Goal: Task Accomplishment & Management: Use online tool/utility

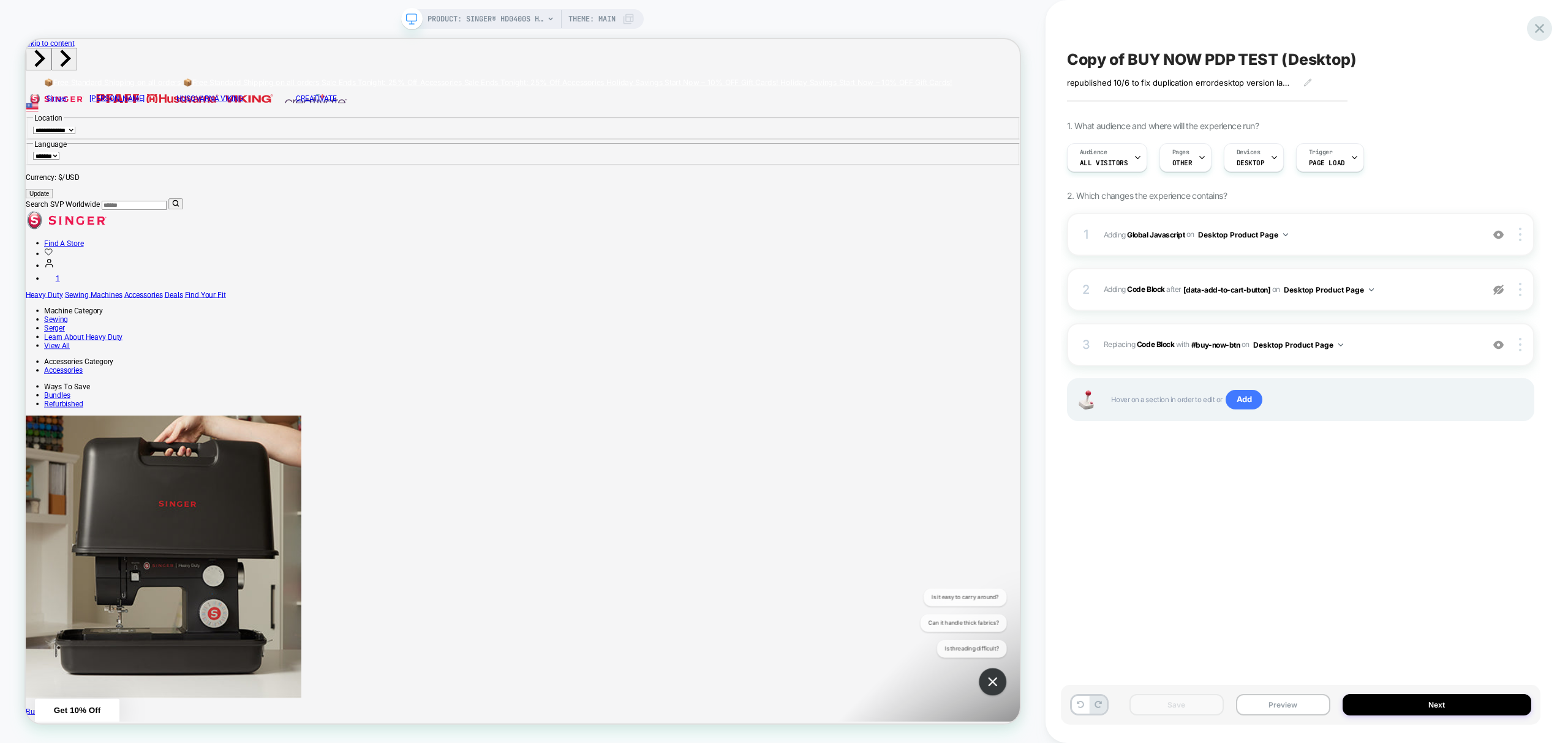
click at [1541, 23] on icon at bounding box center [1539, 28] width 16 height 16
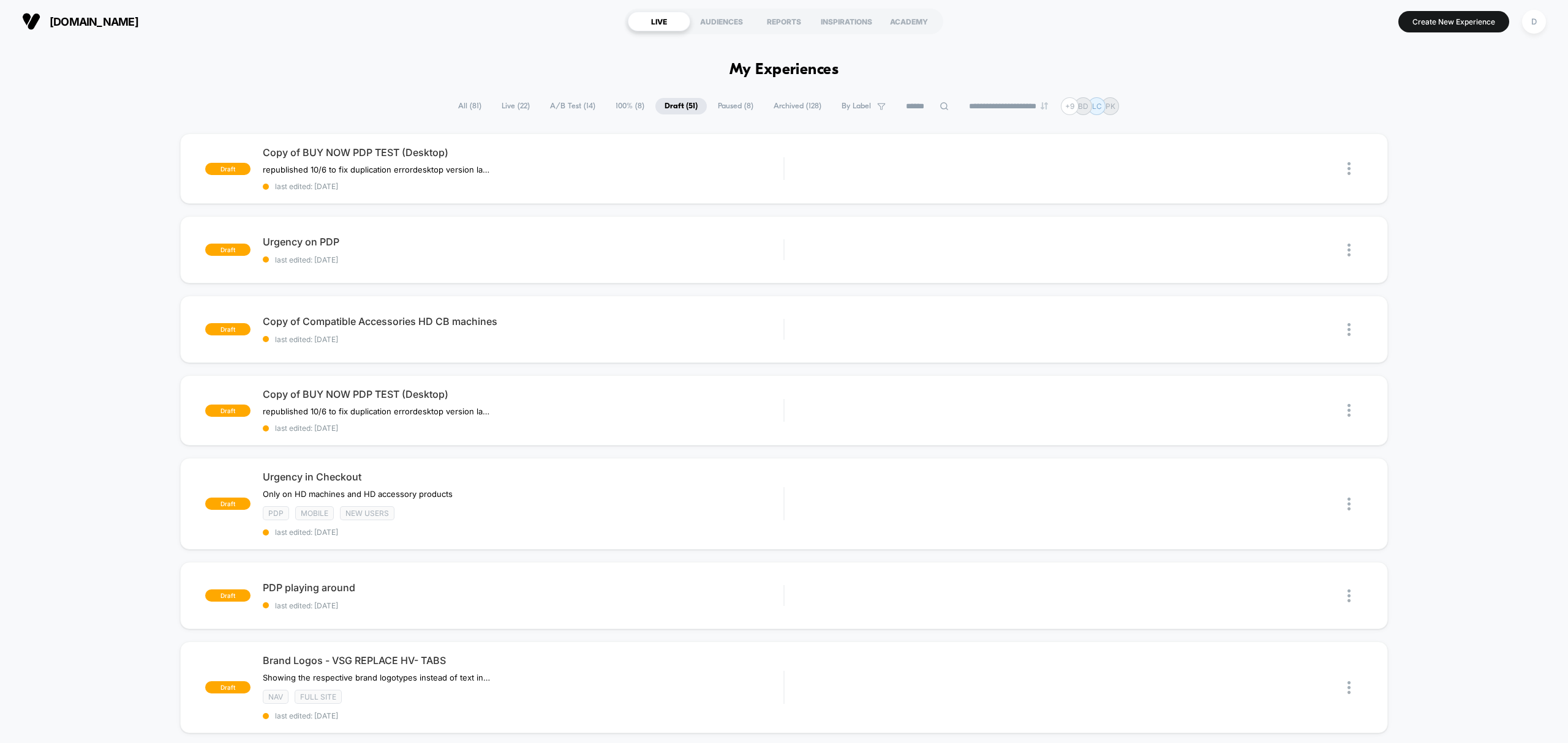
click at [505, 101] on span "Live ( 22 )" at bounding box center [516, 106] width 47 height 16
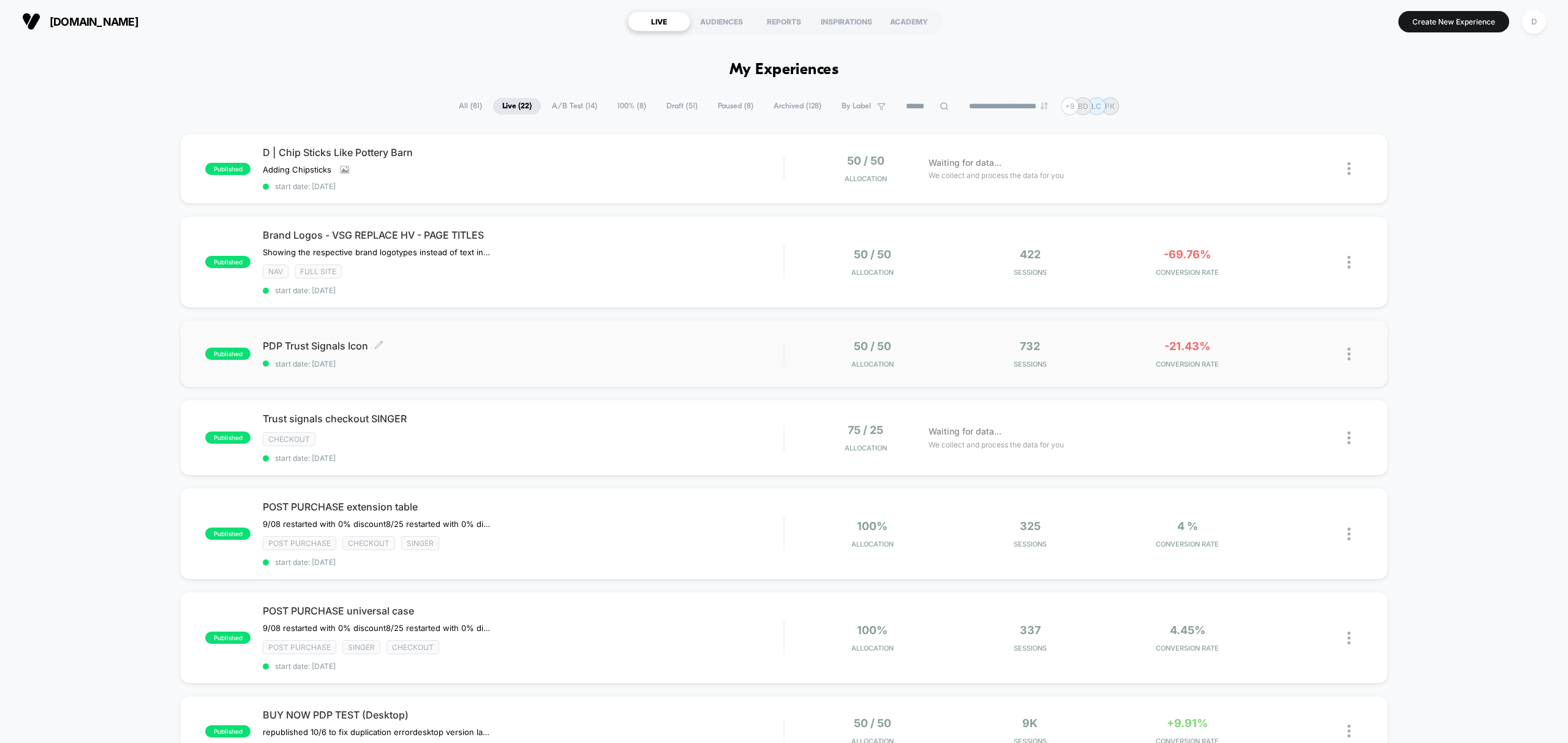
click at [511, 366] on span "start date: 10/8/2025" at bounding box center [524, 364] width 521 height 10
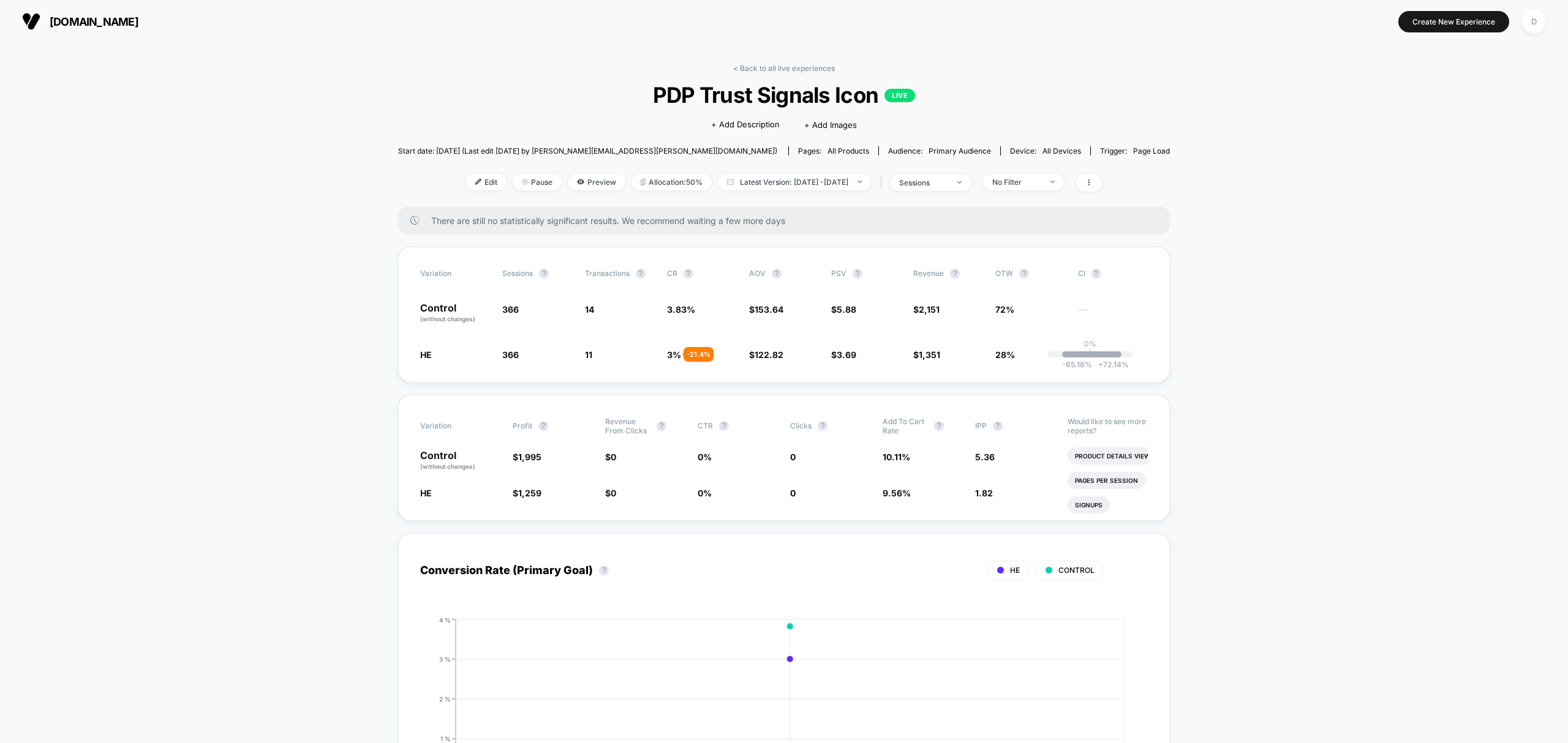
drag, startPoint x: 459, startPoint y: 185, endPoint x: 452, endPoint y: 189, distance: 8.1
click at [466, 189] on span "Edit" at bounding box center [486, 182] width 41 height 16
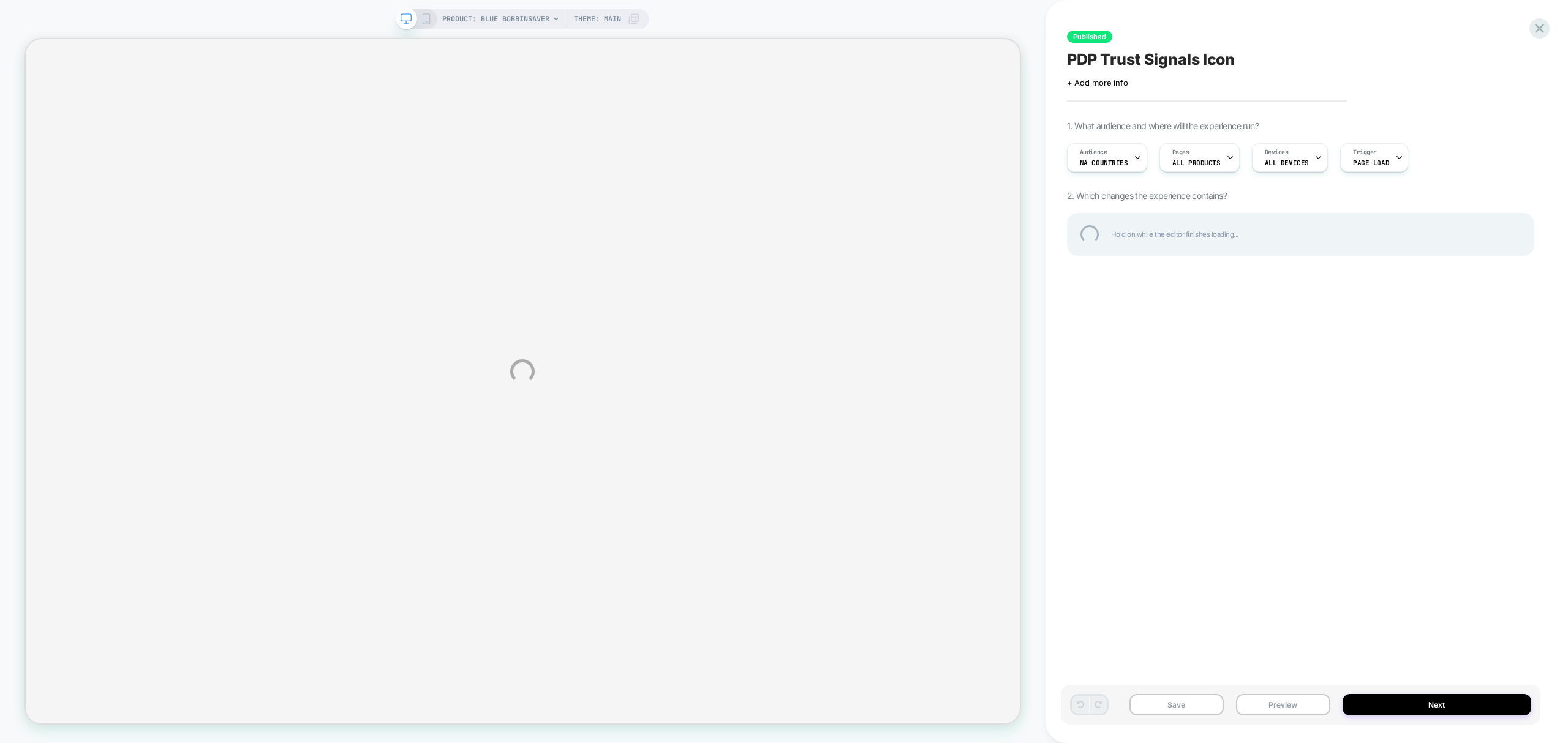
click at [1170, 148] on div "PRODUCT: Blue Bobbinsaver PRODUCT: Blue Bobbinsaver Theme: MAIN Published PDP T…" at bounding box center [784, 371] width 1568 height 743
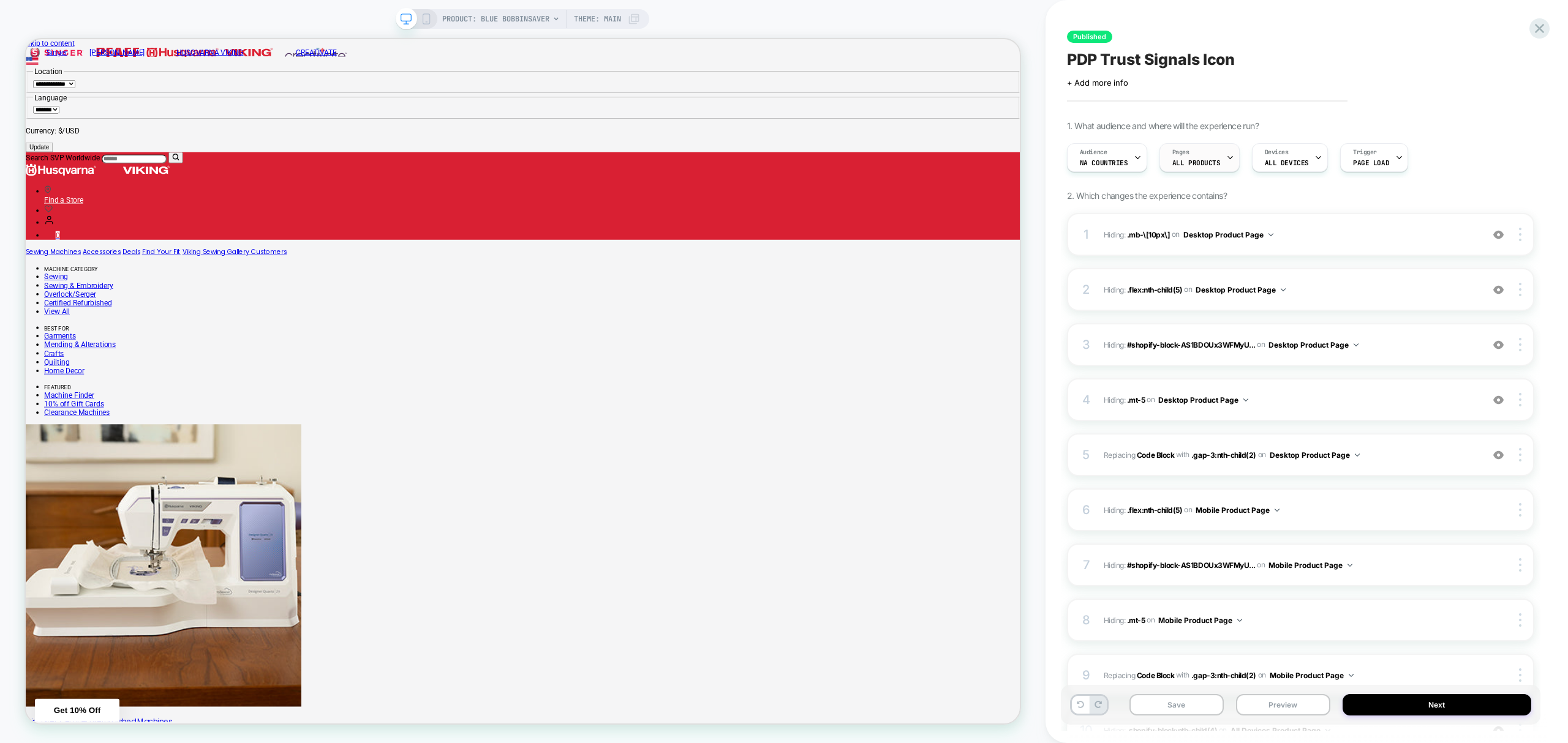
click at [1197, 151] on div "Pages ALL PRODUCTS" at bounding box center [1197, 157] width 73 height 28
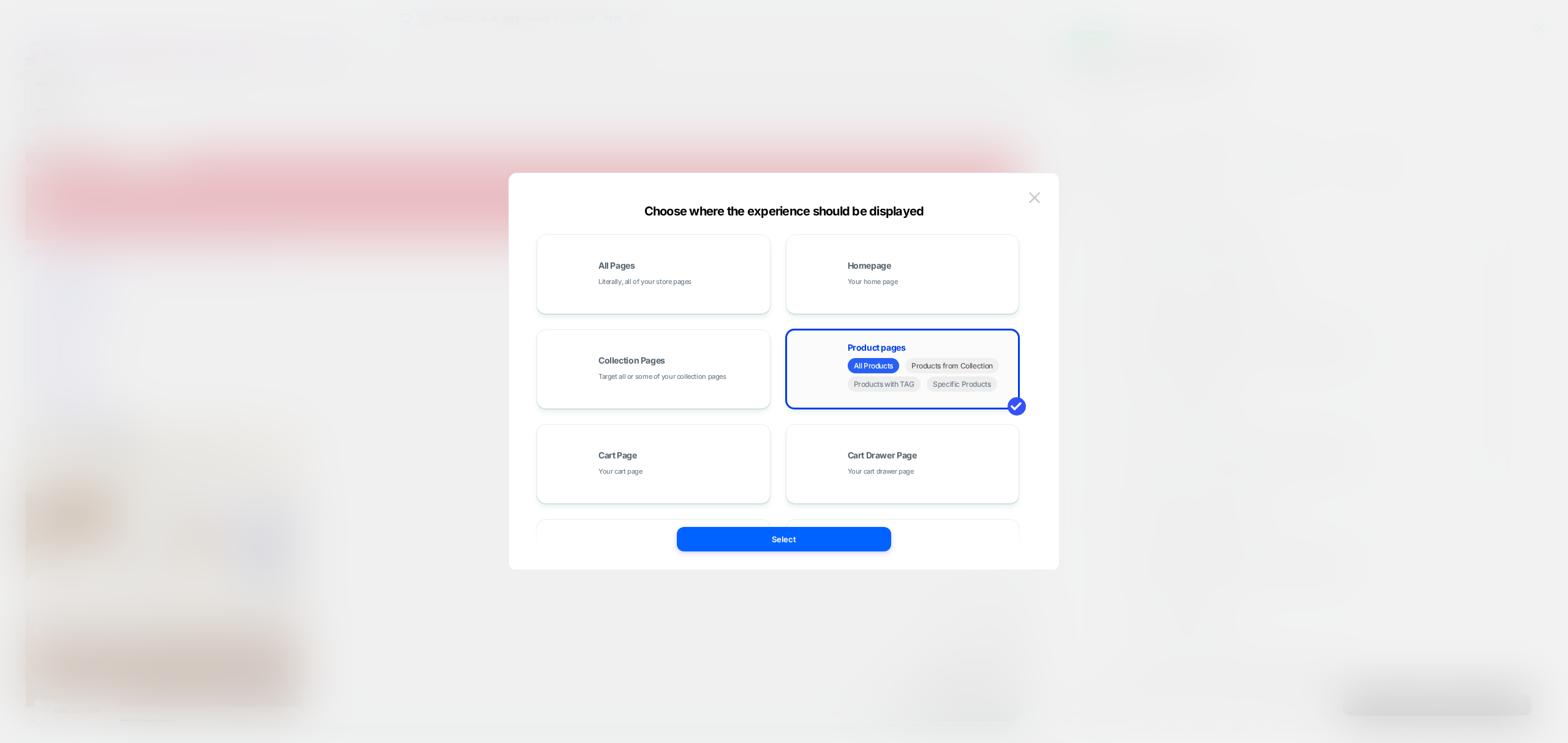
click at [963, 368] on span "Products from Collection" at bounding box center [952, 366] width 93 height 16
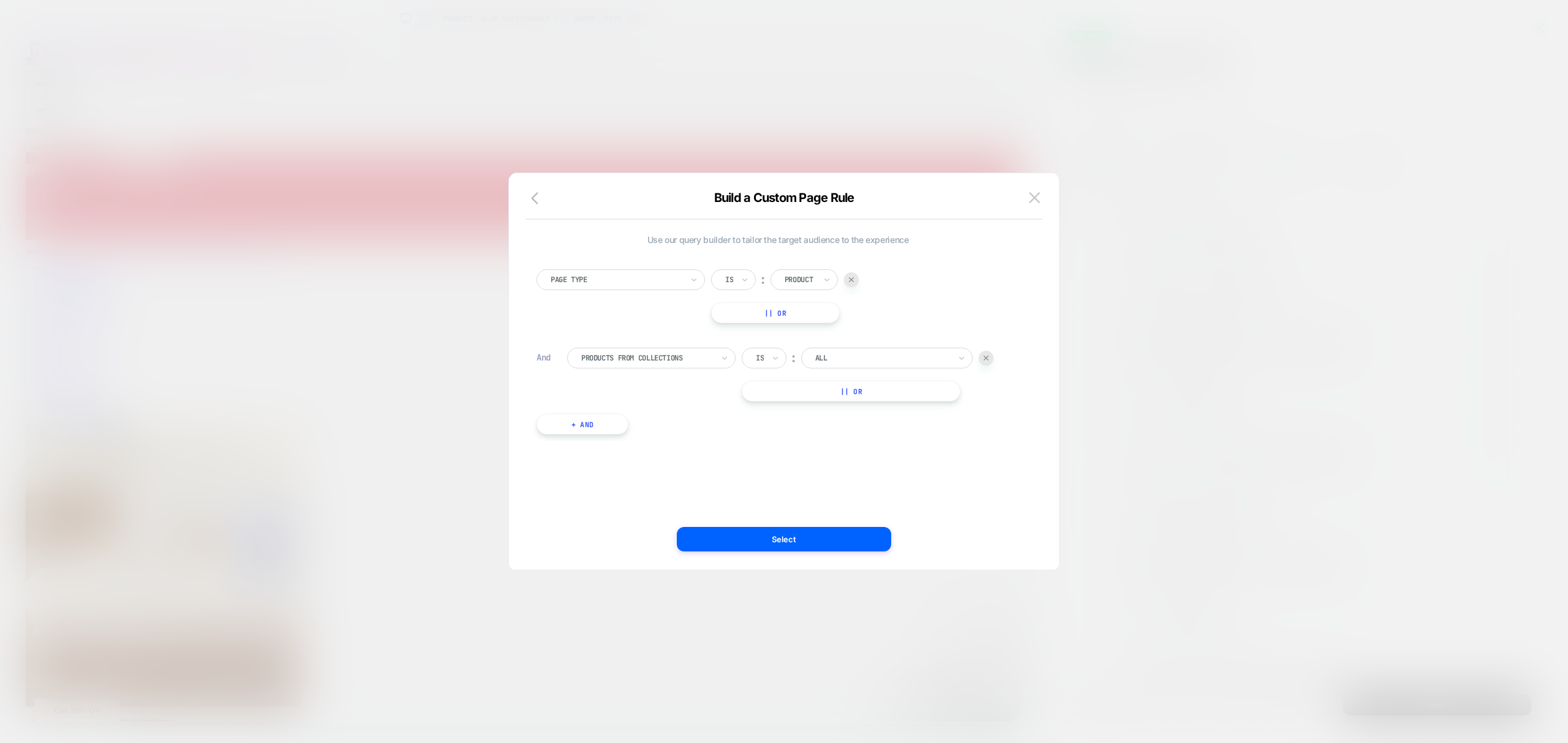
click at [849, 343] on div "Page Type Is ︰ Product || Or And Products From Collections Is ︰ ALL || Or + And" at bounding box center [778, 345] width 495 height 189
click at [845, 351] on div "ALL" at bounding box center [883, 358] width 138 height 14
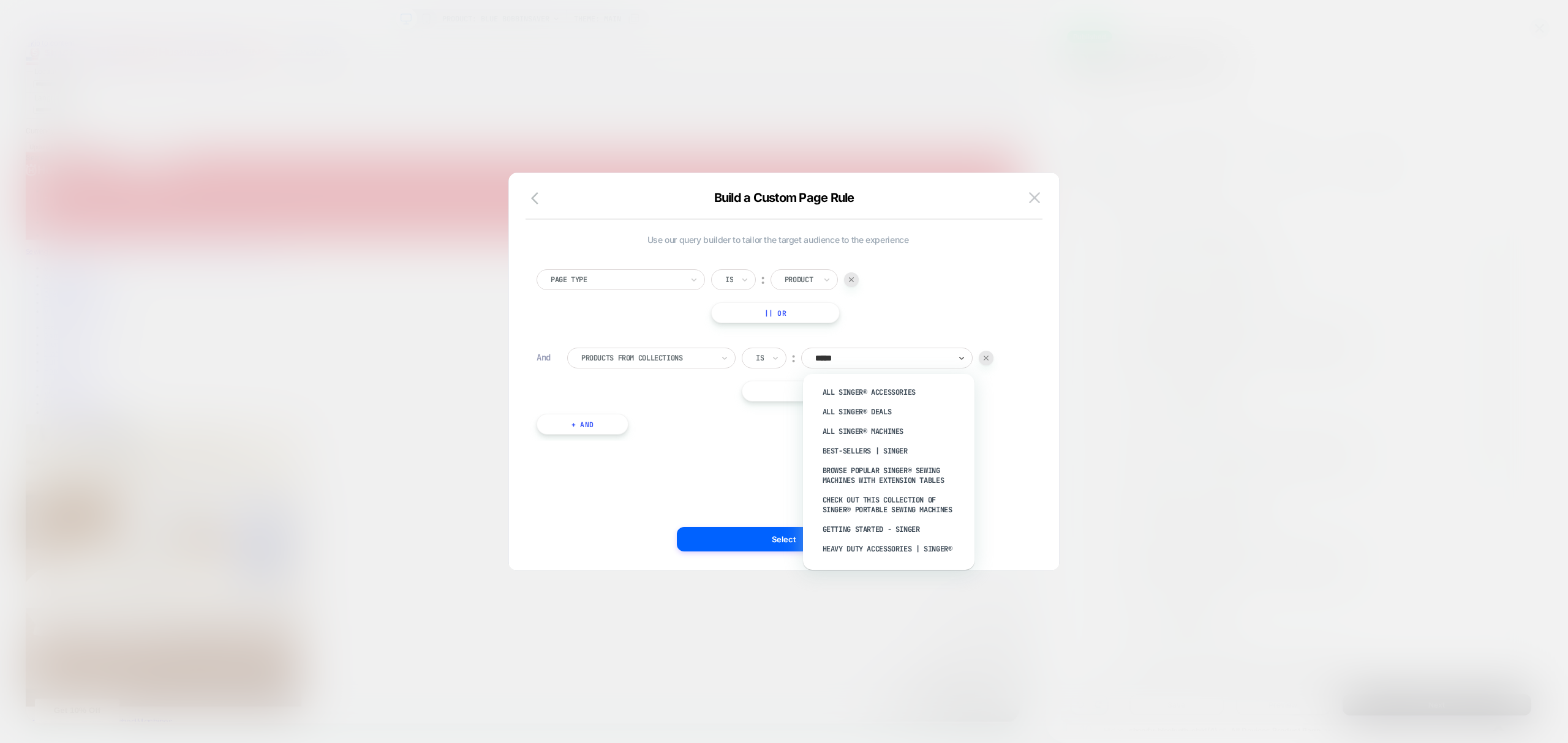
type input "******"
click at [863, 388] on div "All SINGER® Accessories" at bounding box center [895, 392] width 159 height 20
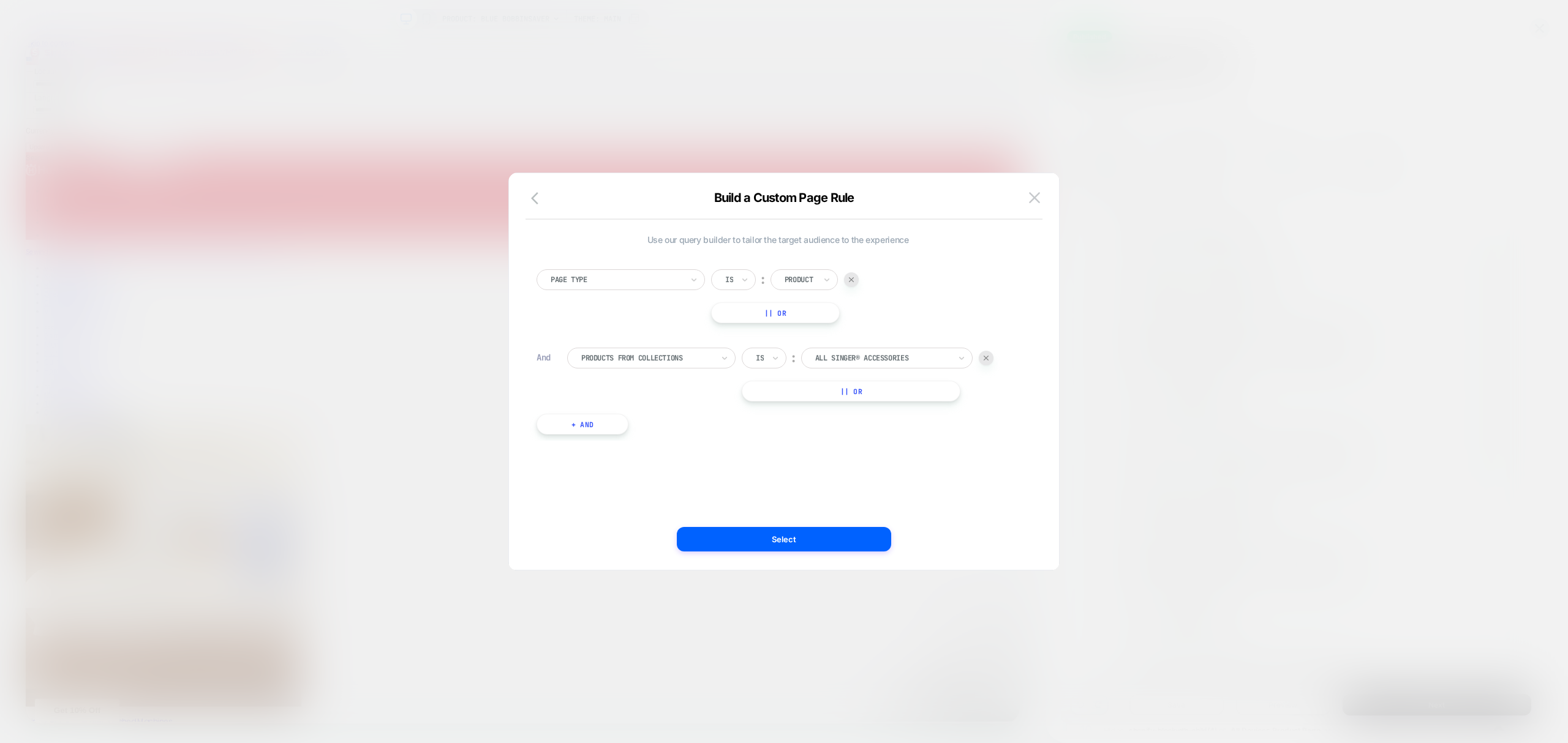
click at [863, 389] on button "|| Or" at bounding box center [851, 391] width 219 height 21
click at [882, 432] on button "|| Or" at bounding box center [851, 425] width 219 height 21
click at [869, 451] on button "|| Or" at bounding box center [851, 458] width 219 height 21
click at [901, 488] on button "|| Or" at bounding box center [851, 490] width 219 height 21
click at [925, 522] on button "|| Or" at bounding box center [851, 523] width 219 height 21
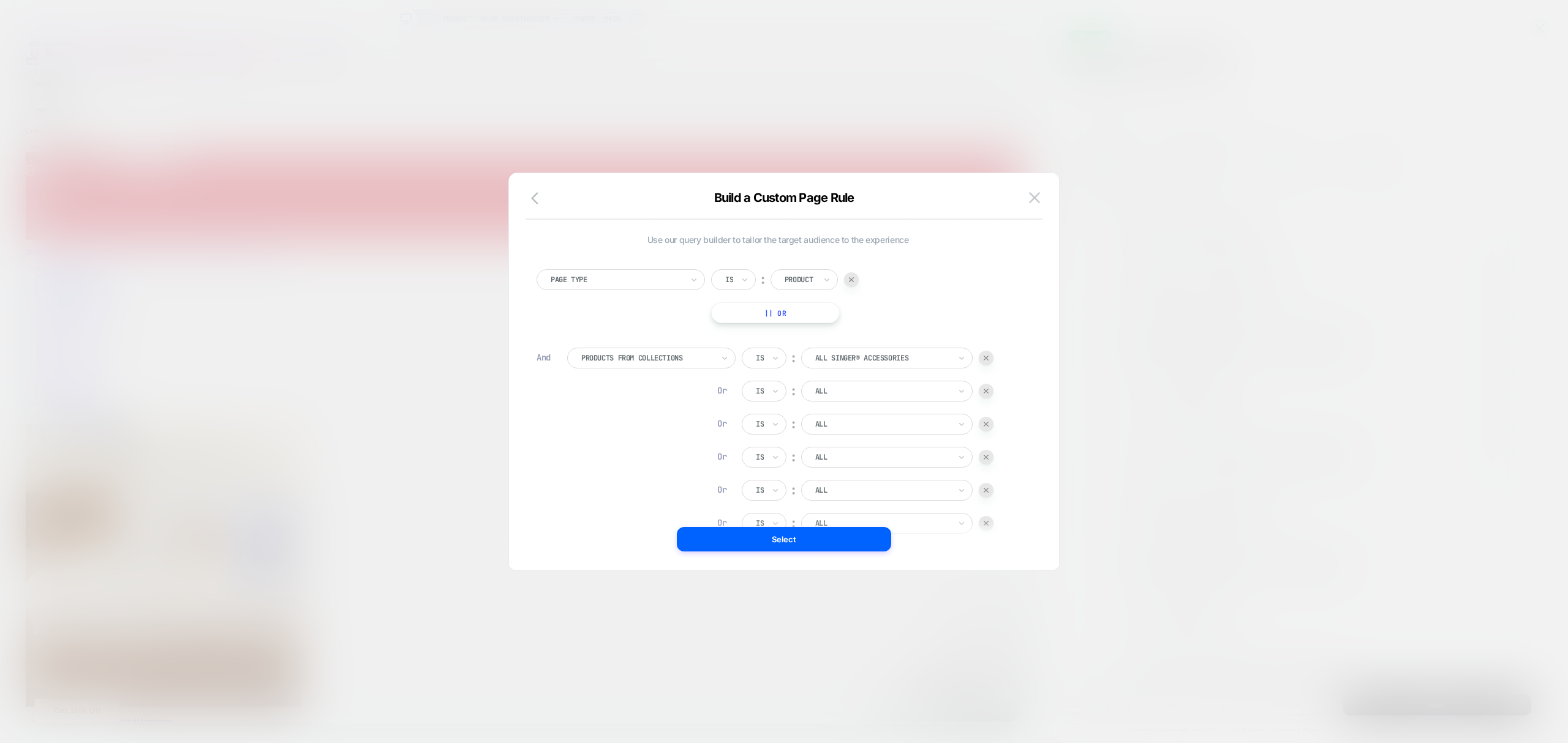
click at [877, 387] on div at bounding box center [883, 391] width 135 height 11
type input "******"
click at [836, 444] on div "All SINGER® Deals" at bounding box center [895, 445] width 159 height 20
click at [859, 425] on div at bounding box center [883, 424] width 135 height 11
type input "****"
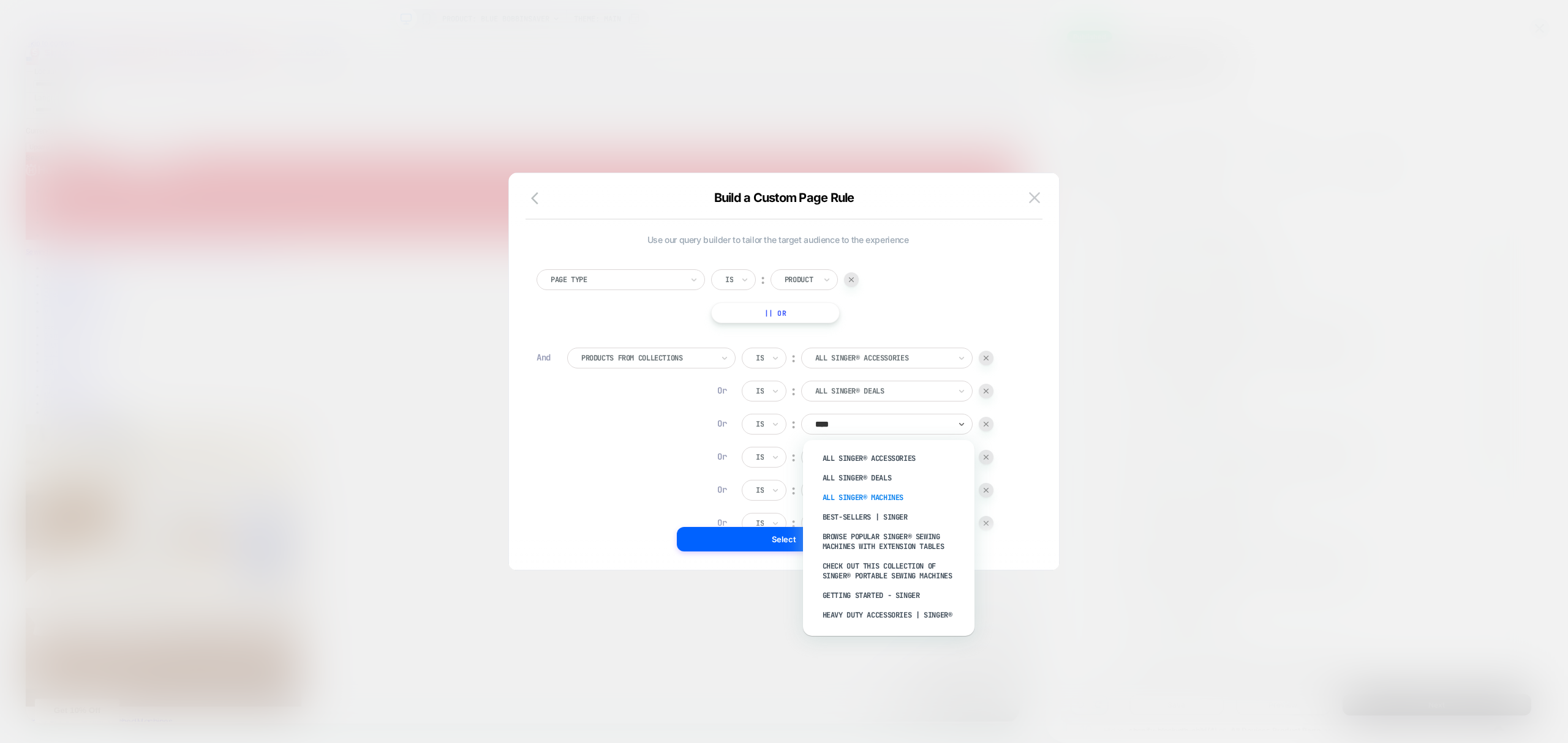
click at [935, 506] on div "All SINGER® Machines" at bounding box center [895, 497] width 159 height 20
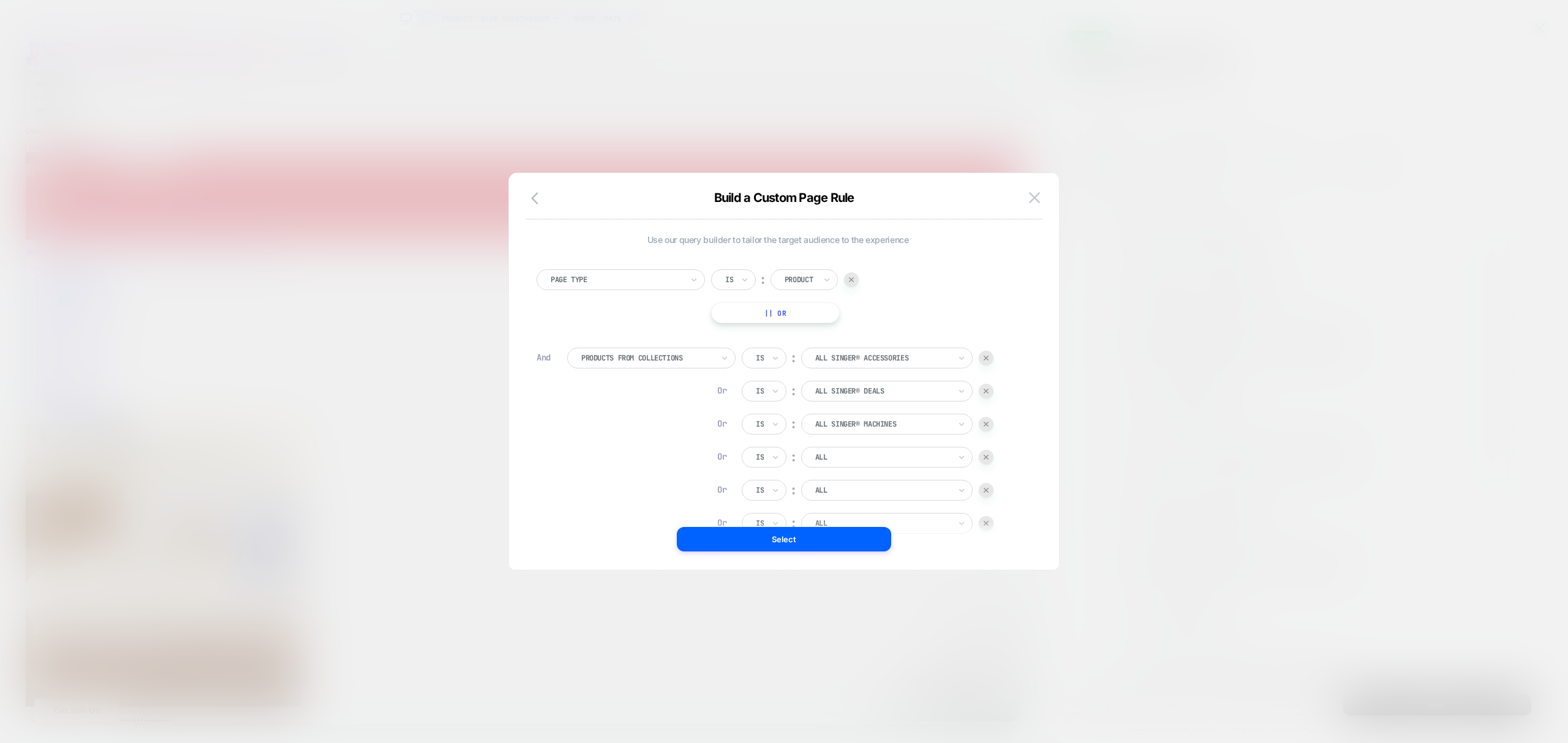
click at [903, 465] on div "ALL" at bounding box center [887, 458] width 171 height 21
type input "******"
click at [888, 552] on div "Best-Sellers | SINGER" at bounding box center [895, 550] width 159 height 20
click at [871, 474] on div at bounding box center [883, 478] width 135 height 11
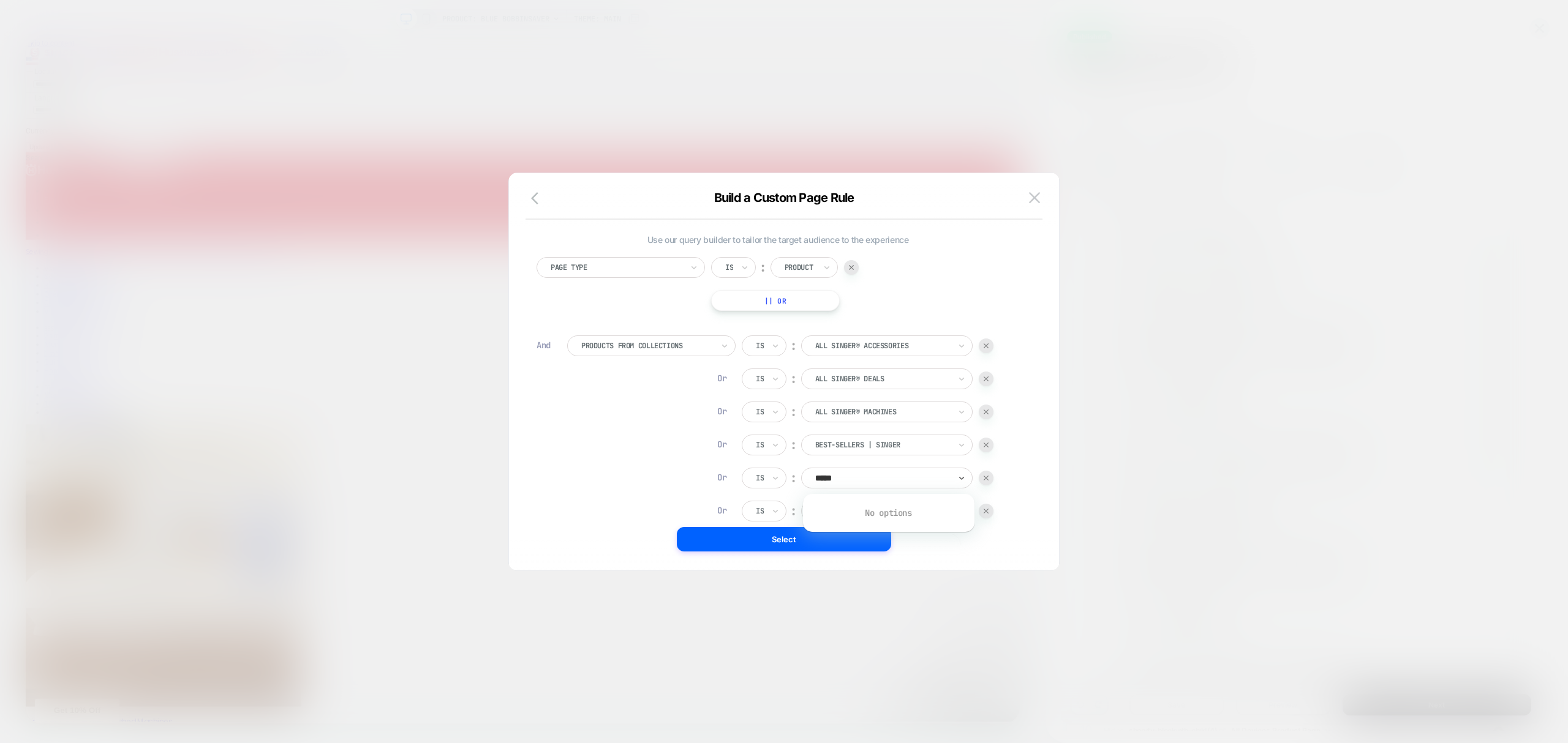
type input "****"
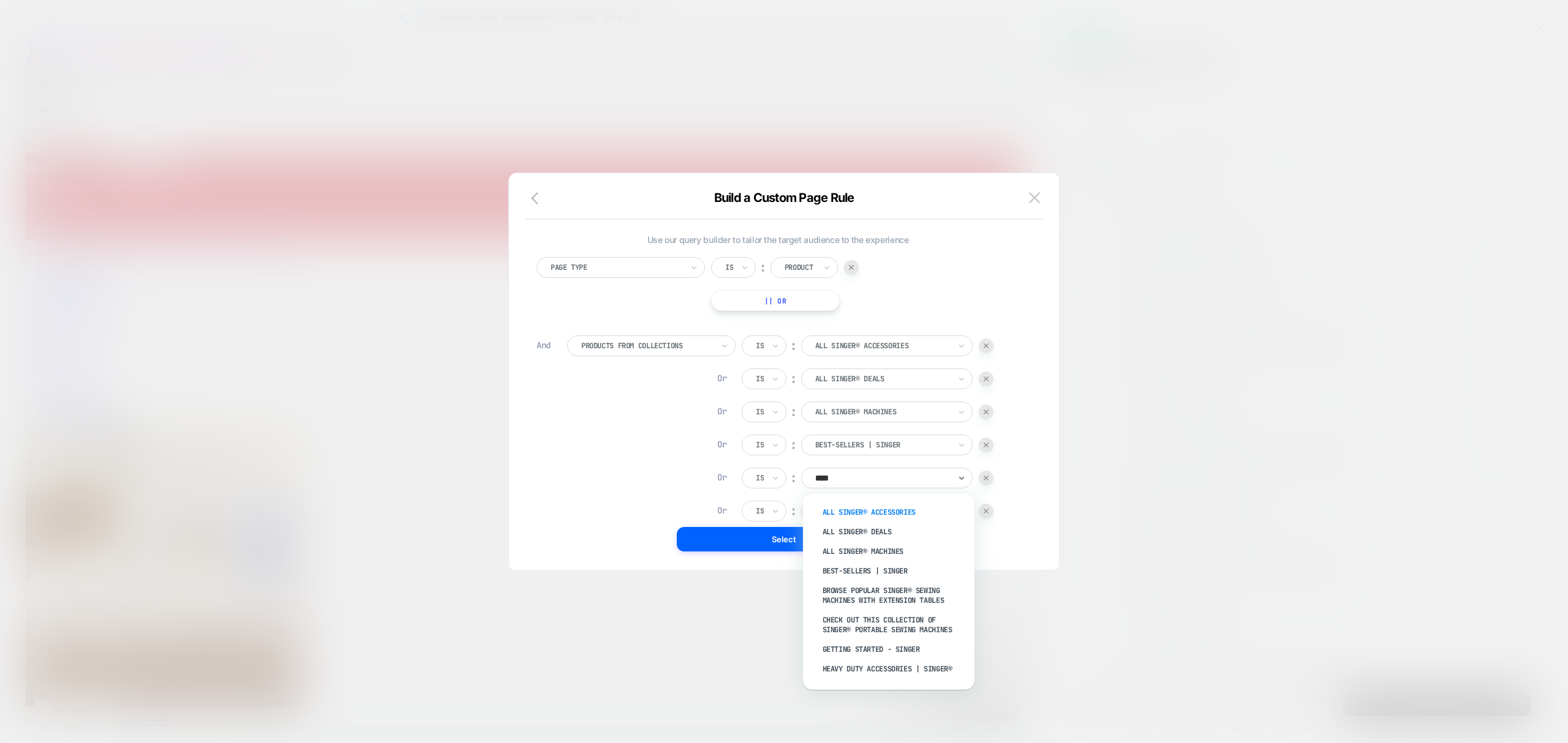
click at [922, 521] on div "All SINGER® Accessories" at bounding box center [895, 512] width 159 height 20
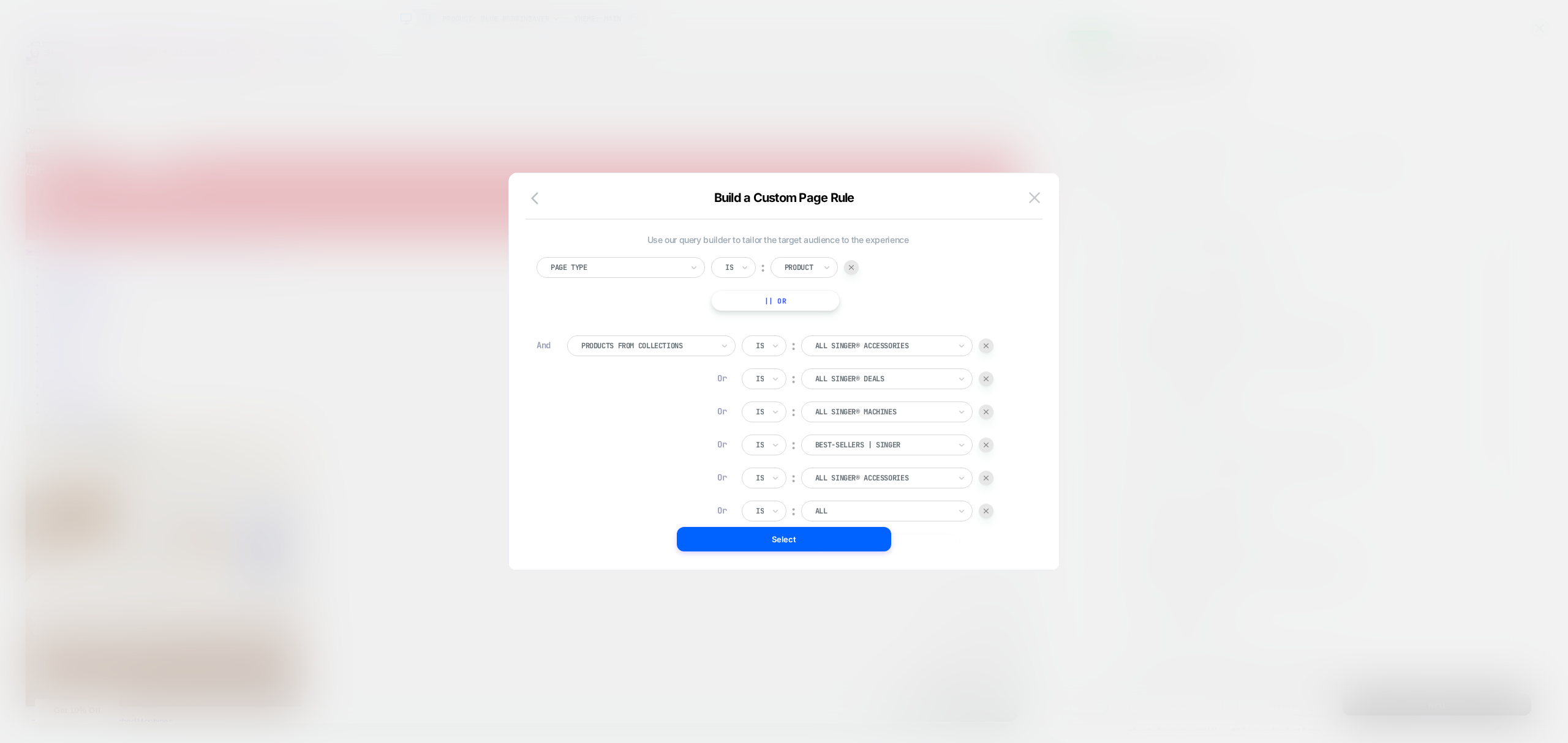
click at [897, 488] on div "All SINGER® Accessories" at bounding box center [887, 478] width 171 height 21
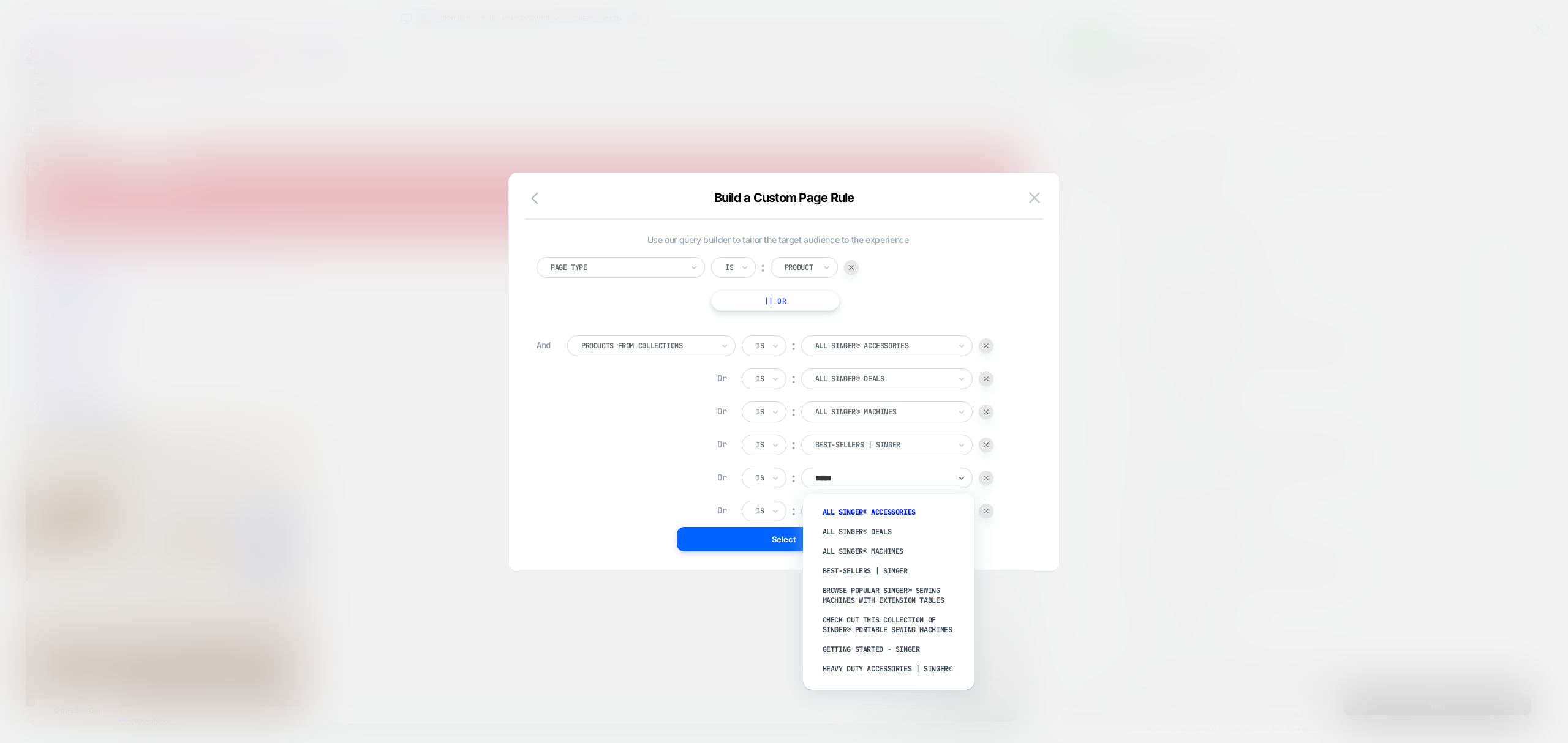
type input "******"
click at [871, 611] on div "Check Out This Collection of Singer® Portable Sewing Machines" at bounding box center [895, 625] width 159 height 29
click at [837, 515] on div at bounding box center [883, 511] width 135 height 11
type input "******"
click at [945, 704] on div "Heavy Duty Accessories | SINGER®" at bounding box center [895, 702] width 159 height 20
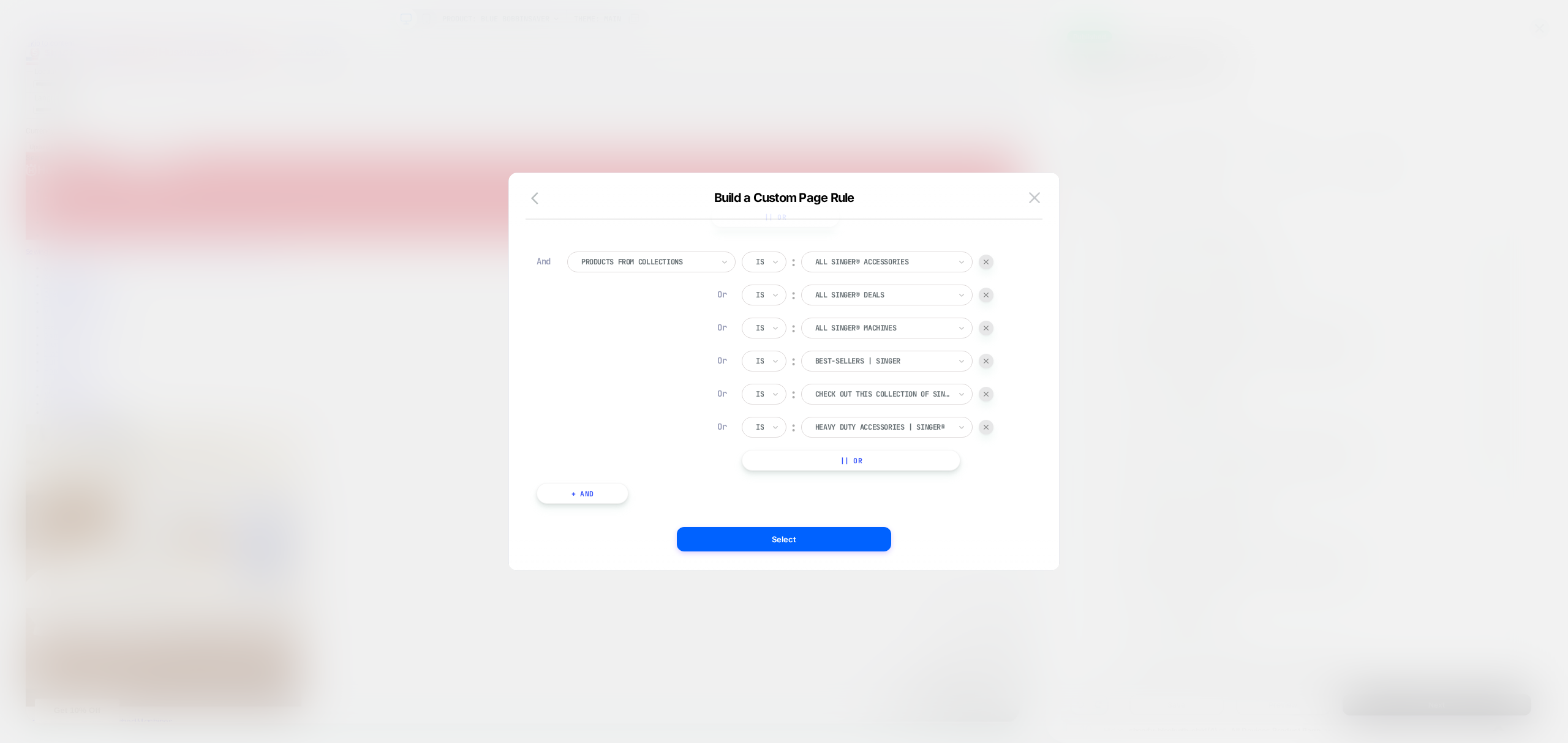
scroll to position [104, 0]
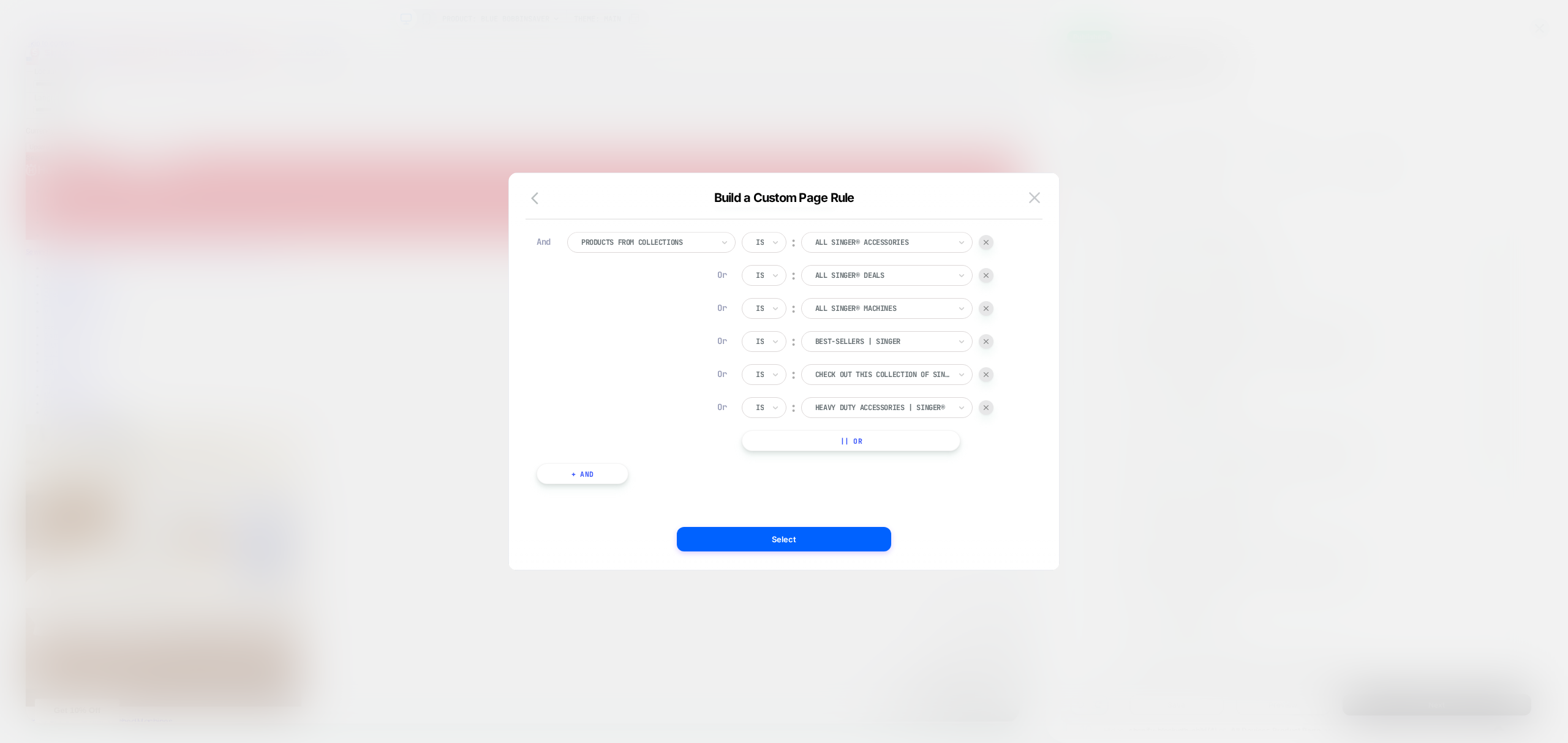
click at [868, 446] on button "|| Or" at bounding box center [851, 441] width 219 height 21
click at [880, 473] on button "|| Or" at bounding box center [851, 474] width 219 height 21
click at [876, 444] on button "|| Or" at bounding box center [851, 441] width 219 height 21
click at [886, 471] on button "|| Or" at bounding box center [851, 474] width 219 height 21
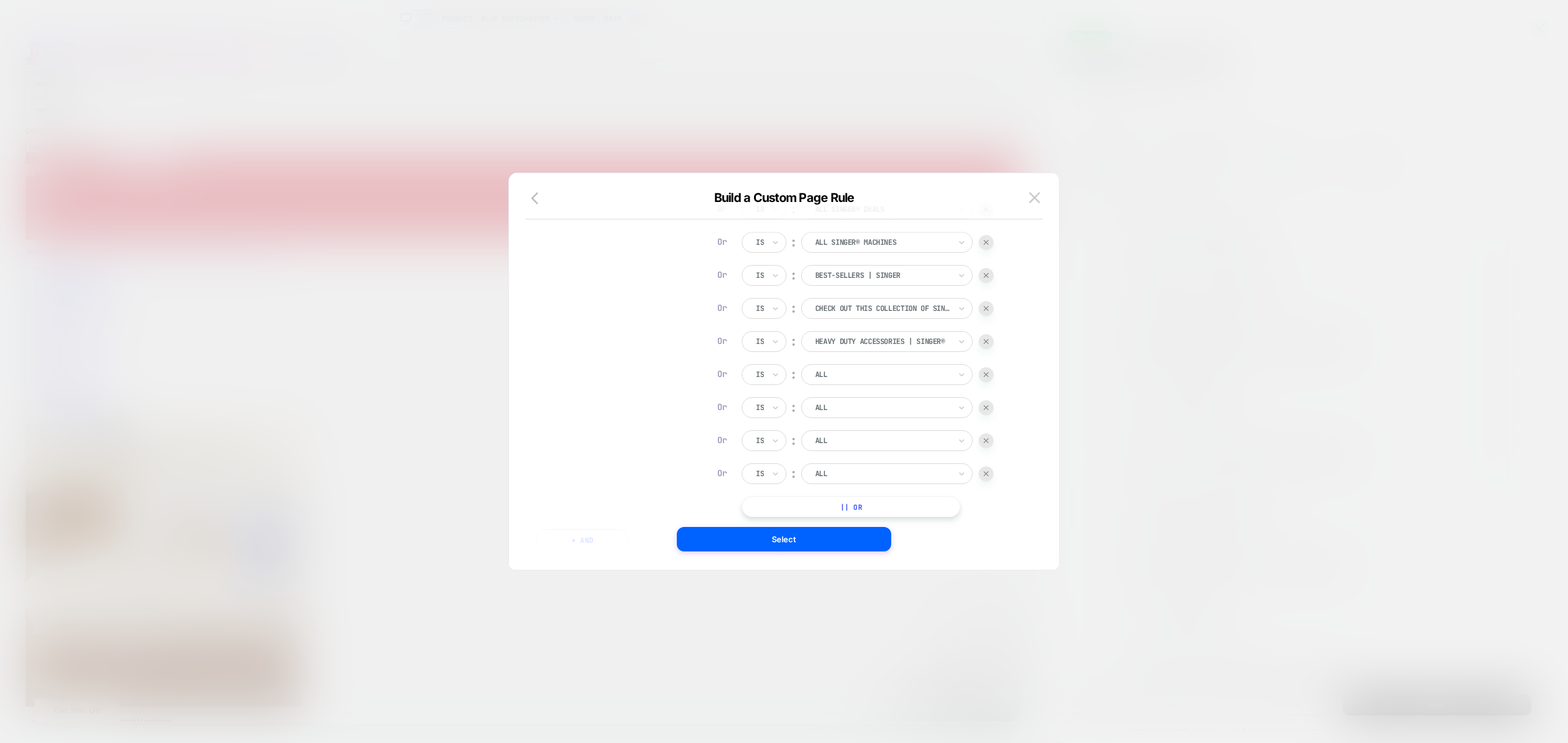
click at [884, 512] on button "|| Or" at bounding box center [851, 507] width 219 height 21
click at [872, 486] on button "|| Or" at bounding box center [851, 485] width 219 height 21
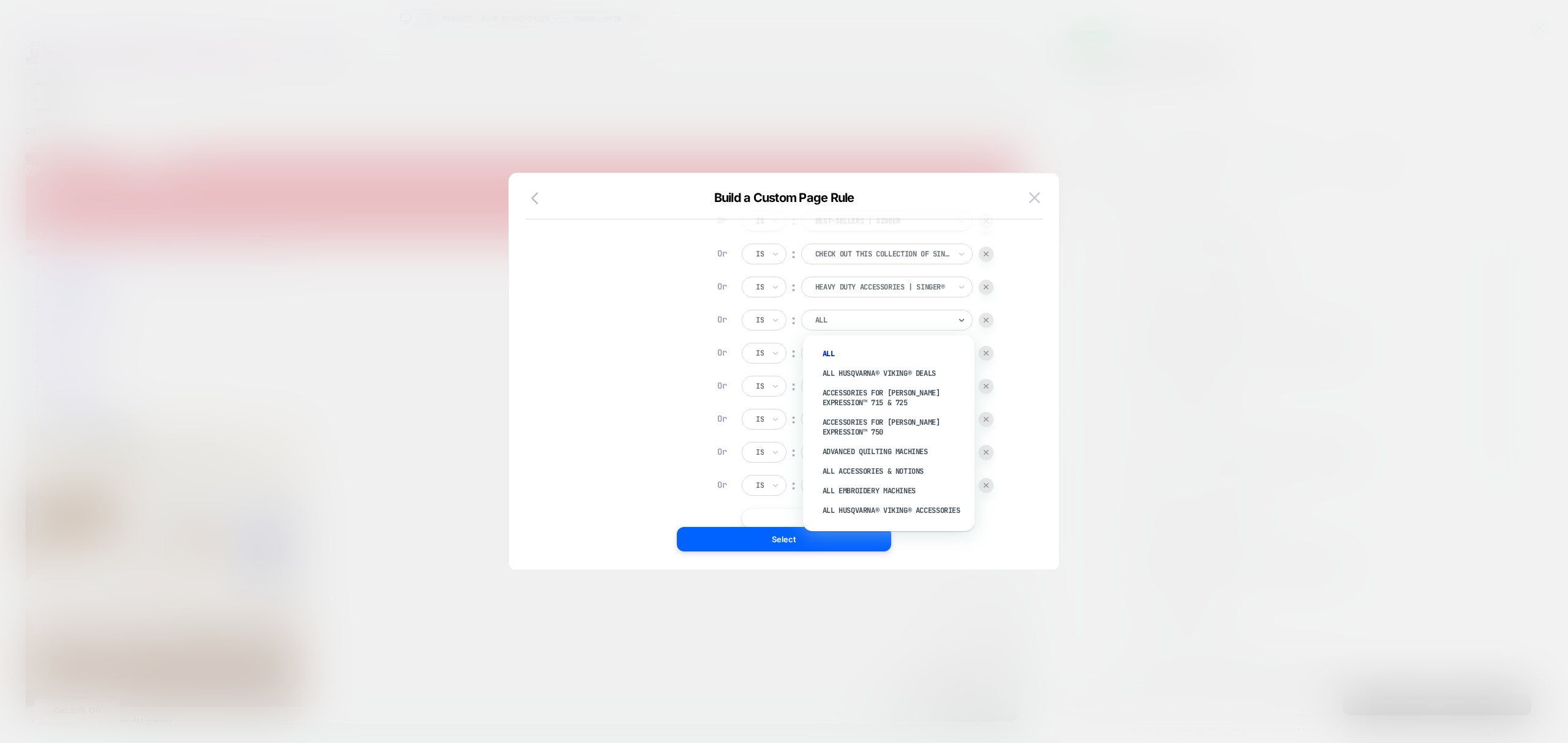
click at [848, 315] on div at bounding box center [883, 320] width 135 height 11
type input "******"
drag, startPoint x: 893, startPoint y: 445, endPoint x: 883, endPoint y: 432, distance: 16.4
click at [892, 445] on div "Heavy Duty Bundles | SINGER®" at bounding box center [895, 449] width 159 height 20
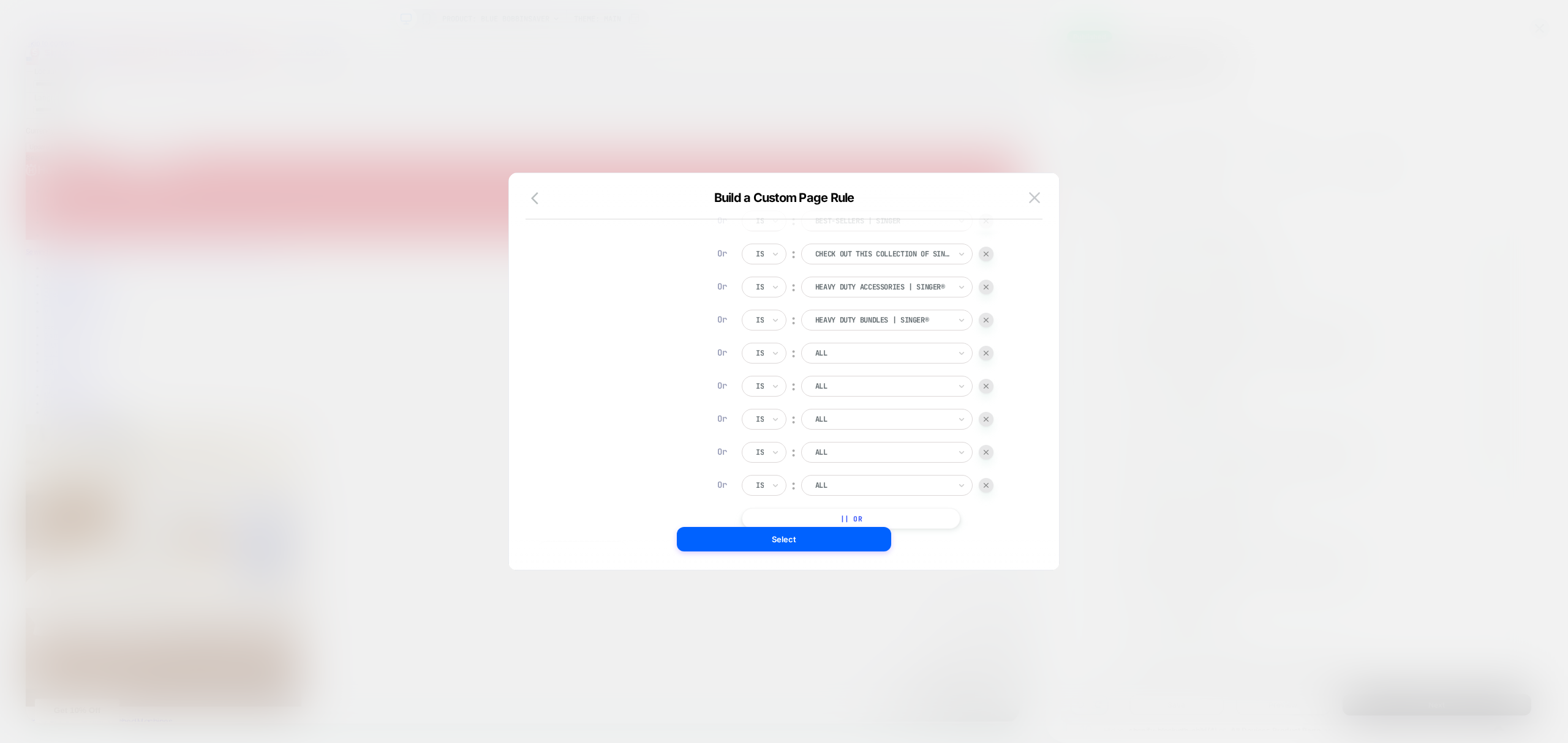
click at [857, 355] on div at bounding box center [883, 353] width 135 height 11
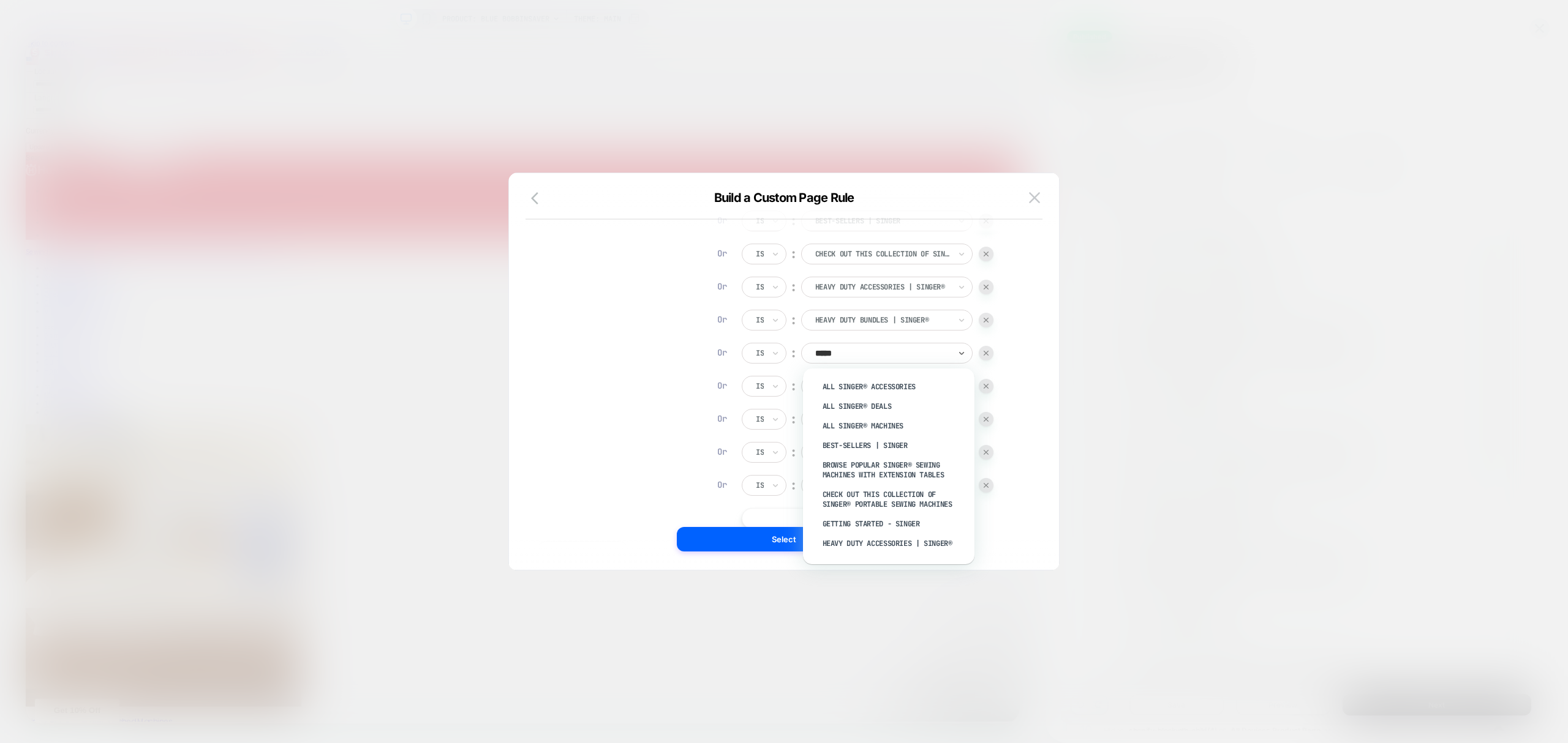
type input "******"
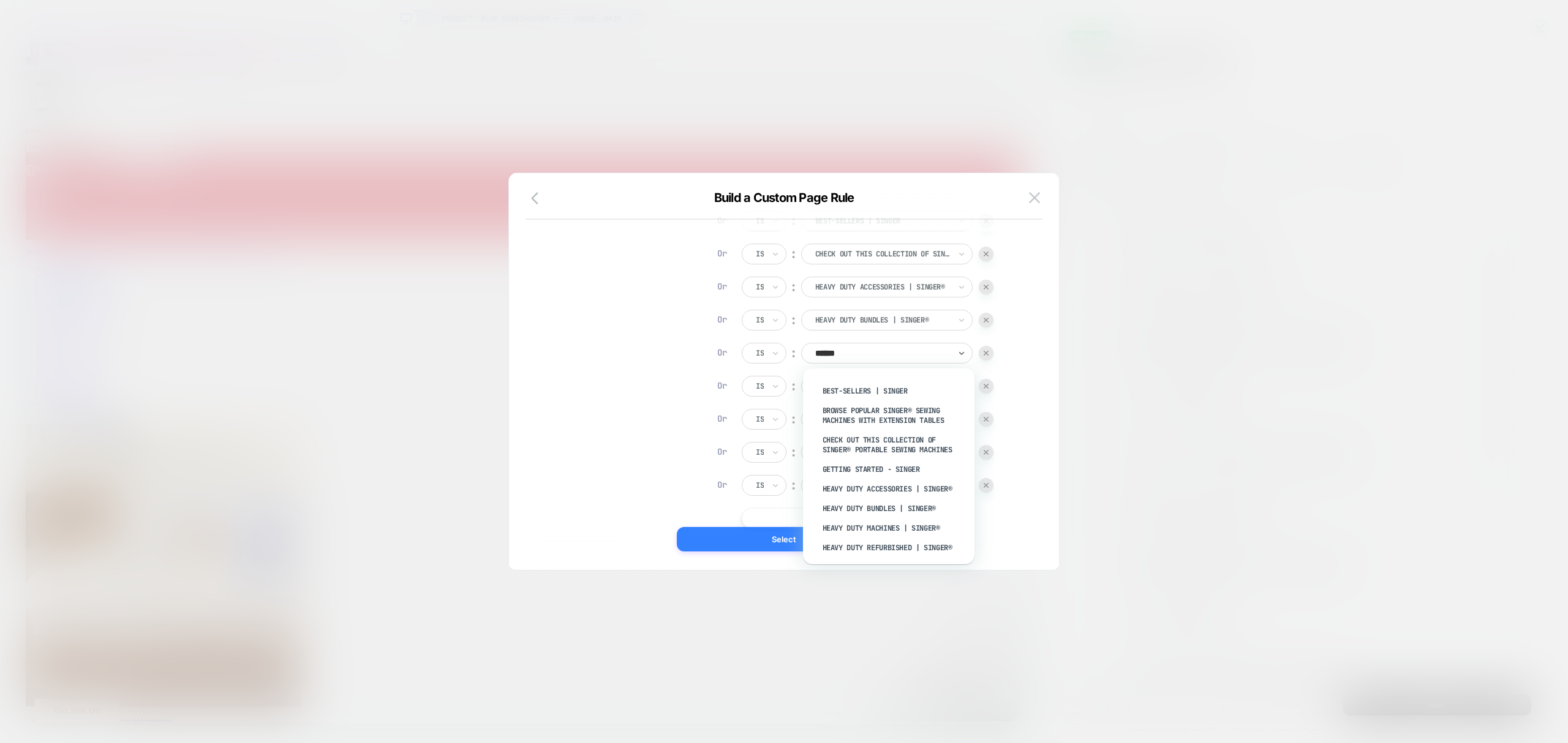
drag, startPoint x: 875, startPoint y: 534, endPoint x: 864, endPoint y: 529, distance: 12.1
click at [876, 535] on div "Heavy Duty Machines | SINGER®" at bounding box center [895, 528] width 159 height 20
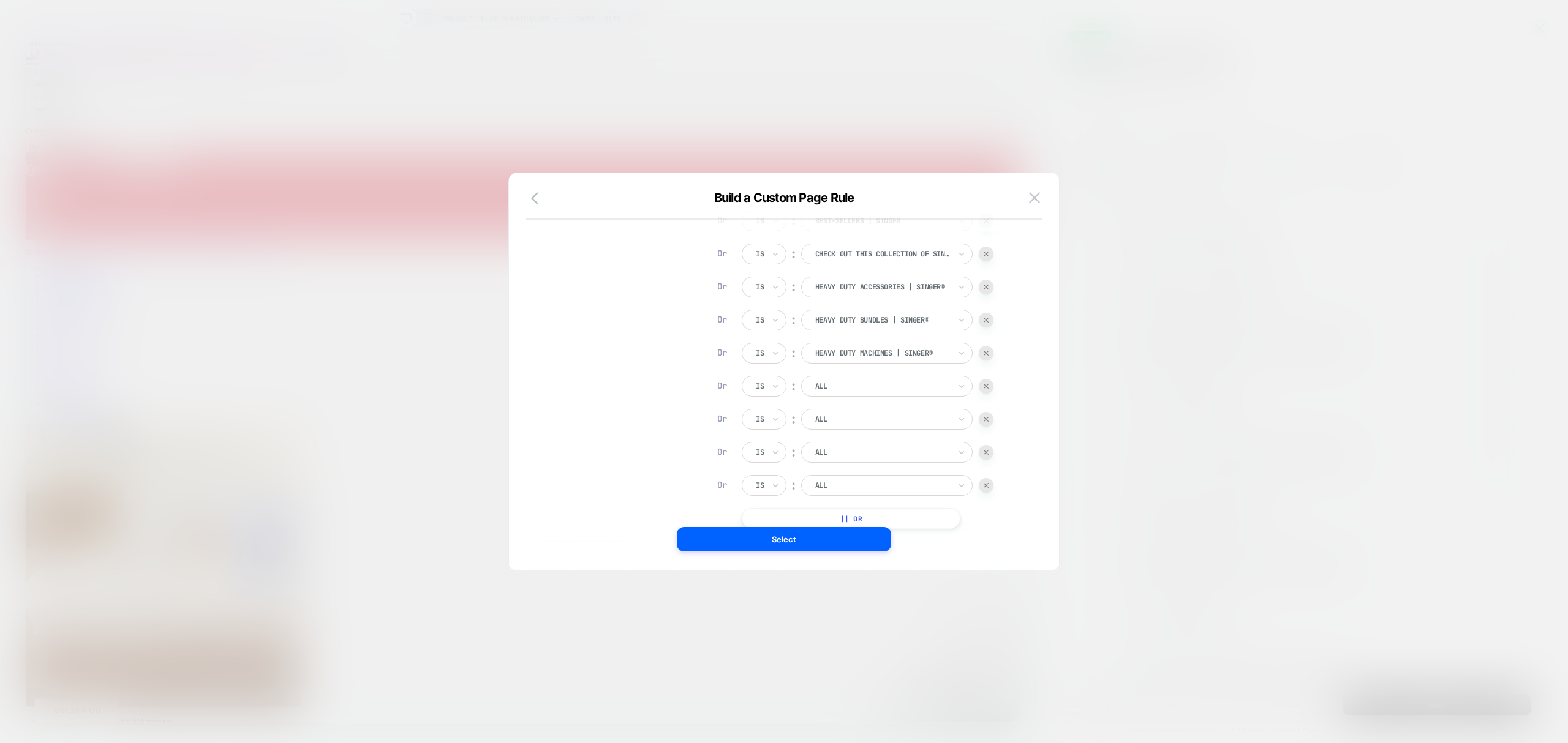
click at [869, 394] on div "ALL" at bounding box center [887, 387] width 171 height 21
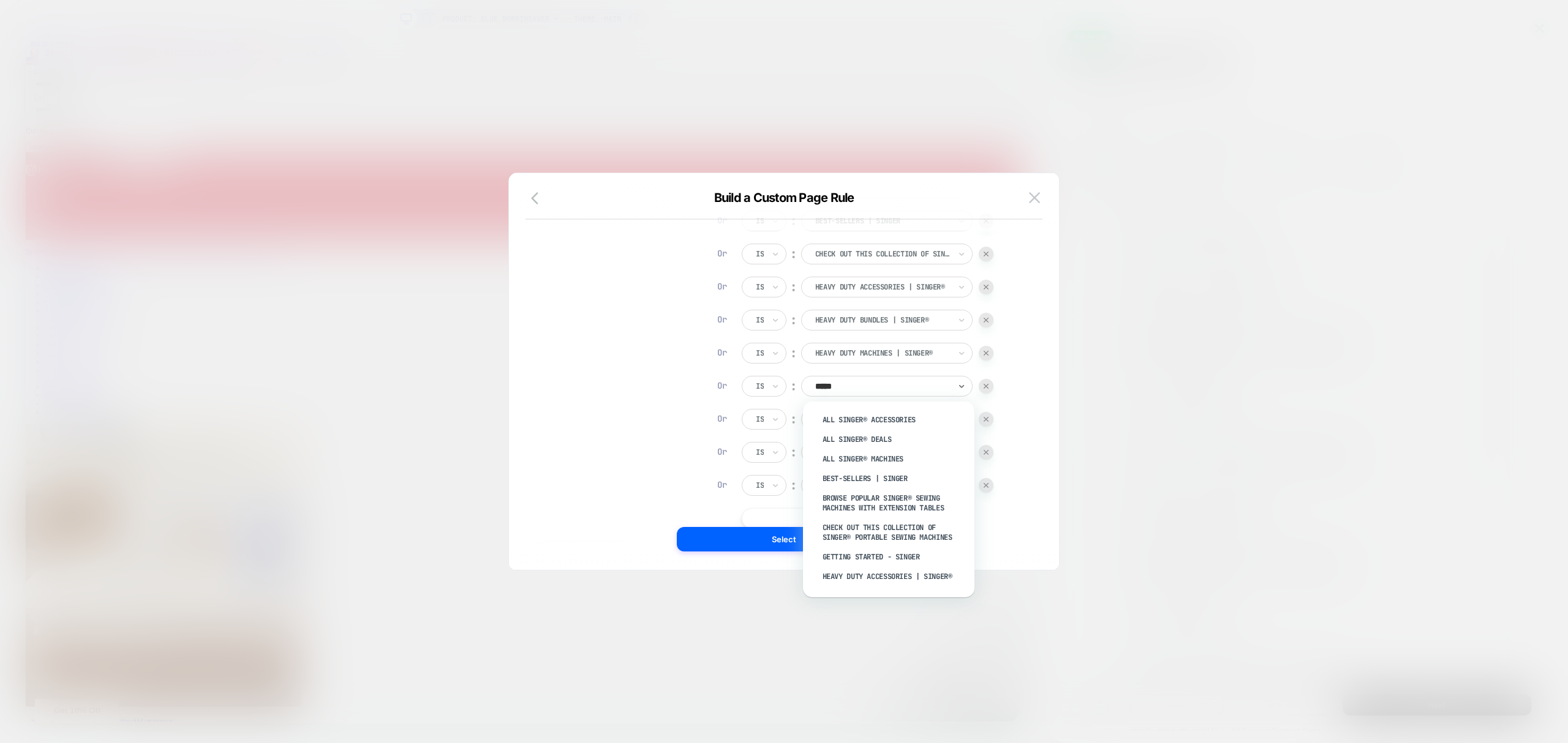
type input "******"
click at [892, 556] on div "Heavy Duty Refurbished | SINGER®" at bounding box center [895, 554] width 159 height 20
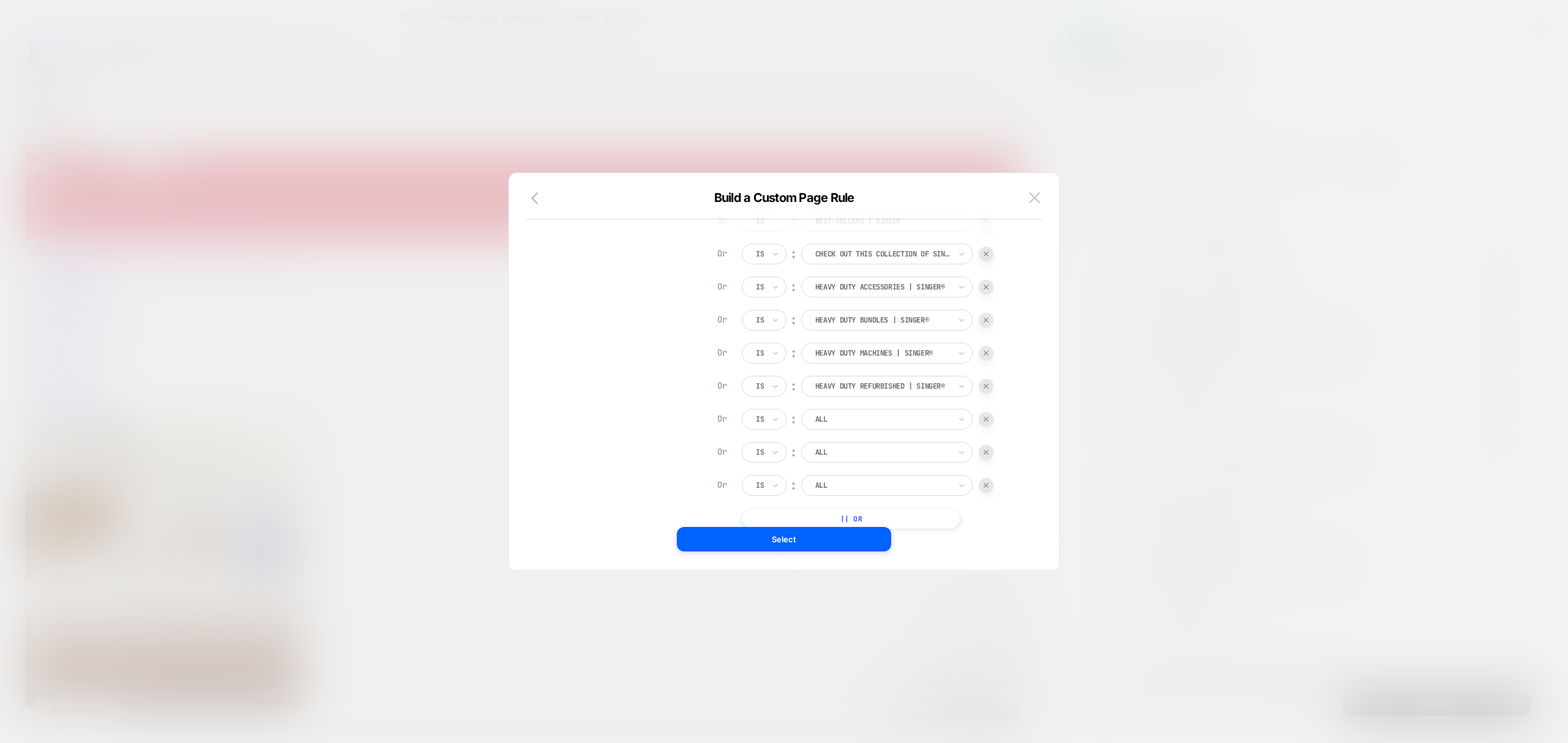
click at [842, 446] on div "Is ︰ All SINGER® Accessories Or Is ︰ All SINGER® Deals Or Is ︰ All SINGER® Mach…" at bounding box center [867, 320] width 252 height 418
drag, startPoint x: 840, startPoint y: 407, endPoint x: 851, endPoint y: 405, distance: 11.2
click at [849, 405] on div "Is ︰ All SINGER® Accessories Or Is ︰ All SINGER® Deals Or Is ︰ All SINGER® Mach…" at bounding box center [867, 320] width 252 height 418
click at [851, 418] on div at bounding box center [883, 420] width 135 height 11
type input "*"
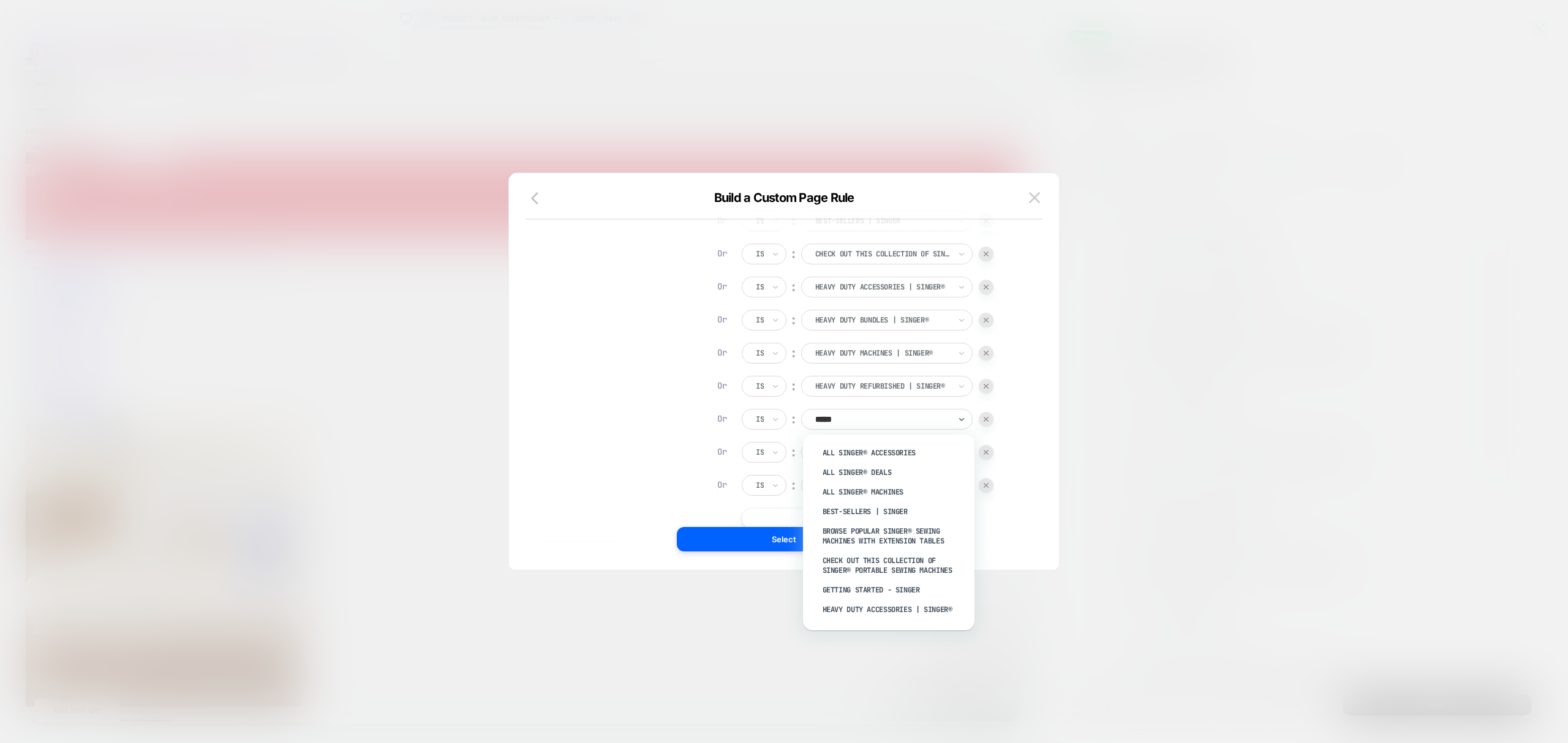
type input "******"
click at [861, 509] on div "Heavy Duty Sergers & Overlock Machines | SINGER®" at bounding box center [895, 503] width 159 height 29
click at [851, 459] on div "ALL" at bounding box center [887, 452] width 171 height 21
type input "******"
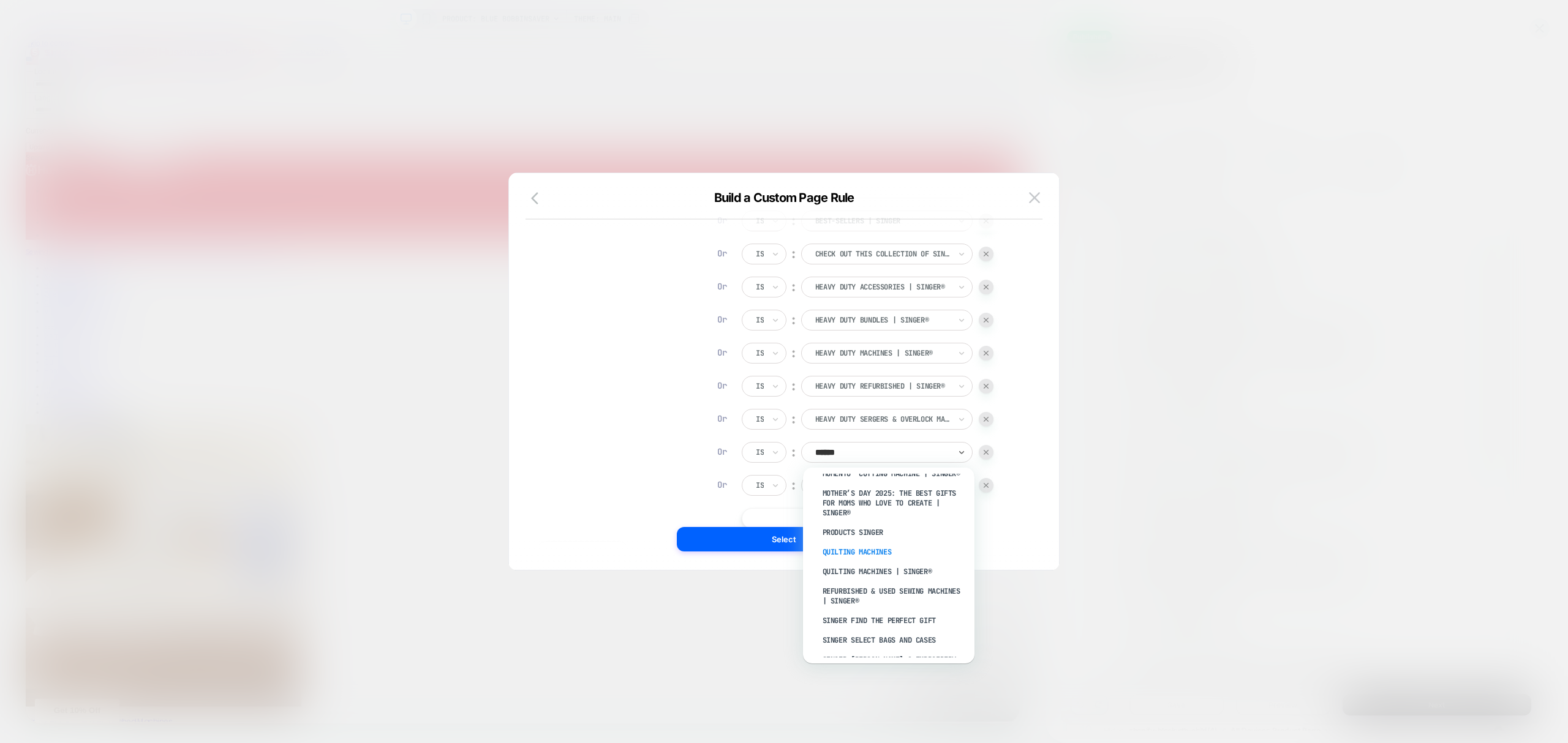
scroll to position [245, 0]
click at [864, 509] on div "Leather Needles" at bounding box center [895, 505] width 159 height 20
click at [866, 494] on div "ALL" at bounding box center [887, 485] width 171 height 21
type input "******"
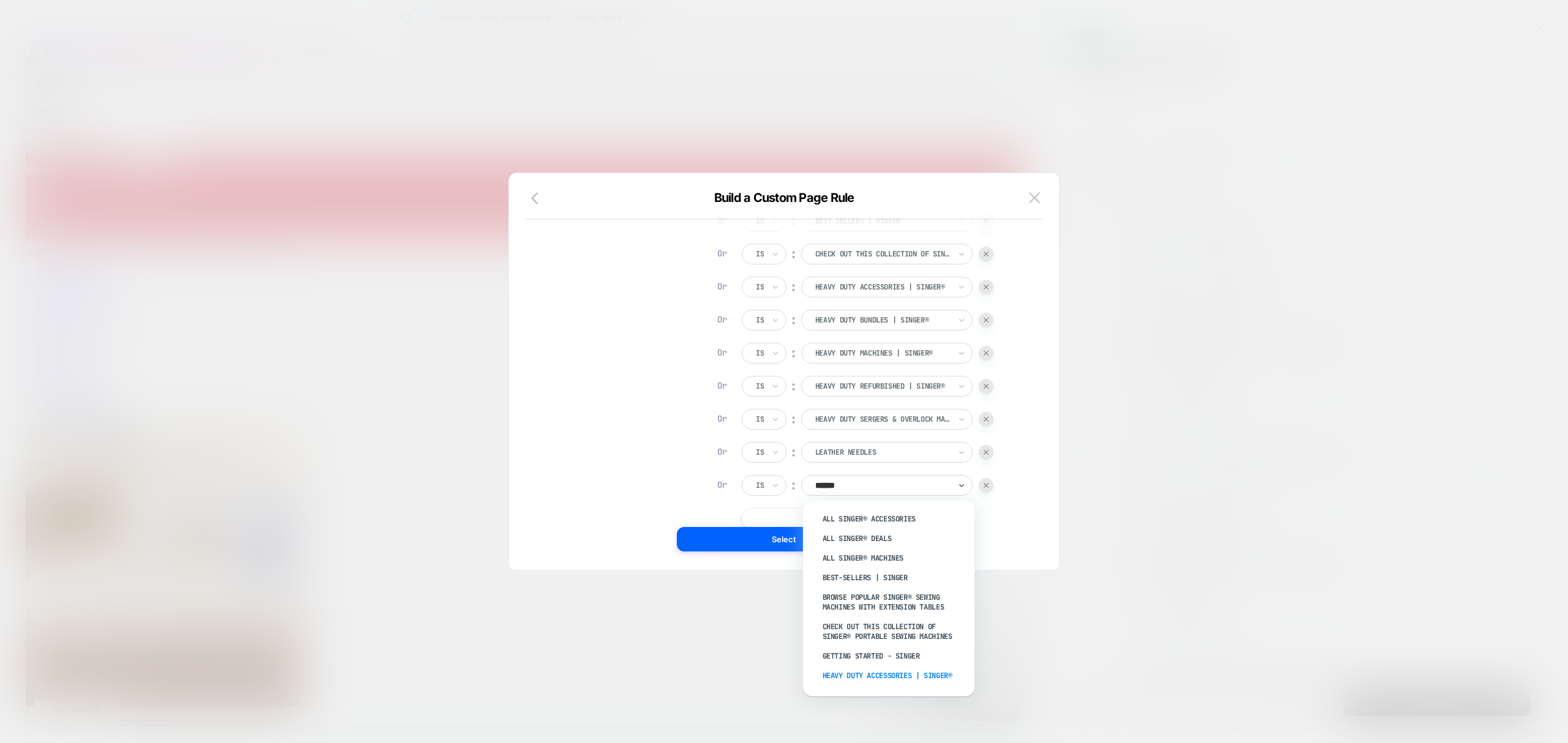
scroll to position [272, 0]
click at [922, 532] on div "Leather Sewing Machines" at bounding box center [895, 531] width 159 height 20
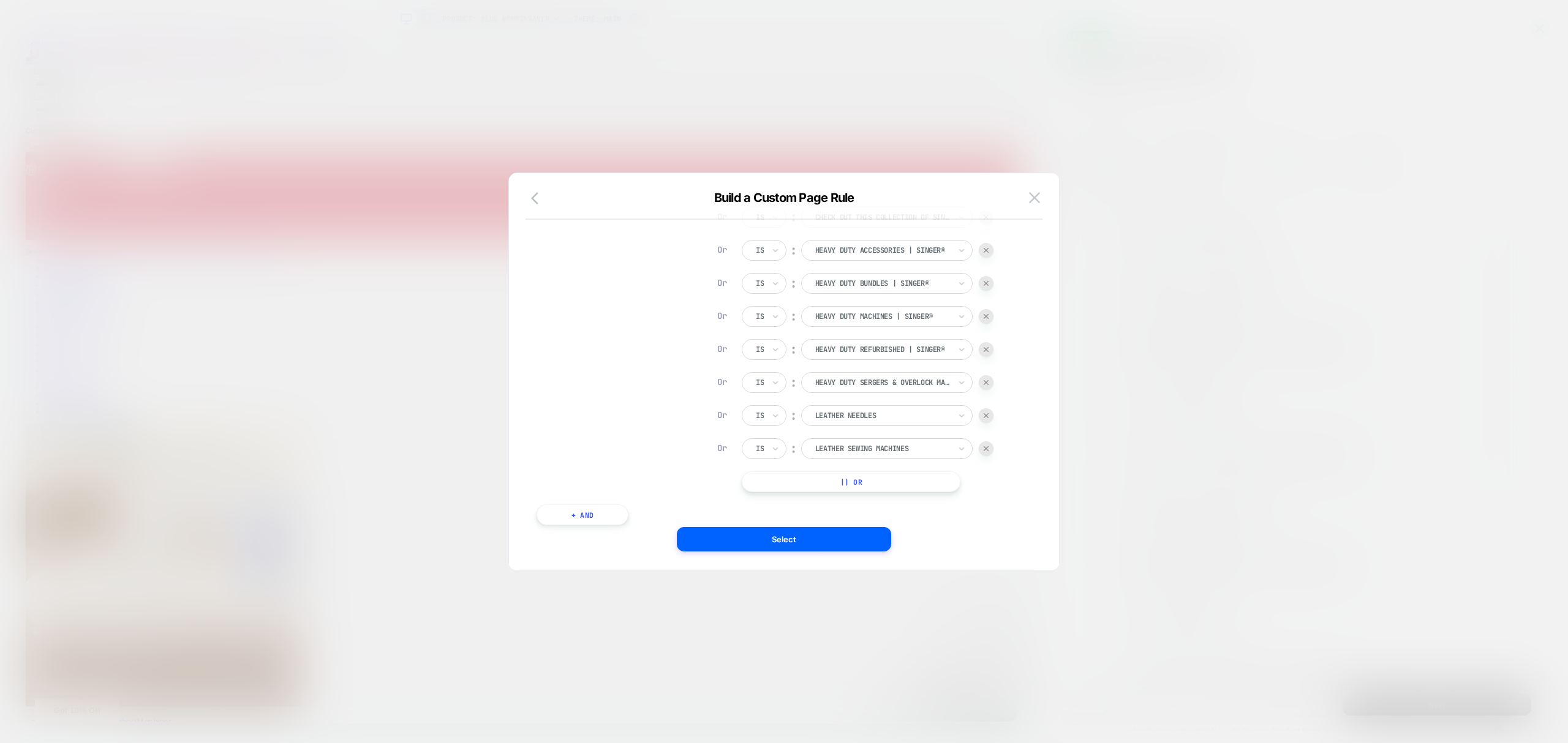
scroll to position [302, 0]
click at [858, 446] on button "|| Or" at bounding box center [851, 441] width 219 height 21
click at [889, 481] on button "|| Or" at bounding box center [851, 474] width 219 height 21
click at [902, 517] on div "Page Type Is ︰ Product || Or And Products From Collections Is ︰ All SINGER® Acc…" at bounding box center [778, 259] width 495 height 619
click at [908, 510] on button "|| Or" at bounding box center [851, 507] width 219 height 21
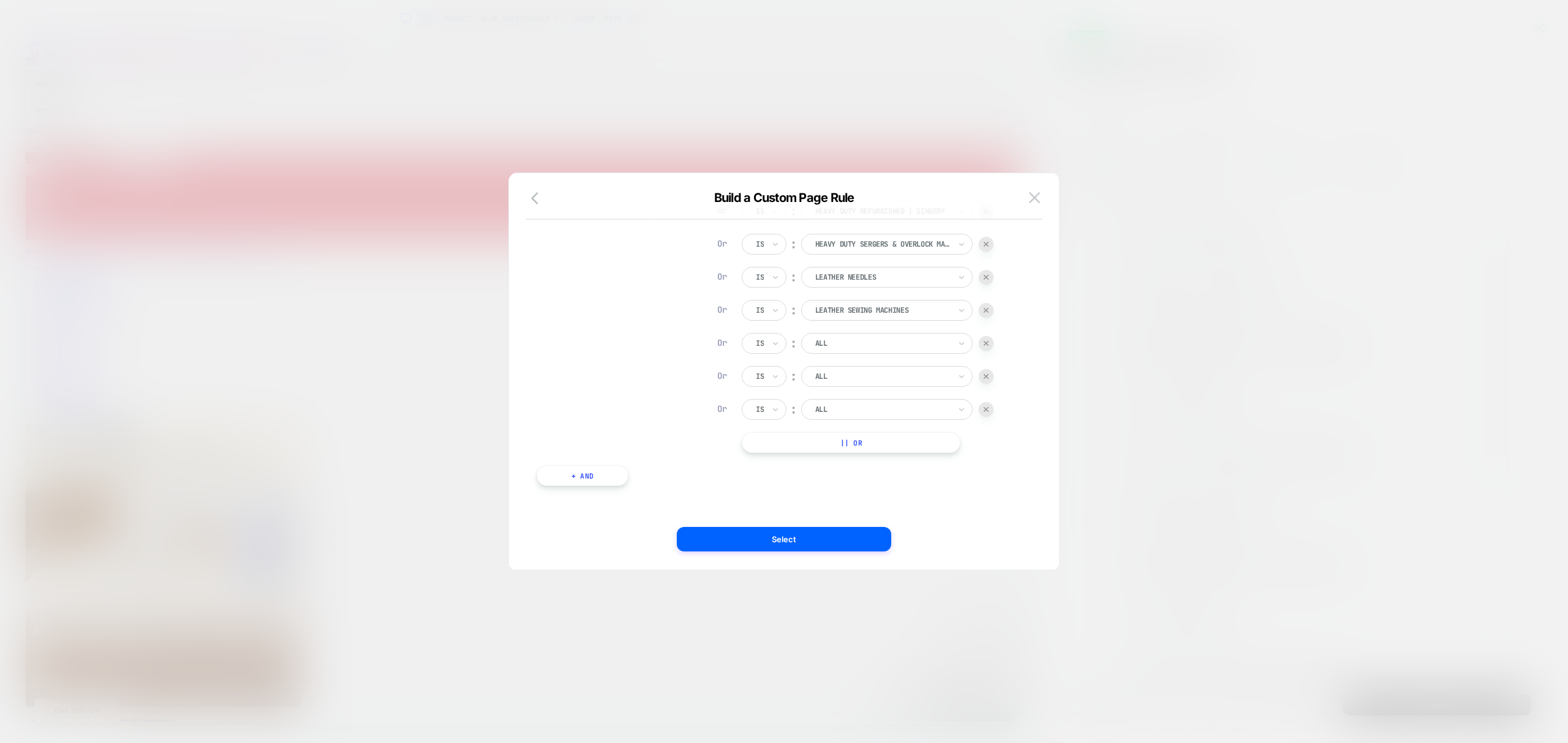
scroll to position [401, 0]
click at [853, 444] on button "|| Or" at bounding box center [851, 441] width 219 height 21
click at [885, 442] on button "|| Or" at bounding box center [851, 441] width 219 height 21
click at [864, 441] on button "|| Or" at bounding box center [851, 441] width 219 height 21
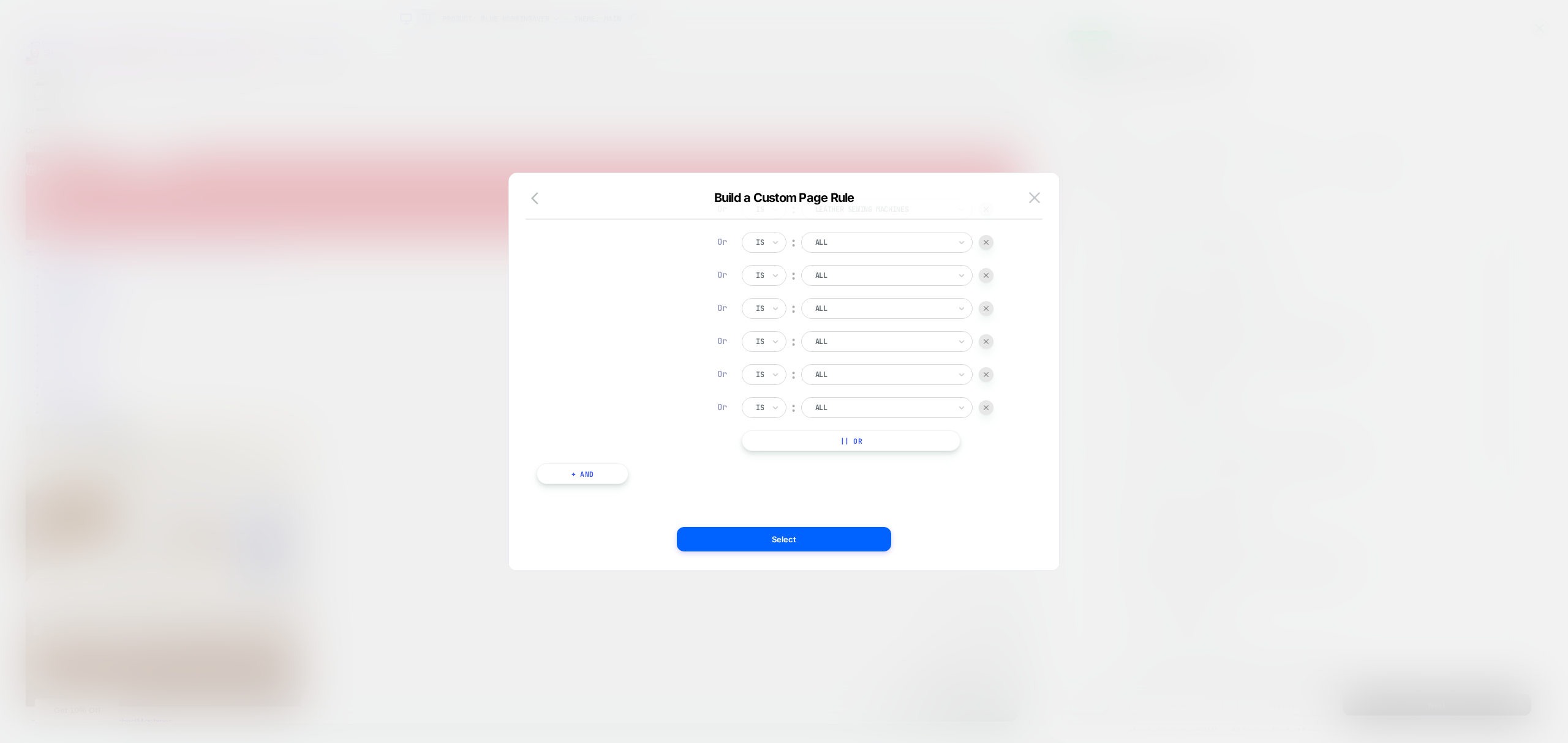
click at [858, 442] on button "|| Or" at bounding box center [851, 441] width 219 height 21
click at [852, 494] on button "|| Or" at bounding box center [851, 496] width 219 height 21
click at [897, 259] on div at bounding box center [883, 264] width 135 height 11
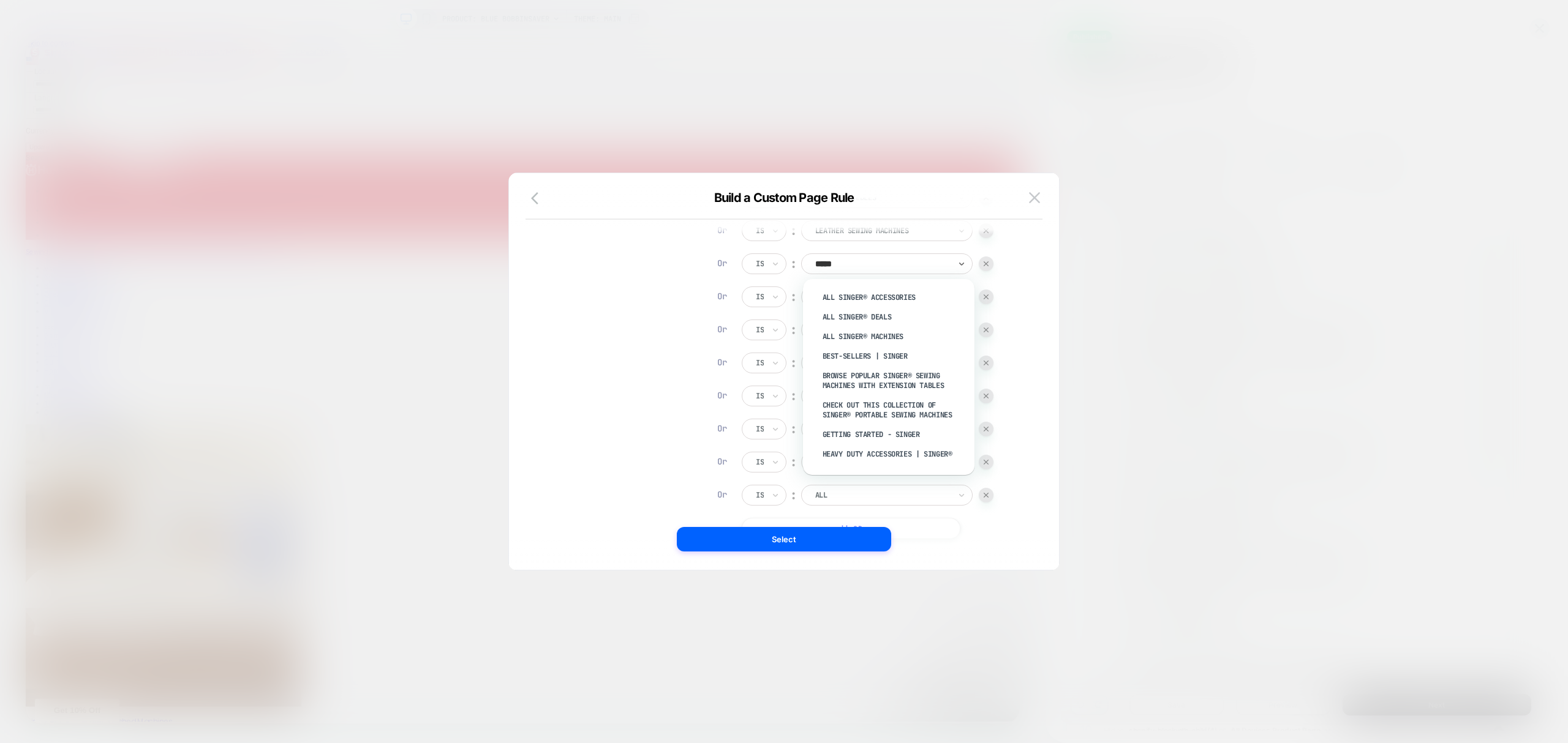
type input "******"
click at [884, 407] on div "MOMENTO™ Cutting Machine | SINGER®" at bounding box center [895, 411] width 159 height 20
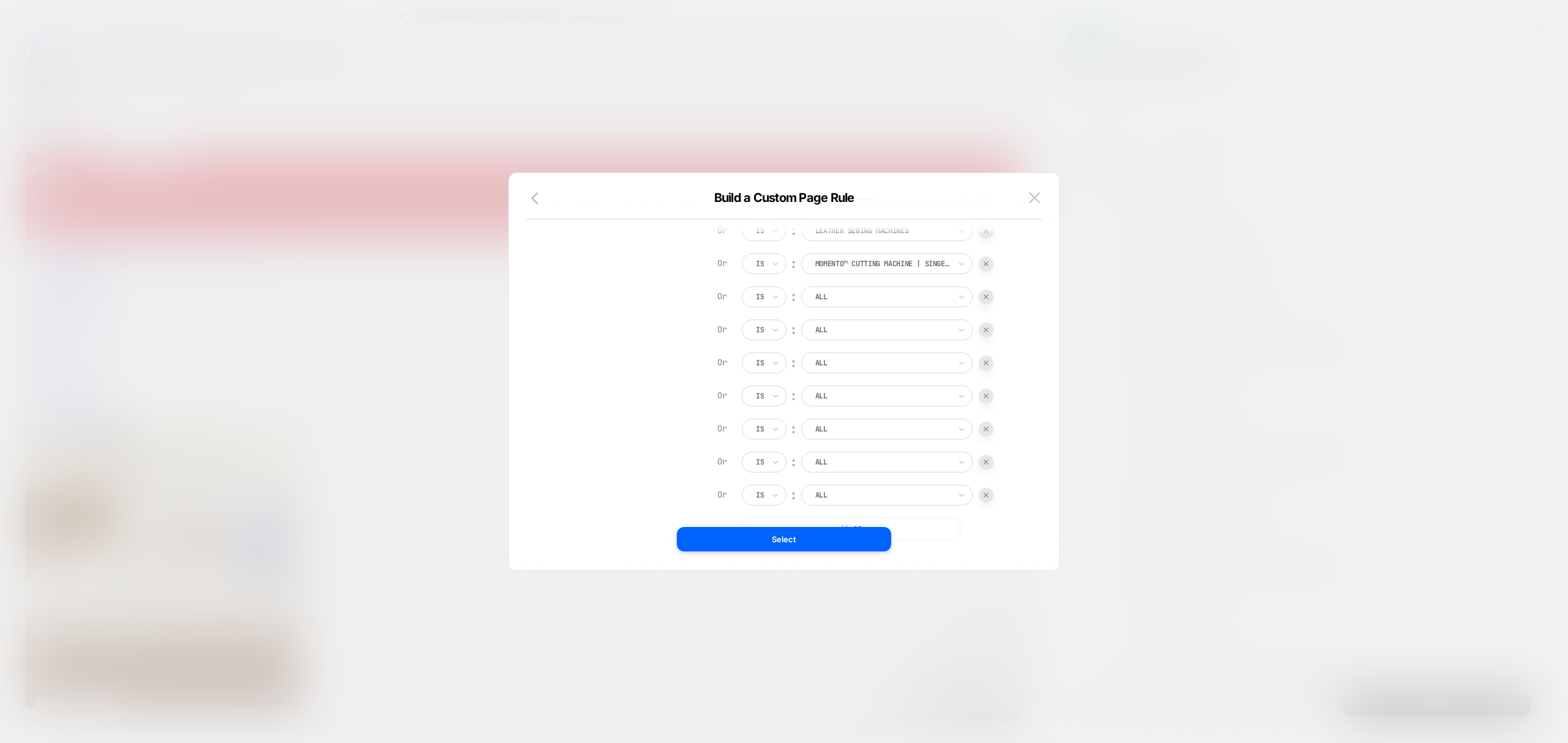
click at [851, 307] on div "ALL" at bounding box center [887, 297] width 171 height 21
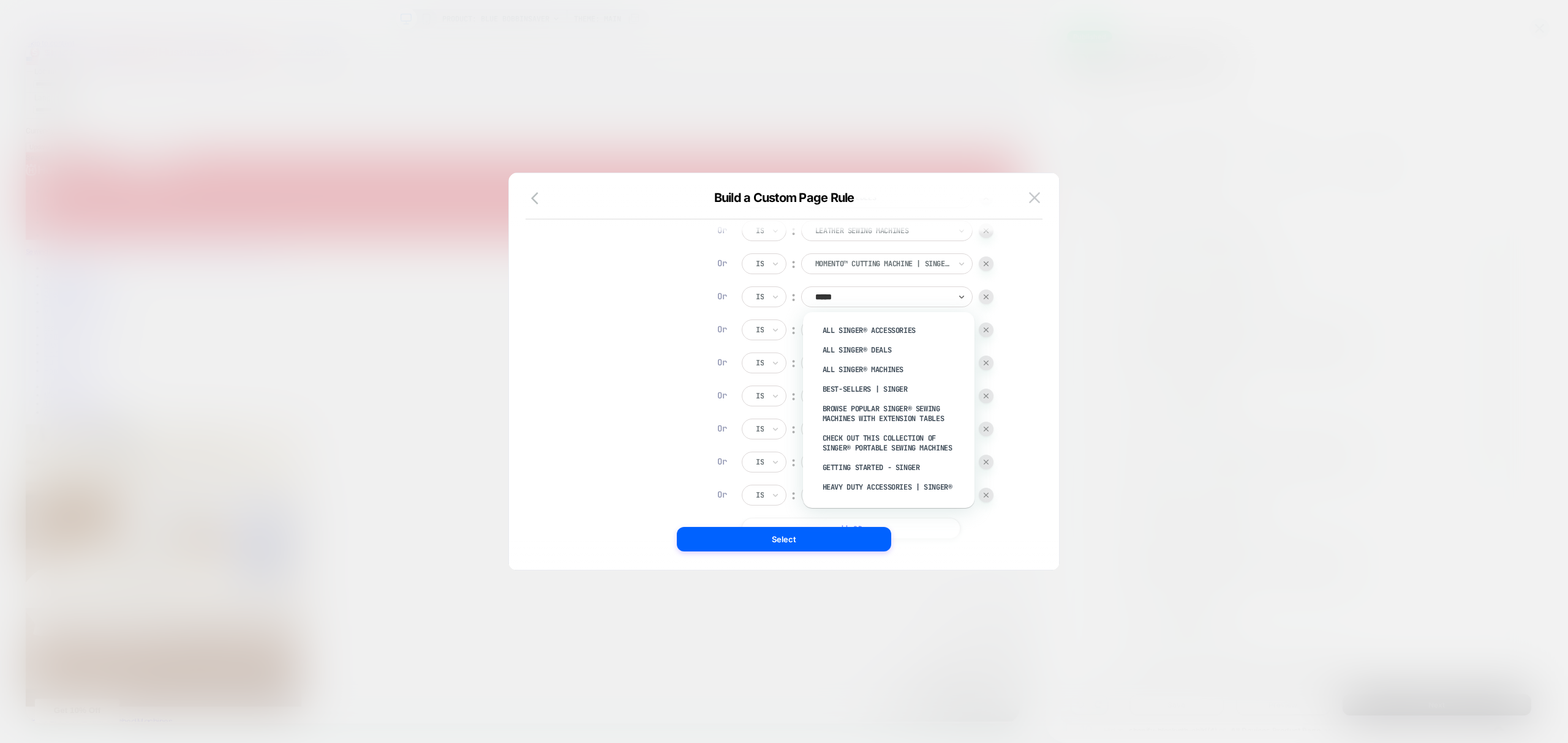
type input "******"
click at [877, 338] on div "Products Singer" at bounding box center [895, 340] width 159 height 20
click at [868, 336] on div "ALL" at bounding box center [887, 330] width 171 height 21
type input "******"
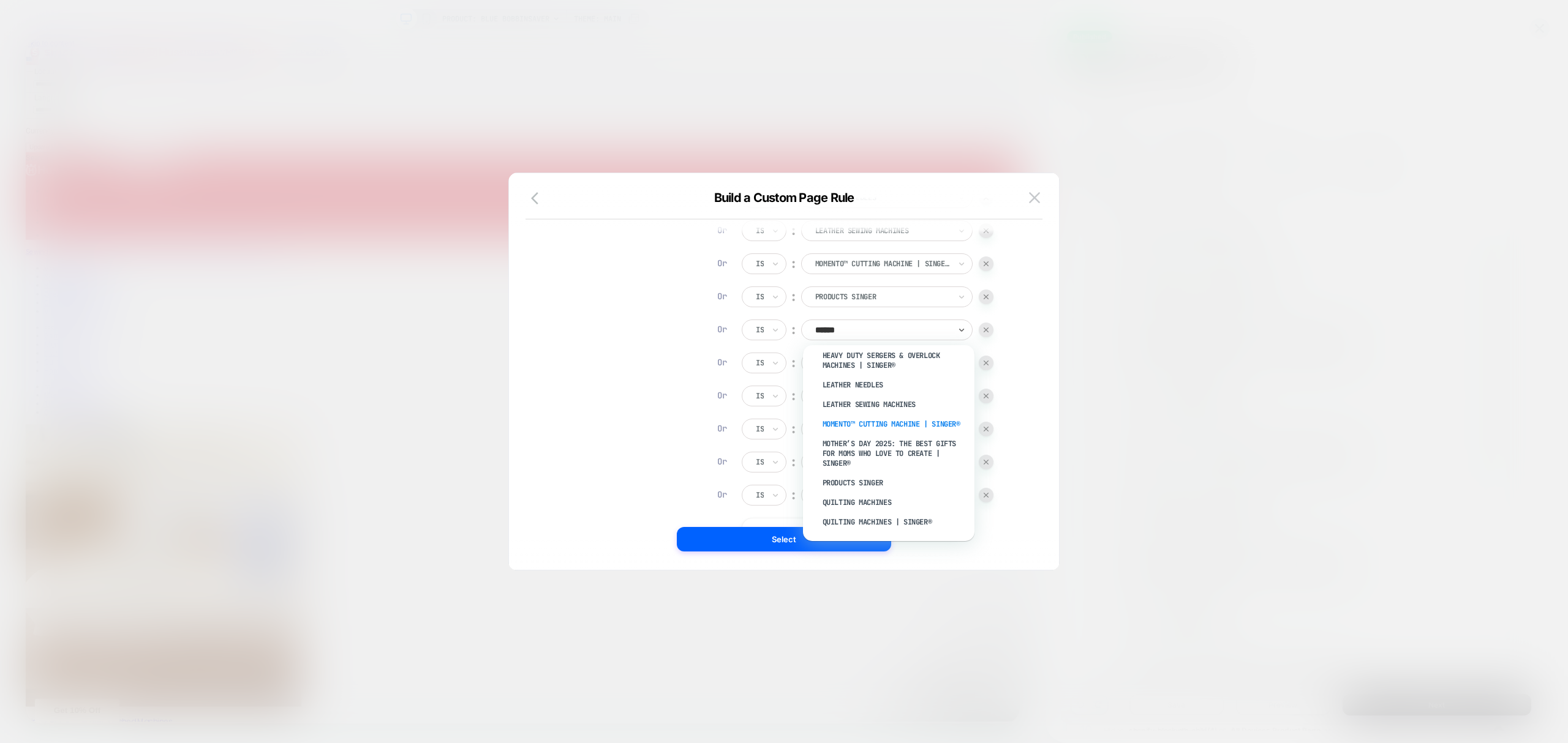
scroll to position [245, 0]
click at [871, 503] on div "Quilting Machines" at bounding box center [895, 501] width 159 height 20
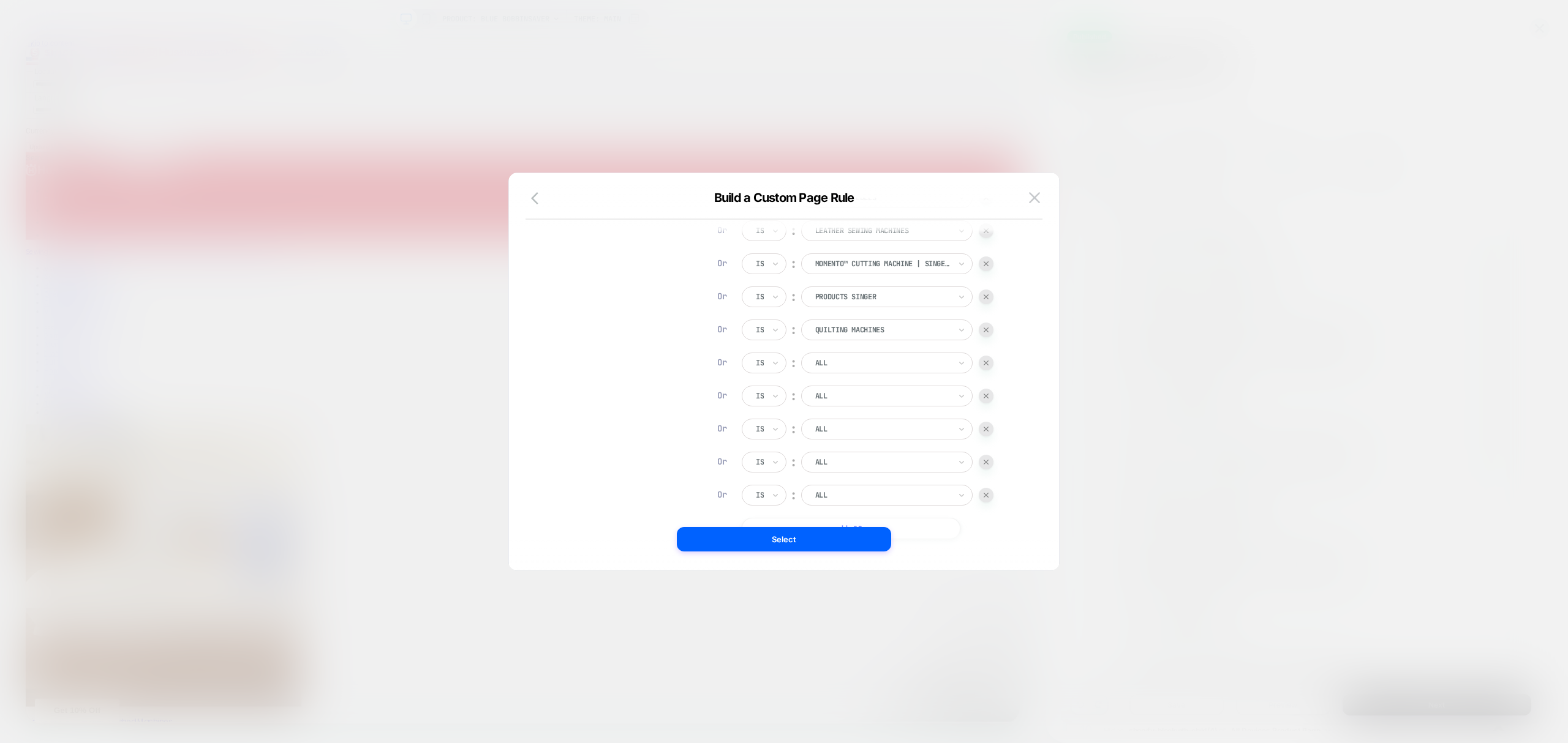
click at [863, 366] on div at bounding box center [883, 362] width 135 height 11
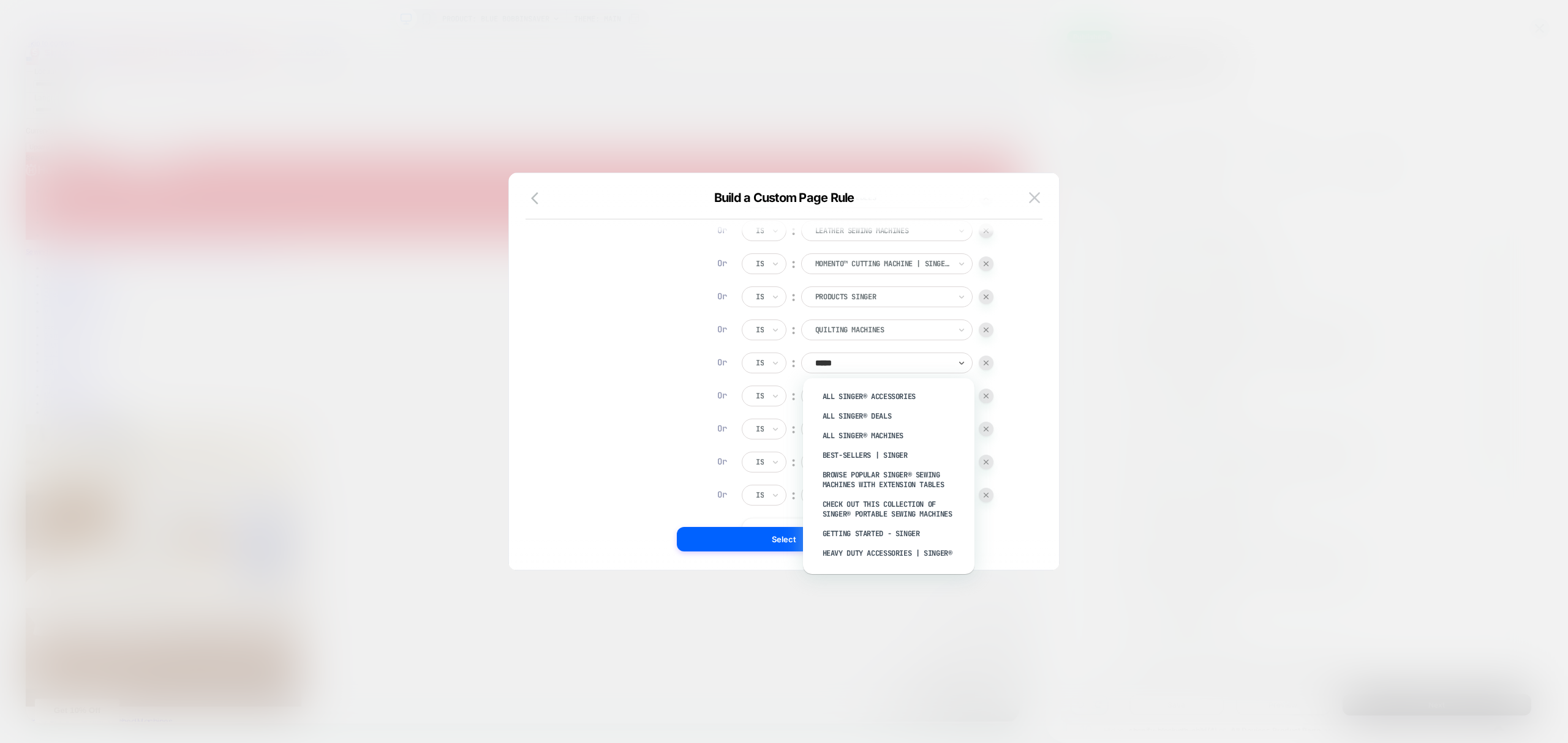
type input "******"
click at [868, 444] on div "Quilting Machines | SINGER®" at bounding box center [895, 445] width 159 height 20
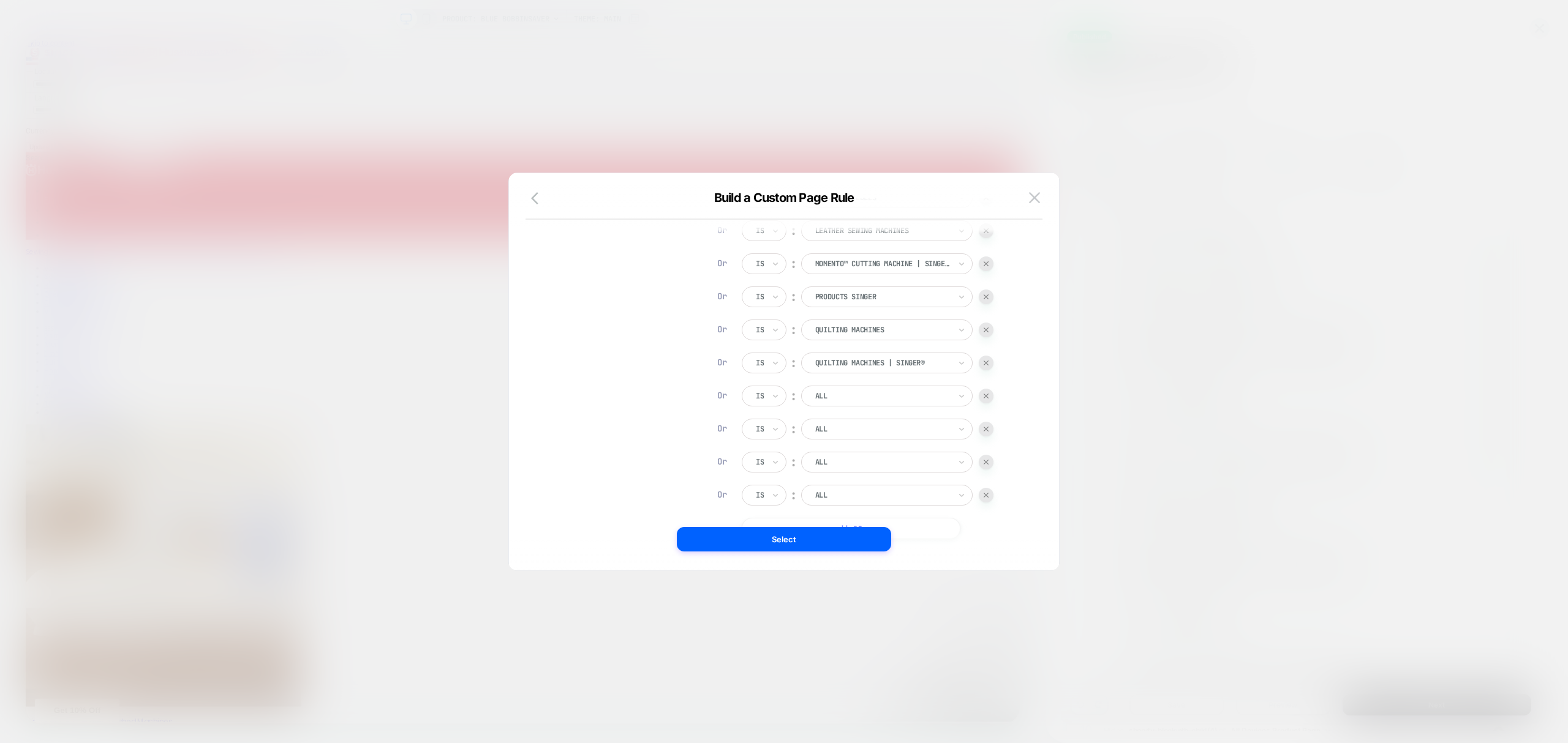
click at [845, 400] on div at bounding box center [883, 396] width 135 height 11
type input "******"
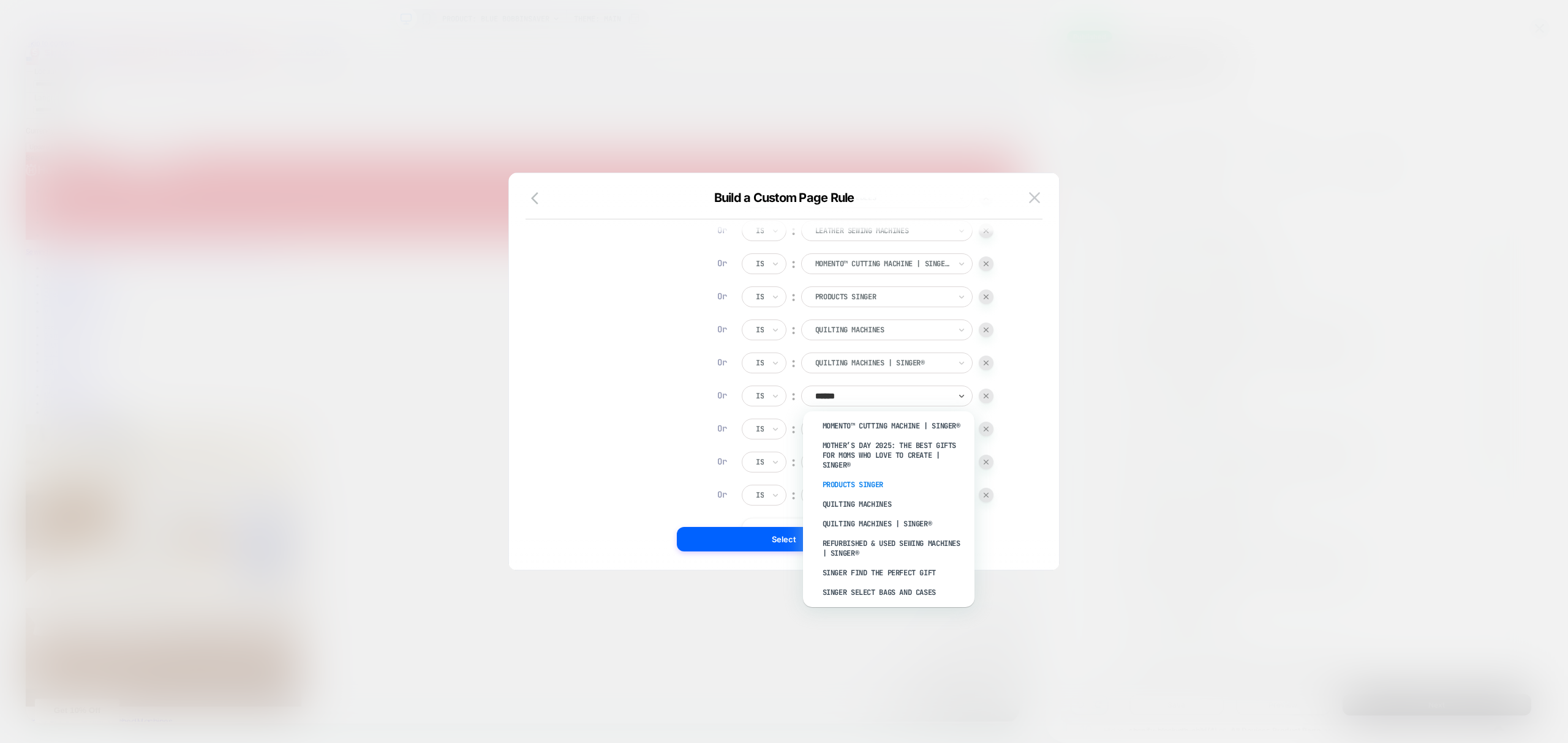
scroll to position [326, 0]
click at [917, 527] on div "Refurbished & Used Sewing Machines | SINGER®" at bounding box center [895, 529] width 159 height 29
click at [849, 436] on div "ALL" at bounding box center [887, 429] width 171 height 21
type input "******"
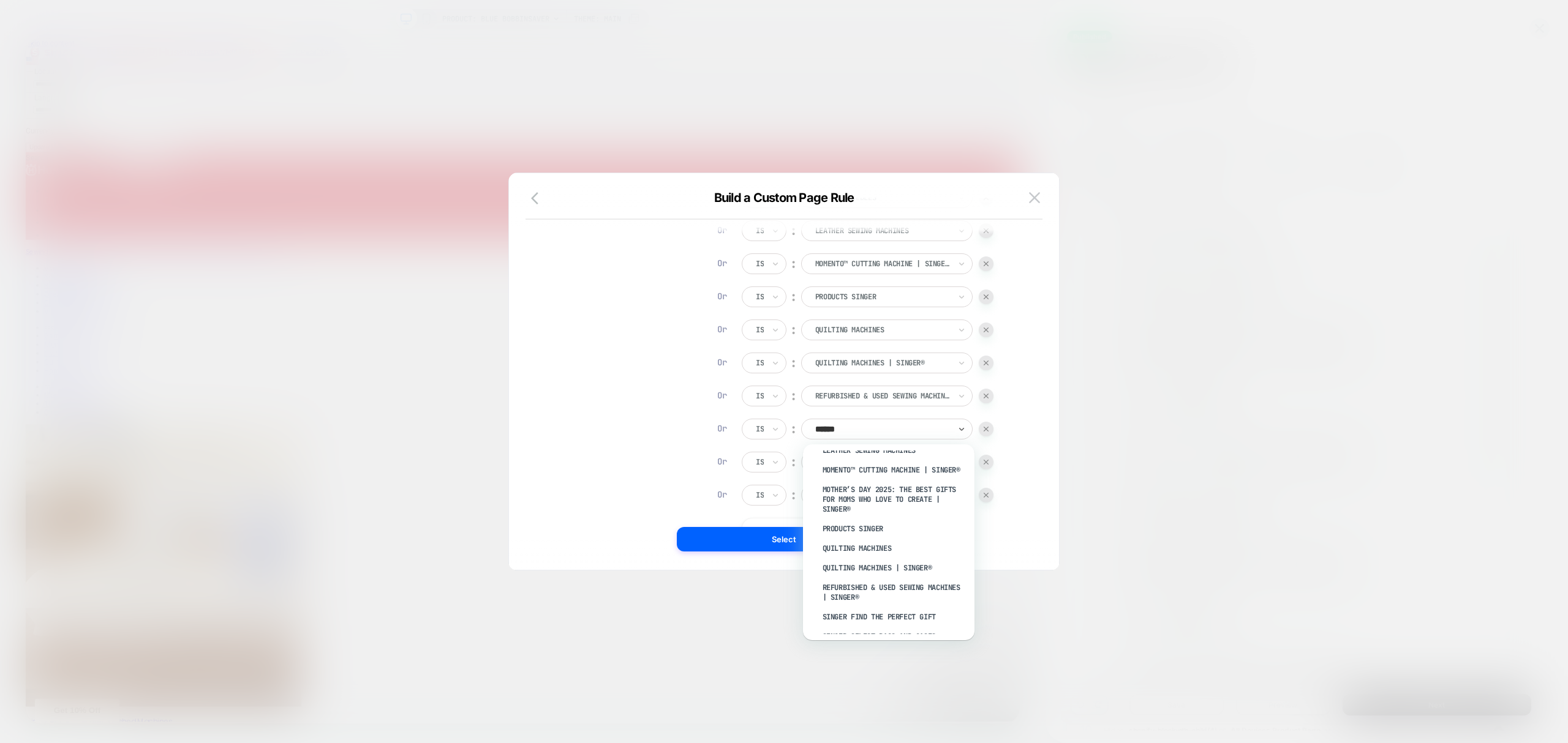
scroll to position [353, 0]
click at [859, 565] on div "SINGER Find the Perfect Gift" at bounding box center [895, 560] width 159 height 20
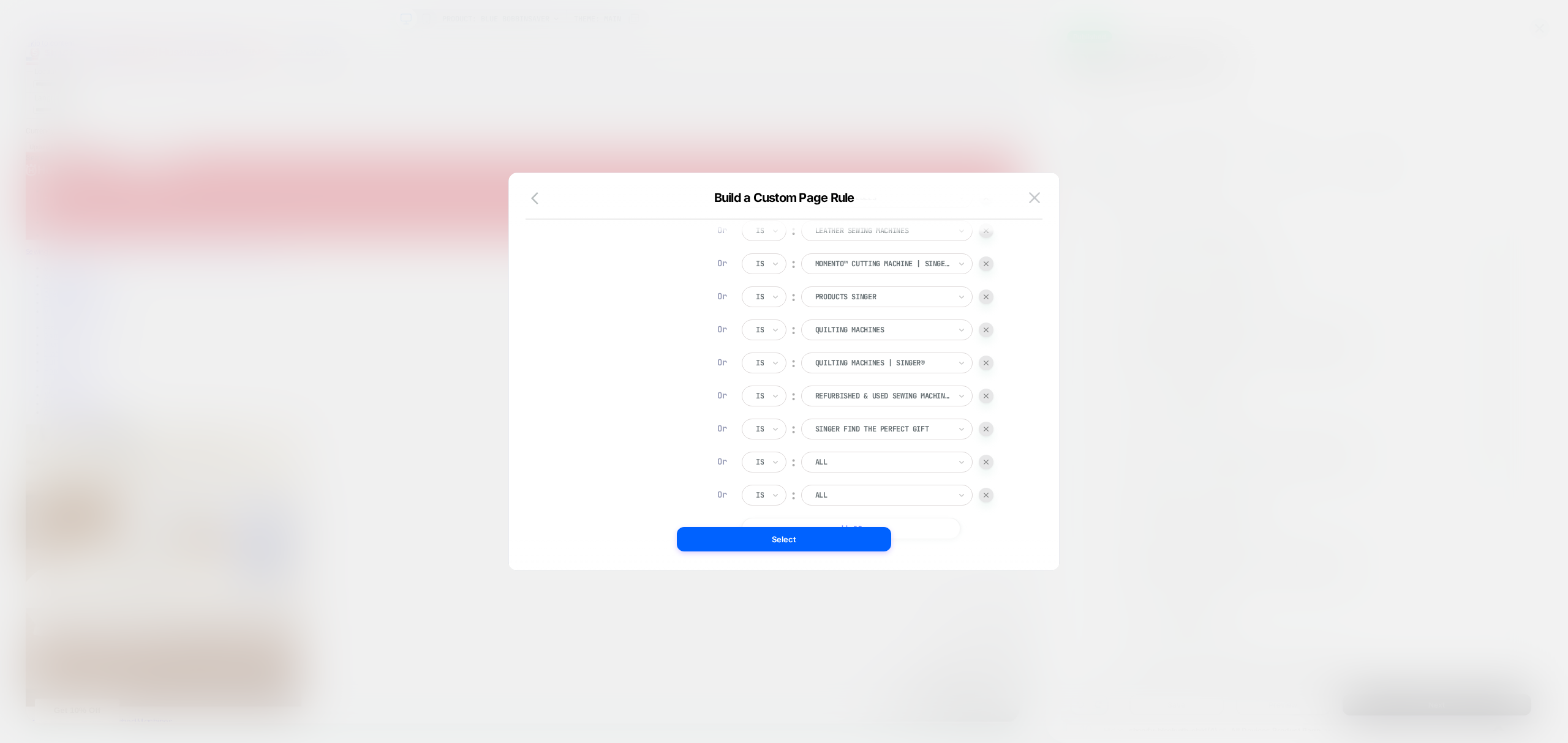
click at [859, 469] on div "ALL" at bounding box center [887, 462] width 171 height 21
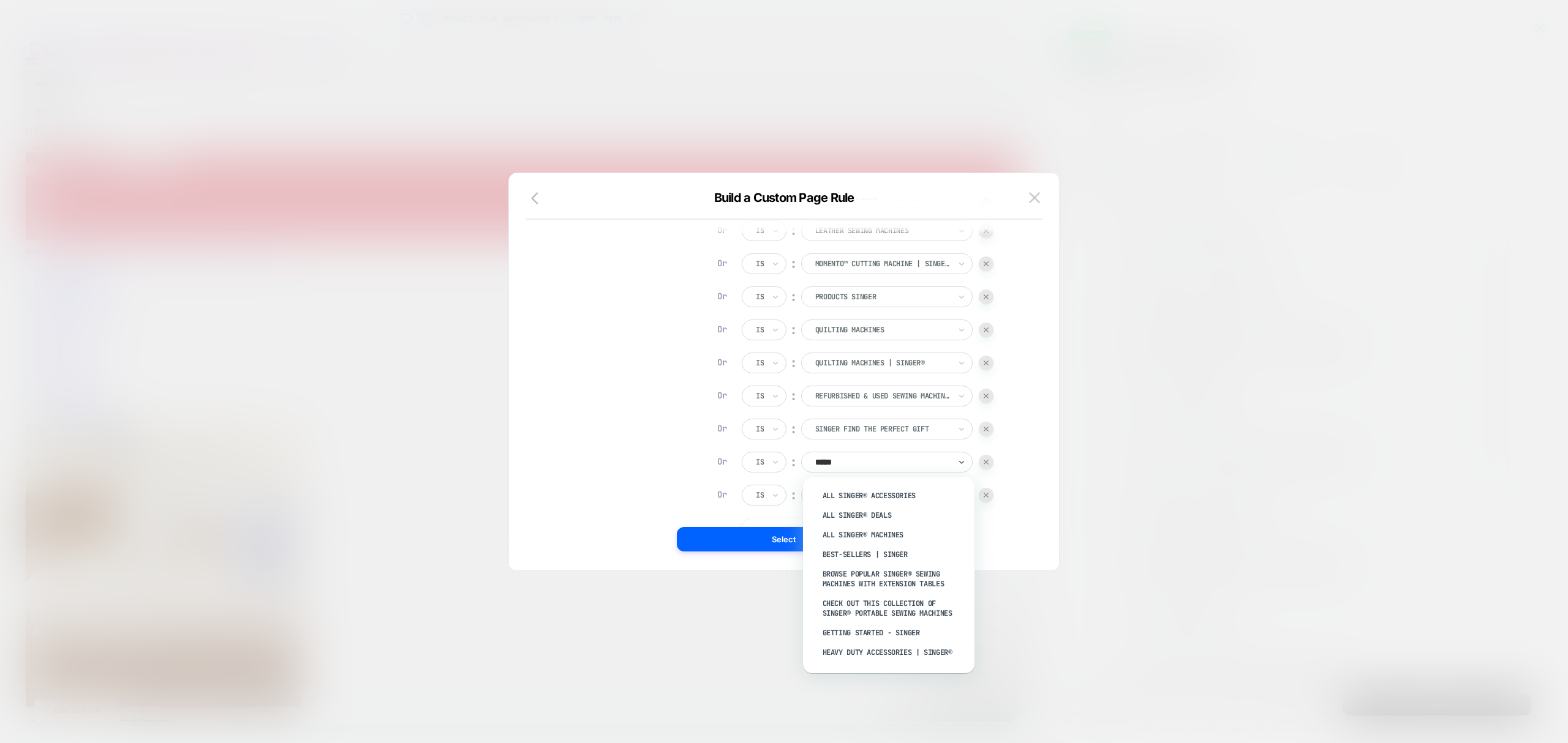
type input "******"
click at [889, 528] on div "SINGER Select Bags and Cases" at bounding box center [895, 531] width 159 height 20
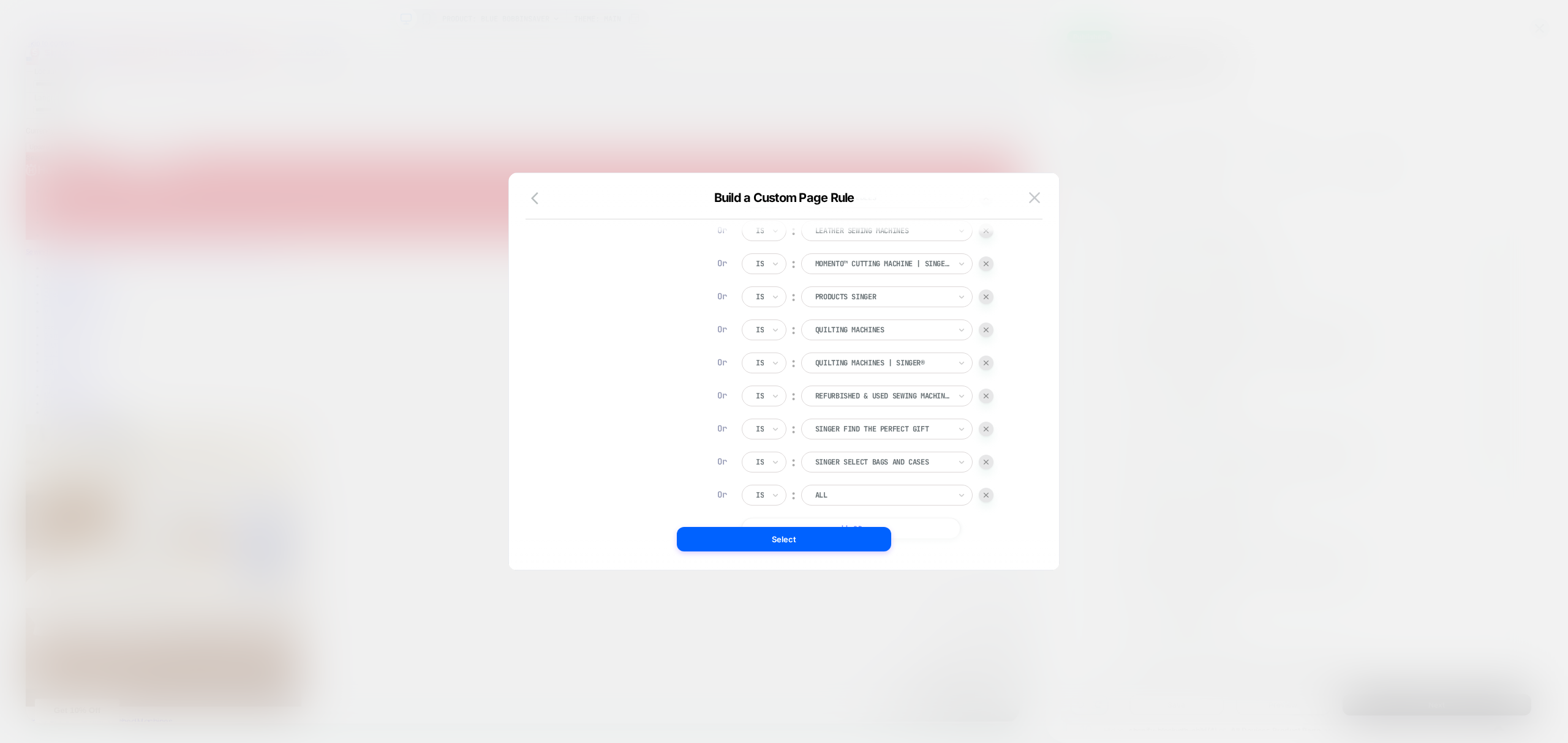
click at [861, 484] on div "Is ︰ All SINGER® Accessories Or Is ︰ All SINGER® Deals Or Is ︰ All SINGER® Mach…" at bounding box center [867, 197] width 252 height 682
click at [869, 492] on div at bounding box center [883, 495] width 135 height 11
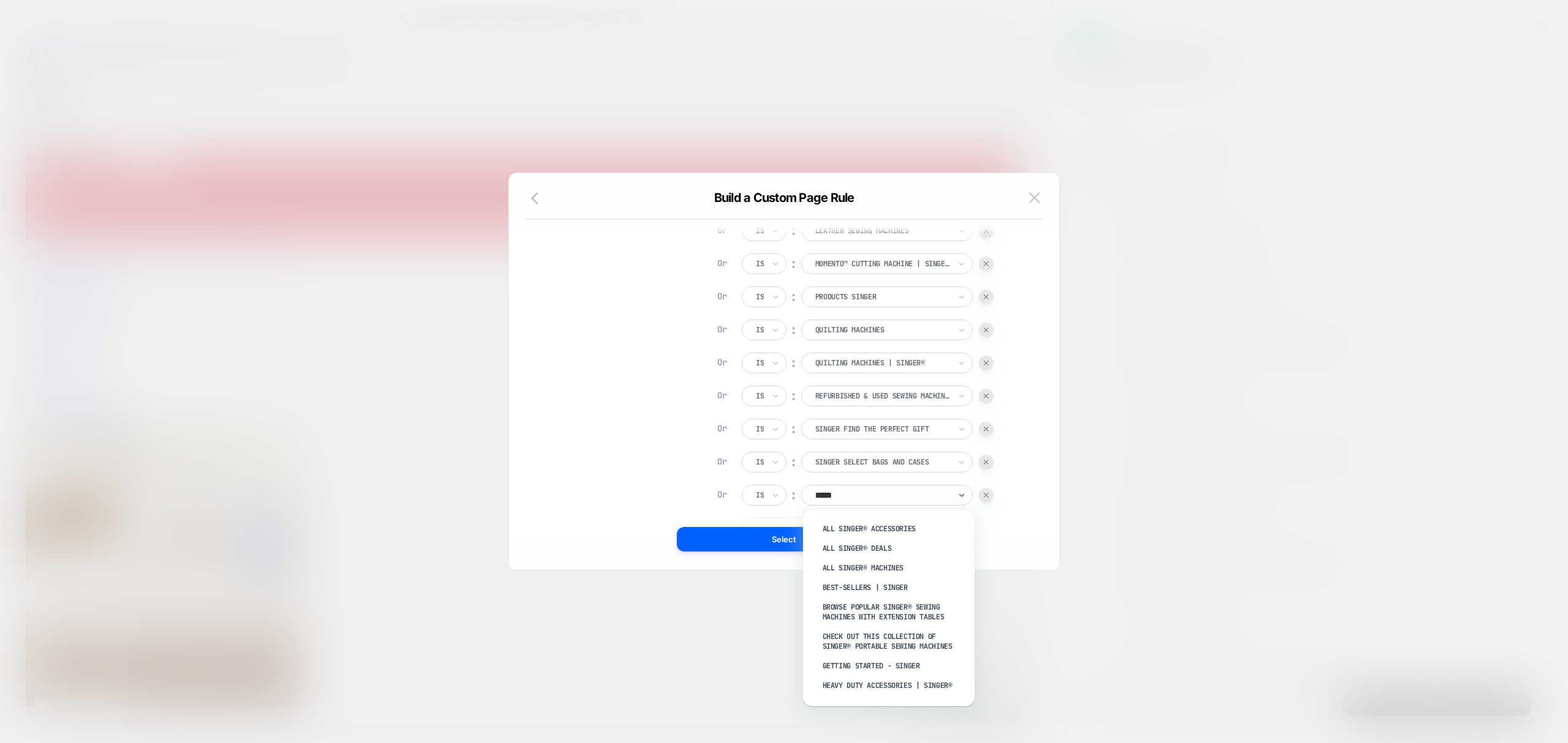
type input "******"
click at [910, 557] on div "SINGER Sewing & Embroidery Machines" at bounding box center [895, 560] width 159 height 29
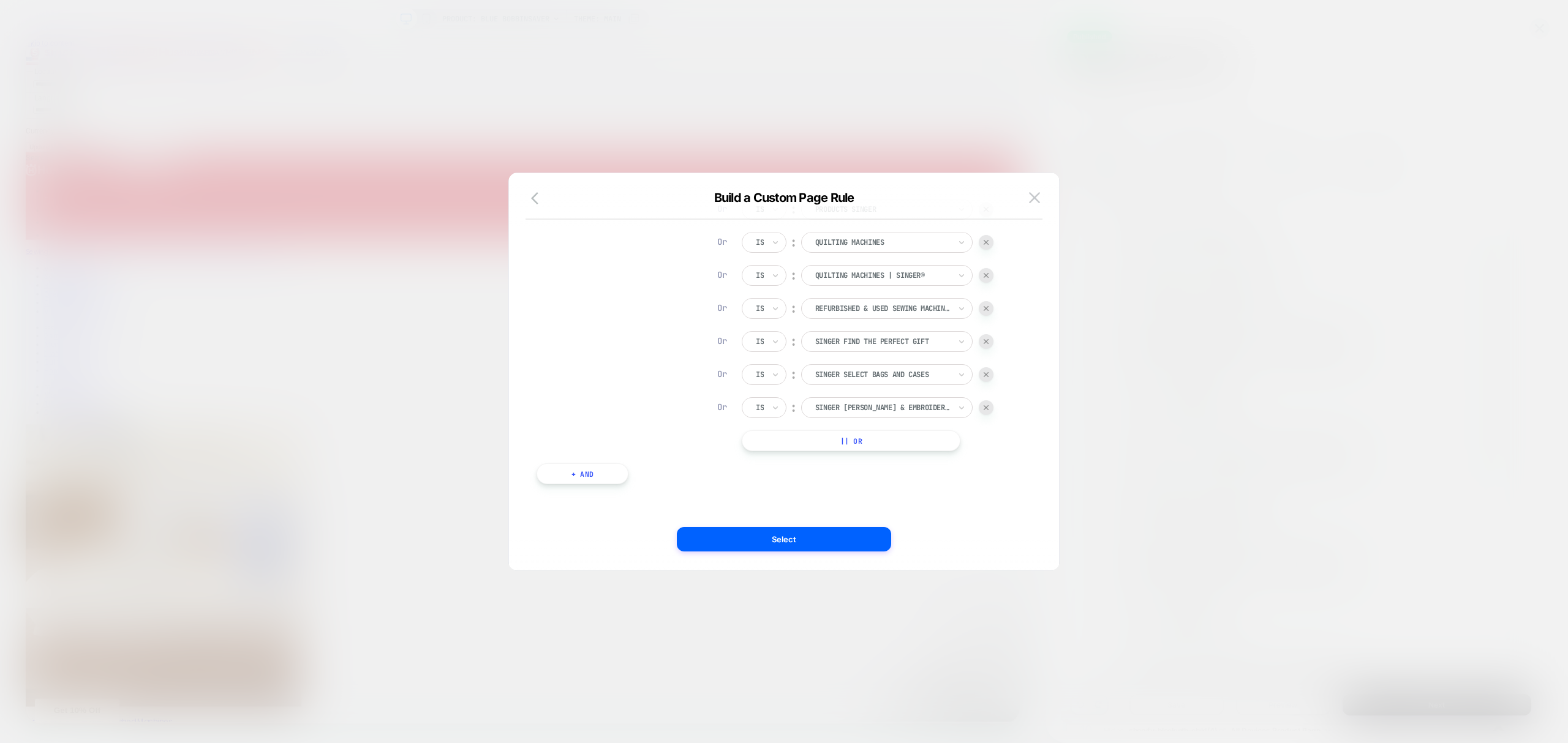
click at [896, 447] on button "|| Or" at bounding box center [851, 441] width 219 height 21
click at [930, 433] on button "|| Or" at bounding box center [851, 441] width 219 height 21
click at [903, 444] on button "|| Or" at bounding box center [851, 441] width 219 height 21
drag, startPoint x: 916, startPoint y: 442, endPoint x: 931, endPoint y: 458, distance: 21.9
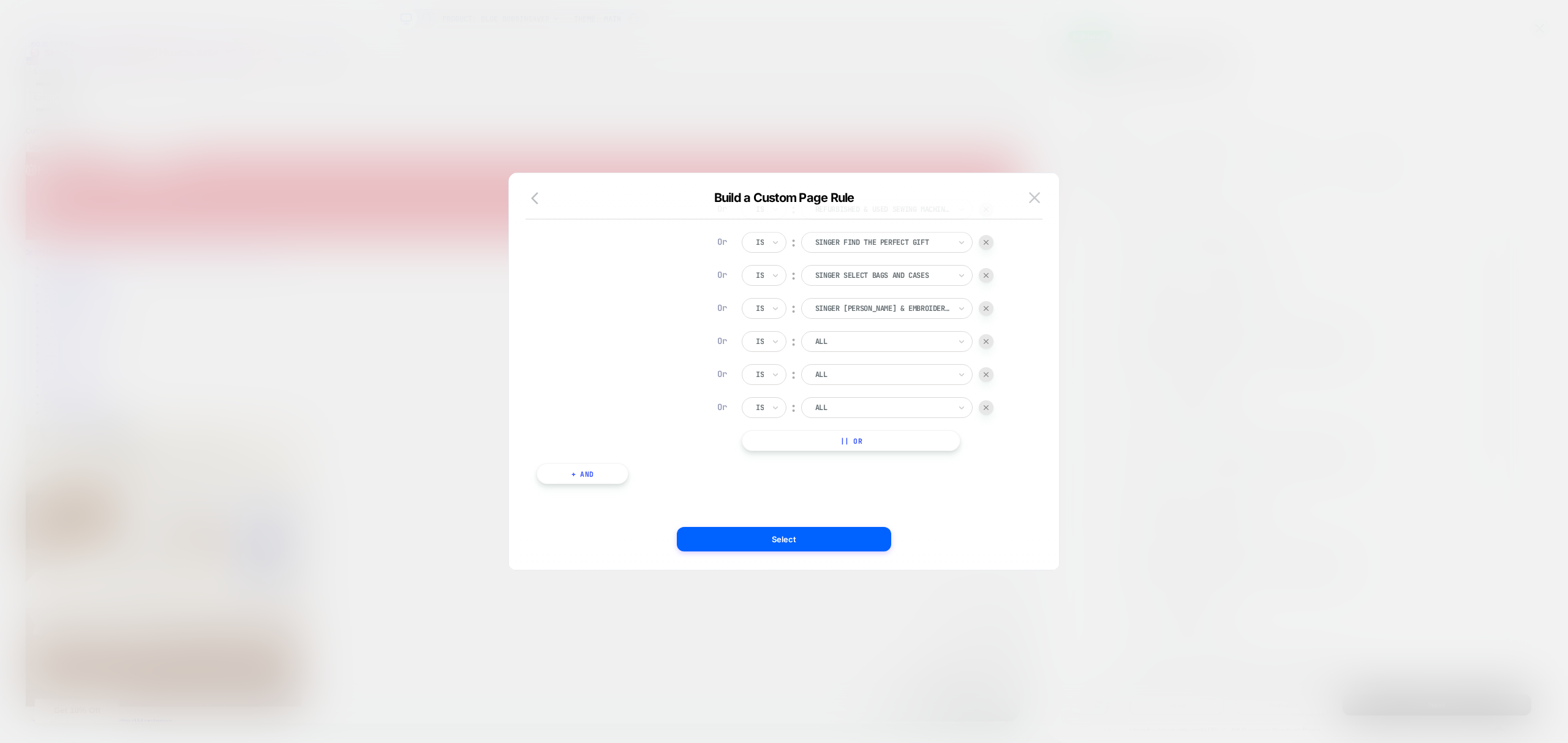
click at [917, 442] on button "|| Or" at bounding box center [851, 441] width 219 height 21
drag, startPoint x: 933, startPoint y: 444, endPoint x: 937, endPoint y: 466, distance: 22.4
click at [933, 442] on button "|| Or" at bounding box center [851, 441] width 219 height 21
click at [935, 447] on button "|| Or" at bounding box center [851, 441] width 219 height 21
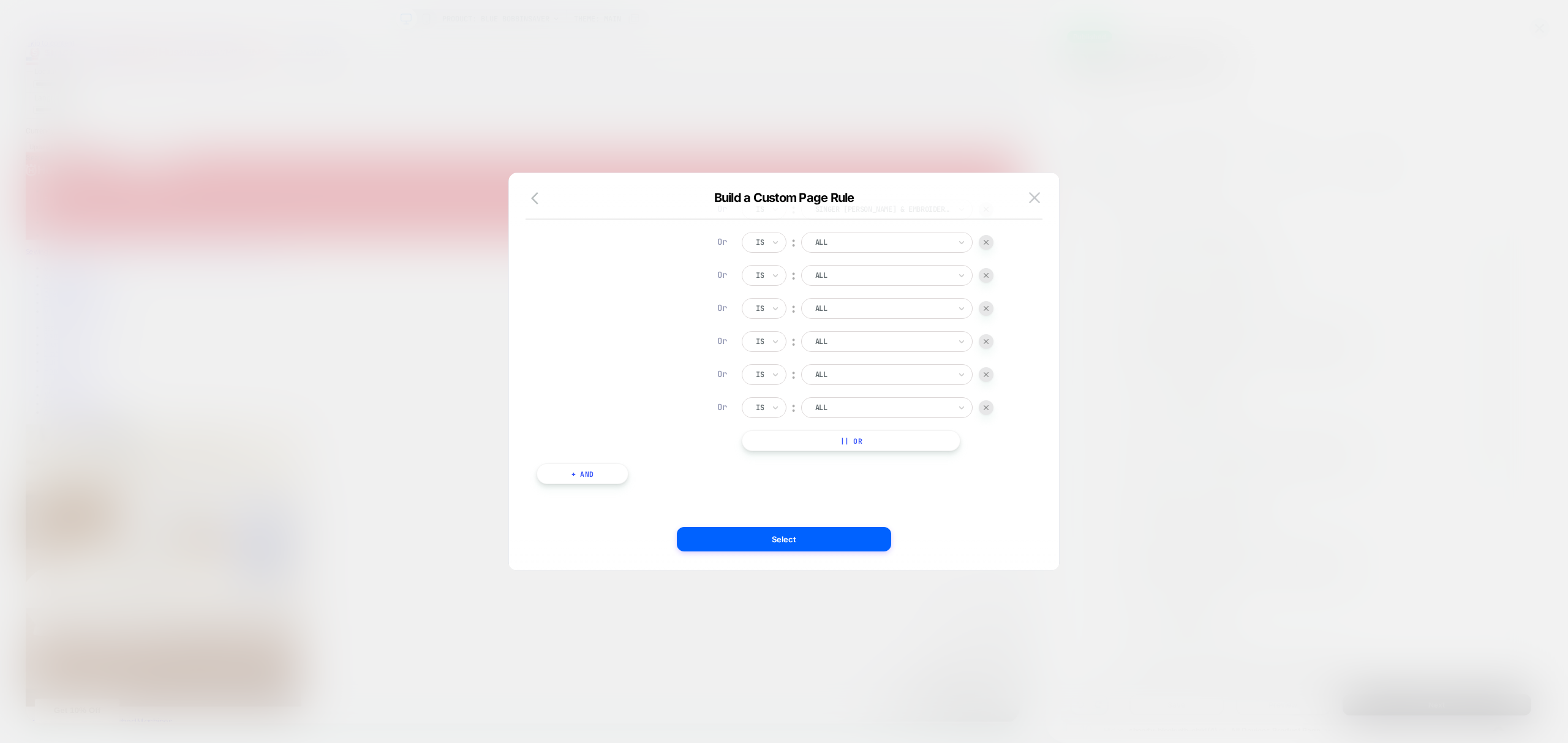
click at [939, 447] on button "|| Or" at bounding box center [851, 441] width 219 height 21
click at [838, 248] on div "ALL" at bounding box center [883, 255] width 138 height 14
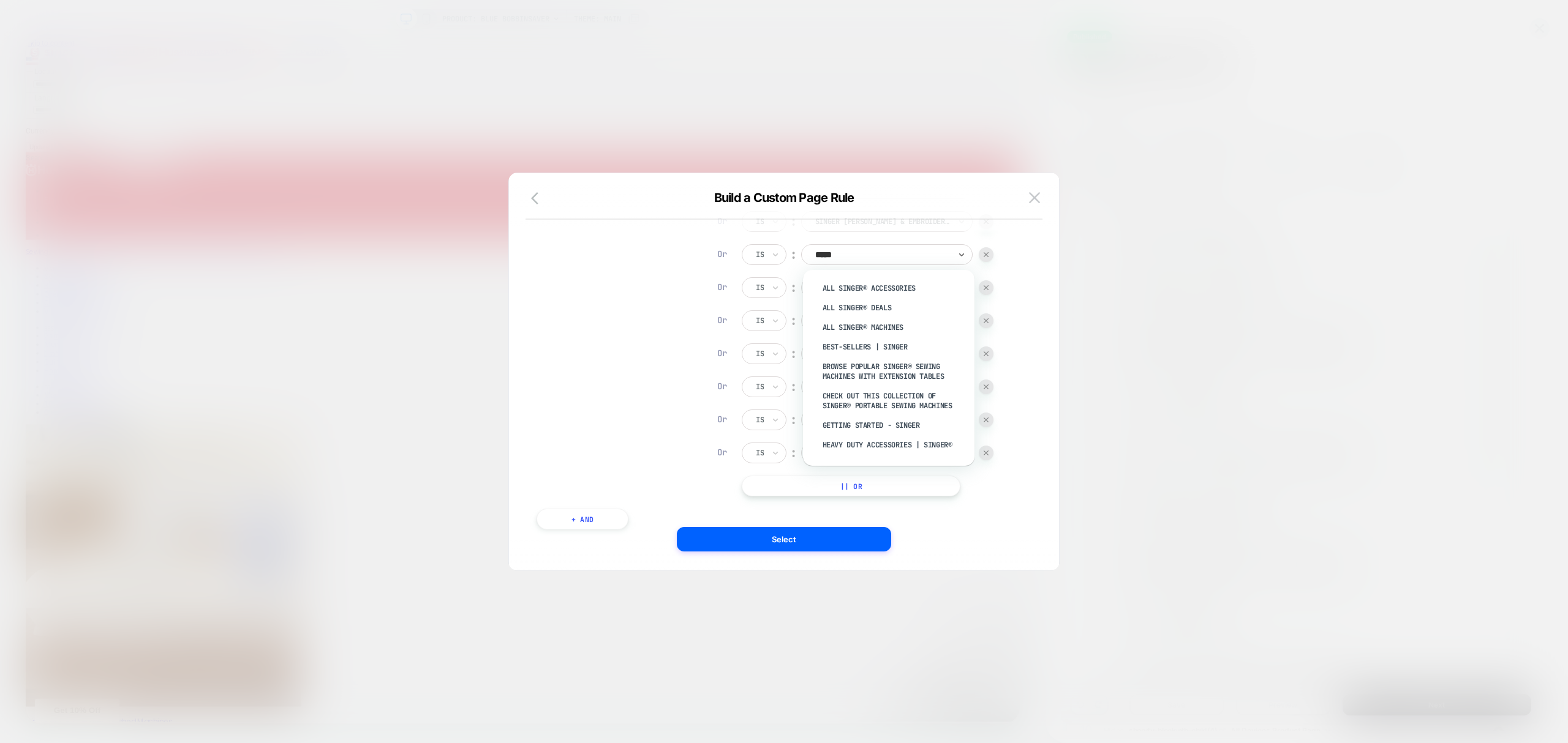
type input "******"
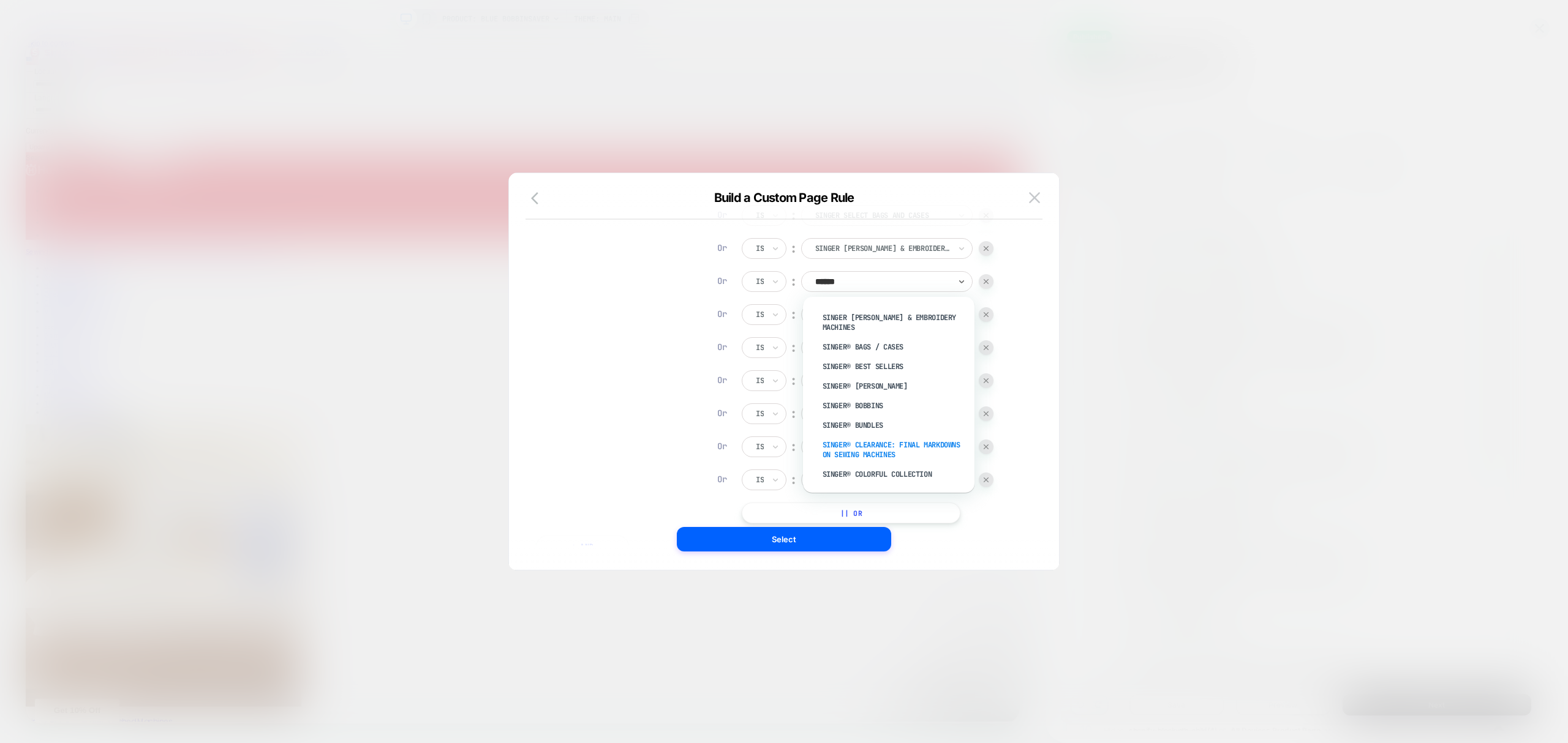
scroll to position [463, 0]
drag, startPoint x: 884, startPoint y: 370, endPoint x: 889, endPoint y: 364, distance: 7.8
click at [889, 364] on div "SINGER® Bags / Cases" at bounding box center [895, 371] width 159 height 20
click at [876, 312] on div at bounding box center [883, 315] width 135 height 11
type input "******"
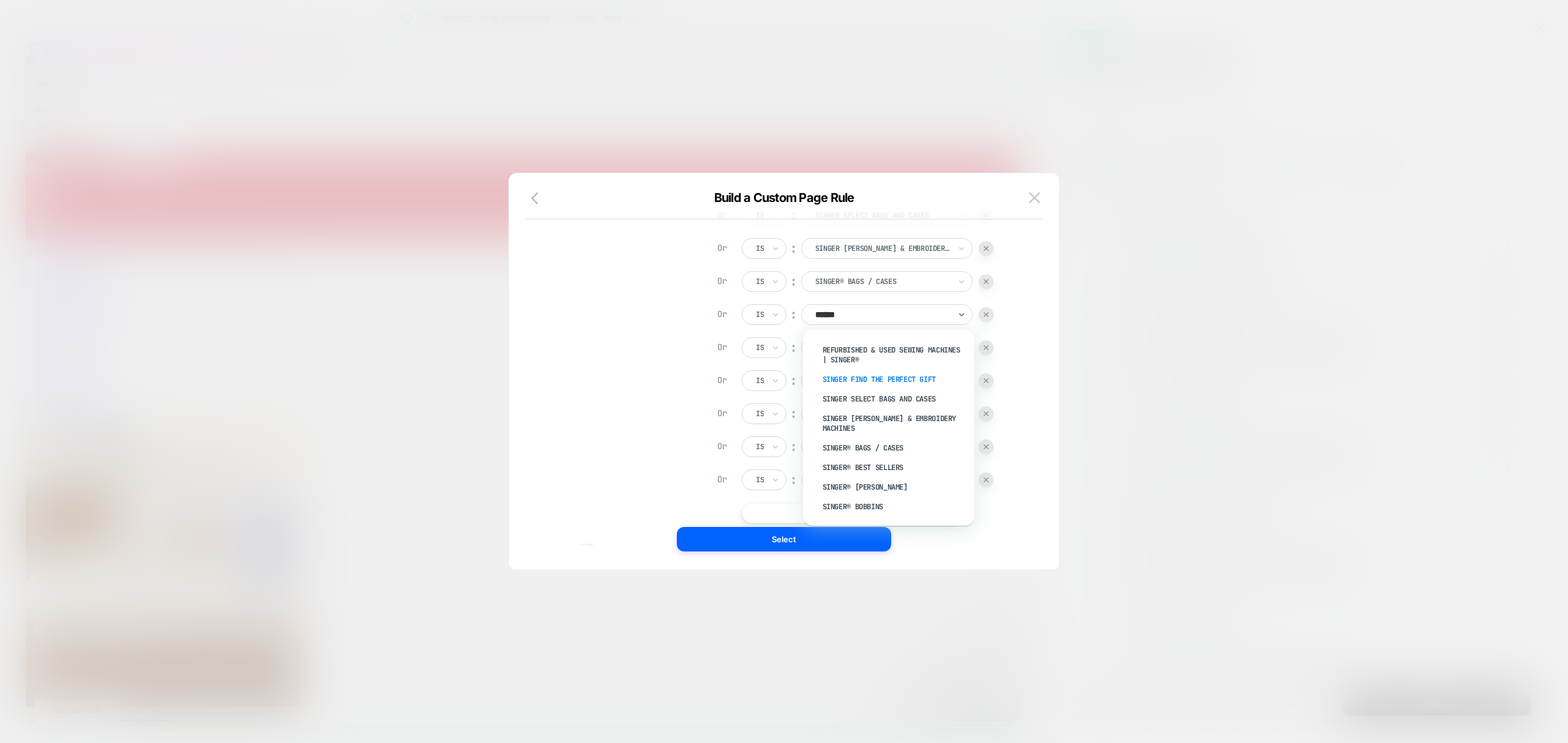
scroll to position [490, 0]
click at [876, 394] on div "SINGER® Best Sellers" at bounding box center [895, 397] width 159 height 20
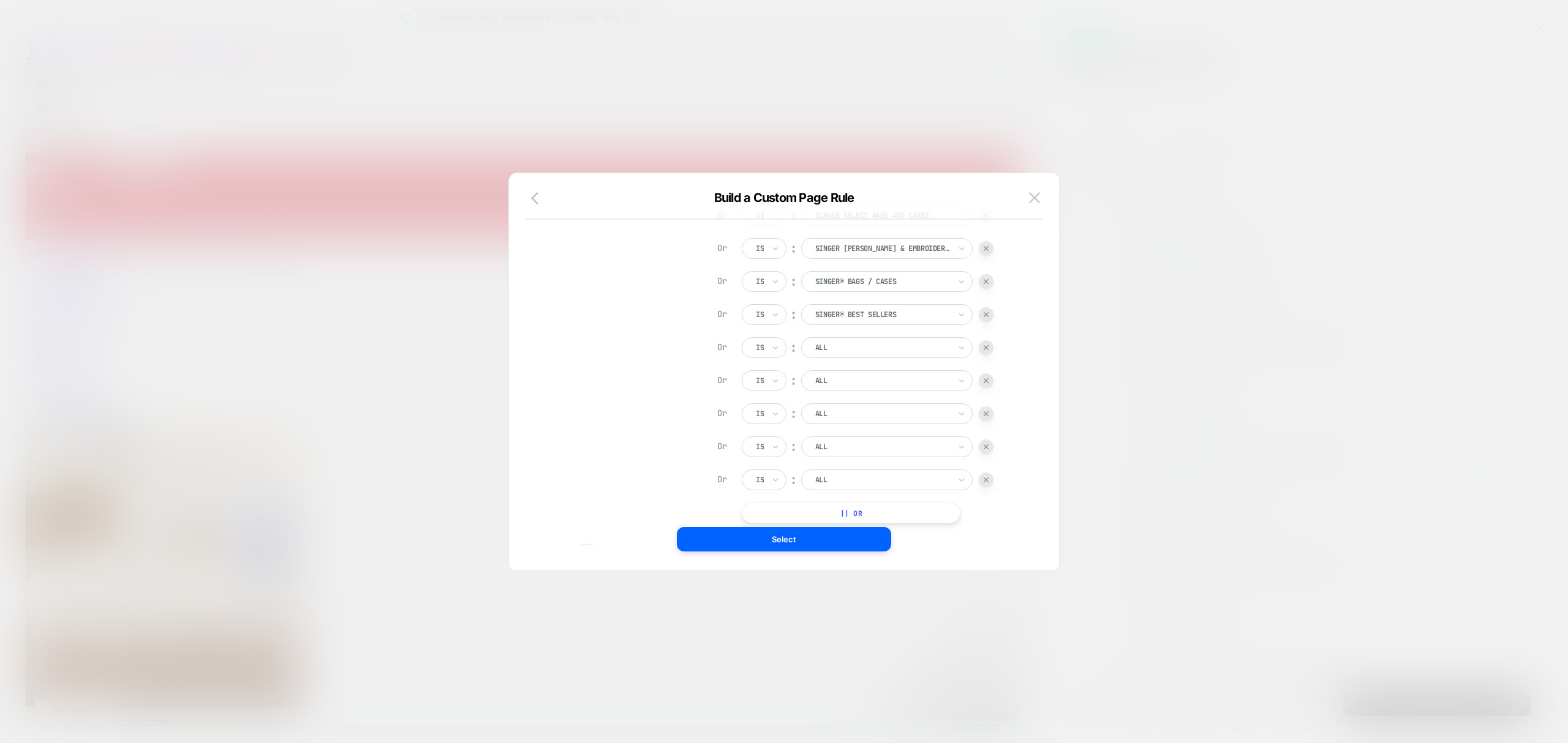
click at [852, 349] on div at bounding box center [883, 348] width 135 height 11
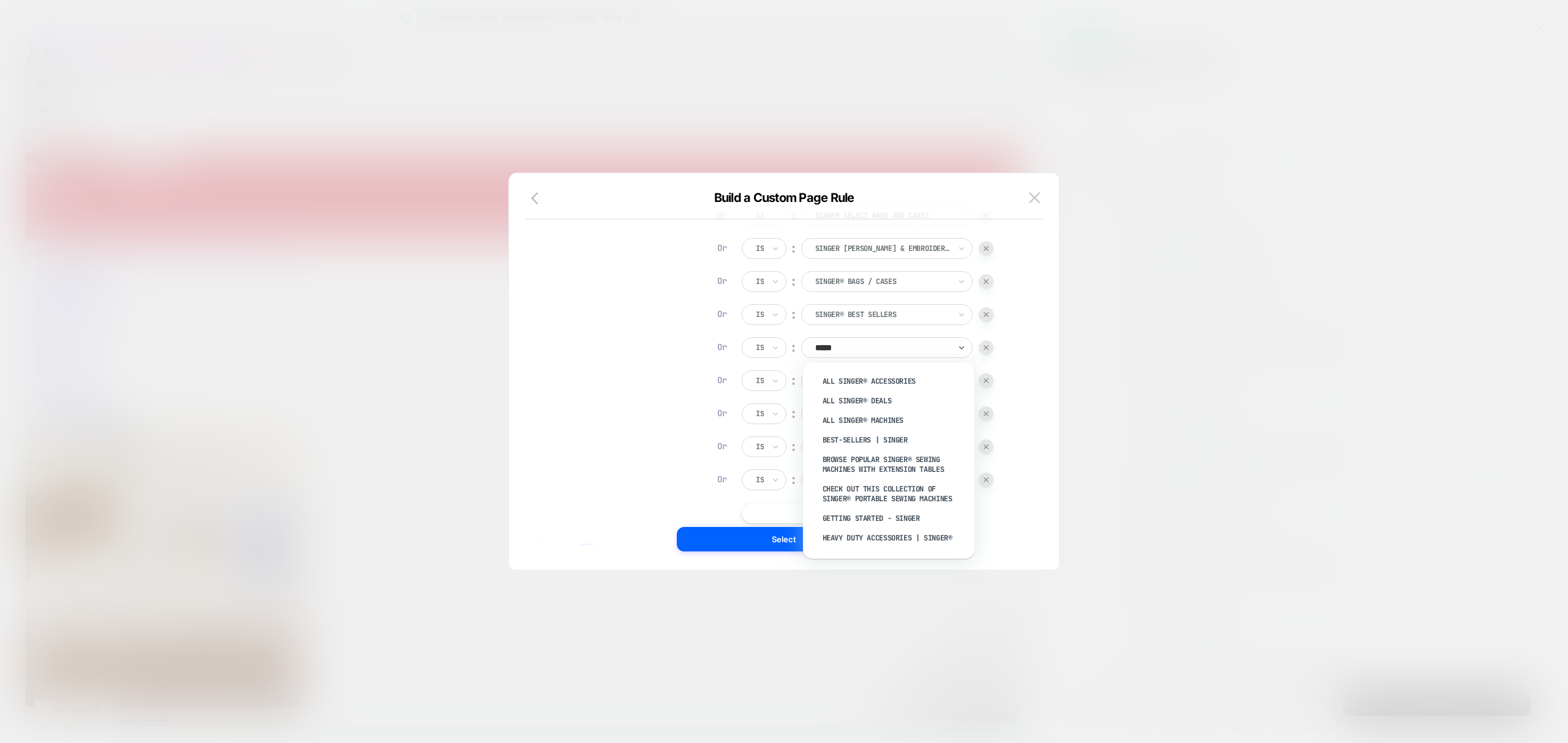
type input "******"
click at [843, 452] on div "SINGER® Bobbin Case" at bounding box center [895, 450] width 159 height 20
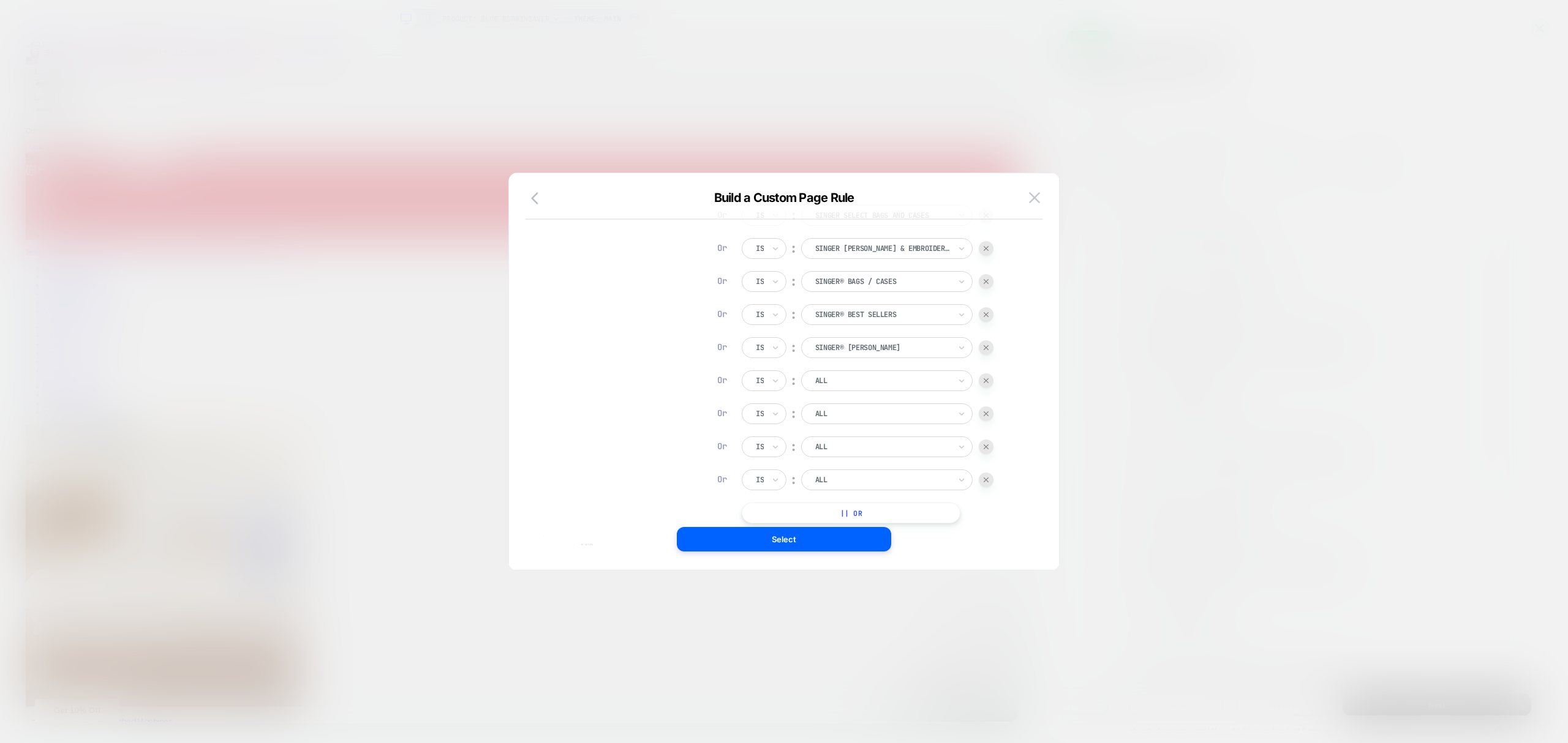
click at [845, 386] on div "ALL" at bounding box center [883, 381] width 138 height 14
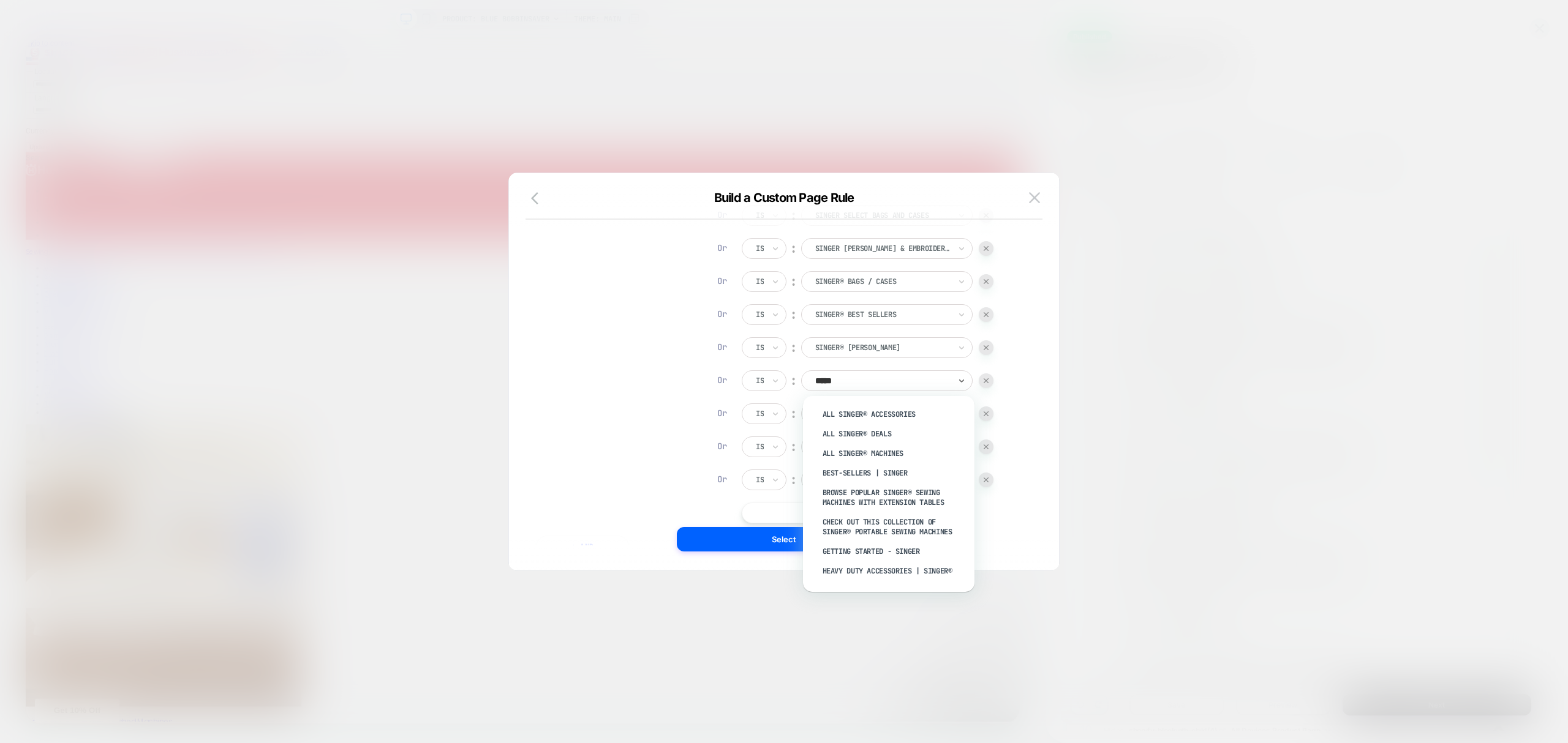
type input "******"
click at [867, 507] on div "SINGER® Bobbins" at bounding box center [895, 503] width 159 height 20
click at [907, 414] on div at bounding box center [883, 413] width 135 height 11
type input "******"
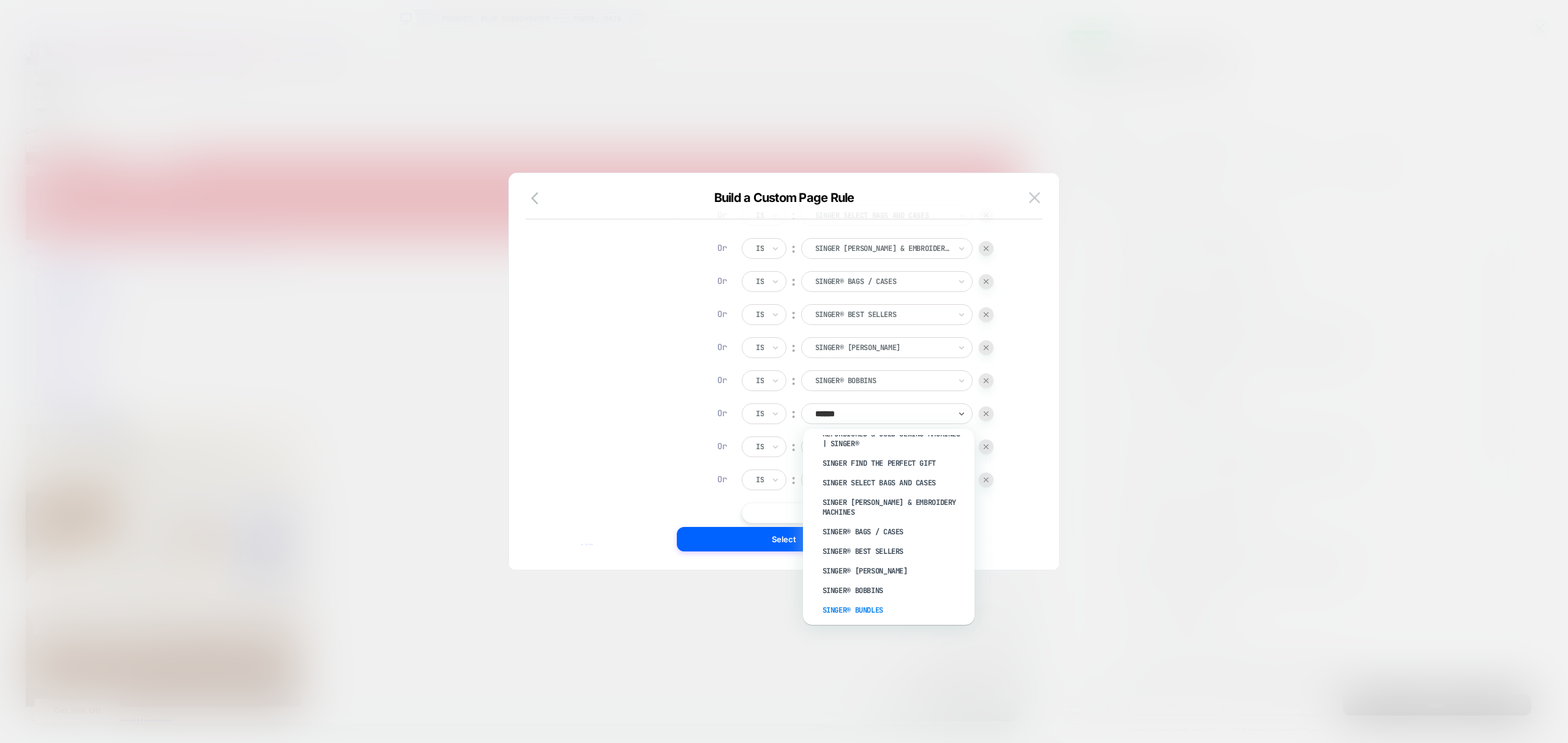
click at [892, 609] on div "SINGER® Bundles" at bounding box center [895, 611] width 159 height 20
click at [864, 447] on div at bounding box center [883, 446] width 135 height 11
type input "******"
click at [881, 535] on div "SINGER® Clearance: Final Markdowns on Sewing Machines" at bounding box center [895, 532] width 159 height 29
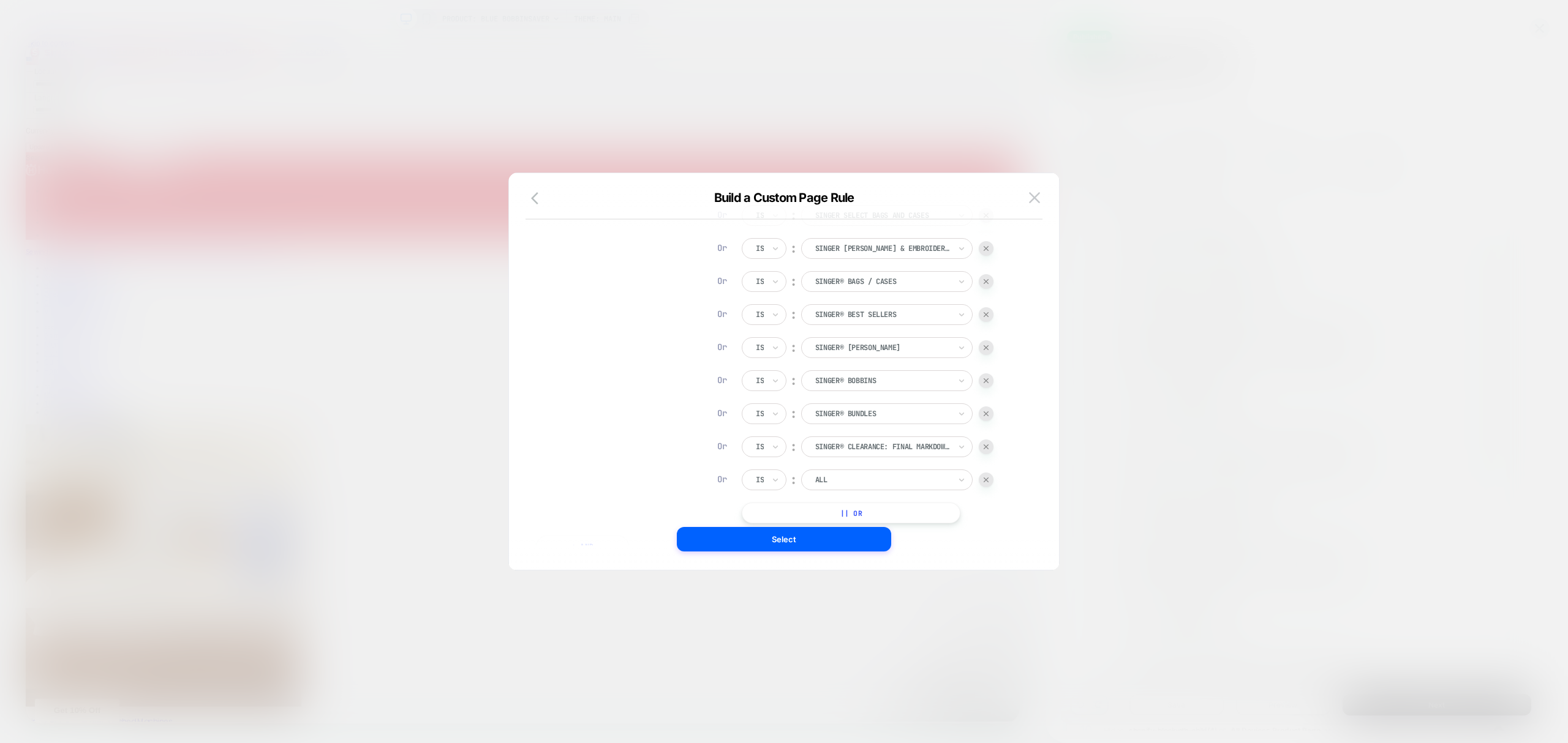
click at [885, 488] on div "ALL" at bounding box center [887, 480] width 171 height 21
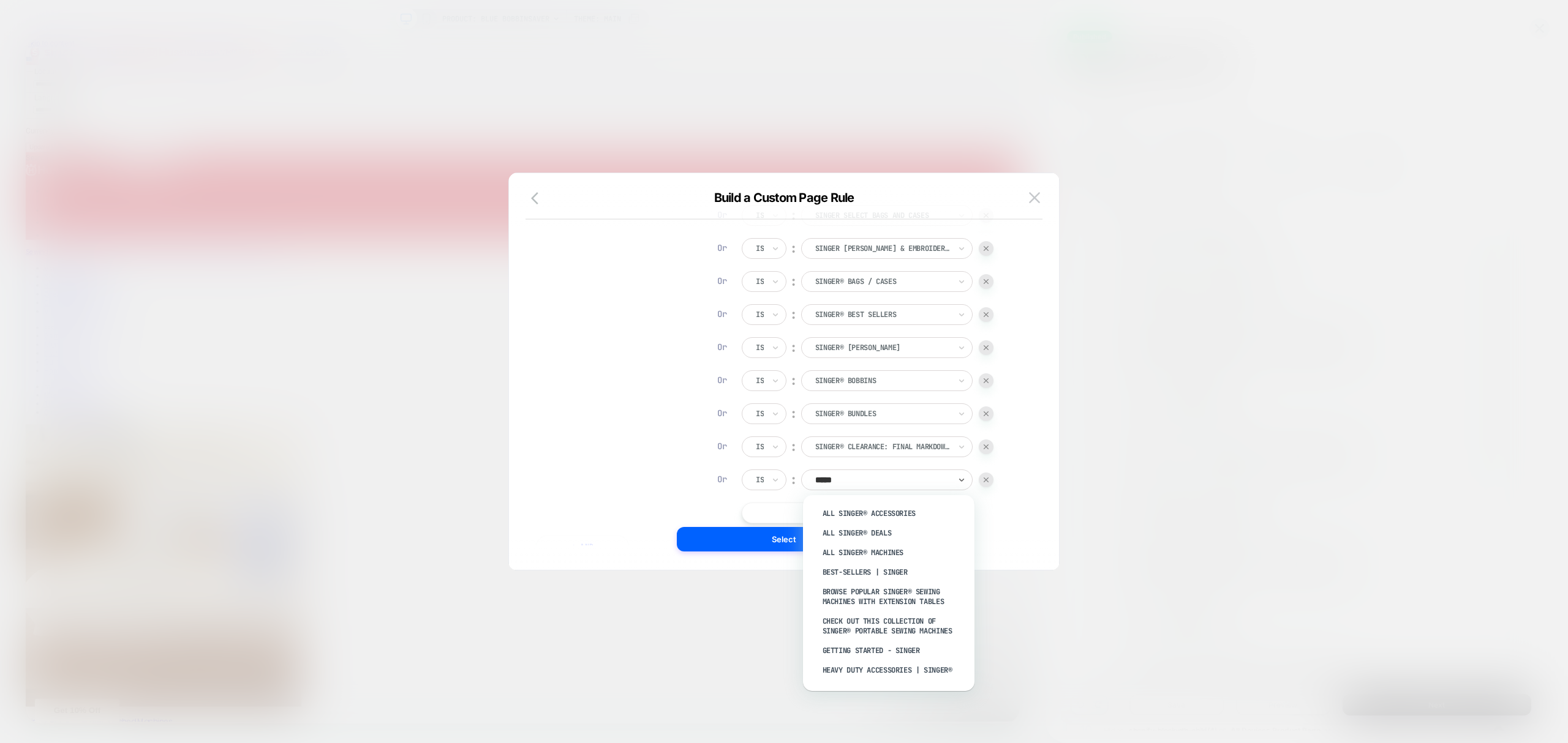
type input "******"
click at [870, 560] on div "SINGER® Colorful Collection" at bounding box center [895, 562] width 159 height 20
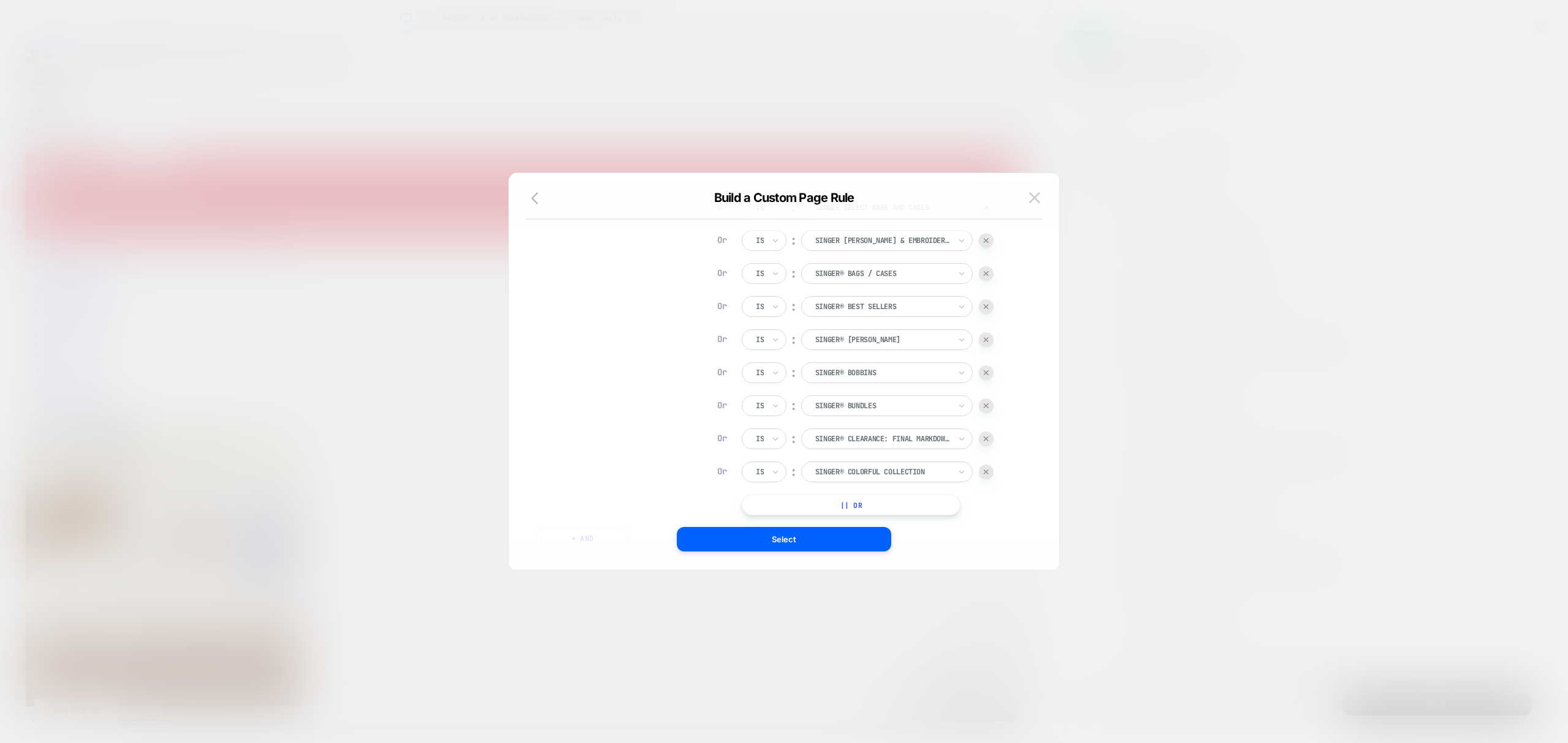
scroll to position [12, 0]
click at [890, 495] on button "|| Or" at bounding box center [851, 501] width 219 height 21
click at [910, 435] on button "|| Or" at bounding box center [851, 441] width 219 height 21
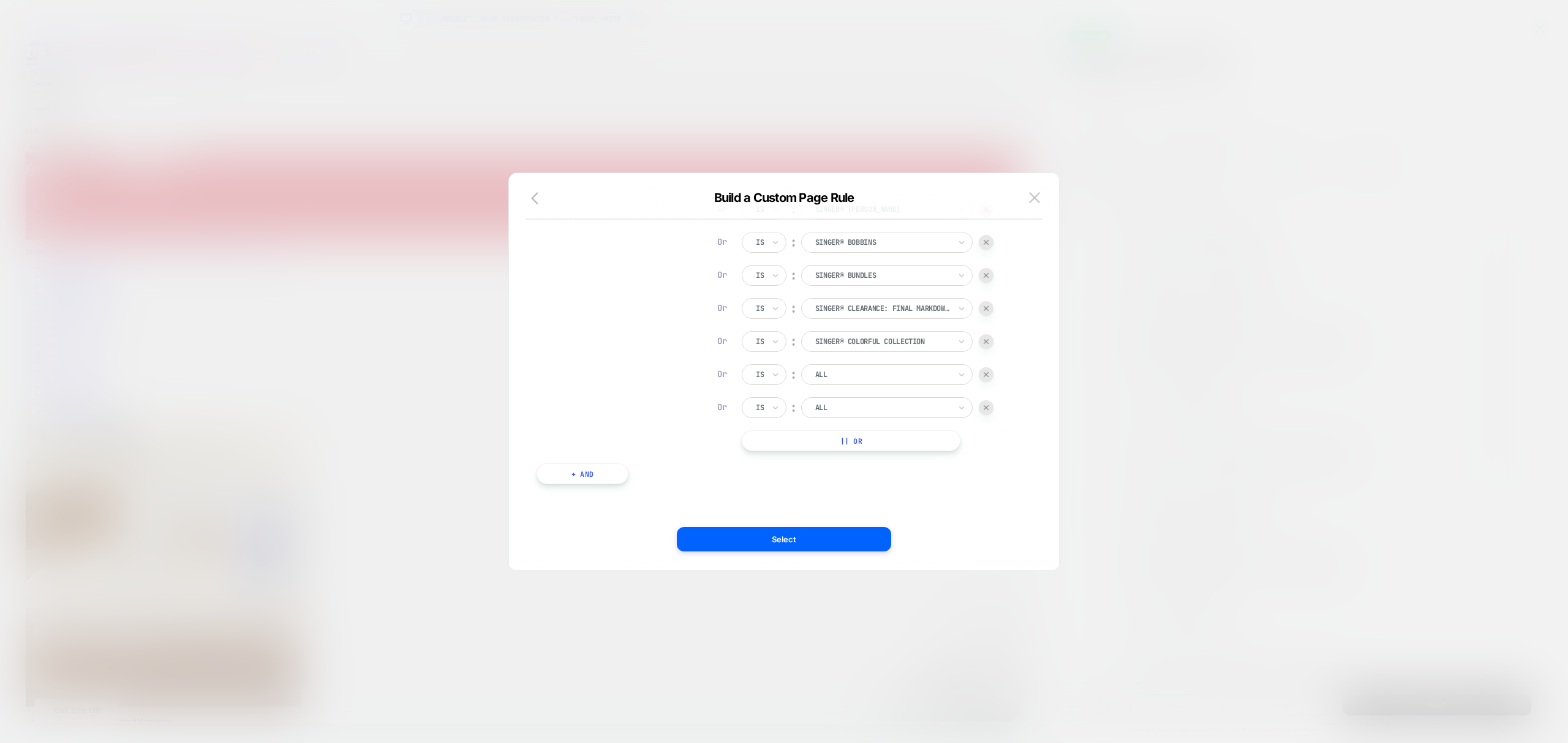
click at [898, 439] on button "|| Or" at bounding box center [851, 441] width 219 height 21
click at [892, 444] on button "|| Or" at bounding box center [851, 441] width 219 height 21
click at [876, 444] on button "|| Or" at bounding box center [851, 441] width 219 height 21
click at [877, 446] on button "|| Or" at bounding box center [851, 441] width 219 height 21
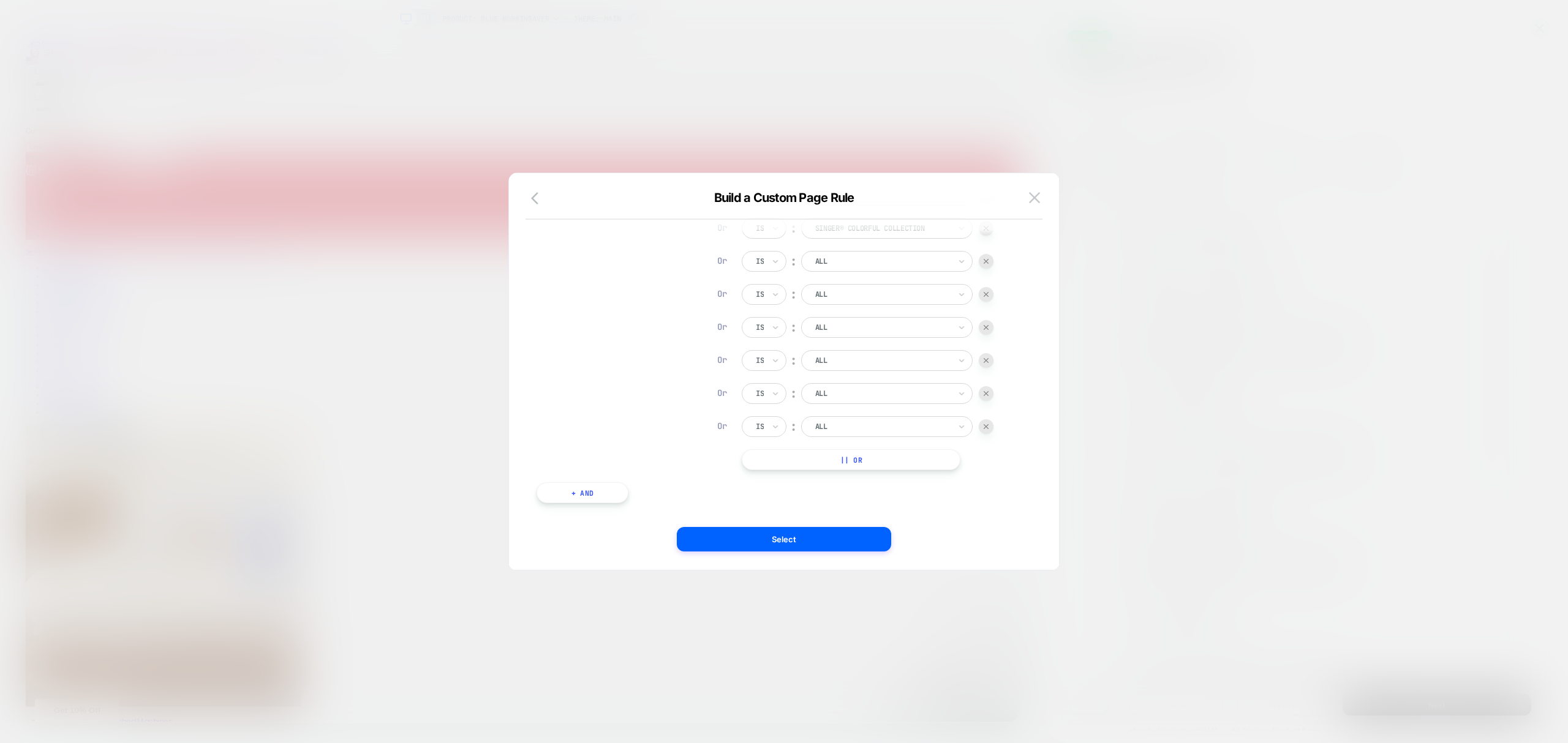
scroll to position [997, 0]
click at [893, 436] on button "|| Or" at bounding box center [851, 441] width 219 height 21
click at [900, 328] on div "ALL" at bounding box center [887, 336] width 171 height 21
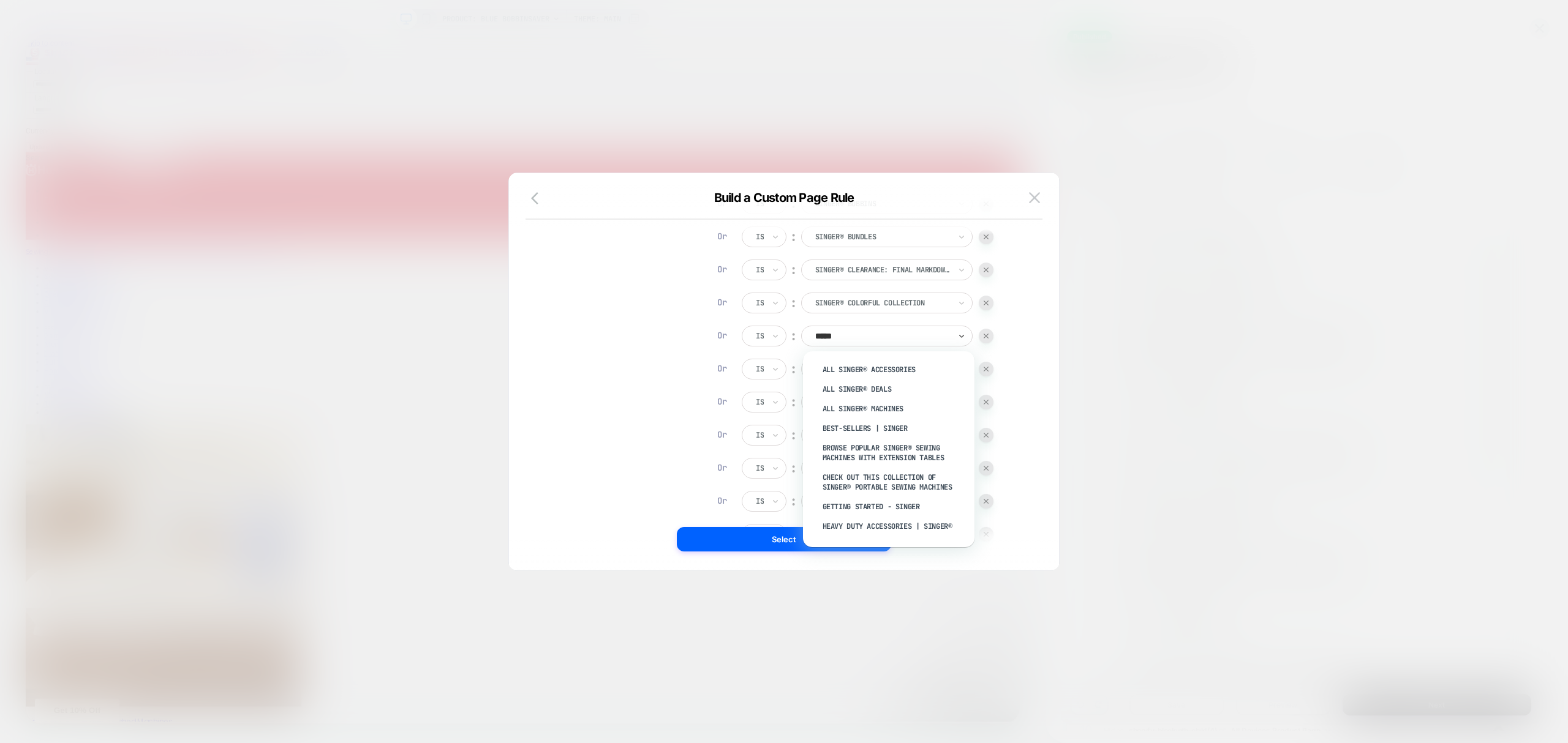
type input "******"
click at [865, 383] on div "SINGER® Deals Under $100" at bounding box center [895, 383] width 159 height 20
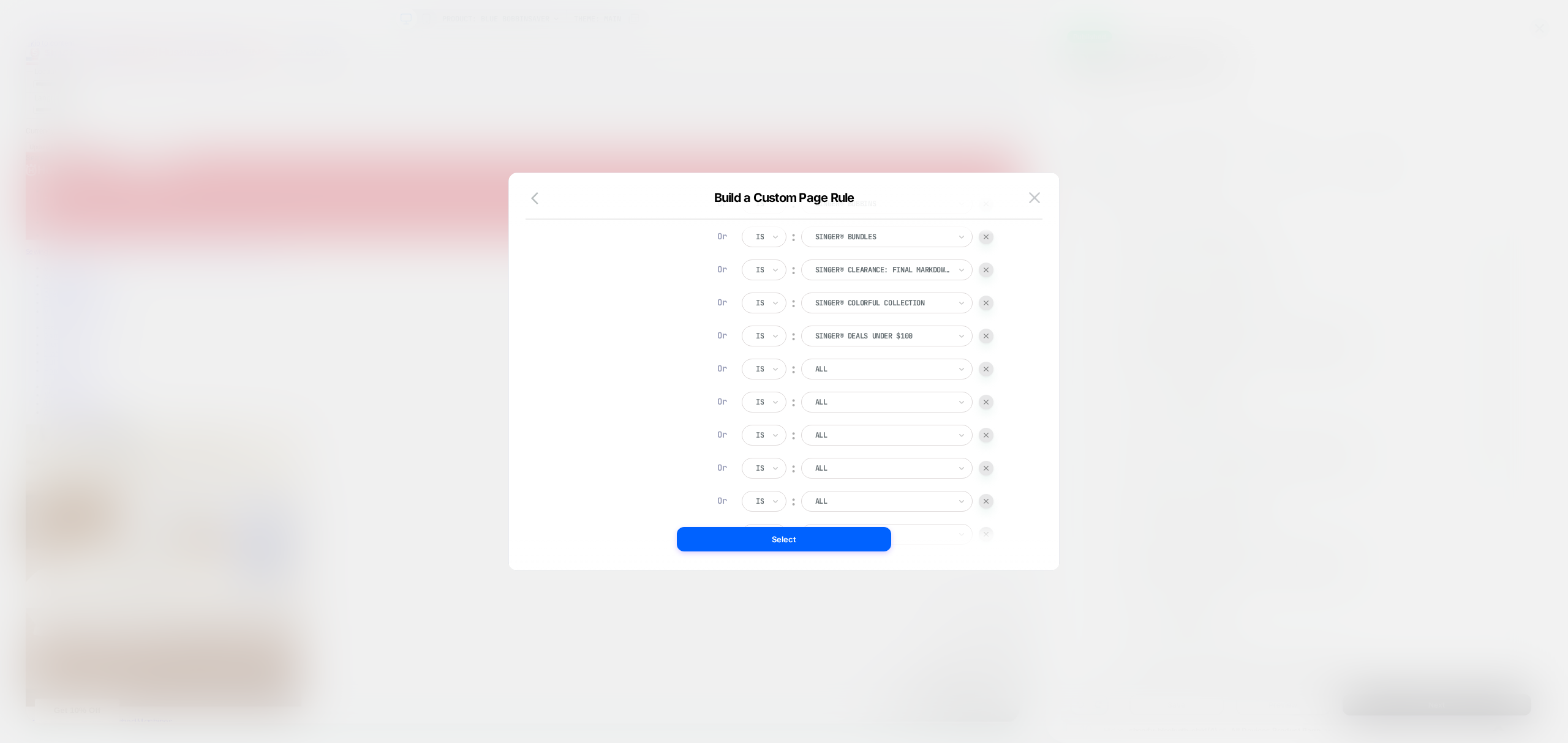
click at [834, 370] on div at bounding box center [883, 369] width 135 height 11
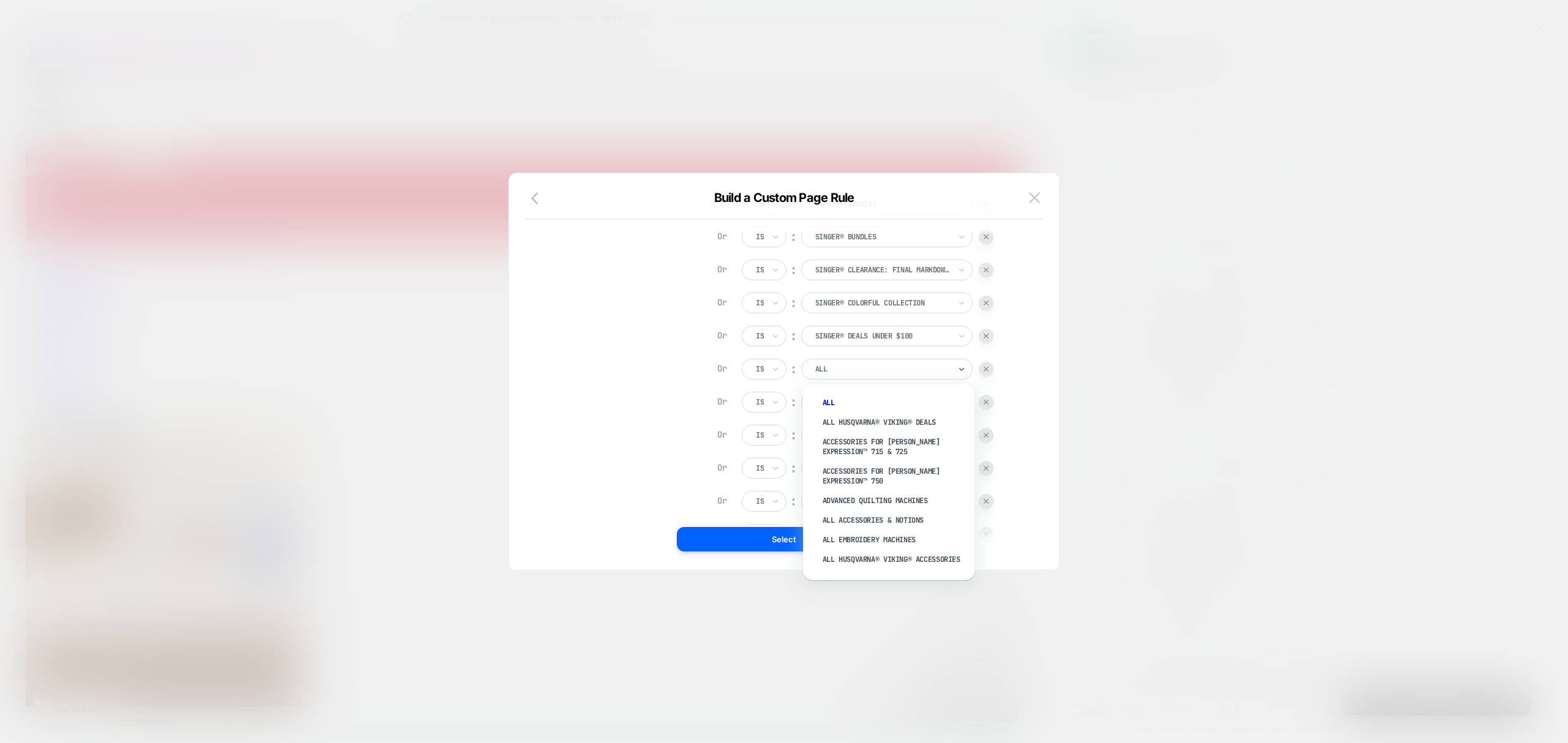
type input "*"
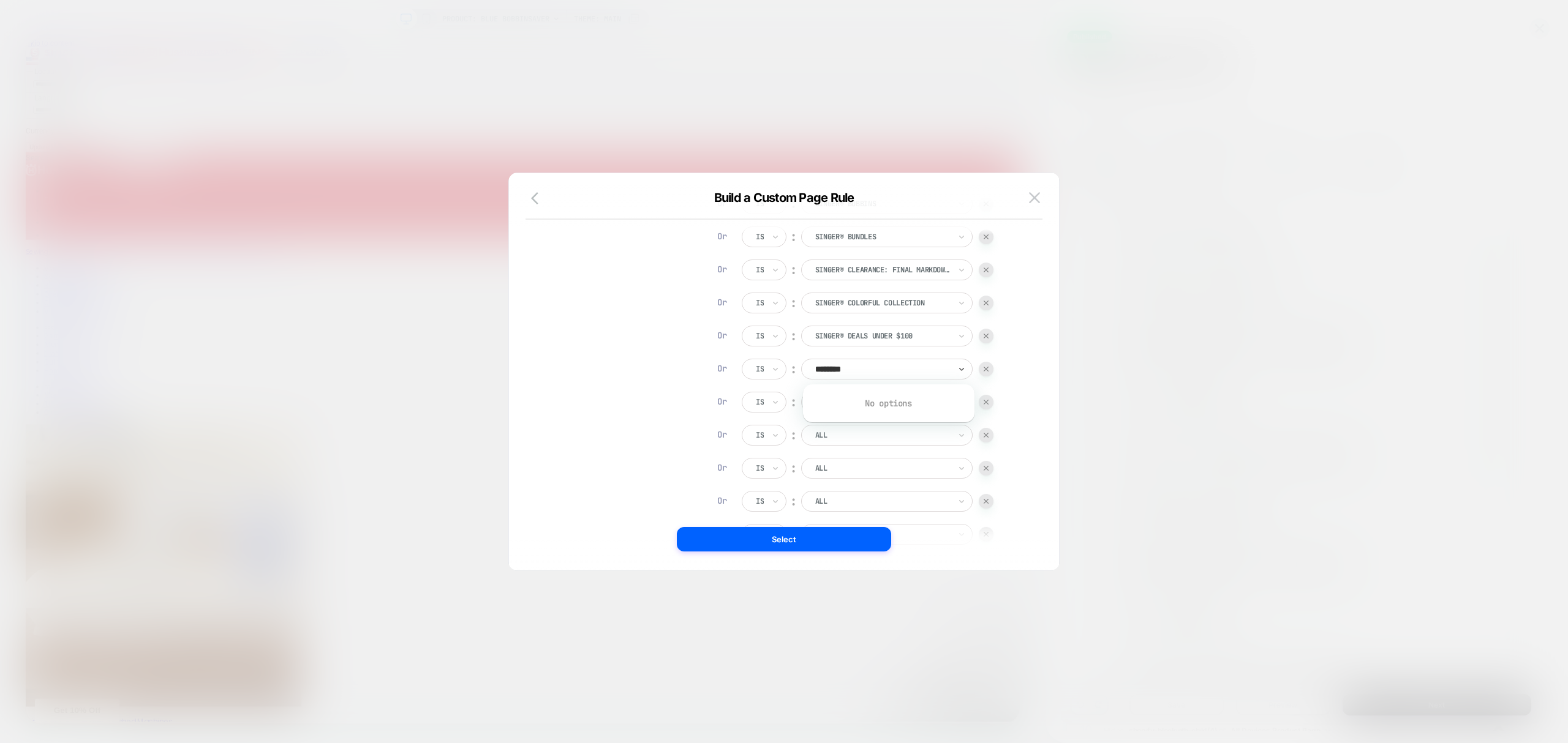
type input "******"
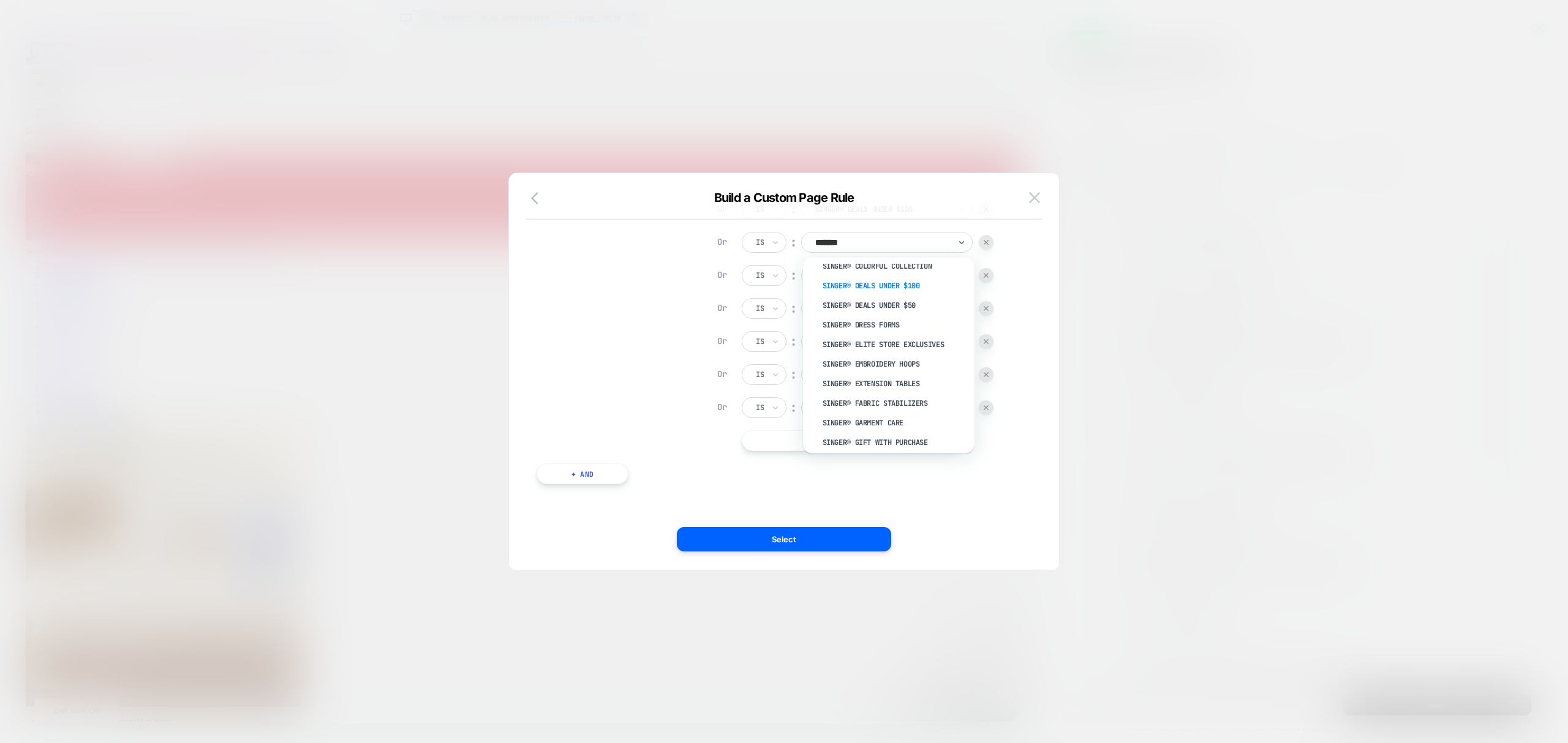
scroll to position [626, 0]
click at [902, 330] on div "SINGER® Deals Under $50" at bounding box center [895, 336] width 159 height 20
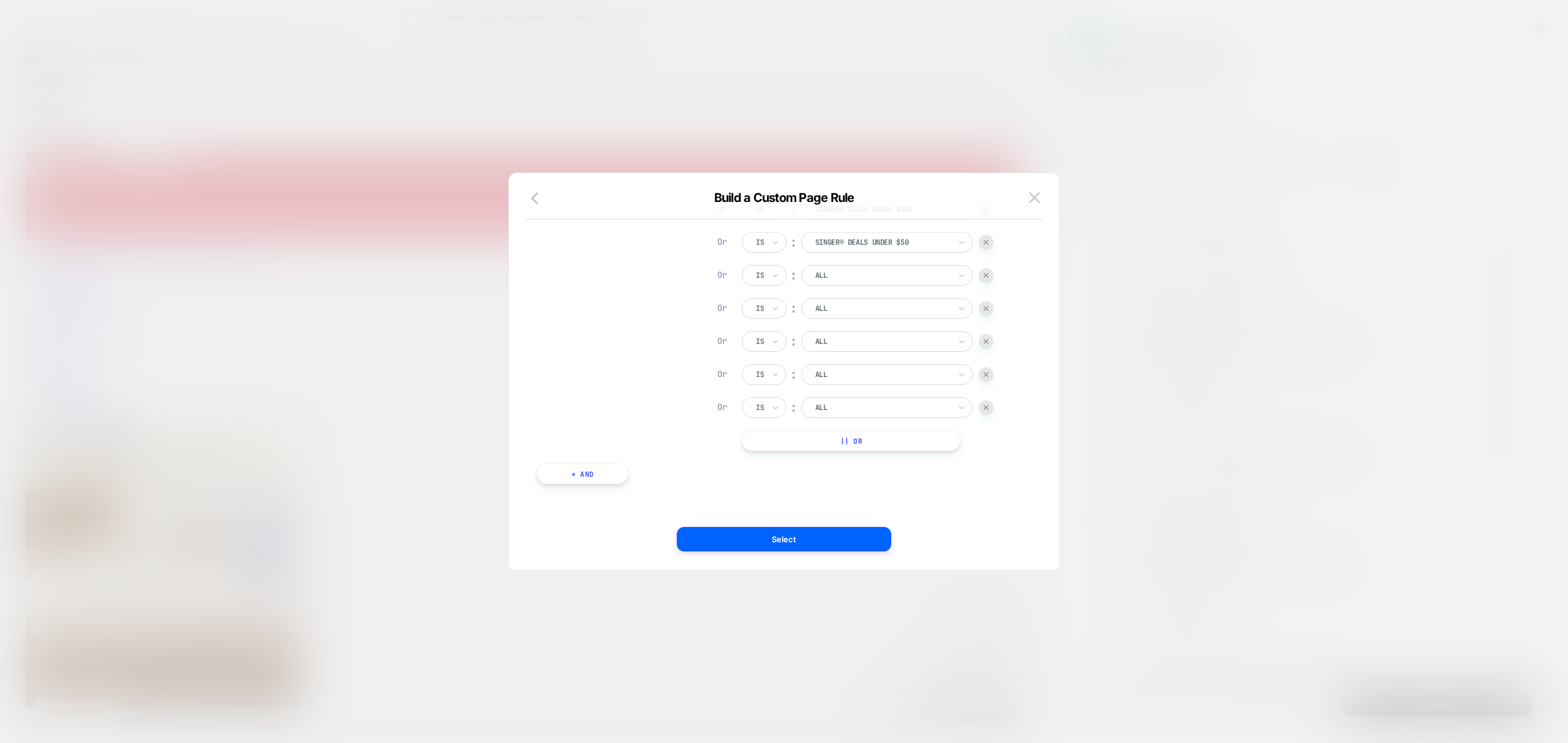
click at [829, 278] on div at bounding box center [883, 275] width 135 height 11
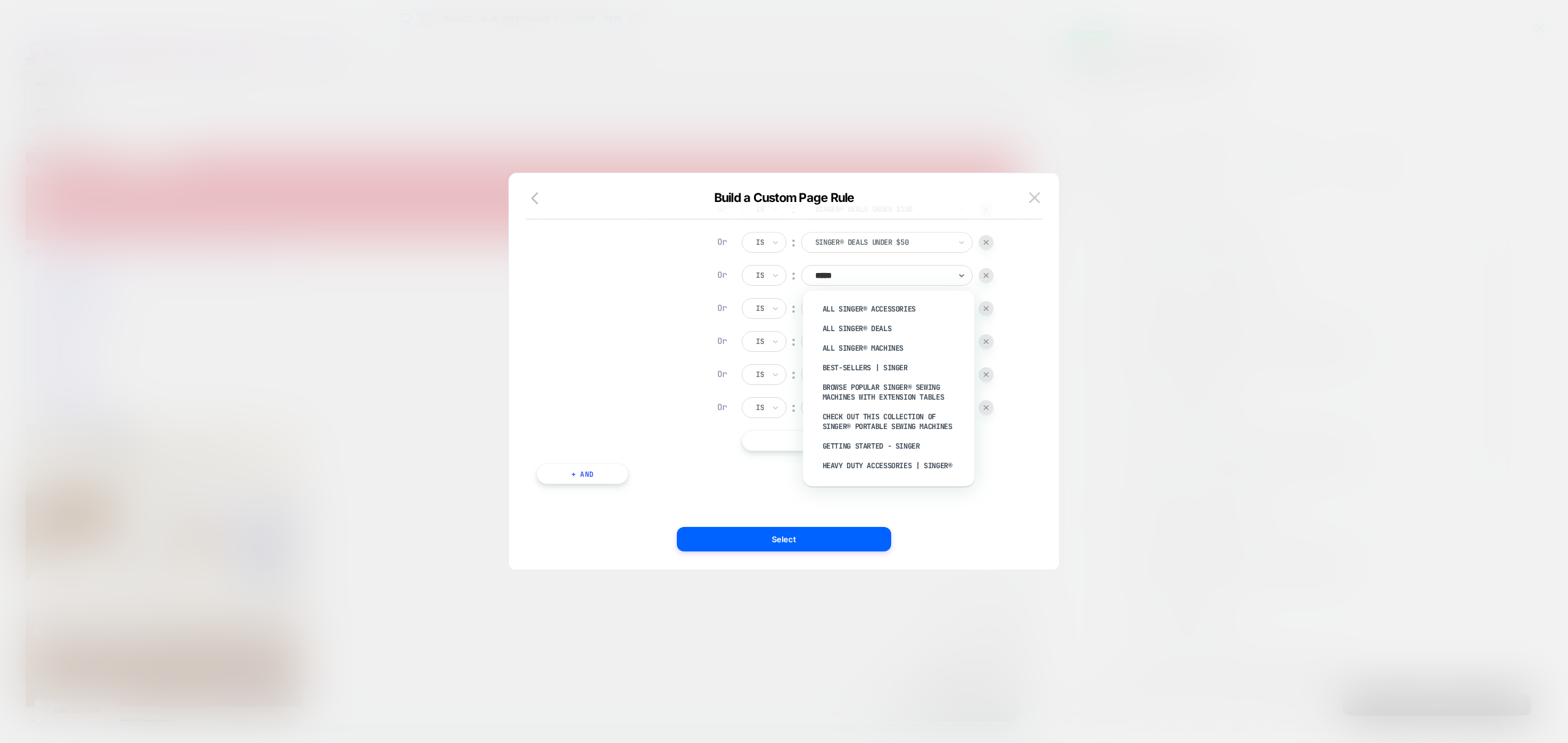
type input "******"
click at [893, 338] on div "SINGER® Dress Forms" at bounding box center [895, 335] width 159 height 20
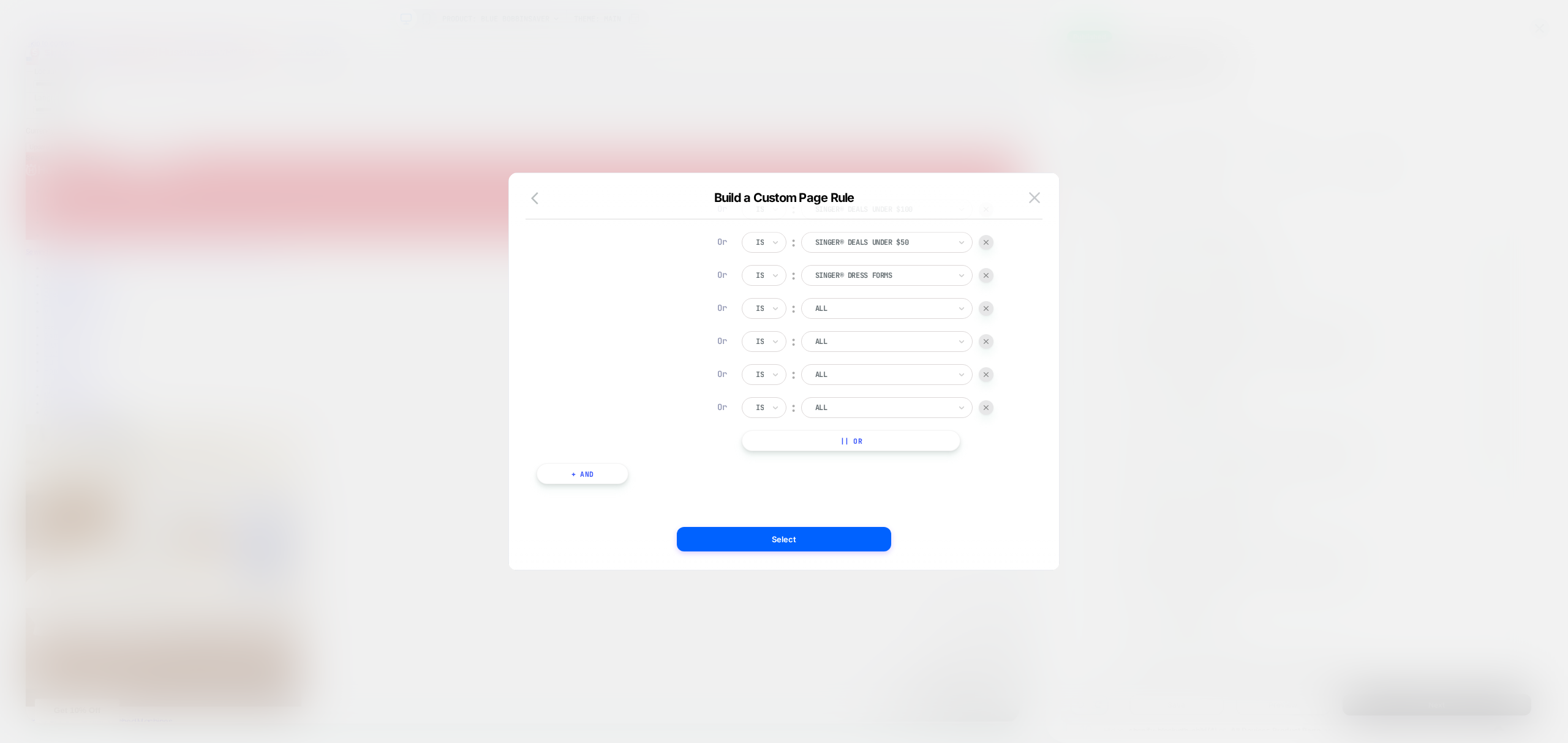
click at [851, 310] on div at bounding box center [883, 308] width 135 height 11
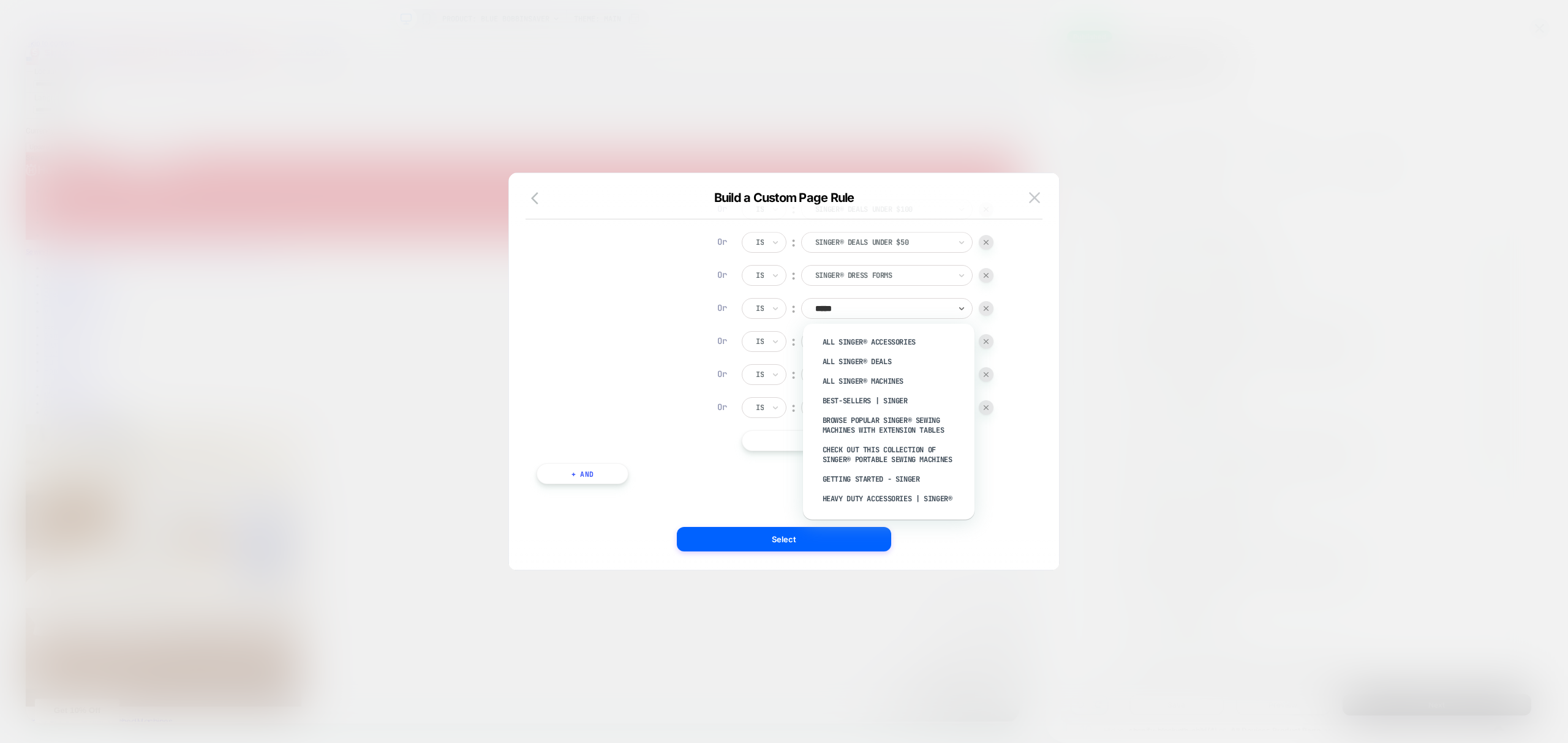
type input "******"
click at [893, 357] on div "SINGER® Elite Store Exclusives" at bounding box center [895, 359] width 159 height 20
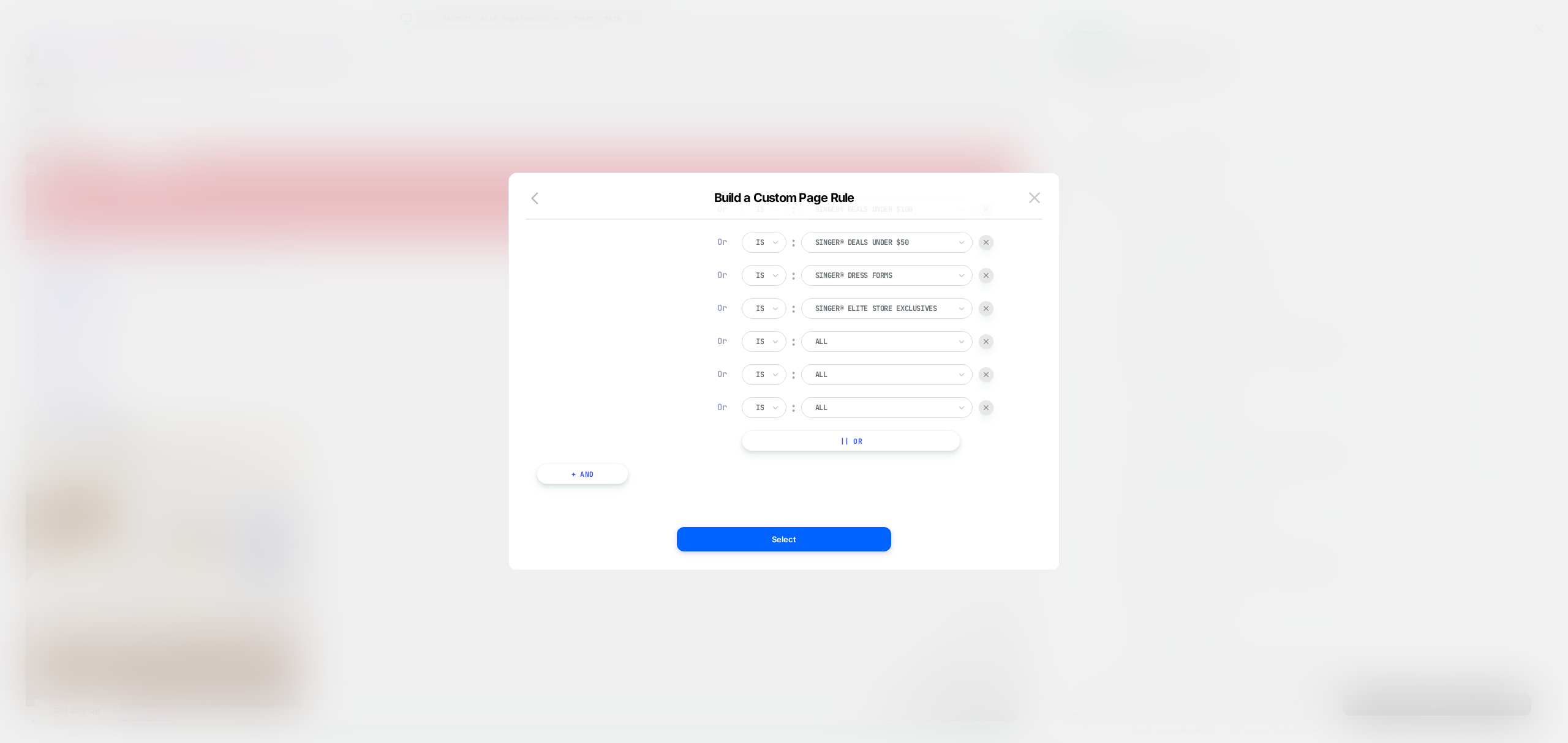
click at [845, 336] on div at bounding box center [883, 342] width 135 height 11
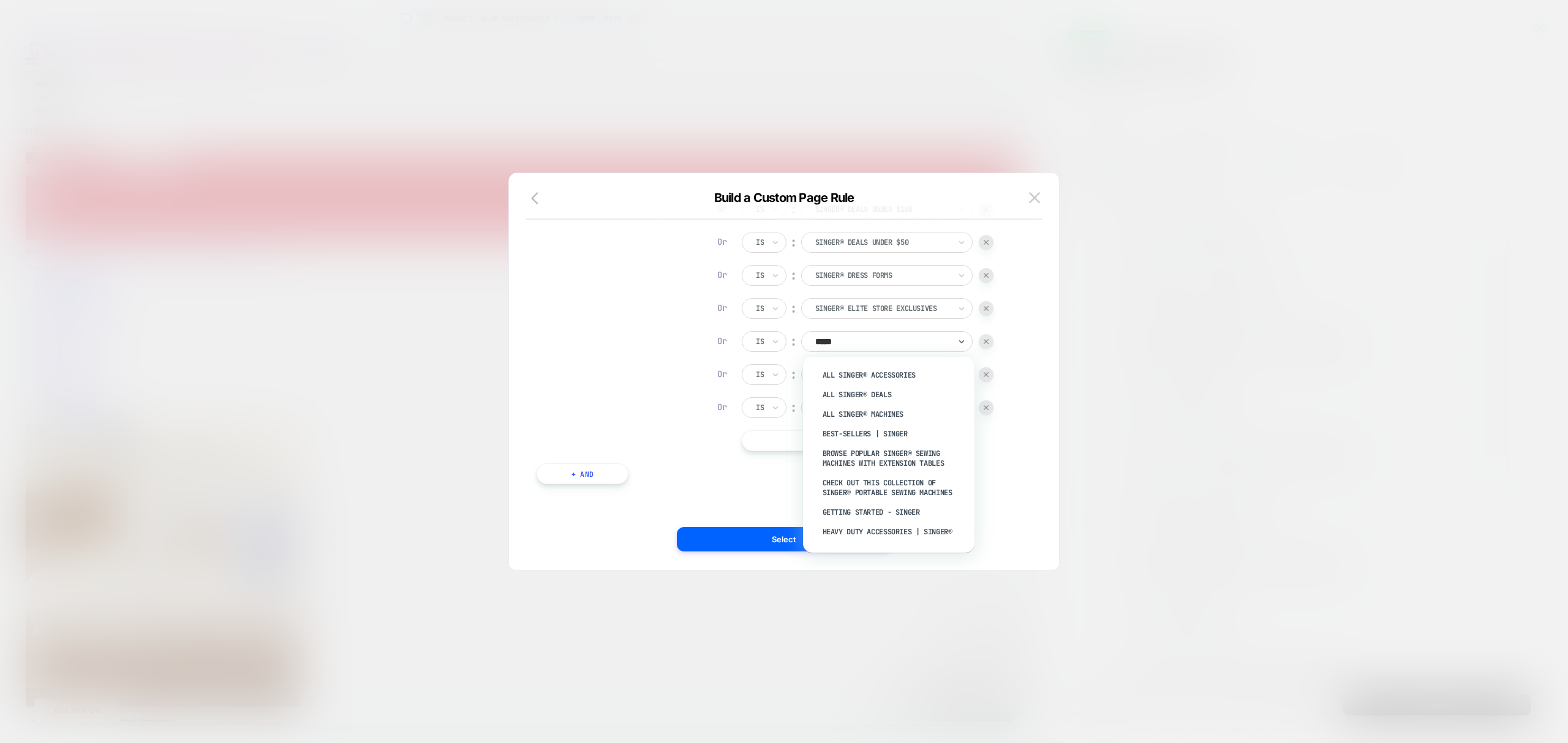
type input "******"
click at [920, 436] on div "SINGER® Embroidery Hoops" at bounding box center [895, 440] width 159 height 20
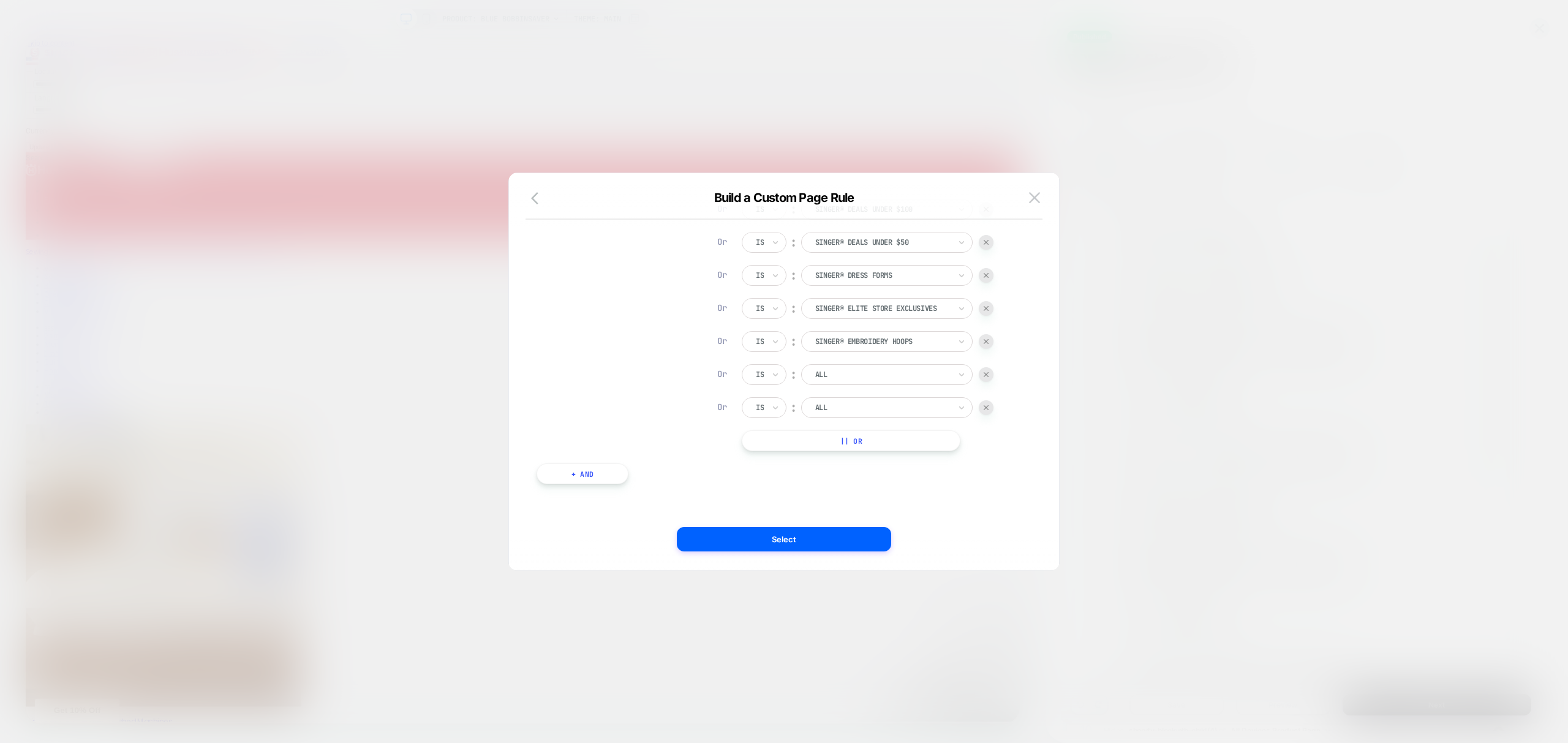
click at [901, 366] on div "ALL" at bounding box center [887, 375] width 171 height 21
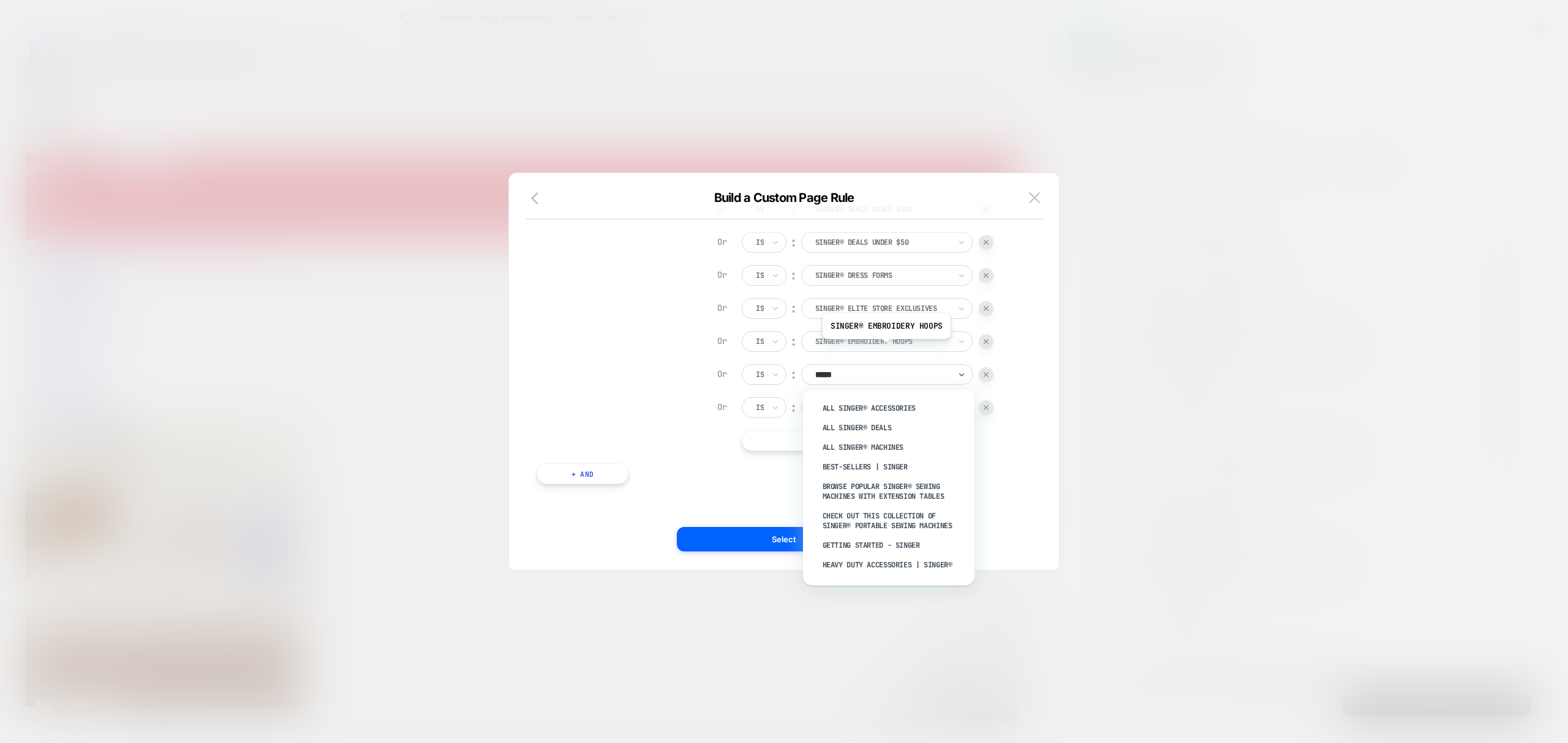
type input "******"
click at [876, 522] on div "SINGER® Extension Tables" at bounding box center [895, 520] width 159 height 20
click at [918, 412] on div at bounding box center [883, 407] width 135 height 11
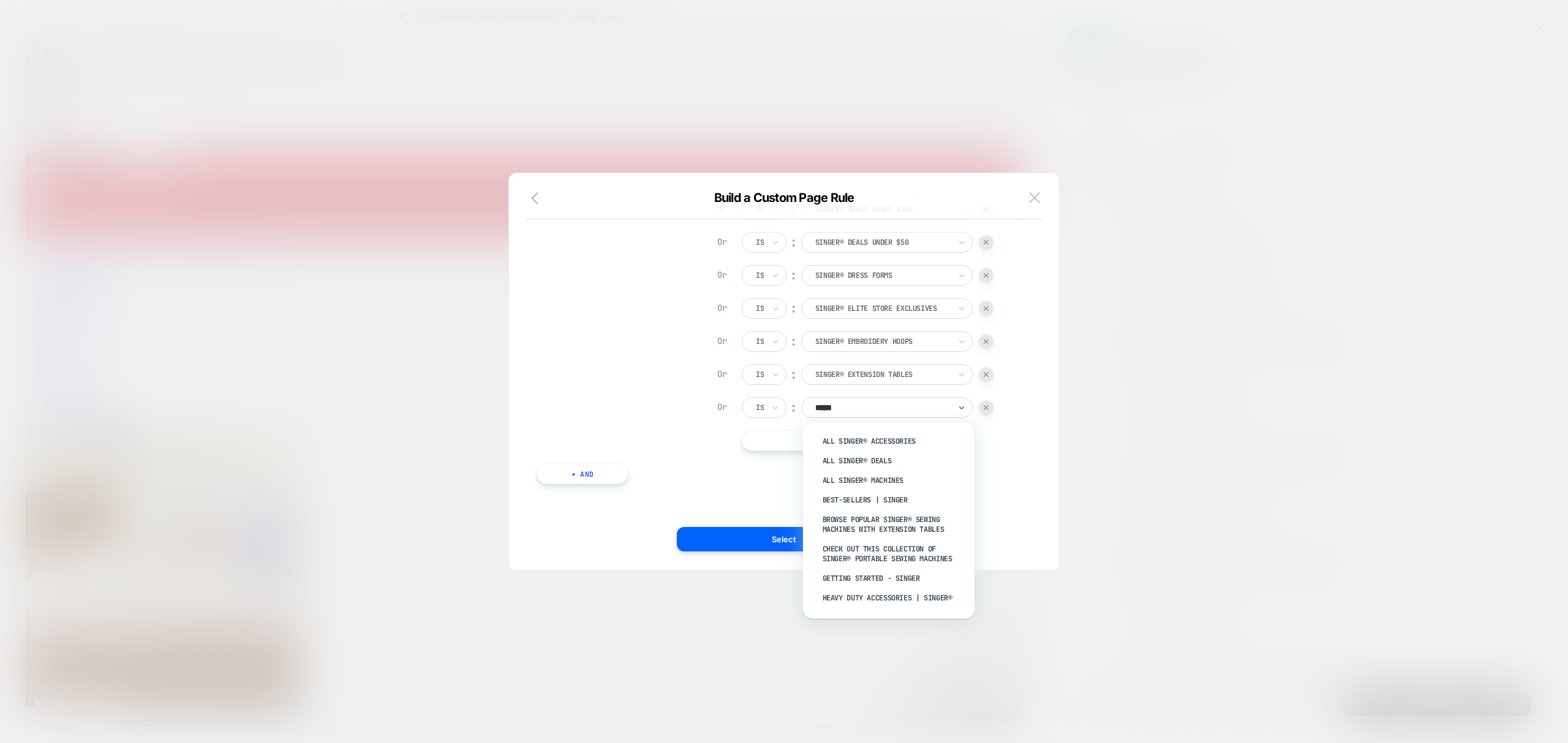
type input "******"
click at [893, 486] on div "SINGER® Fabric Stabilizers" at bounding box center [895, 490] width 159 height 20
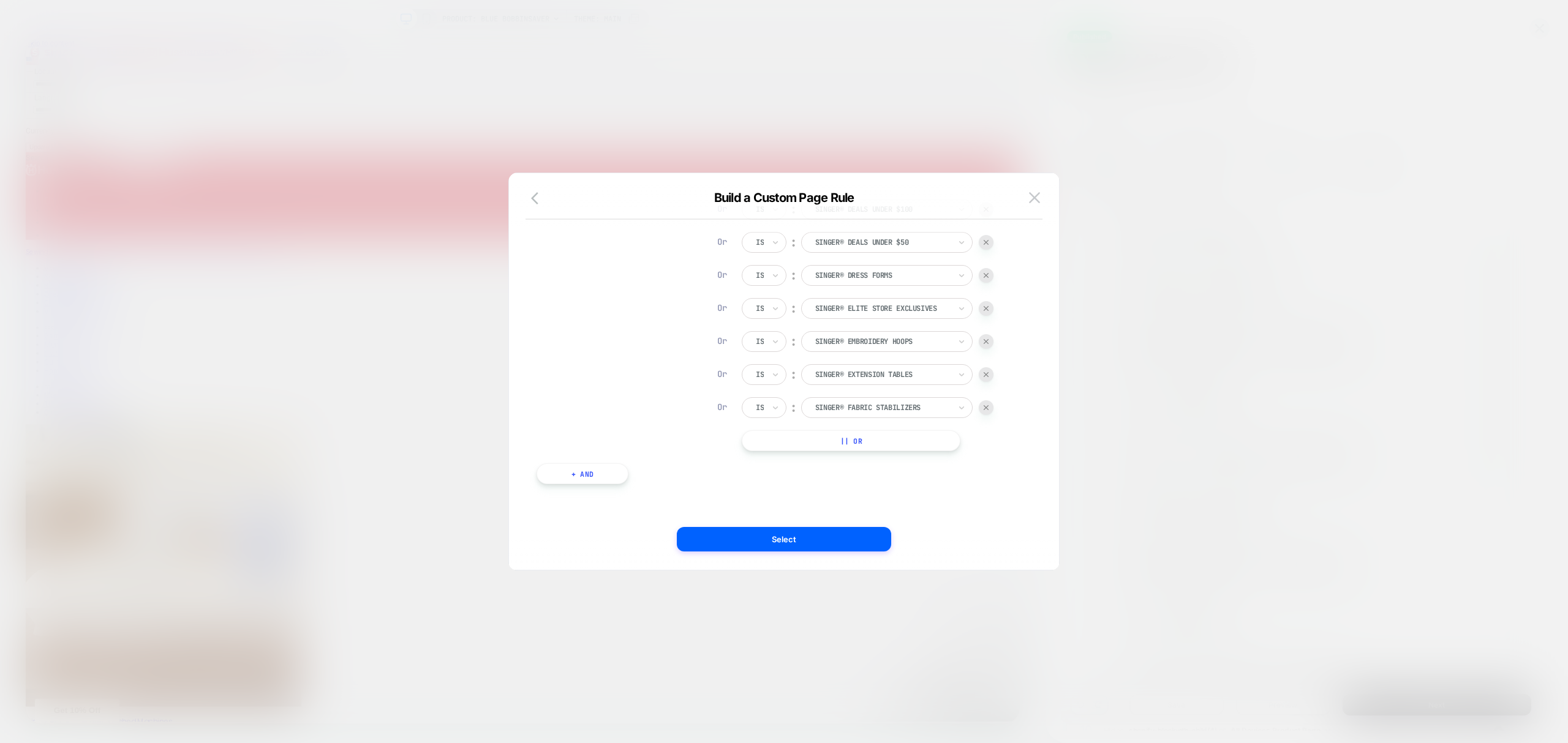
click at [896, 445] on button "|| Or" at bounding box center [851, 441] width 219 height 21
click at [898, 473] on button "|| Or" at bounding box center [851, 474] width 219 height 21
drag, startPoint x: 905, startPoint y: 442, endPoint x: 920, endPoint y: 465, distance: 27.5
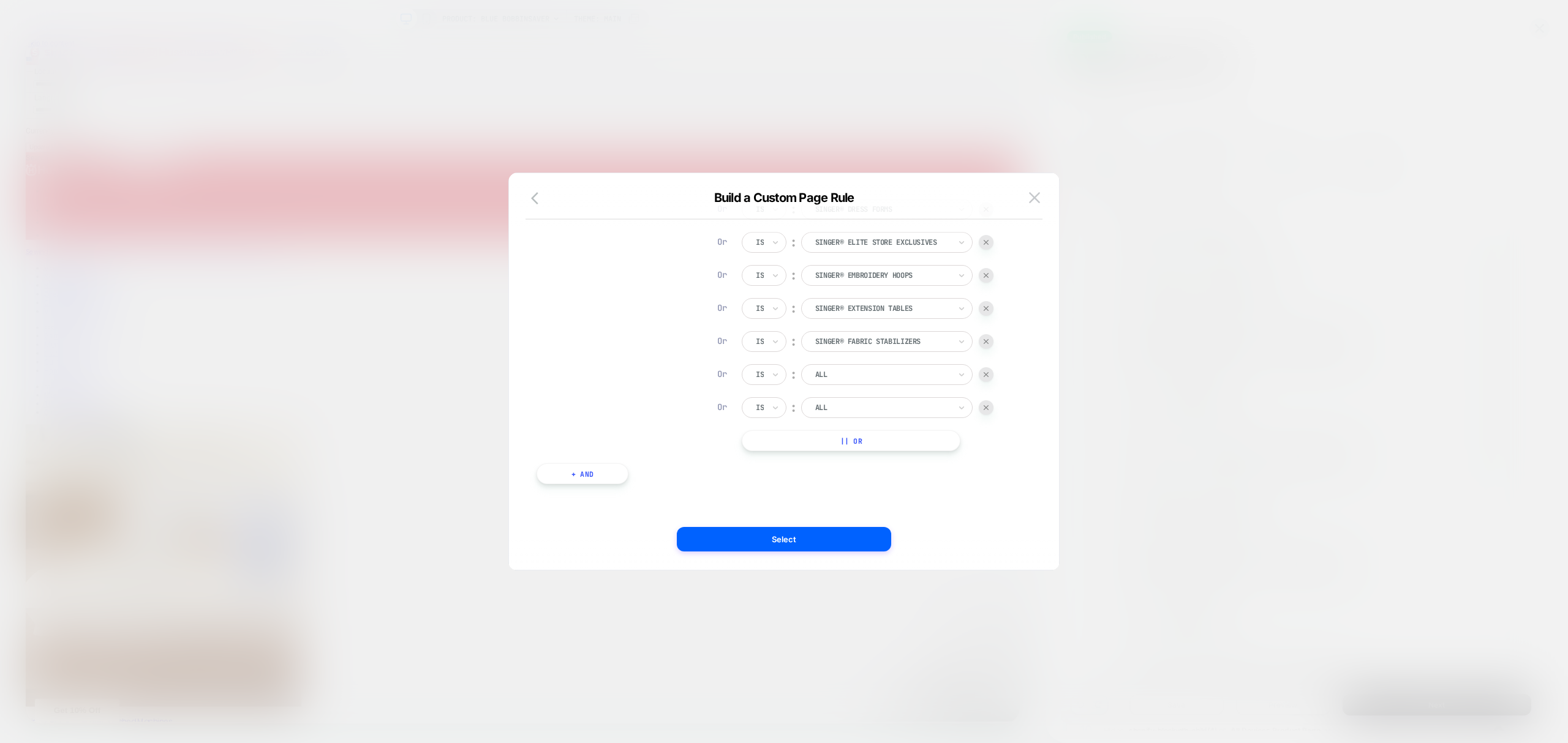
click at [905, 444] on button "|| Or" at bounding box center [851, 441] width 219 height 21
click at [919, 474] on button "|| Or" at bounding box center [851, 474] width 219 height 21
click at [954, 445] on button "|| Or" at bounding box center [851, 441] width 219 height 21
click at [945, 304] on div at bounding box center [883, 308] width 135 height 11
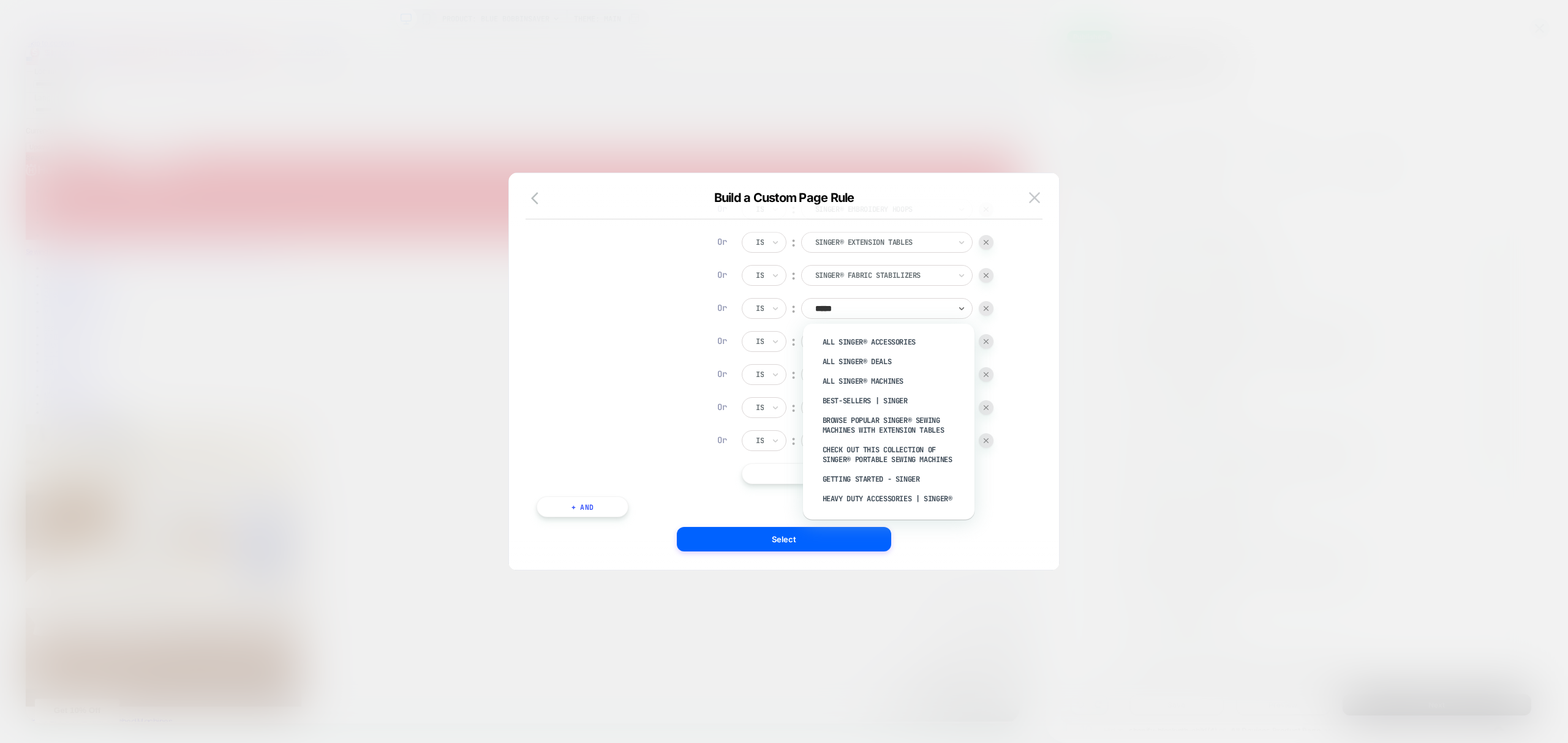
type input "******"
click at [888, 460] on div "SINGER® Garment Care" at bounding box center [895, 465] width 159 height 20
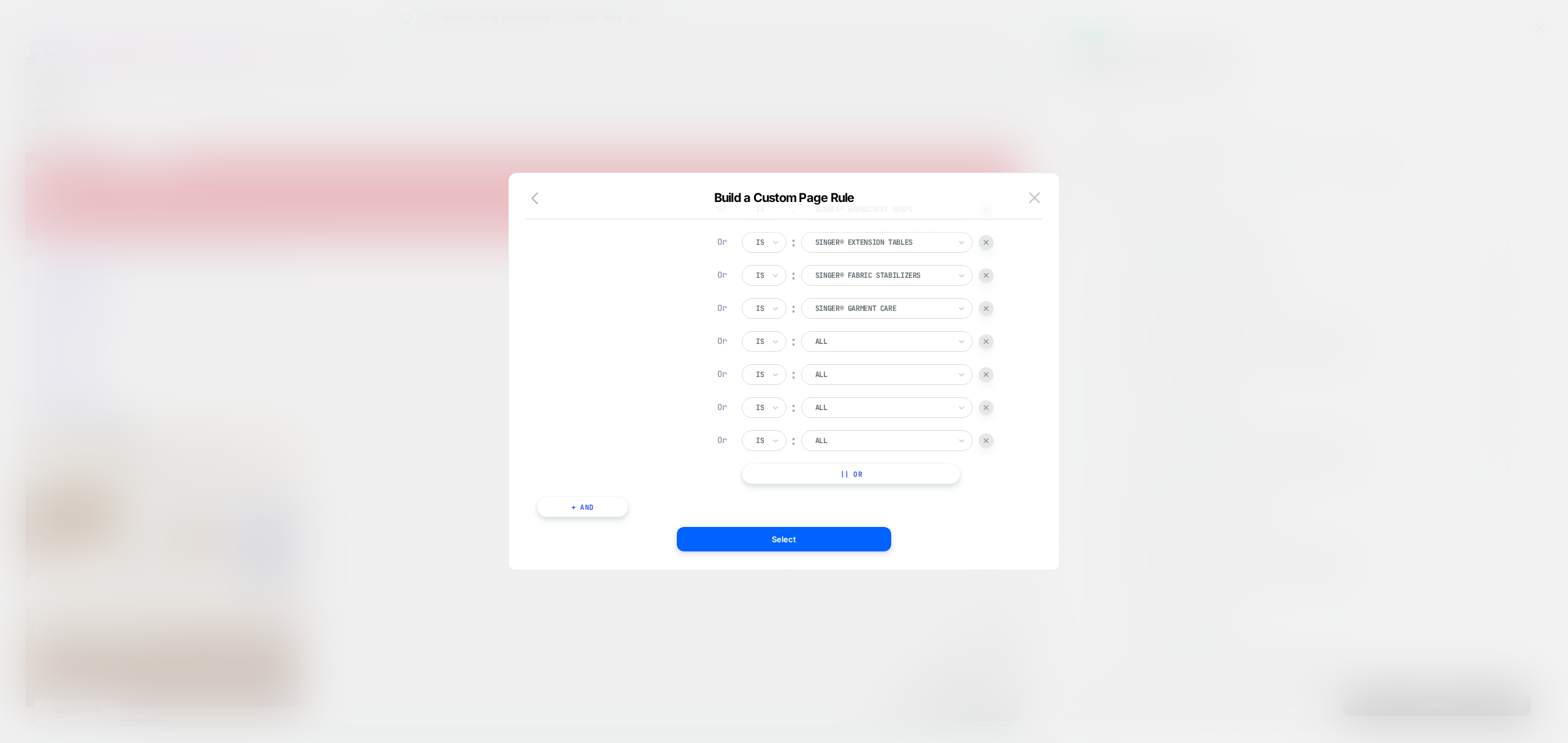
click at [860, 342] on div at bounding box center [883, 342] width 135 height 11
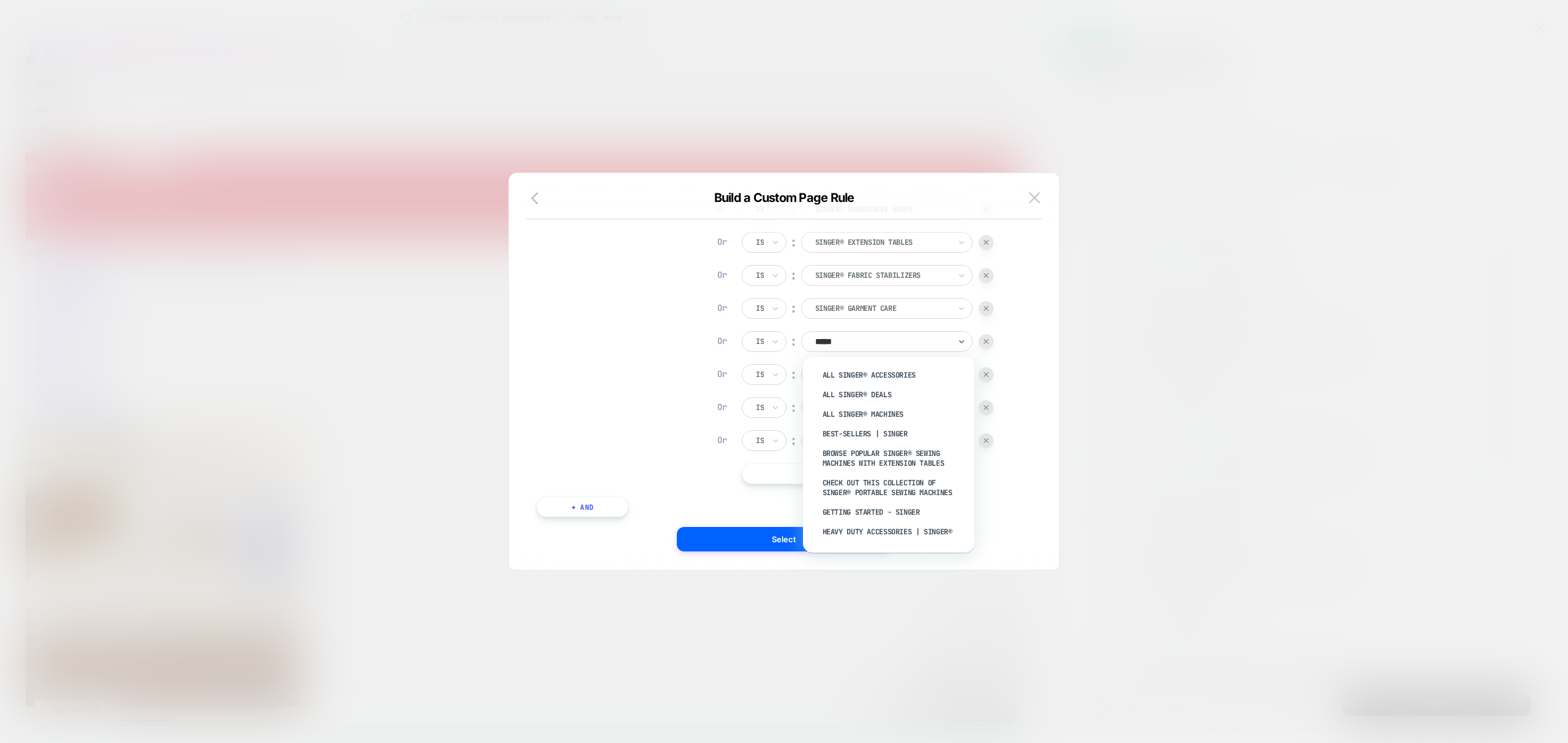
type input "******"
click at [878, 488] on div "SINGER® Heavy Duty Sewing Machines" at bounding box center [895, 485] width 159 height 20
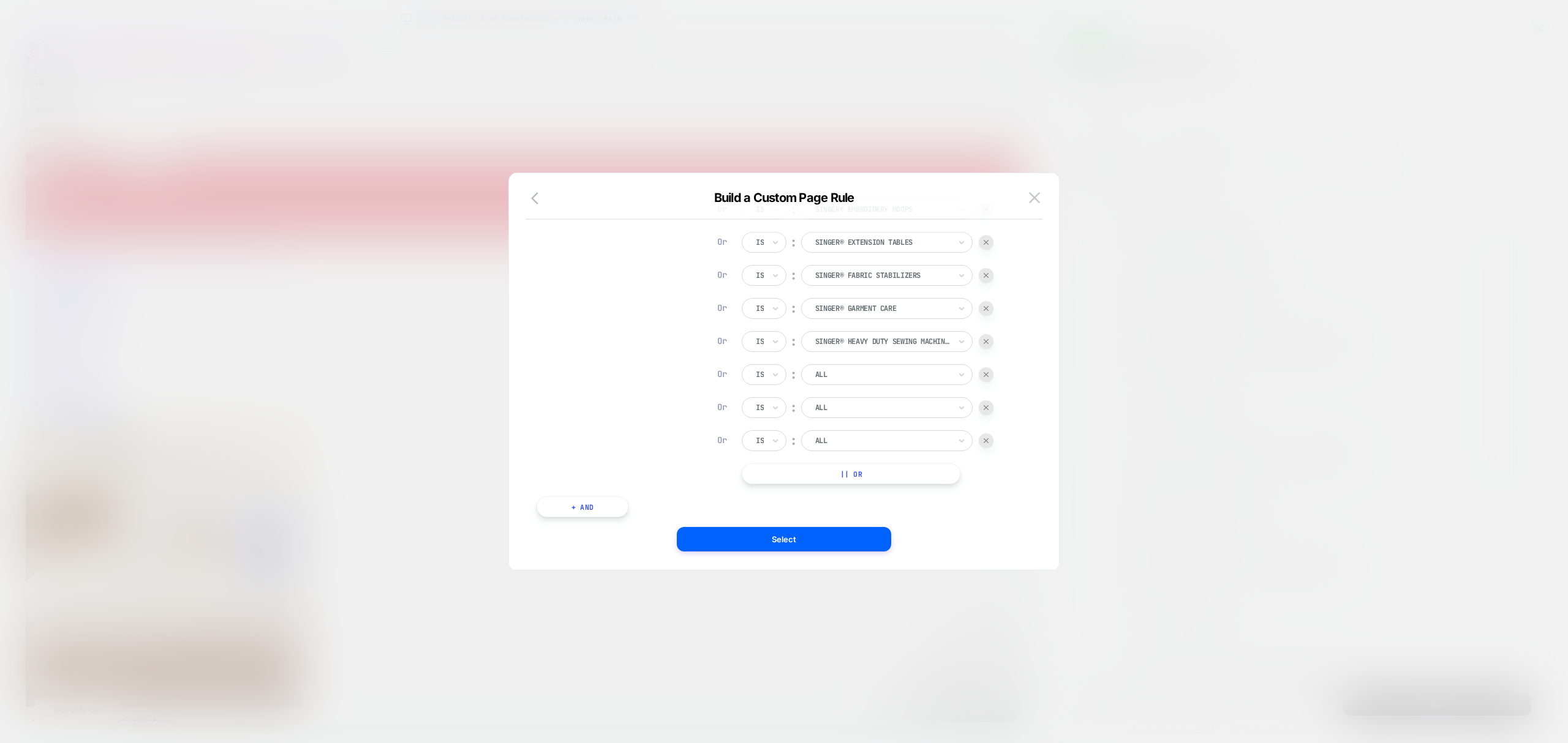
click at [896, 365] on div "ALL" at bounding box center [887, 375] width 171 height 21
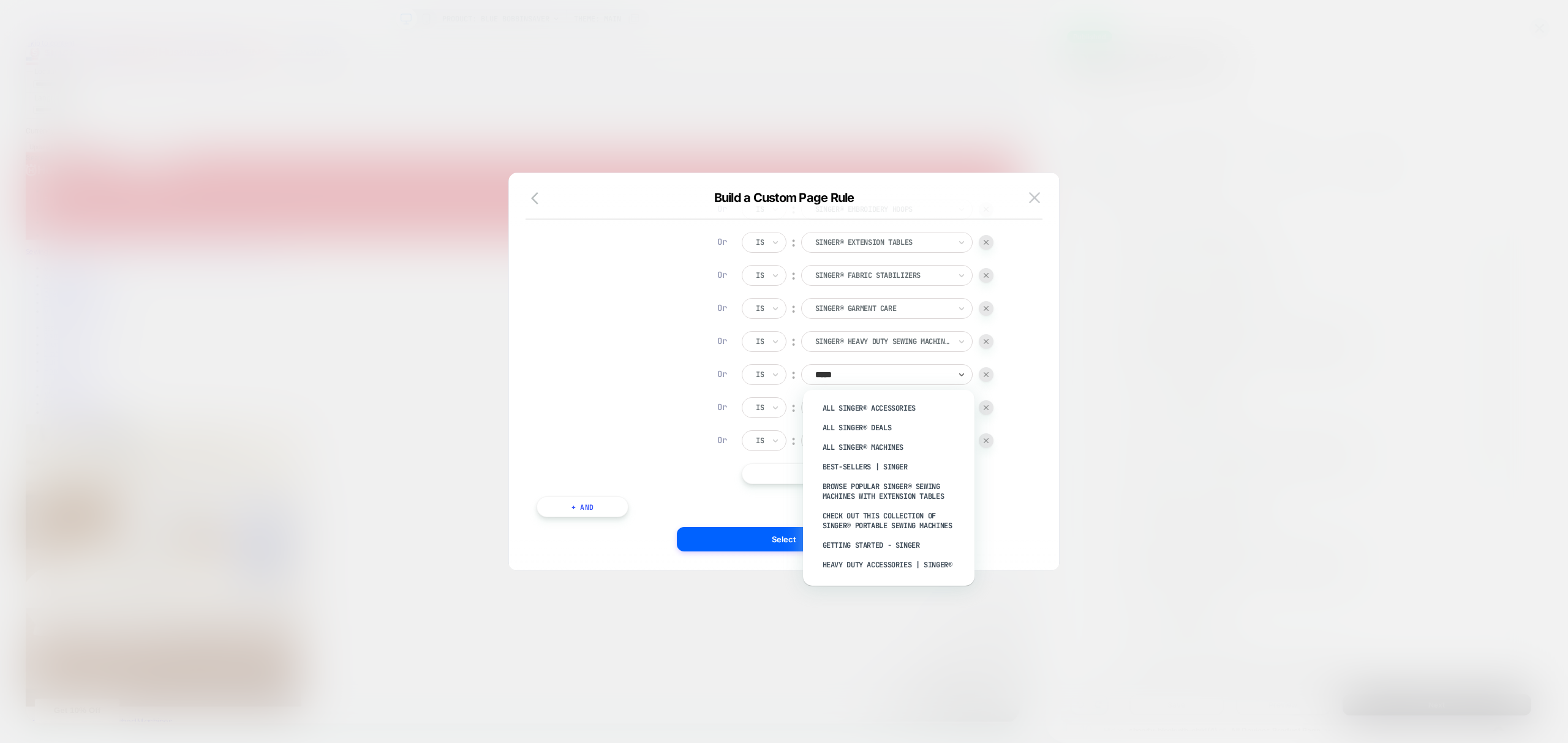
type input "******"
click at [865, 503] on div "SINGER® Irons" at bounding box center [895, 503] width 159 height 20
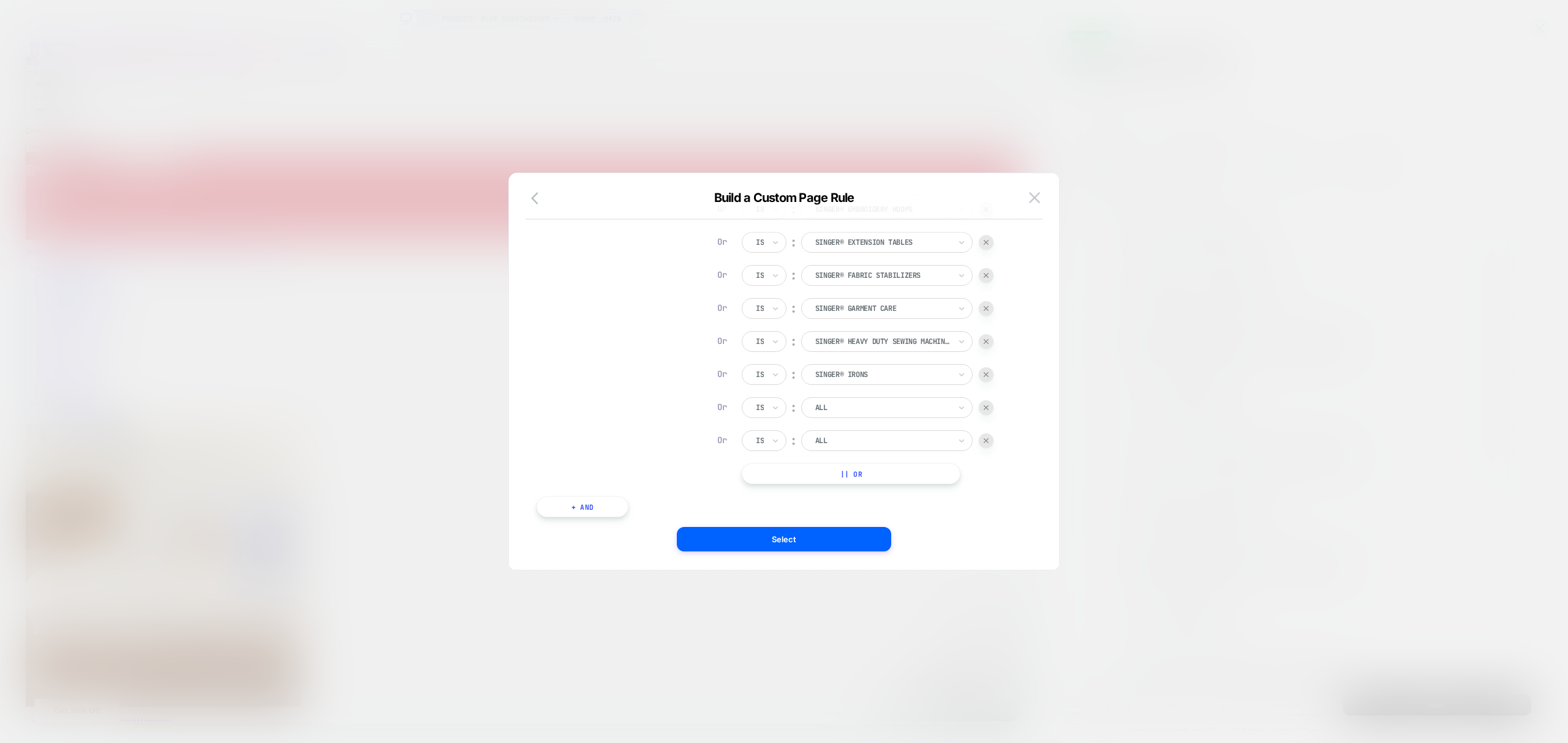
click at [851, 409] on div at bounding box center [883, 407] width 135 height 11
type input "******"
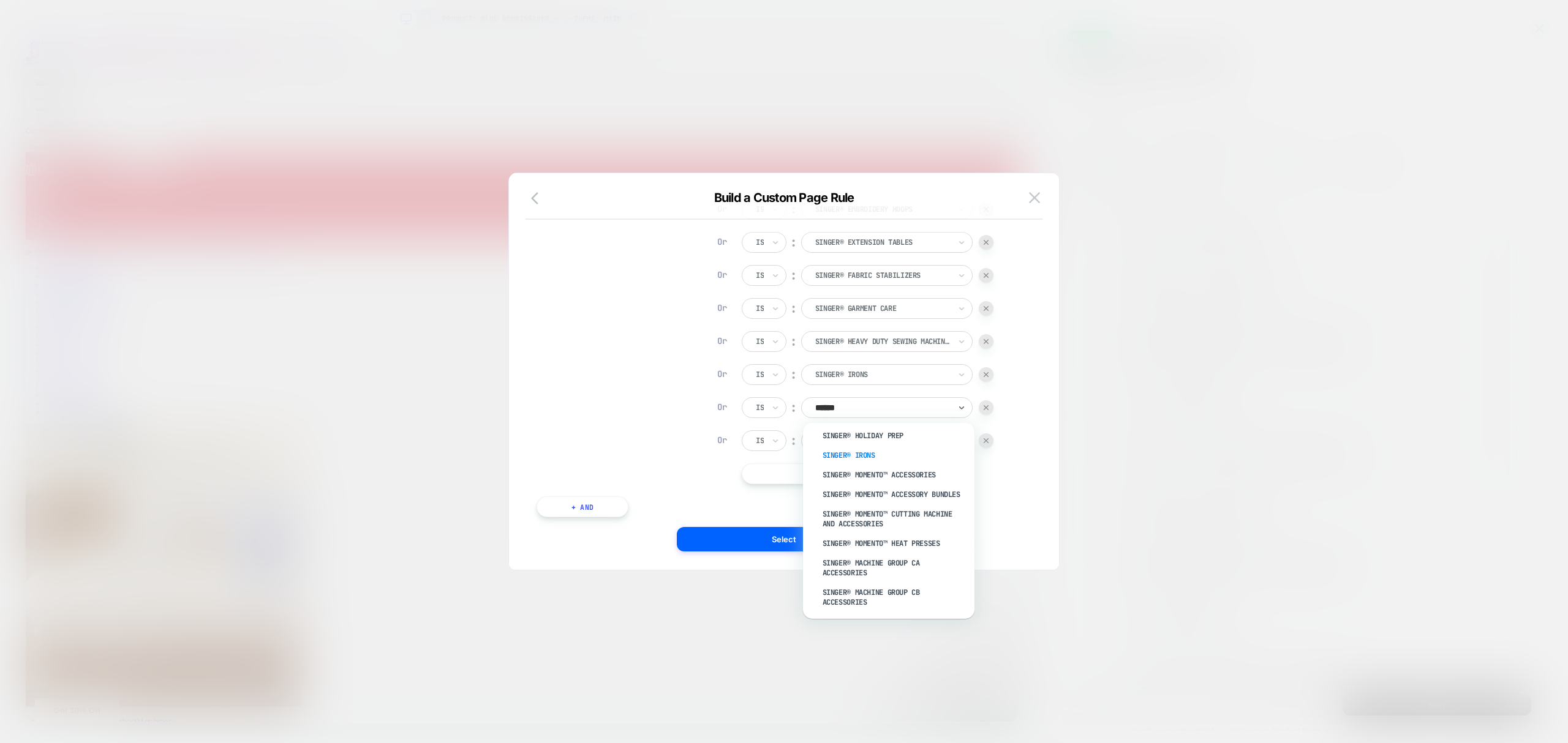
scroll to position [871, 0]
click at [902, 501] on div "SINGER® MOMENTO™ Accessories" at bounding box center [895, 501] width 159 height 20
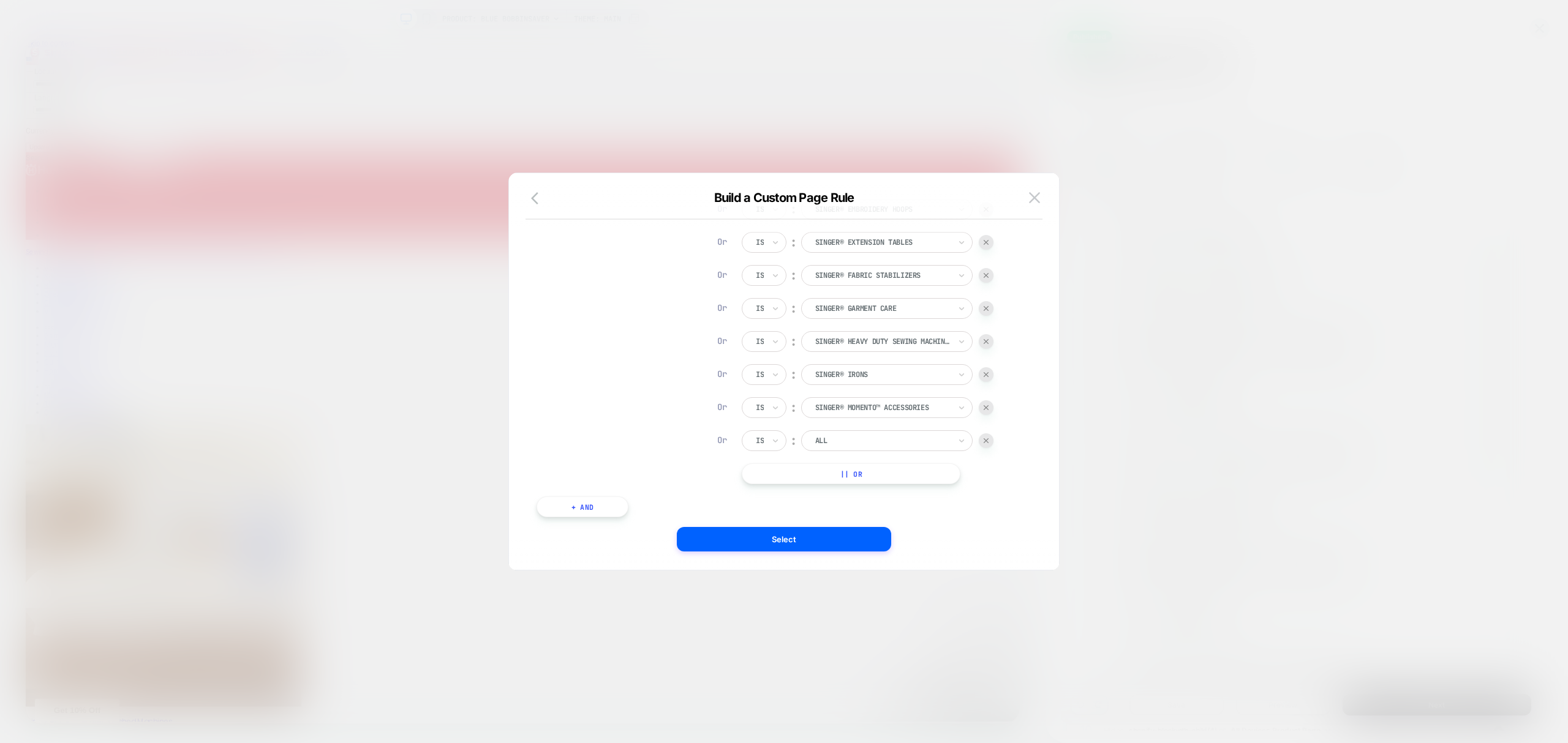
click at [887, 437] on div at bounding box center [883, 440] width 135 height 11
type input "******"
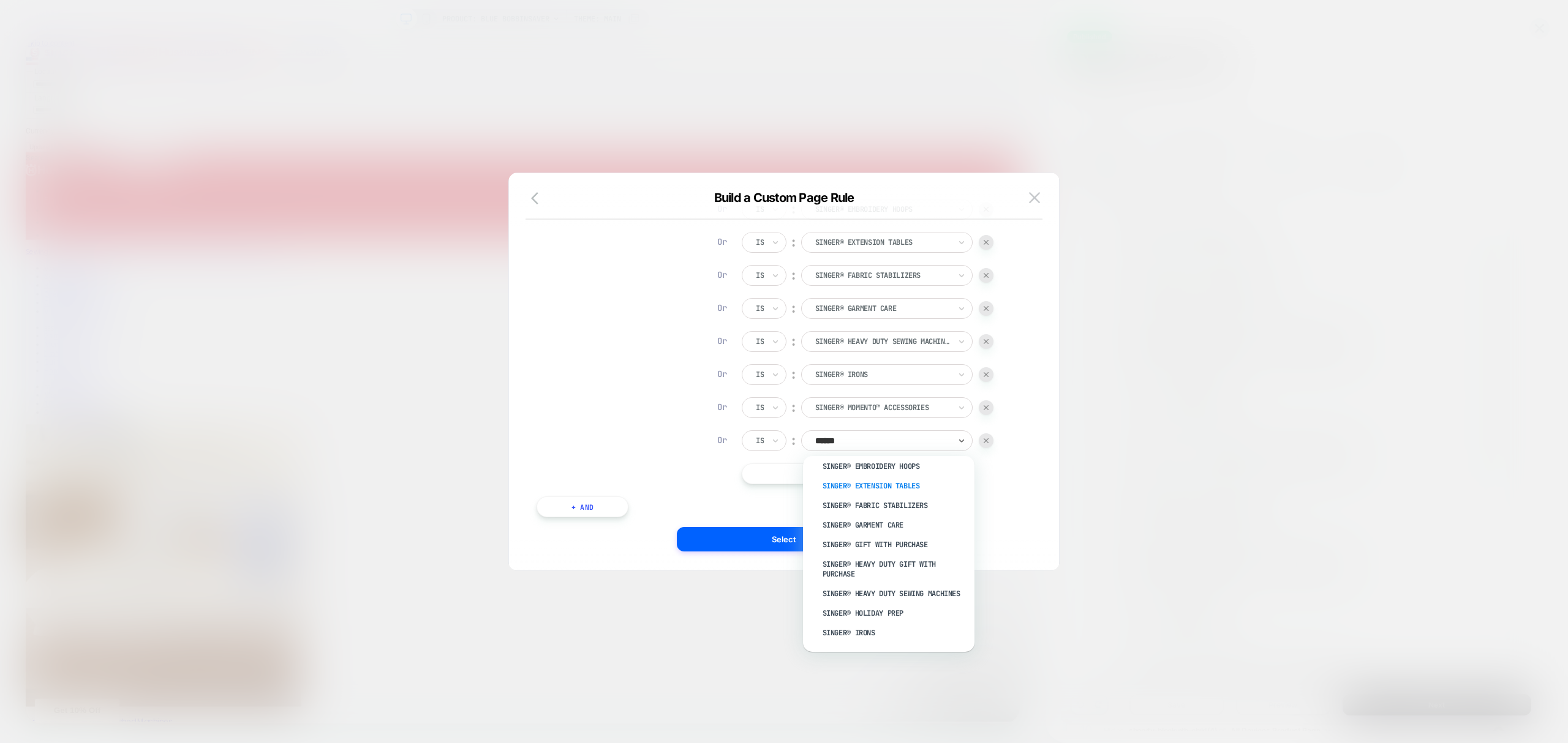
scroll to position [817, 0]
click at [896, 609] on div "SINGER® MOMENTO™ Accessory Bundles" at bounding box center [895, 608] width 159 height 20
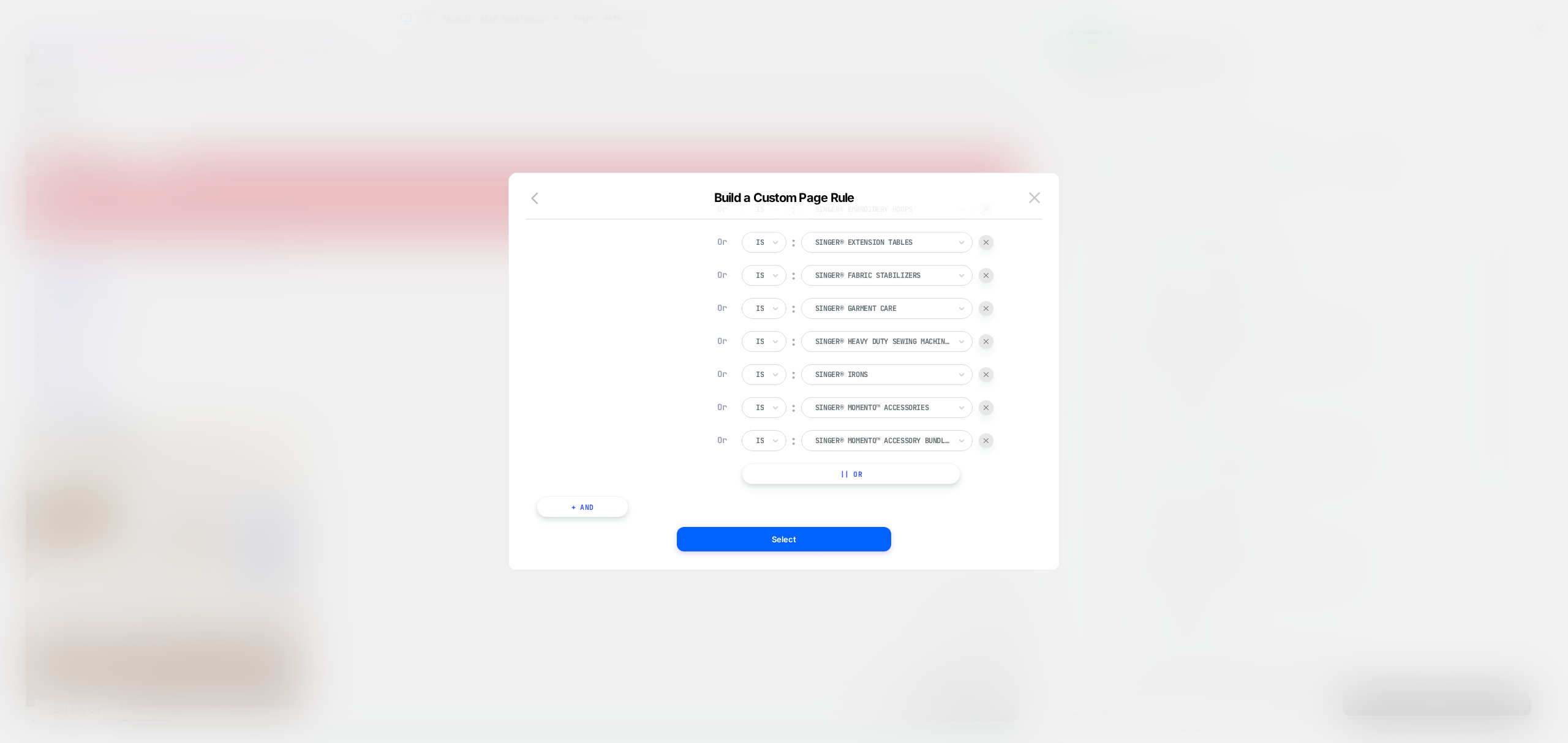
click at [860, 476] on button "|| Or" at bounding box center [851, 474] width 219 height 21
click at [877, 512] on button "|| Or" at bounding box center [851, 507] width 219 height 21
click at [882, 442] on button "|| Or" at bounding box center [851, 441] width 219 height 21
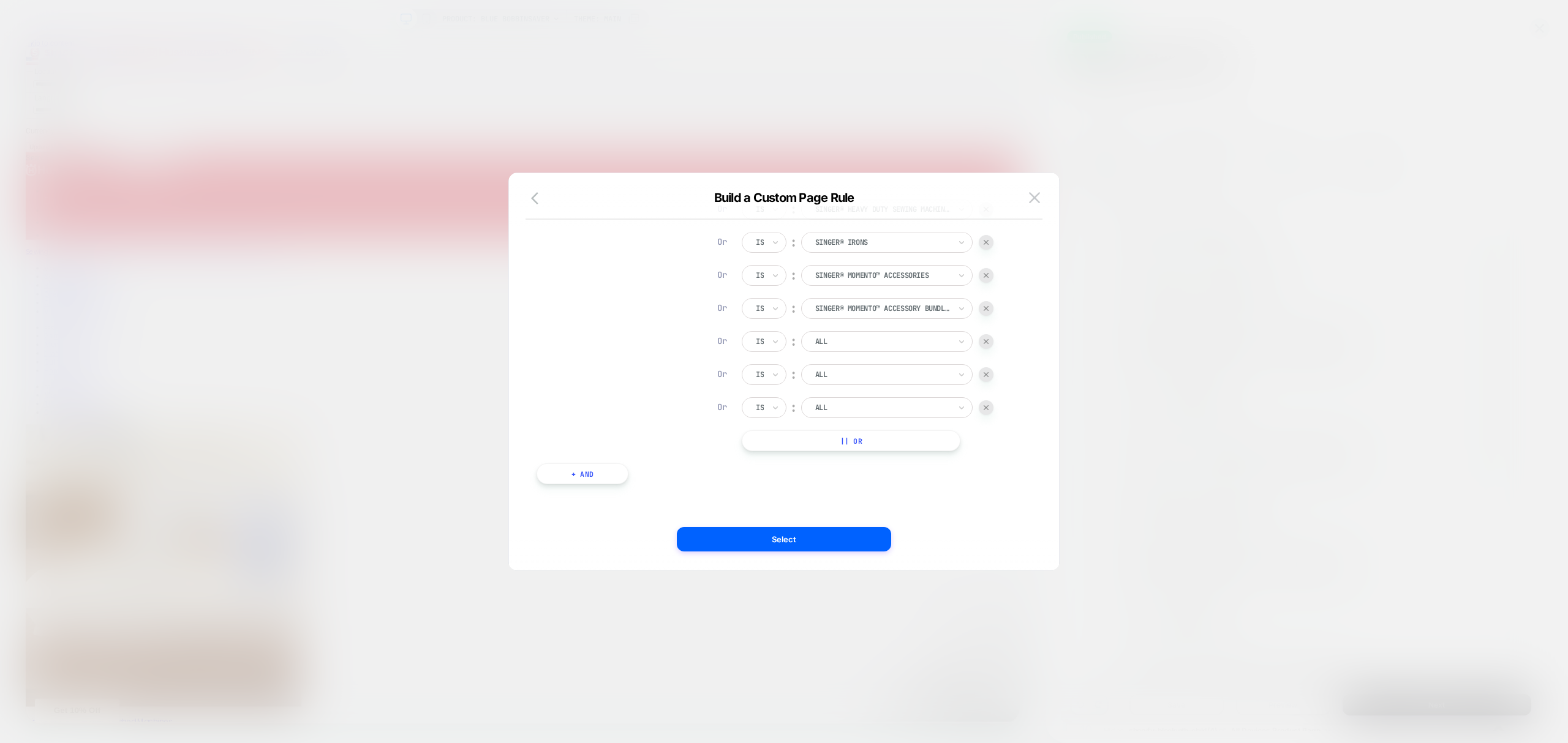
click at [871, 447] on button "|| Or" at bounding box center [851, 441] width 219 height 21
drag, startPoint x: 831, startPoint y: 475, endPoint x: 861, endPoint y: 363, distance: 115.9
click at [830, 475] on button "|| Or" at bounding box center [851, 474] width 219 height 21
click at [845, 348] on div "ALL" at bounding box center [883, 342] width 138 height 14
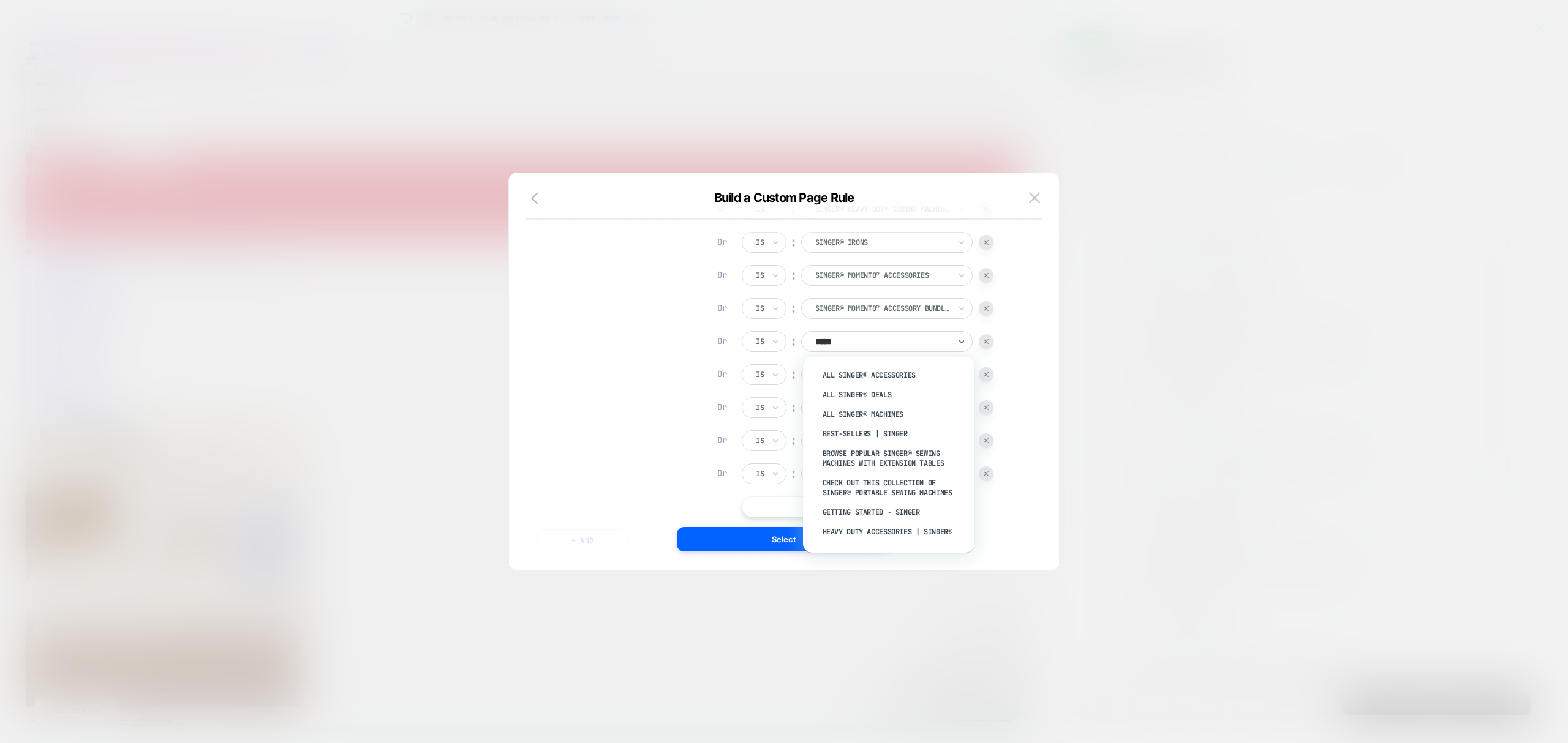
type input "******"
click at [909, 387] on div "SINGER® MOMENTO™ Cutting Machine and Accessories" at bounding box center [895, 397] width 159 height 29
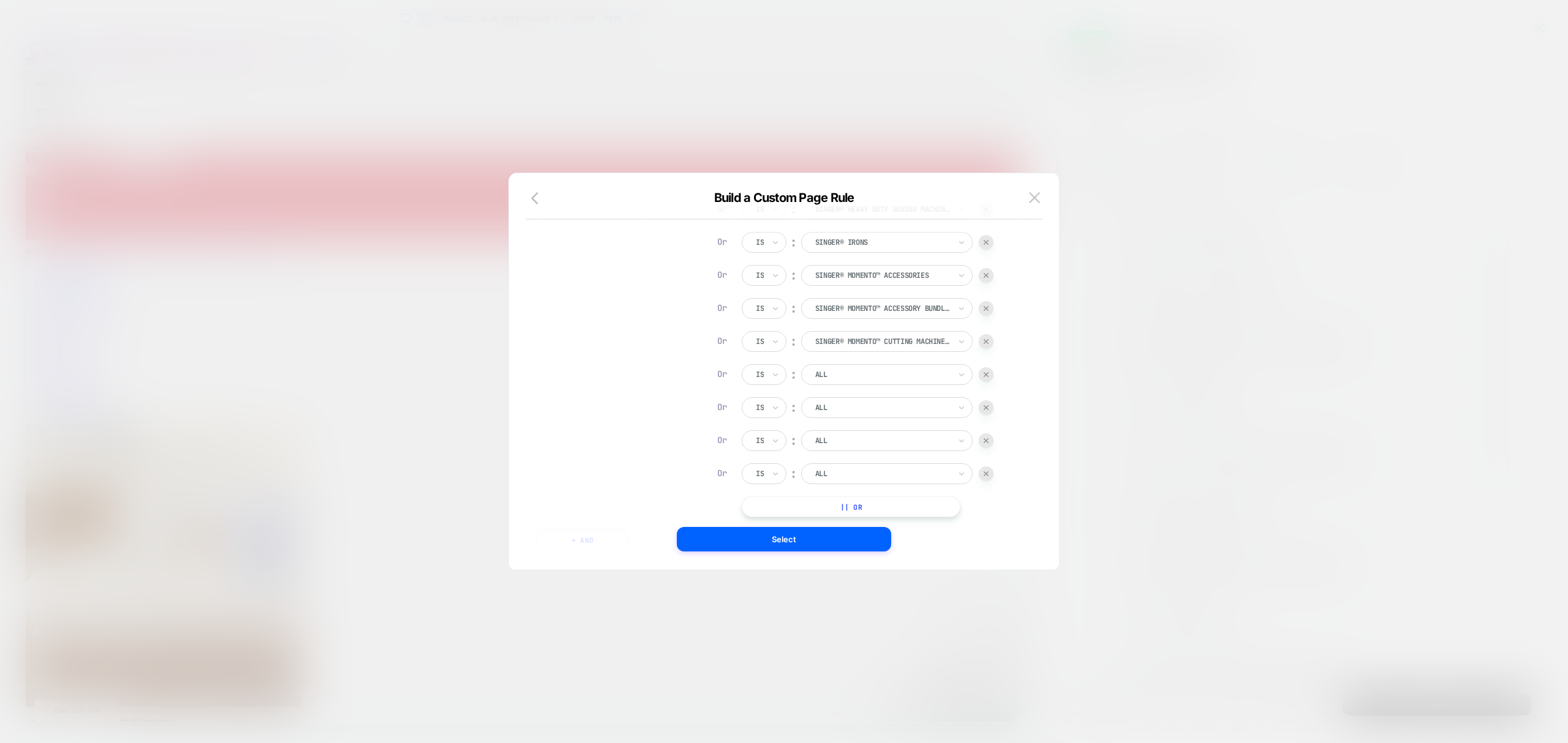
click at [851, 374] on div at bounding box center [883, 375] width 135 height 11
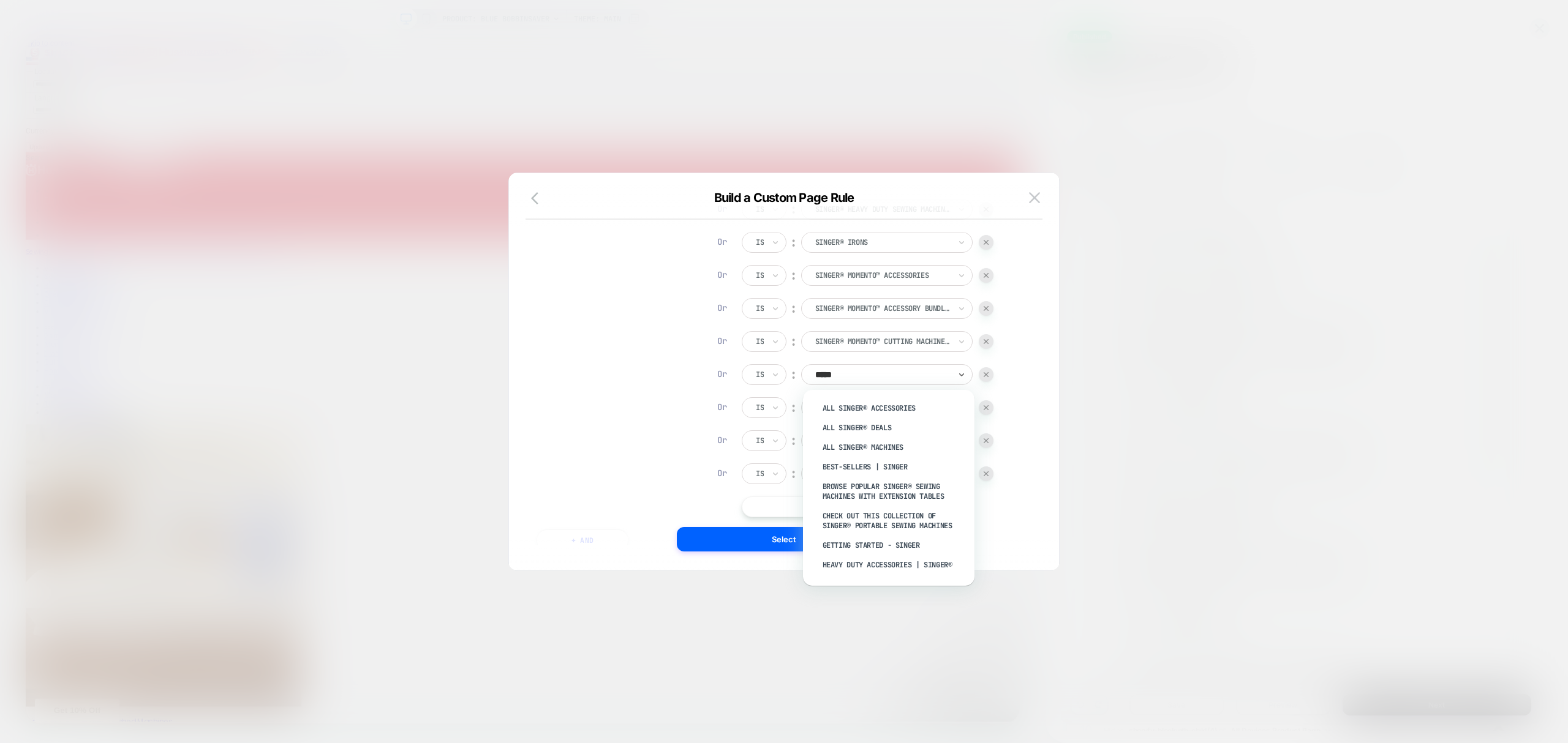
type input "******"
click at [851, 542] on div "SINGER® MOMENTO™ Heat Presses" at bounding box center [895, 537] width 159 height 20
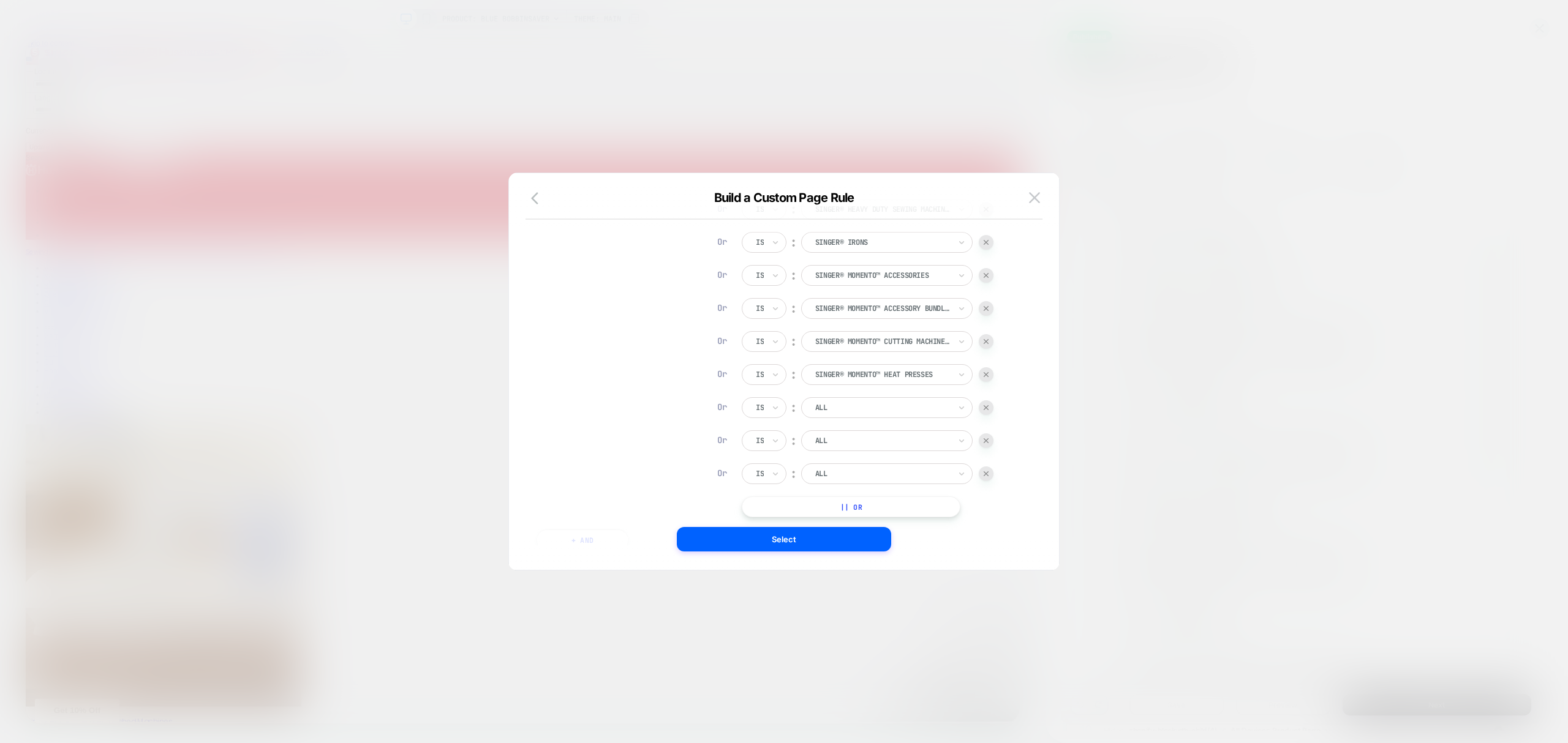
drag, startPoint x: 848, startPoint y: 420, endPoint x: 842, endPoint y: 431, distance: 12.5
click at [826, 414] on div "ALL" at bounding box center [883, 408] width 138 height 14
type input "******"
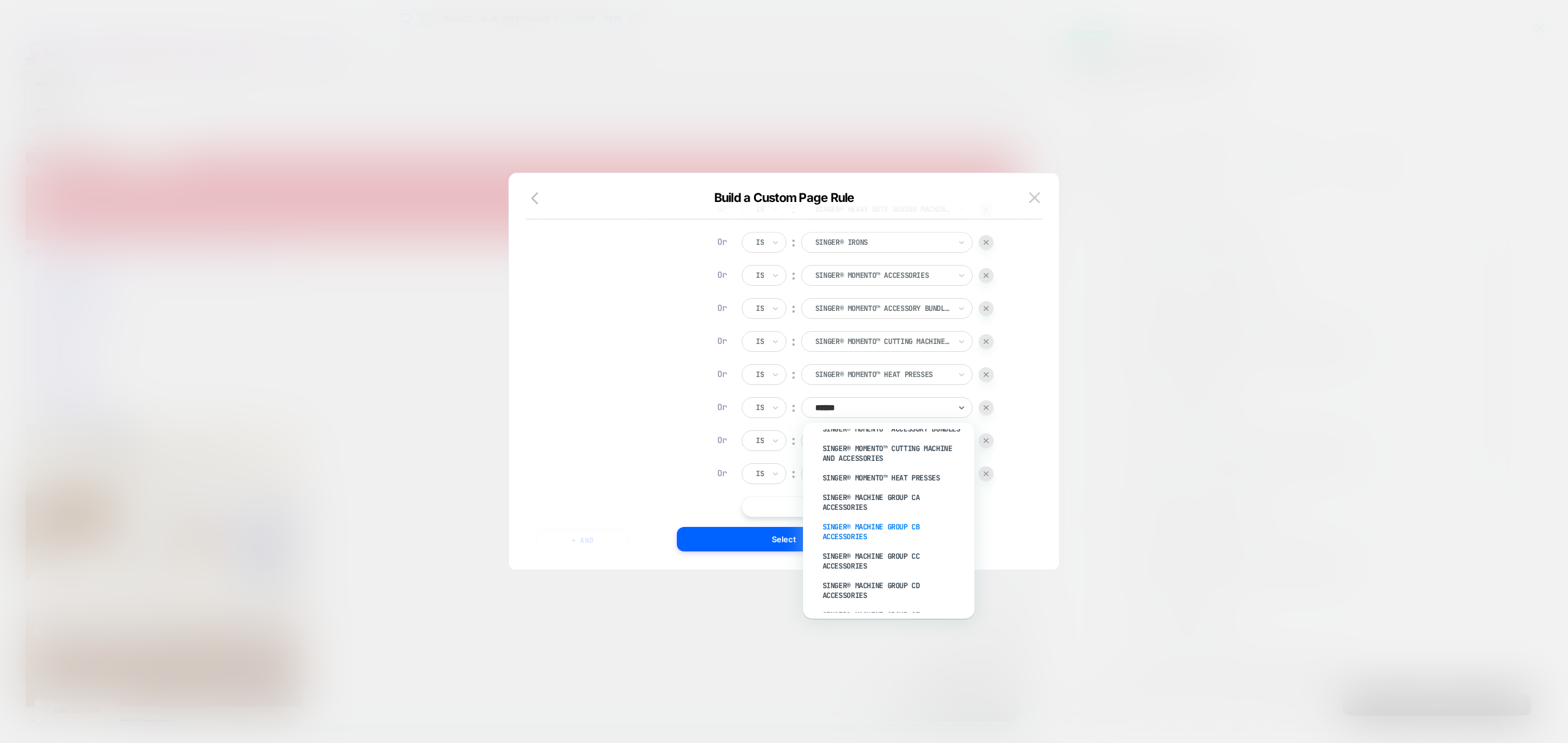
scroll to position [980, 0]
click at [861, 485] on div "SINGER® Machine Group CA Accessories" at bounding box center [895, 485] width 159 height 29
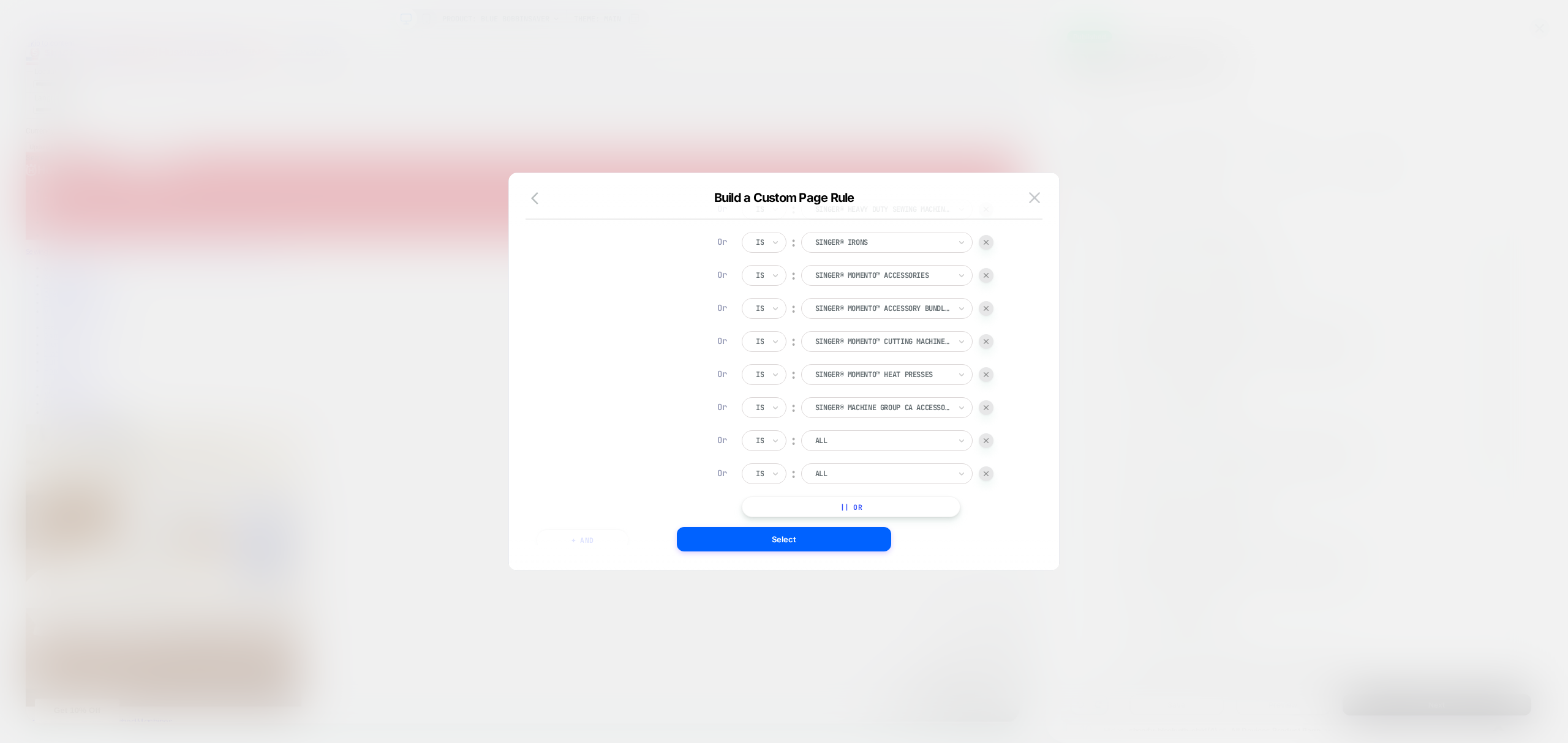
click at [875, 446] on div at bounding box center [883, 440] width 135 height 11
type input "**"
click at [867, 471] on div "SINGER® Machine Group CB Accessories" at bounding box center [895, 479] width 159 height 29
click at [872, 474] on div at bounding box center [883, 474] width 135 height 11
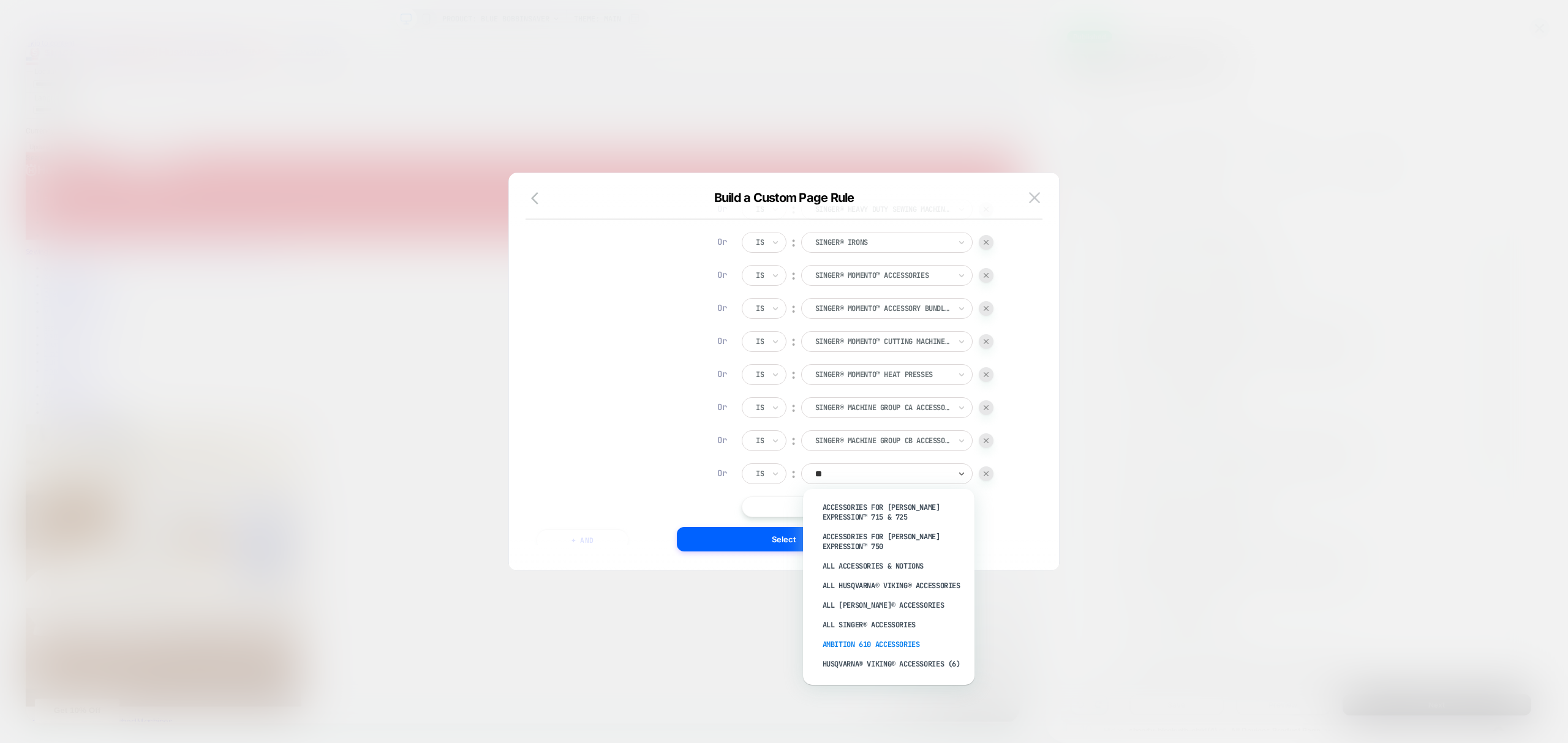
scroll to position [189, 0]
type input "*"
type input "**********"
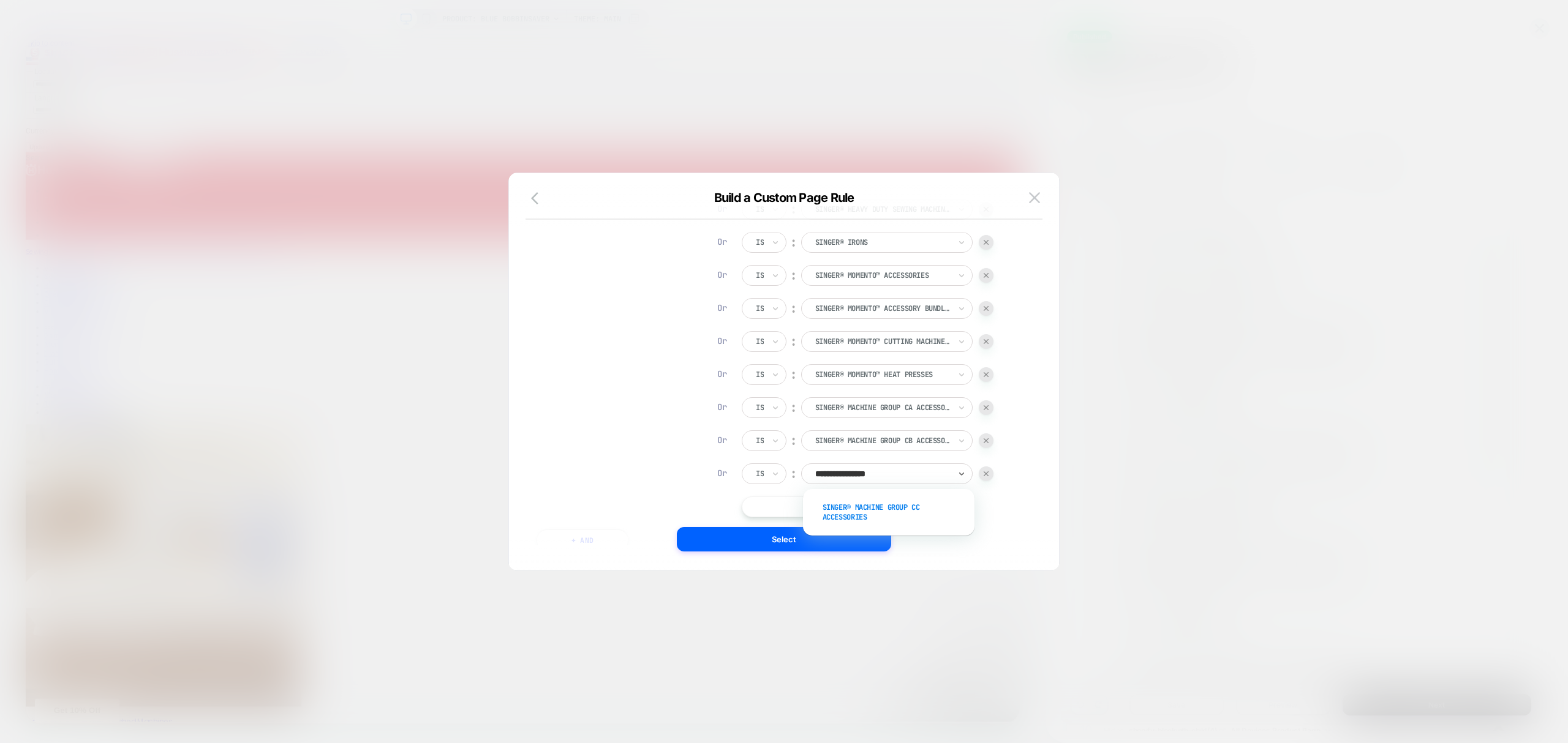
click at [892, 513] on div "SINGER® Machine Group CC Accessories" at bounding box center [895, 513] width 159 height 29
click at [880, 436] on button "|| Or" at bounding box center [851, 441] width 219 height 21
click at [876, 474] on button "|| Or" at bounding box center [851, 474] width 219 height 21
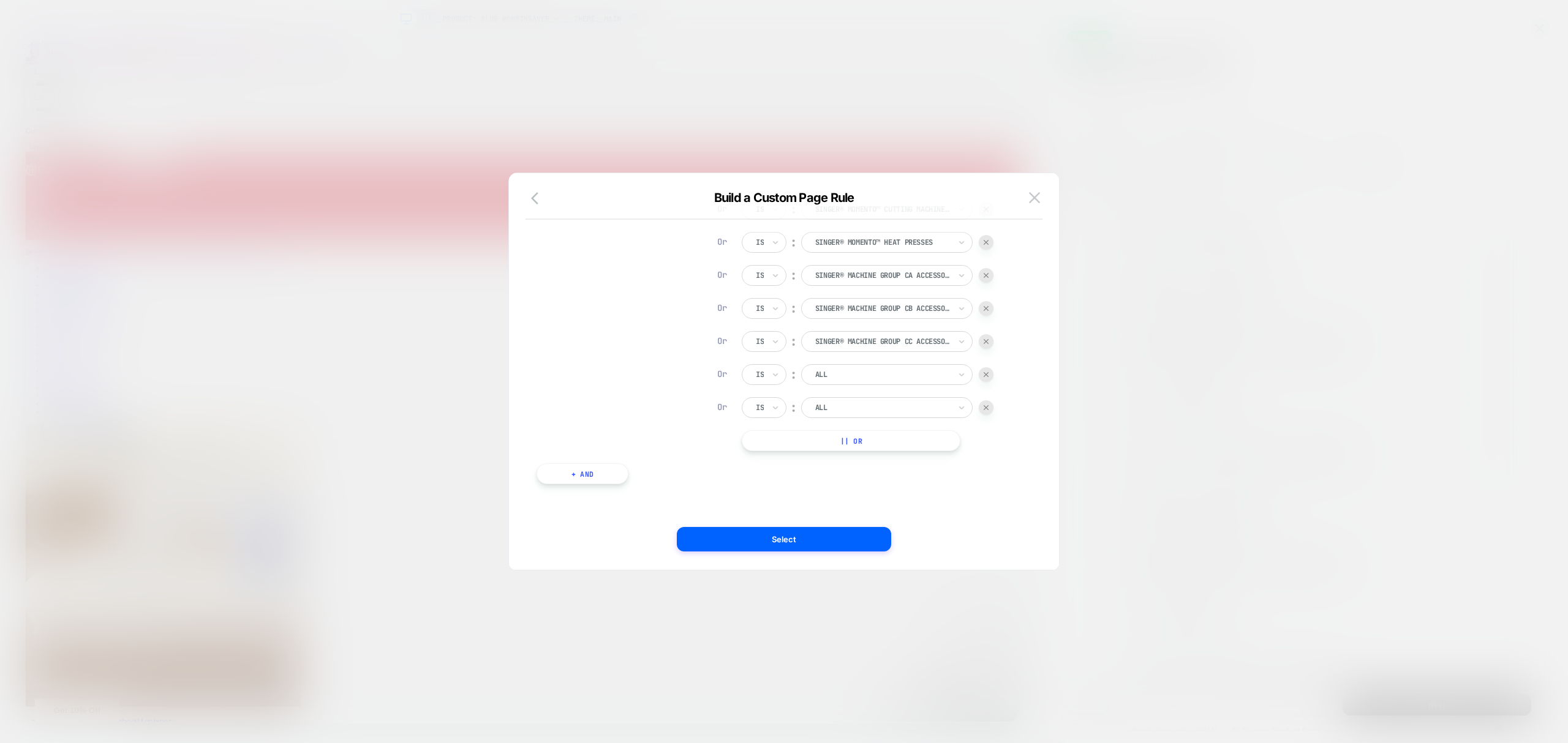
click at [884, 446] on button "|| Or" at bounding box center [851, 441] width 219 height 21
click at [868, 471] on button "|| Or" at bounding box center [851, 474] width 219 height 21
click at [863, 379] on div at bounding box center [883, 375] width 135 height 11
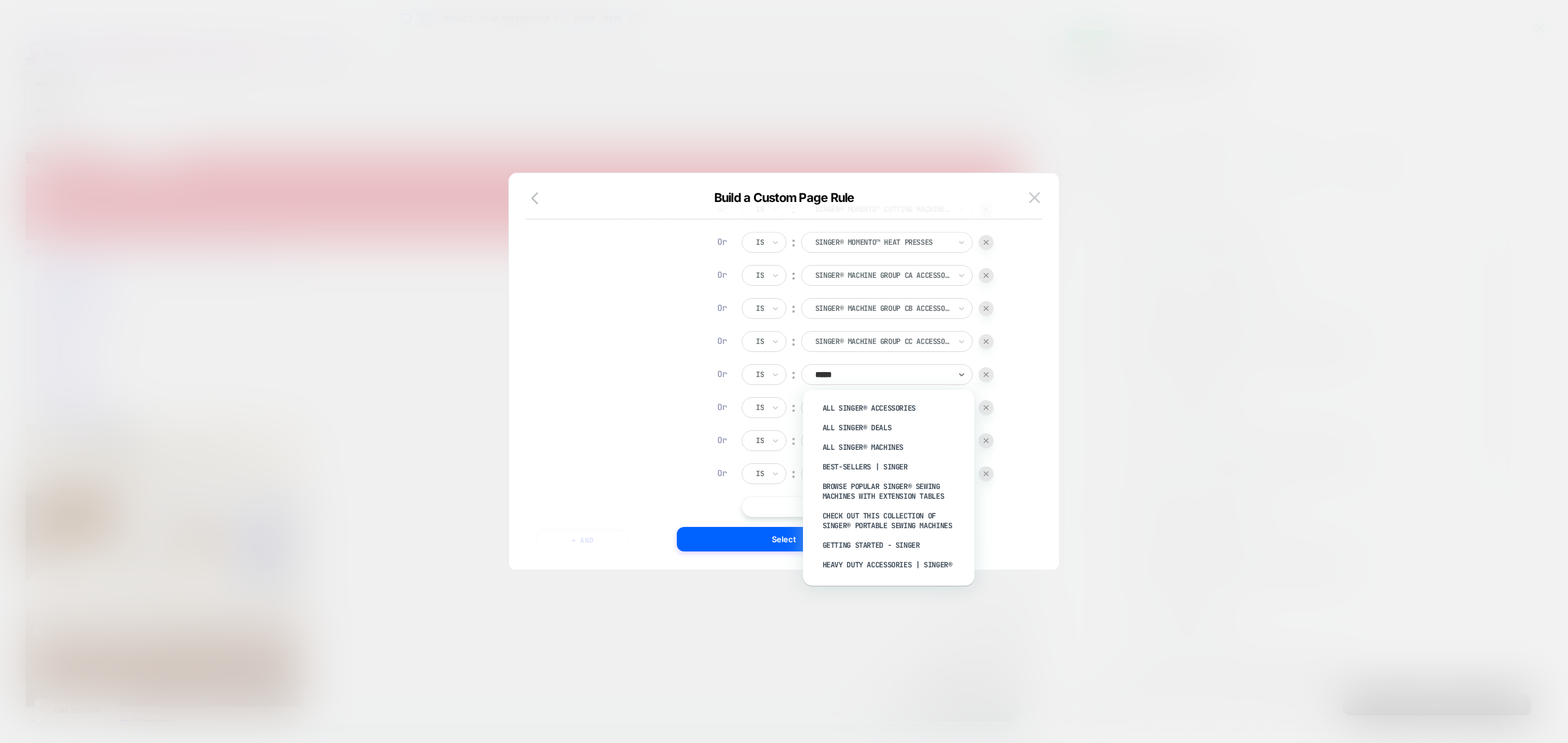
type input "******"
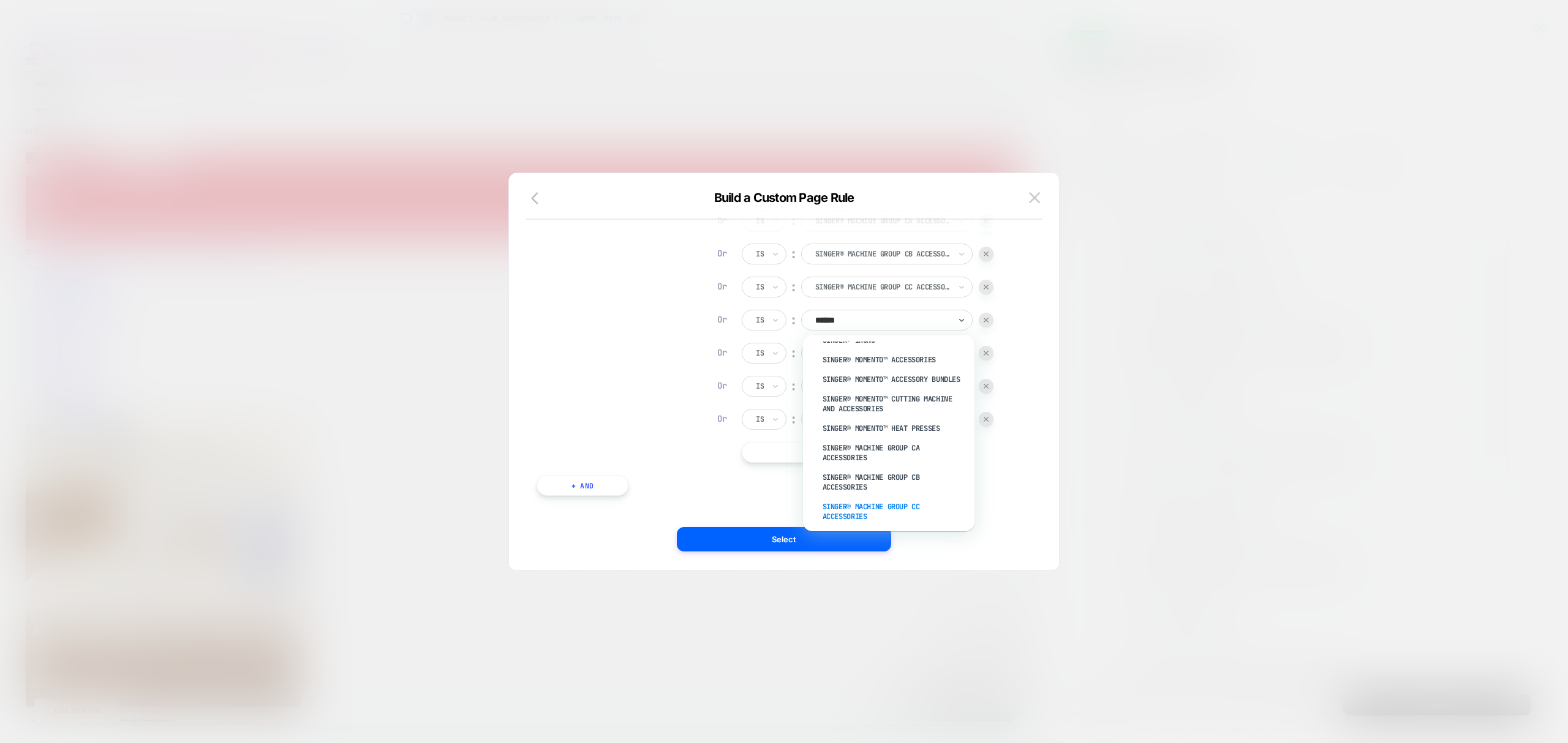
scroll to position [1007, 0]
click at [873, 457] on div "SINGER® Machine Group CD Accessories" at bounding box center [895, 459] width 159 height 29
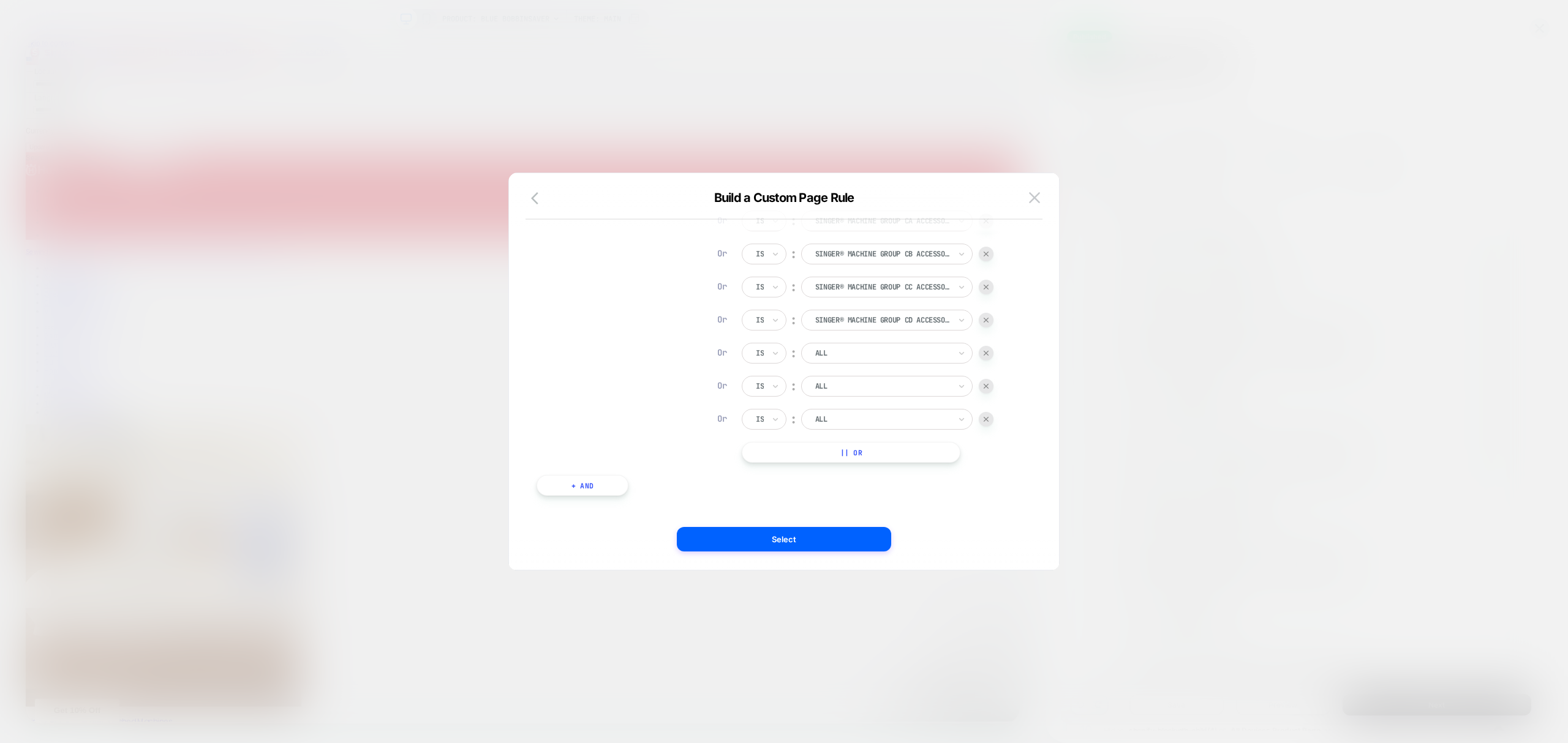
click at [844, 349] on div at bounding box center [883, 353] width 135 height 11
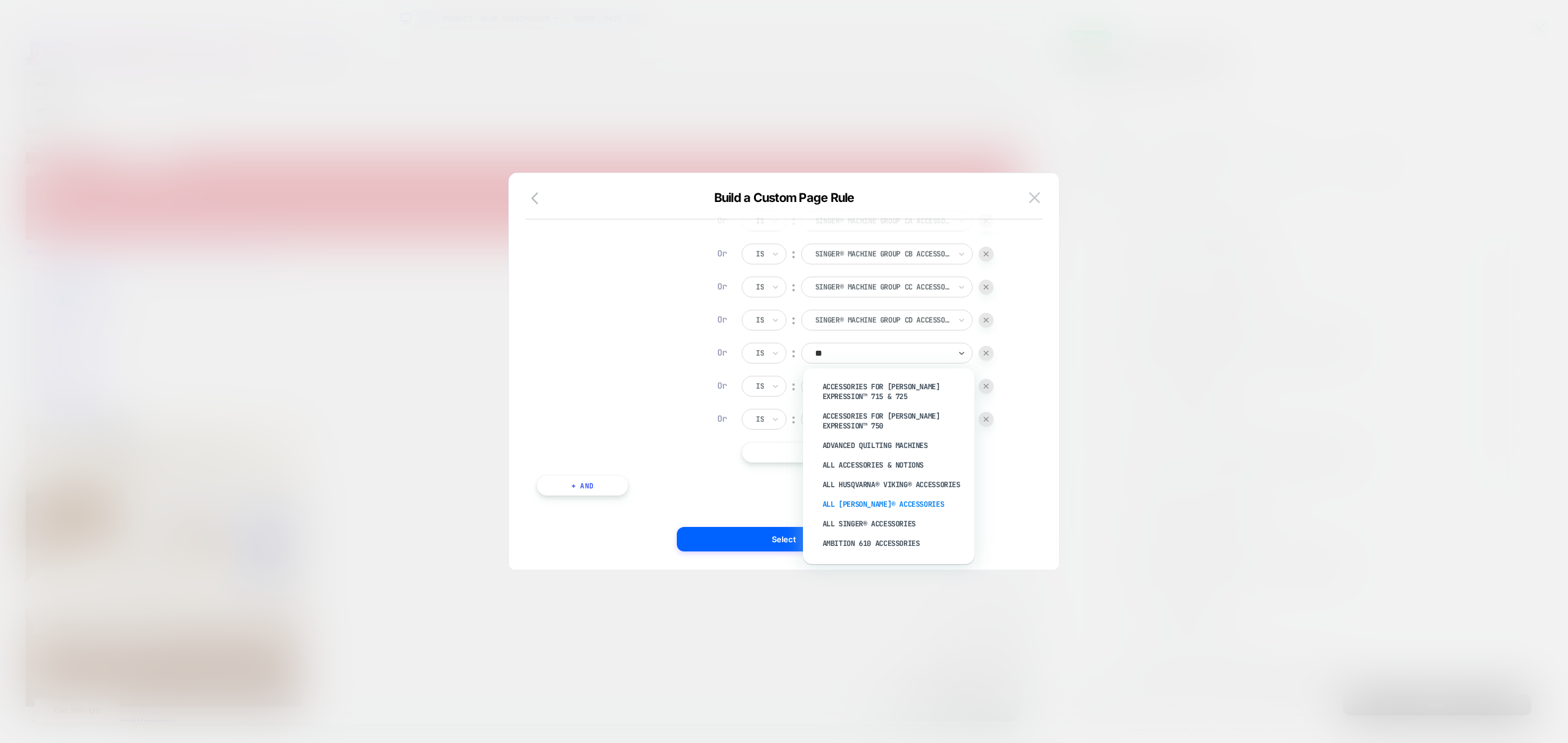
scroll to position [54, 0]
type input "*"
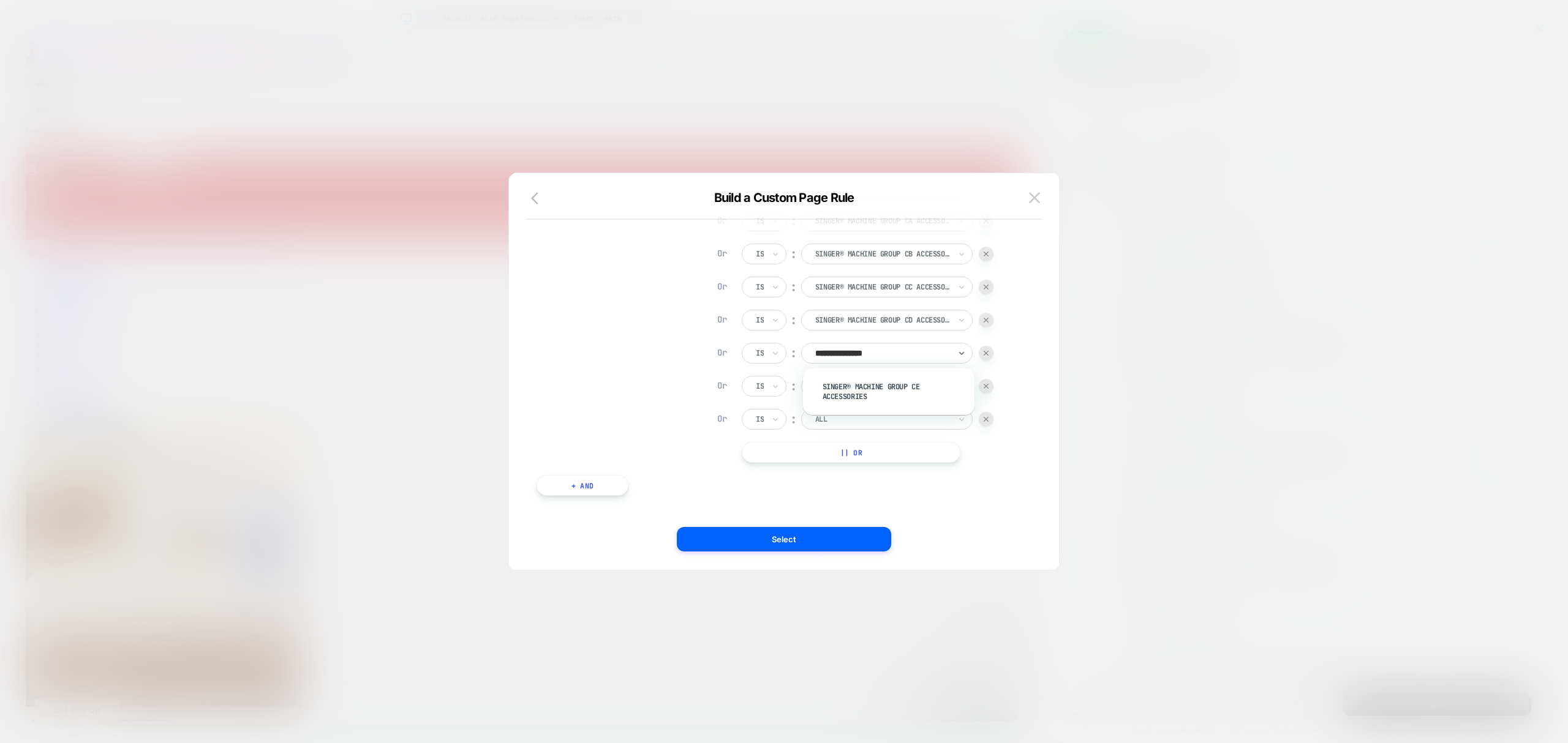
type input "**********"
click at [878, 397] on div "SINGER® Machine Group CE Accessories" at bounding box center [895, 392] width 159 height 29
click at [861, 380] on div "ALL" at bounding box center [883, 387] width 138 height 14
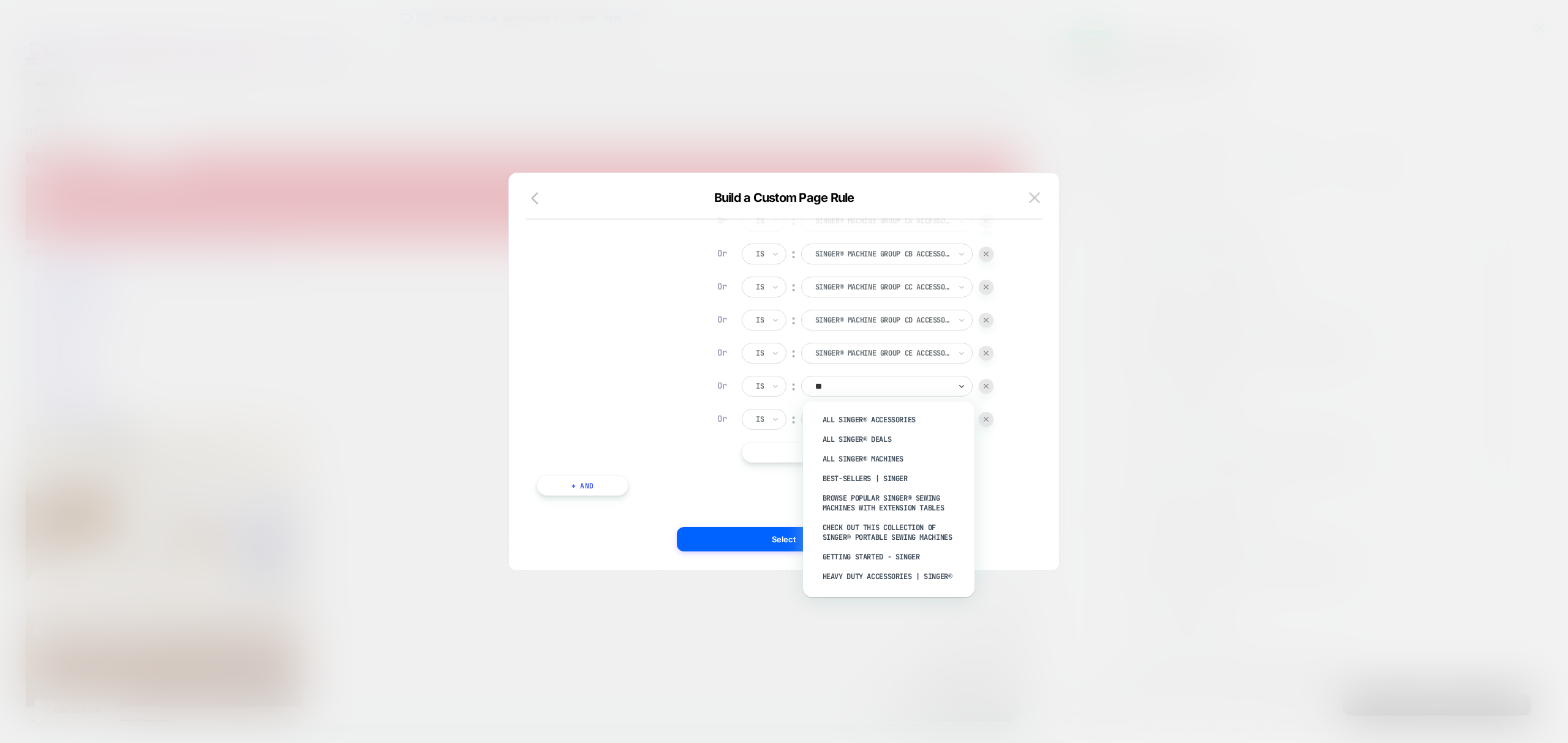
type input "*"
type input "**********"
click at [884, 439] on div "SINGER® Machine Group EA Accessories" at bounding box center [895, 454] width 159 height 29
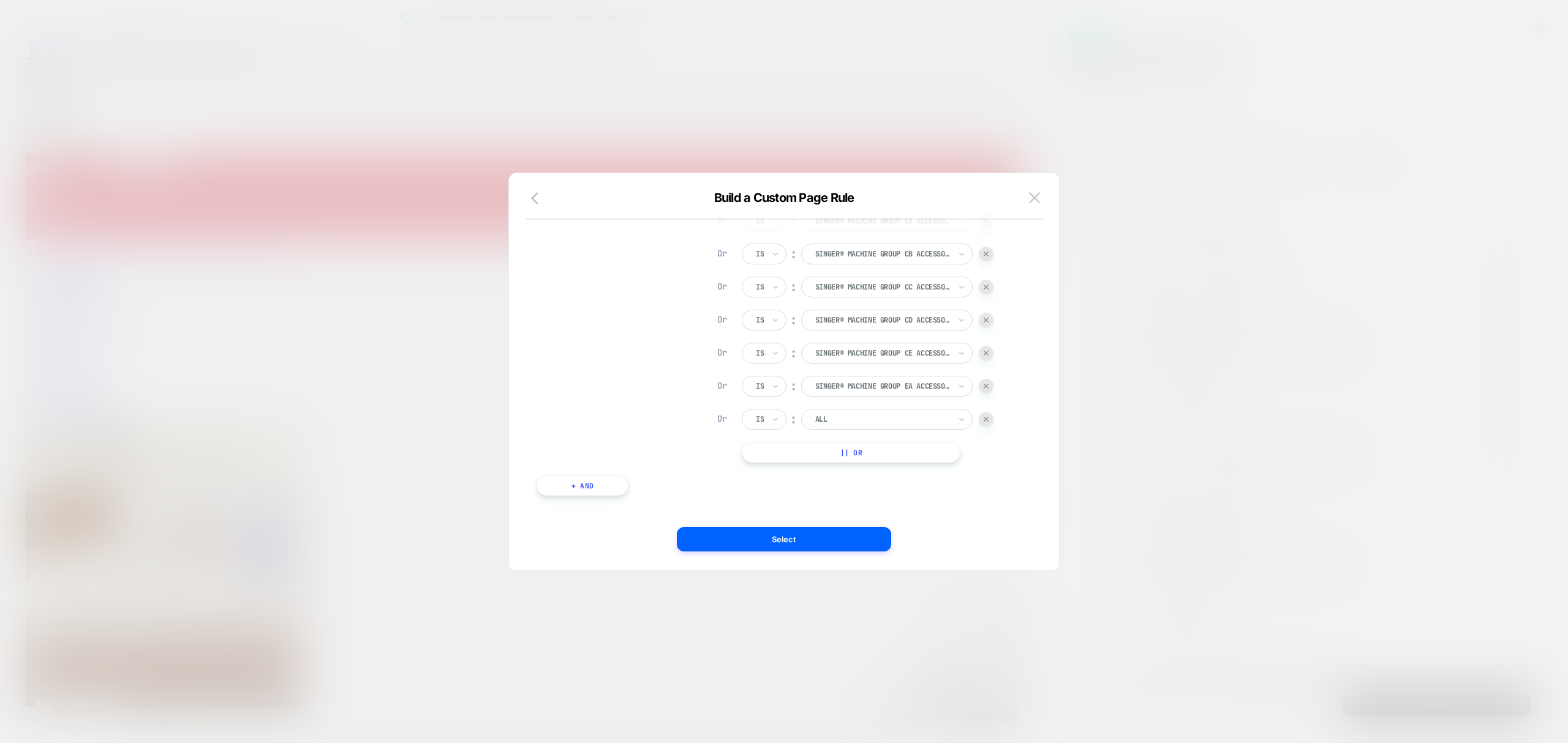
click at [868, 420] on div at bounding box center [883, 420] width 135 height 11
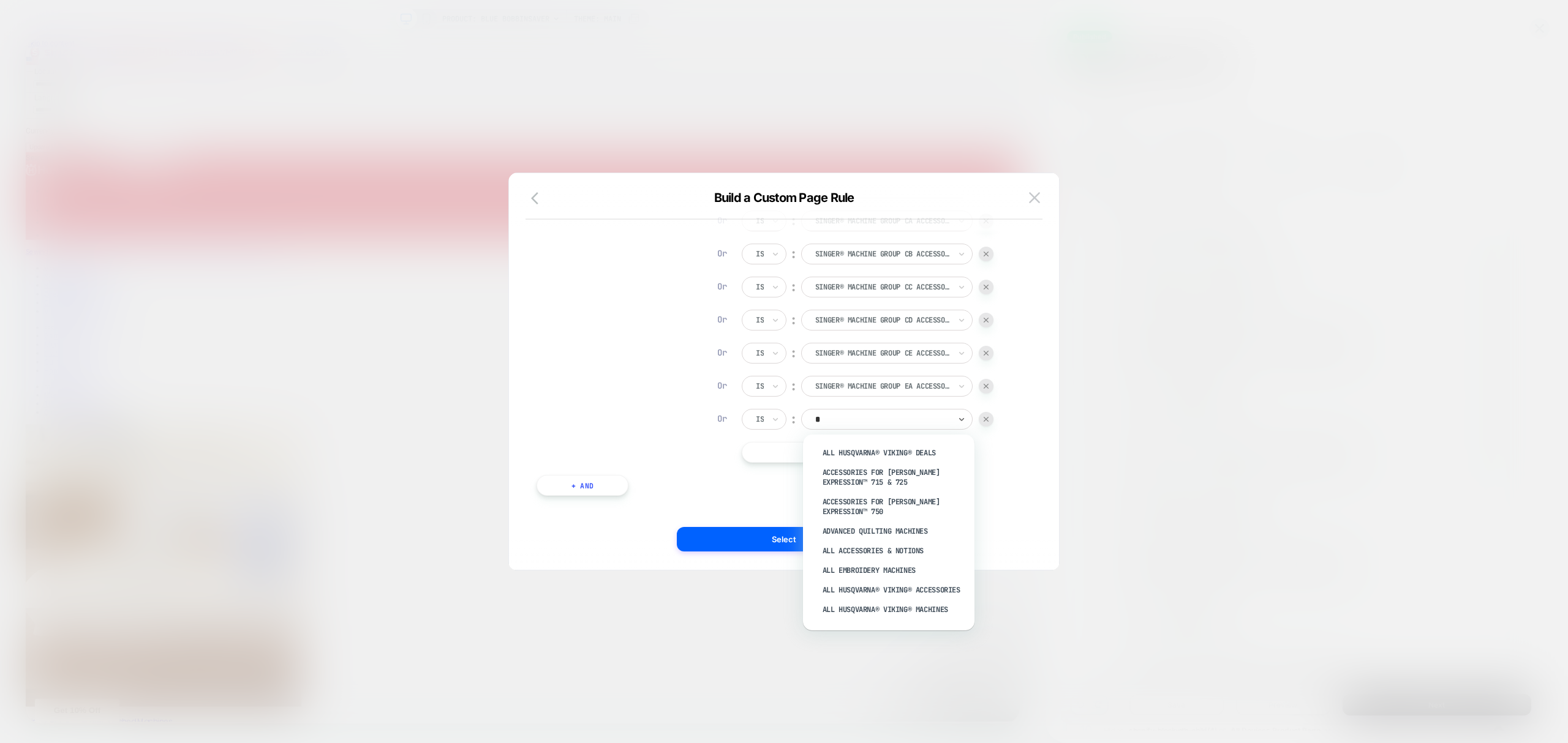
type input "**"
click at [920, 486] on div "SINGER® Machine Group EB Accessories" at bounding box center [895, 497] width 159 height 29
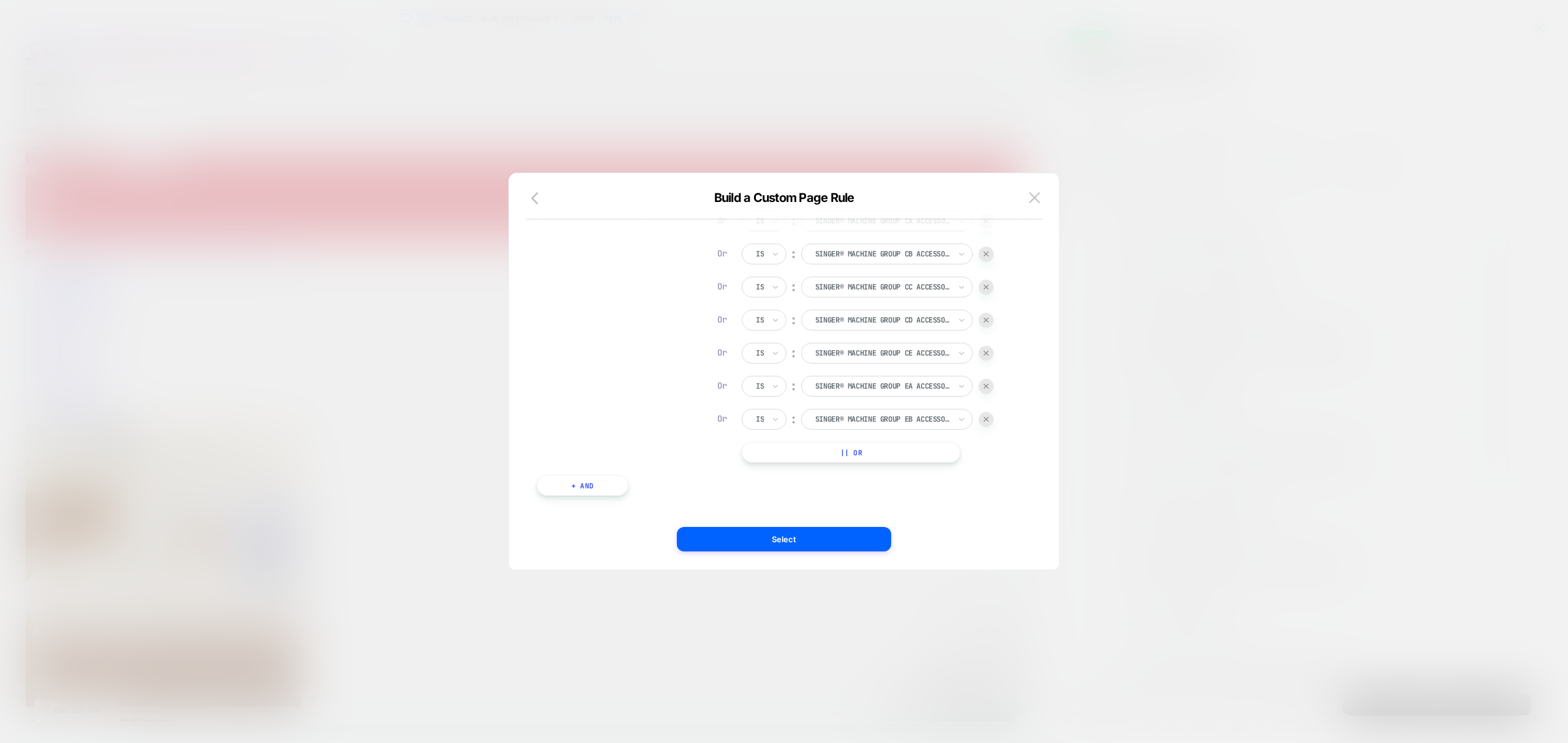
click at [909, 452] on button "|| Or" at bounding box center [851, 452] width 219 height 21
click at [878, 484] on button "|| Or" at bounding box center [851, 485] width 219 height 21
click at [871, 441] on button "|| Or" at bounding box center [851, 441] width 219 height 21
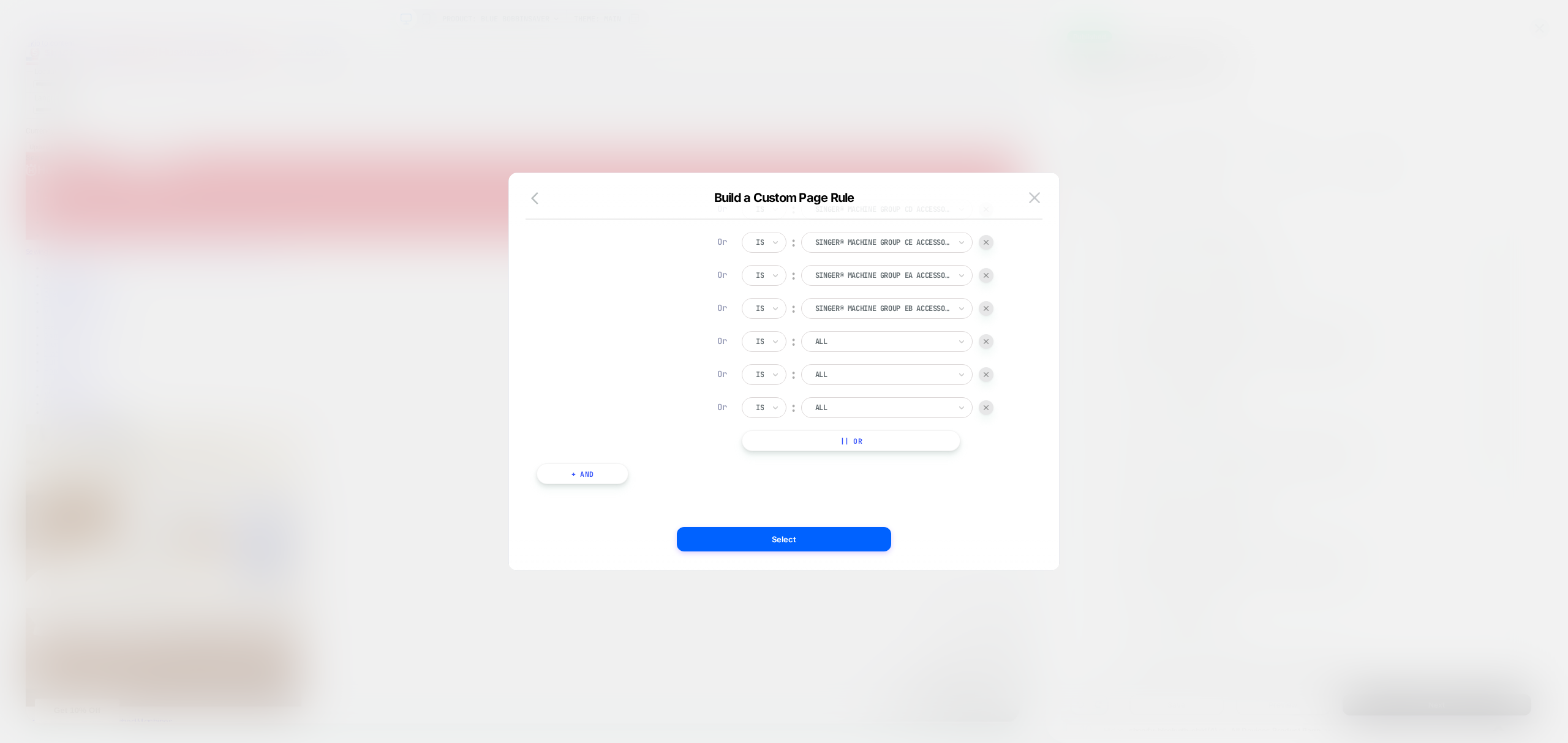
click at [871, 444] on button "|| Or" at bounding box center [851, 441] width 219 height 21
drag, startPoint x: 846, startPoint y: 343, endPoint x: 877, endPoint y: 346, distance: 31.1
click at [848, 349] on div "ALL" at bounding box center [887, 341] width 171 height 21
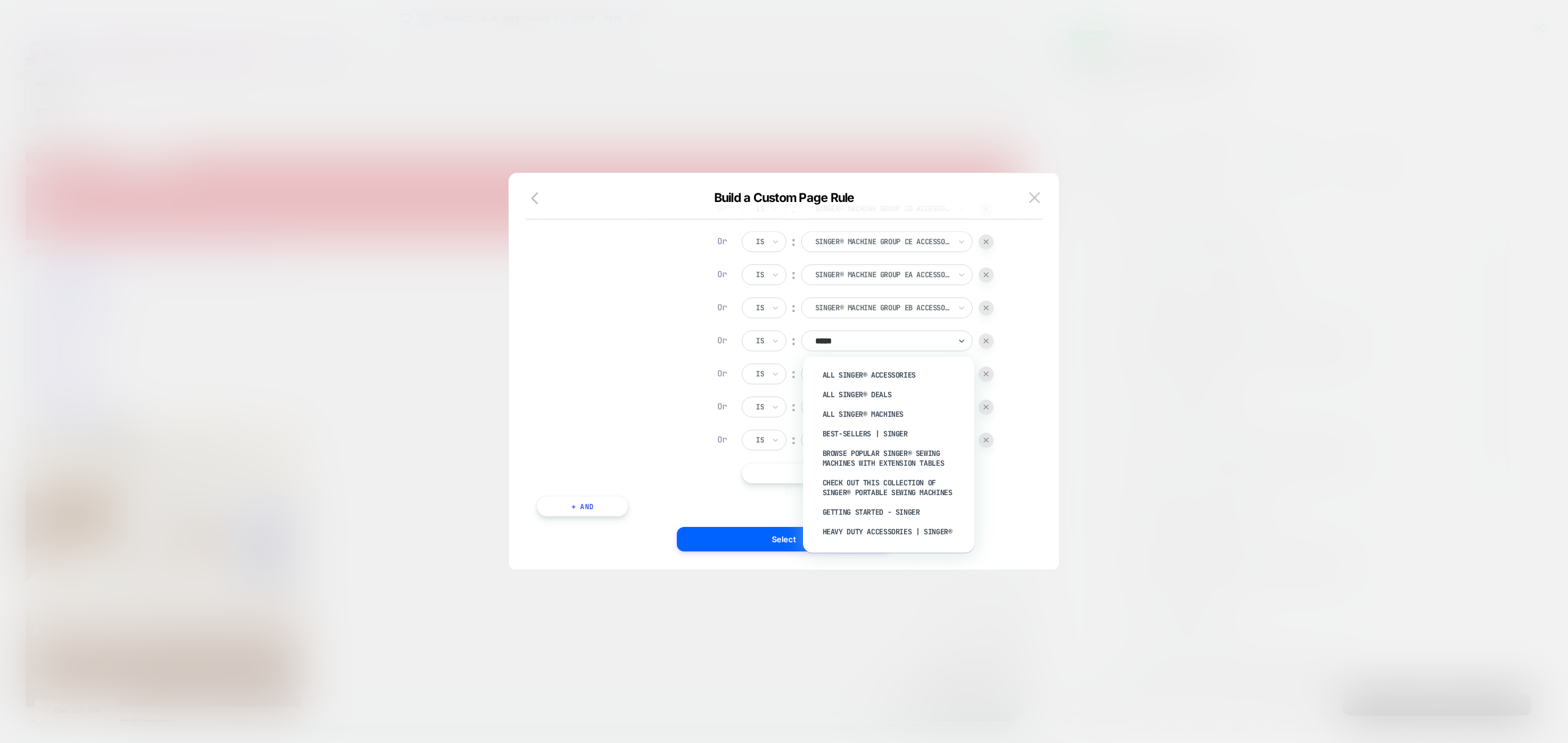
type input "******"
click at [856, 463] on div "SINGER® Machine Group EG Accessories" at bounding box center [895, 463] width 159 height 29
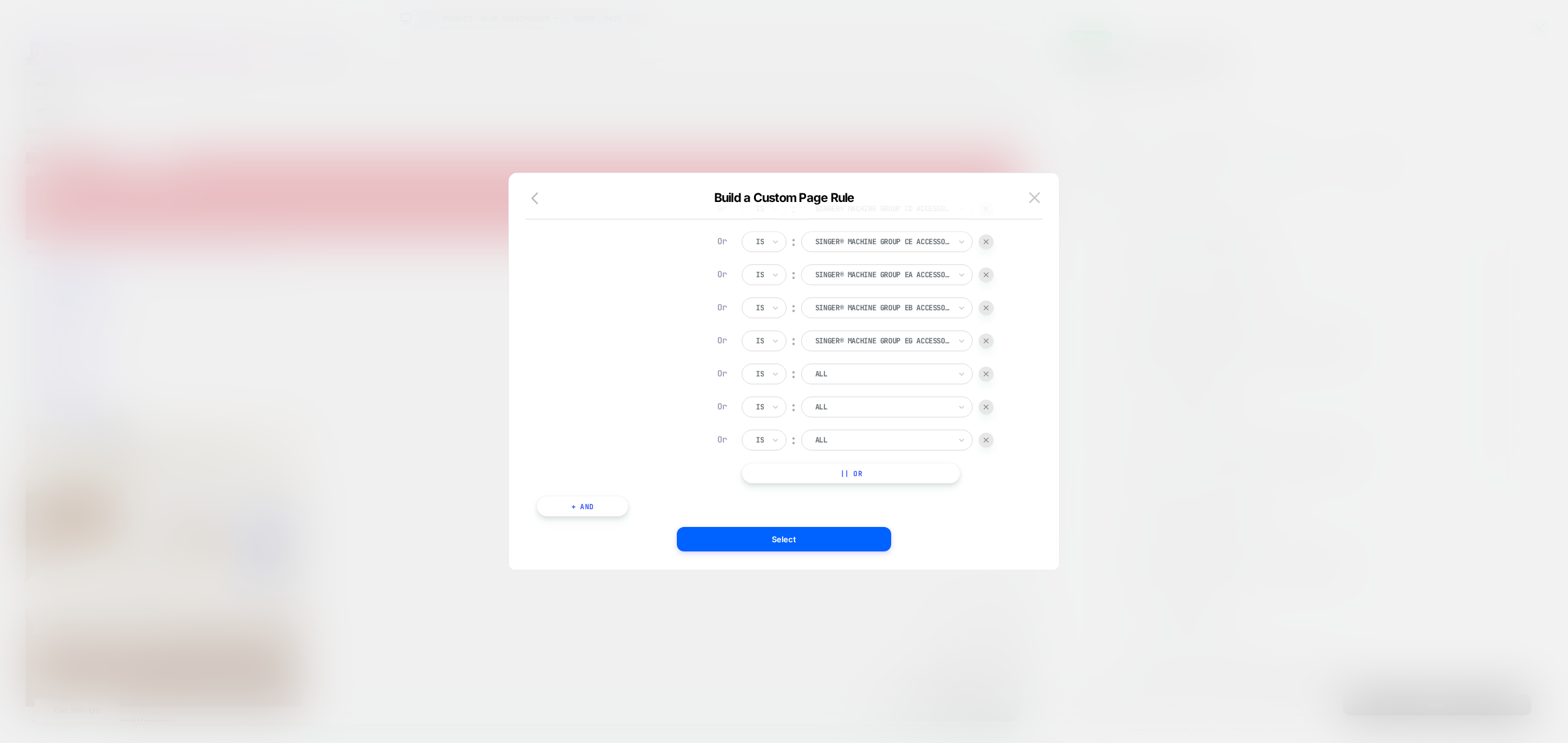
click at [839, 380] on div at bounding box center [883, 374] width 135 height 11
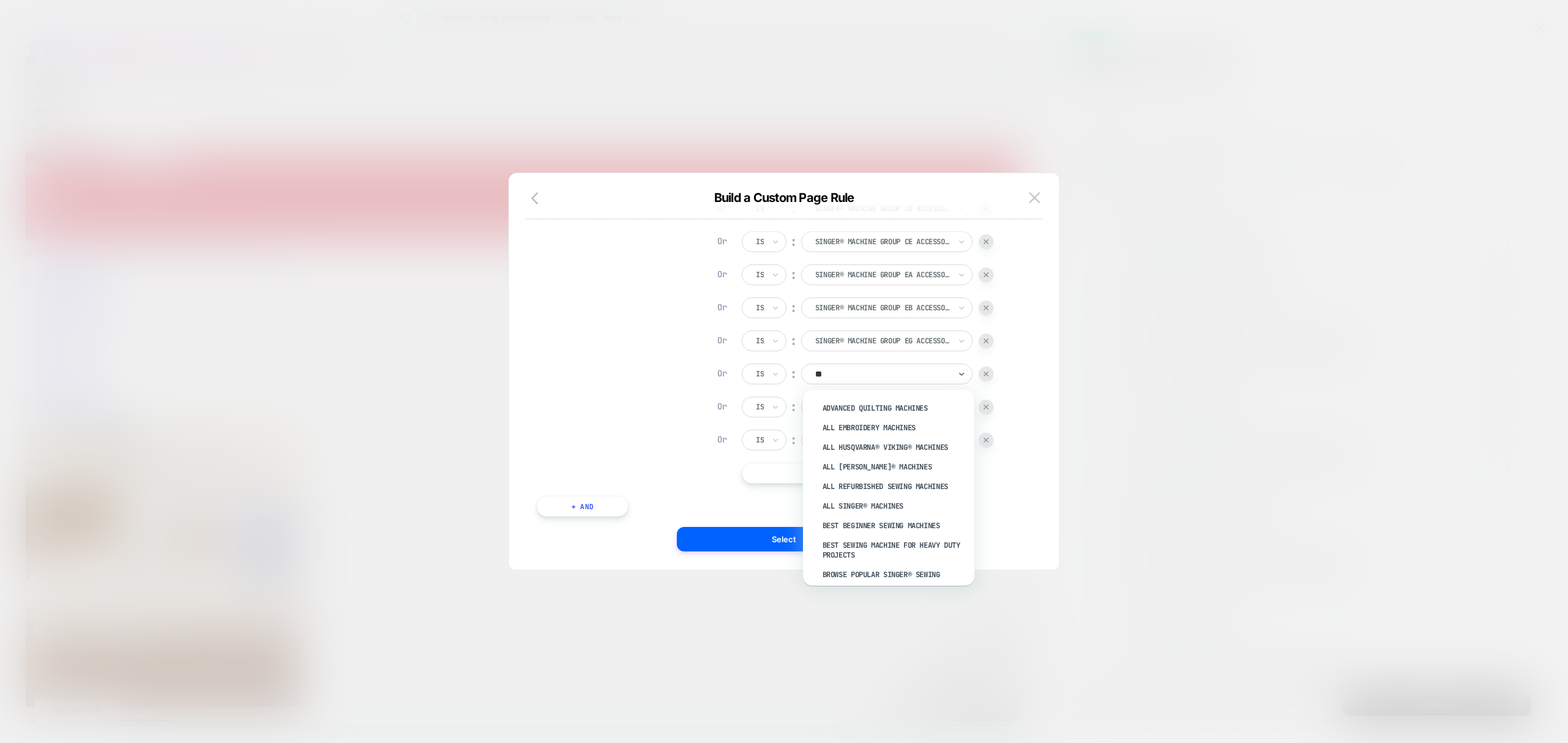
type input "*"
type input "**********"
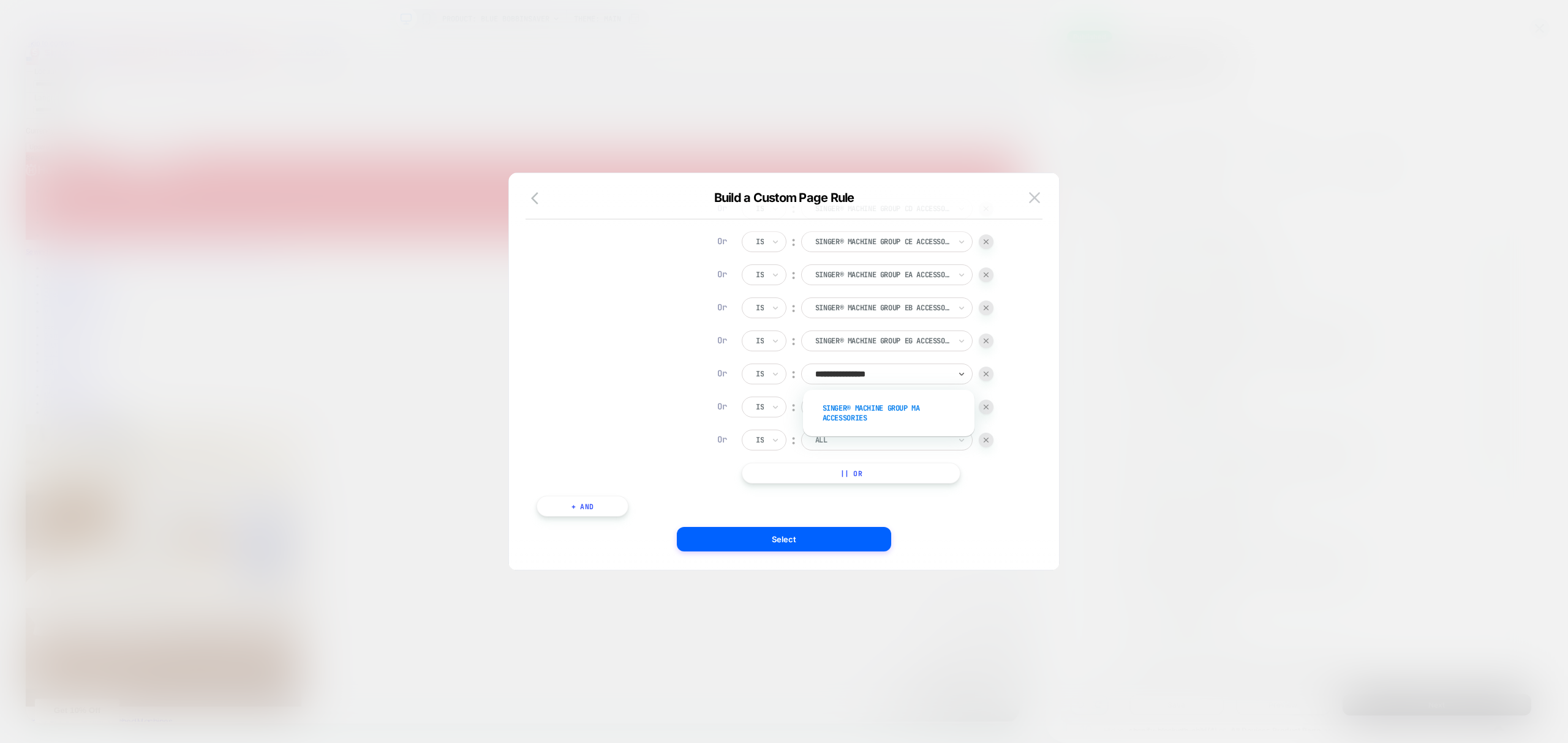
click at [860, 406] on div "SINGER® Machine Group MA Accessories" at bounding box center [895, 413] width 159 height 29
click at [859, 407] on div at bounding box center [883, 407] width 135 height 11
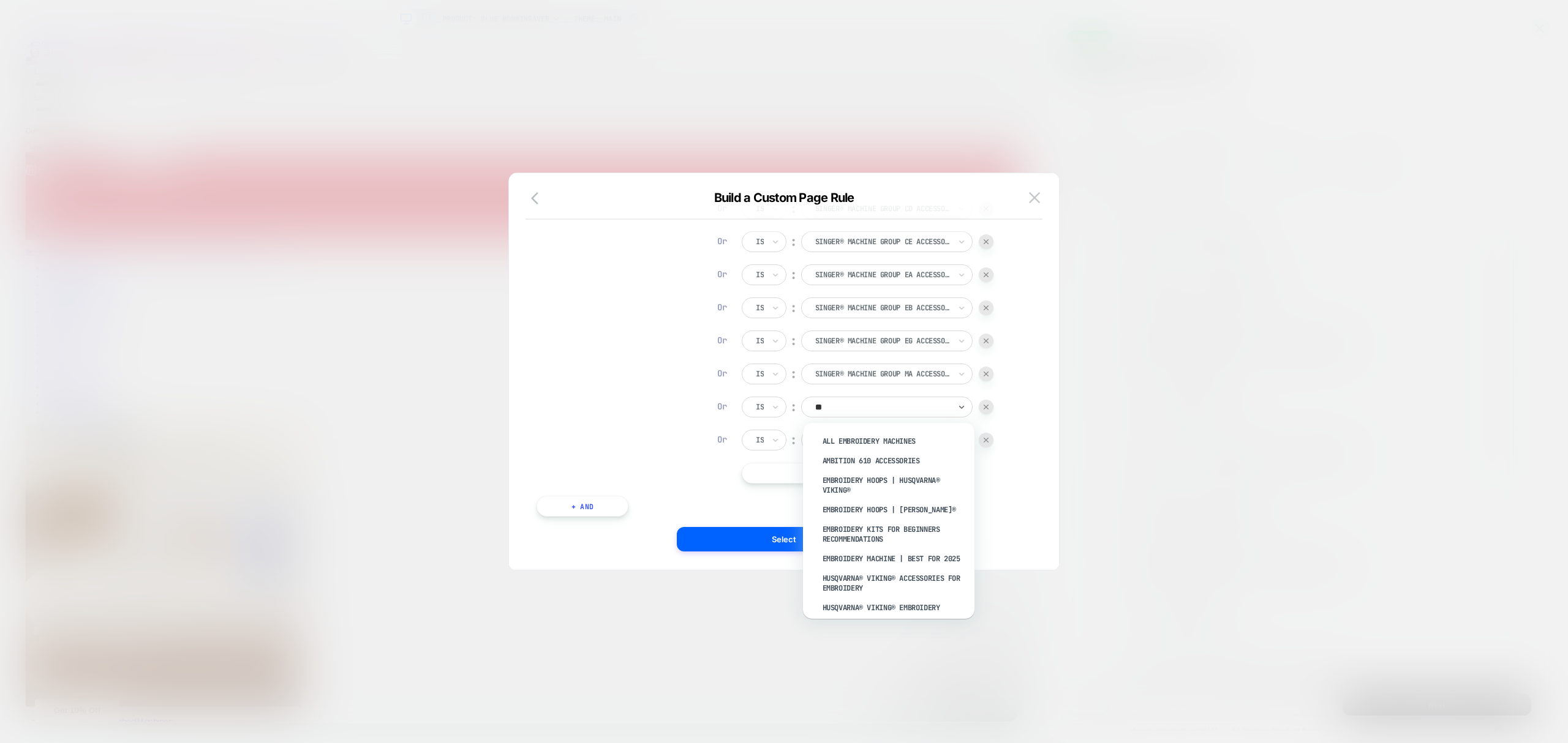
type input "*"
type input "******"
click at [892, 469] on div "SINGER® Machine Group MB Accessories" at bounding box center [895, 478] width 159 height 29
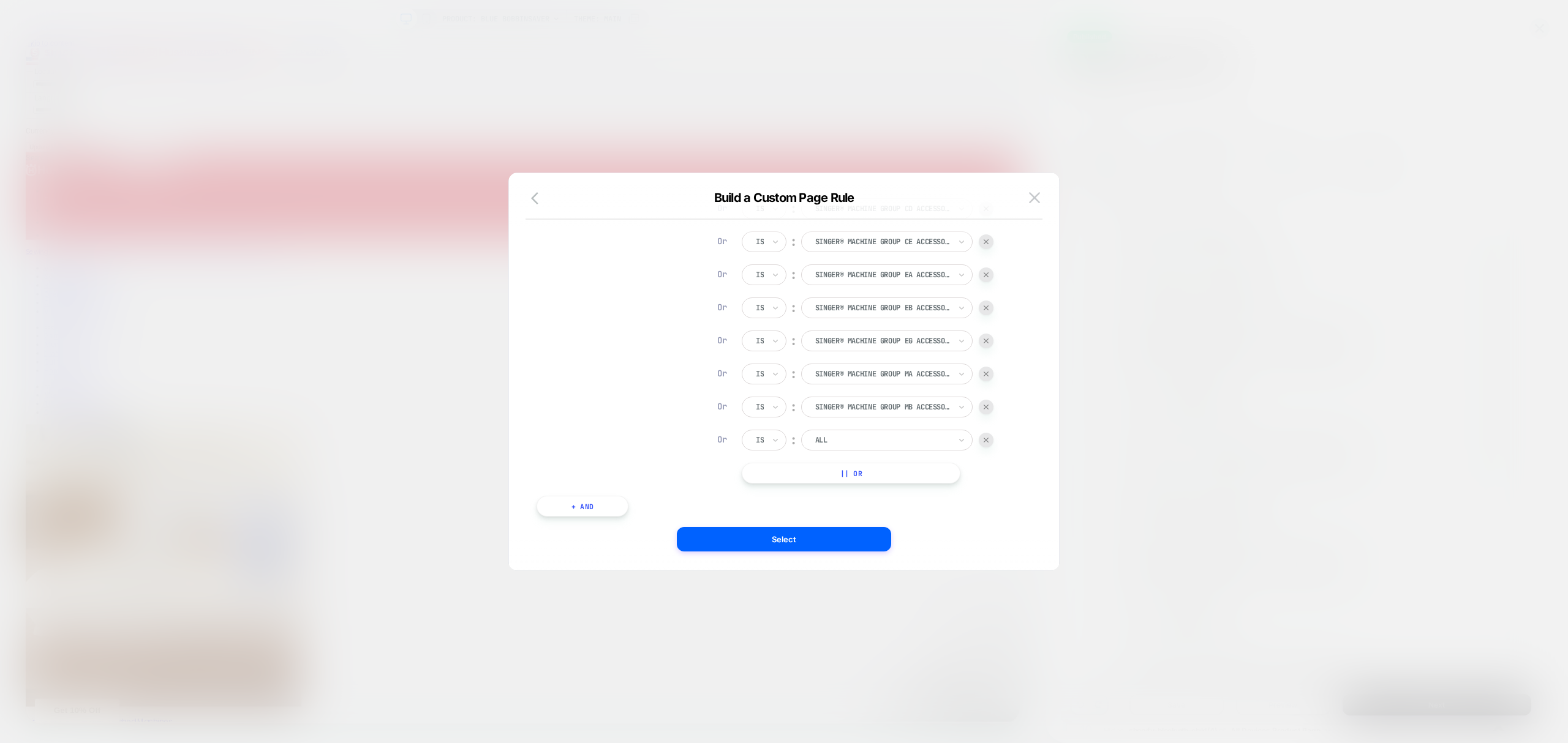
click at [883, 445] on div at bounding box center [883, 440] width 135 height 11
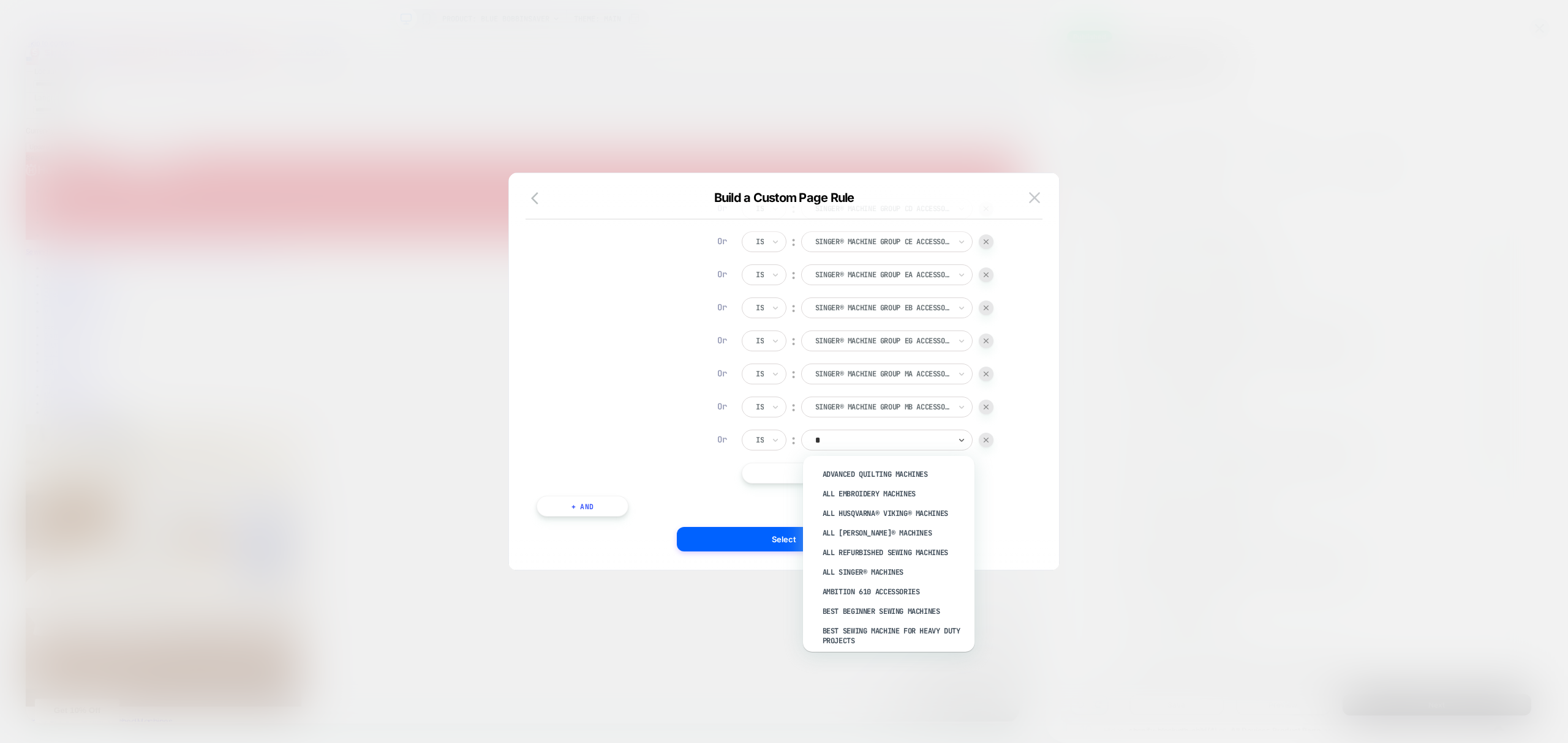
type input "**"
click at [911, 463] on div "SINGER® Machine Group MC Accessories" at bounding box center [889, 480] width 159 height 35
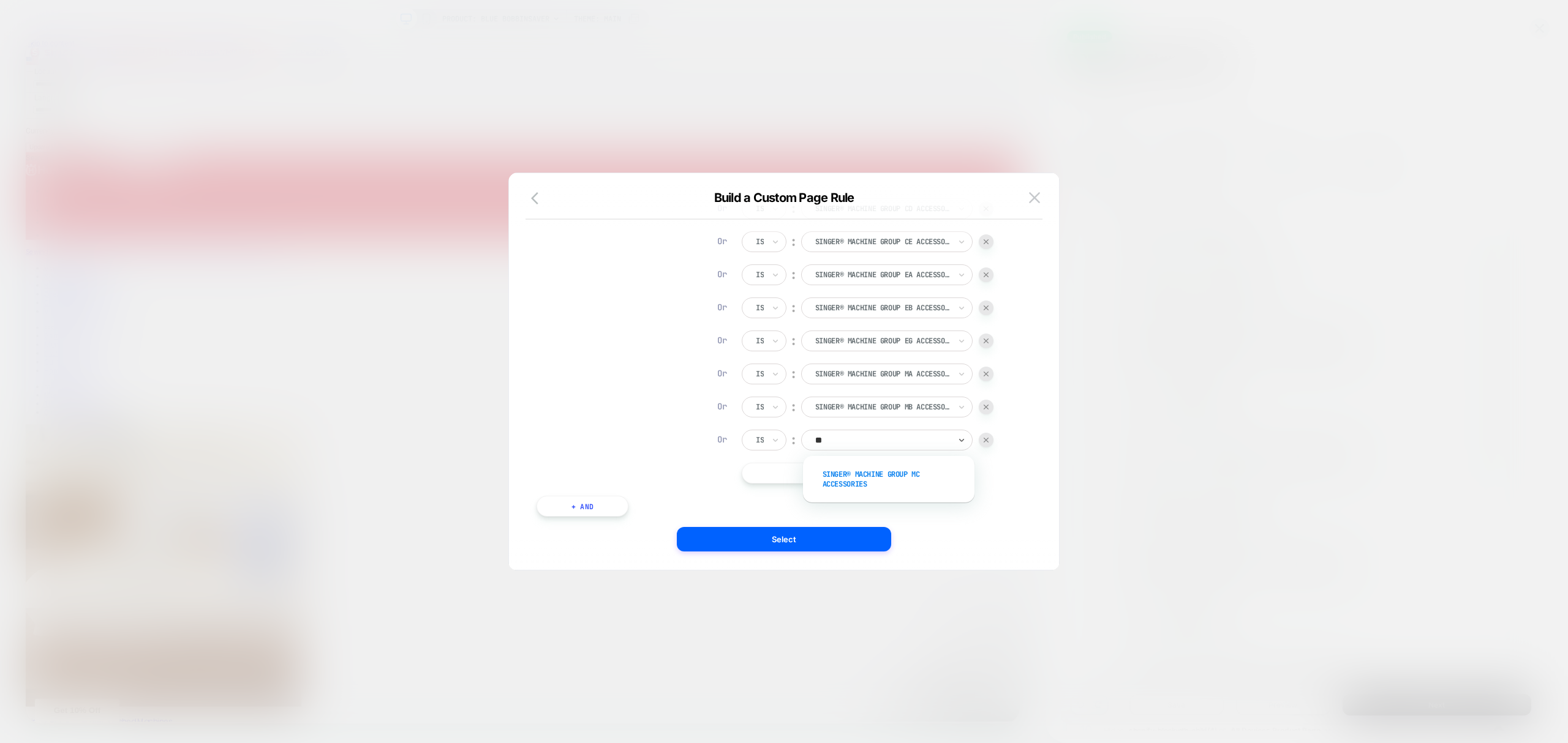
click at [895, 485] on div "SINGER® Machine Group MC Accessories" at bounding box center [895, 479] width 159 height 29
click at [896, 483] on button "|| Or" at bounding box center [851, 473] width 219 height 21
click at [900, 509] on button "|| Or" at bounding box center [851, 506] width 219 height 21
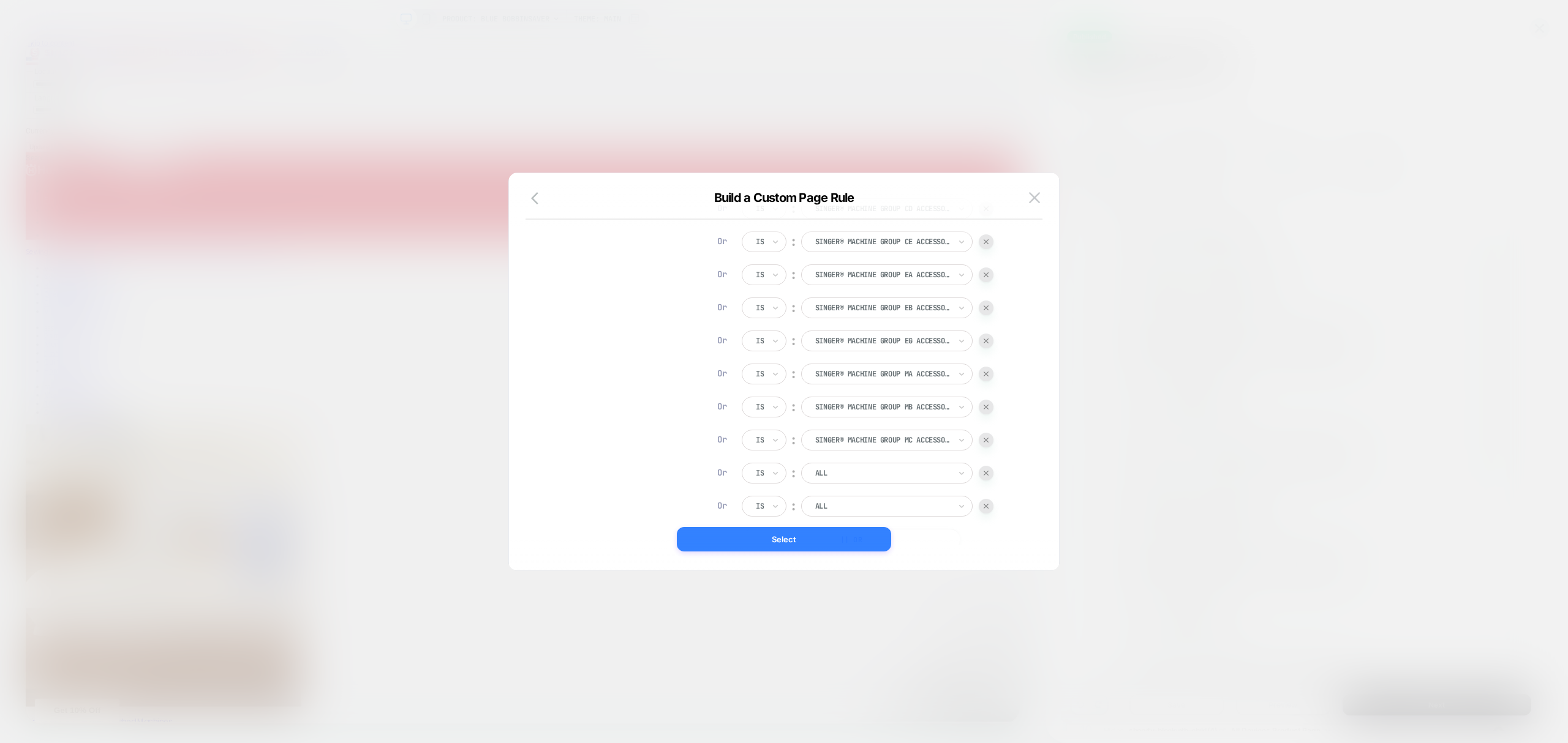
drag, startPoint x: 814, startPoint y: 532, endPoint x: 1150, endPoint y: 576, distance: 338.9
click at [814, 532] on button "Select" at bounding box center [784, 540] width 215 height 24
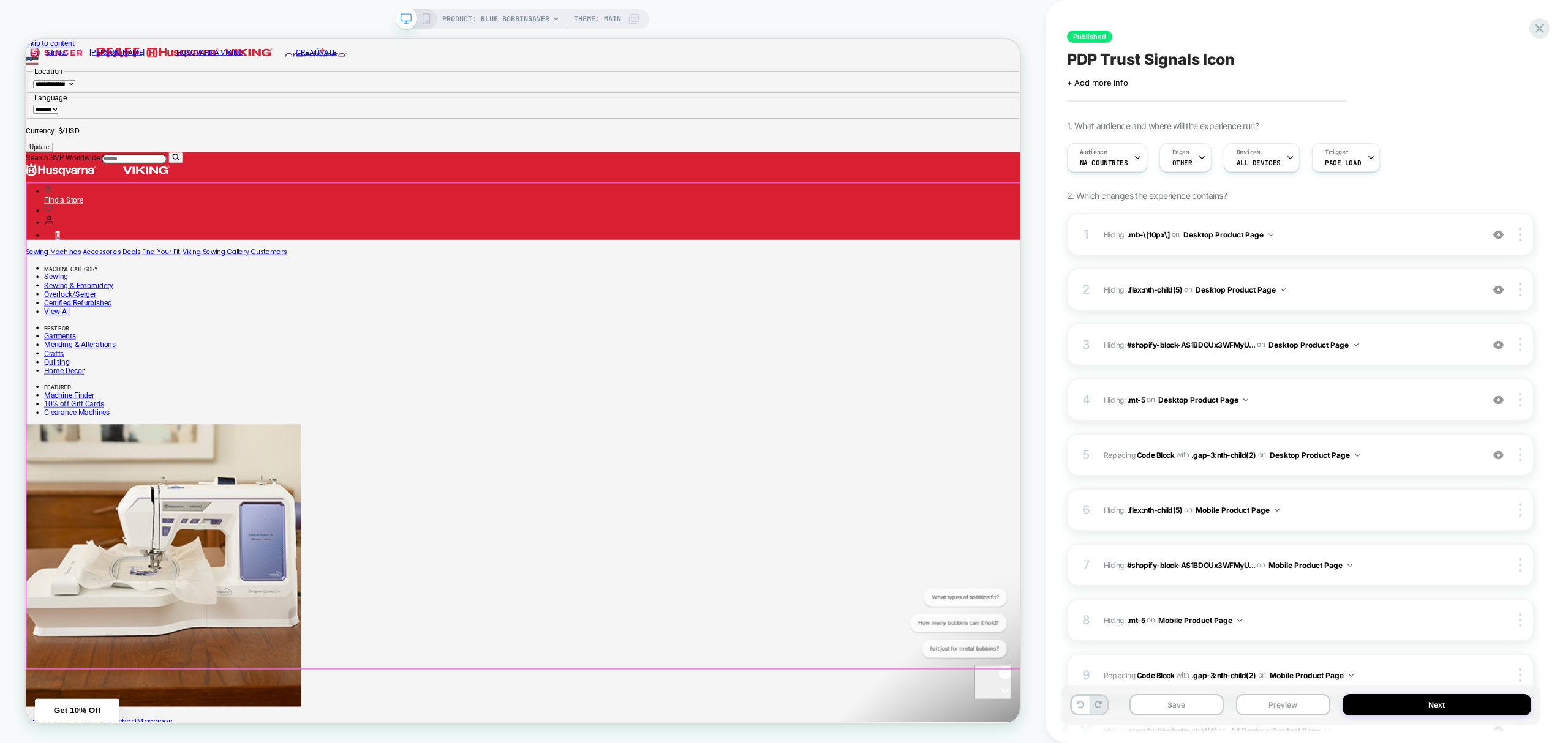
click at [1198, 157] on icon at bounding box center [1202, 157] width 8 height 8
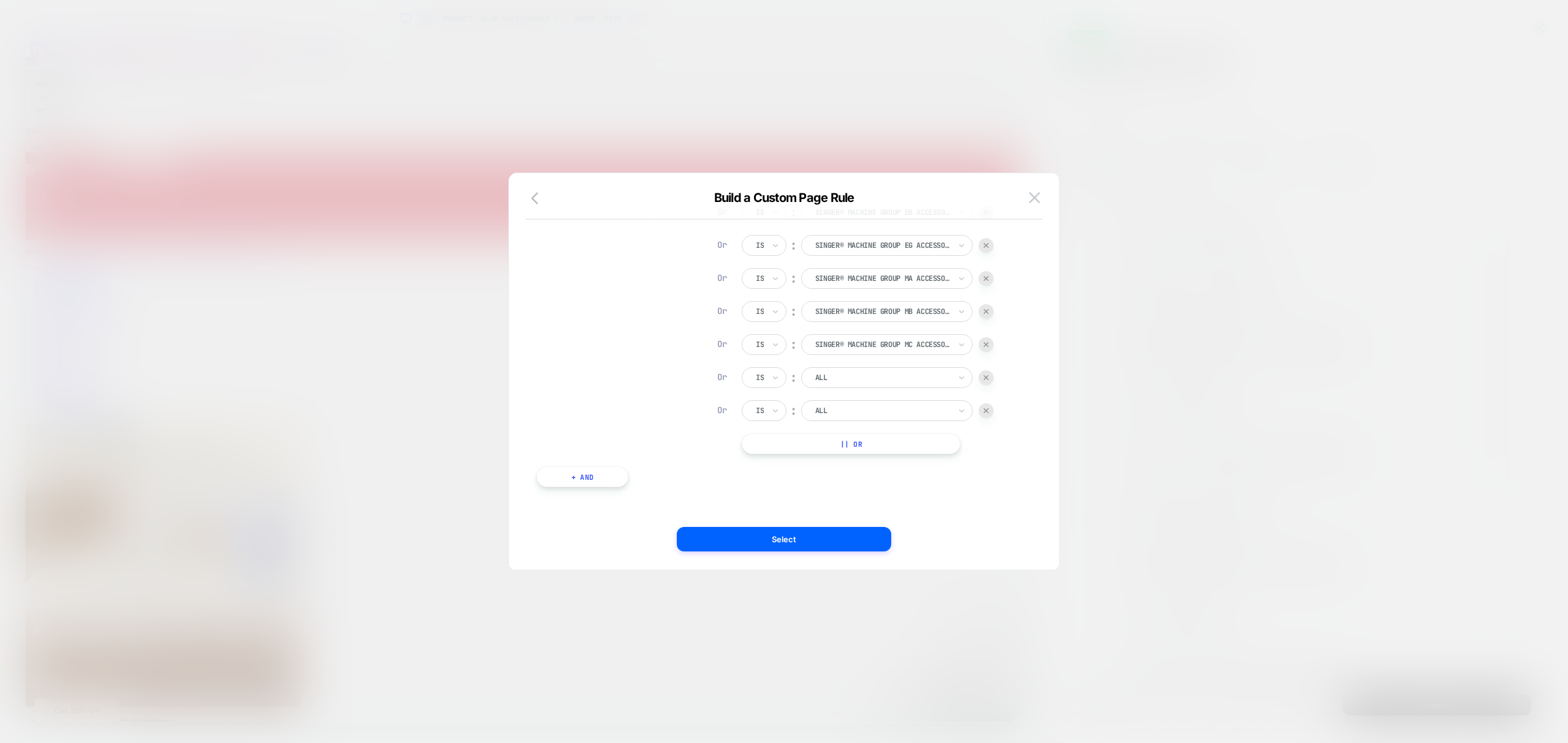
scroll to position [1691, 0]
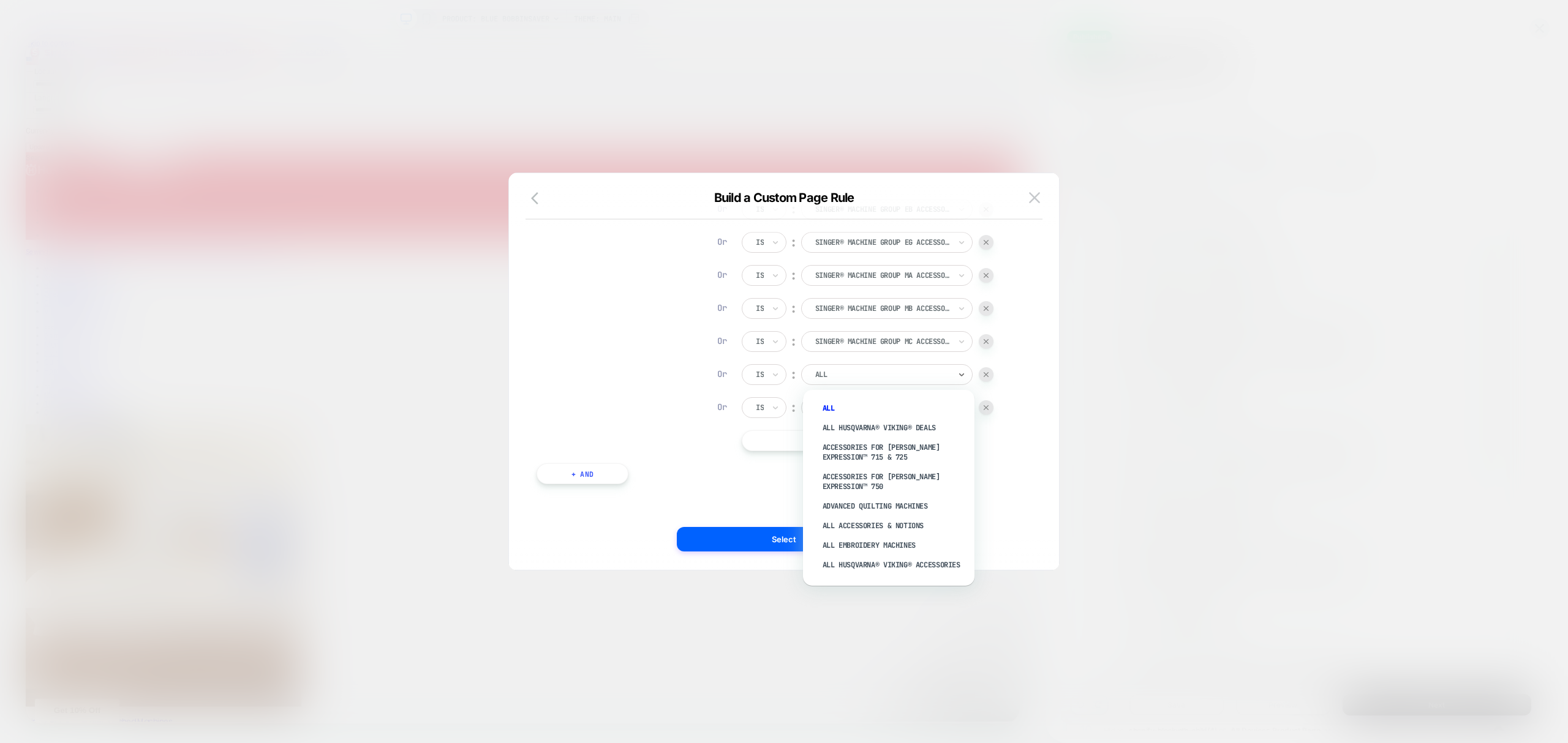
click at [876, 377] on div at bounding box center [883, 375] width 135 height 11
type input "*"
type input "******"
drag, startPoint x: 903, startPoint y: 500, endPoint x: 900, endPoint y: 494, distance: 6.7
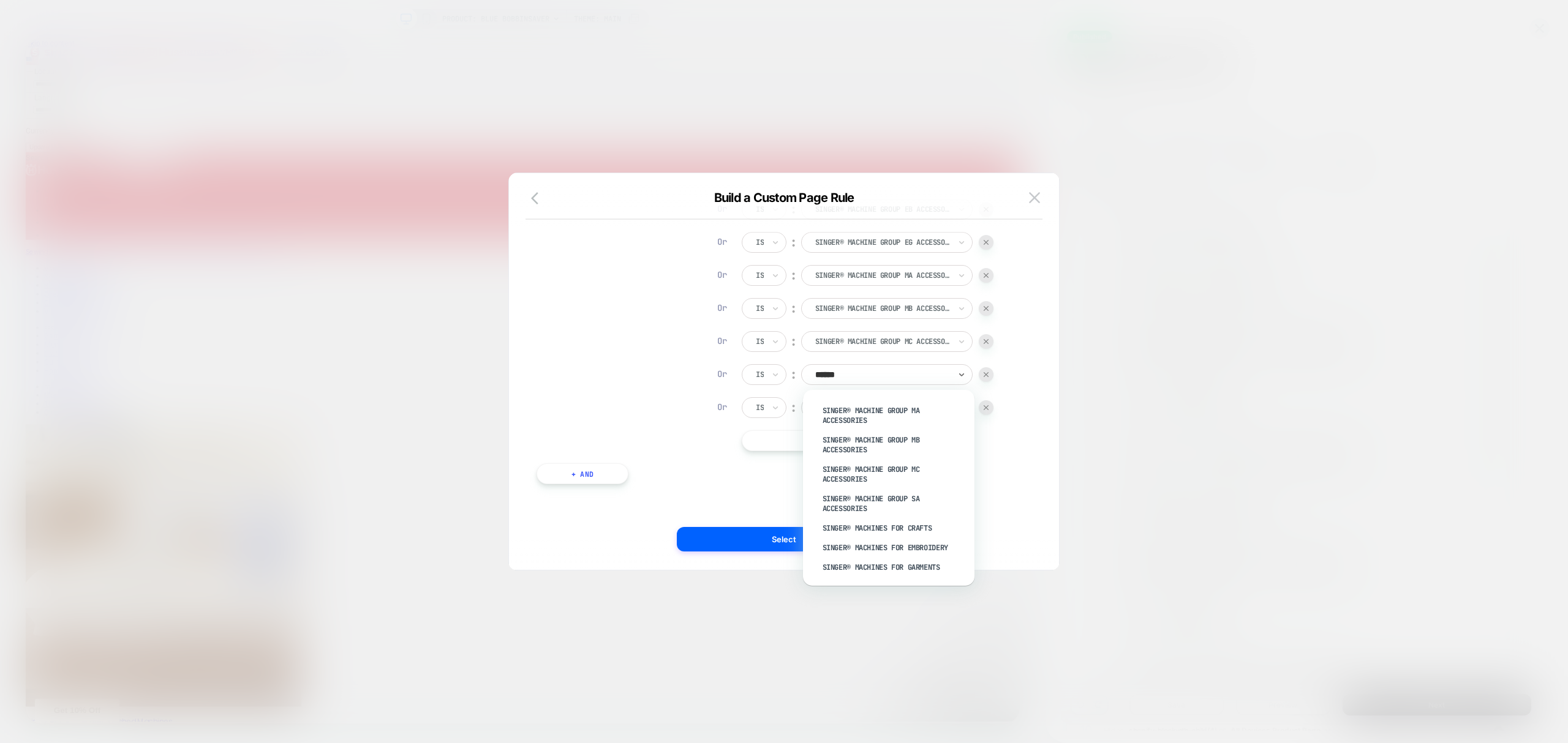
click at [903, 498] on div "SINGER® Machine Group SA Accessories" at bounding box center [895, 504] width 159 height 29
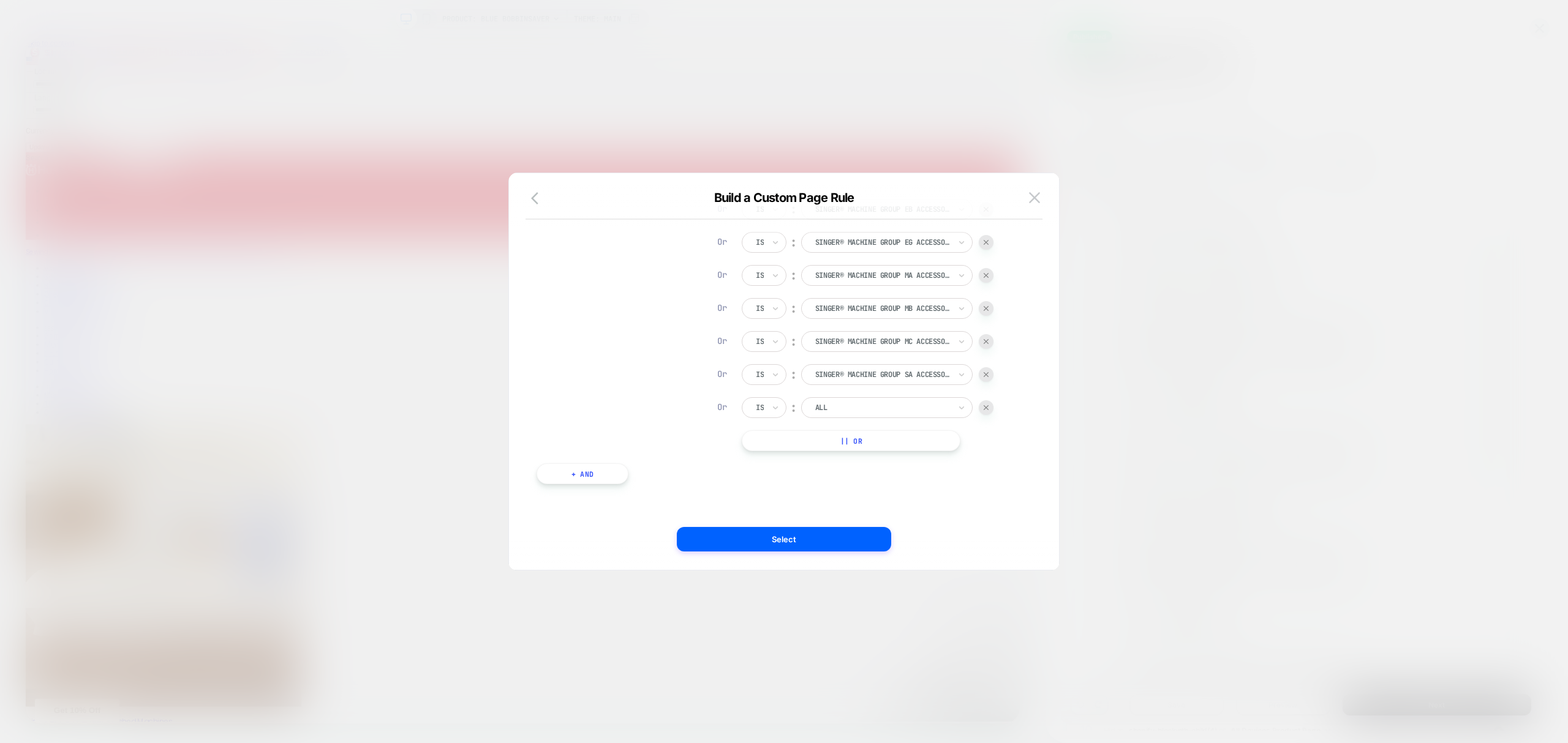
click at [838, 402] on div at bounding box center [883, 407] width 135 height 11
type input "****"
click at [901, 490] on div "SINGER® Machines for Crafts" at bounding box center [895, 490] width 159 height 20
click at [871, 441] on button "|| Or" at bounding box center [851, 441] width 219 height 21
click at [869, 466] on button "|| Or" at bounding box center [851, 474] width 219 height 21
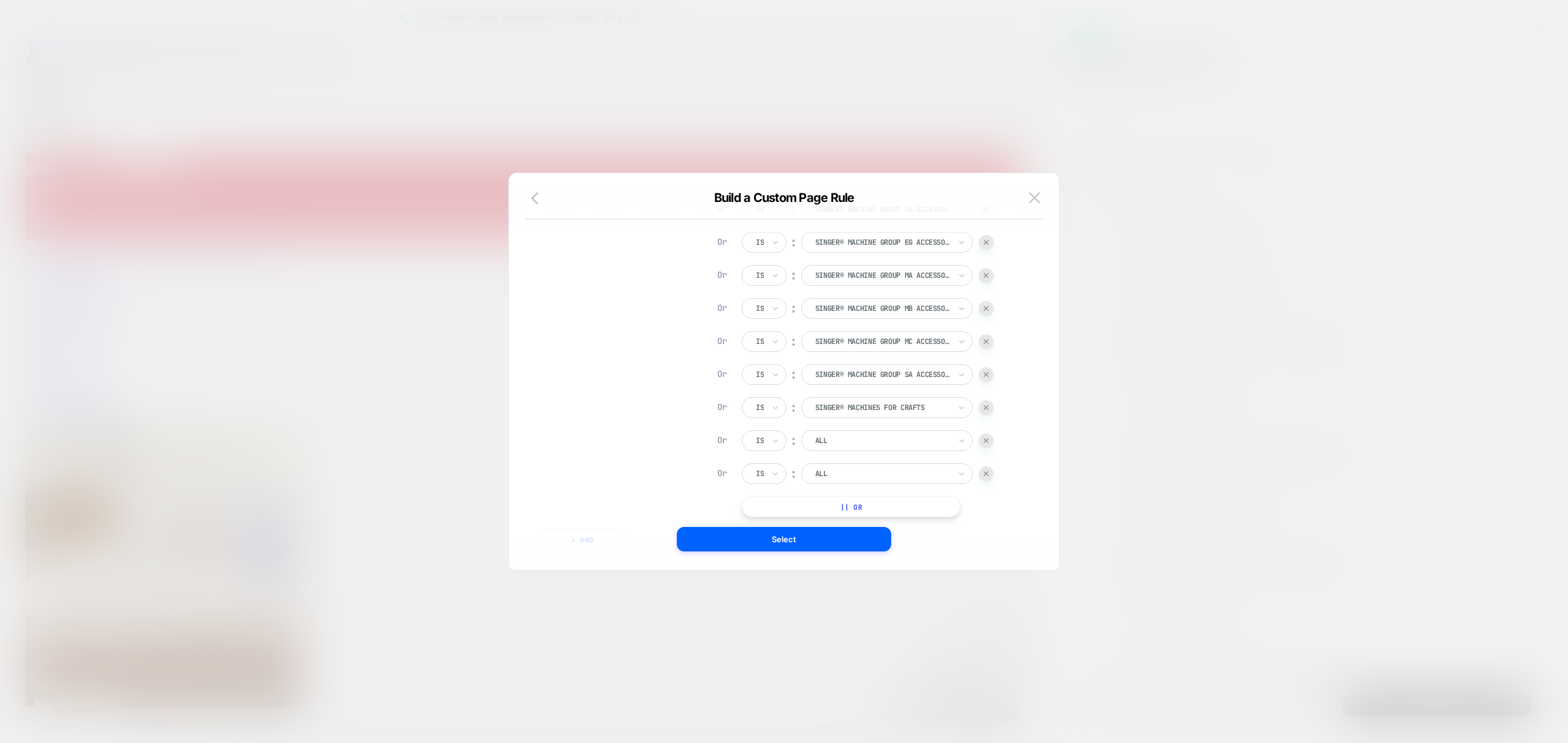
click at [854, 445] on div at bounding box center [883, 440] width 135 height 11
type input "******"
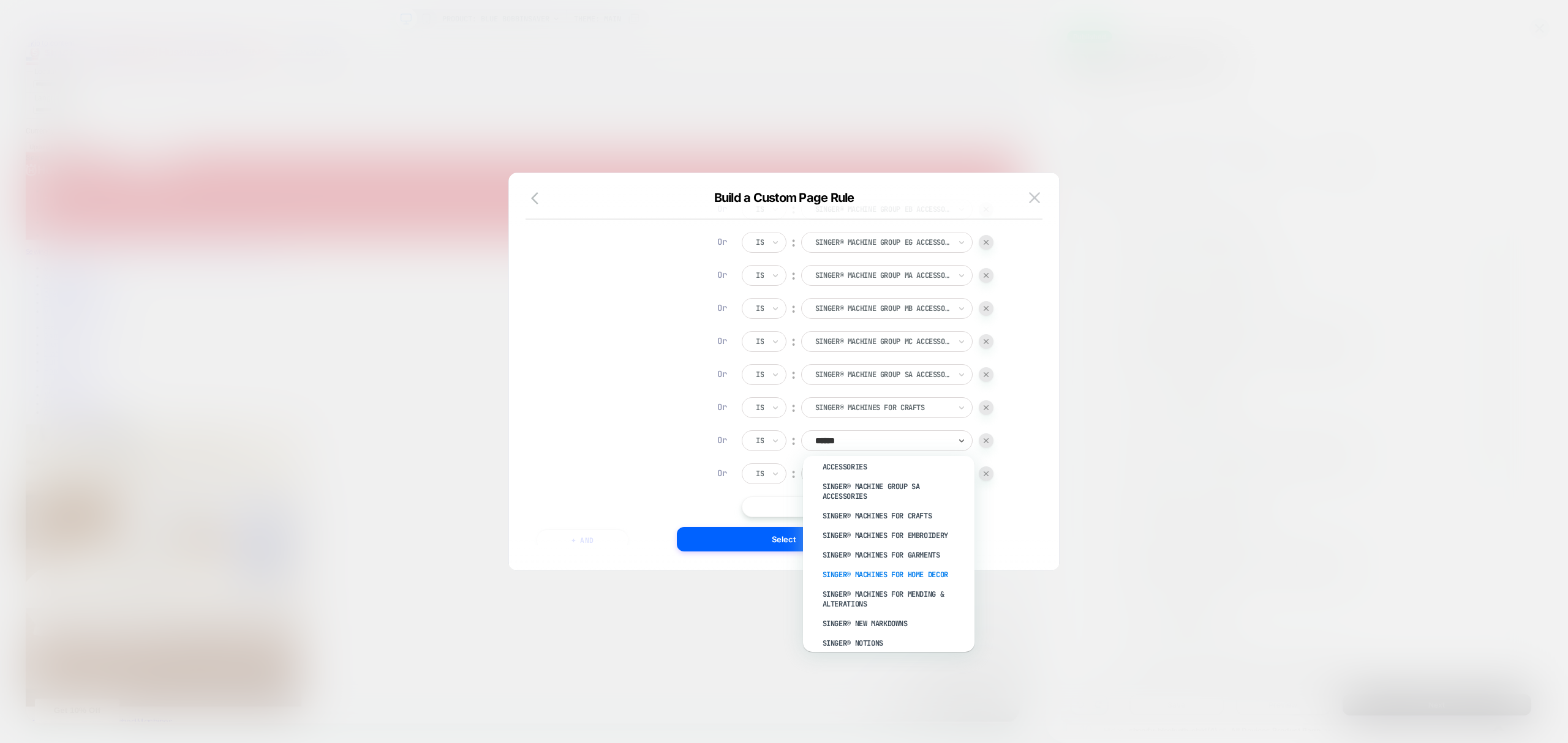
scroll to position [1361, 0]
click at [909, 513] on div "SINGER® Machines for Embroidery" at bounding box center [895, 505] width 159 height 20
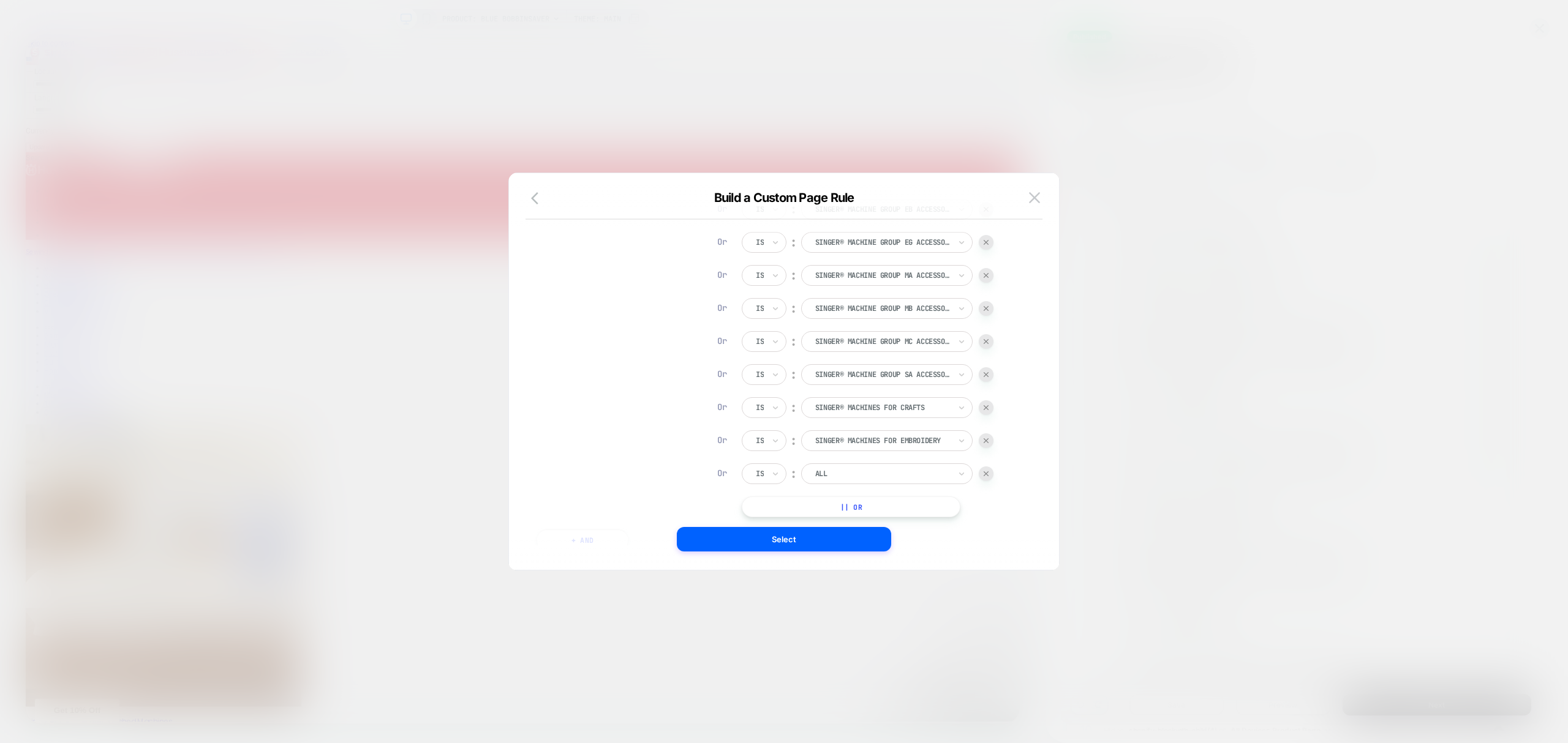
click at [882, 476] on div at bounding box center [883, 474] width 135 height 11
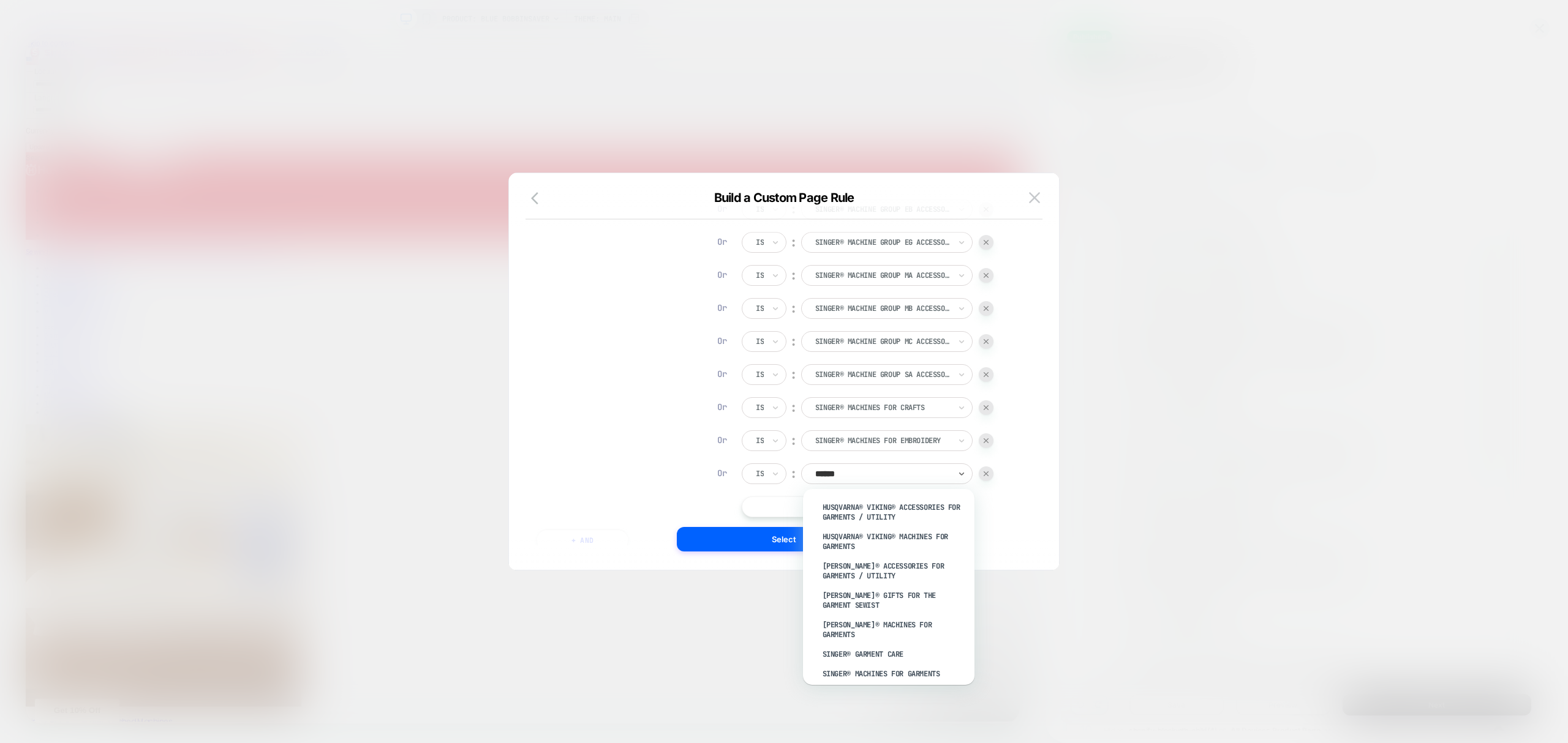
type input "*******"
click at [935, 667] on div "SINGER® Machines for Garments" at bounding box center [895, 674] width 159 height 20
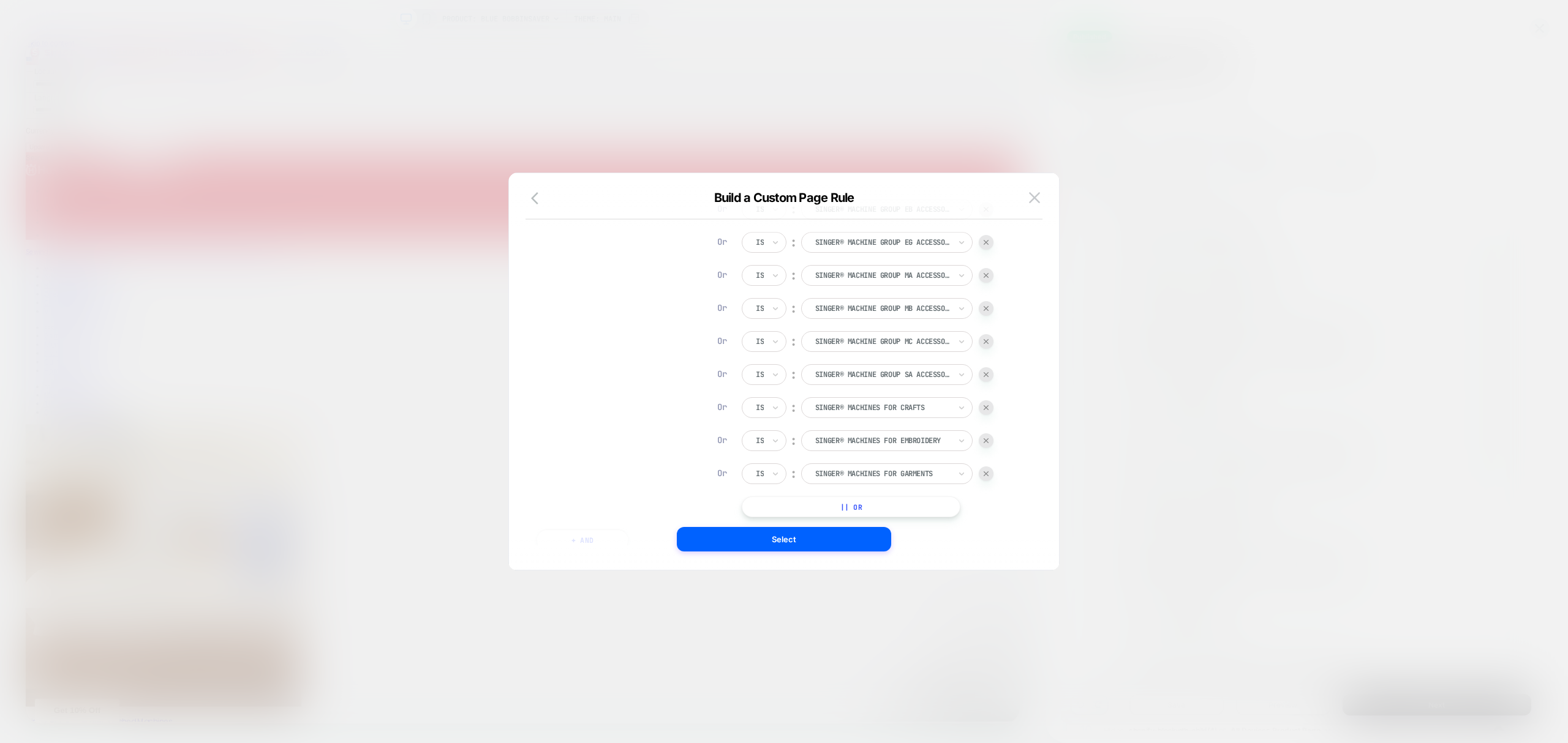
click at [934, 507] on button "|| Or" at bounding box center [851, 507] width 219 height 21
click at [910, 436] on button "|| Or" at bounding box center [851, 441] width 219 height 21
click at [905, 444] on button "|| Or" at bounding box center [851, 441] width 219 height 21
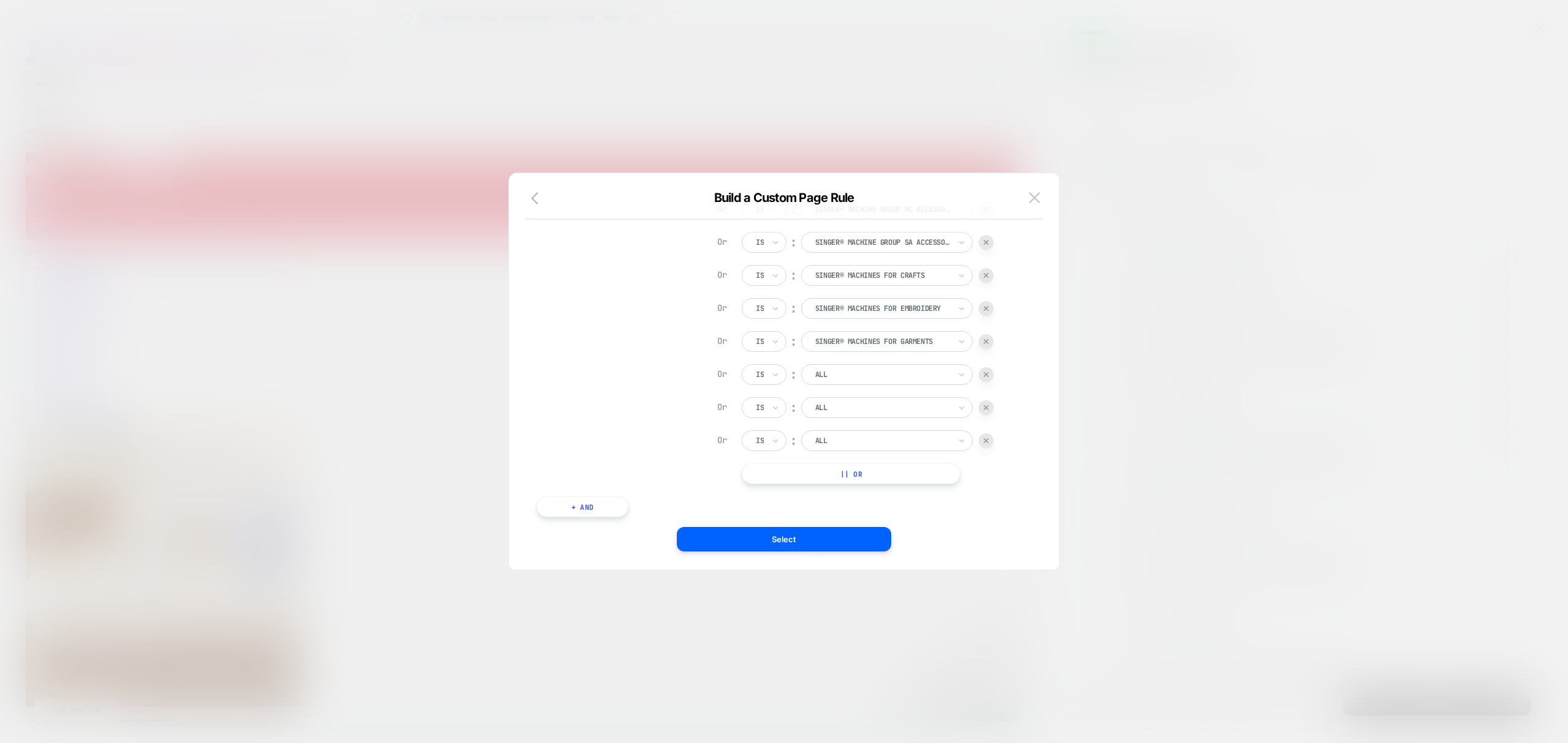
click at [895, 476] on button "|| Or" at bounding box center [851, 474] width 219 height 21
click at [849, 379] on div at bounding box center [883, 375] width 135 height 11
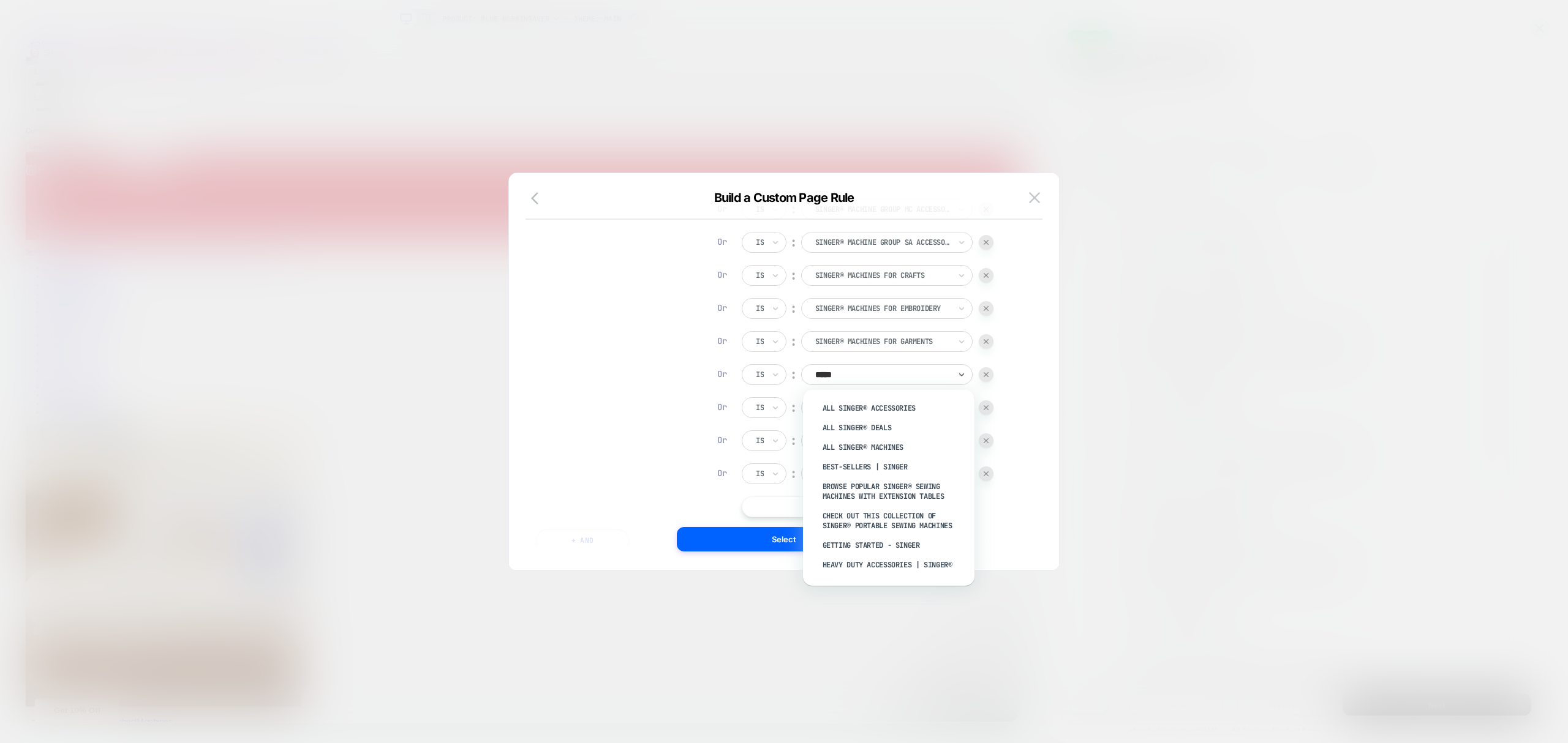
type input "******"
click at [880, 538] on div "SINGER® Machines for Home Decor" at bounding box center [895, 533] width 159 height 20
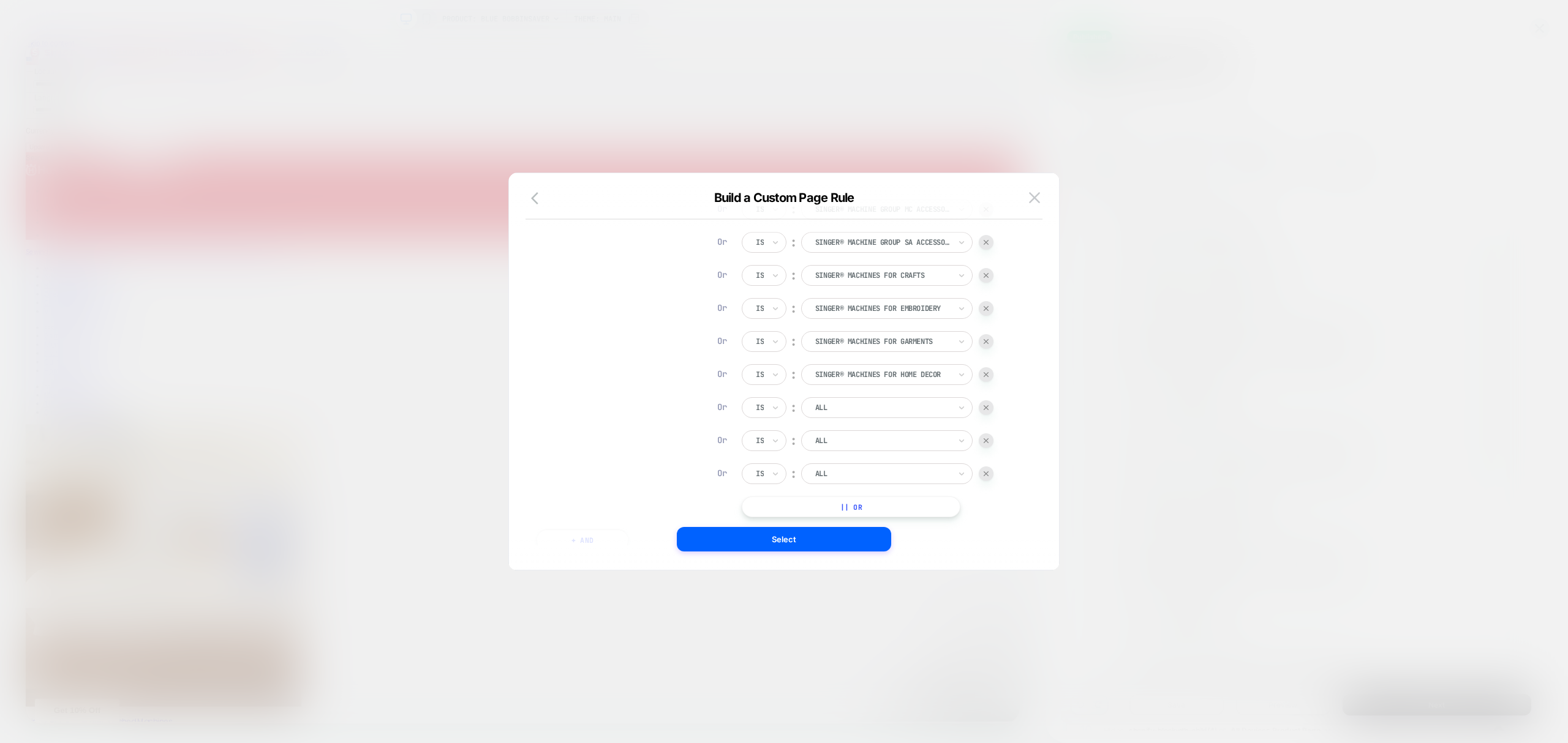
click at [922, 413] on div at bounding box center [883, 407] width 135 height 11
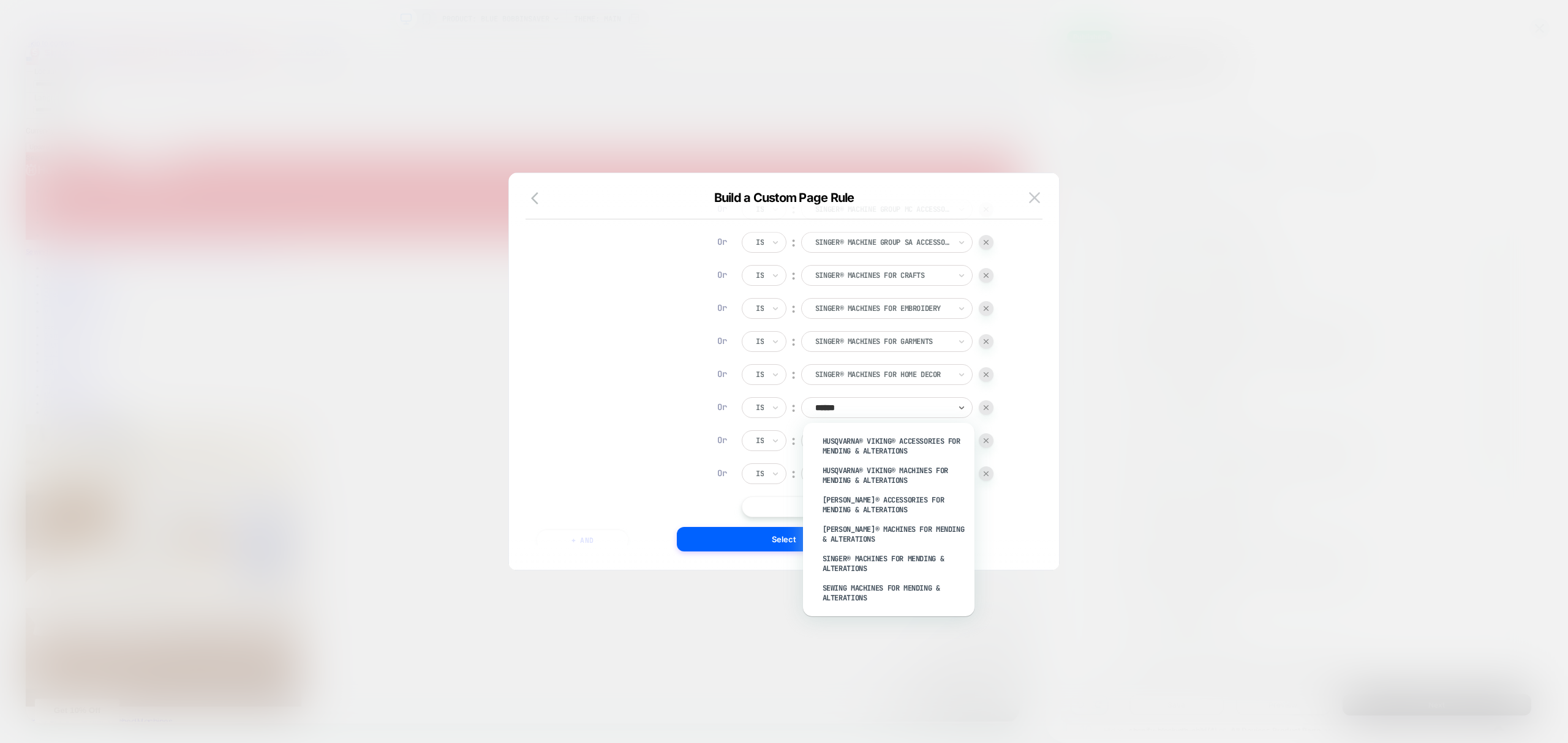
type input "*******"
click at [853, 559] on div "SINGER® Machines for Mending & Alterations" at bounding box center [895, 564] width 159 height 29
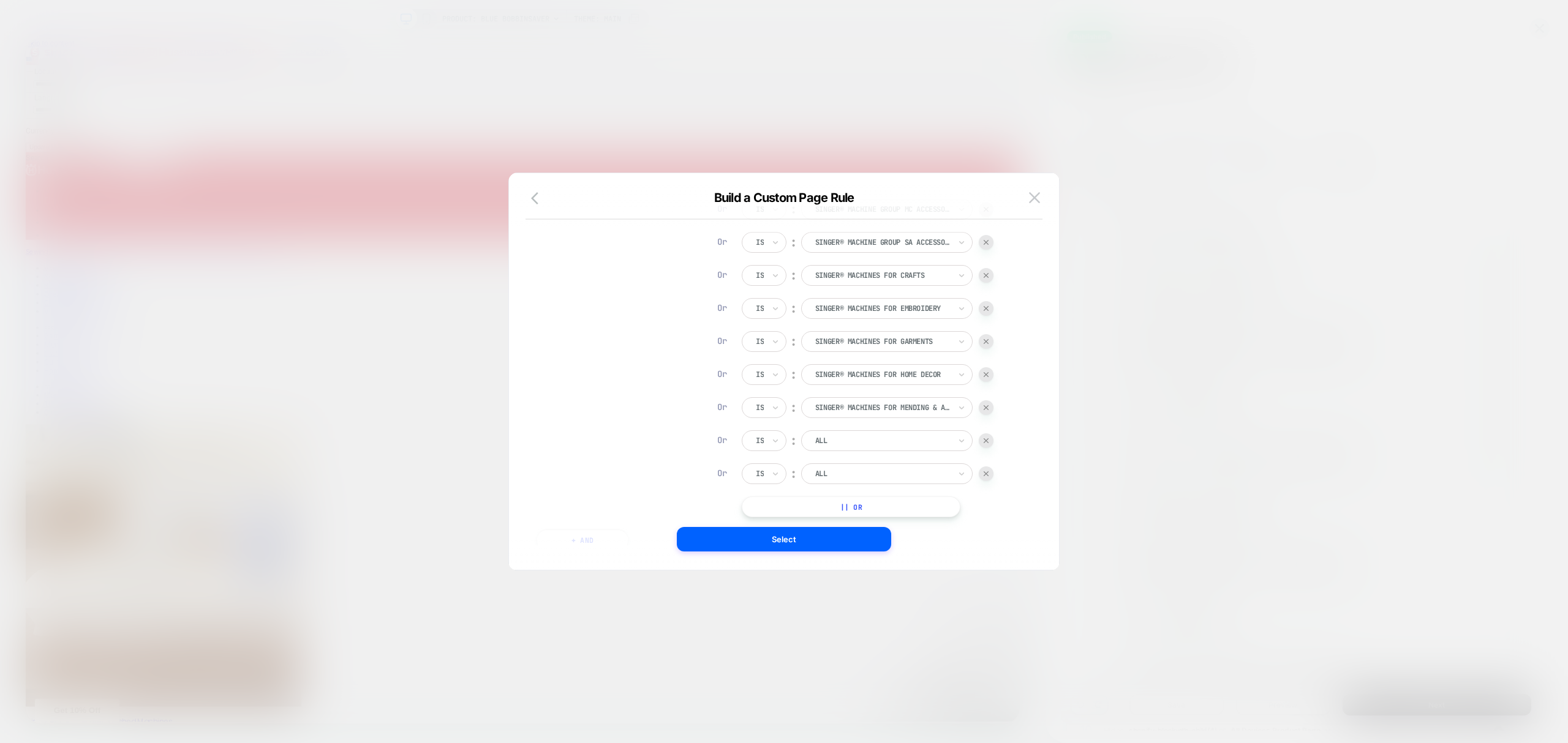
drag, startPoint x: 865, startPoint y: 439, endPoint x: 865, endPoint y: 447, distance: 8.0
click at [865, 445] on div at bounding box center [883, 440] width 135 height 11
type input "******"
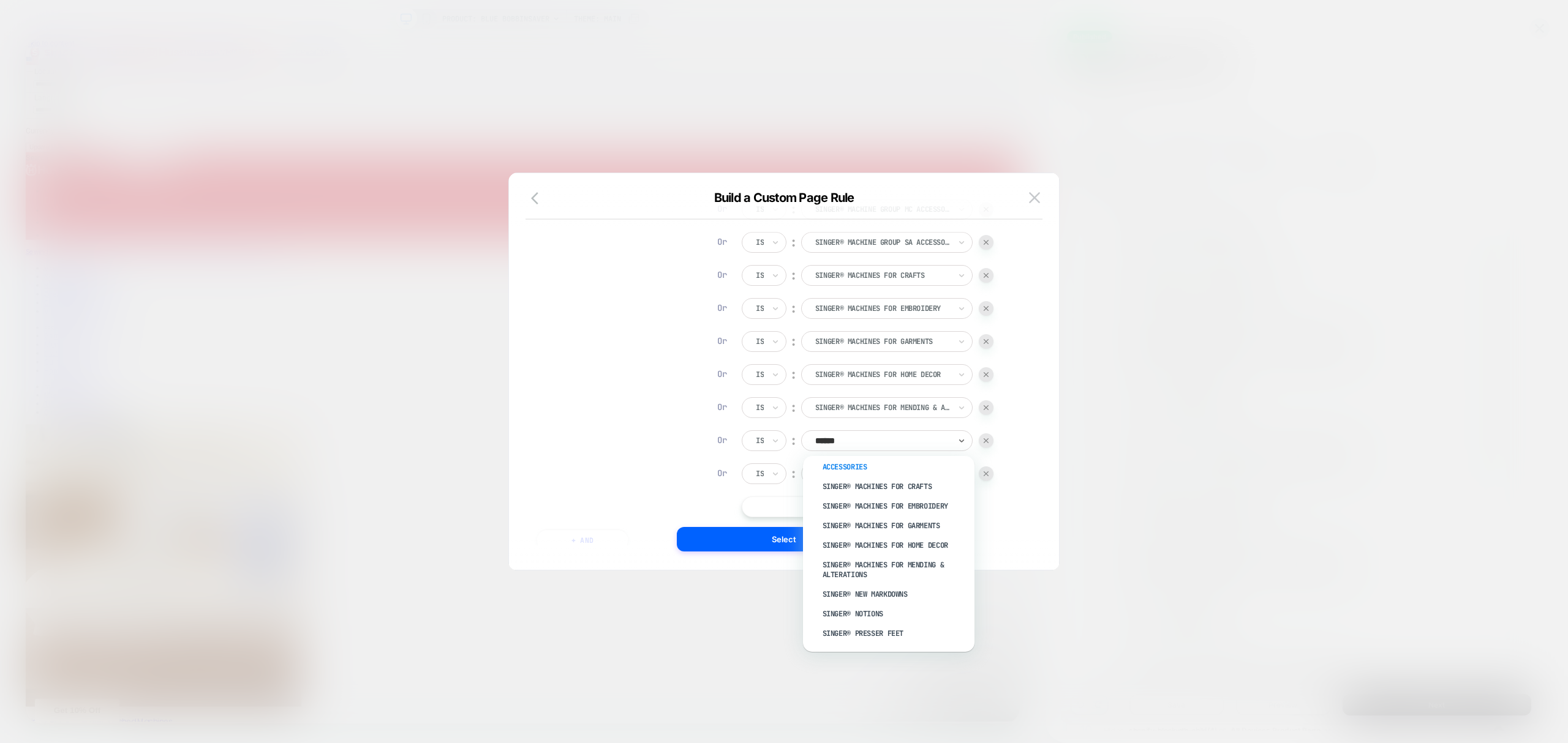
scroll to position [1414, 0]
drag, startPoint x: 887, startPoint y: 546, endPoint x: 901, endPoint y: 541, distance: 14.9
click at [887, 546] on div "SINGER® New Markdowns" at bounding box center [895, 539] width 159 height 20
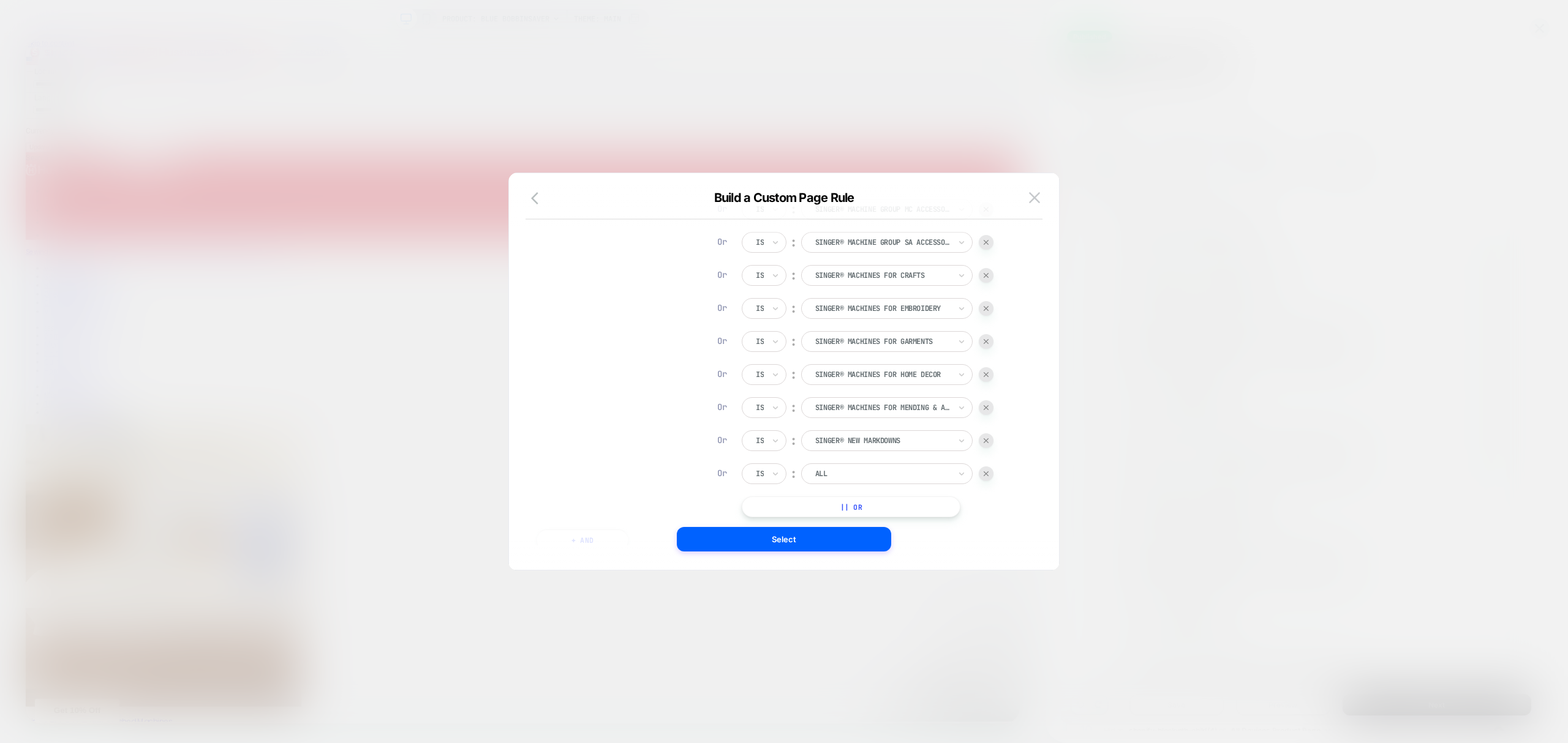
click at [897, 478] on div at bounding box center [883, 474] width 135 height 11
type input "**"
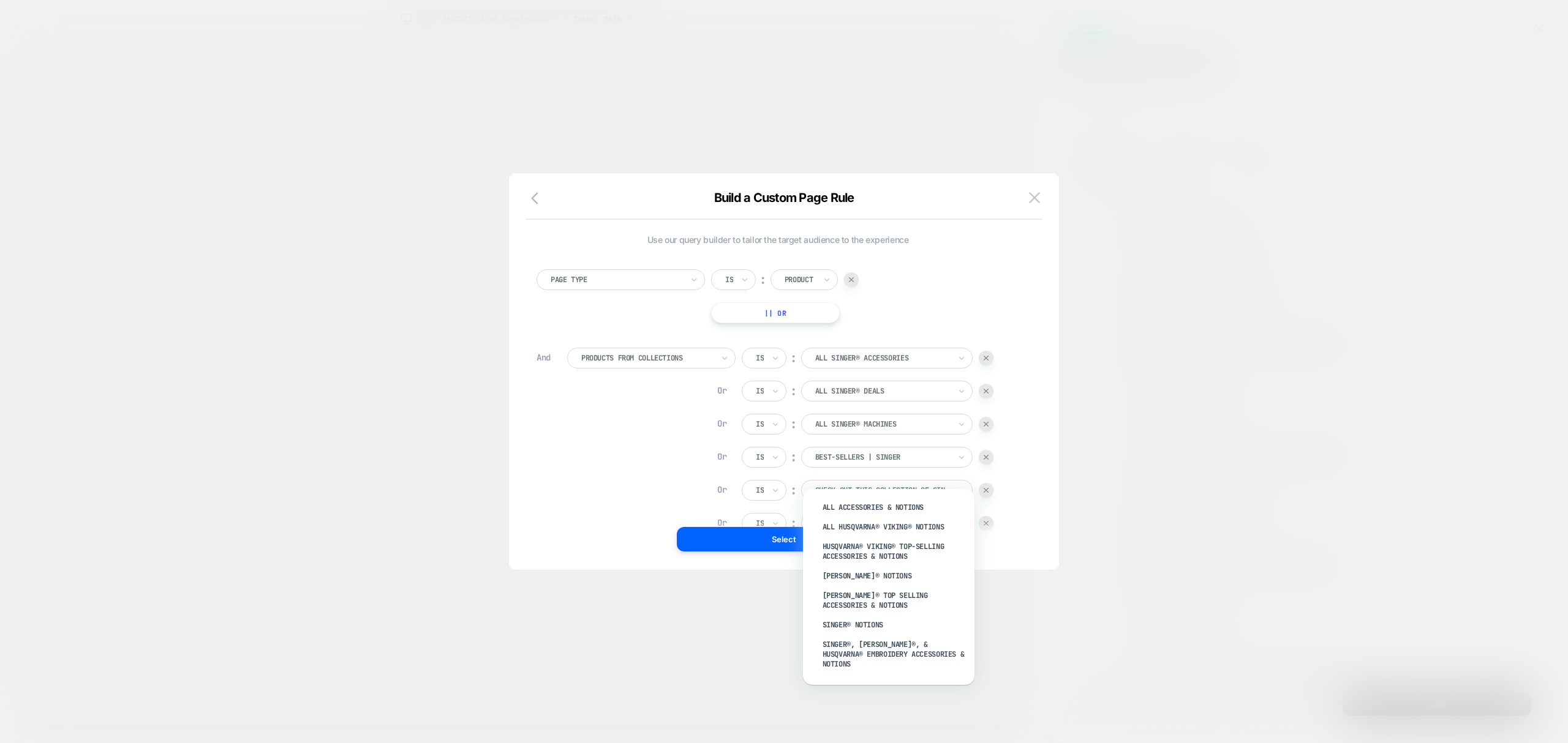
type input "*******"
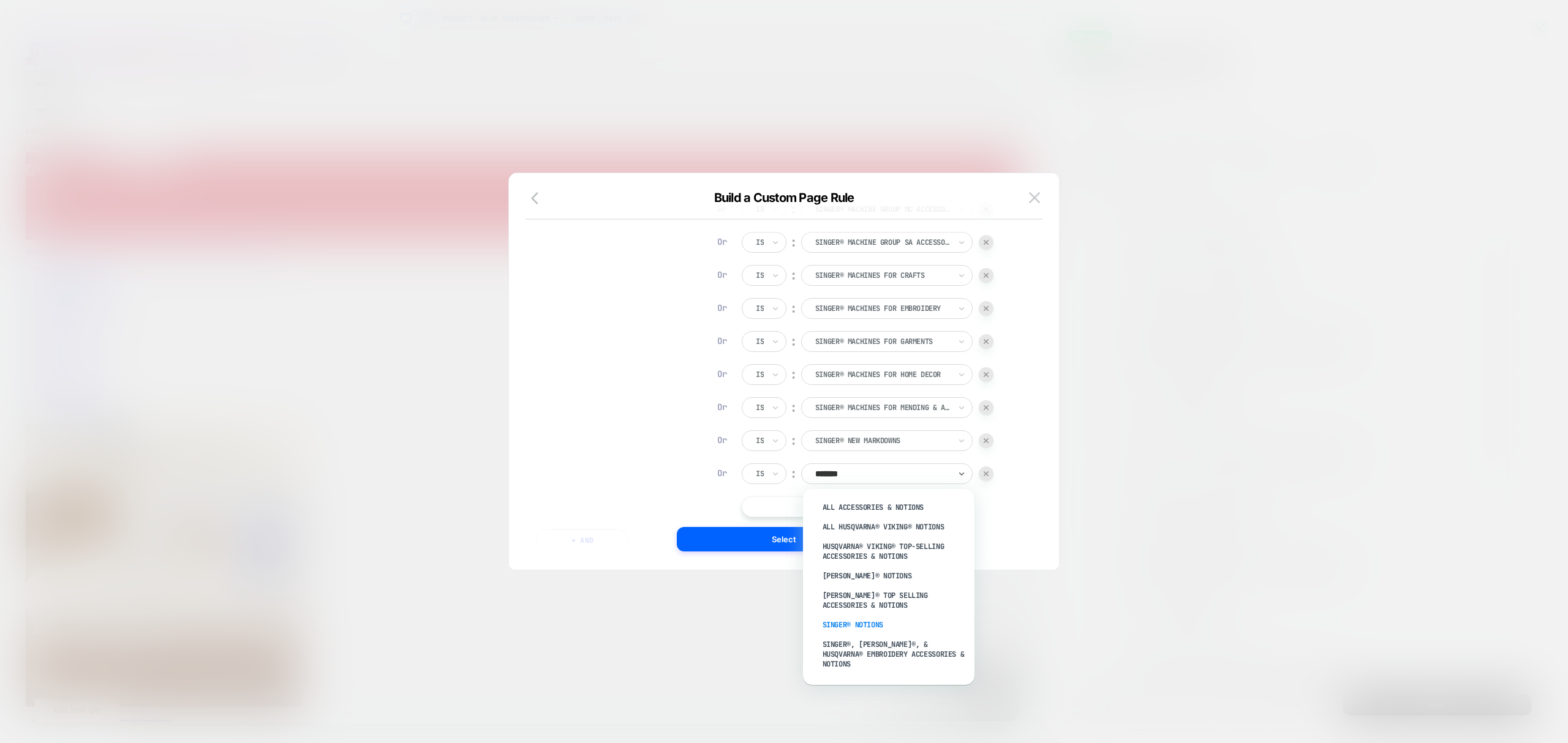
click at [920, 618] on div "SINGER® Notions" at bounding box center [895, 625] width 159 height 20
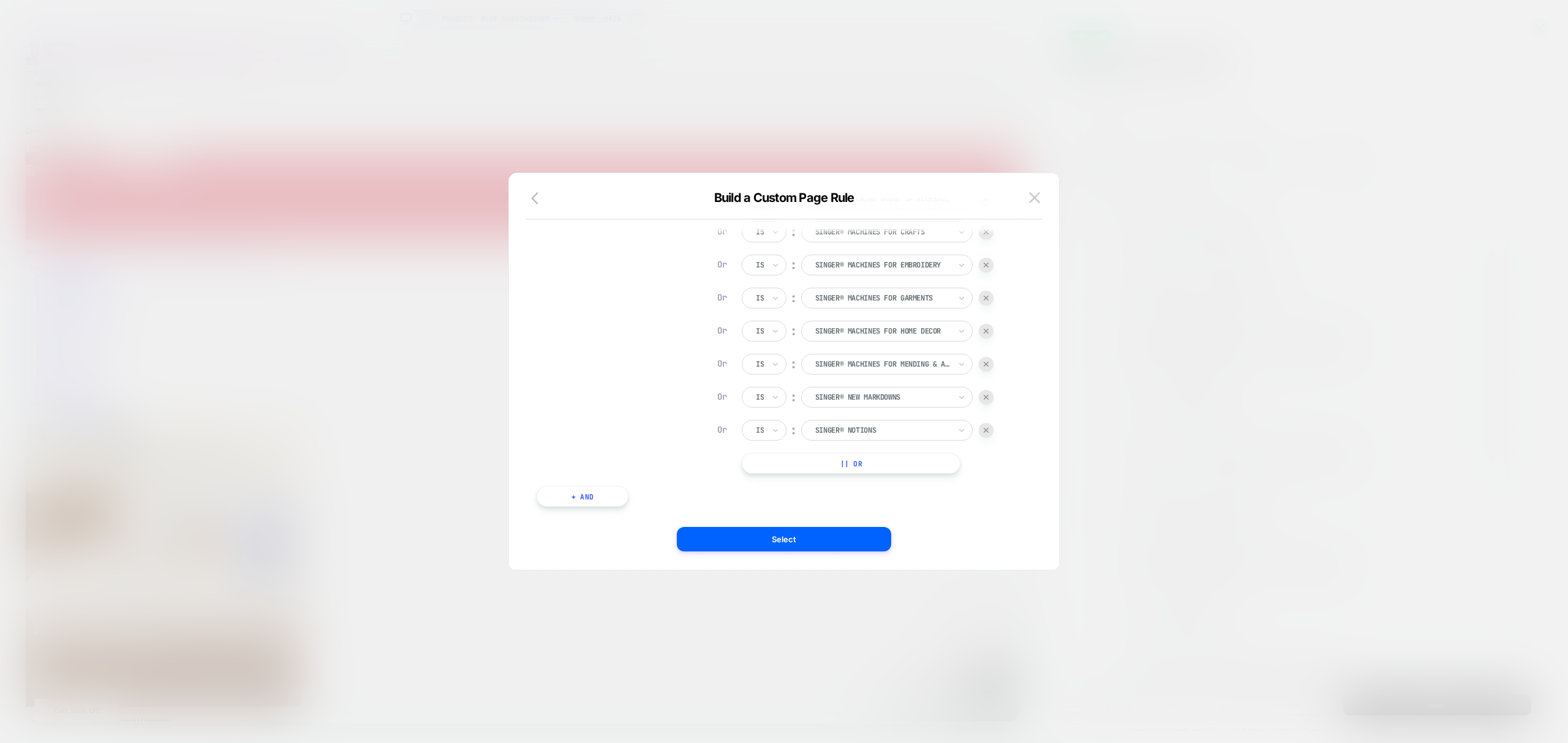
scroll to position [1889, 0]
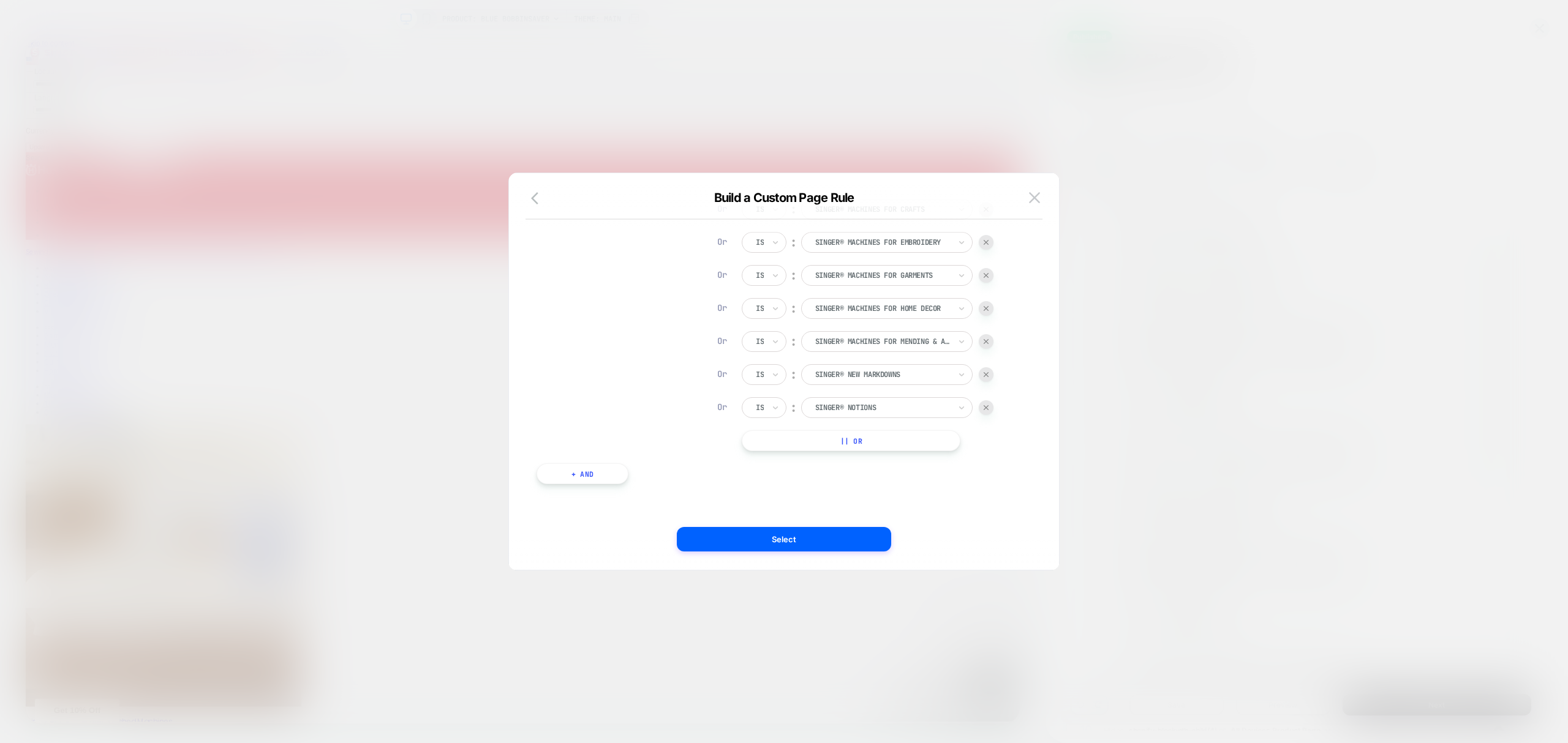
click at [922, 445] on button "|| Or" at bounding box center [851, 441] width 219 height 21
click at [937, 480] on button "|| Or" at bounding box center [851, 474] width 219 height 21
click at [929, 503] on button "|| Or" at bounding box center [851, 507] width 219 height 21
click at [880, 435] on div at bounding box center [883, 440] width 135 height 11
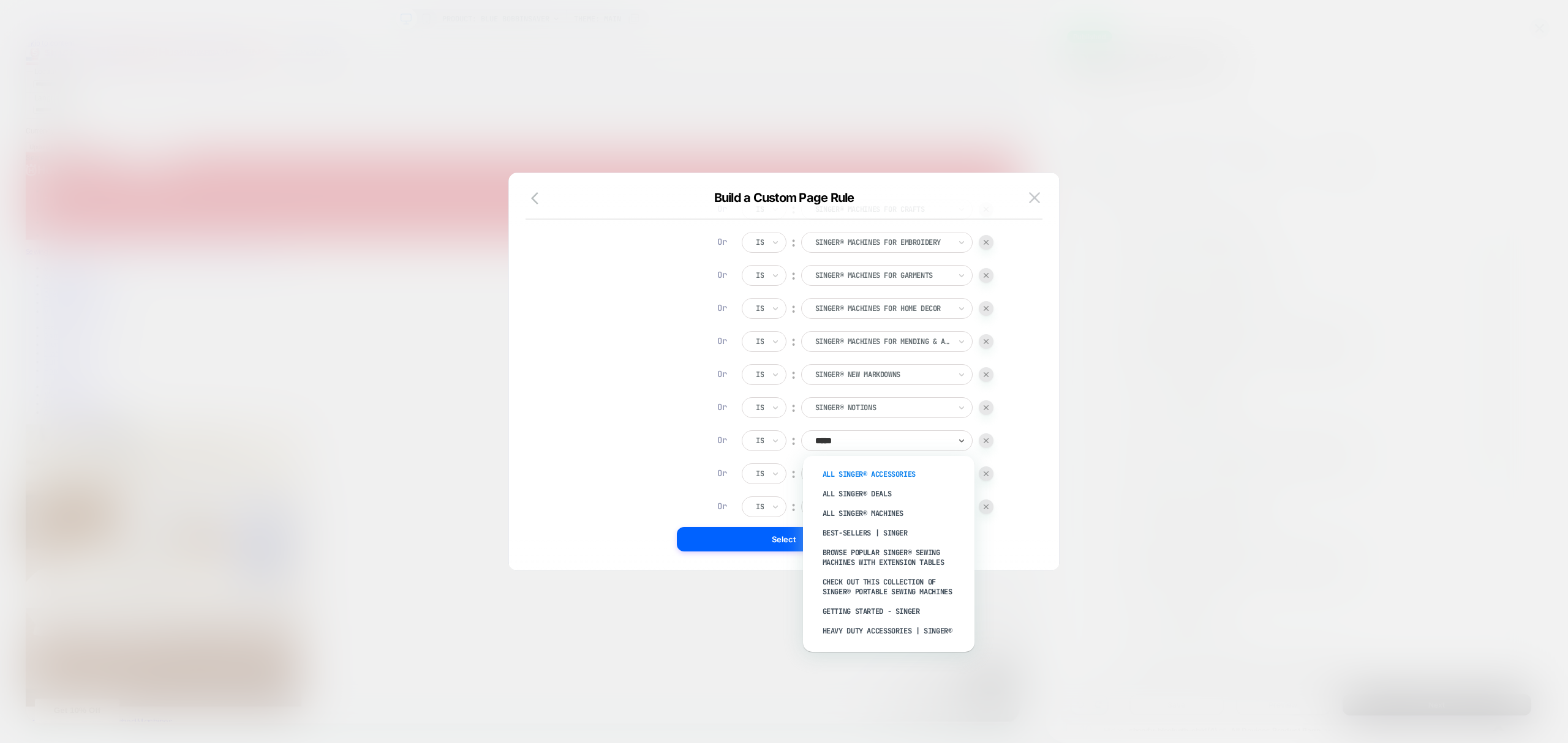
type input "******"
drag, startPoint x: 842, startPoint y: 493, endPoint x: 851, endPoint y: 489, distance: 9.8
click at [841, 493] on div "SINGER® Presser Feet" at bounding box center [895, 496] width 159 height 20
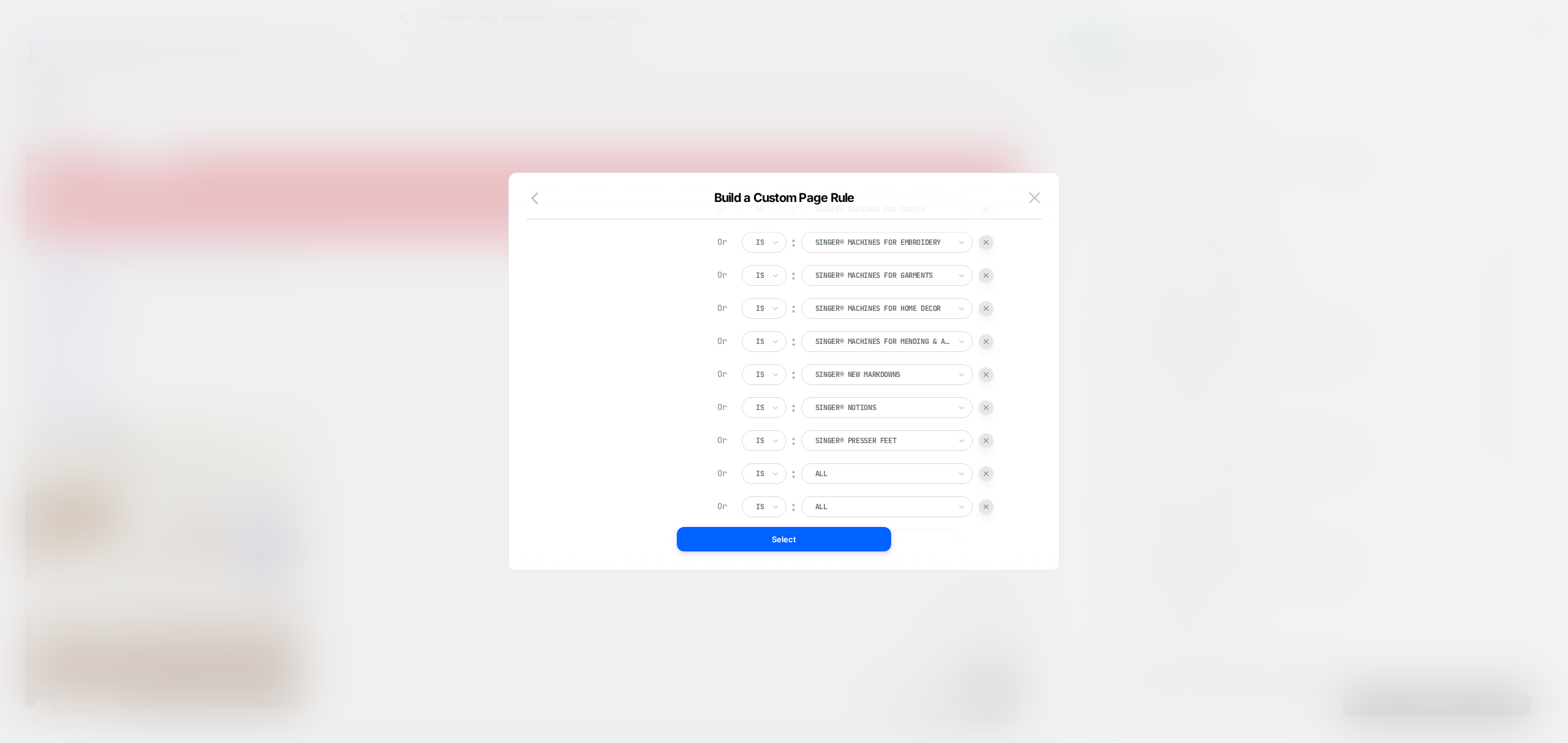
click at [834, 477] on div at bounding box center [883, 474] width 135 height 11
type input "**"
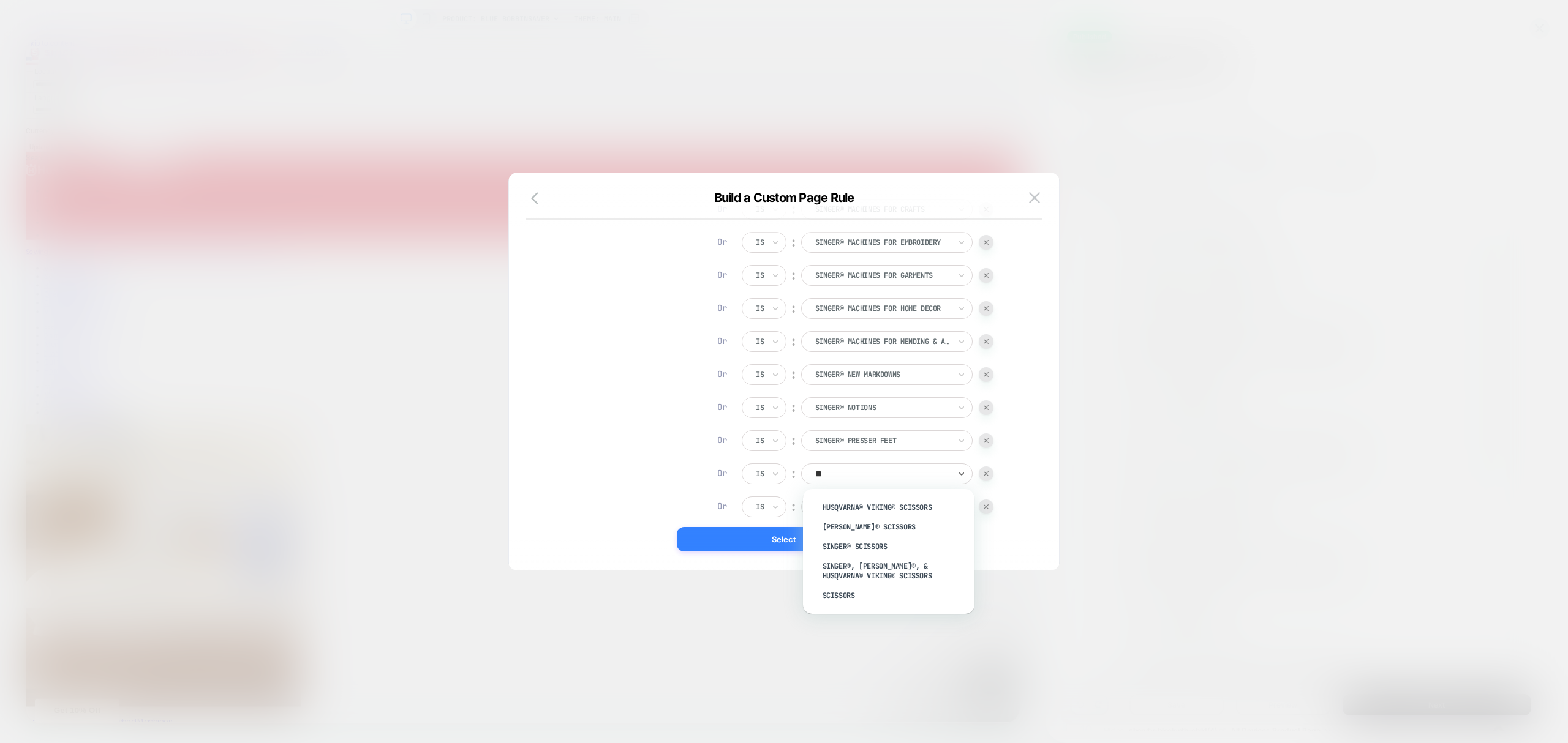
drag, startPoint x: 881, startPoint y: 546, endPoint x: 845, endPoint y: 528, distance: 40.2
click at [878, 547] on div "SINGER® Scissors" at bounding box center [895, 547] width 159 height 20
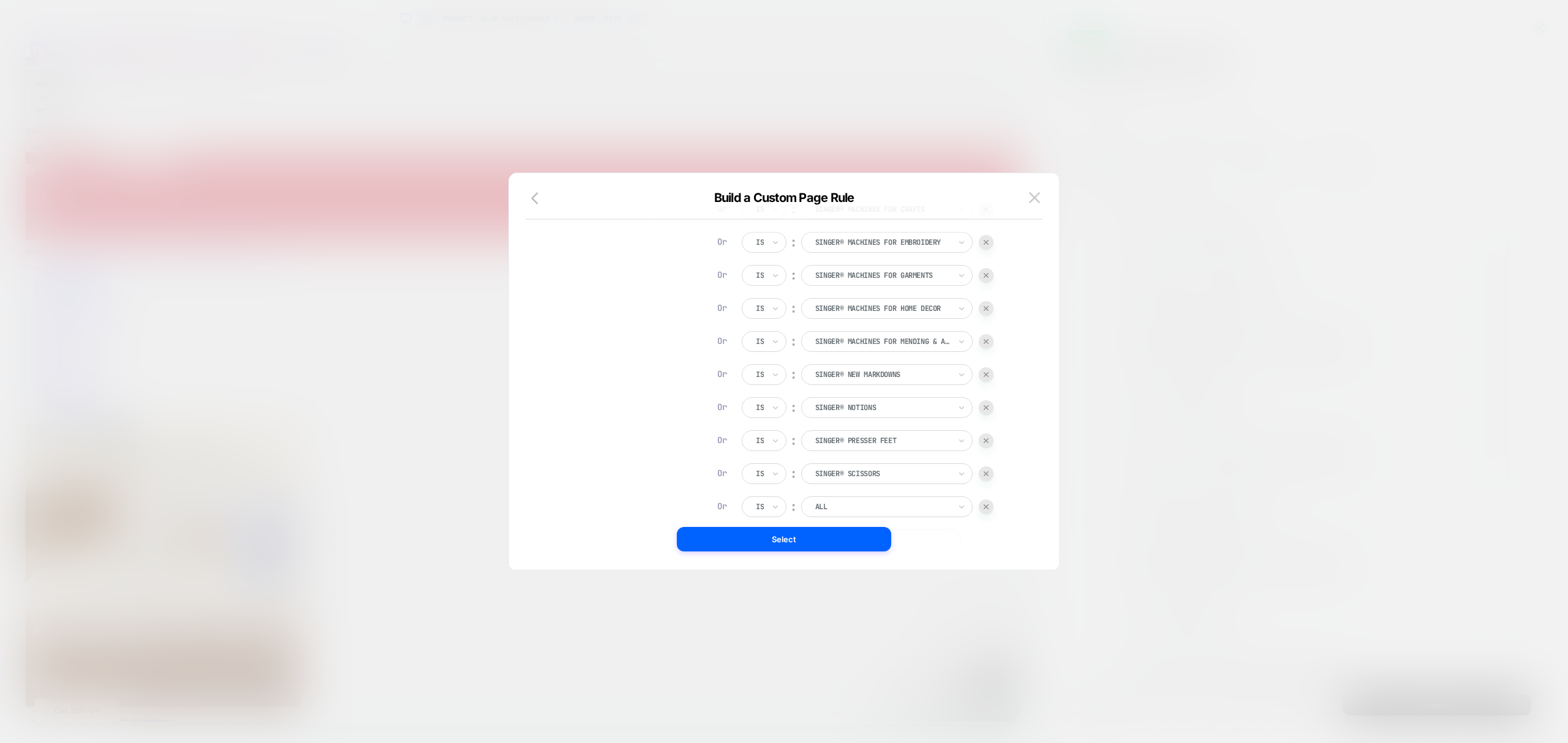
click at [845, 508] on div at bounding box center [883, 507] width 135 height 11
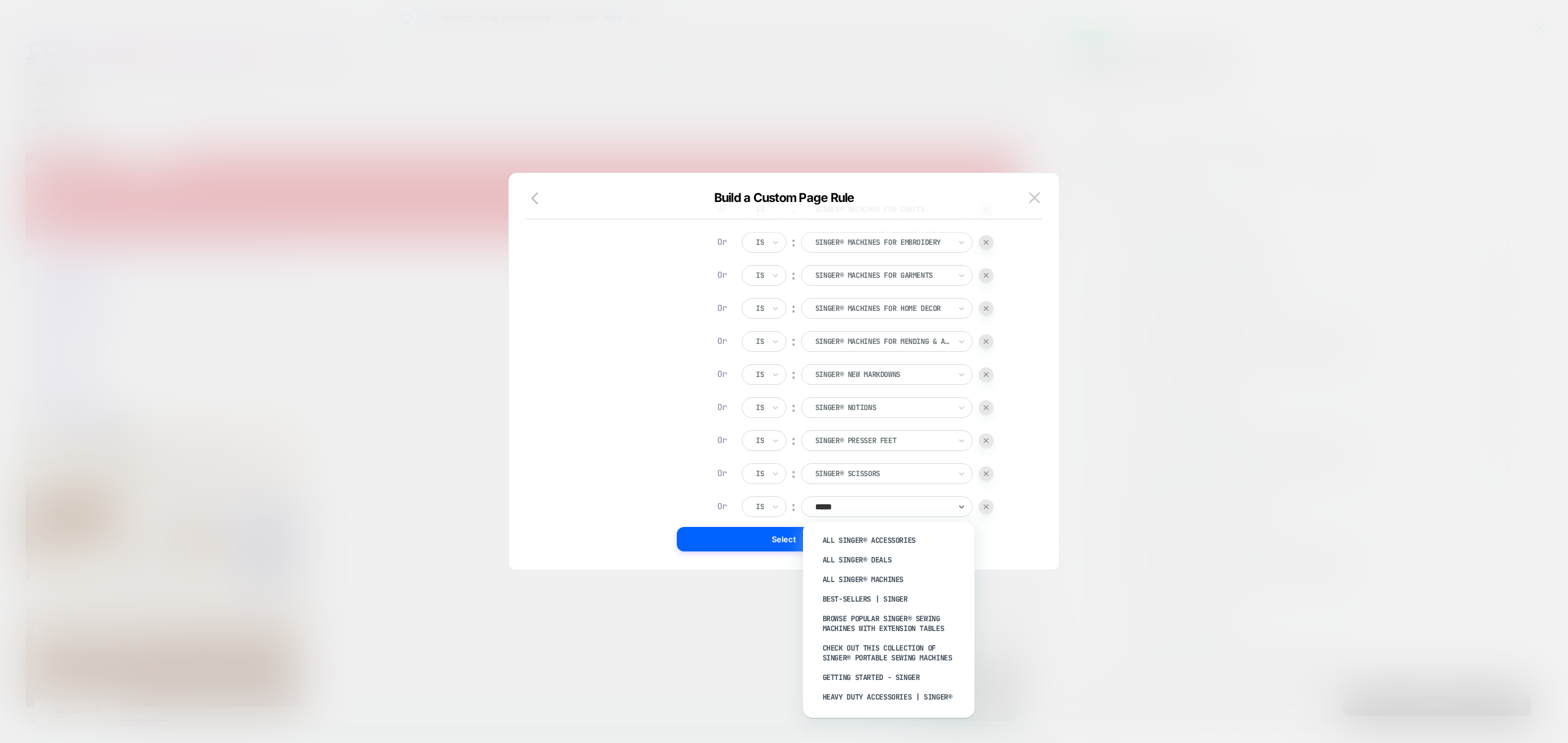
type input "******"
drag, startPoint x: 886, startPoint y: 583, endPoint x: 878, endPoint y: 565, distance: 19.7
click at [886, 582] on div "SINGER® Serger & Overlock Machines" at bounding box center [895, 574] width 159 height 20
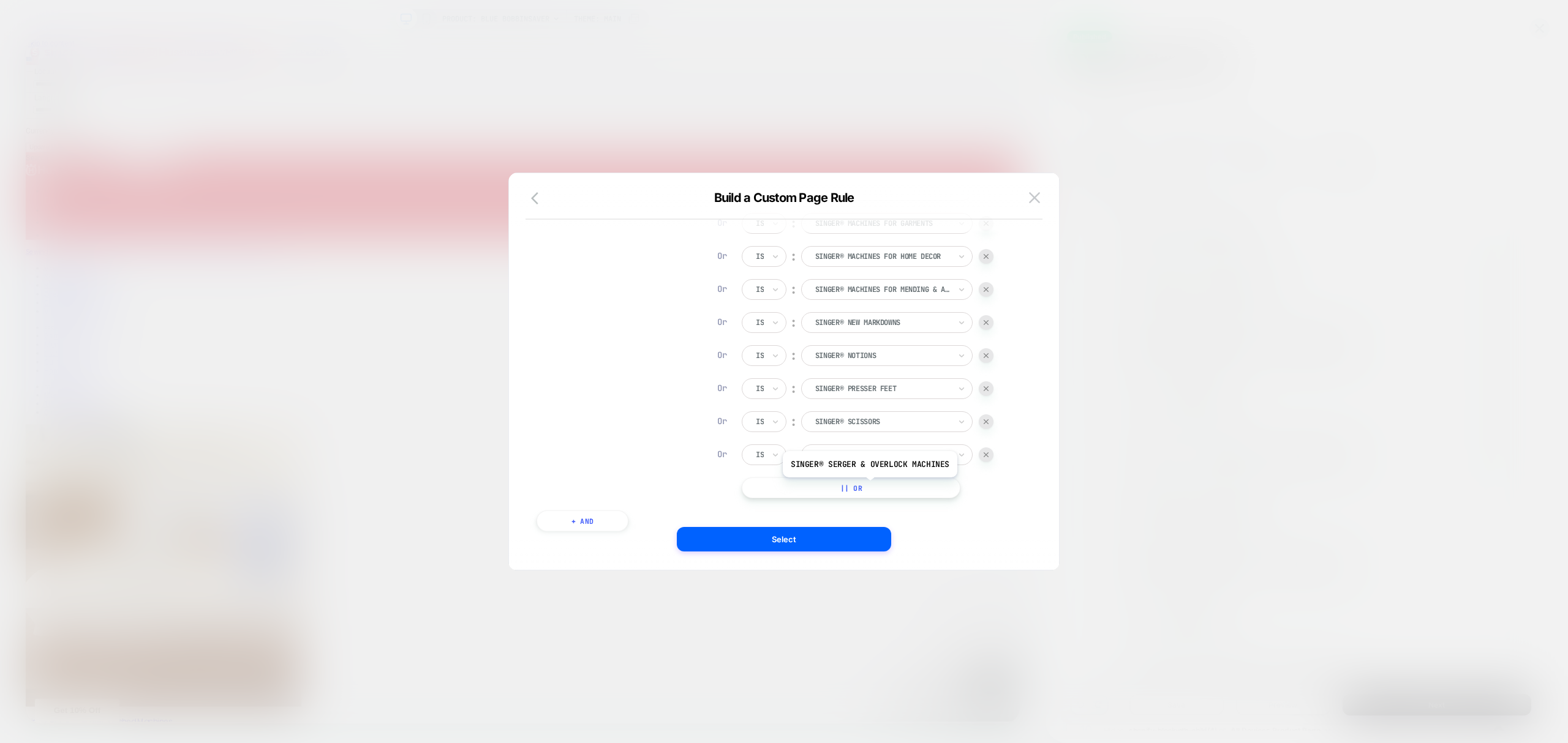
scroll to position [1989, 0]
drag, startPoint x: 880, startPoint y: 445, endPoint x: 886, endPoint y: 463, distance: 19.0
click at [880, 446] on button "|| Or" at bounding box center [851, 441] width 219 height 21
click at [898, 476] on button "|| Or" at bounding box center [851, 473] width 219 height 21
click at [902, 508] on button "|| Or" at bounding box center [851, 506] width 219 height 21
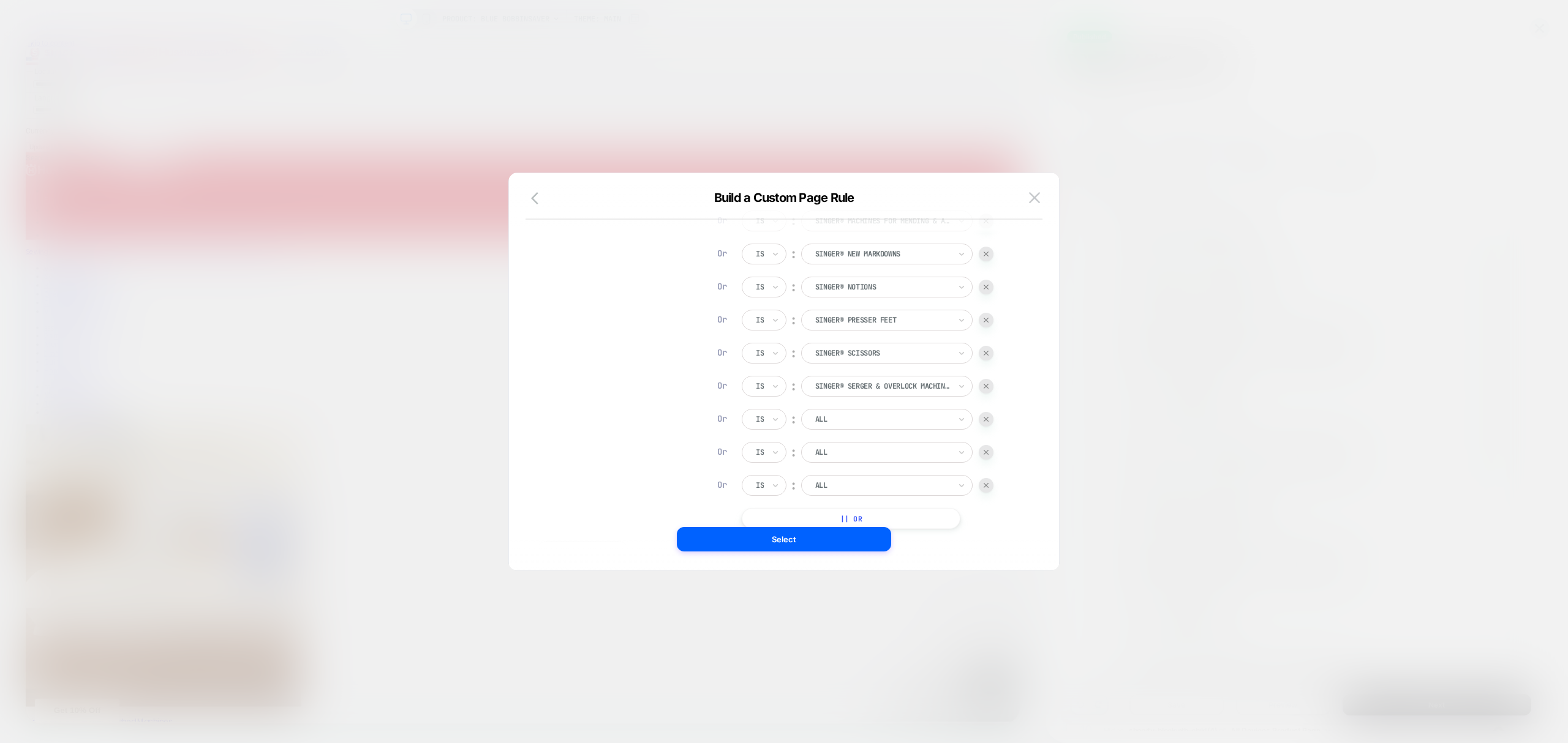
scroll to position [2087, 0]
drag, startPoint x: 912, startPoint y: 439, endPoint x: 919, endPoint y: 469, distance: 30.8
click at [914, 444] on button "|| Or" at bounding box center [851, 441] width 219 height 21
drag, startPoint x: 929, startPoint y: 481, endPoint x: 905, endPoint y: 427, distance: 59.1
click at [929, 481] on button "|| Or" at bounding box center [851, 474] width 219 height 21
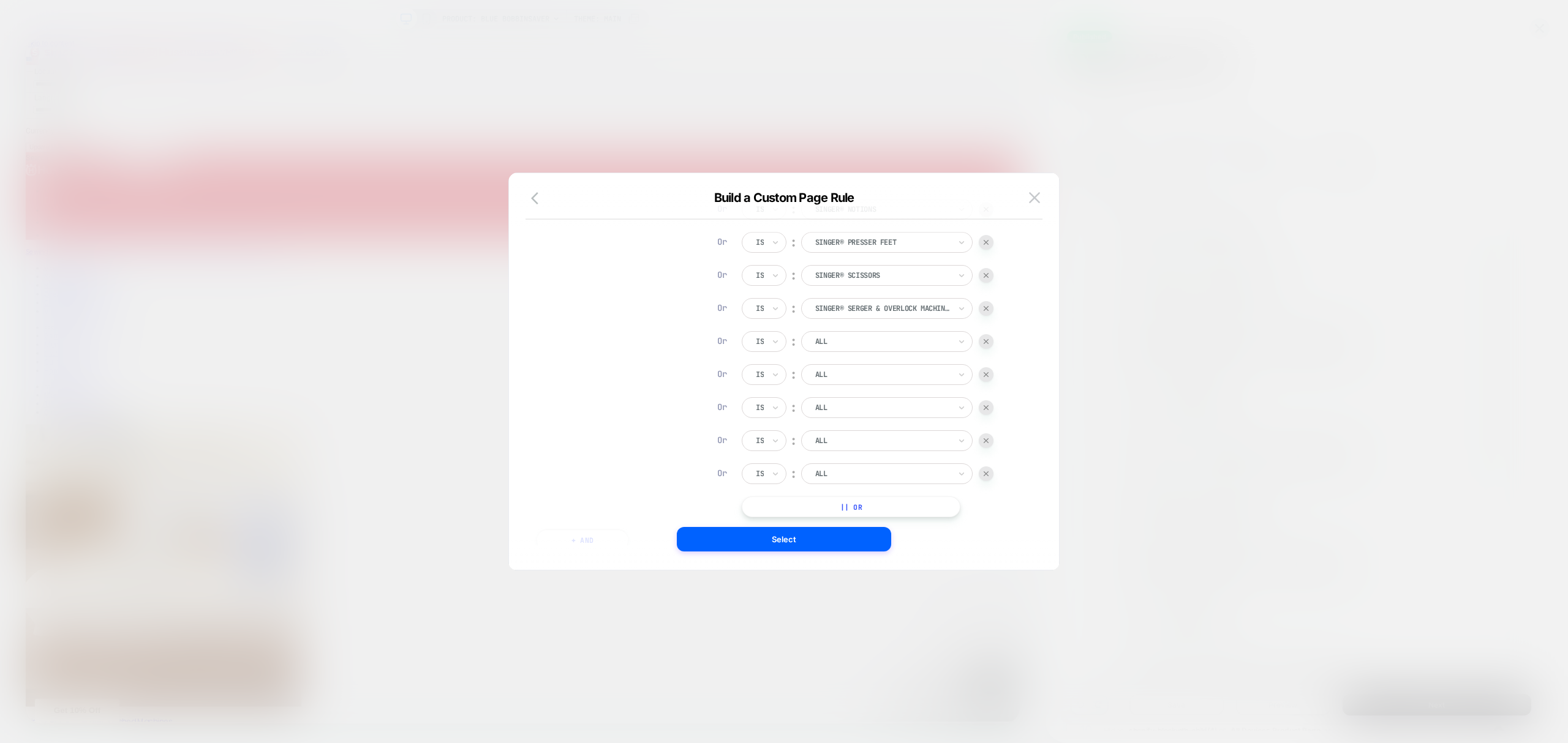
drag, startPoint x: 902, startPoint y: 503, endPoint x: 901, endPoint y: 425, distance: 78.0
click at [902, 500] on button "|| Or" at bounding box center [851, 507] width 219 height 21
click at [898, 432] on button "|| Or" at bounding box center [851, 441] width 219 height 21
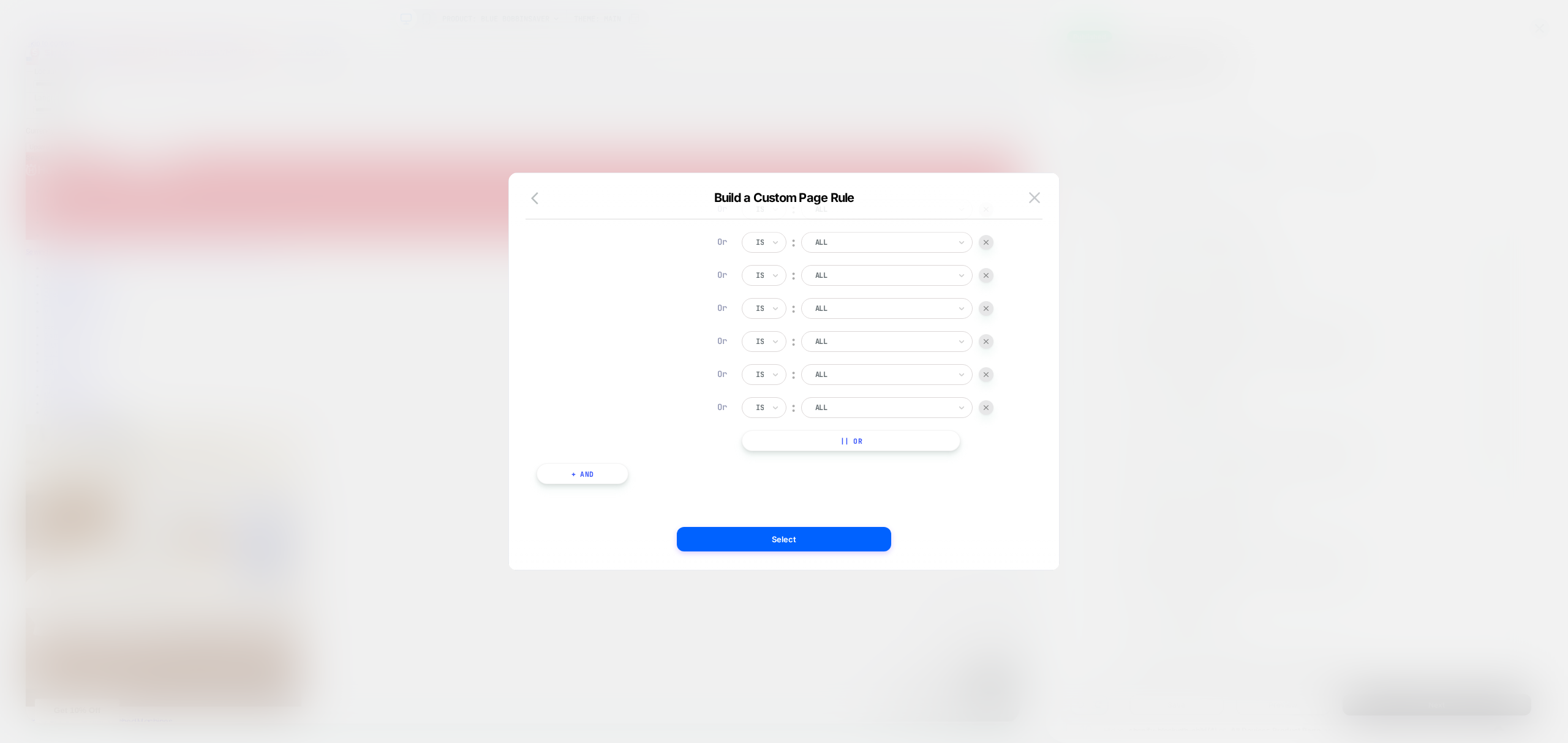
click at [896, 439] on button "|| Or" at bounding box center [851, 441] width 219 height 21
click at [863, 445] on button "|| Or" at bounding box center [851, 441] width 219 height 21
click at [876, 473] on button "|| Or" at bounding box center [851, 473] width 219 height 21
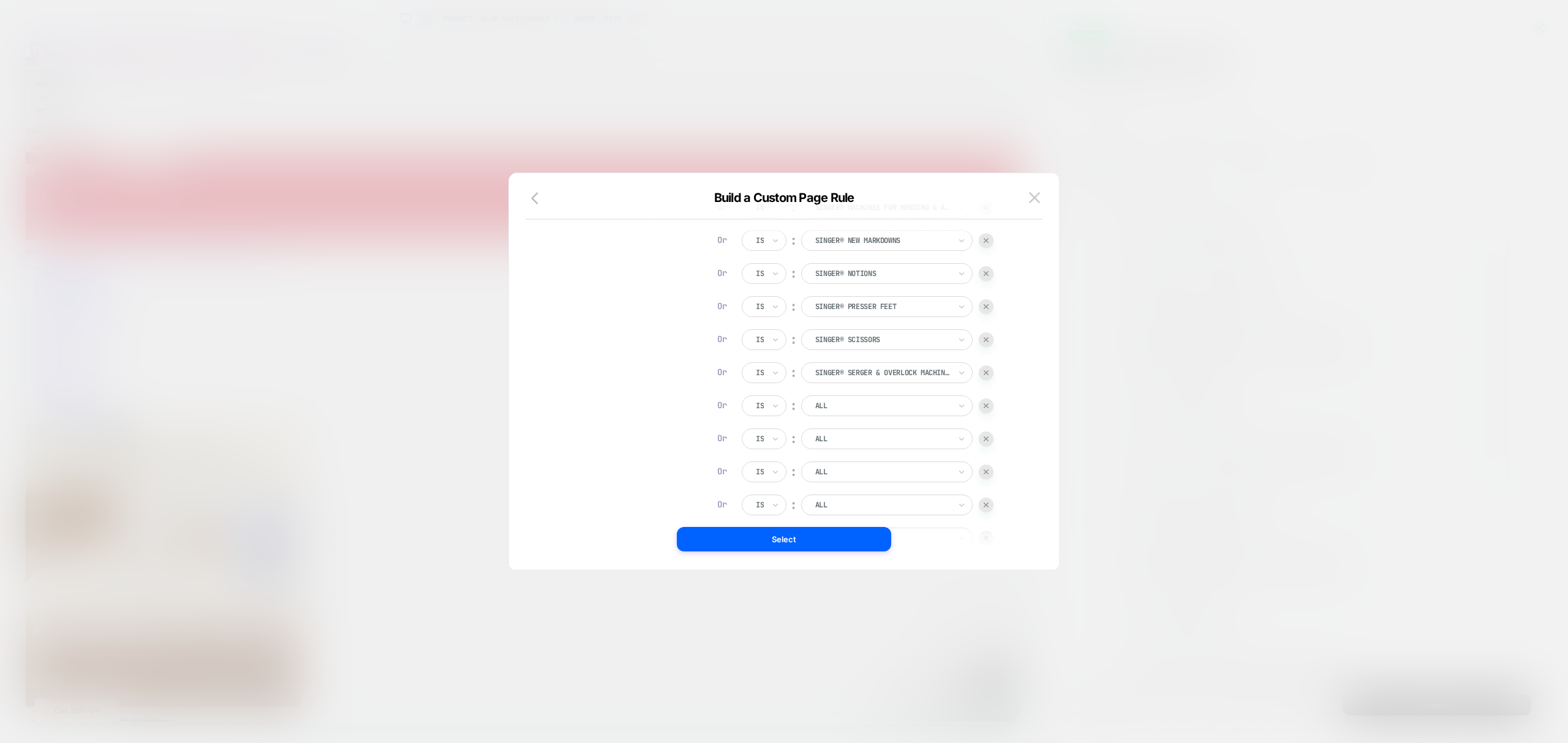
click at [864, 407] on div at bounding box center [883, 406] width 135 height 11
type input "******"
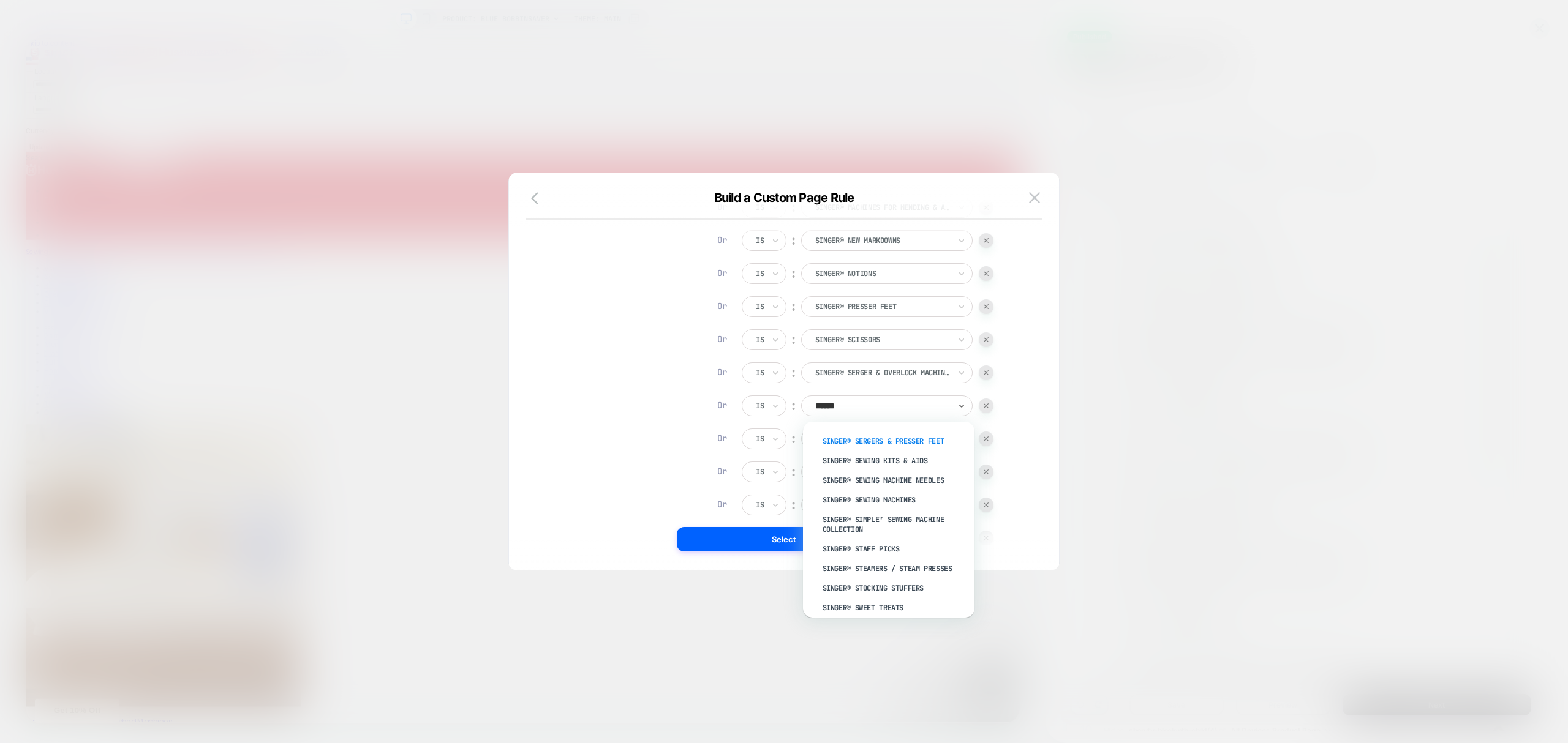
scroll to position [1578, 0]
click at [928, 457] on div "SINGER® Sewing Kits & Aids" at bounding box center [895, 459] width 159 height 20
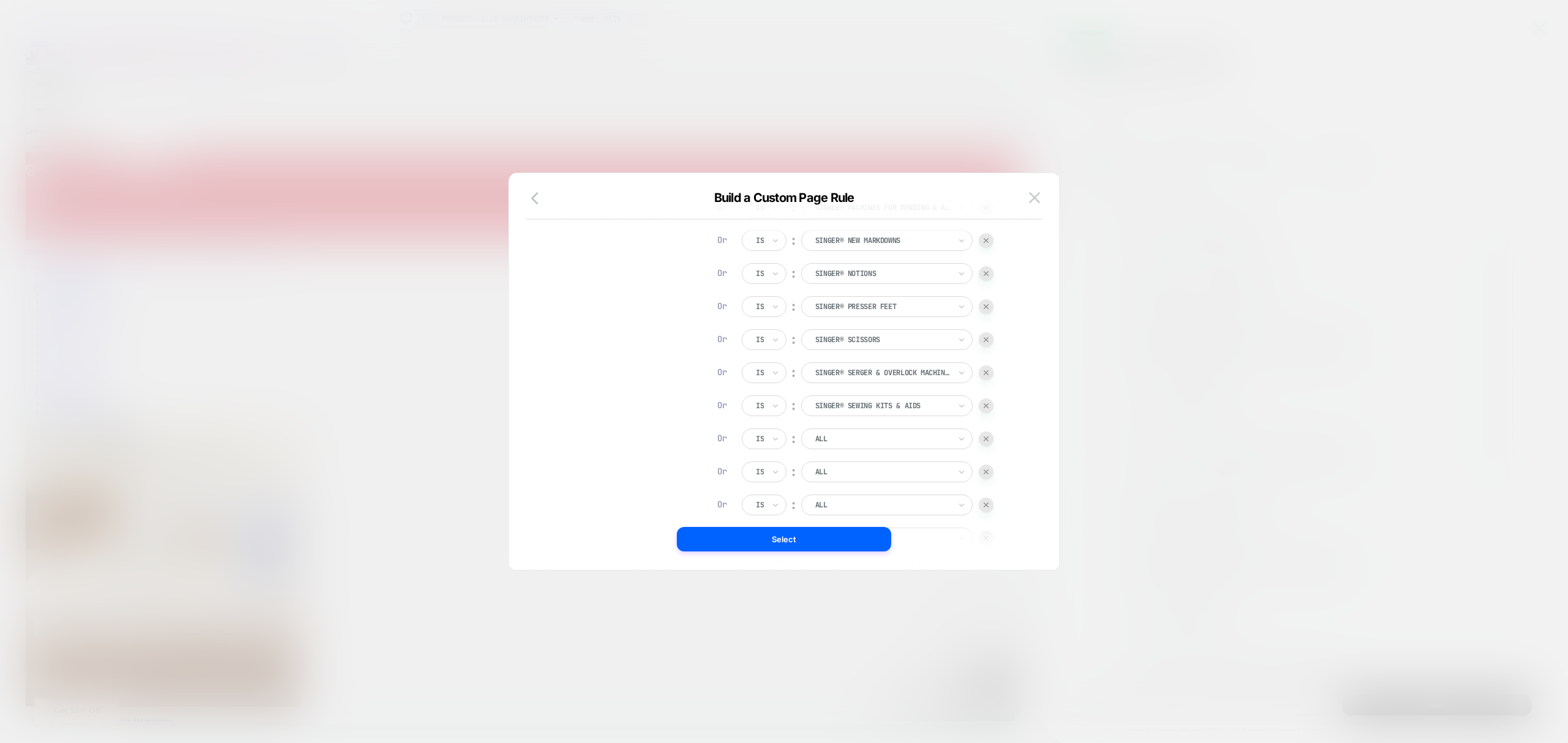
drag, startPoint x: 890, startPoint y: 444, endPoint x: 885, endPoint y: 454, distance: 11.2
click at [889, 445] on div at bounding box center [883, 439] width 135 height 11
type input "**********"
click at [890, 522] on div "SINGER® Sewing Machine Needles" at bounding box center [895, 532] width 159 height 20
drag, startPoint x: 890, startPoint y: 515, endPoint x: 889, endPoint y: 479, distance: 36.0
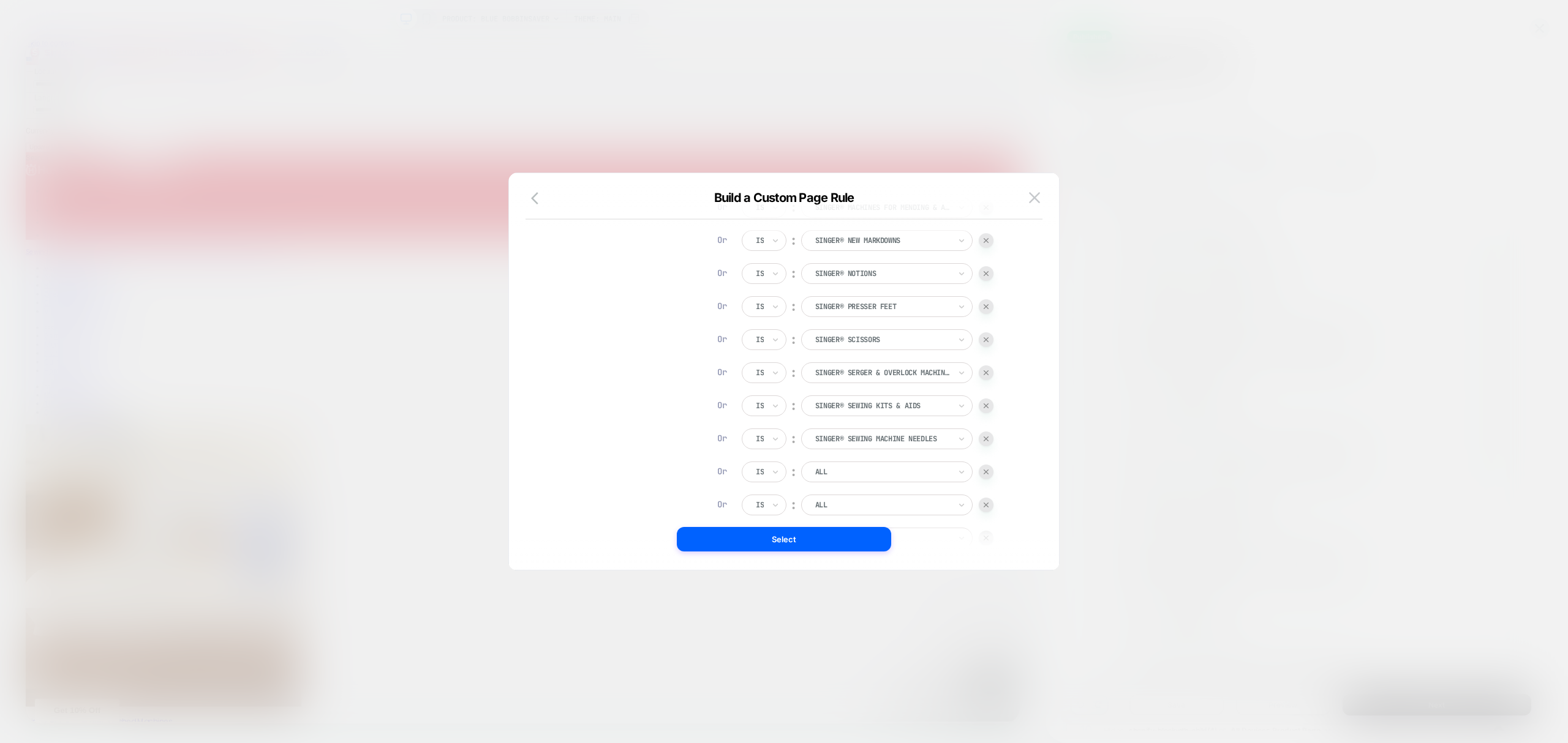
click at [884, 473] on div at bounding box center [883, 471] width 135 height 11
type input "******"
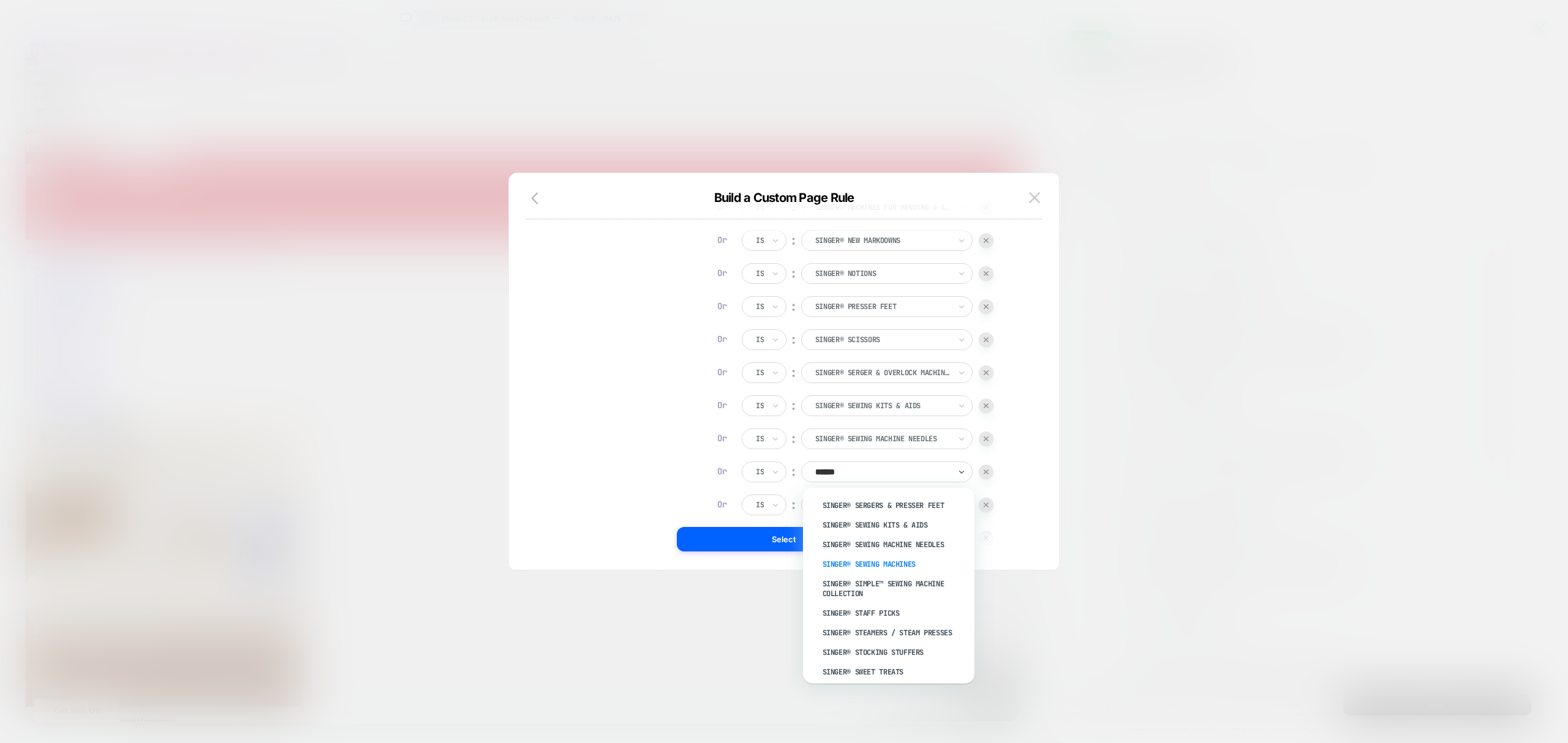
click at [895, 569] on div "SINGER® Sewing Machines" at bounding box center [895, 564] width 159 height 20
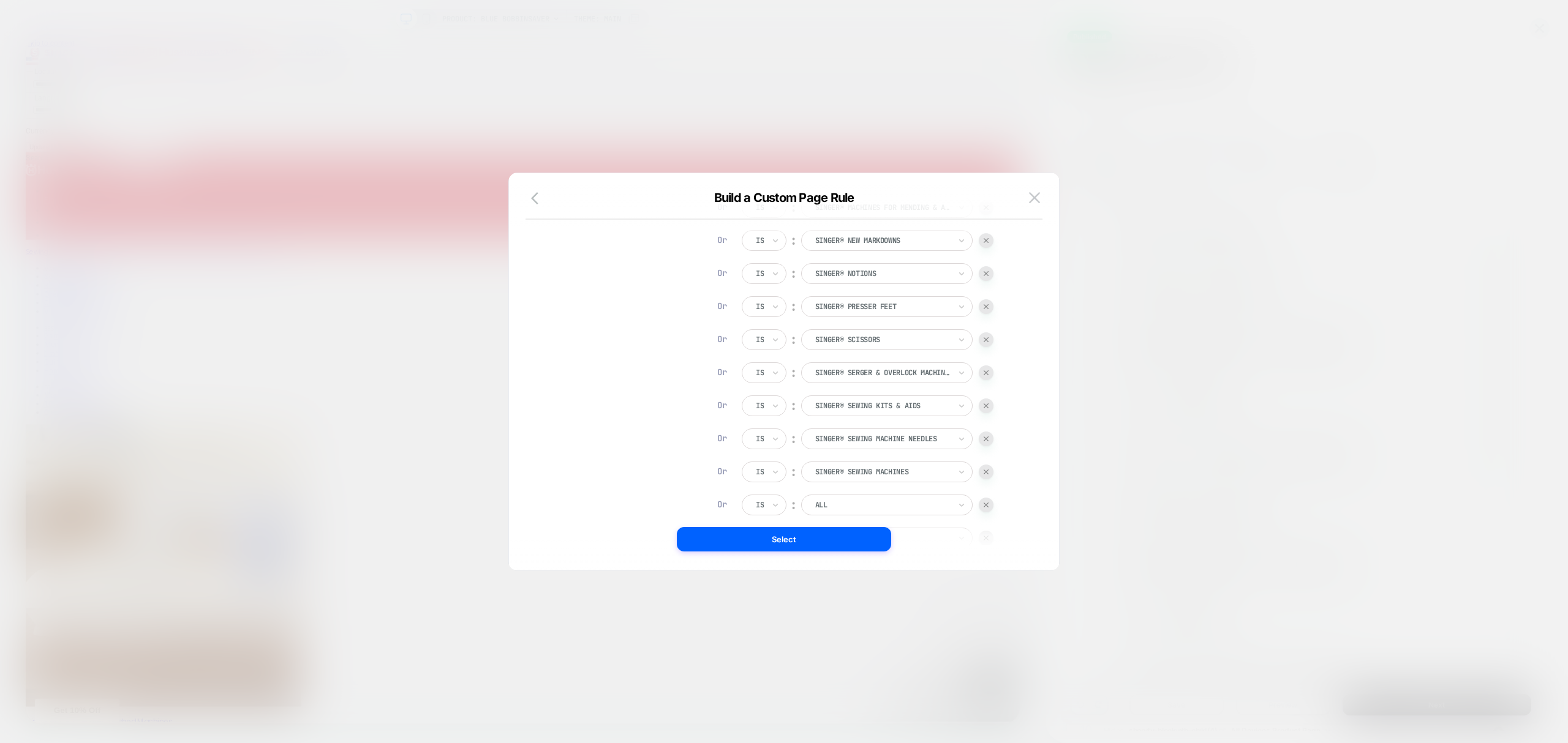
click at [903, 503] on div at bounding box center [883, 505] width 135 height 11
type input "******"
click at [873, 544] on div "SINGER® Simple™ Sewing Machine Collection" at bounding box center [895, 544] width 159 height 29
click at [864, 387] on div at bounding box center [883, 390] width 135 height 11
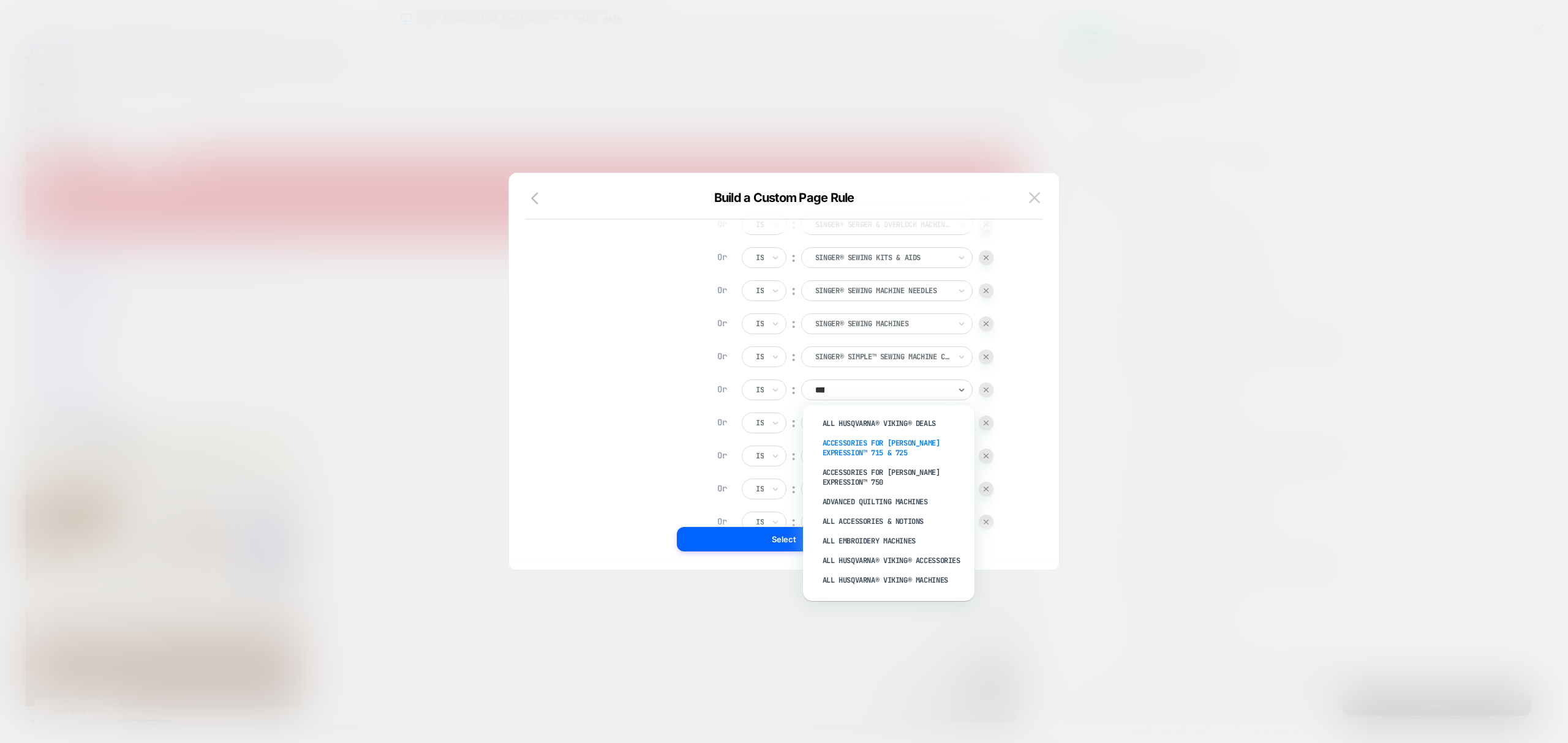
type input "******"
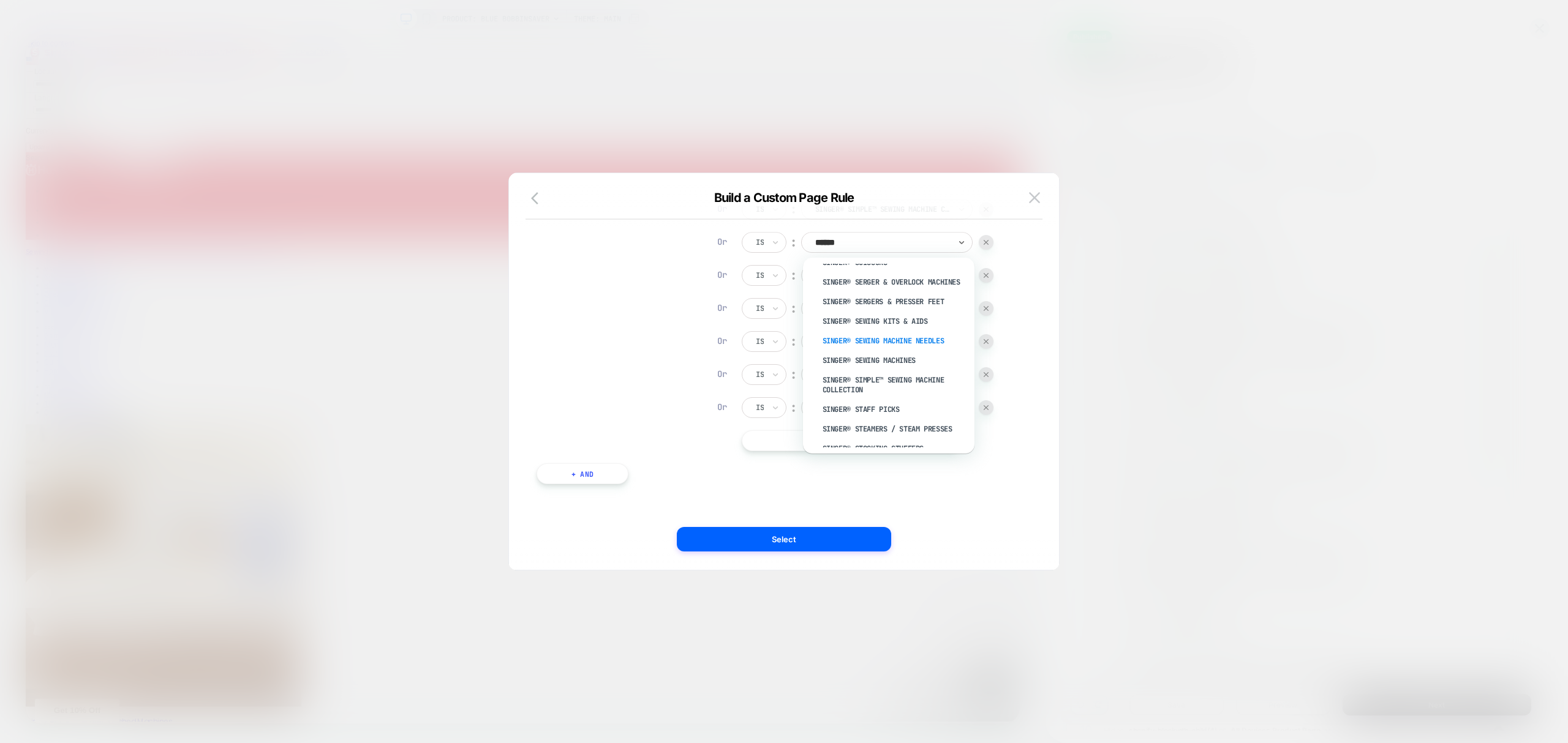
scroll to position [1578, 0]
click at [867, 382] on div "SINGER® Staff Picks" at bounding box center [895, 383] width 159 height 20
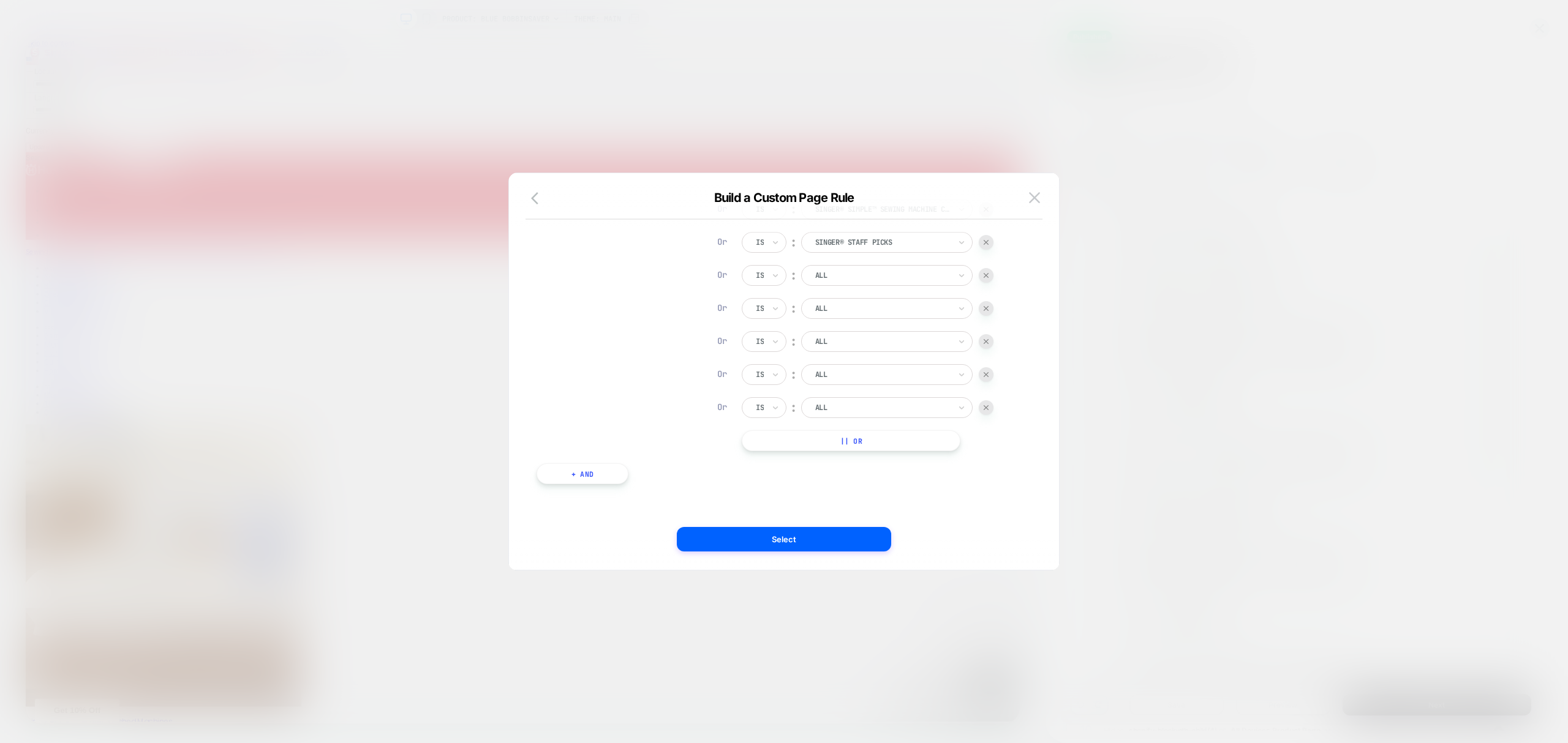
click at [868, 280] on div at bounding box center [883, 275] width 135 height 11
type input "******"
click at [843, 310] on div "SINGER® Steamers / Steam Presses" at bounding box center [895, 309] width 159 height 20
click at [817, 307] on input "text" at bounding box center [818, 308] width 5 height 11
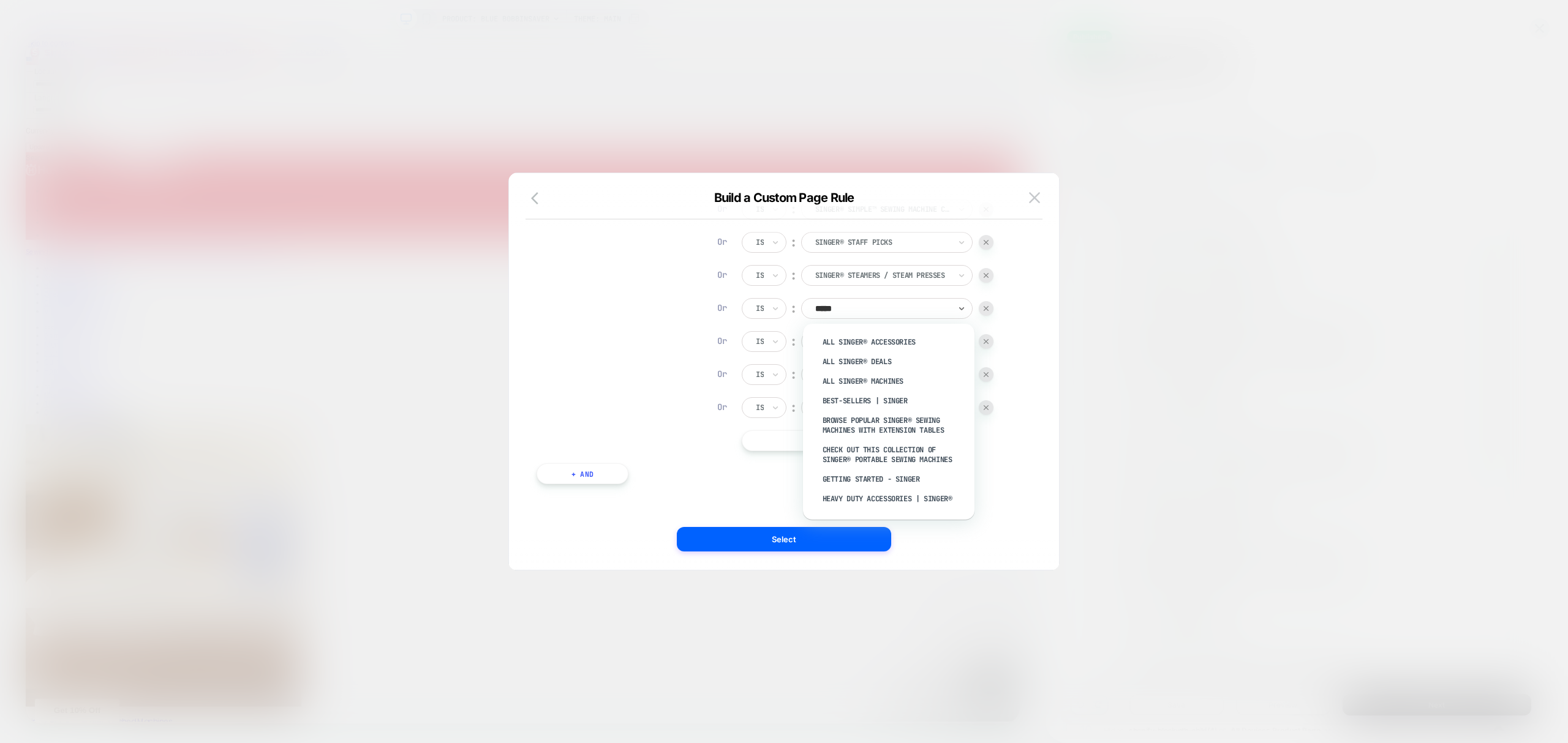
type input "******"
click at [893, 452] on div "SINGER® Walking Foot" at bounding box center [895, 446] width 159 height 20
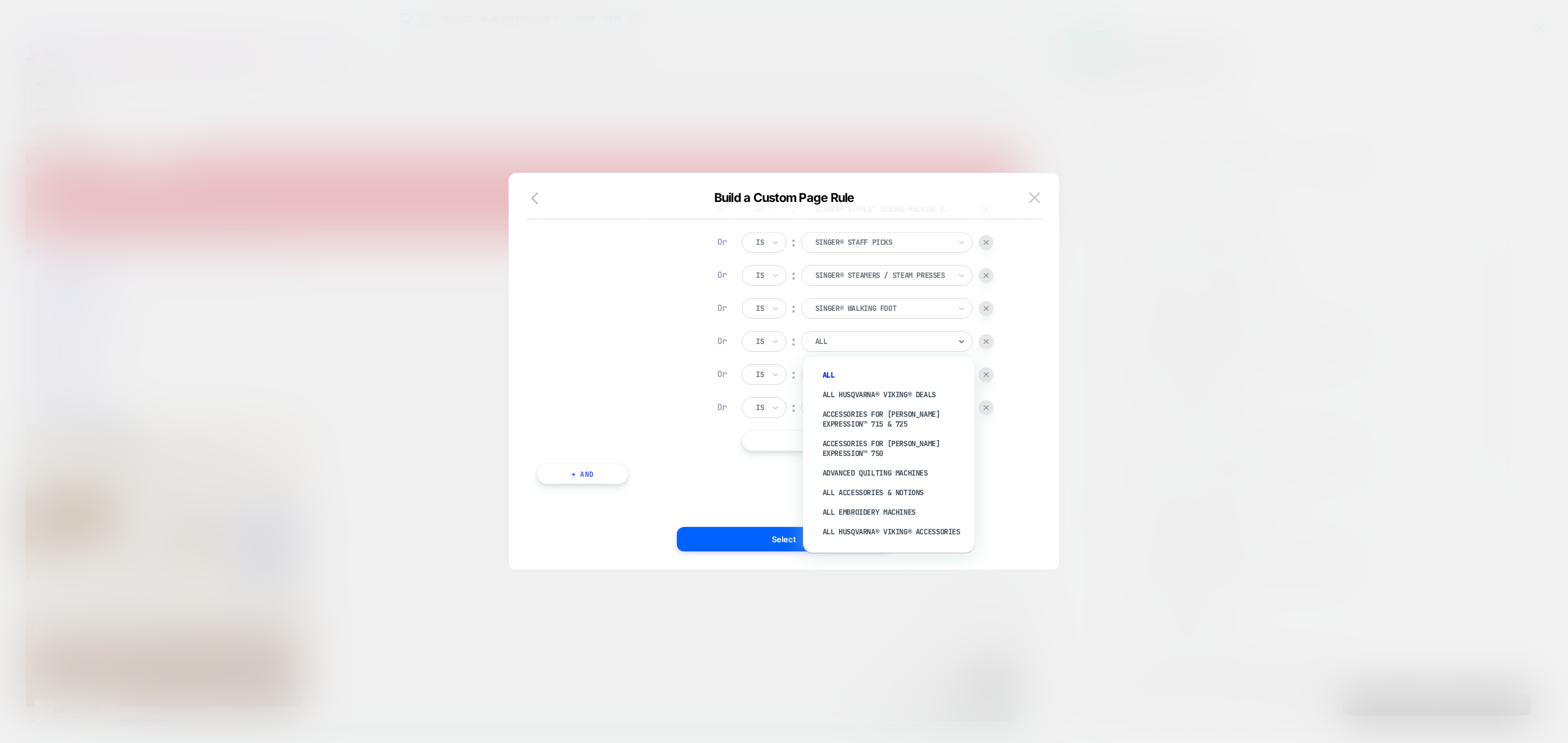
click at [869, 347] on div at bounding box center [883, 342] width 135 height 11
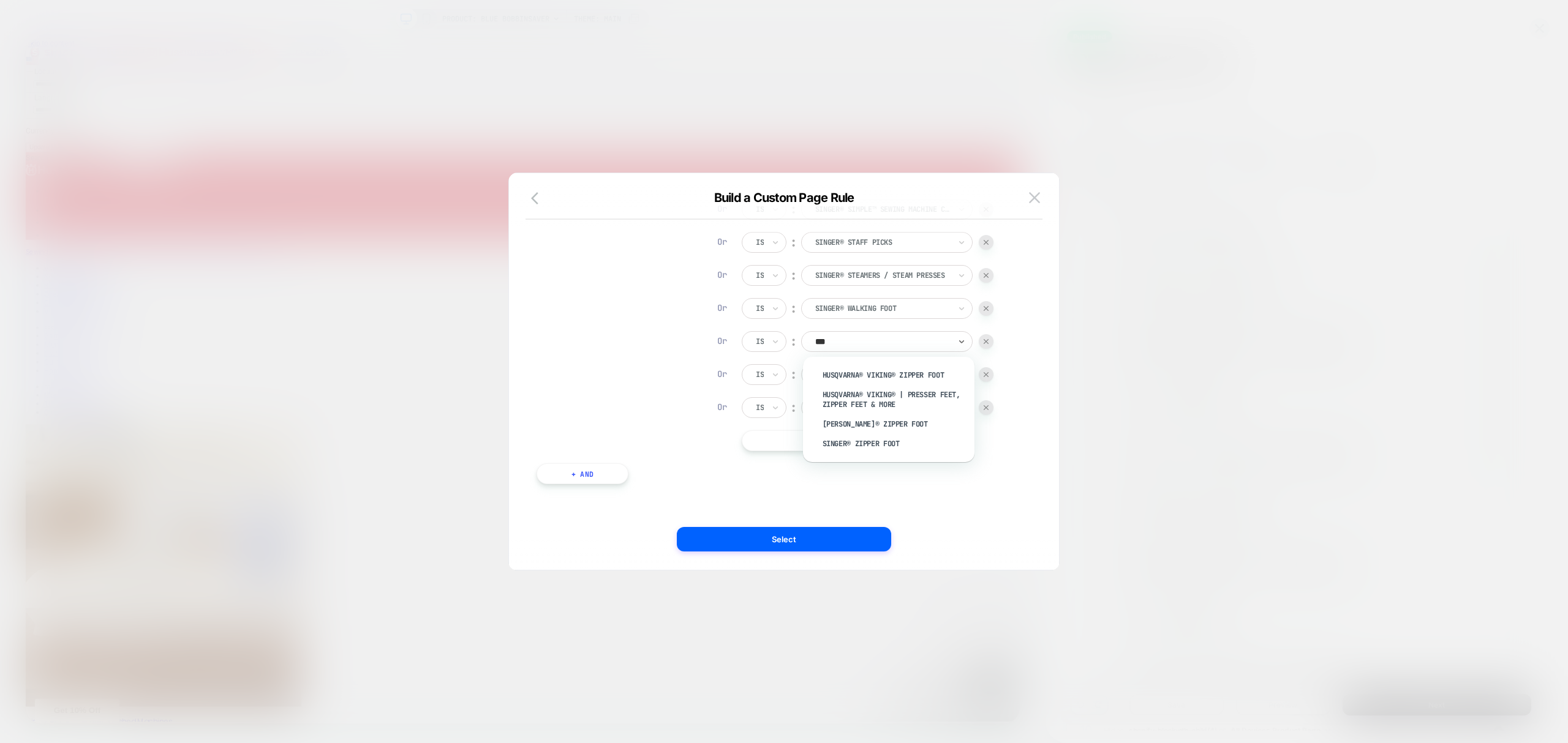
type input "****"
click at [871, 439] on div "SINGER® Zipper Foot" at bounding box center [895, 444] width 159 height 20
click at [991, 409] on div at bounding box center [986, 407] width 15 height 15
click at [985, 410] on img at bounding box center [986, 408] width 5 height 5
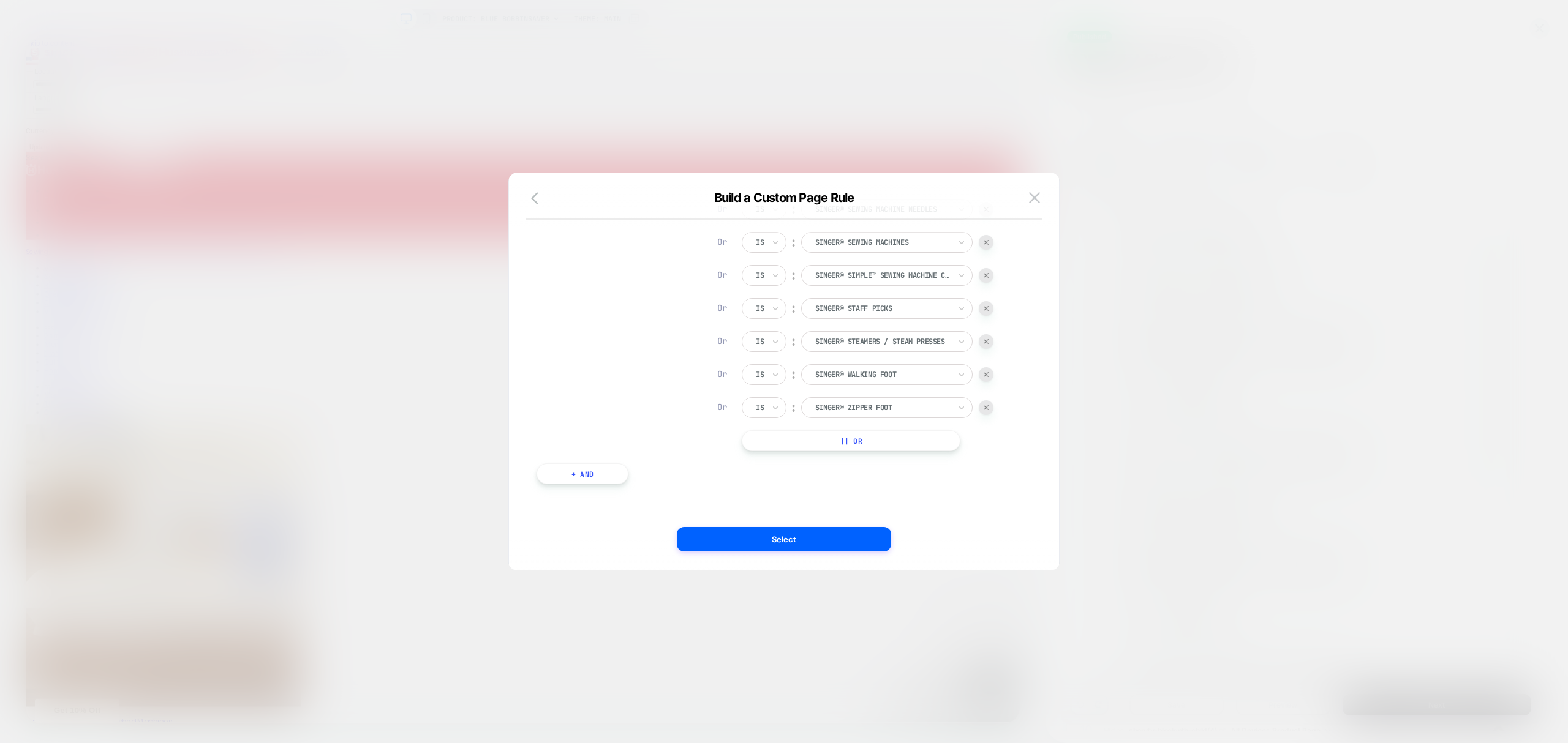
scroll to position [2253, 0]
click at [922, 435] on button "|| Or" at bounding box center [851, 441] width 219 height 21
click at [859, 445] on div at bounding box center [883, 440] width 135 height 11
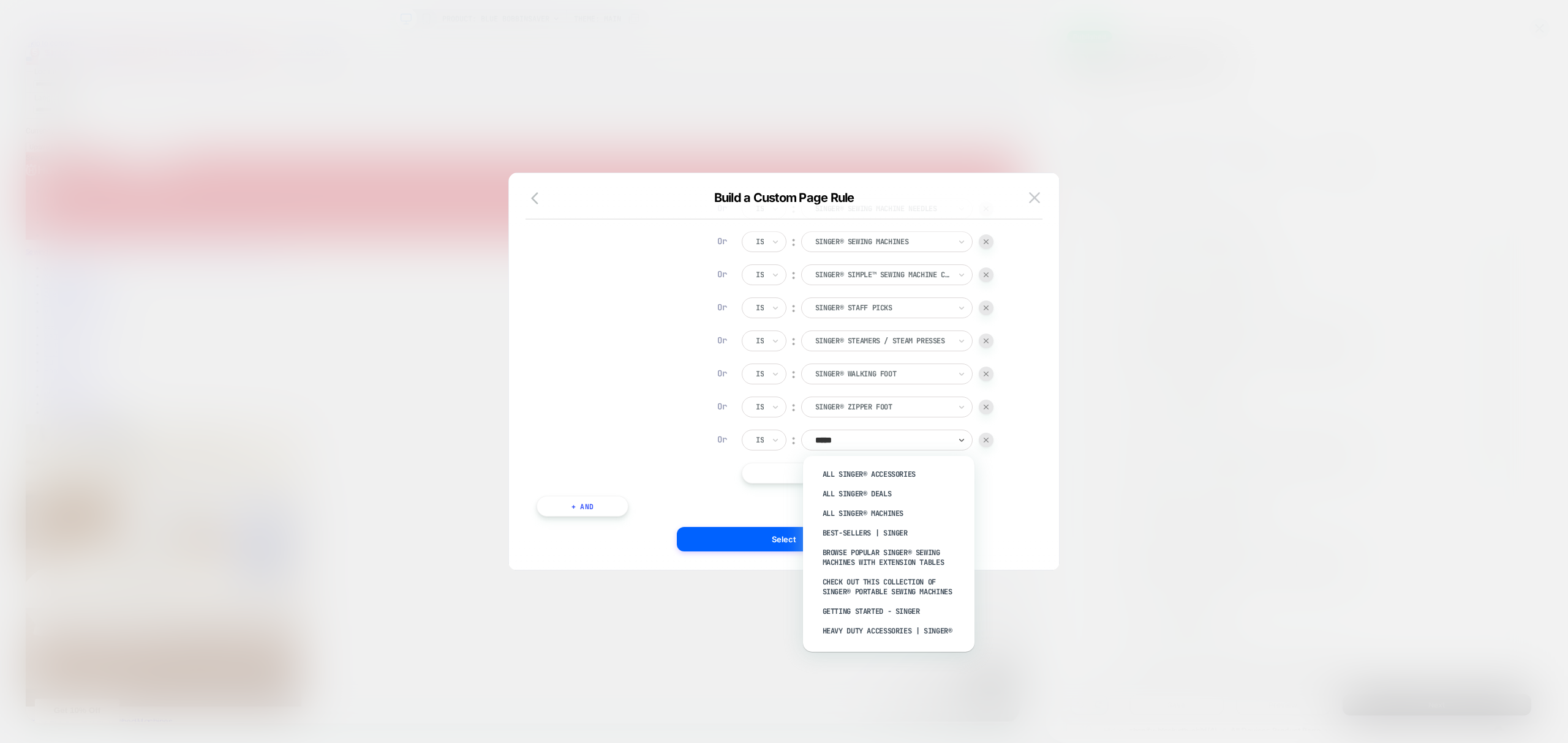
type input "******"
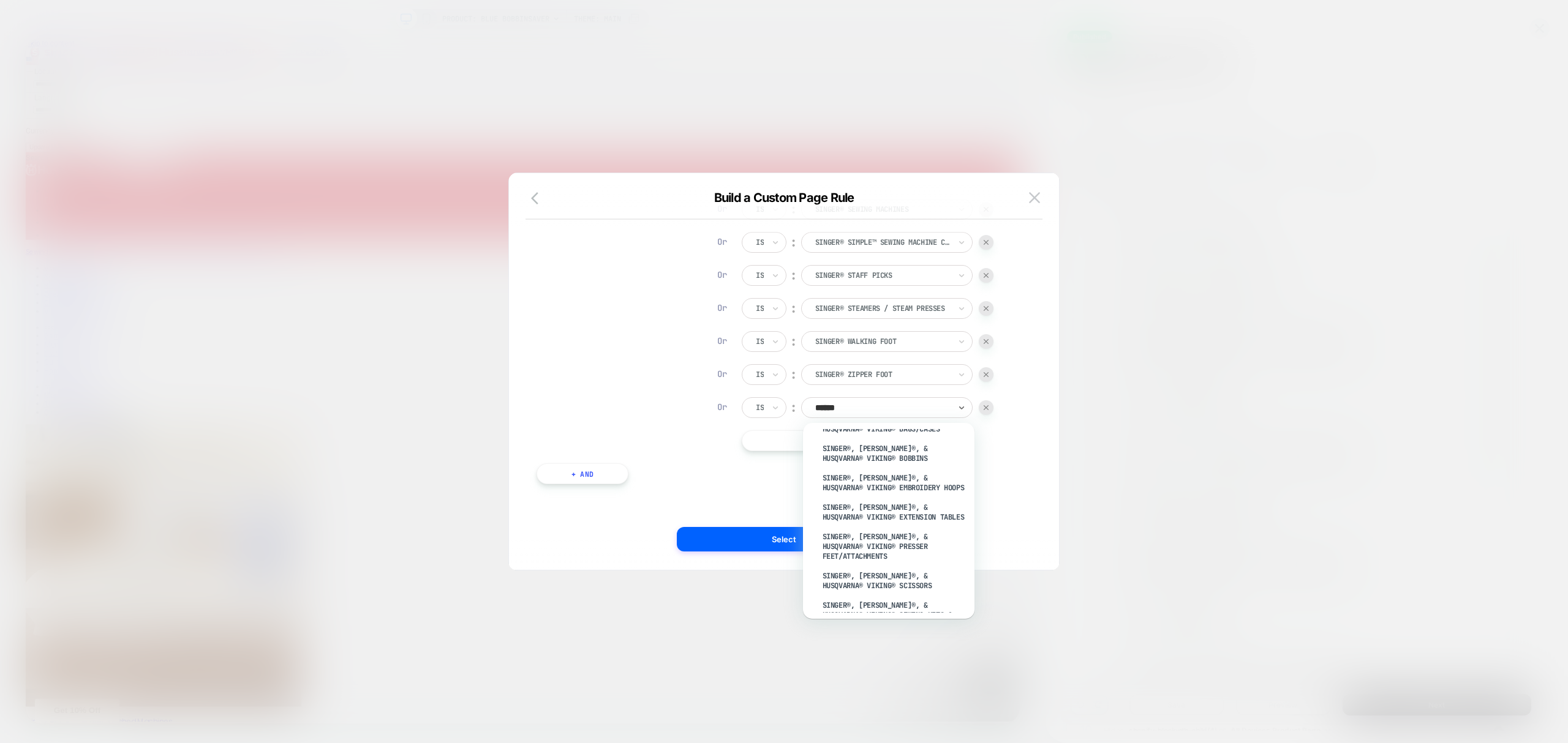
scroll to position [2094, 0]
click at [943, 601] on div "Singer Best Seller Machines" at bounding box center [895, 611] width 159 height 20
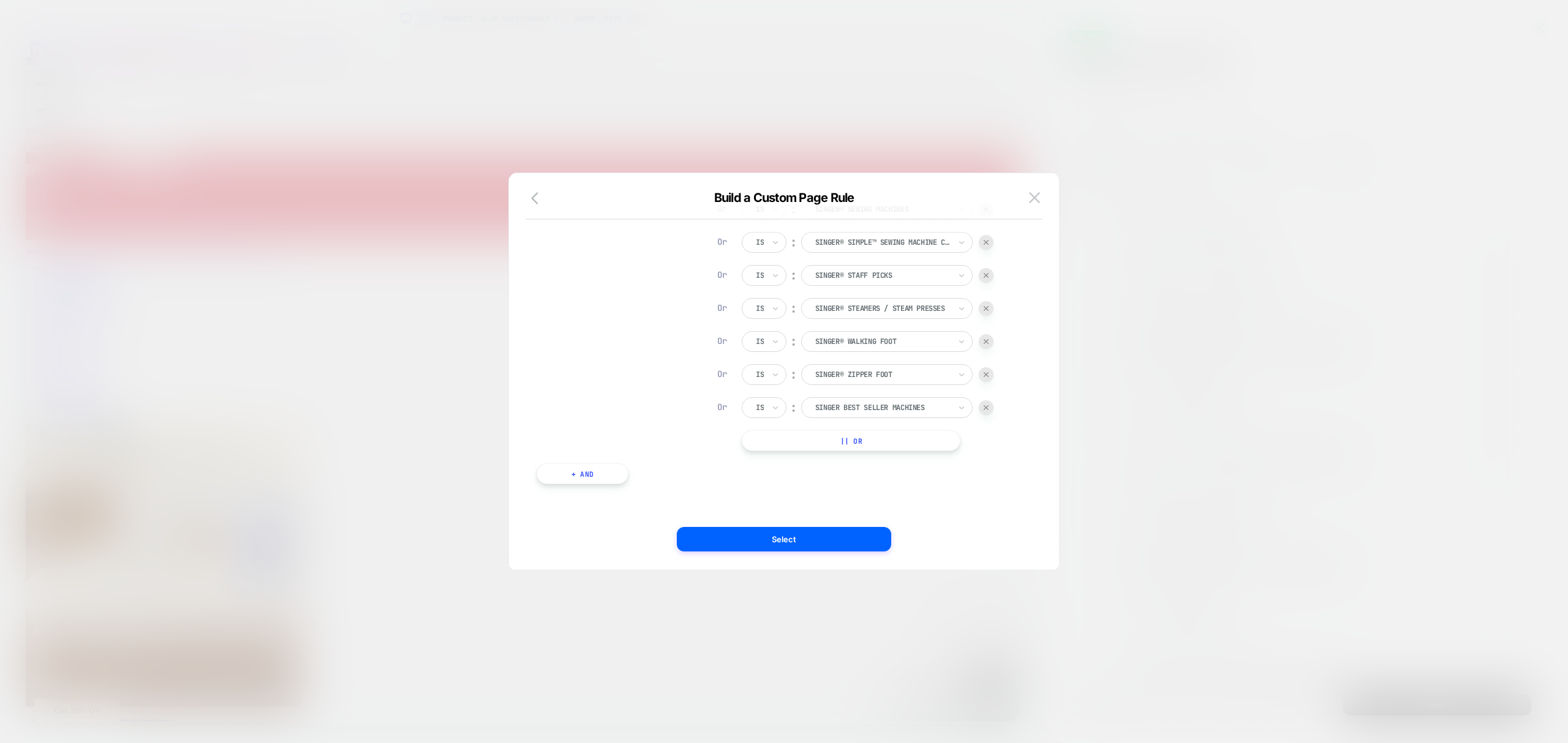
click at [878, 439] on button "|| Or" at bounding box center [851, 441] width 219 height 21
click at [900, 479] on button "|| Or" at bounding box center [851, 474] width 219 height 21
click at [912, 504] on button "|| Or" at bounding box center [851, 507] width 219 height 21
click at [864, 441] on div at bounding box center [883, 440] width 135 height 11
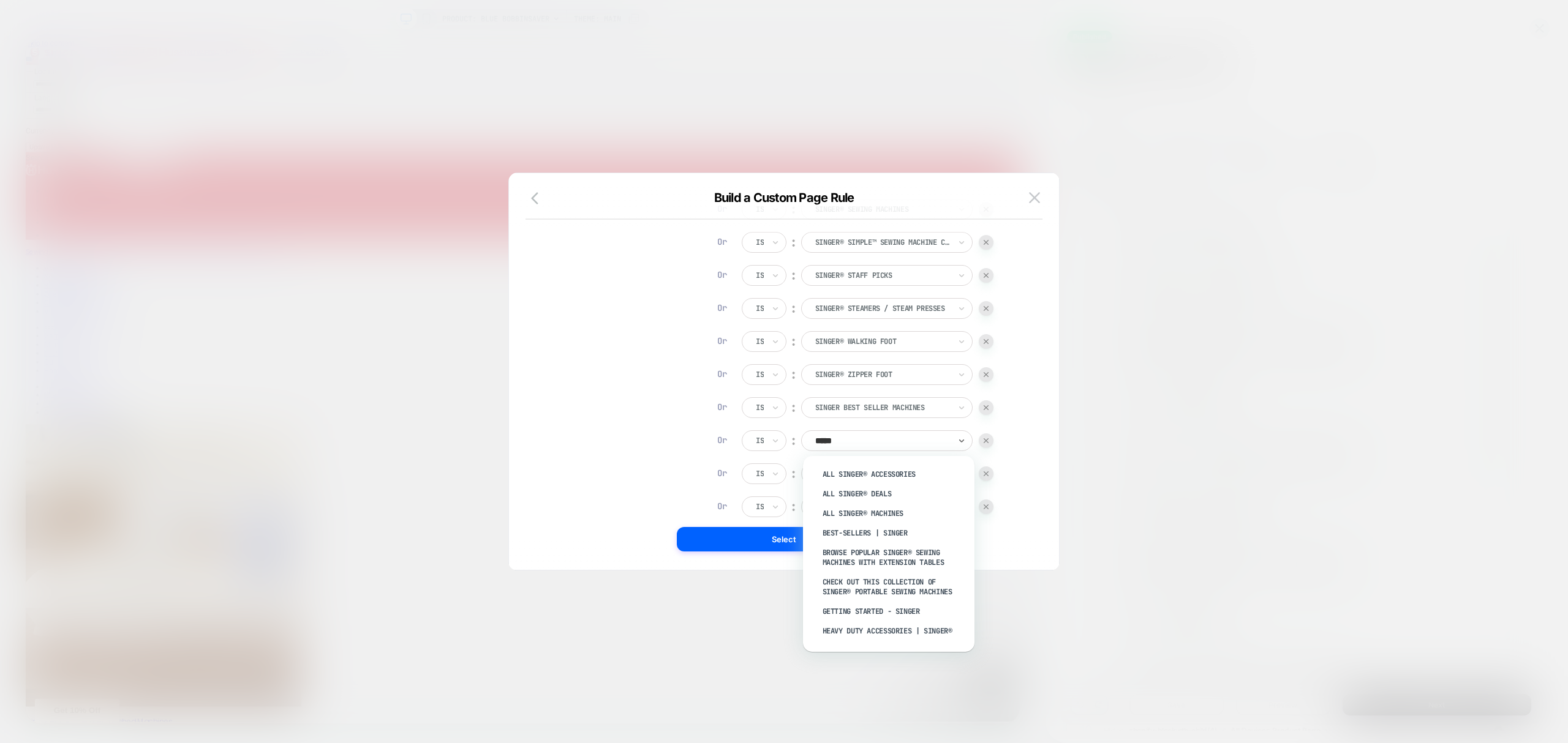
type input "******"
click at [901, 594] on div "Singer Best Deals In Stock" at bounding box center [895, 604] width 159 height 20
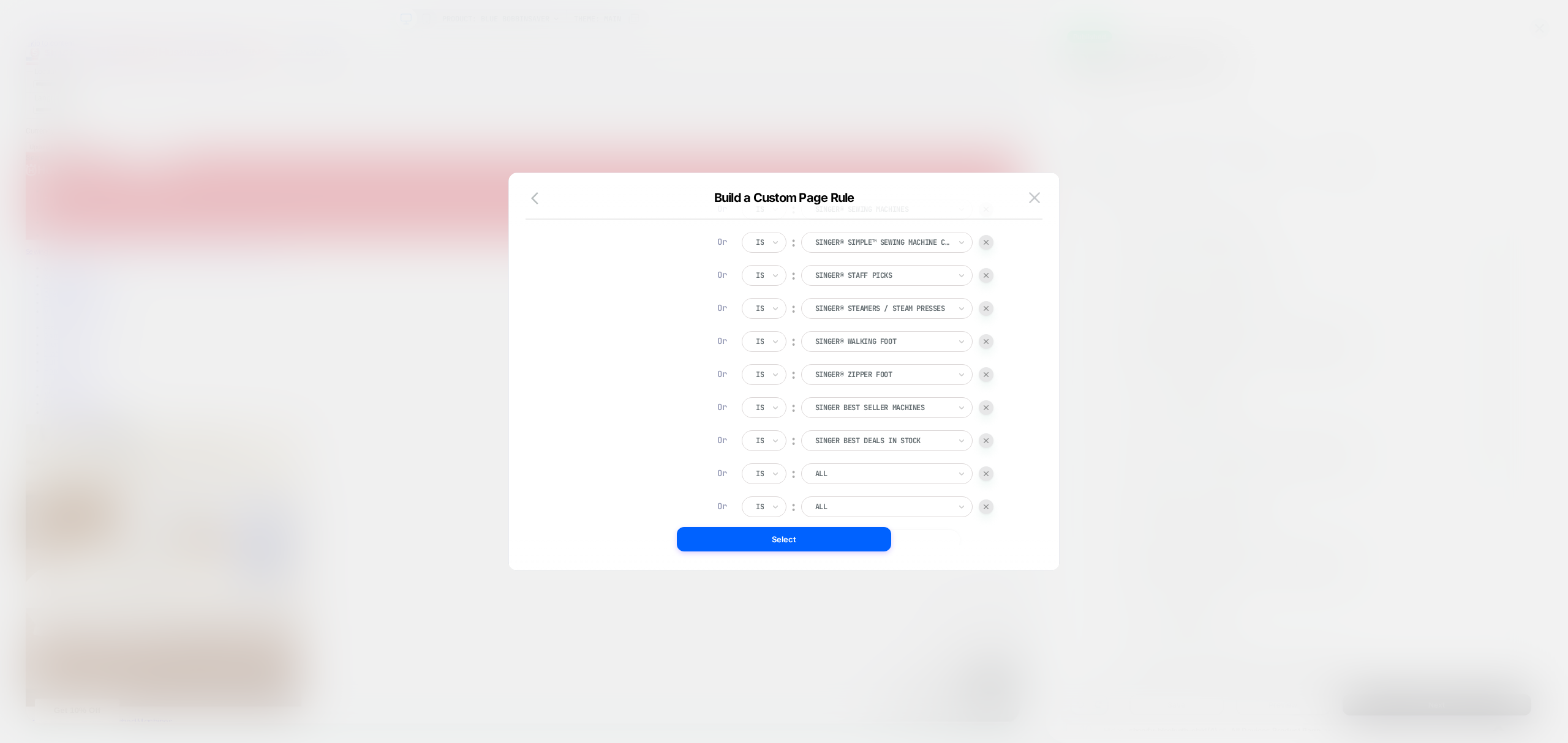
click at [865, 469] on div at bounding box center [883, 474] width 135 height 11
type input "******"
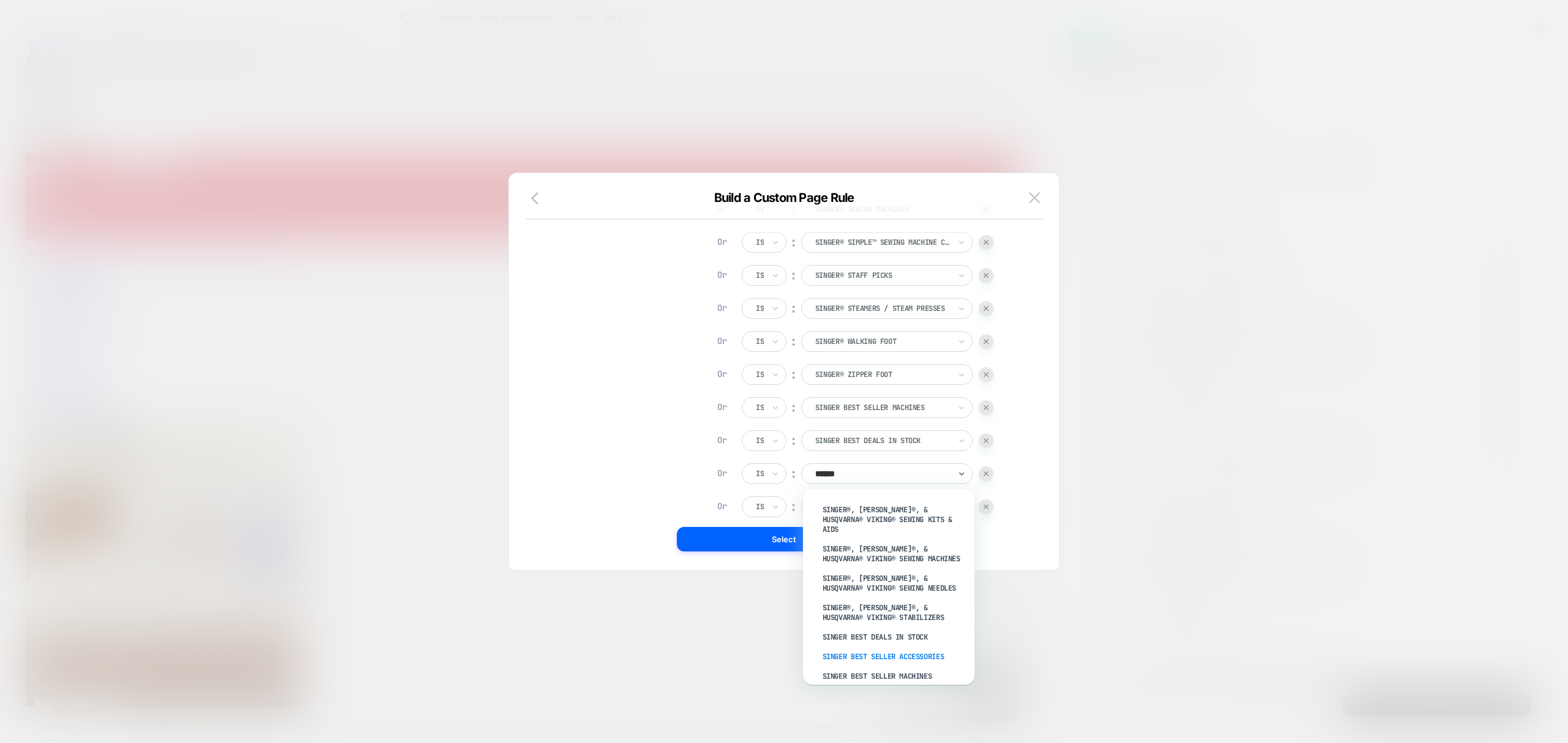
click at [897, 647] on div "Singer Best Seller Accessories" at bounding box center [895, 657] width 159 height 20
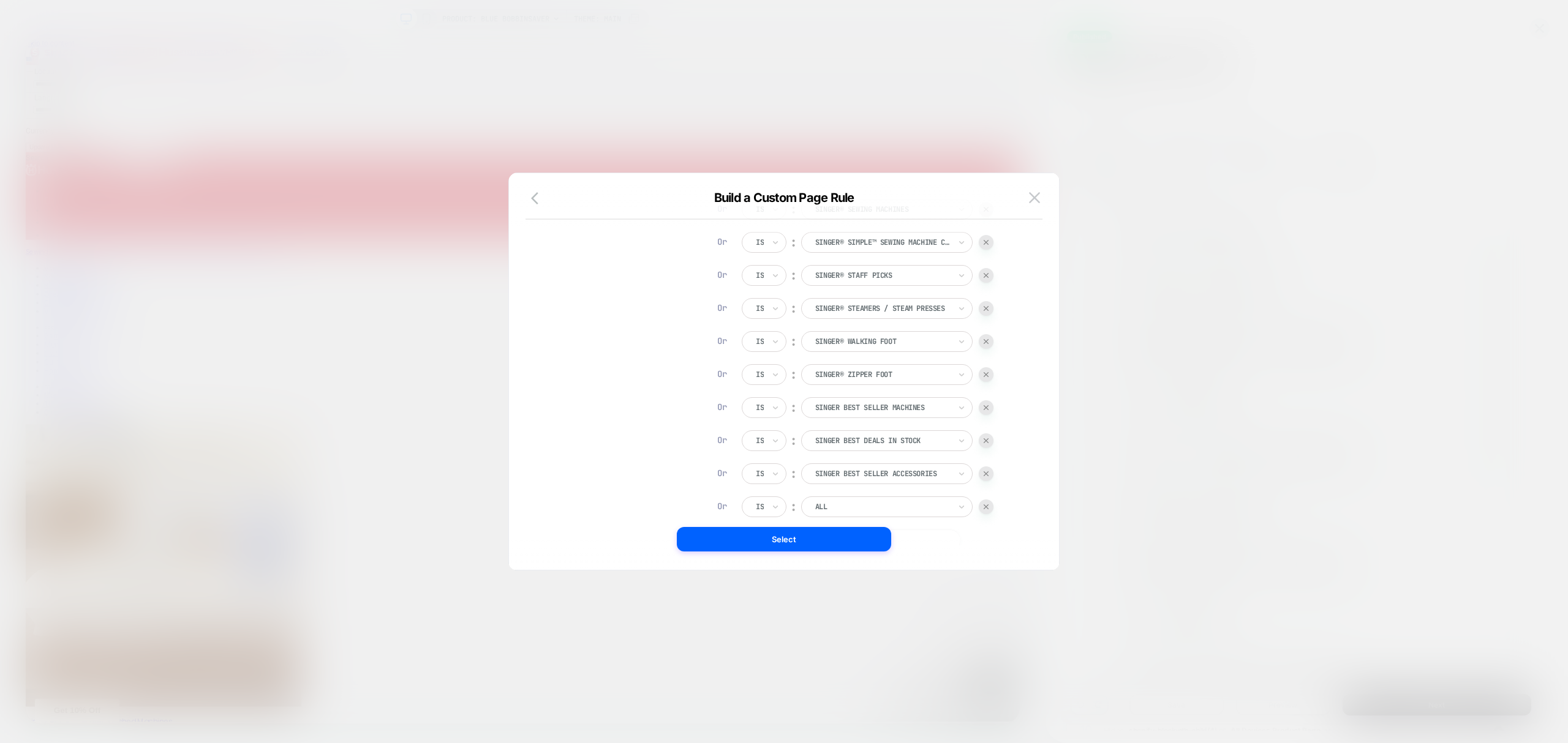
click at [851, 509] on div at bounding box center [883, 507] width 135 height 11
type input "*"
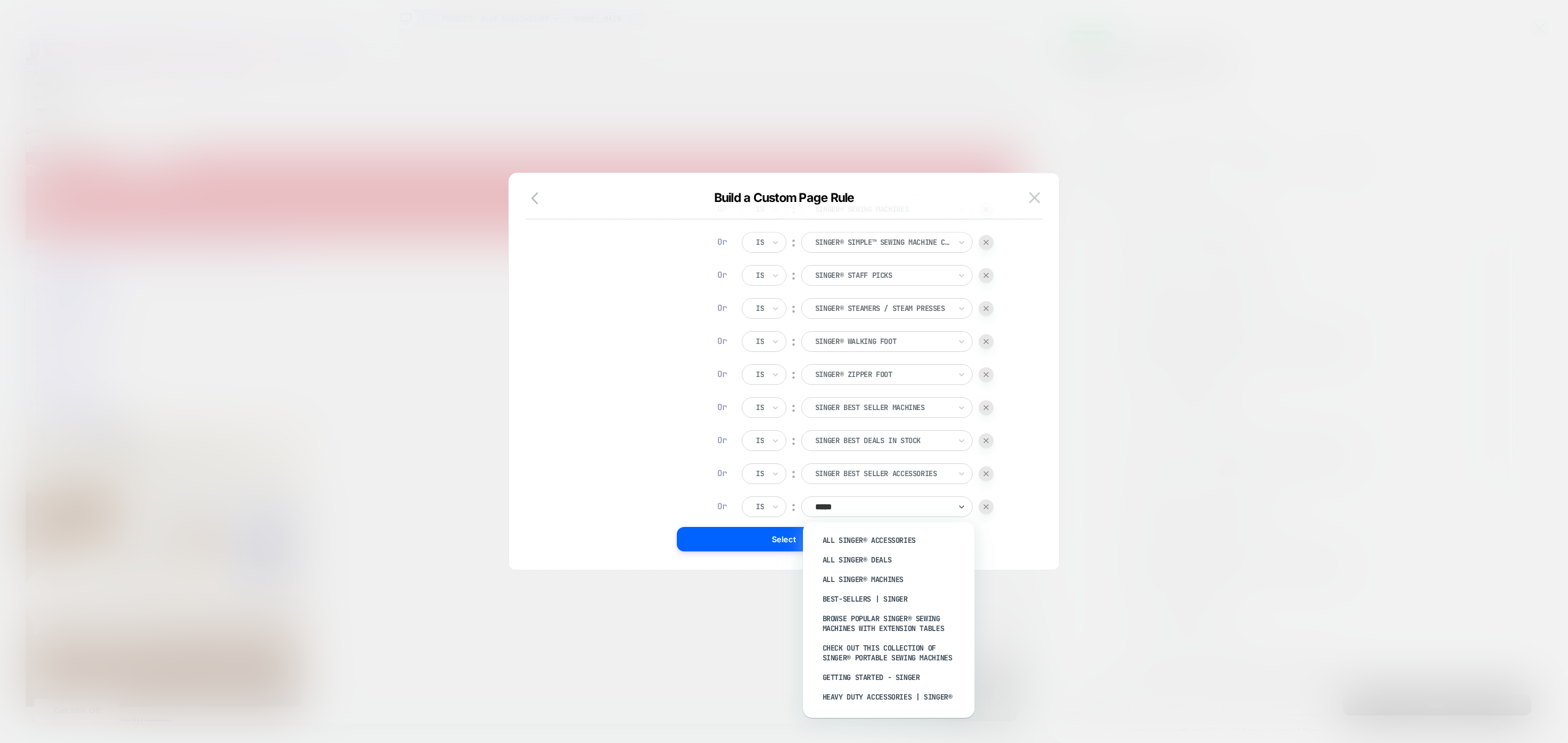
type input "******"
drag, startPoint x: 901, startPoint y: 691, endPoint x: 781, endPoint y: 598, distance: 151.8
click at [900, 720] on div "Stabilizer & Embroidery Thread | SINGER®" at bounding box center [895, 734] width 159 height 29
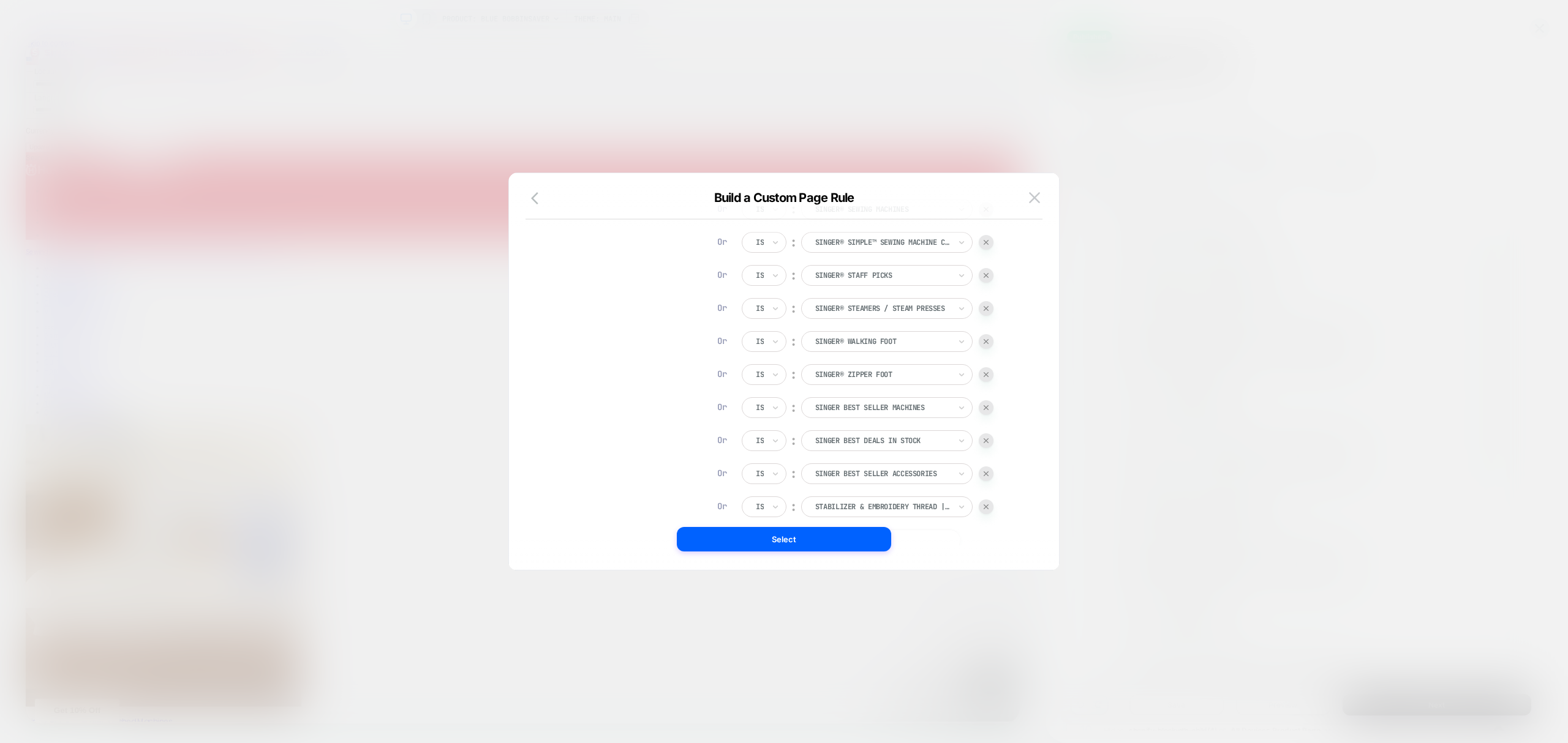
drag, startPoint x: 794, startPoint y: 545, endPoint x: 790, endPoint y: 681, distance: 136.1
click at [792, 546] on button "Select" at bounding box center [784, 540] width 215 height 24
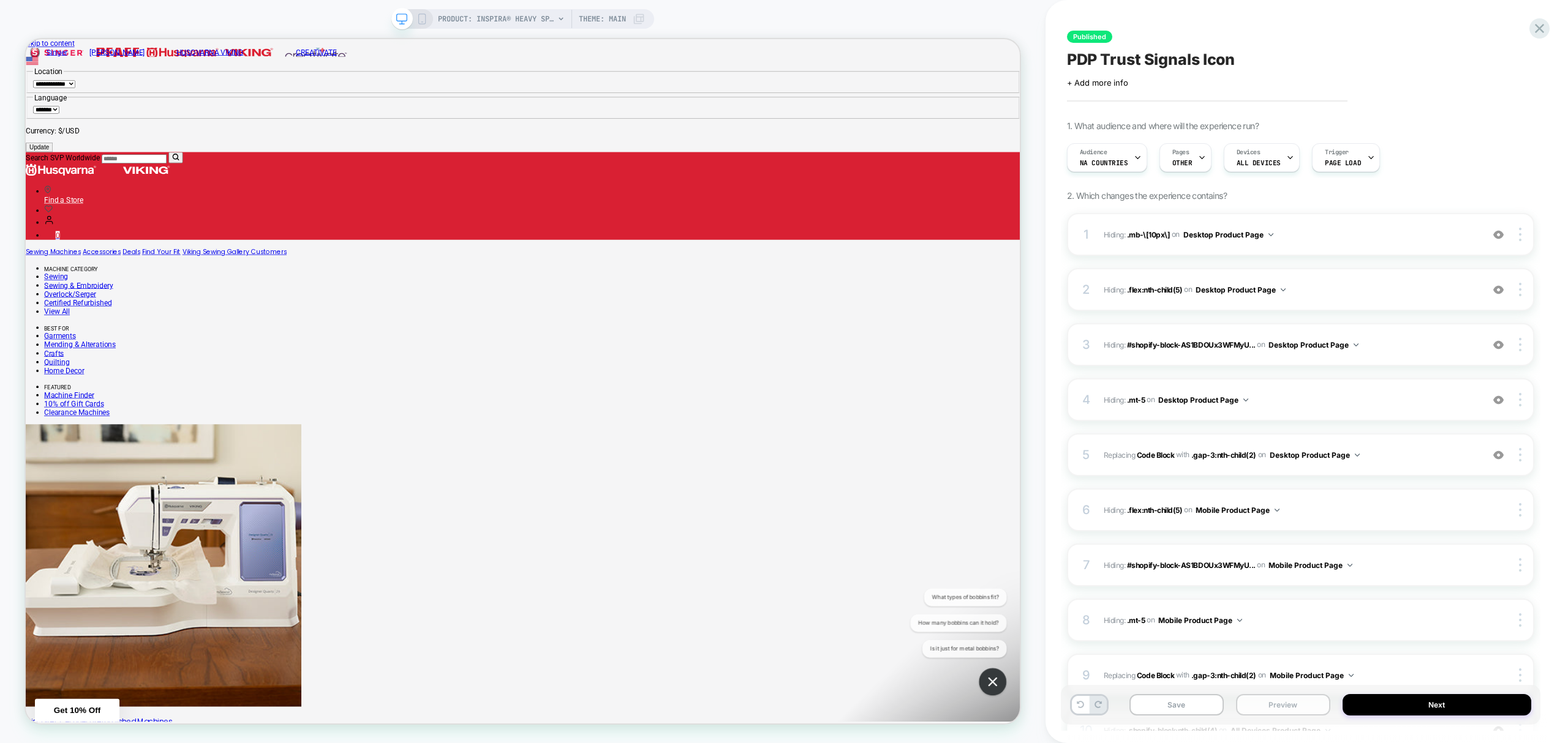
click at [1276, 708] on button "Preview" at bounding box center [1283, 705] width 94 height 22
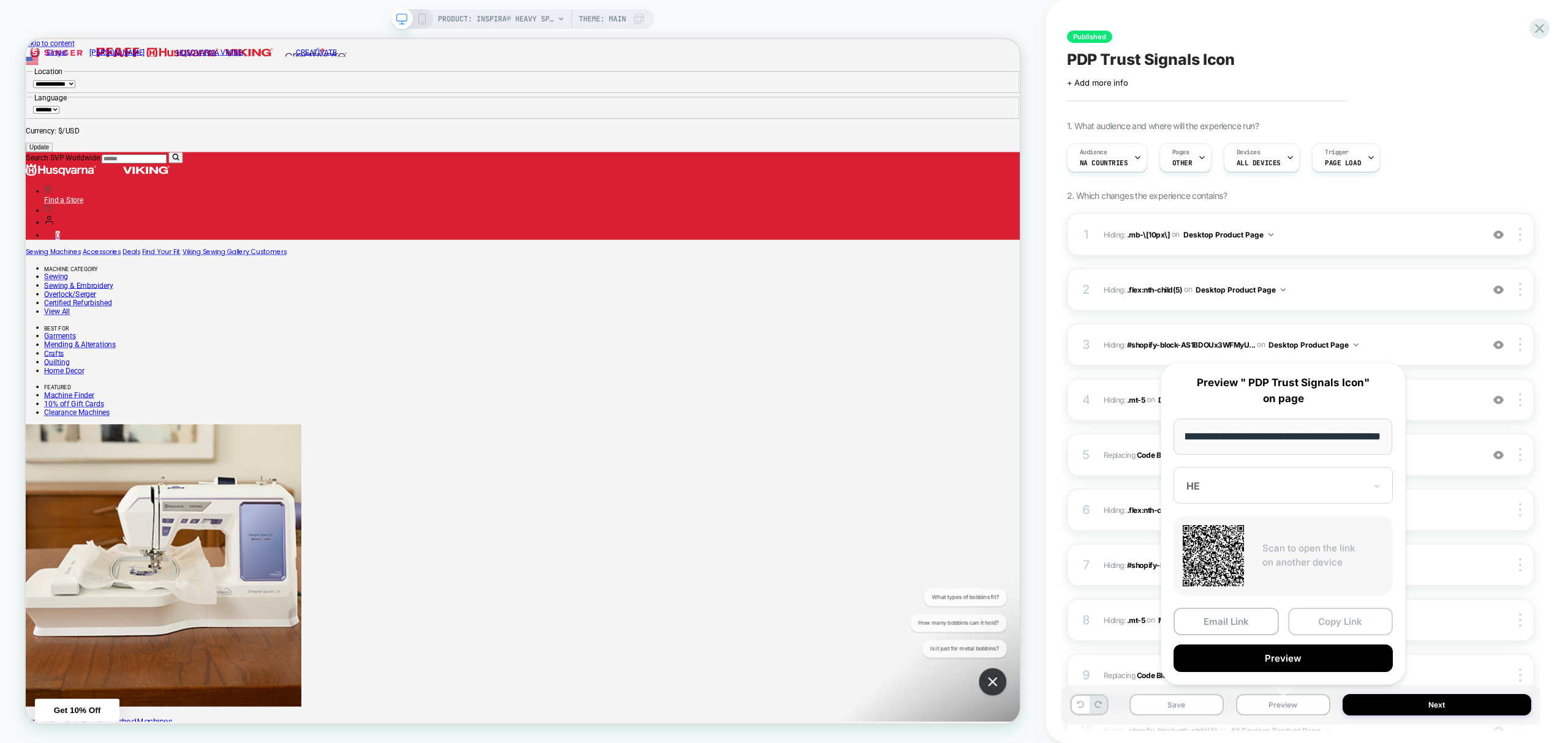
scroll to position [0, 0]
drag, startPoint x: 1331, startPoint y: 628, endPoint x: 1331, endPoint y: 635, distance: 7.0
click at [1339, 610] on button "Copy Link" at bounding box center [1341, 622] width 106 height 28
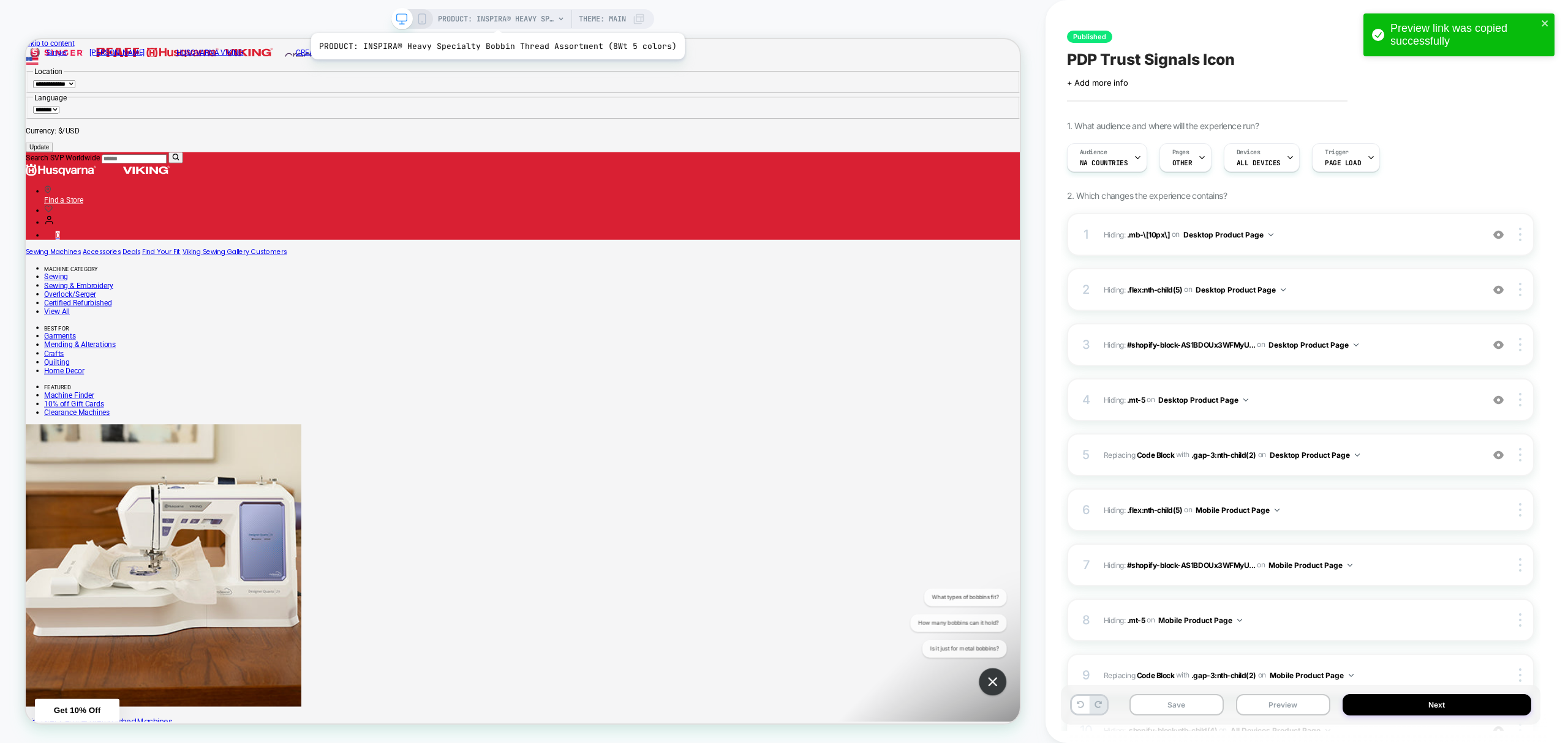
click at [492, 18] on span "PRODUCT: INSPIRA® Heavy Specialty Bobbin Thread Assortment (8Wt 5 colors)" at bounding box center [496, 19] width 117 height 20
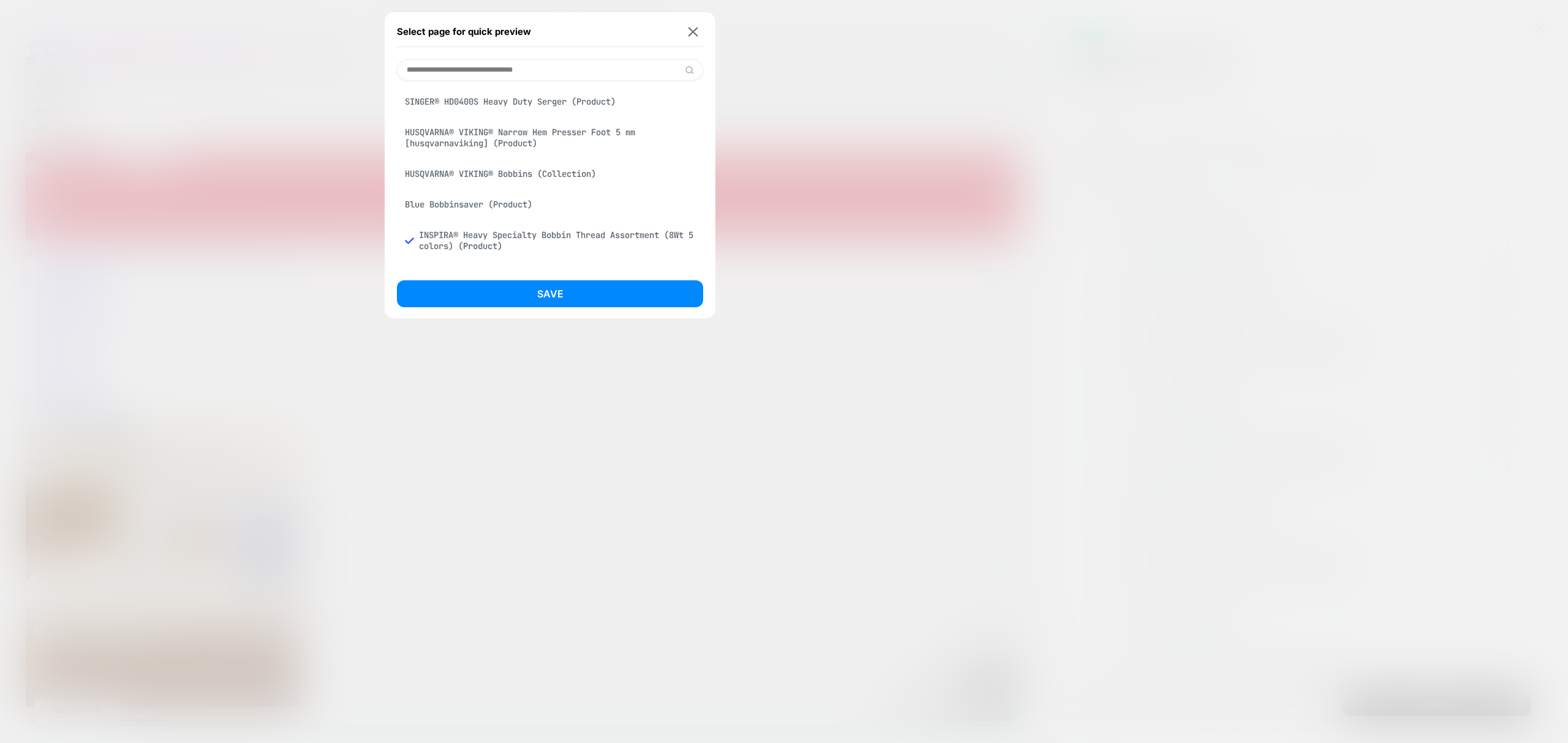
click at [496, 145] on div "HUSQVARNA® VIKING® Narrow Hem Presser Foot 5 mm [husqvarnaviking] (Product)" at bounding box center [550, 138] width 306 height 35
click at [524, 284] on button "Save" at bounding box center [550, 293] width 306 height 27
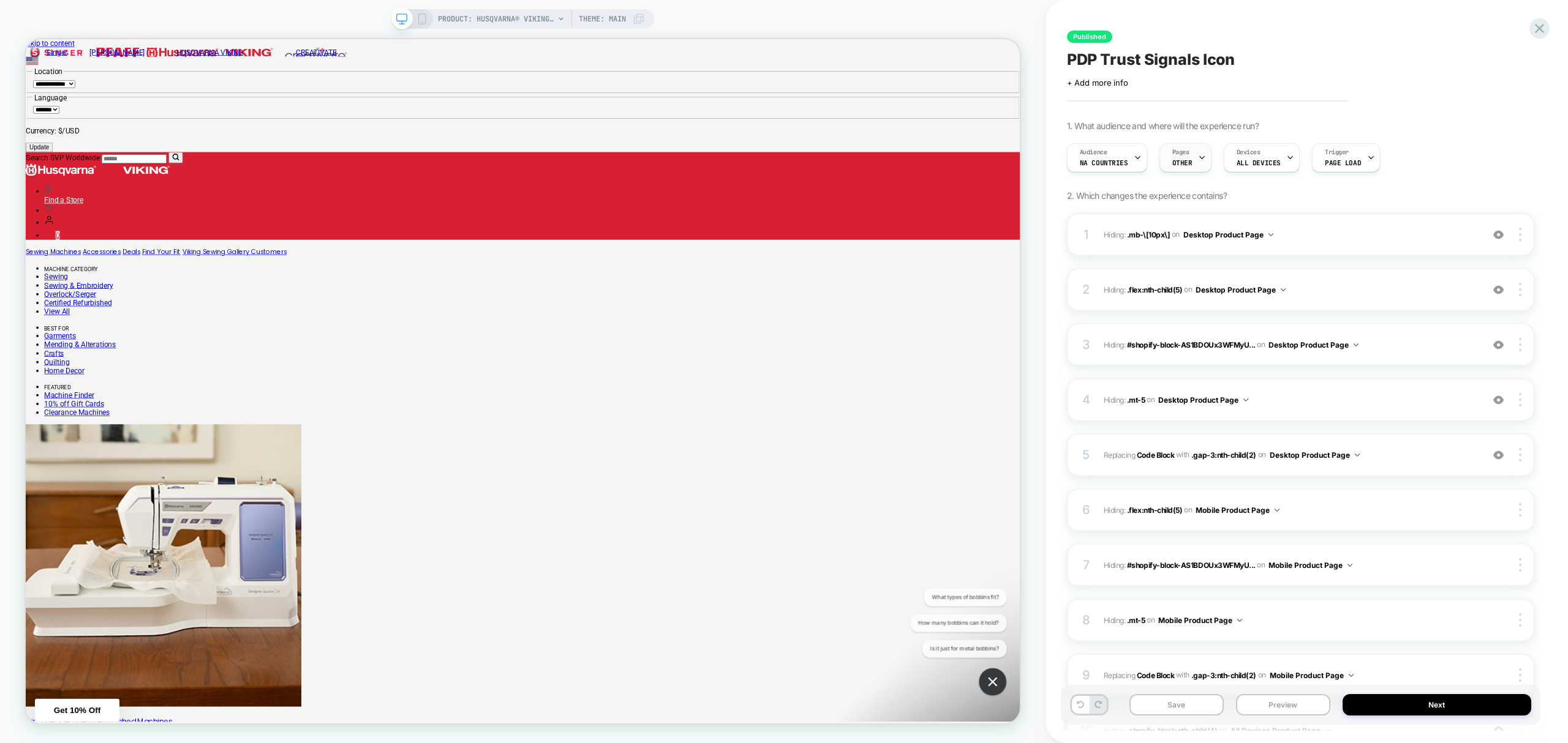
click at [1167, 164] on div "Pages OTHER" at bounding box center [1183, 157] width 45 height 28
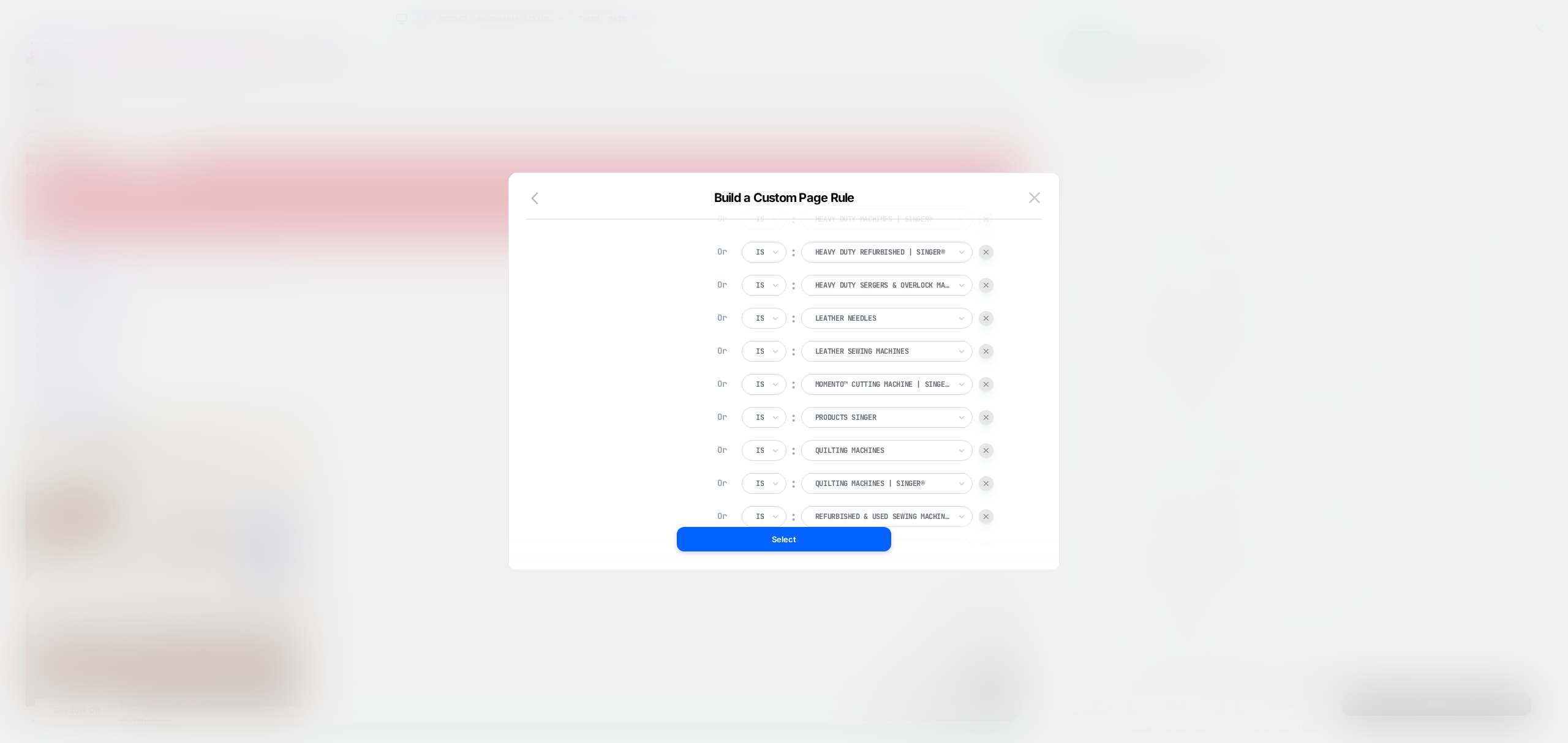
scroll to position [381, 0]
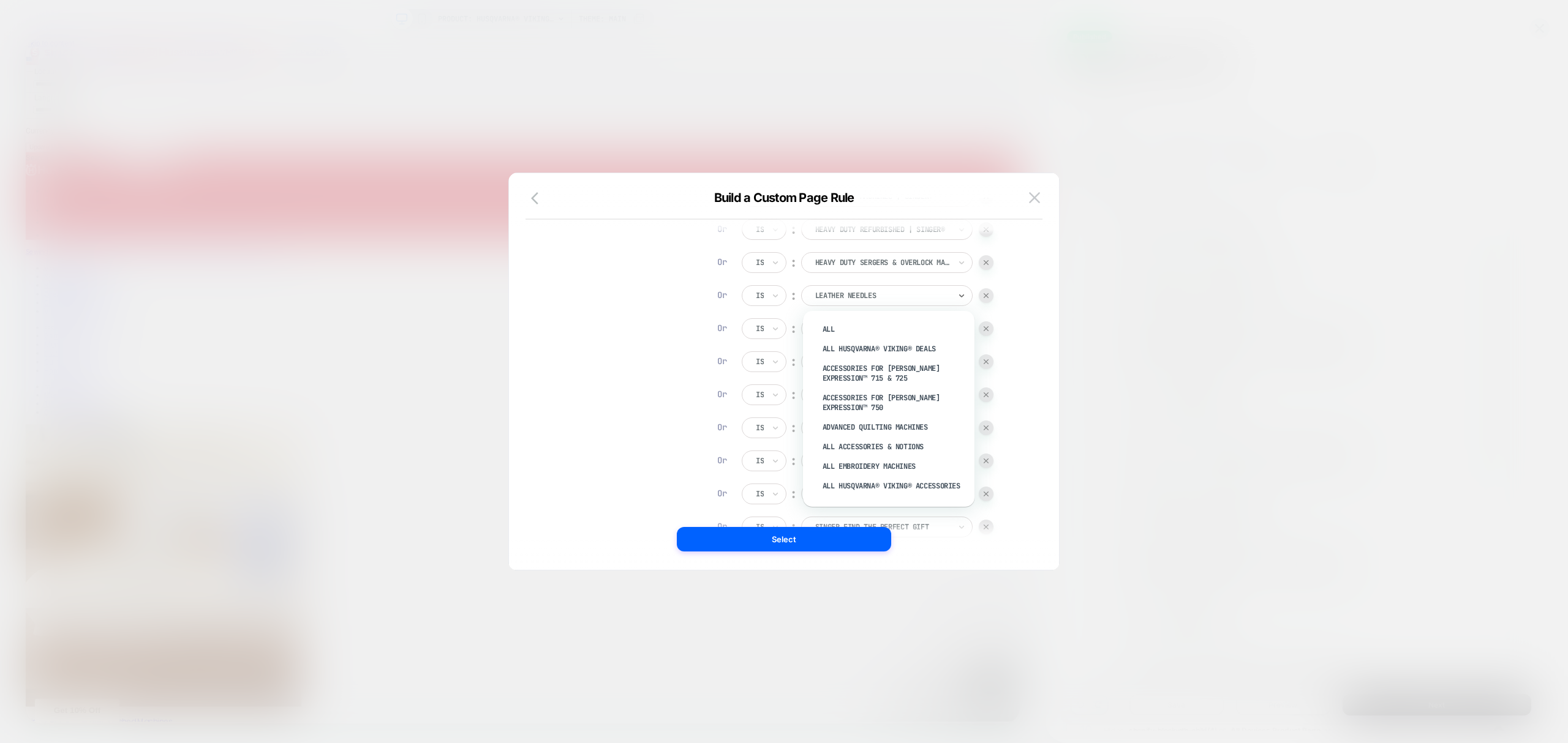
click at [924, 303] on div "Leather Needles" at bounding box center [887, 296] width 171 height 21
click at [989, 294] on img at bounding box center [986, 296] width 5 height 5
click at [990, 298] on div at bounding box center [986, 295] width 15 height 15
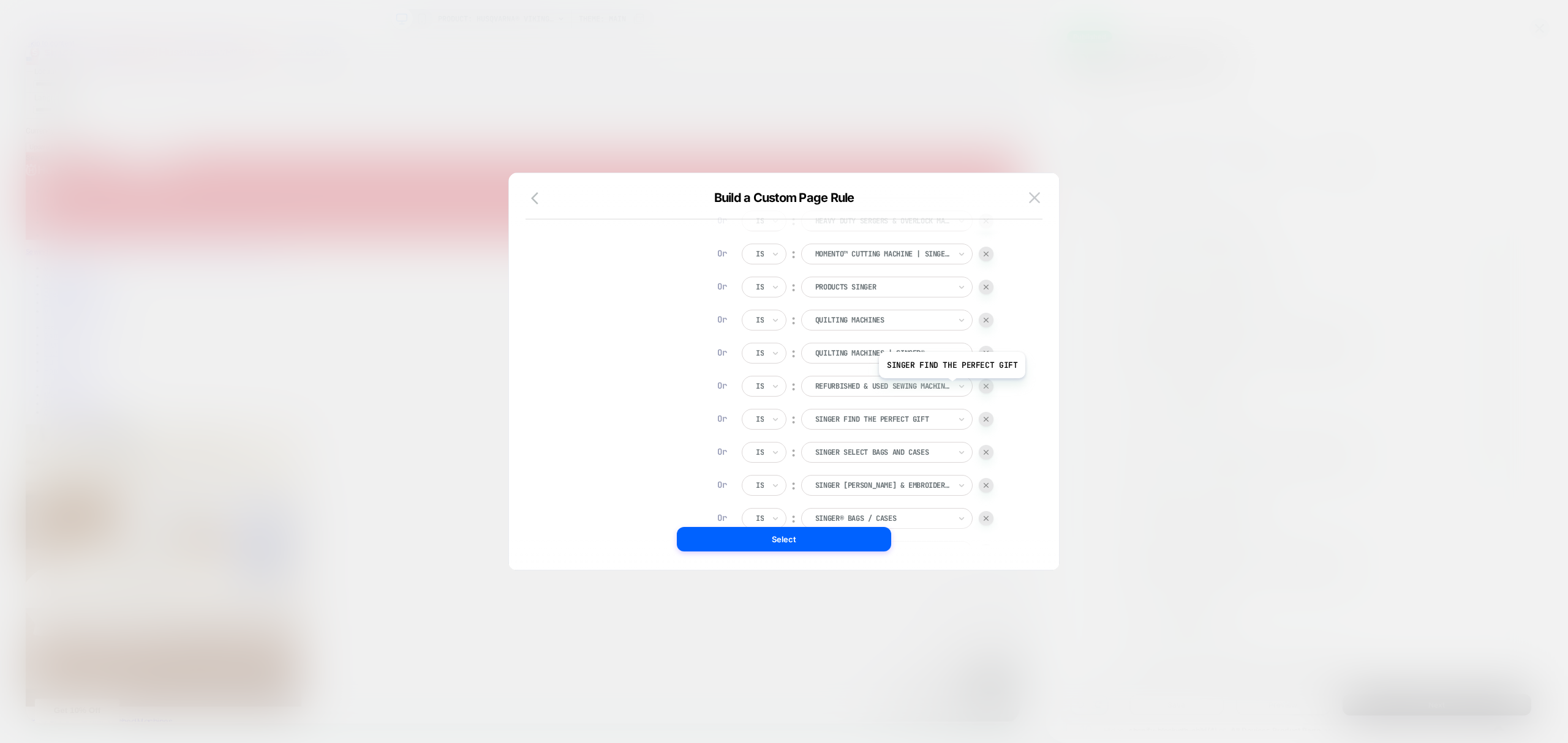
scroll to position [463, 0]
click at [986, 279] on img at bounding box center [986, 280] width 5 height 5
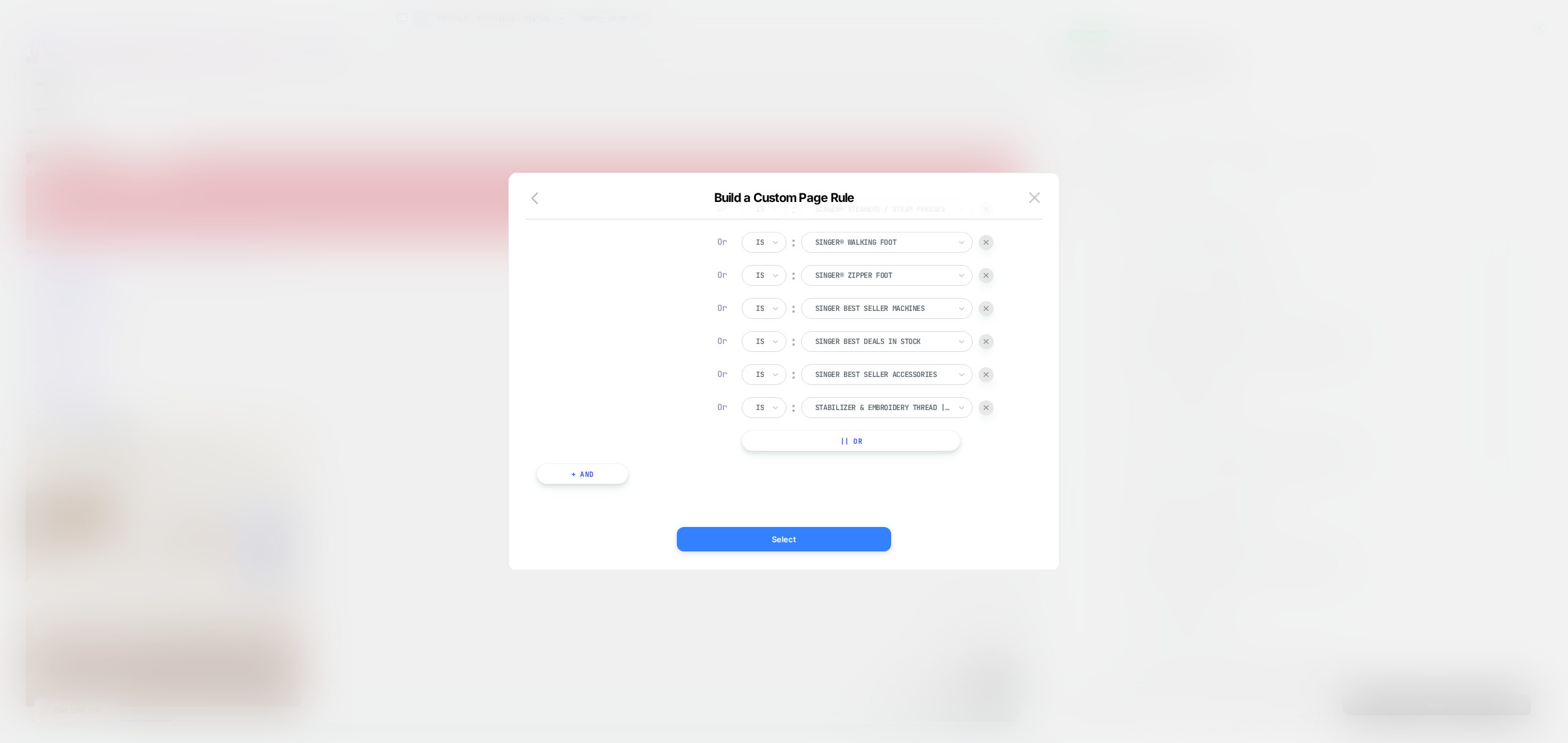
click at [826, 535] on button "Select" at bounding box center [784, 540] width 215 height 24
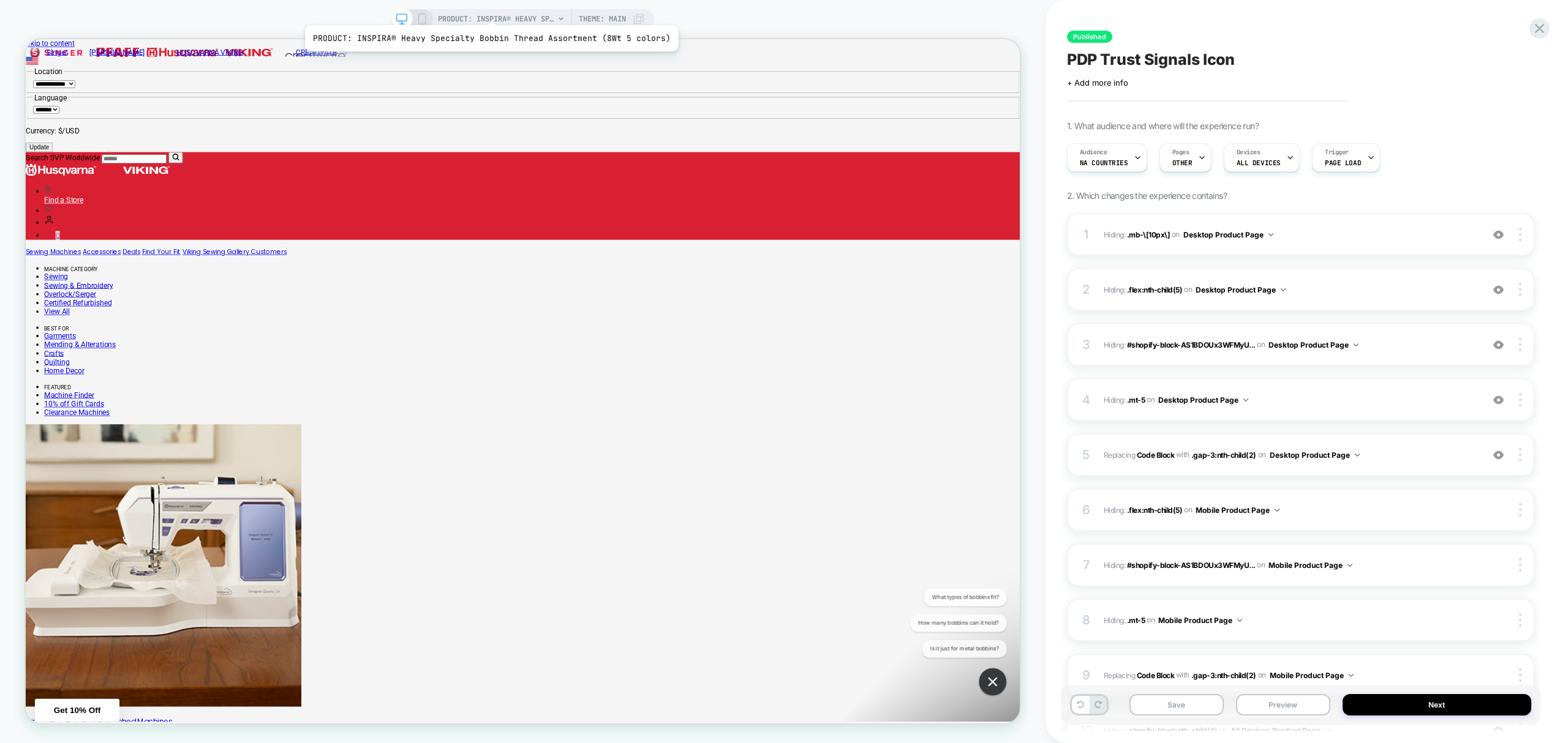
click at [488, 10] on span "PRODUCT: INSPIRA® Heavy Specialty Bobbin Thread Assortment (8Wt 5 colors)" at bounding box center [496, 19] width 117 height 20
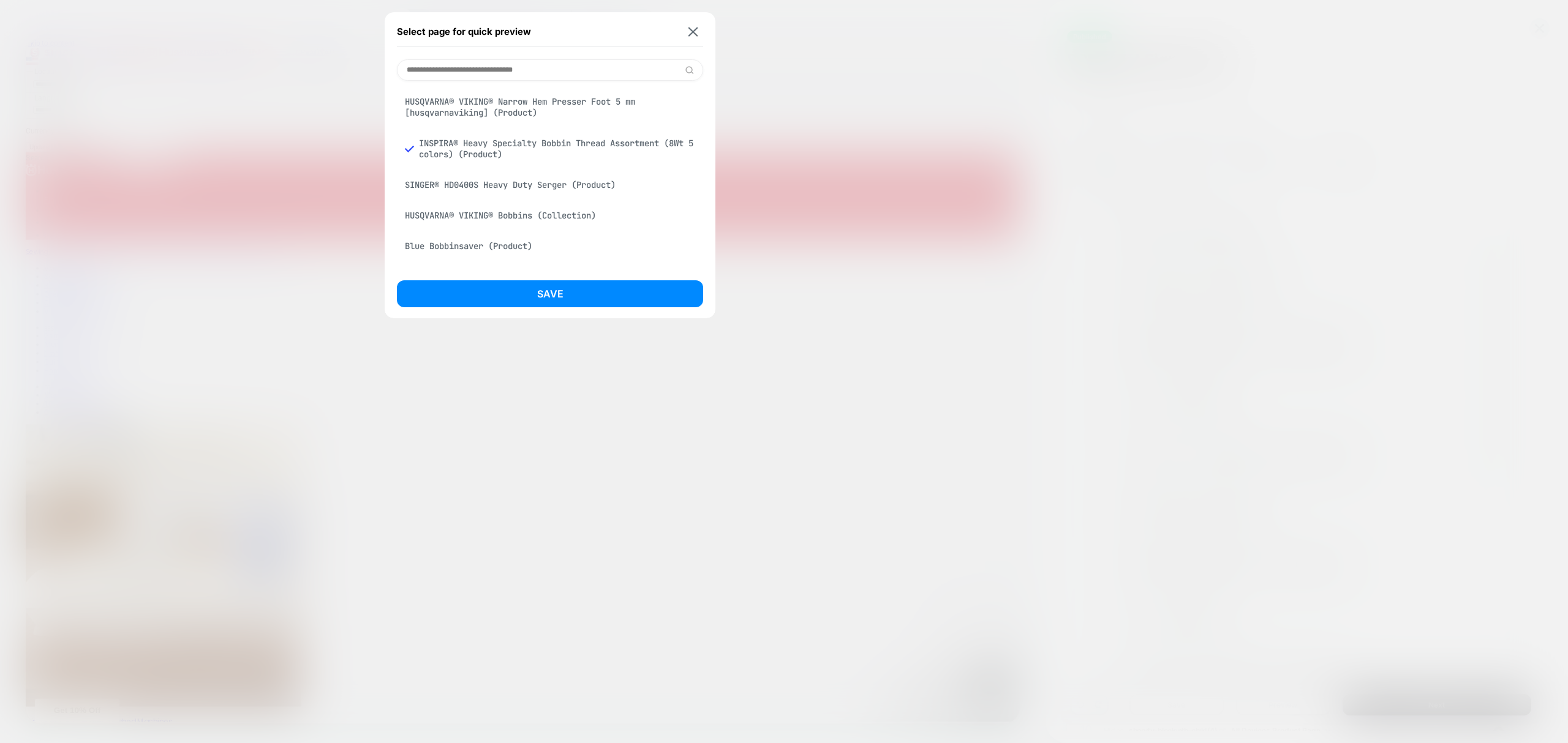
click at [481, 73] on input at bounding box center [550, 70] width 306 height 22
paste input "**********"
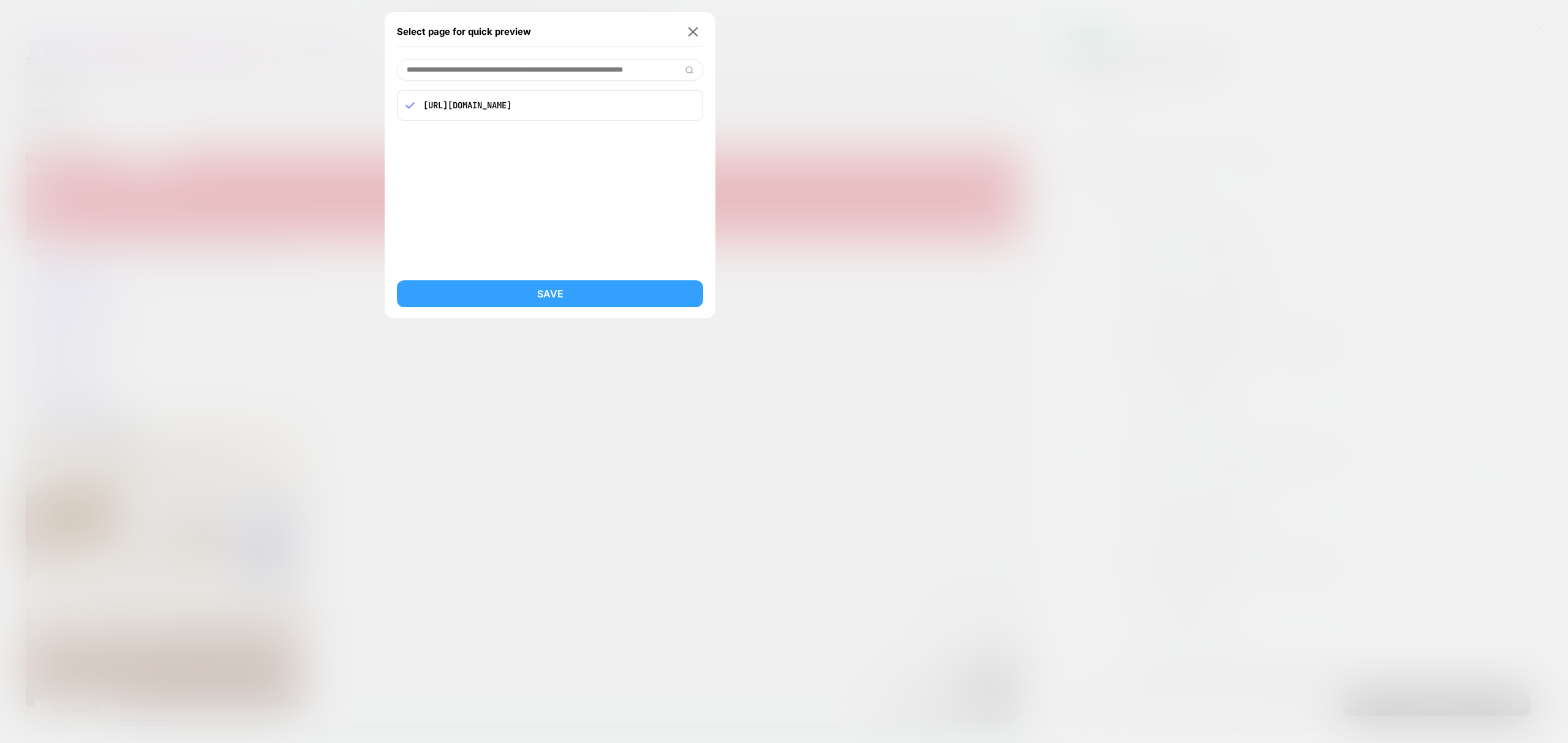
type input "**********"
click at [569, 285] on button "Save" at bounding box center [550, 293] width 306 height 27
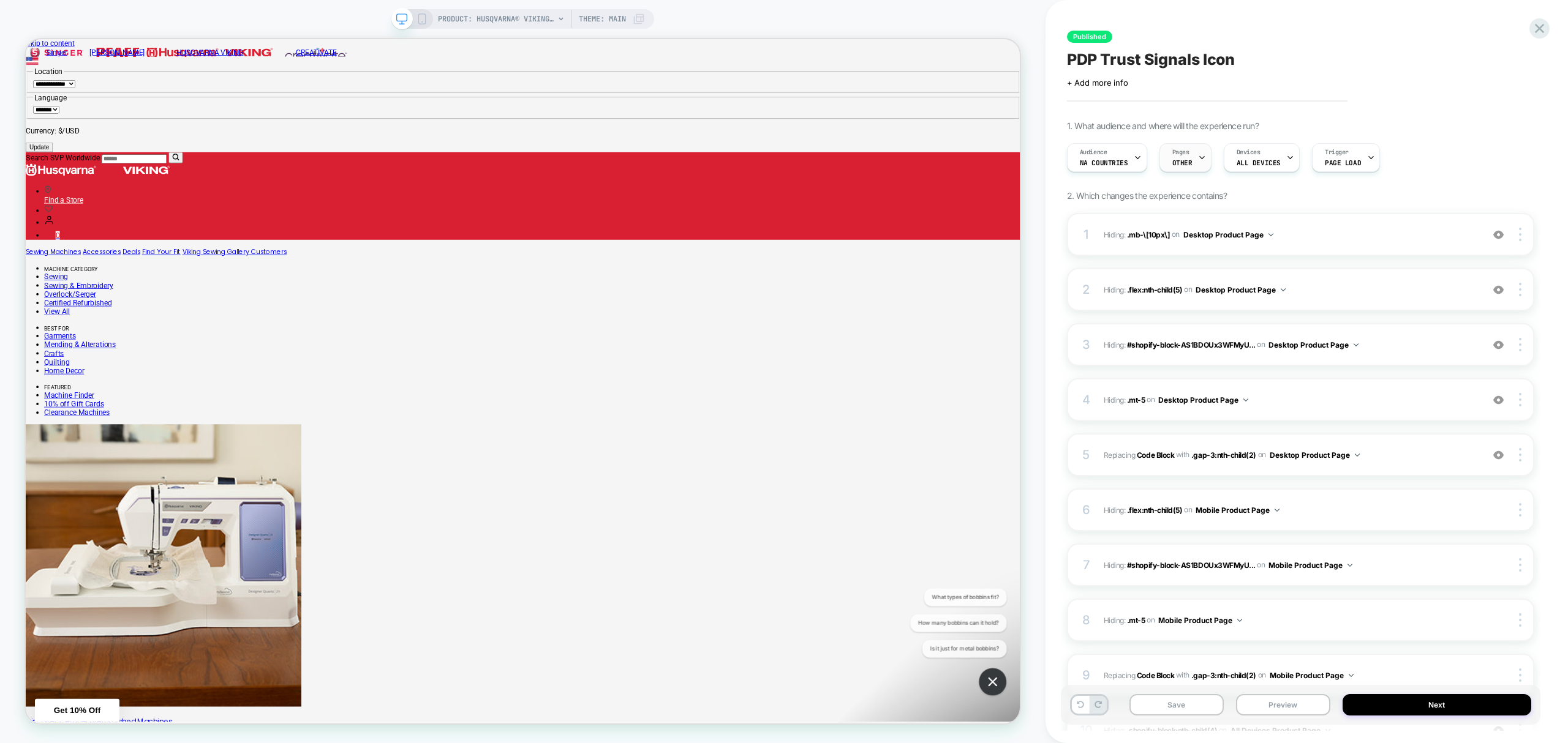
click at [1184, 158] on span "OTHER" at bounding box center [1182, 163] width 20 height 9
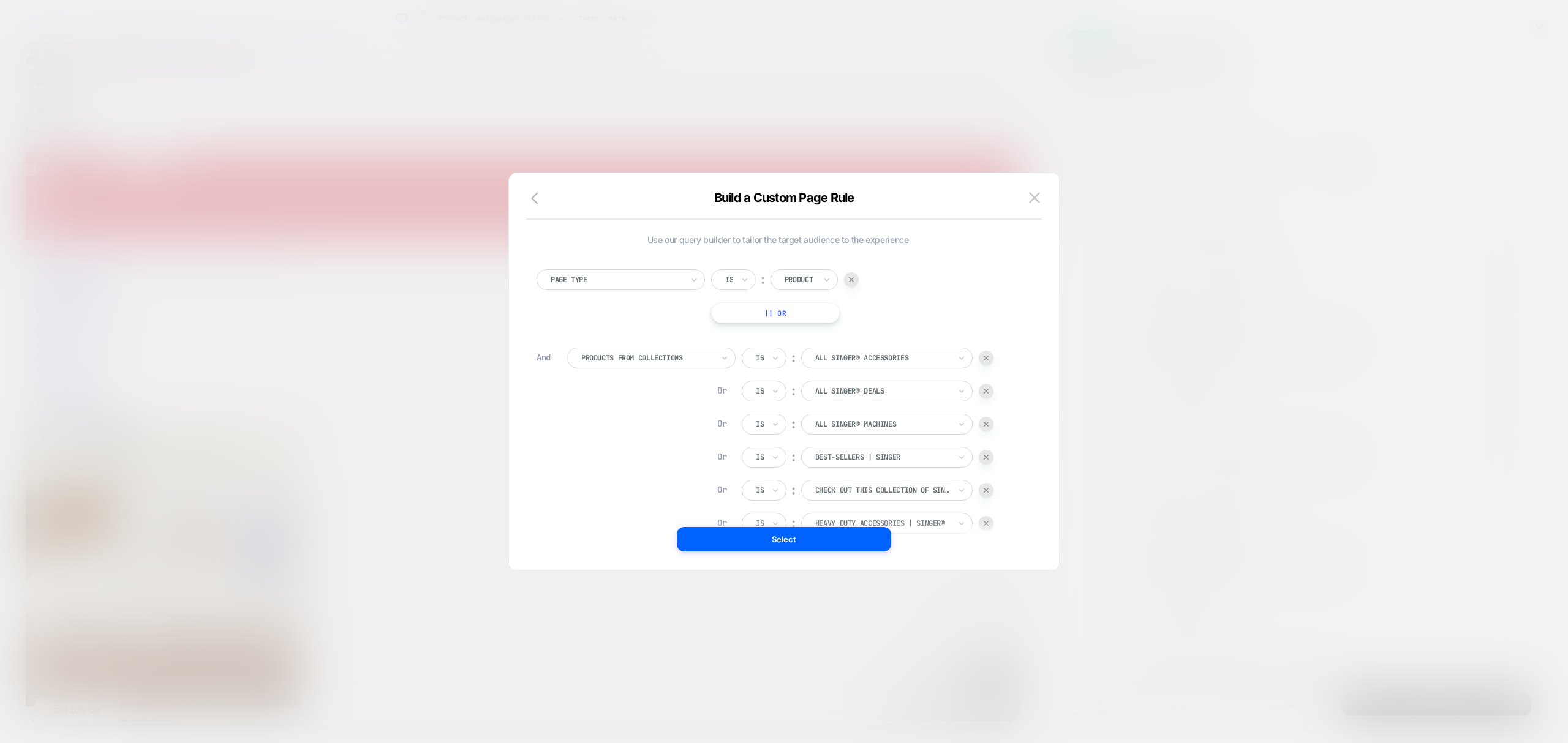
click at [1025, 195] on div "Build a Custom Page Rule" at bounding box center [784, 205] width 550 height 29
click at [1032, 192] on img at bounding box center [1034, 197] width 11 height 10
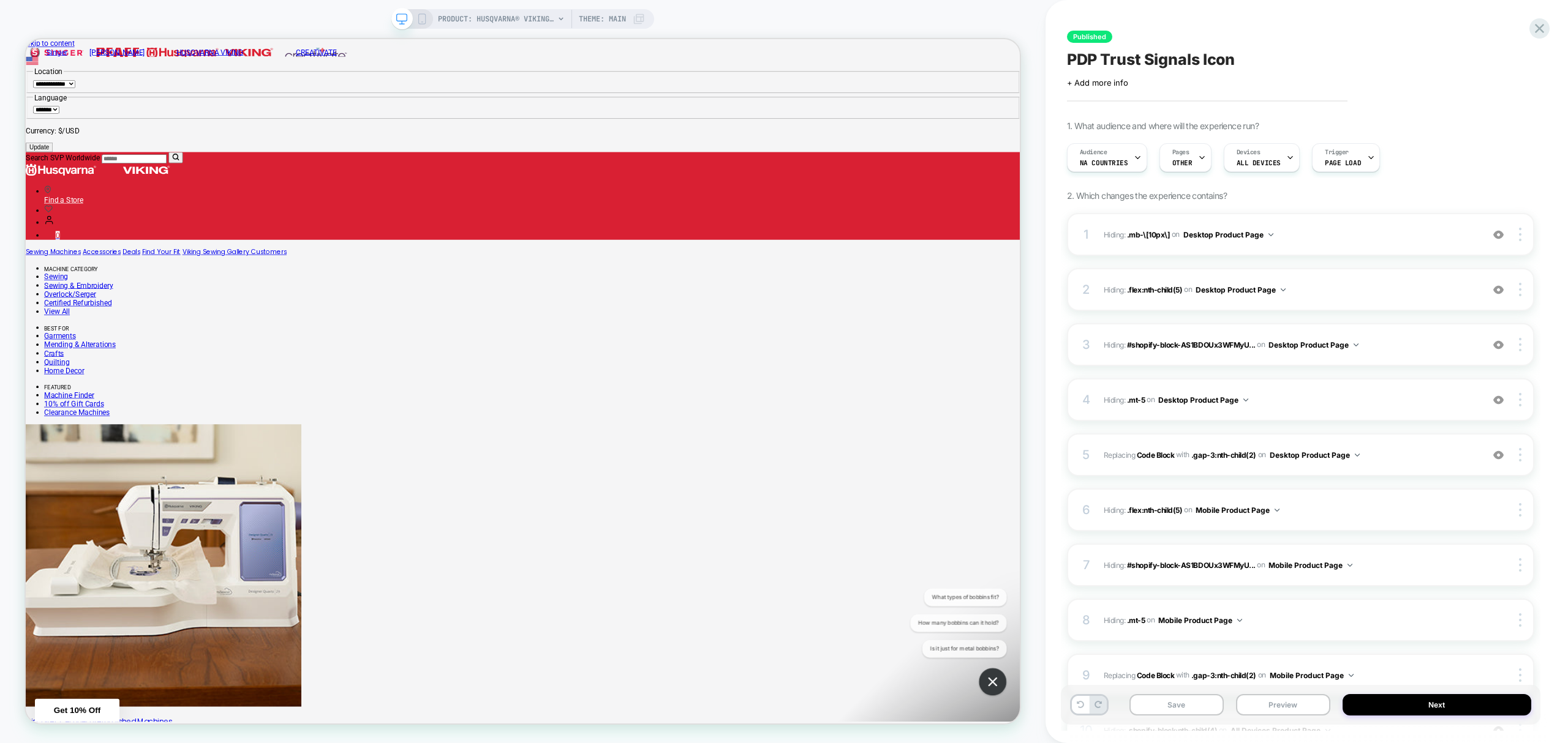
click at [1198, 715] on button "Save" at bounding box center [1176, 705] width 94 height 22
click at [1299, 699] on button "Preview" at bounding box center [1283, 705] width 94 height 22
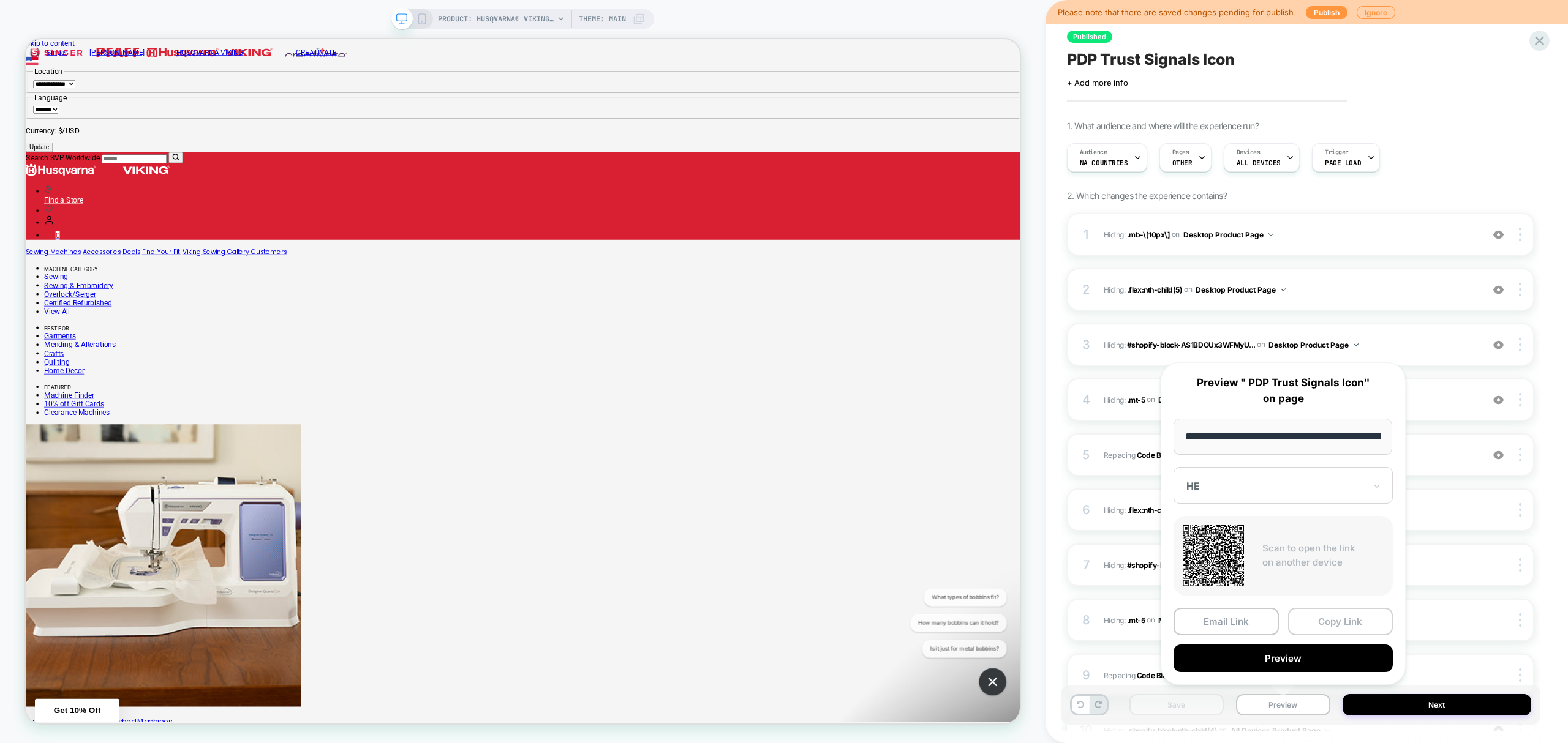
click at [1354, 622] on button "Copy Link" at bounding box center [1341, 622] width 106 height 28
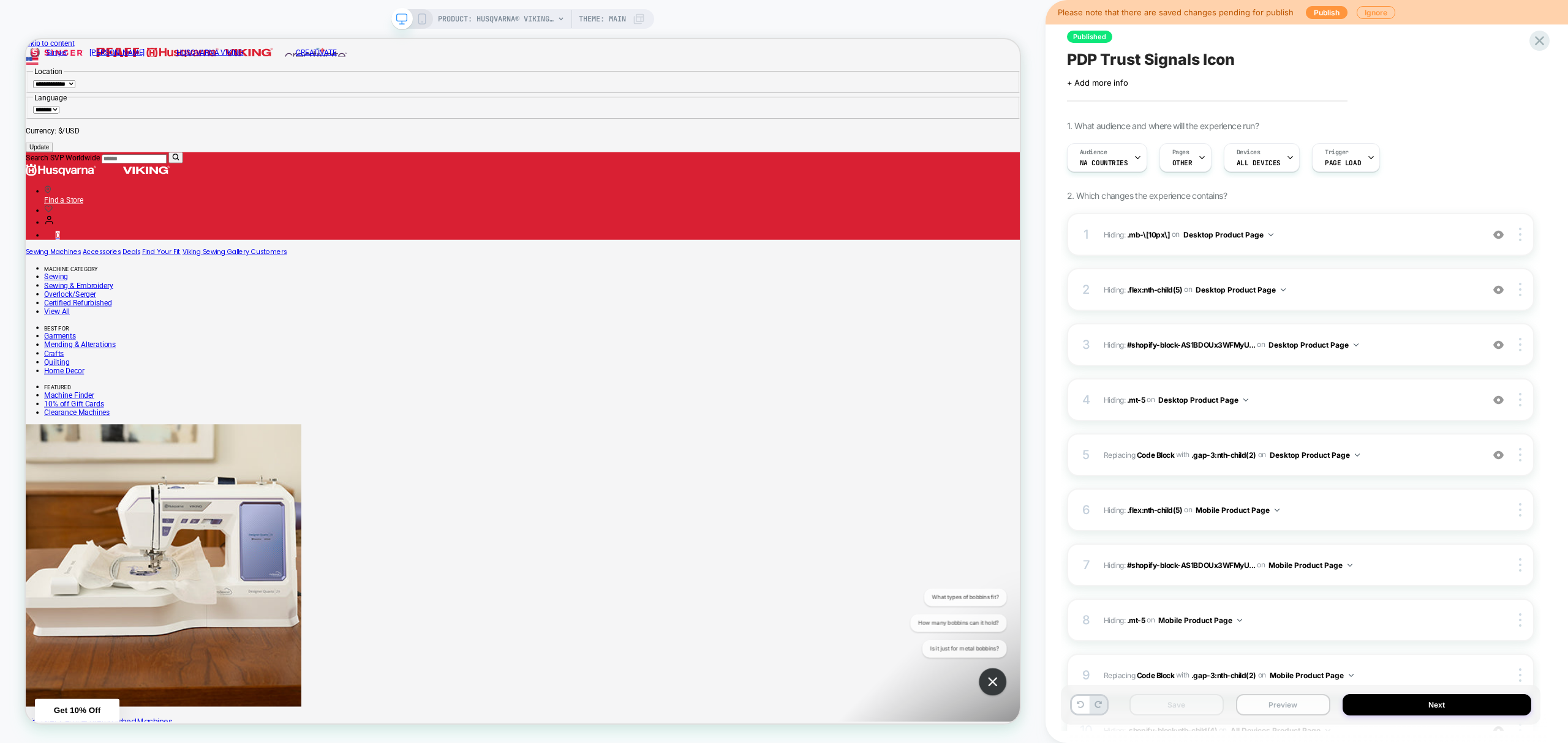
click at [1276, 704] on button "Preview" at bounding box center [1283, 705] width 94 height 22
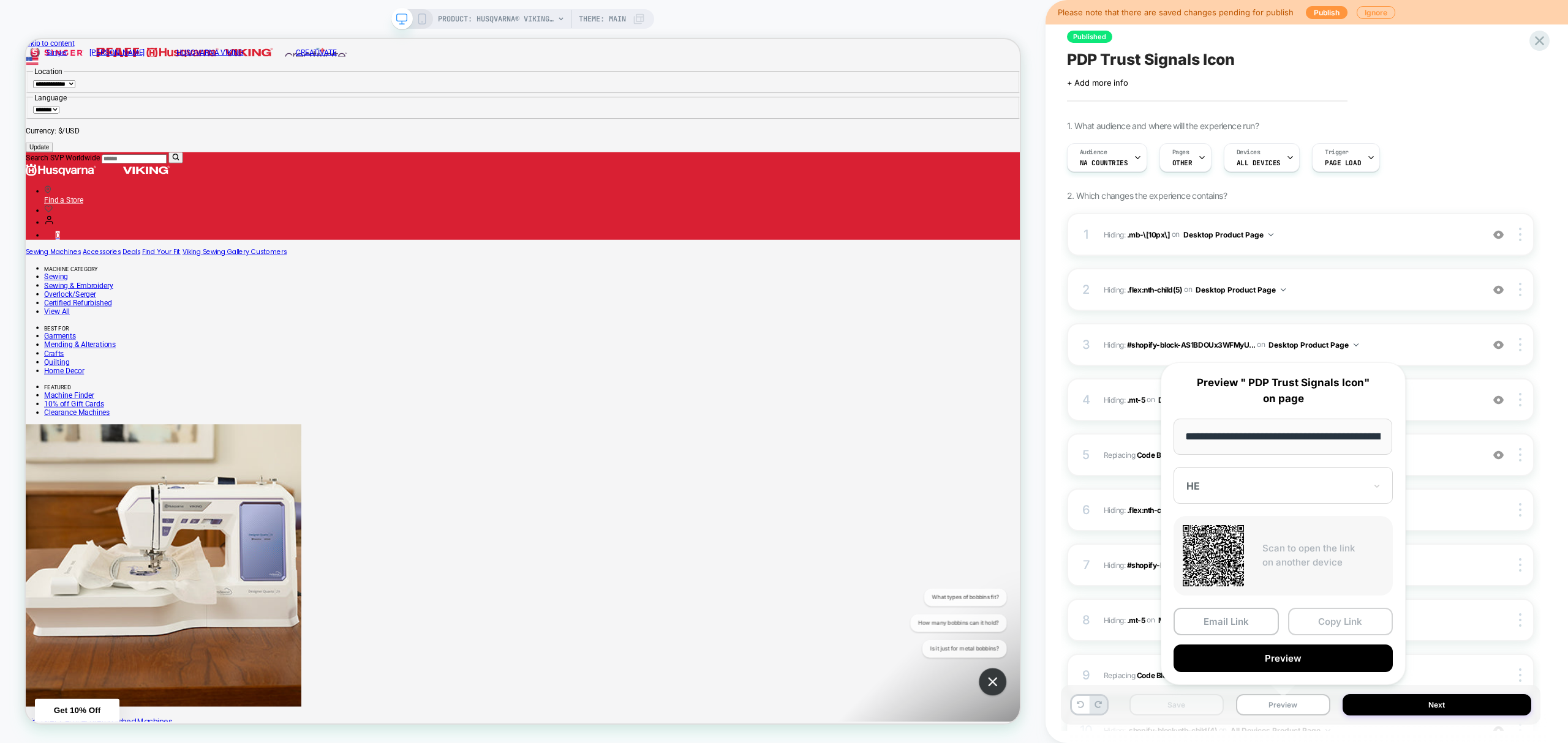
click at [1366, 622] on button "Copy Link" at bounding box center [1341, 622] width 106 height 28
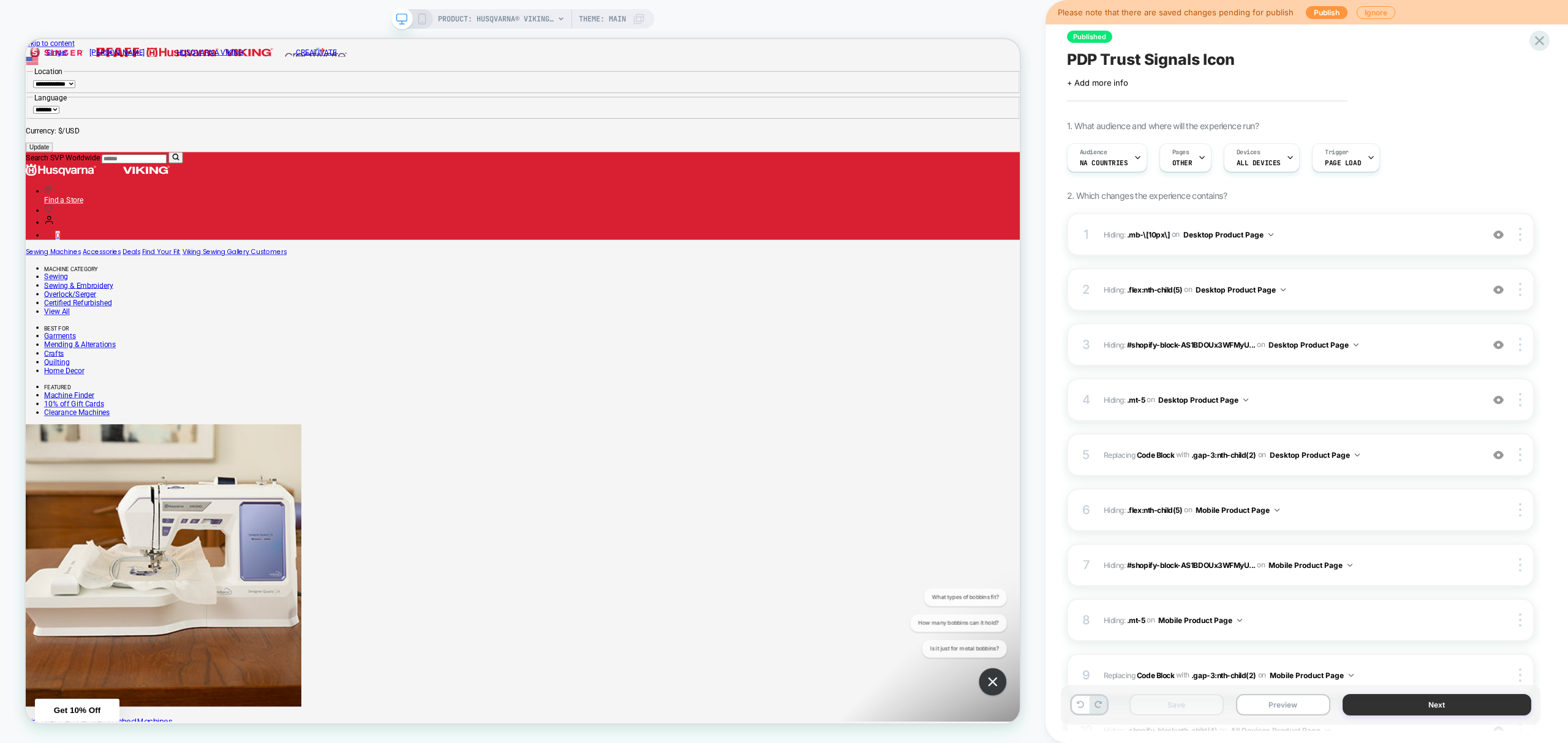
click at [1396, 695] on button "Next" at bounding box center [1437, 705] width 189 height 22
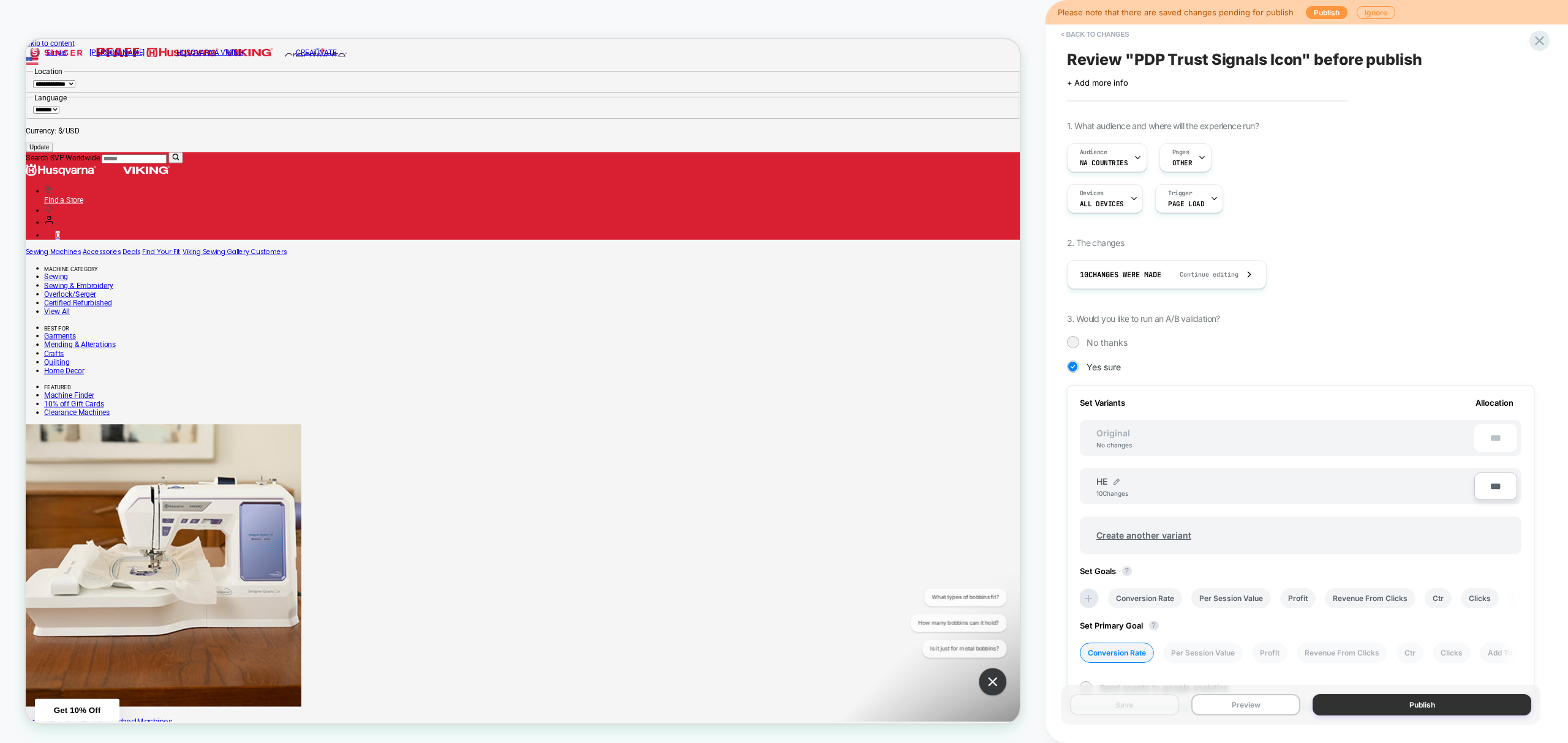
scroll to position [0, 1]
click at [1379, 714] on button "Publish" at bounding box center [1422, 705] width 219 height 22
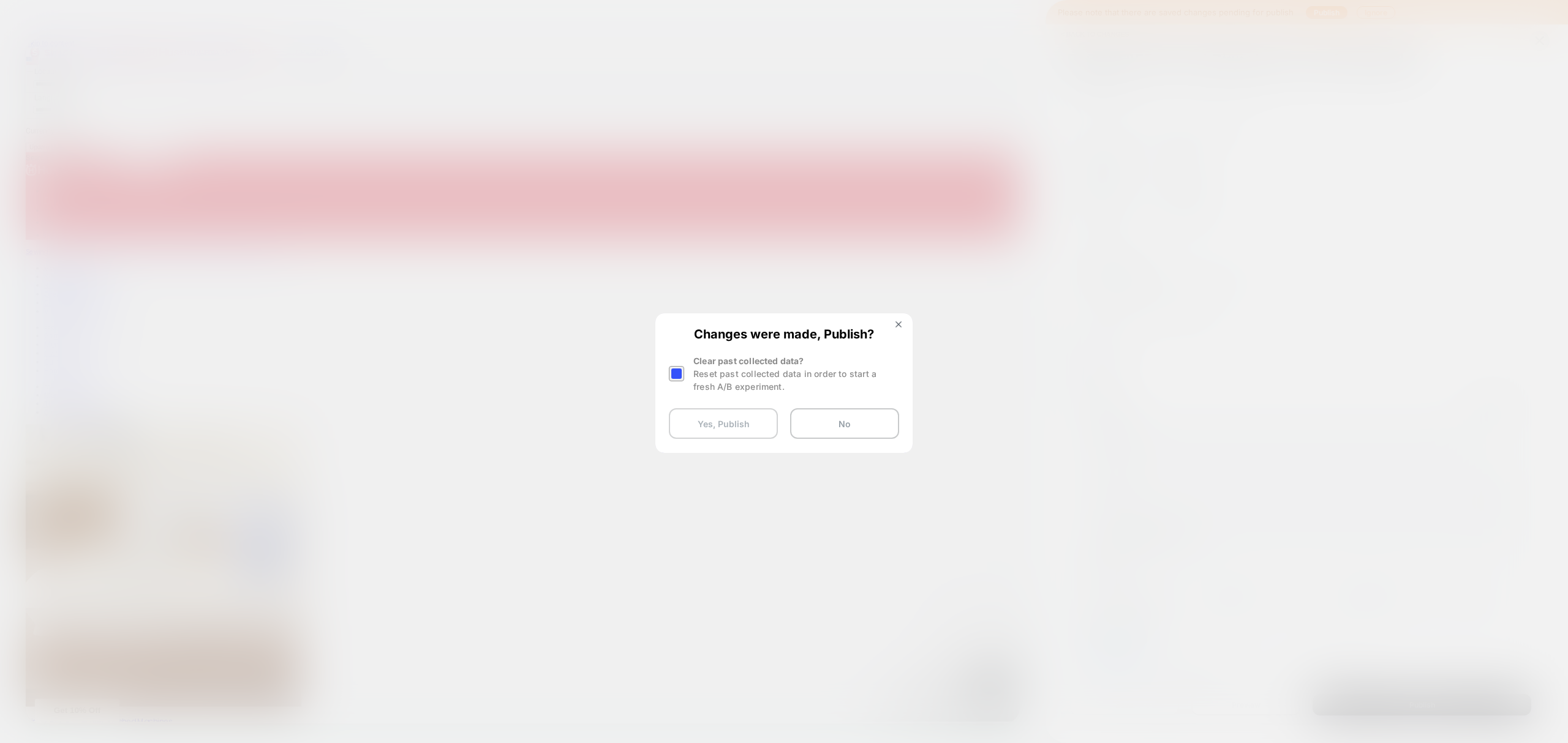
click at [762, 418] on button "Yes, Publish" at bounding box center [723, 423] width 109 height 30
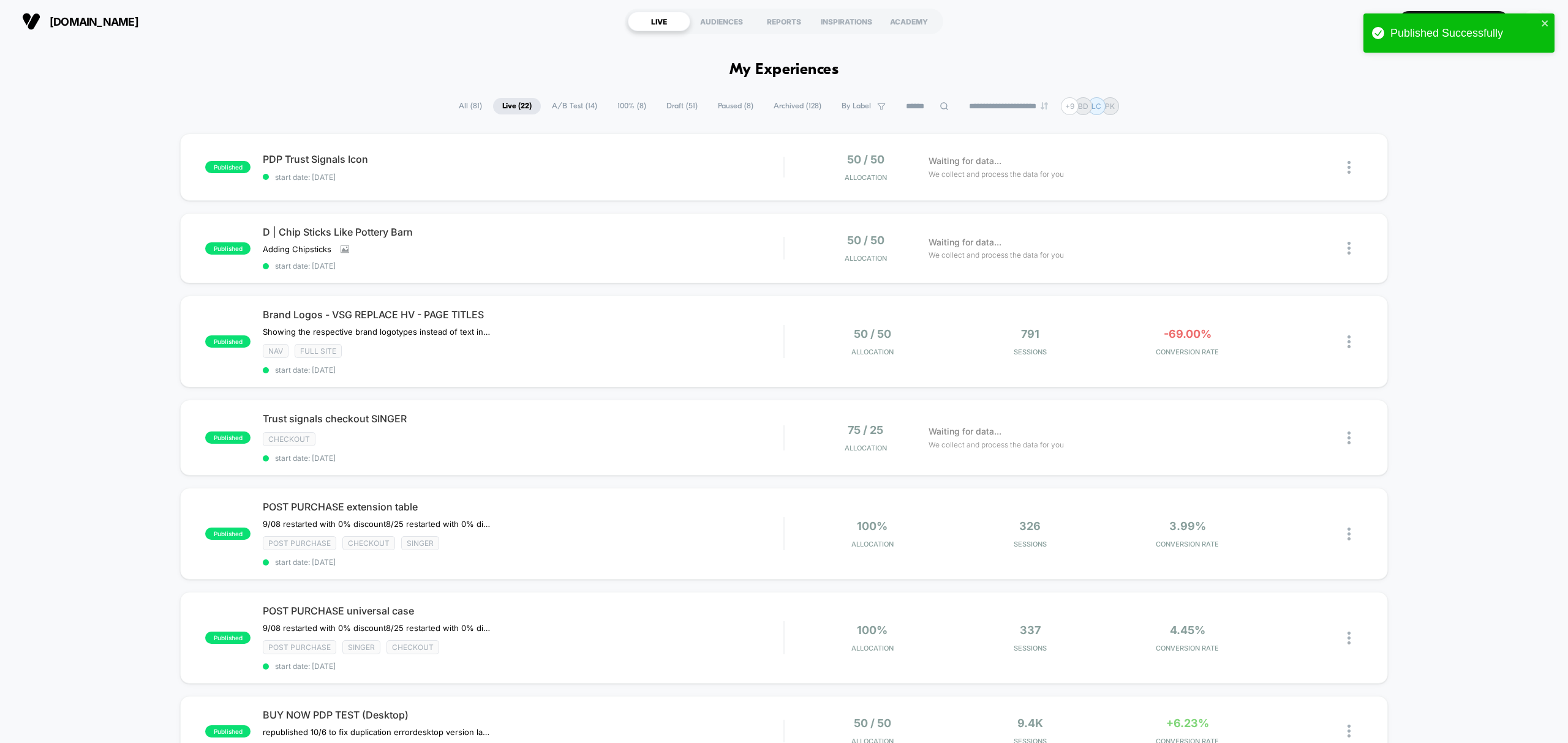
click at [35, 159] on div "published PDP Trust Signals Icon start date: 10/8/2025 50 / 50 Allocation Waiti…" at bounding box center [784, 689] width 1568 height 1113
click at [647, 358] on div "Brand Logos - VSG REPLACE HV - PAGE TITLES ﻿Showing the respective brand logoty…" at bounding box center [524, 342] width 521 height 66
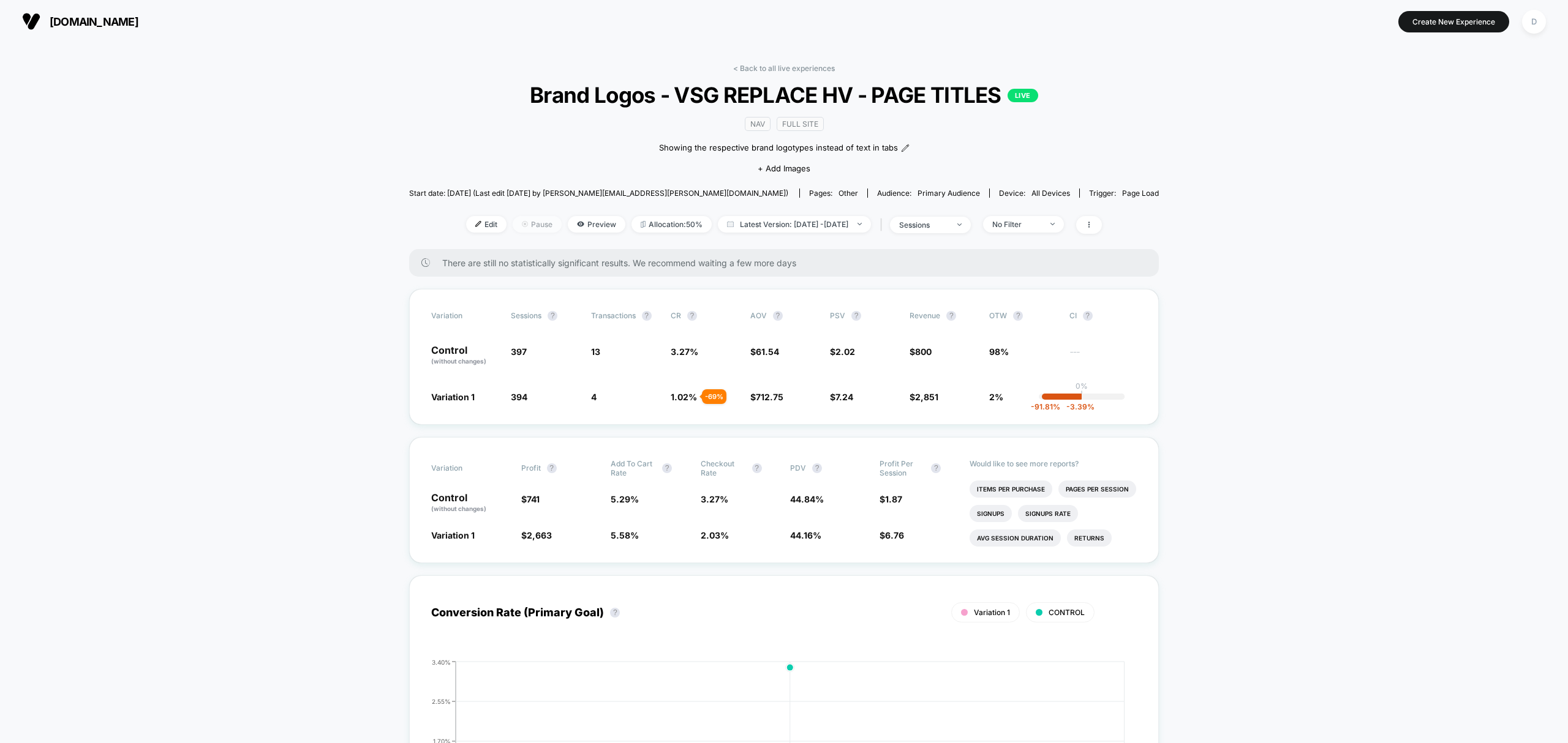
click at [520, 226] on span "Pause" at bounding box center [537, 224] width 49 height 16
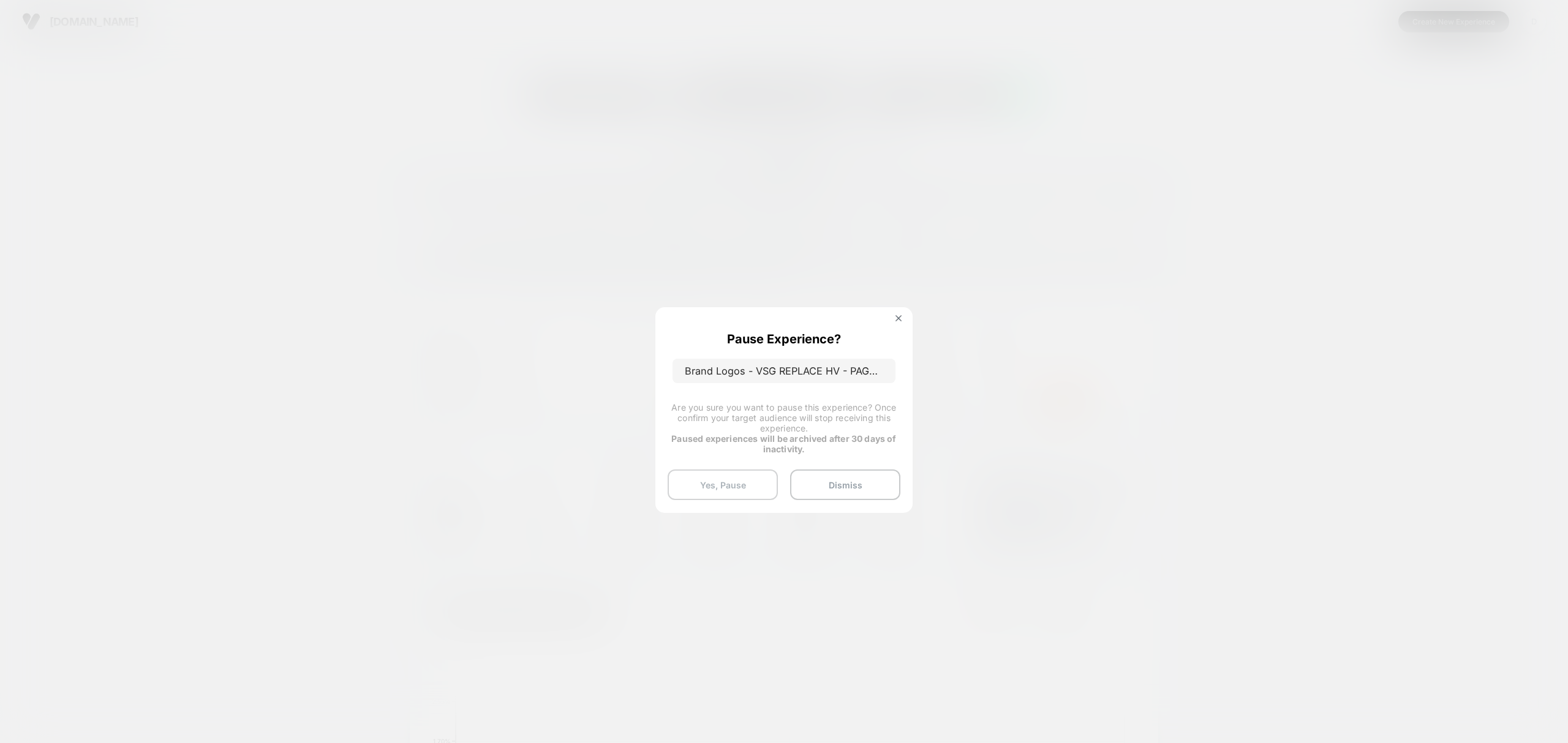
click at [718, 484] on button "Yes, Pause" at bounding box center [723, 484] width 110 height 30
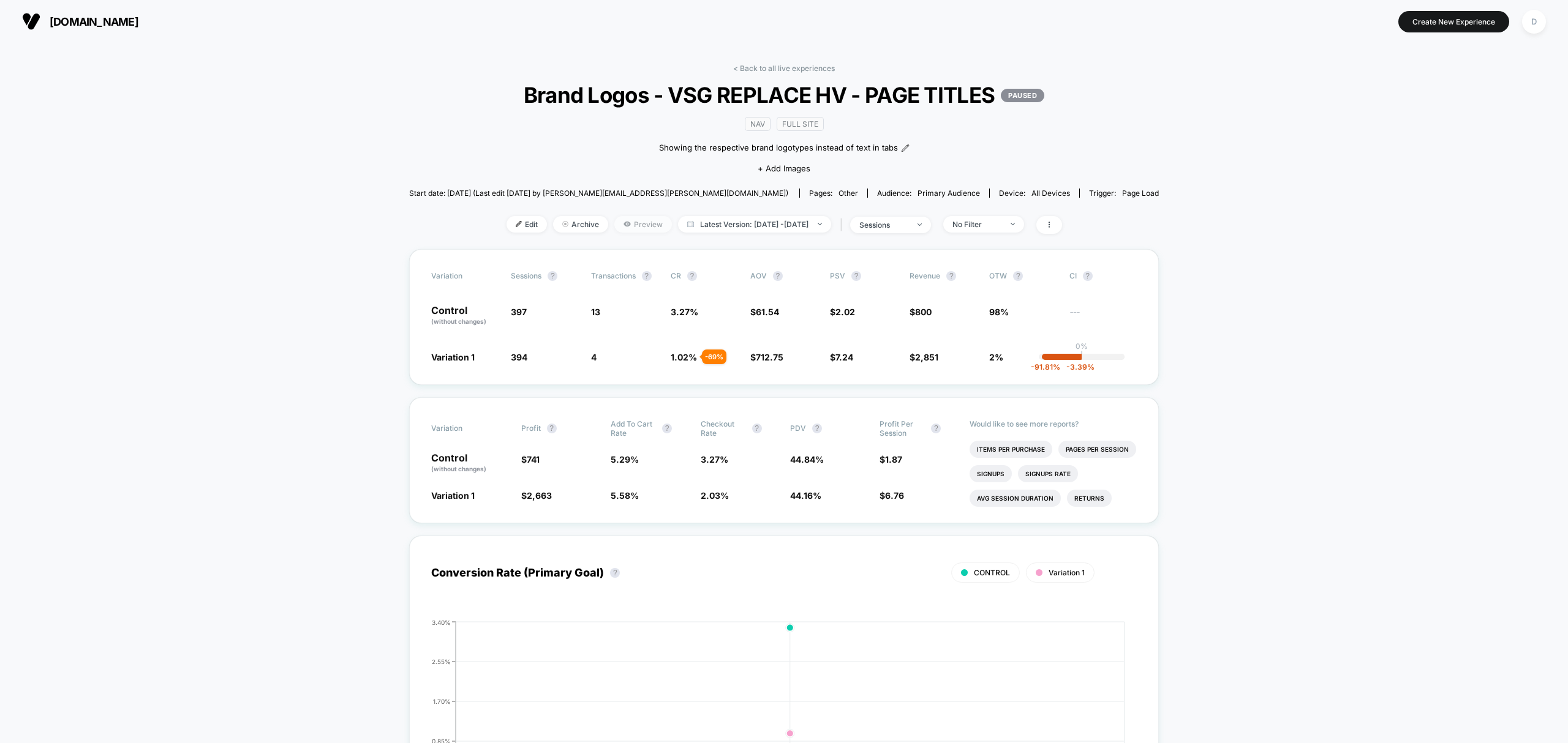
click at [645, 221] on span "Preview" at bounding box center [643, 224] width 58 height 16
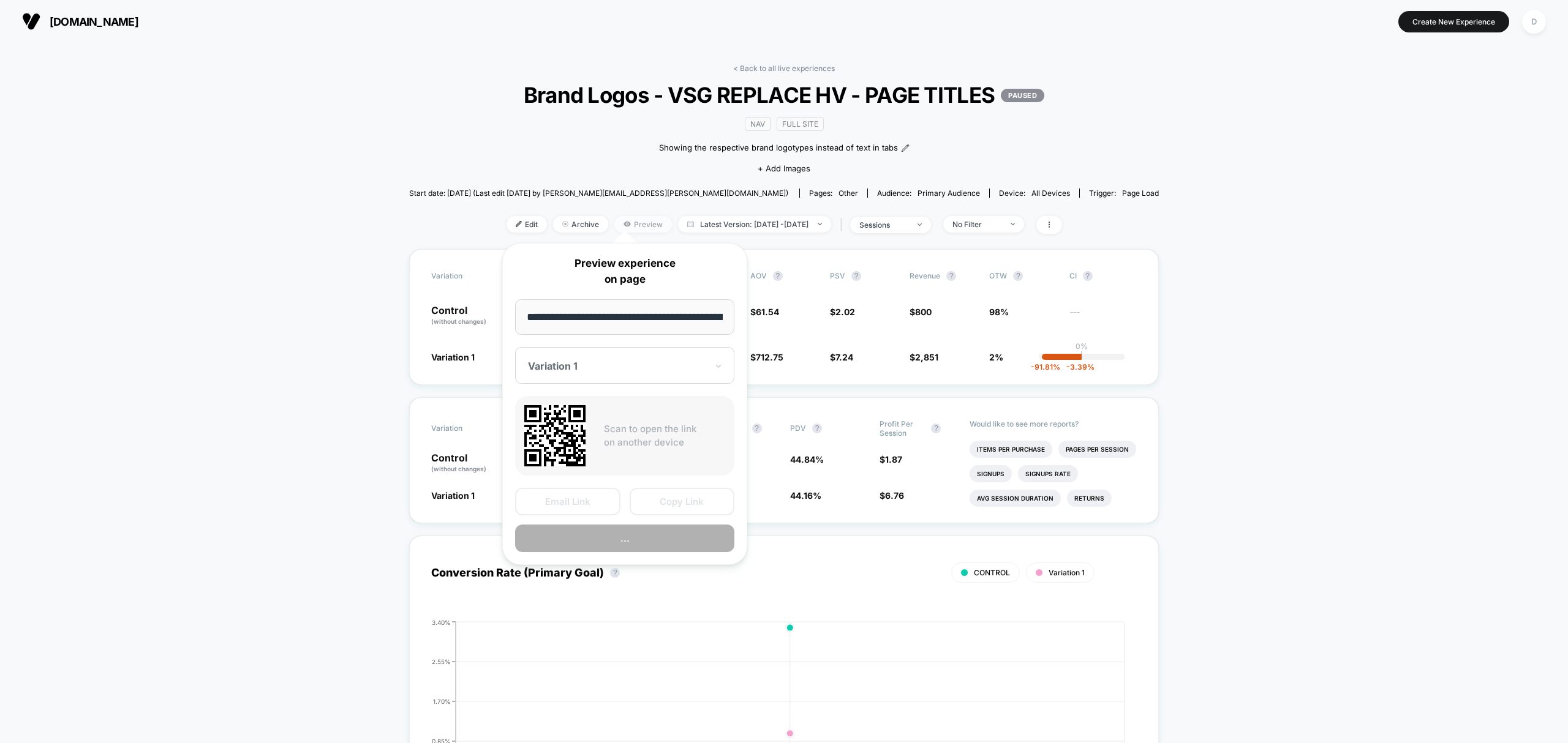
scroll to position [0, 241]
click at [689, 503] on button "Copy Link" at bounding box center [683, 503] width 106 height 28
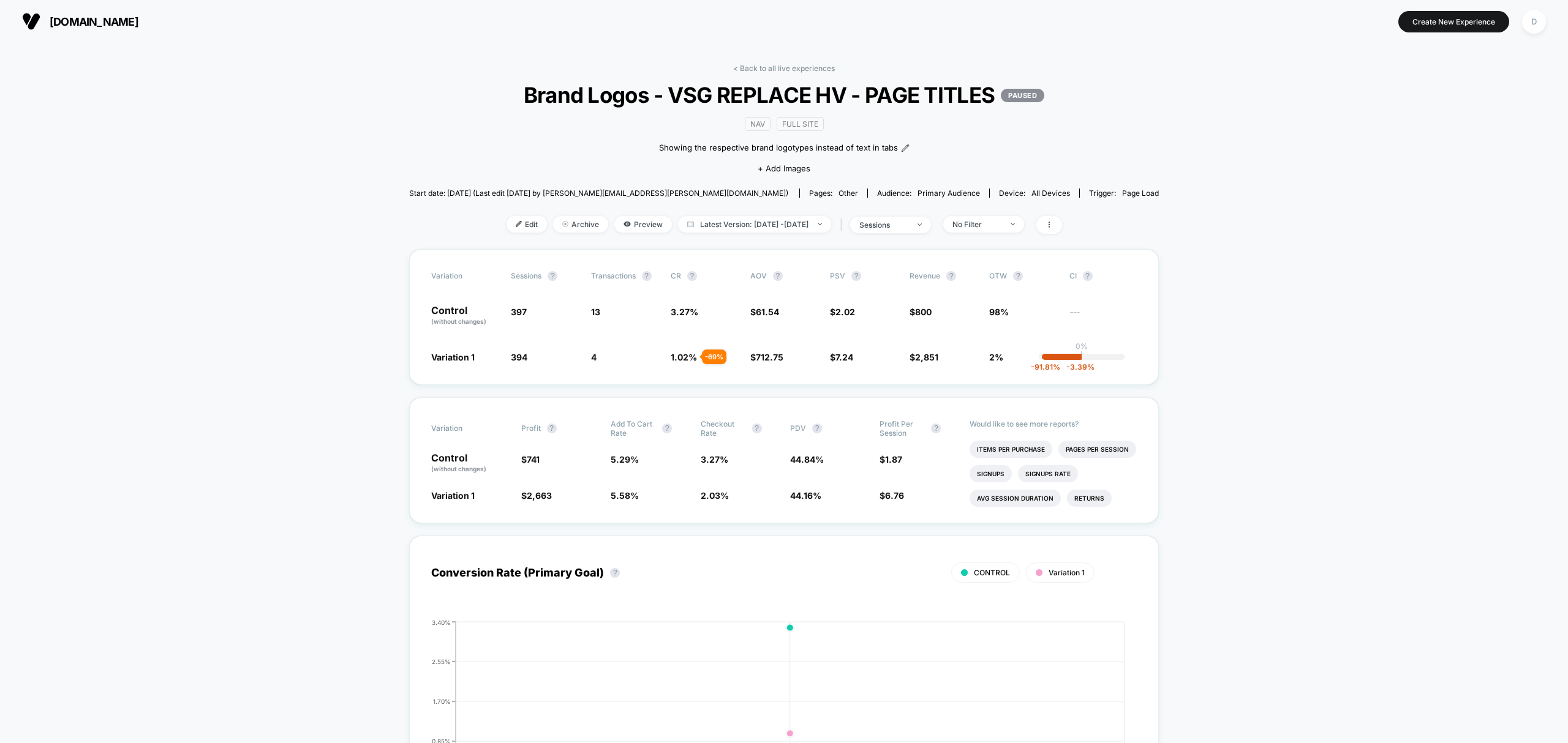
click at [516, 231] on div "Edit Archive Preview Latest Version: Oct 8, 2025 - Oct 8, 2025 | sessions No Fi…" at bounding box center [784, 225] width 750 height 18
click at [516, 229] on span "Edit" at bounding box center [526, 224] width 41 height 16
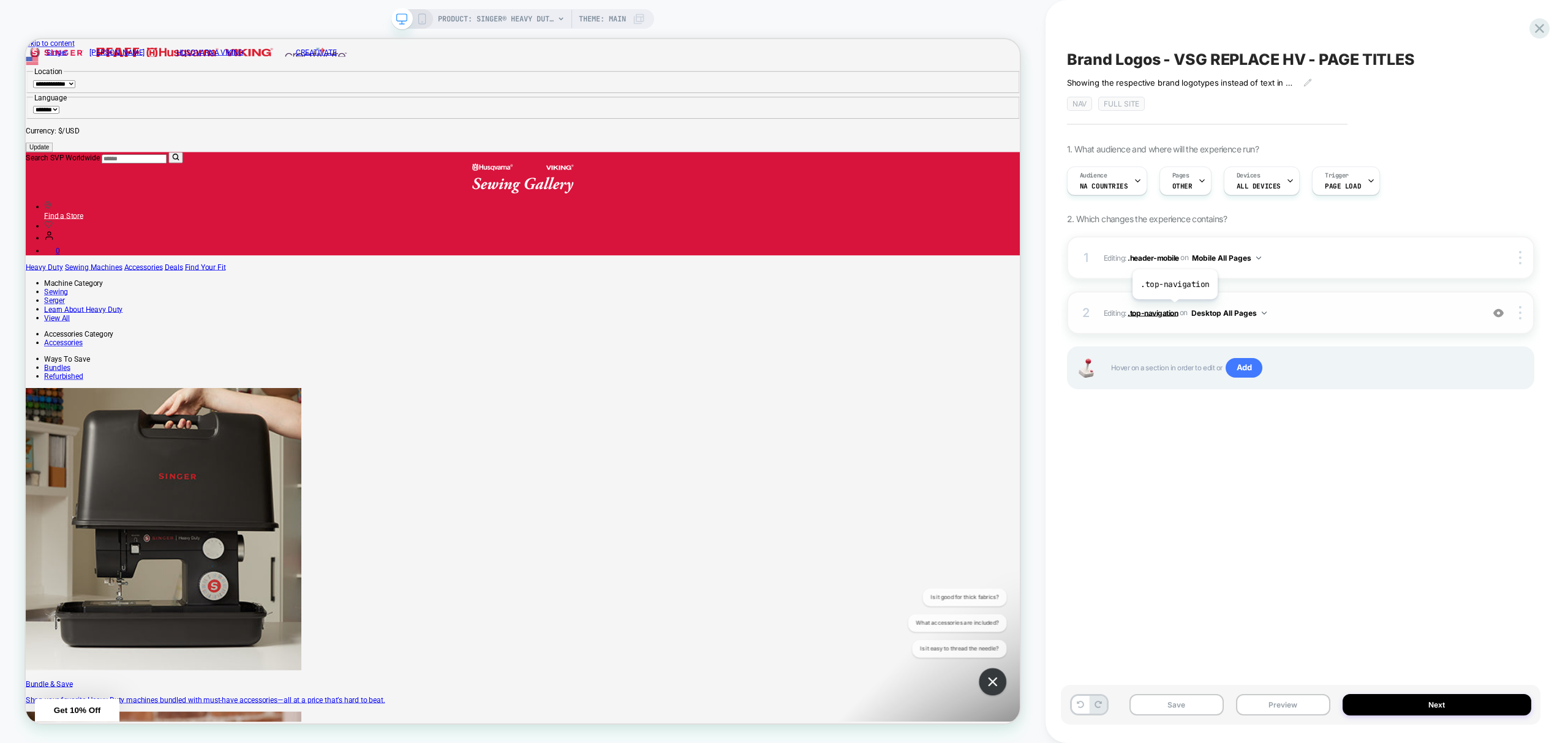
click at [1174, 311] on span ".top-navigation" at bounding box center [1153, 312] width 50 height 10
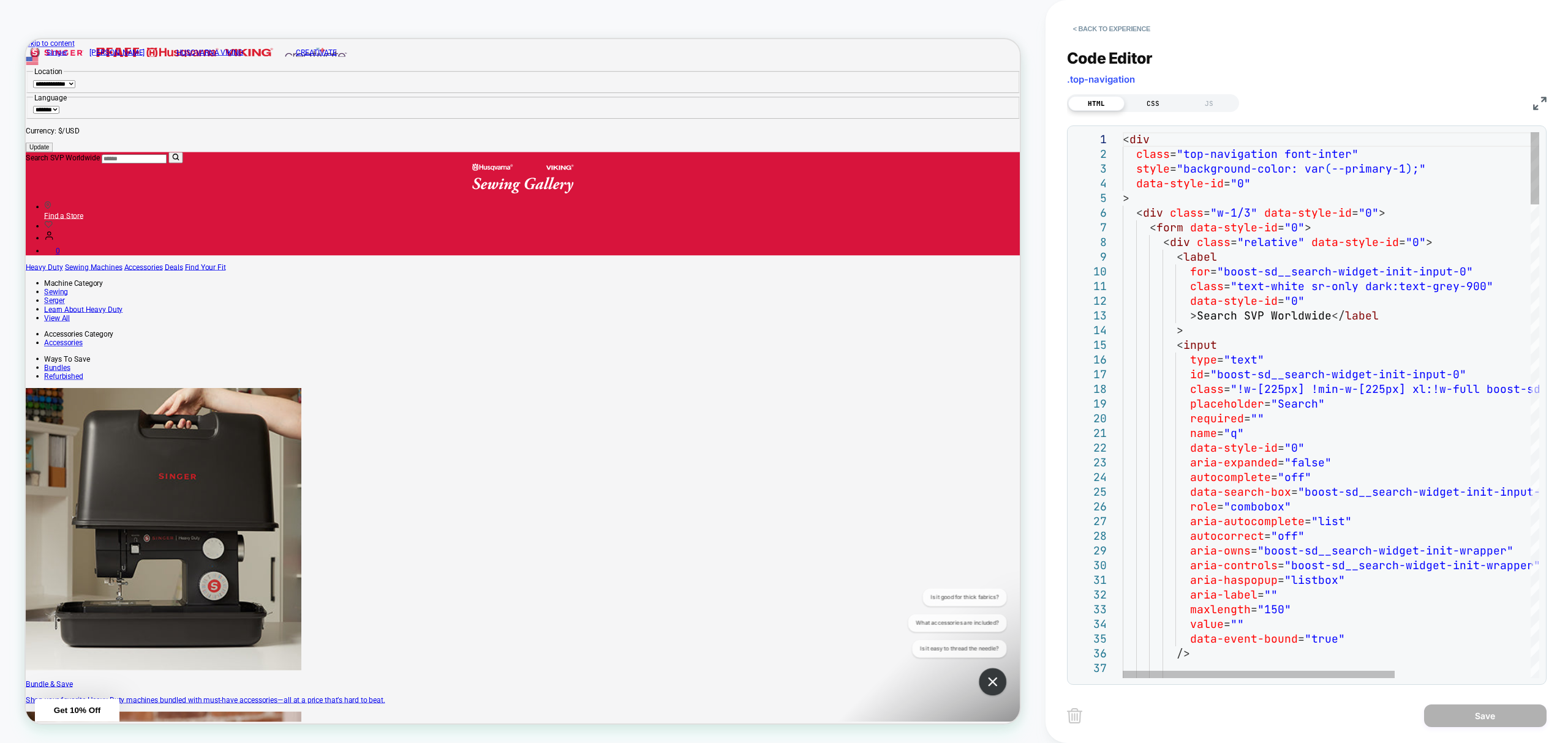
click at [1158, 108] on div "CSS" at bounding box center [1153, 103] width 56 height 15
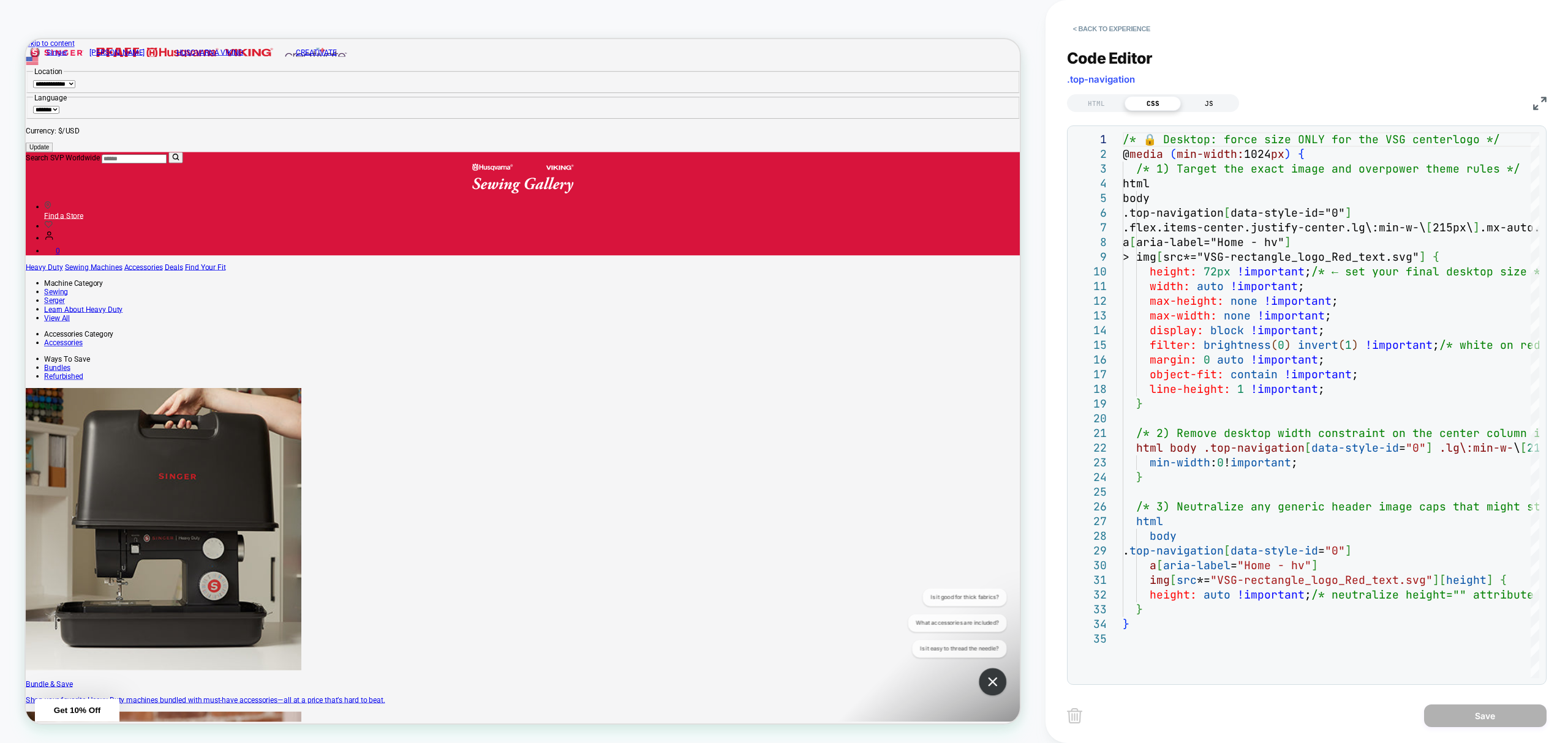
click at [1226, 99] on div "JS" at bounding box center [1209, 103] width 56 height 15
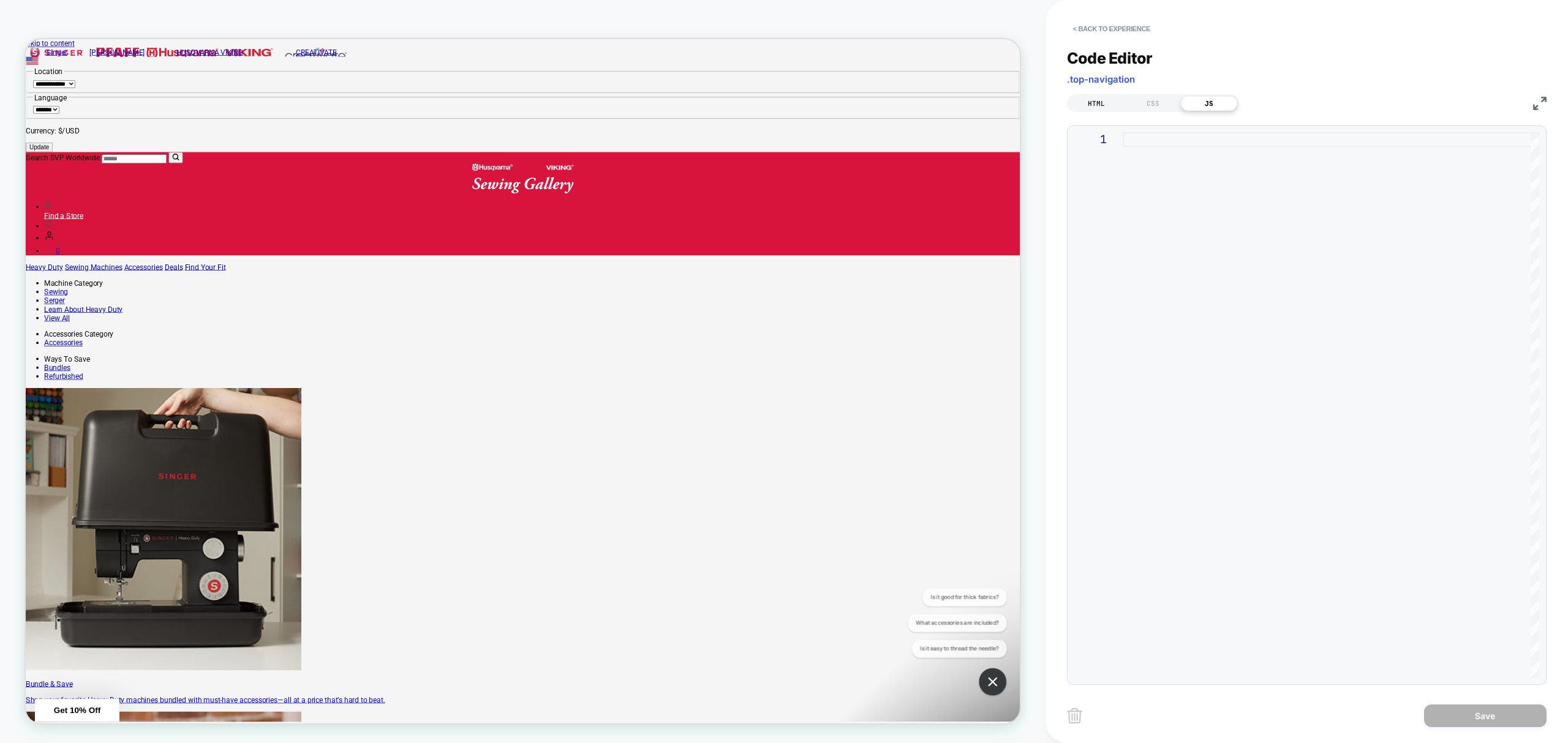
click at [1098, 106] on div "HTML" at bounding box center [1096, 103] width 56 height 15
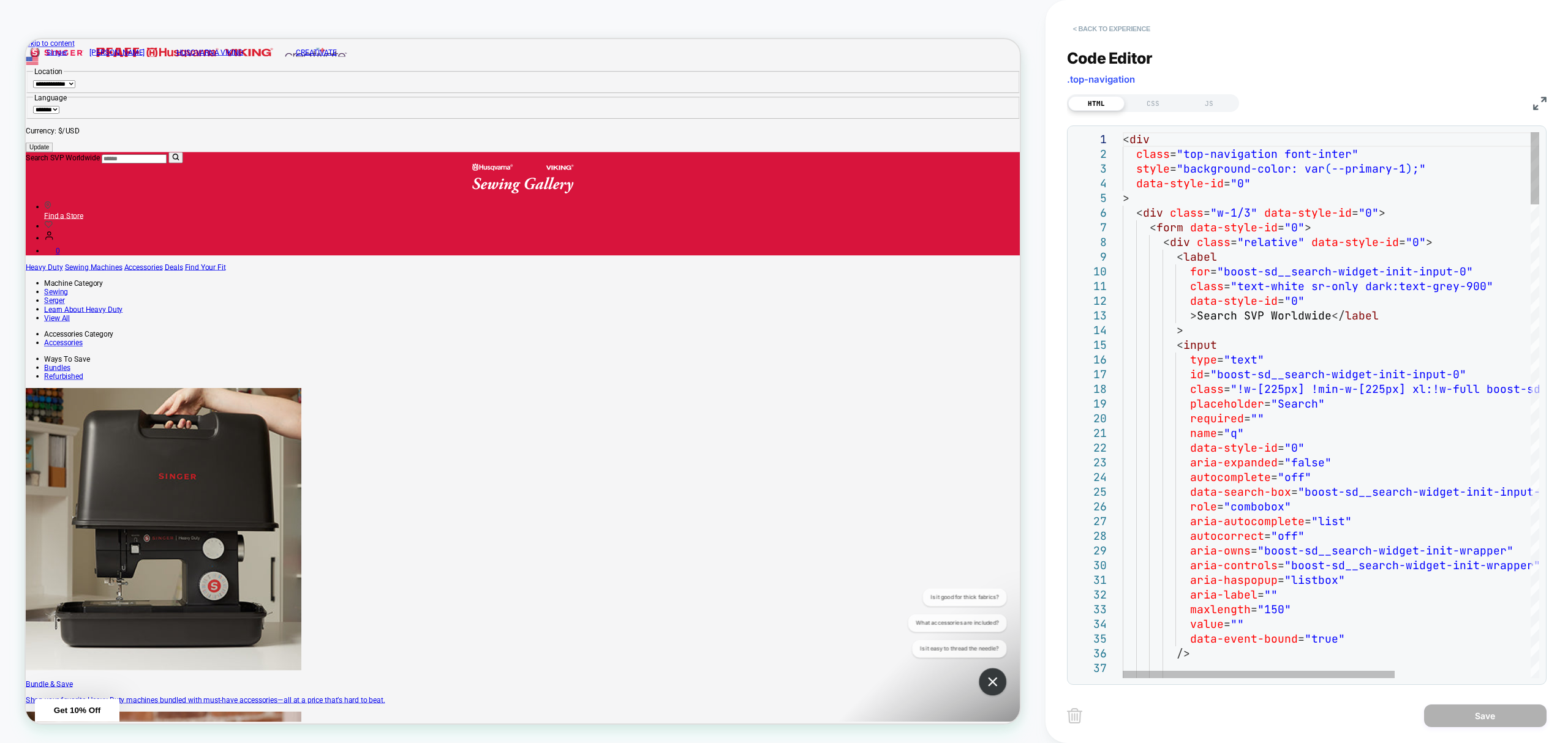
click at [1113, 24] on button "< Back to experience" at bounding box center [1111, 29] width 89 height 20
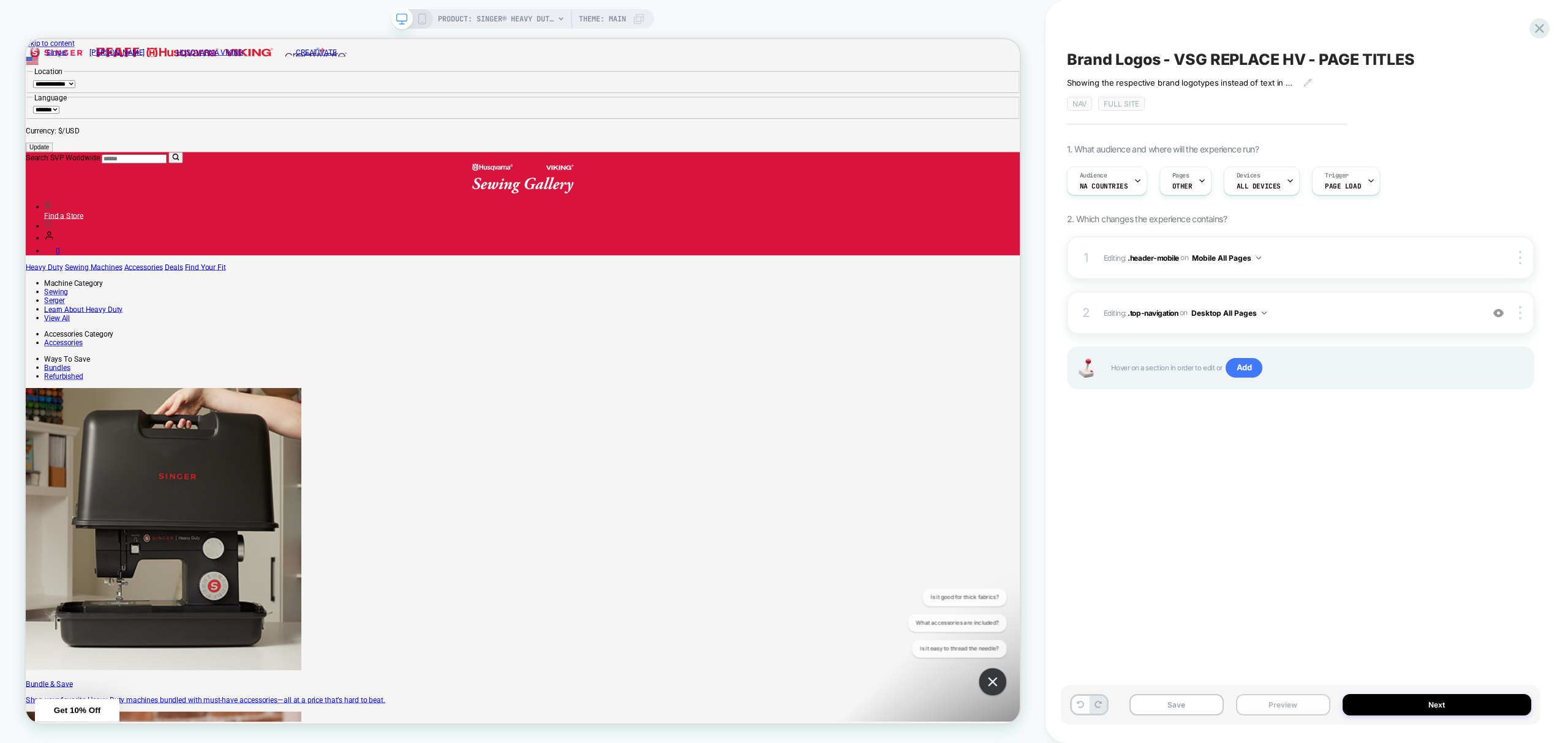
click at [1294, 706] on button "Preview" at bounding box center [1283, 705] width 94 height 22
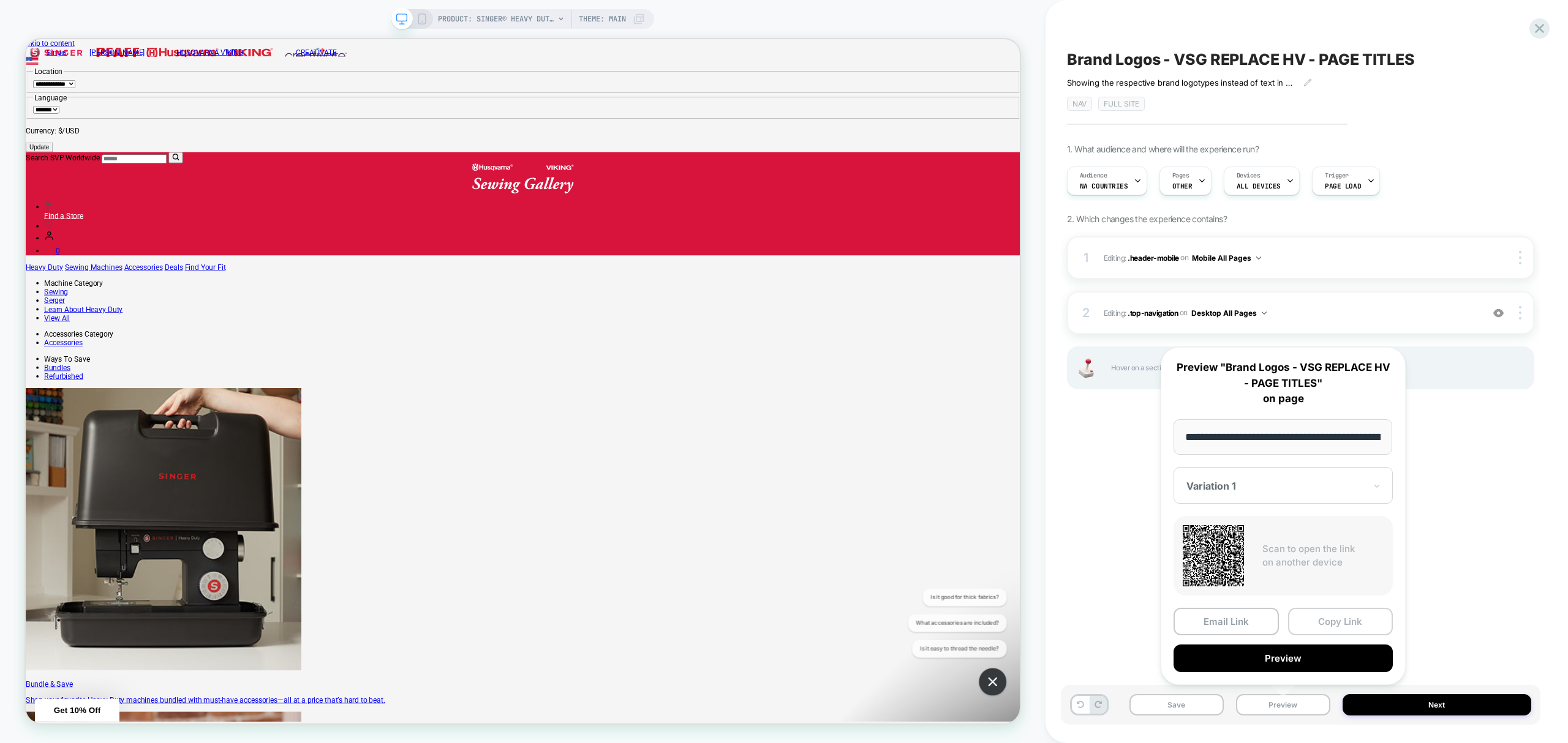
click at [1338, 613] on button "Copy Link" at bounding box center [1341, 622] width 106 height 28
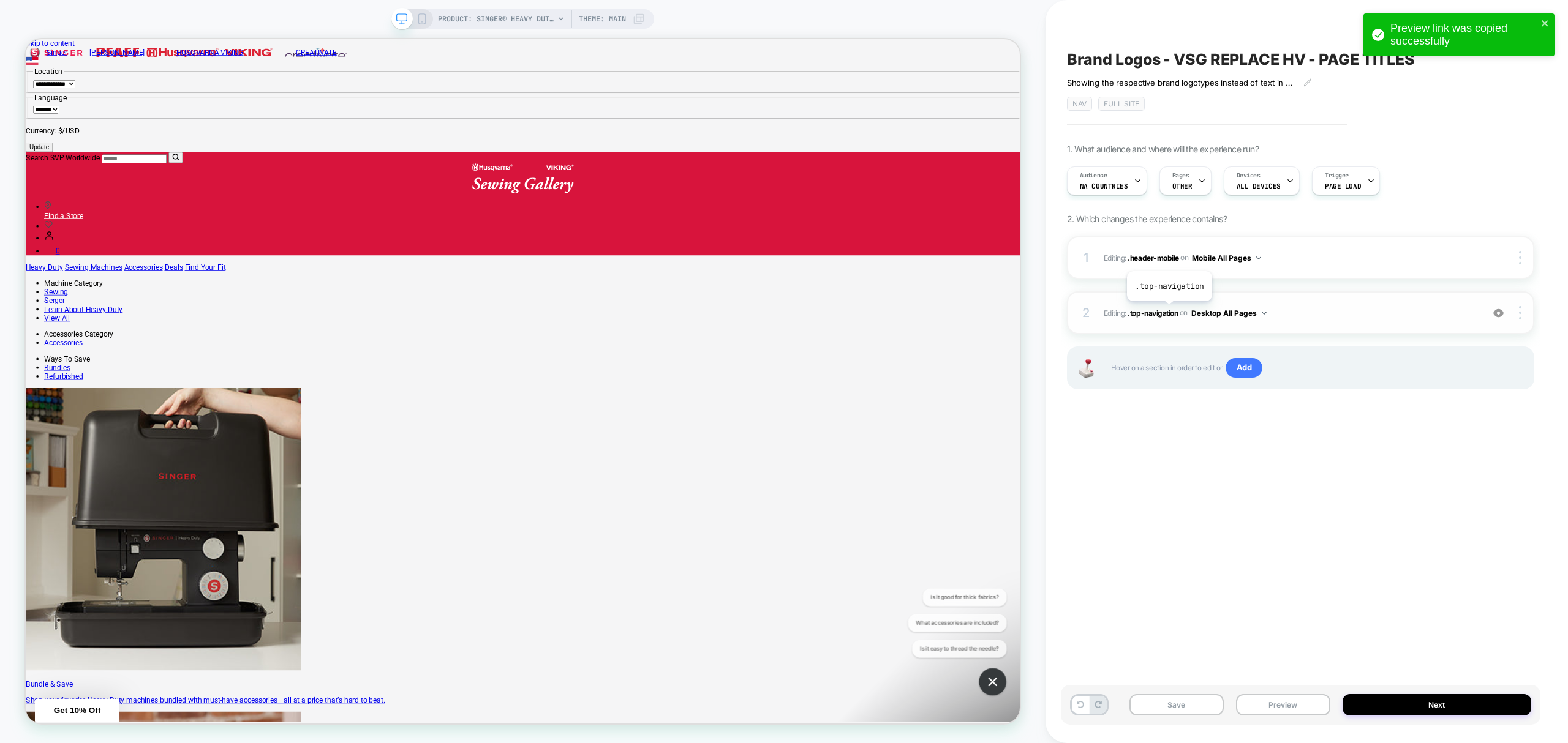
click at [1169, 311] on span ".top-navigation" at bounding box center [1153, 312] width 50 height 10
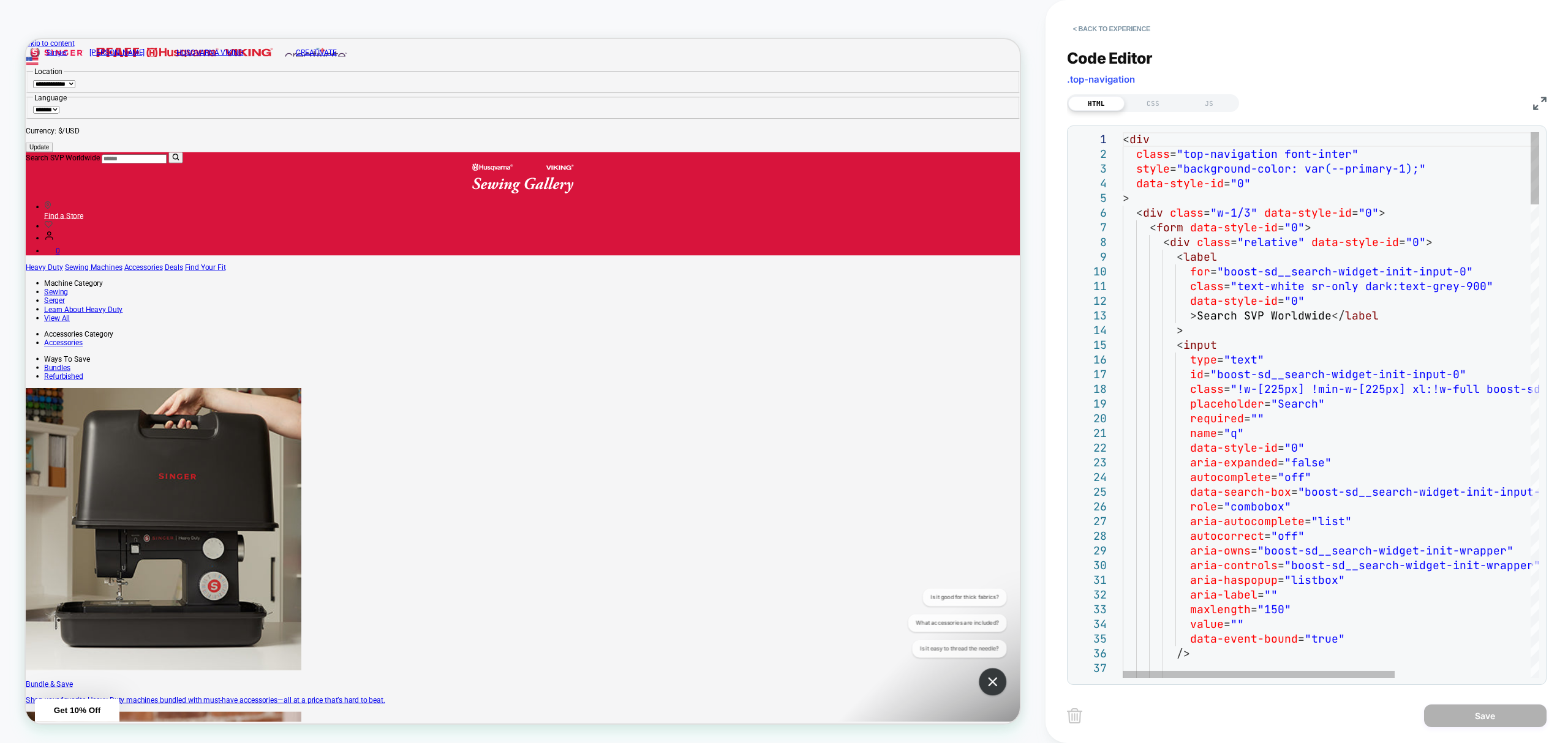
drag, startPoint x: 1122, startPoint y: 139, endPoint x: 1140, endPoint y: 150, distance: 21.1
click at [1140, 150] on div "< div class = "top-navigation font-inter" style = "background-color: var ( --pr…" at bounding box center [1331, 405] width 416 height 546
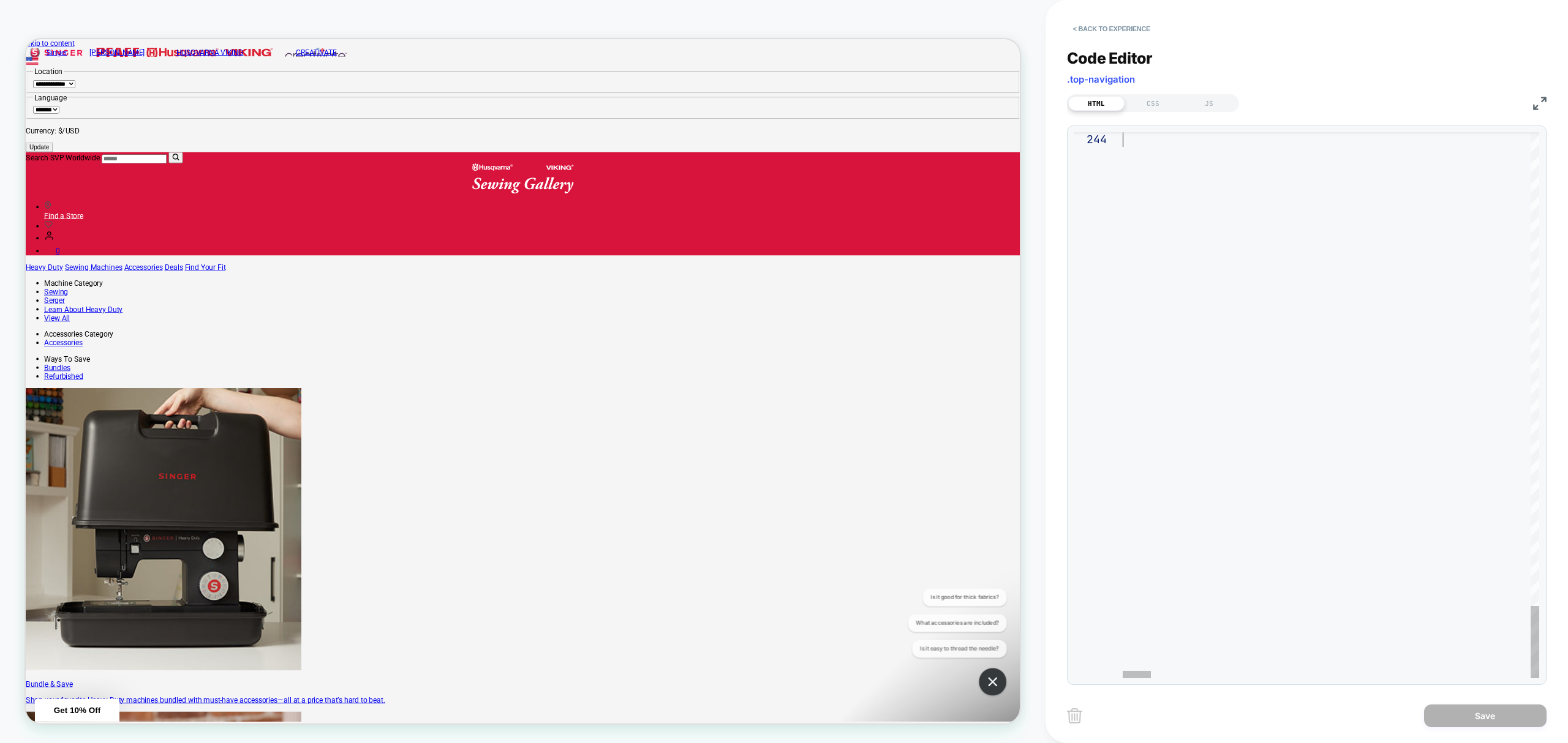
drag, startPoint x: 1123, startPoint y: 139, endPoint x: 1257, endPoint y: 782, distance: 656.8
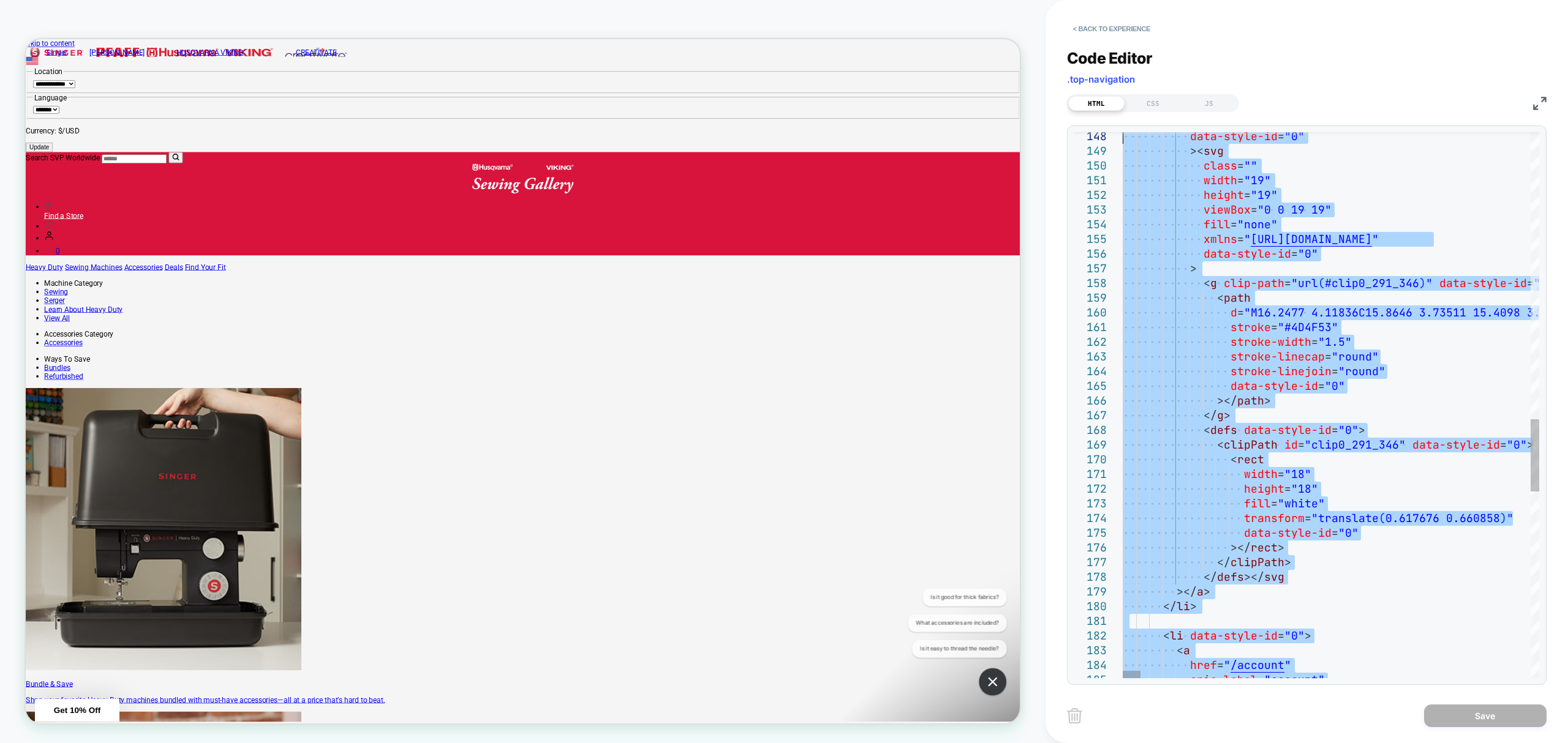
drag, startPoint x: 1173, startPoint y: 389, endPoint x: 596, endPoint y: -99, distance: 755.7
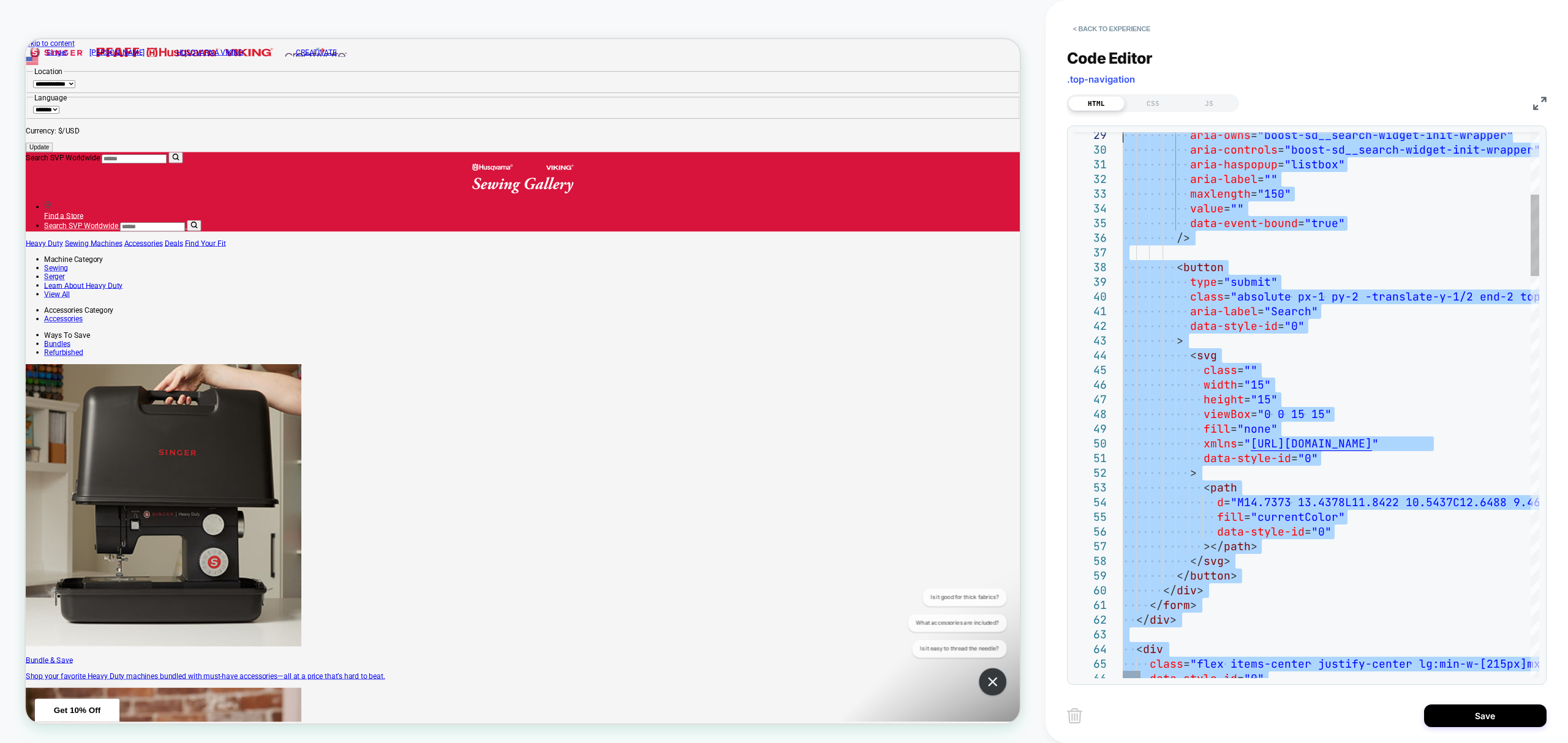
type textarea "**********"
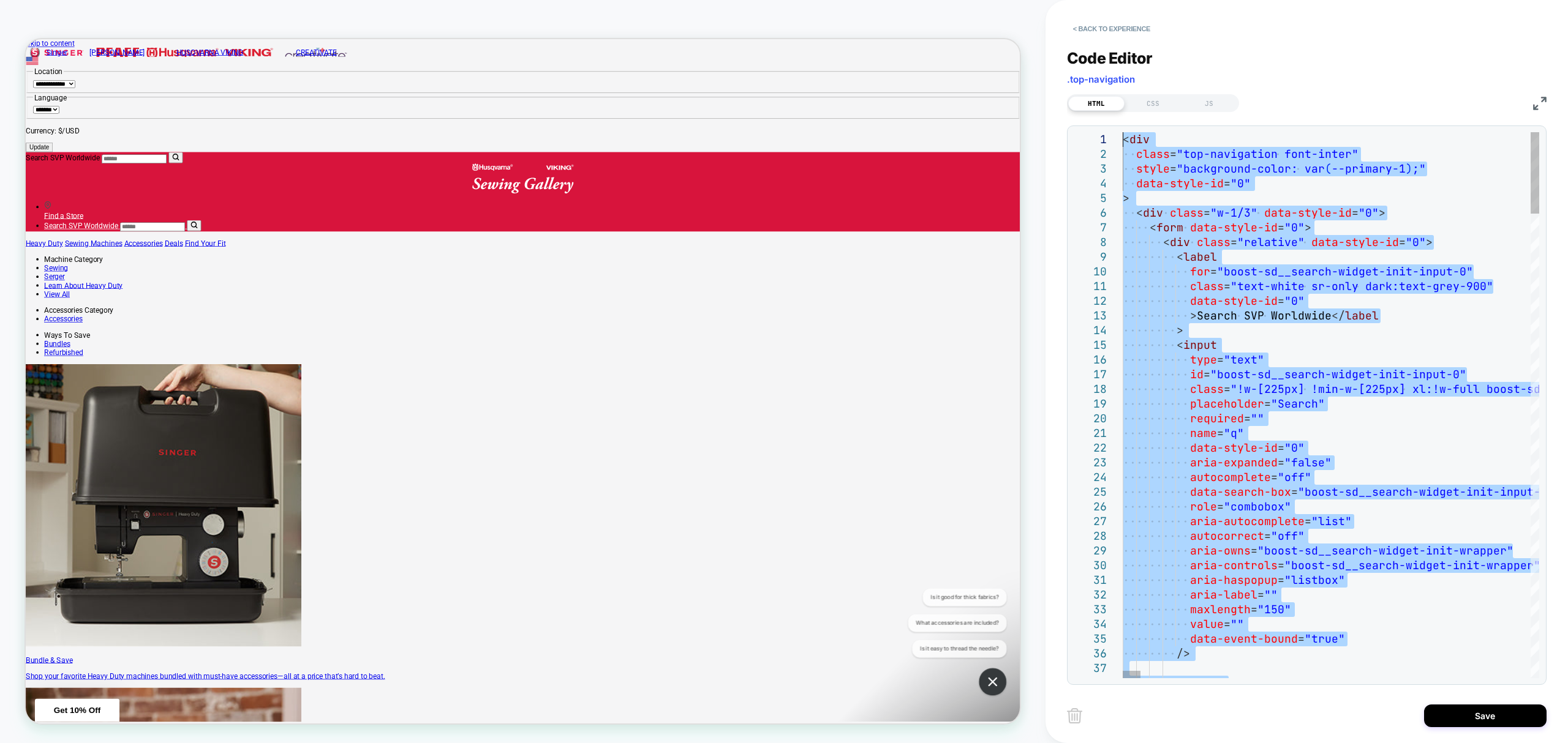
drag, startPoint x: 1186, startPoint y: 657, endPoint x: 1005, endPoint y: -99, distance: 777.4
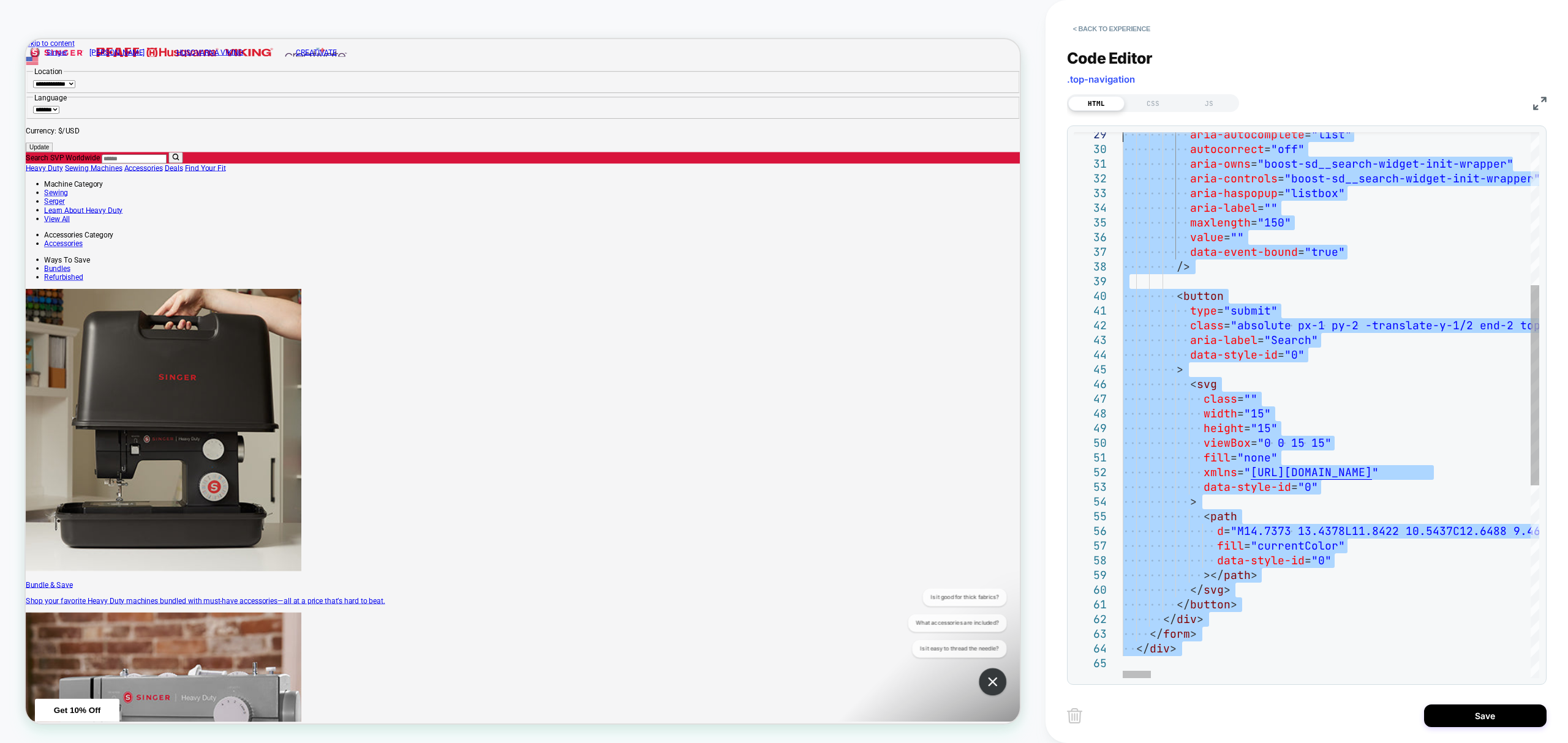
type textarea "**********"
drag, startPoint x: 1194, startPoint y: 651, endPoint x: 1110, endPoint y: -48, distance: 704.0
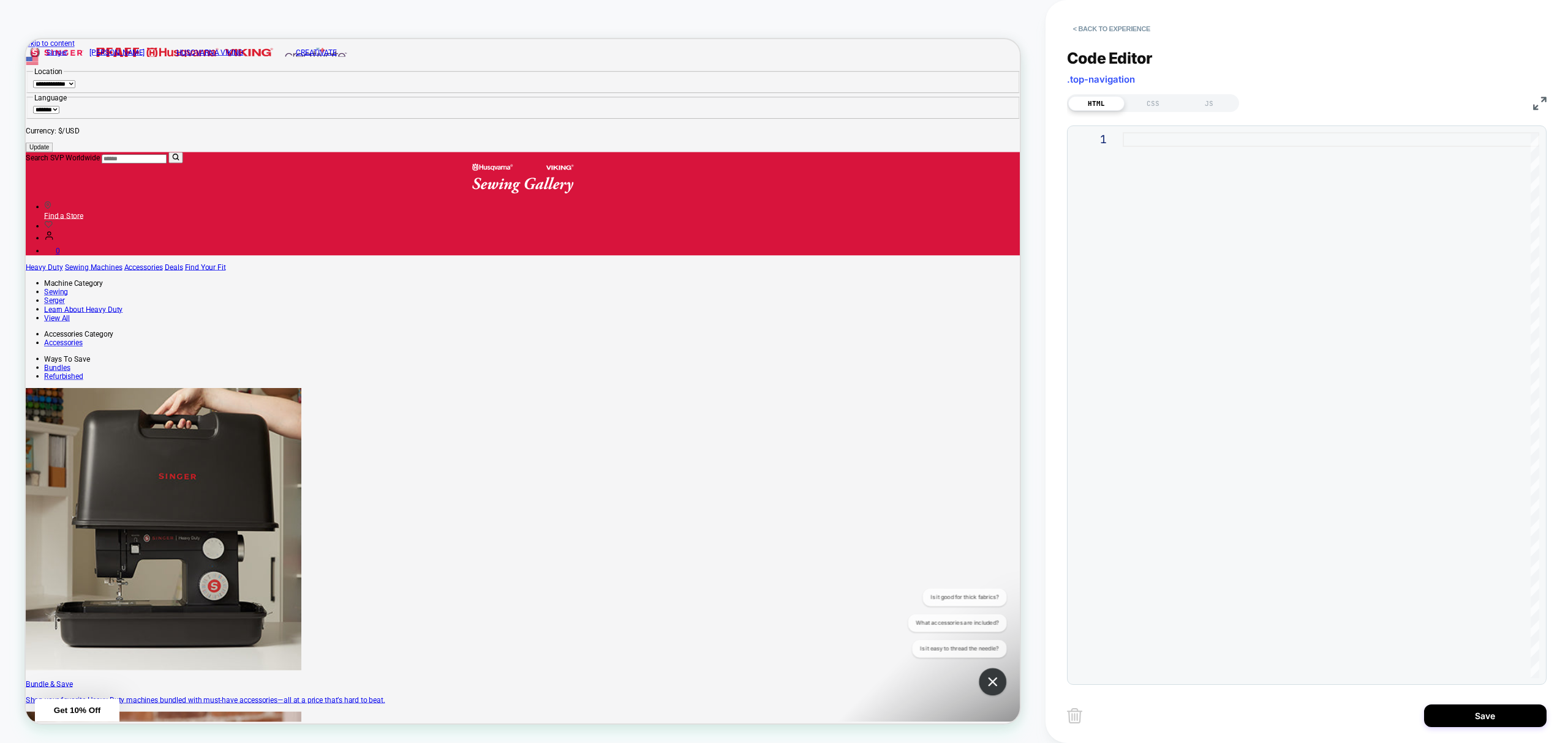
click at [1128, 145] on div at bounding box center [1331, 405] width 416 height 546
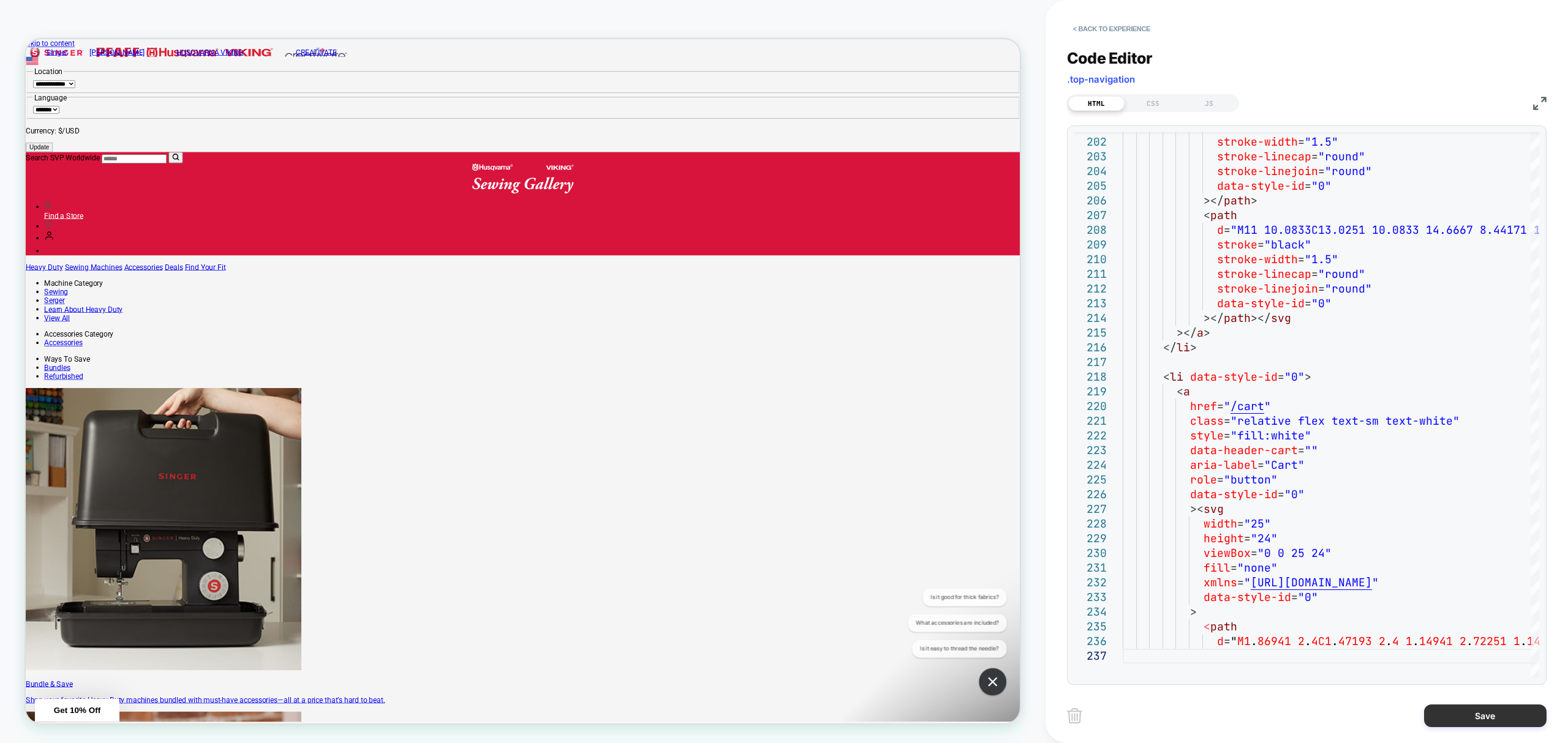
click at [1511, 710] on button "Save" at bounding box center [1486, 716] width 123 height 22
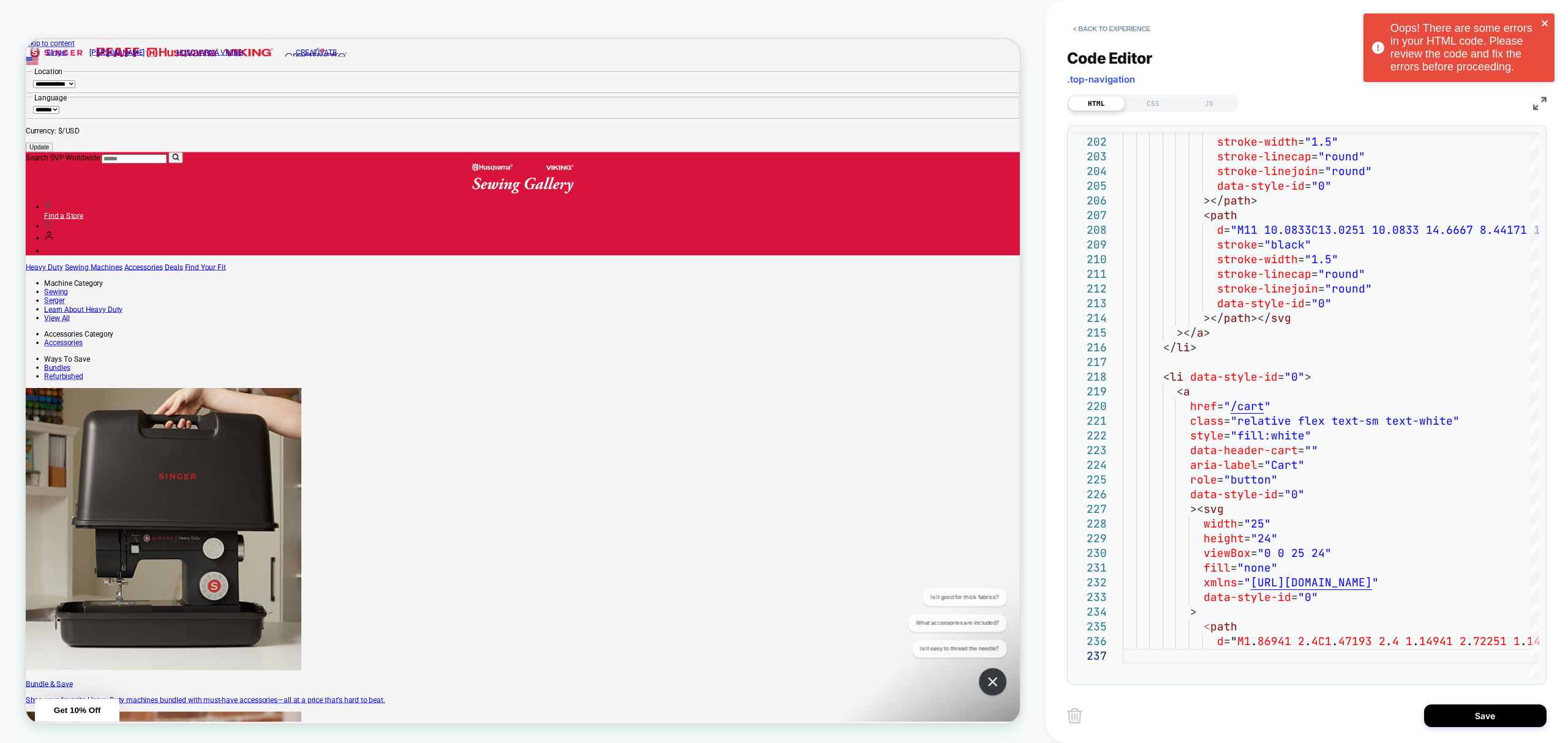
click at [1546, 20] on icon "close" at bounding box center [1546, 22] width 9 height 10
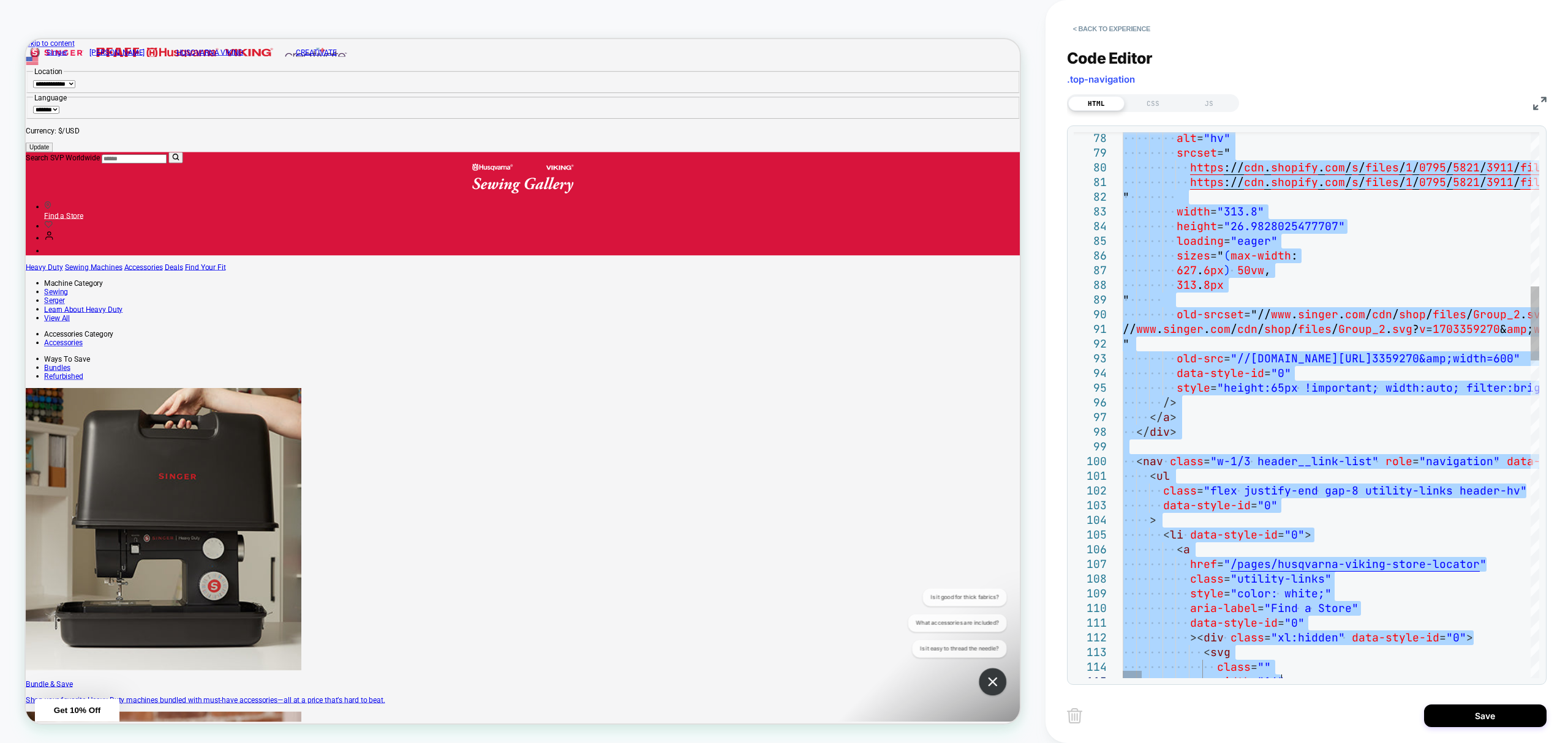
drag, startPoint x: 1126, startPoint y: 138, endPoint x: 1481, endPoint y: 767, distance: 722.3
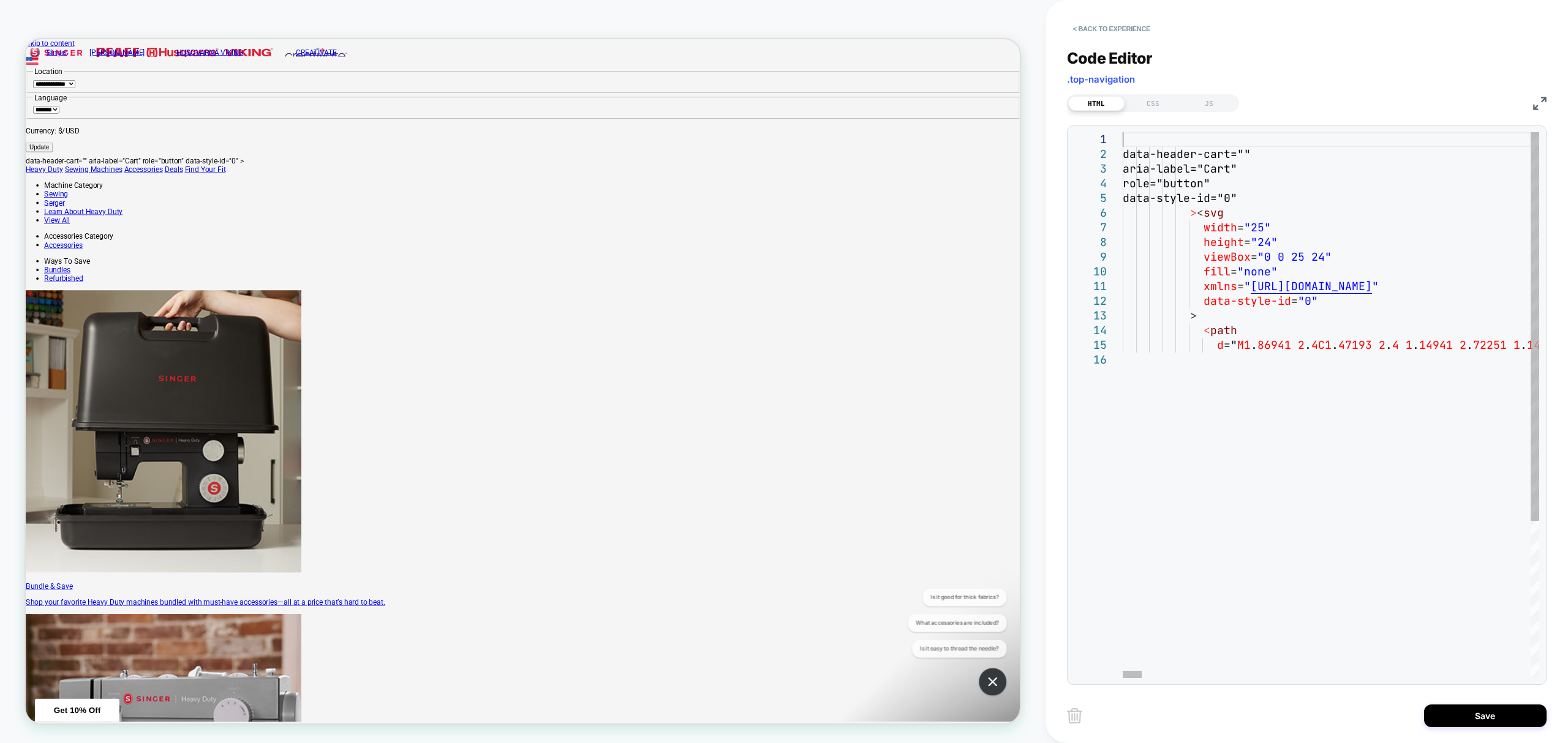
type textarea "**********"
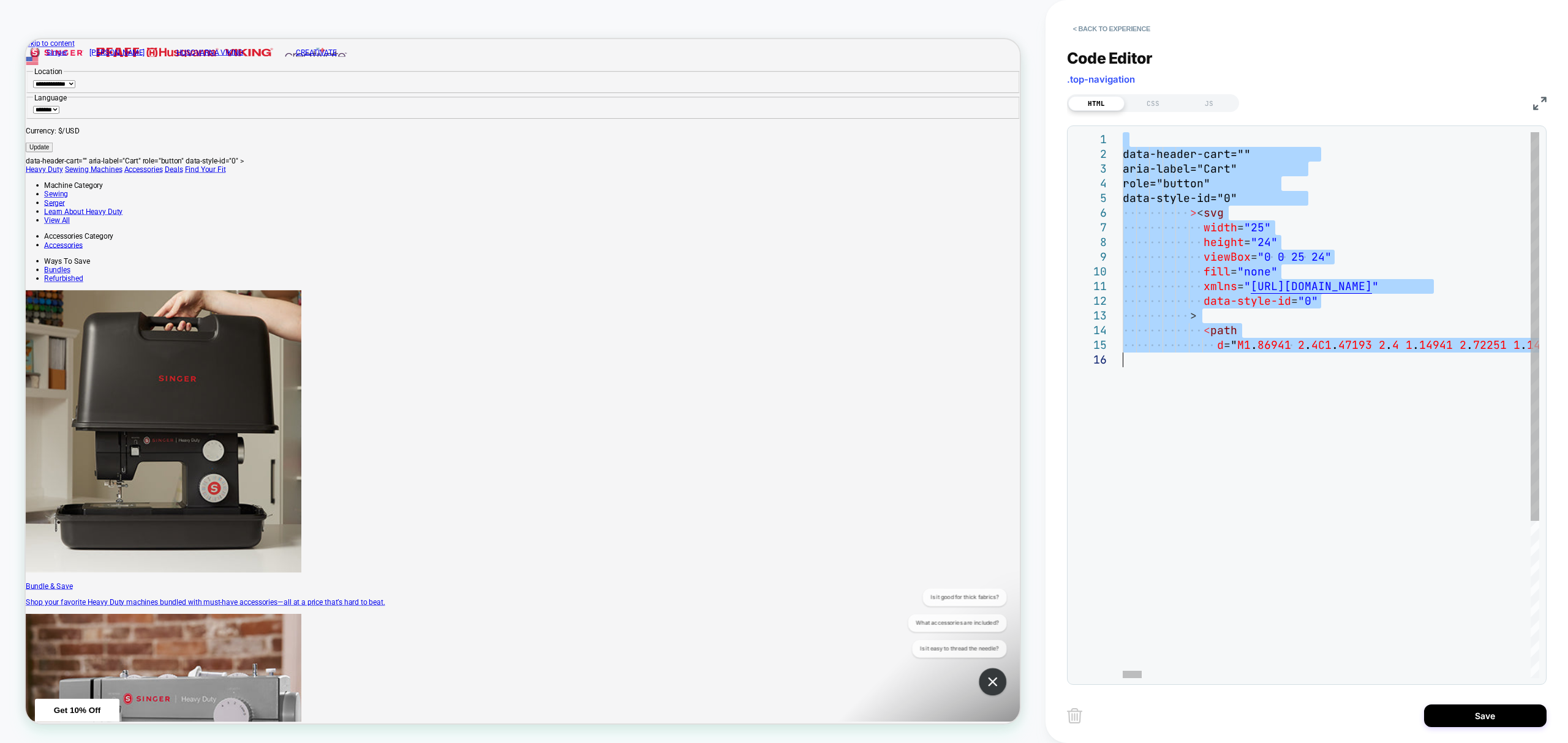
drag, startPoint x: 1186, startPoint y: 144, endPoint x: 1328, endPoint y: 280, distance: 196.6
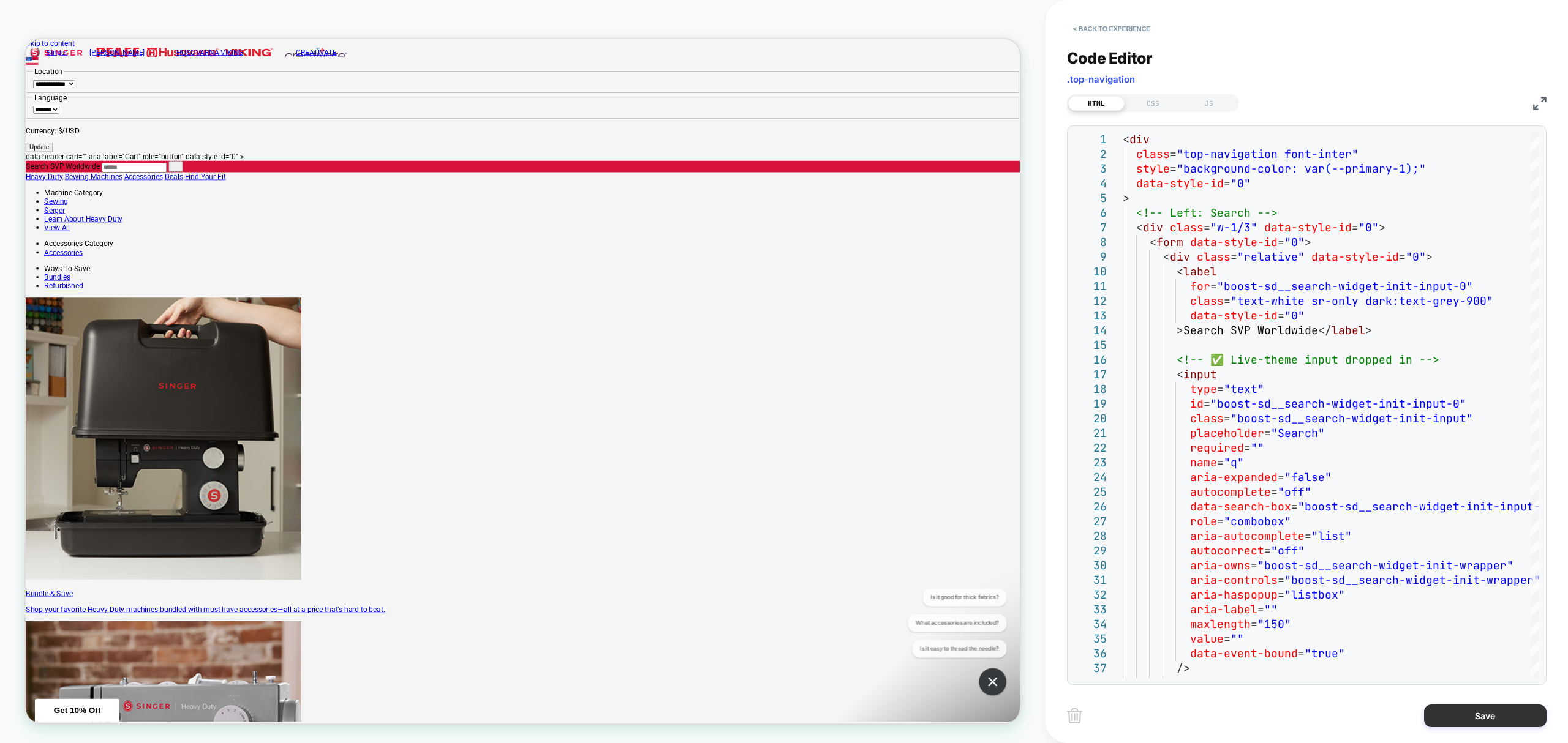
click at [1480, 715] on button "Save" at bounding box center [1486, 716] width 123 height 22
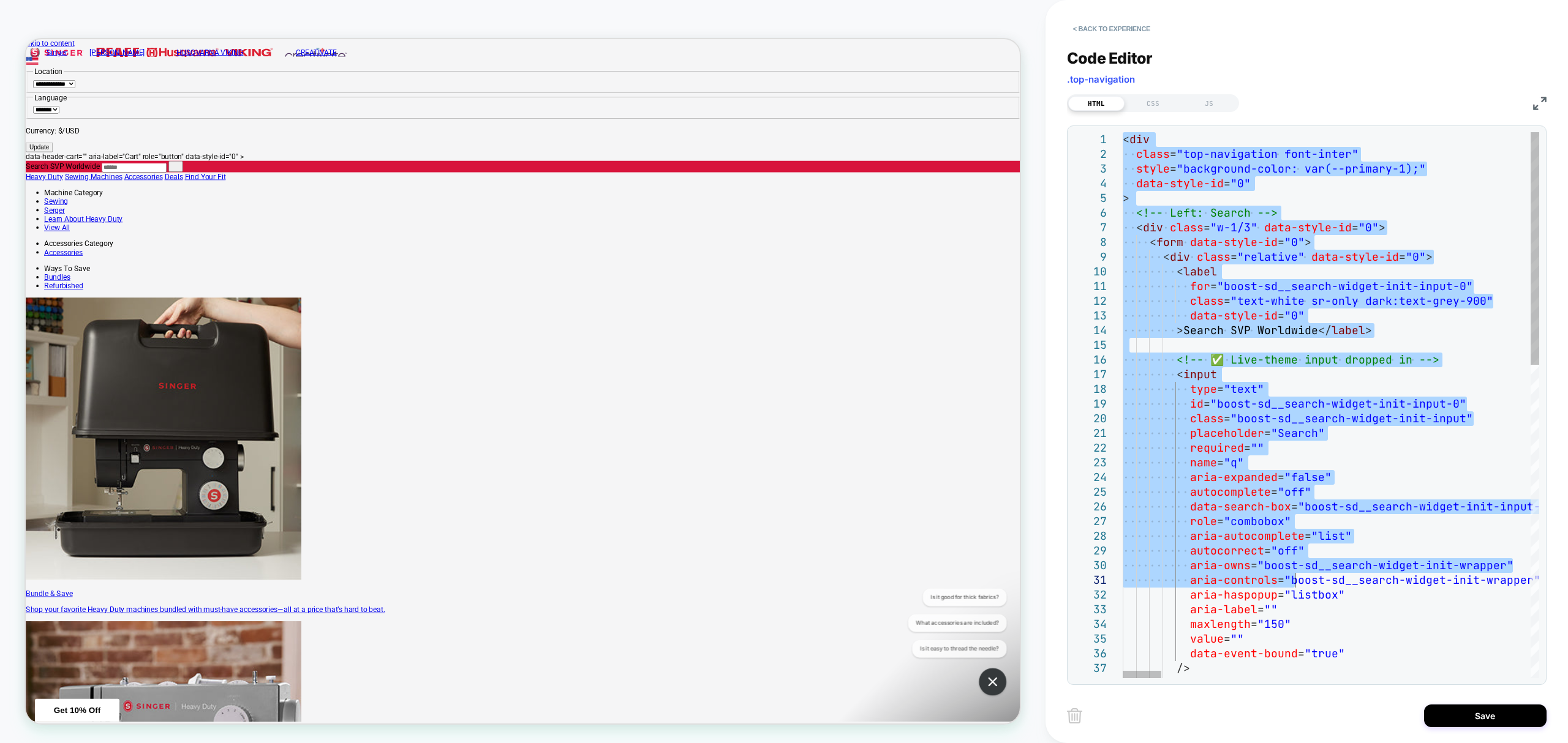
type textarea "**********"
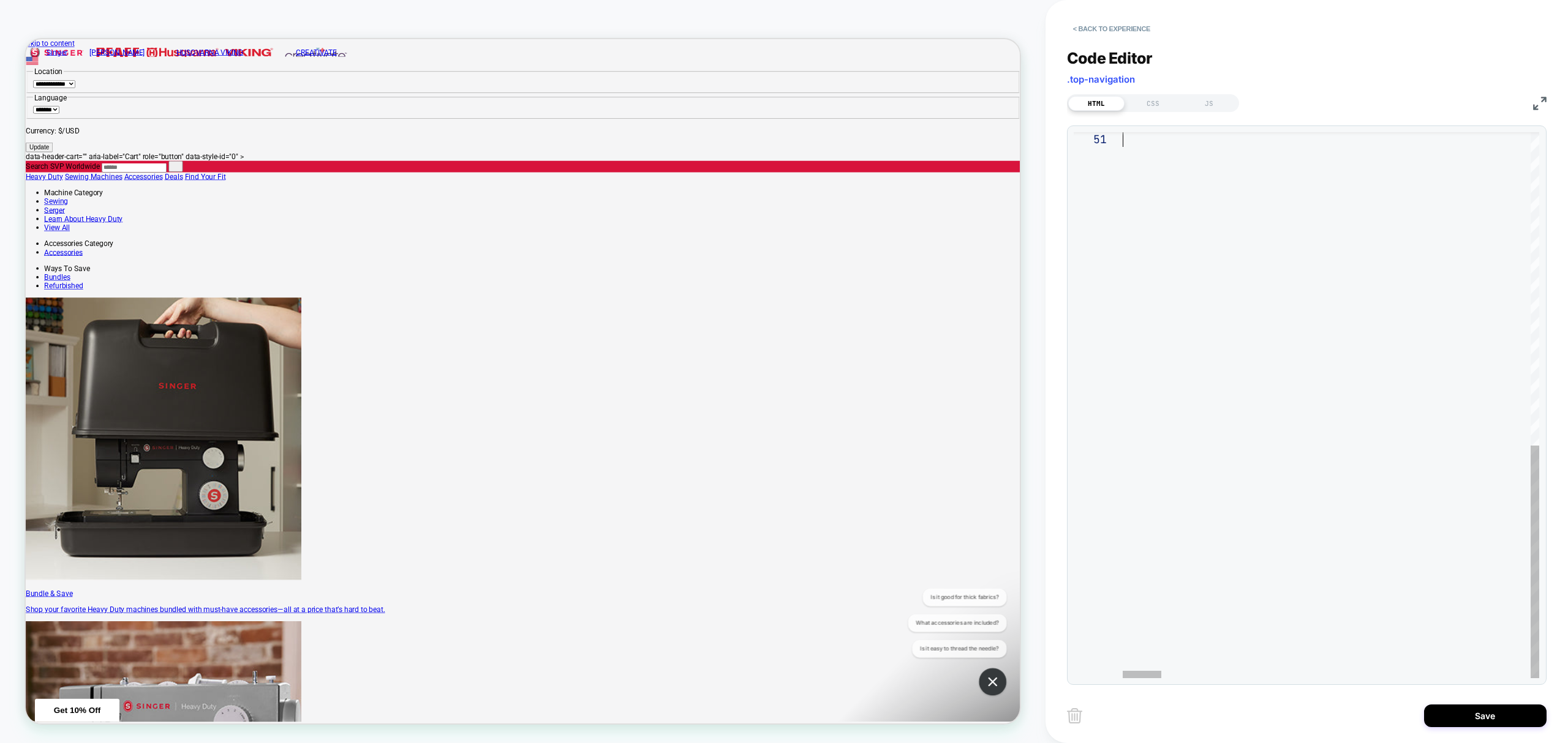
drag, startPoint x: 1126, startPoint y: 144, endPoint x: 1366, endPoint y: 576, distance: 494.2
type textarea "******"
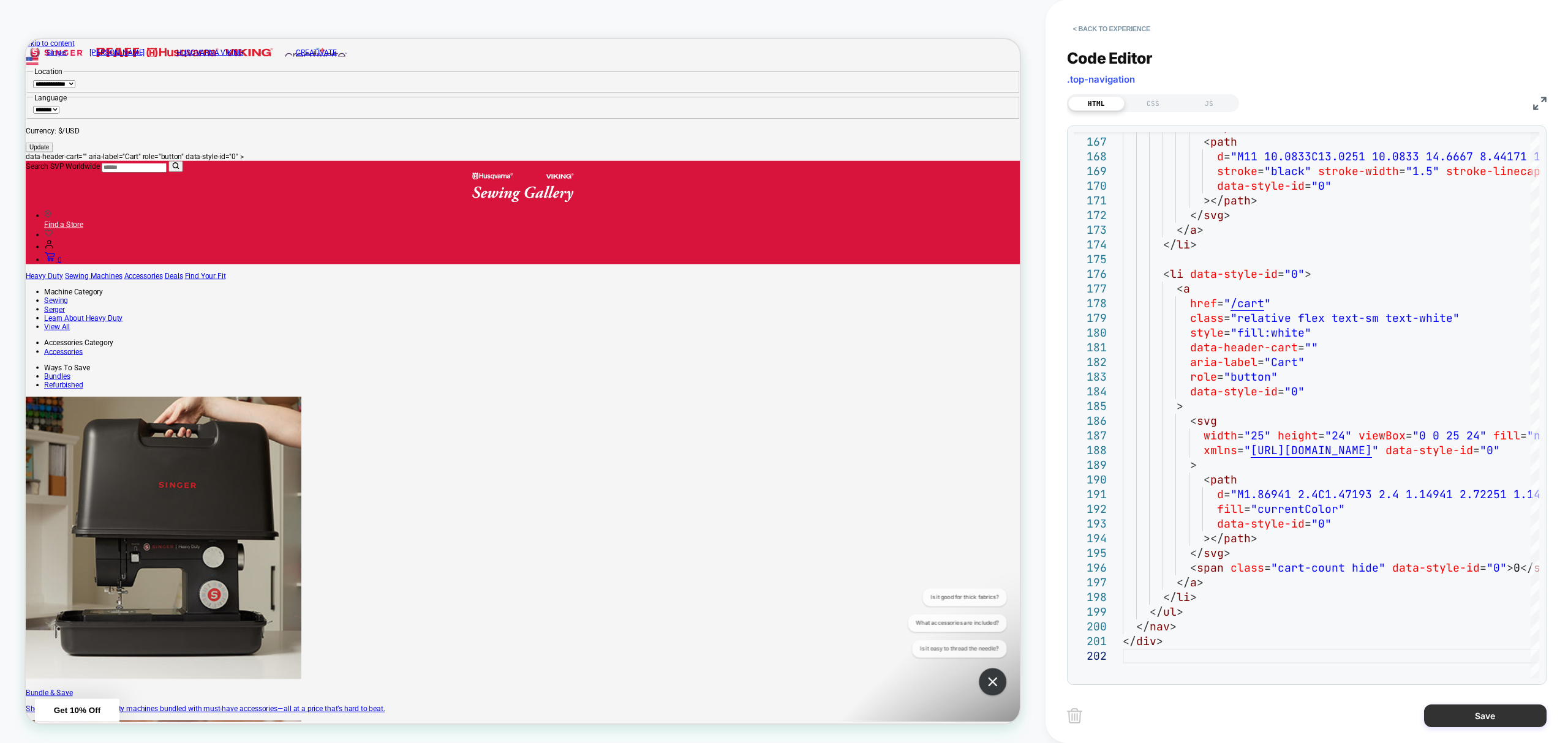
click at [1467, 712] on button "Save" at bounding box center [1486, 716] width 123 height 22
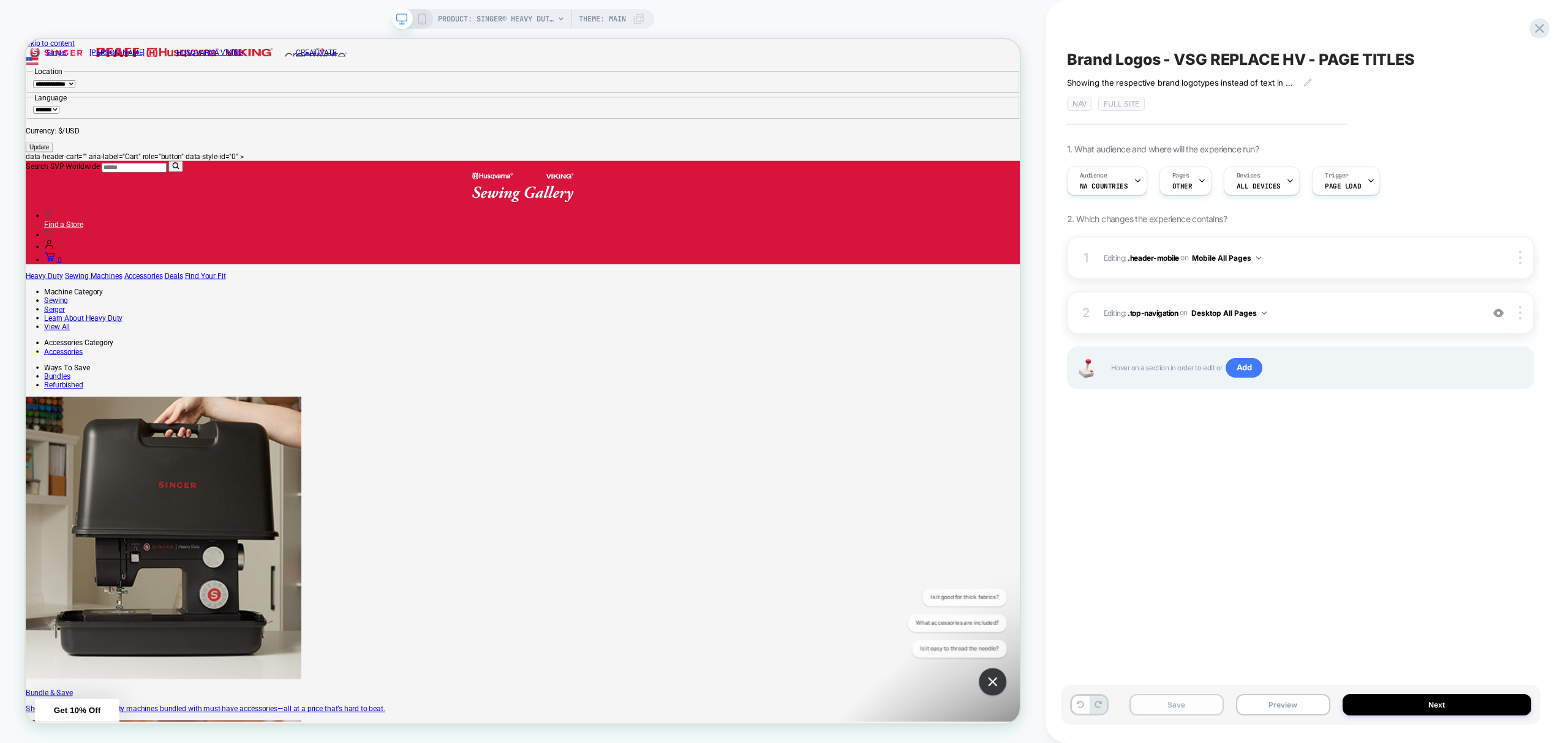
click at [1154, 712] on button "Save" at bounding box center [1176, 705] width 94 height 22
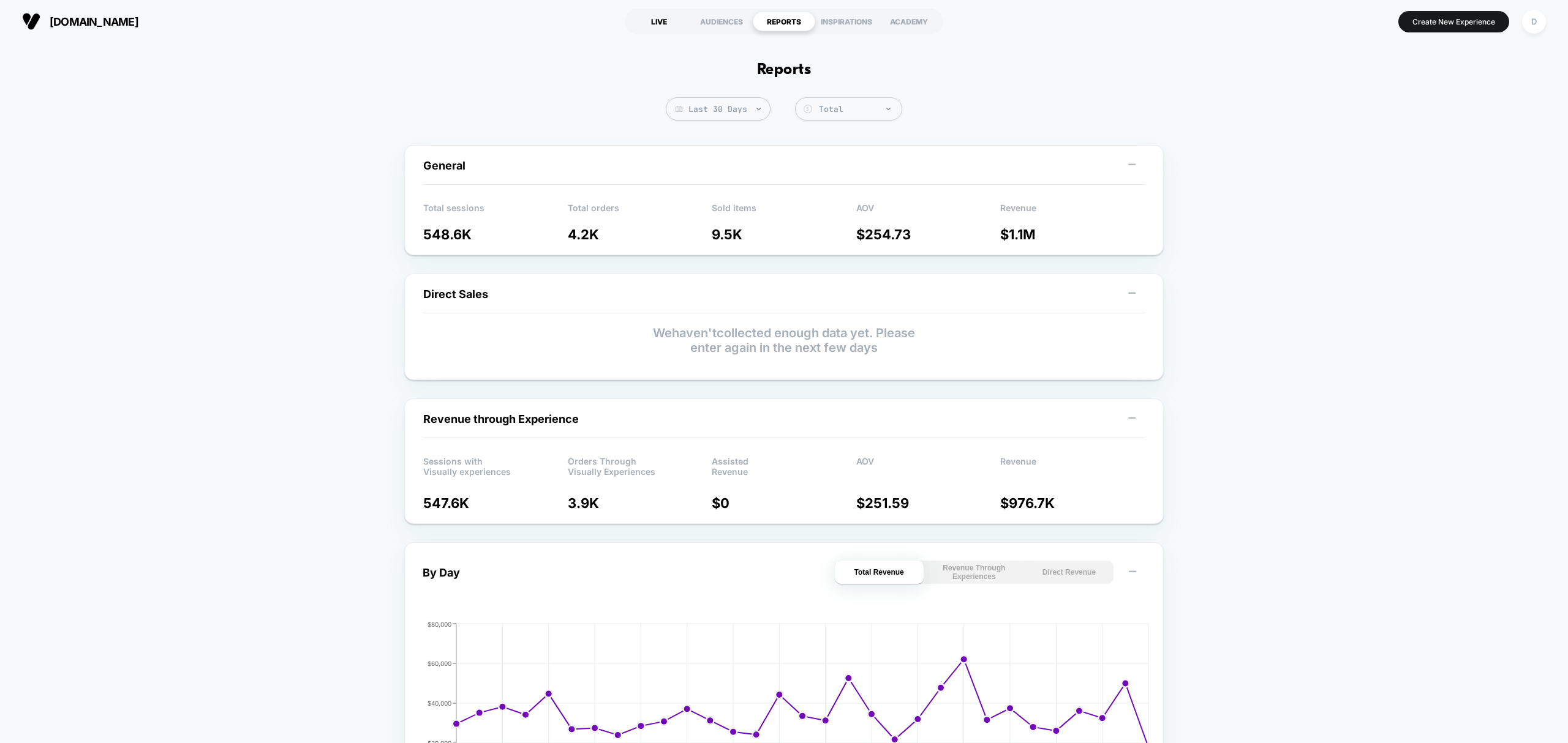
click at [658, 20] on div "LIVE" at bounding box center [659, 21] width 62 height 20
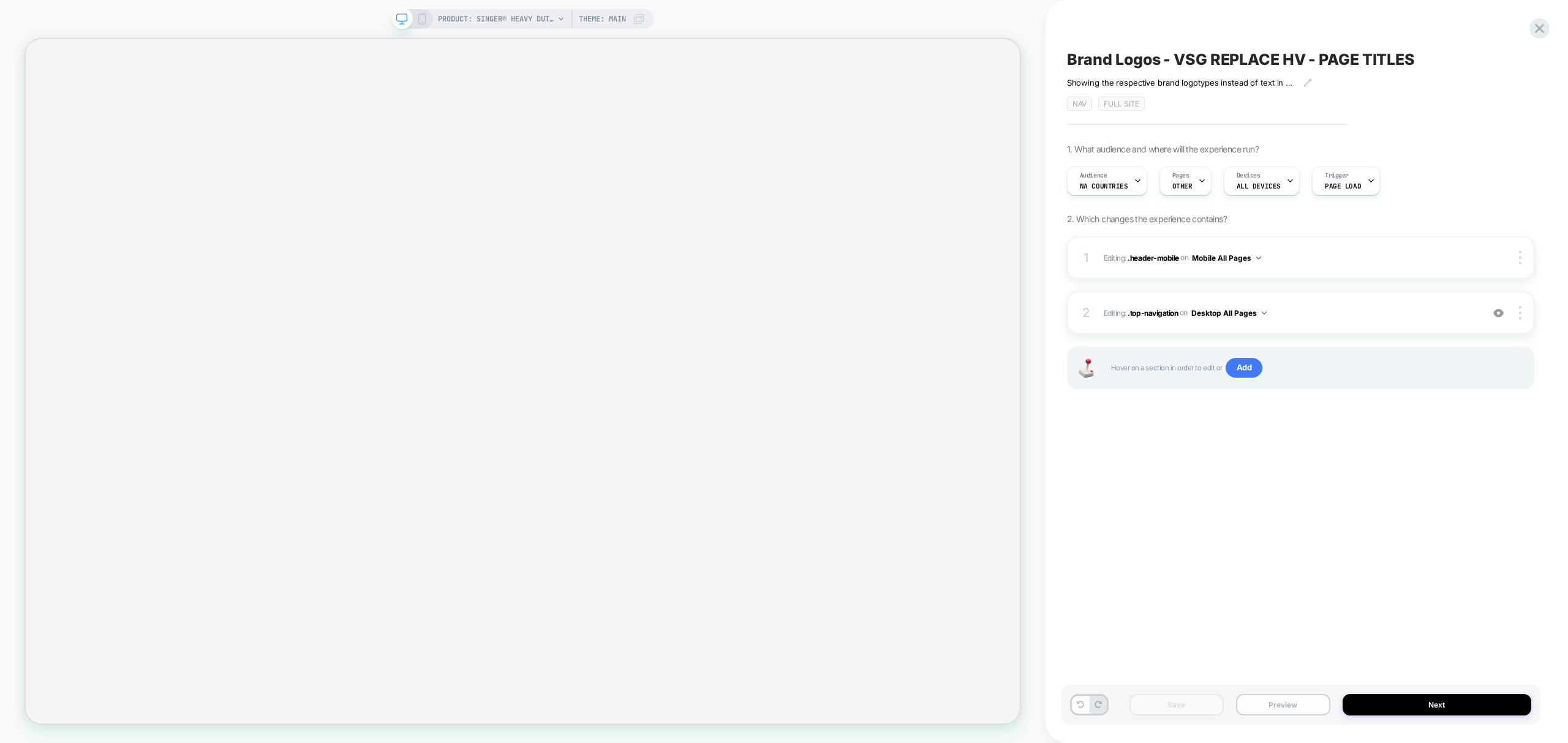
drag, startPoint x: 1282, startPoint y: 710, endPoint x: 1275, endPoint y: 706, distance: 8.1
click at [1282, 710] on button "Preview" at bounding box center [1283, 705] width 94 height 22
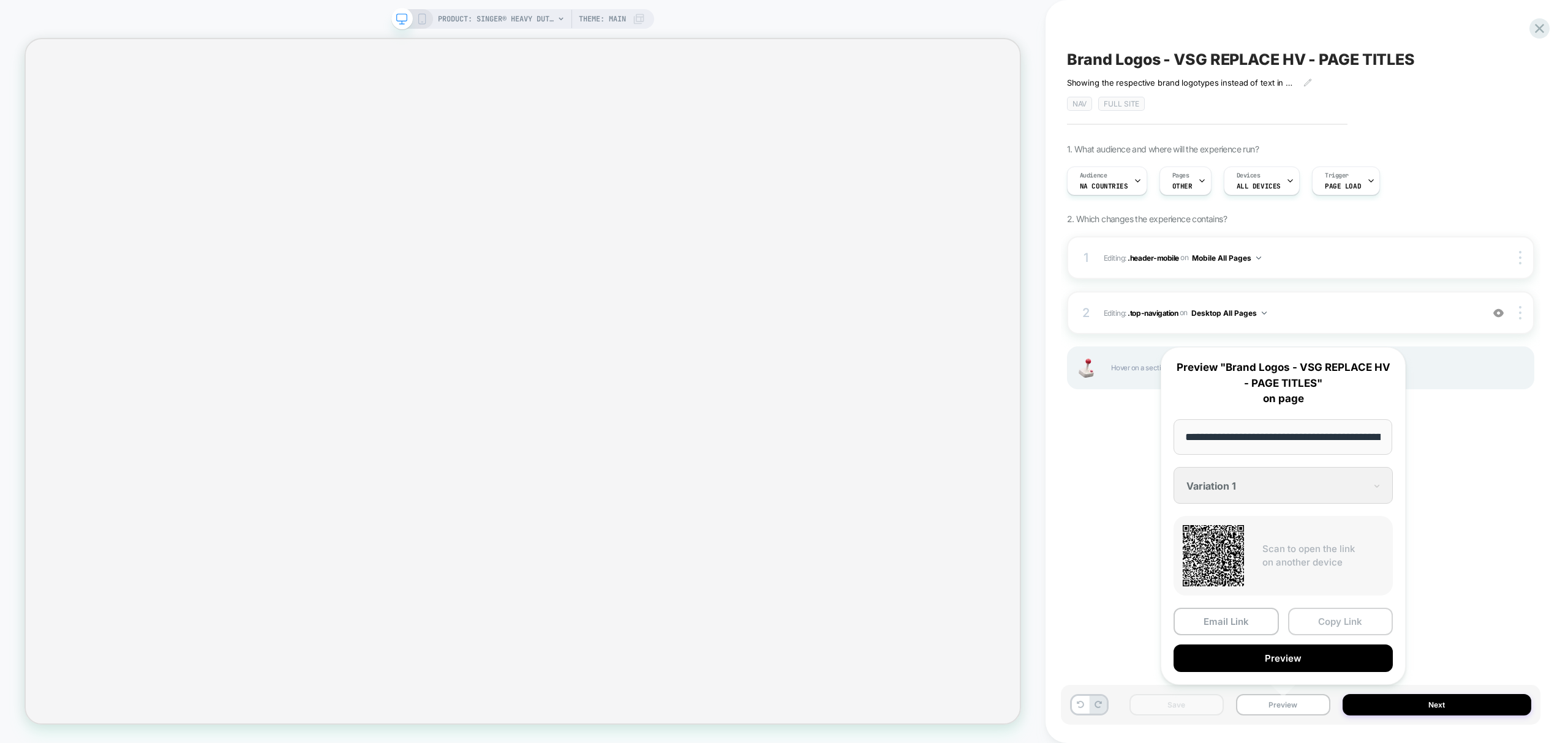
click at [1358, 615] on button "Copy Link" at bounding box center [1341, 622] width 106 height 28
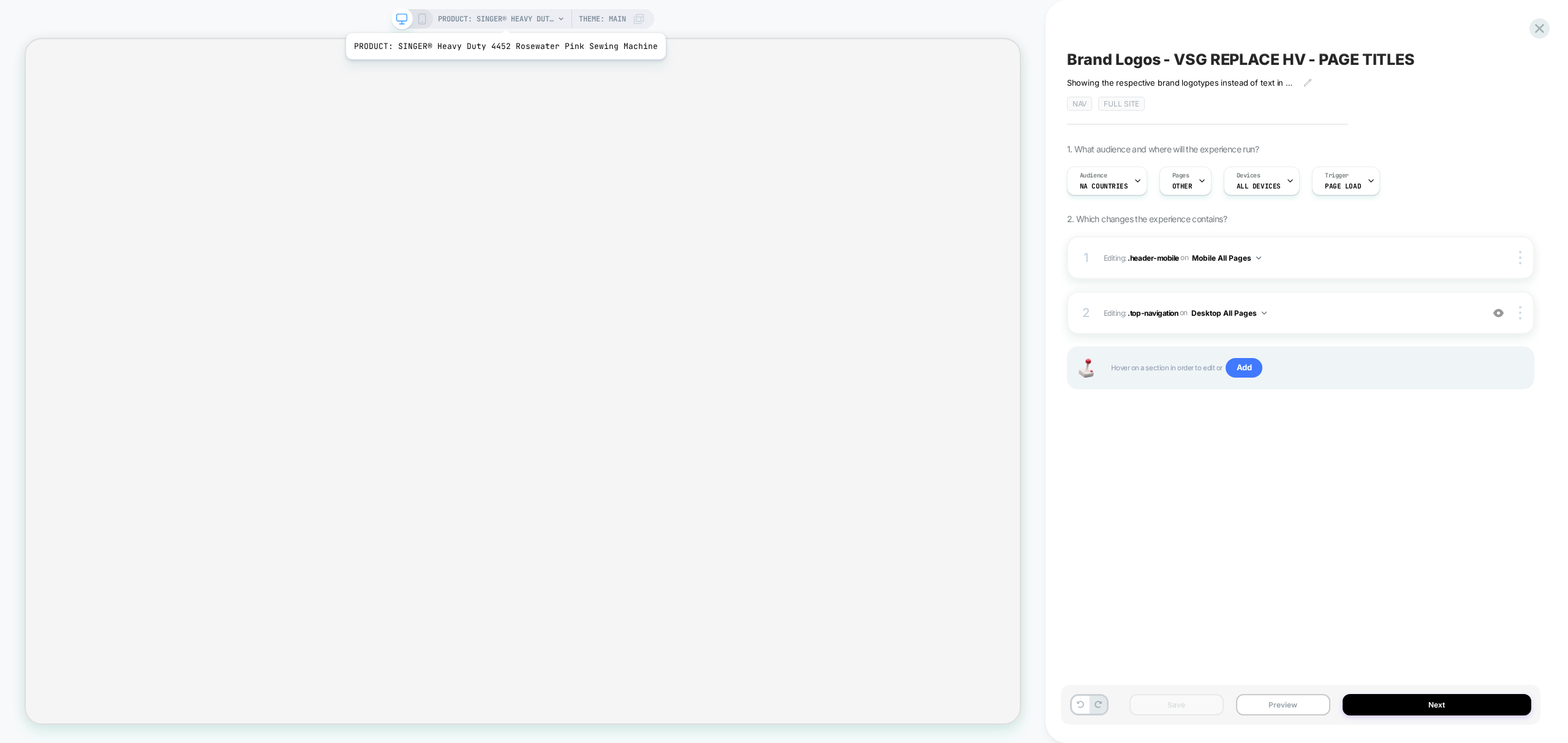
click at [503, 18] on span "PRODUCT: SINGER® Heavy Duty 4452 Rosewater Pink Sewing Machine" at bounding box center [496, 19] width 117 height 20
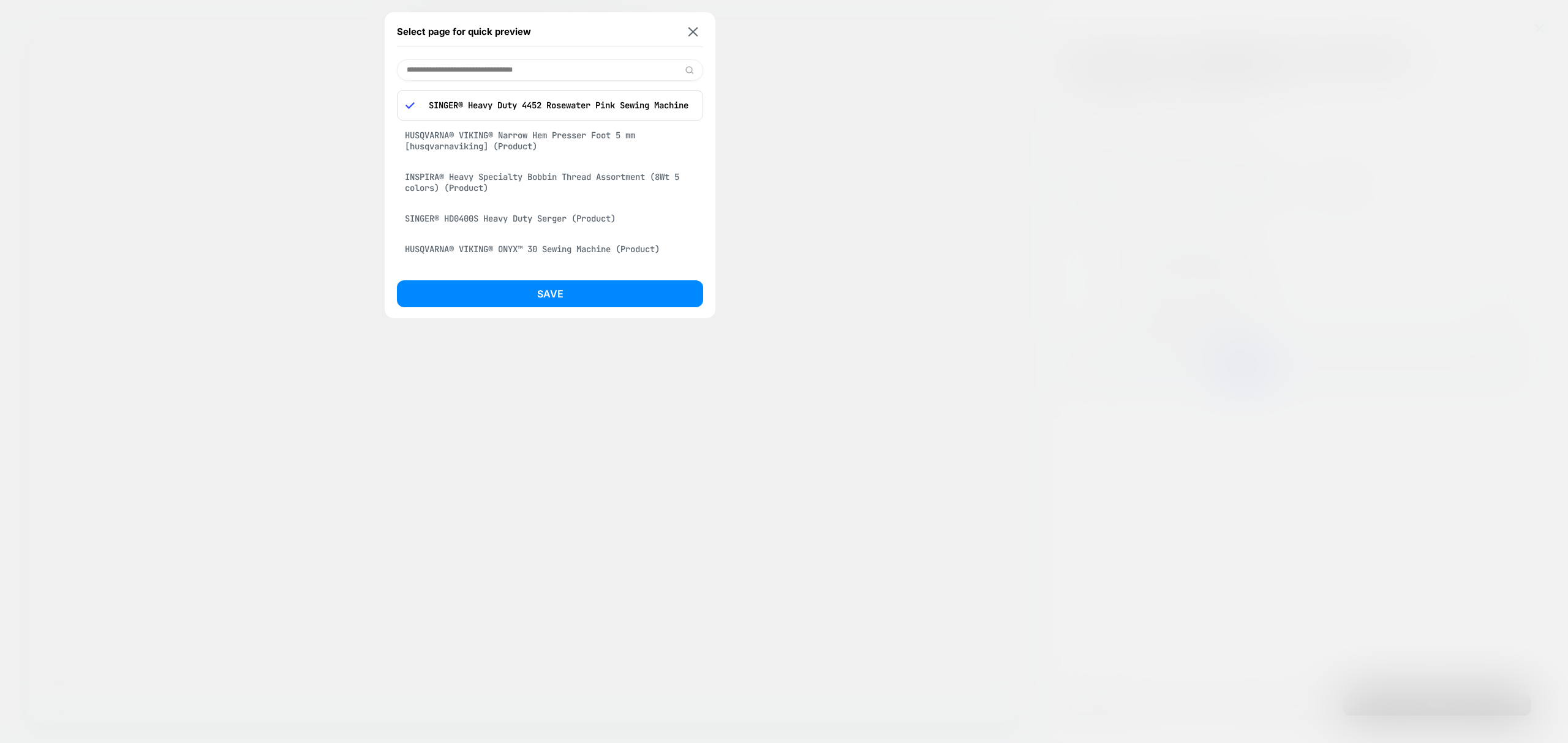
click at [579, 256] on div "HUSQVARNA® VIKING® ONYX™ 30 Sewing Machine (Product)" at bounding box center [550, 249] width 306 height 23
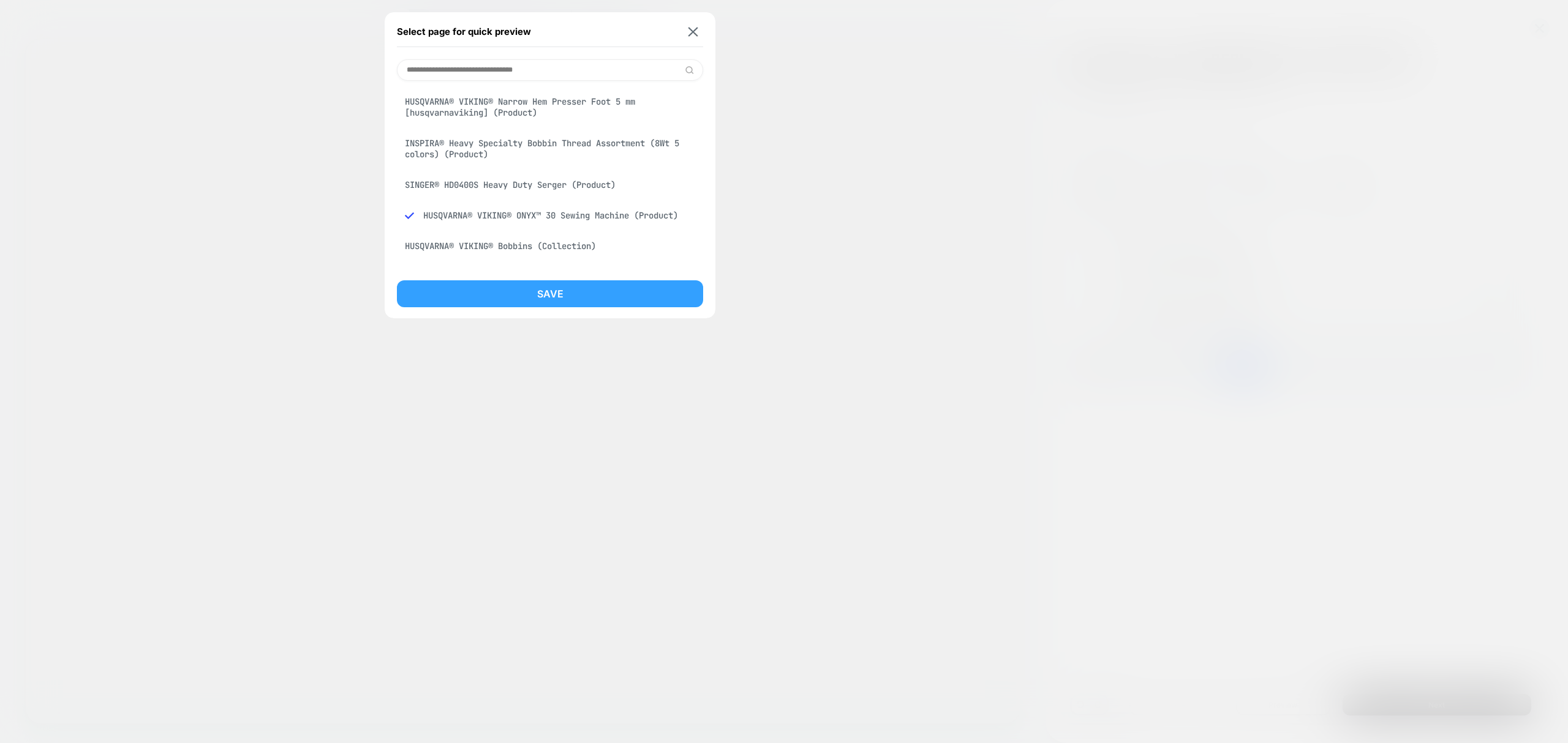
click at [594, 290] on button "Save" at bounding box center [550, 293] width 306 height 27
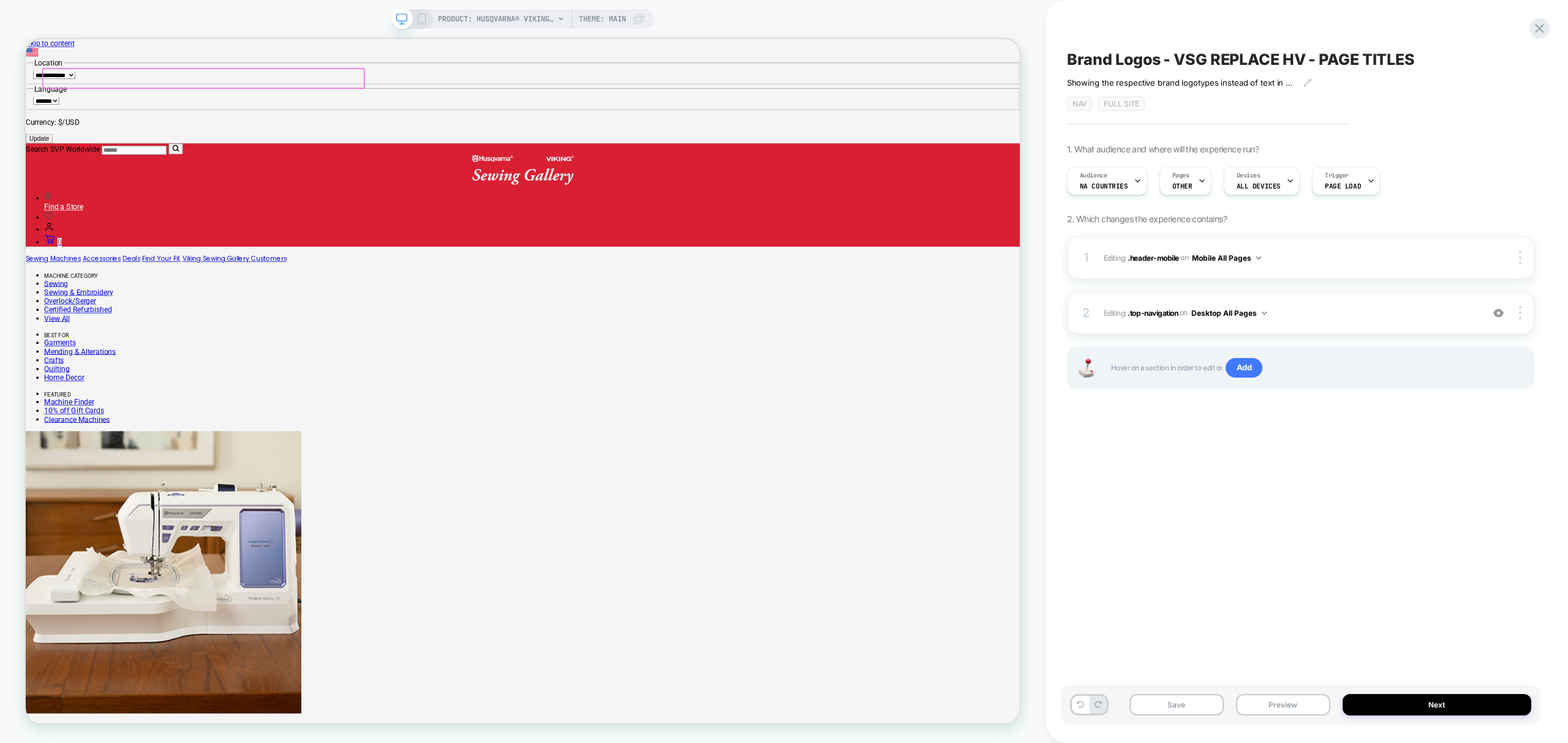
click at [139, 182] on input "Search SVP Worldwide" at bounding box center [170, 188] width 87 height 12
type input "*"
click at [1270, 697] on button "Preview" at bounding box center [1283, 705] width 94 height 22
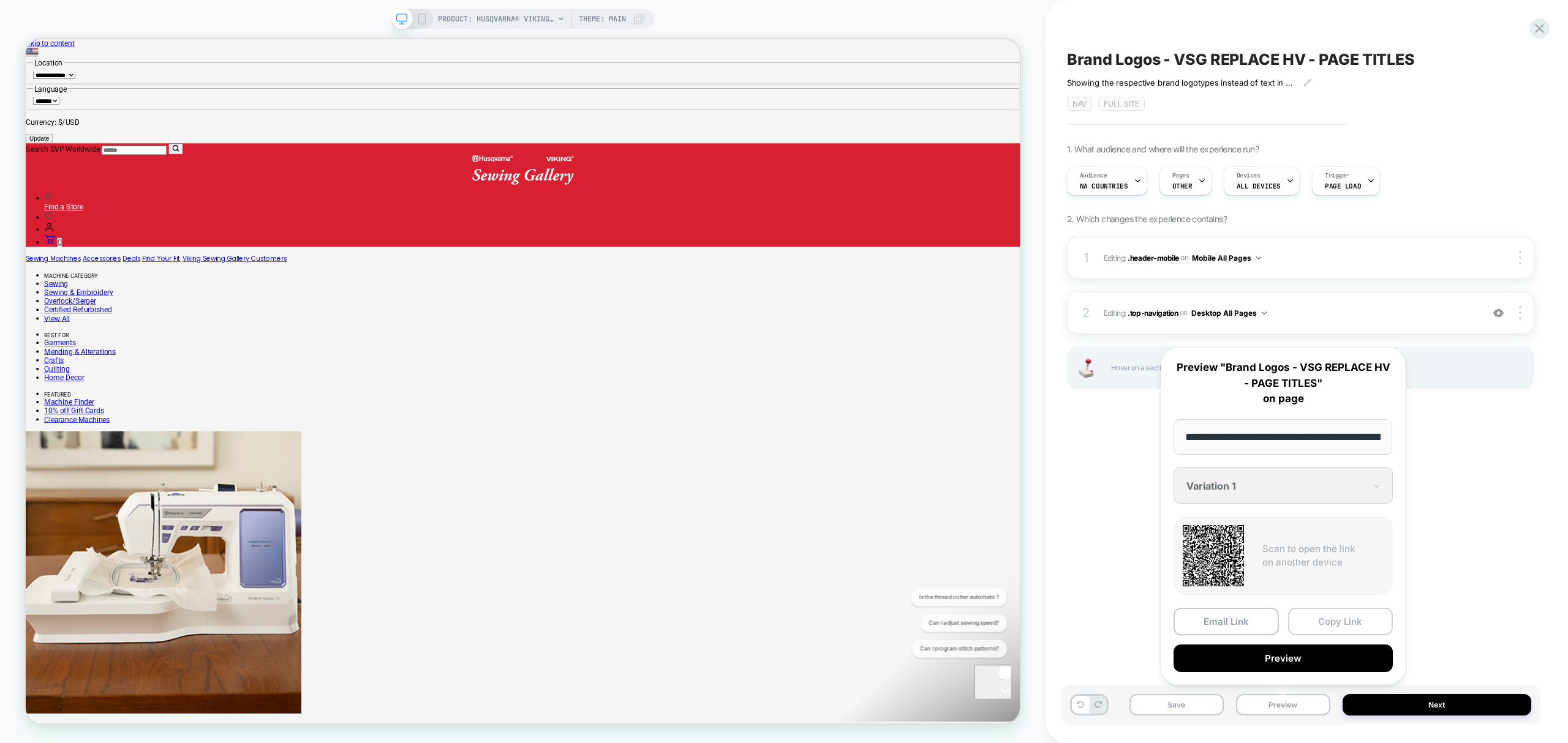
click at [1337, 622] on button "Copy Link" at bounding box center [1341, 622] width 106 height 28
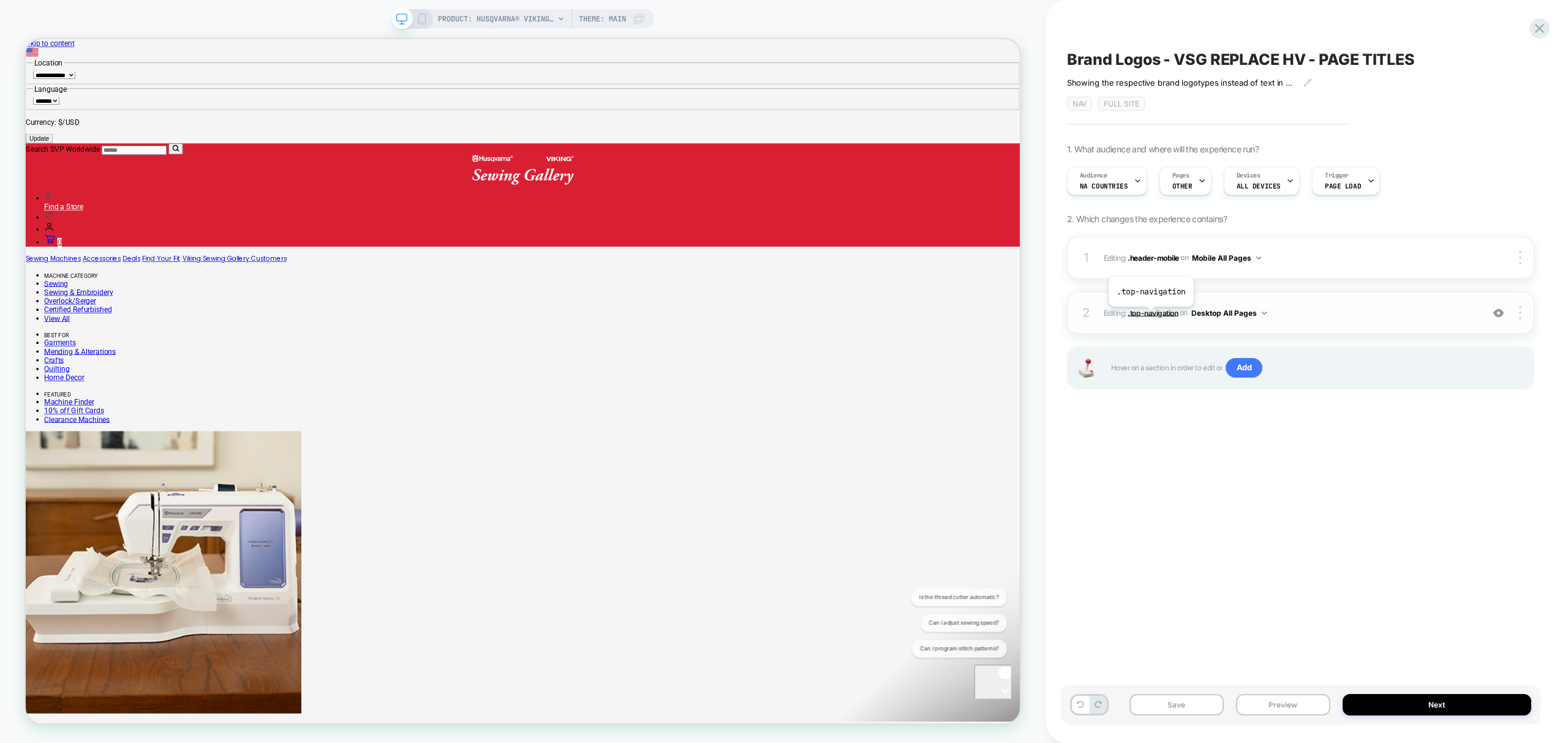
click at [1151, 317] on span ".top-navigation" at bounding box center [1153, 312] width 50 height 10
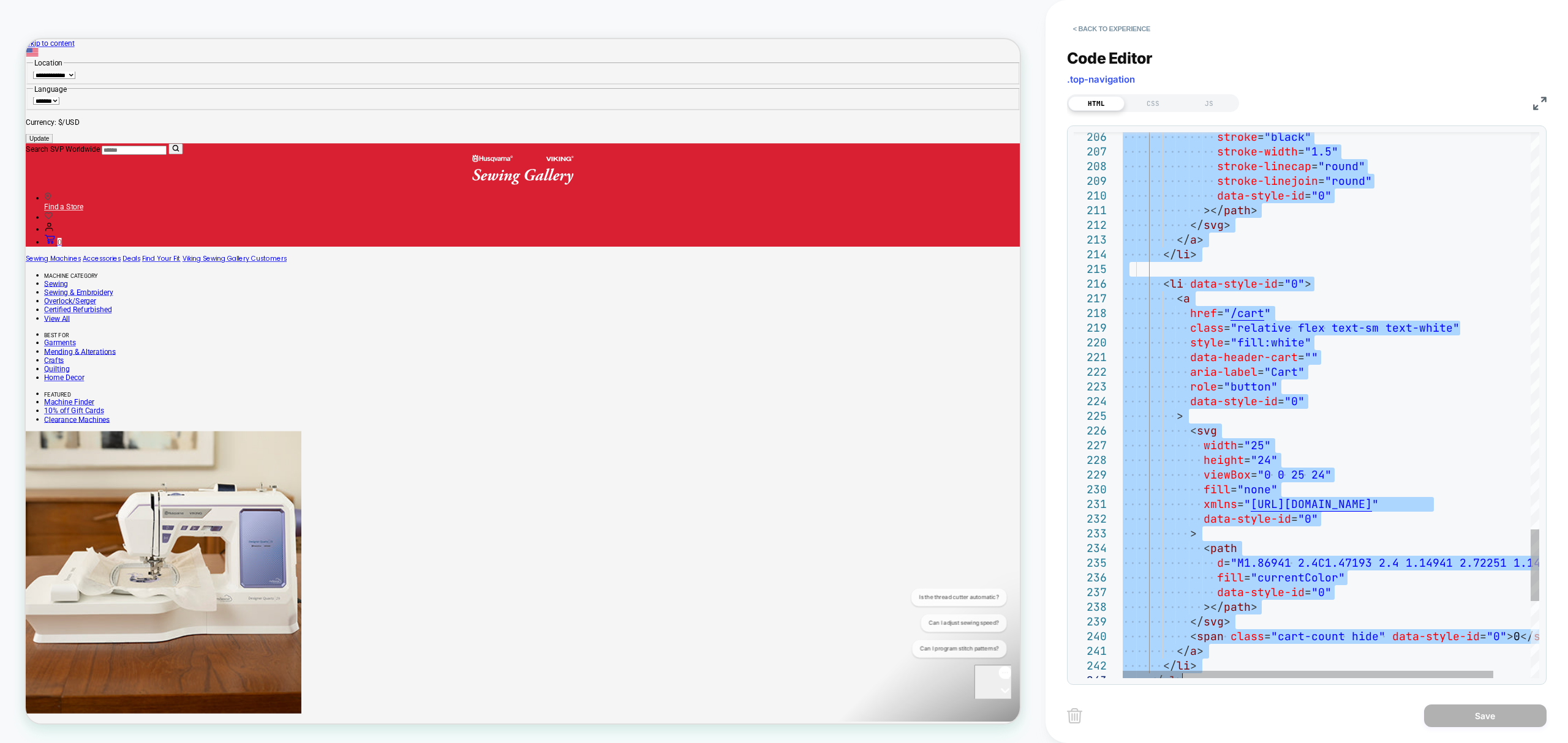
type textarea "**********"
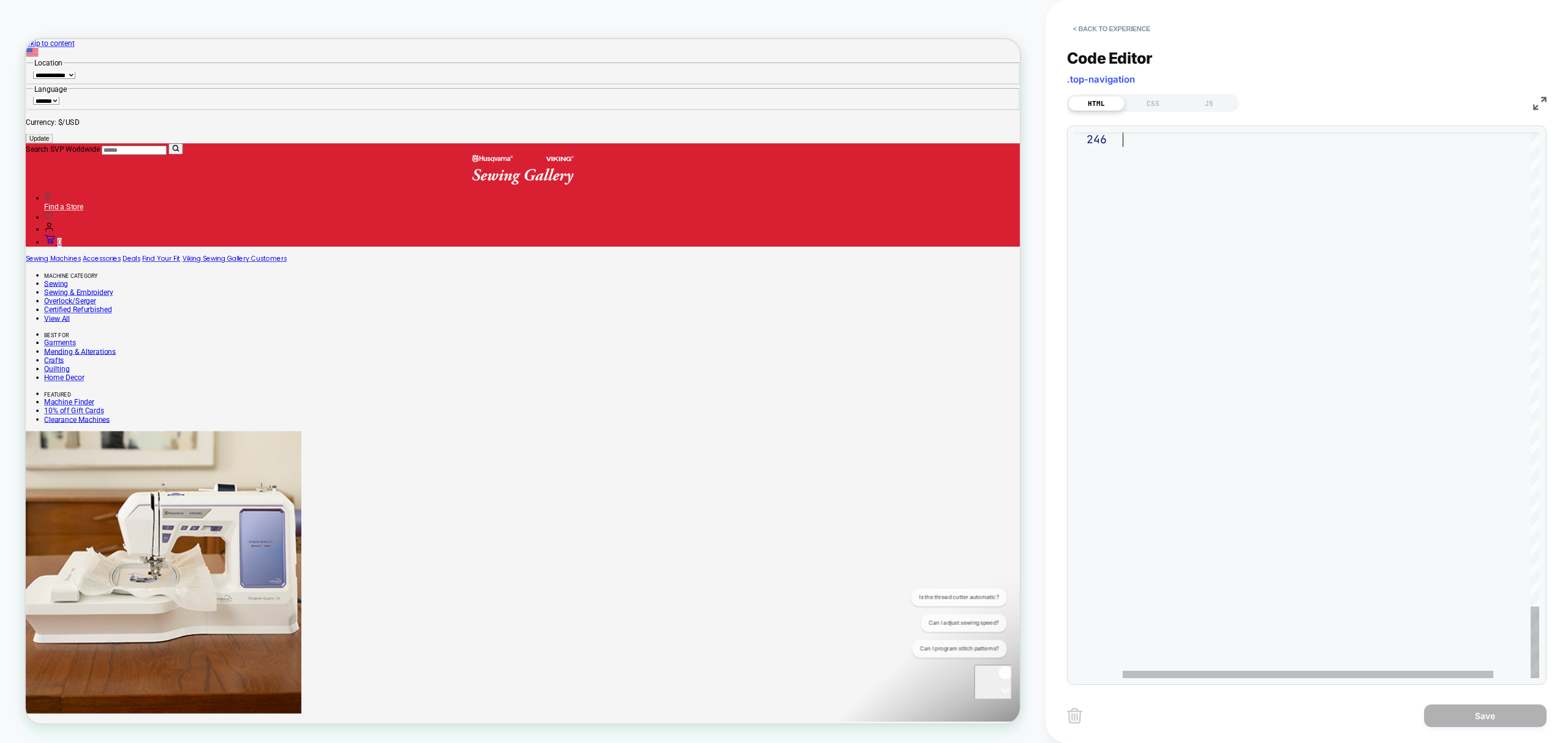
drag, startPoint x: 1125, startPoint y: 144, endPoint x: 1384, endPoint y: 782, distance: 688.6
type textarea "***** ******** ******"
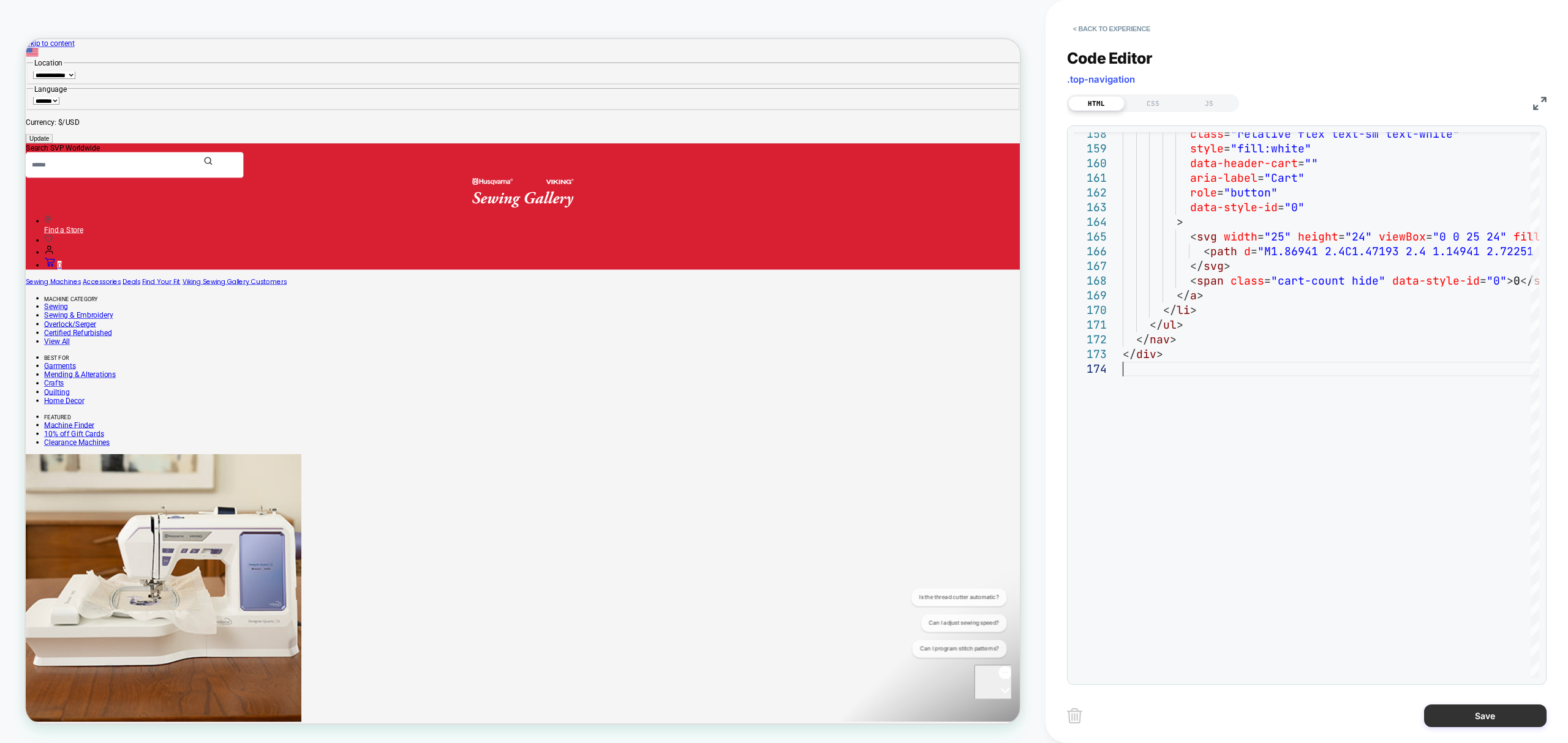
click at [1494, 721] on button "Save" at bounding box center [1486, 716] width 123 height 22
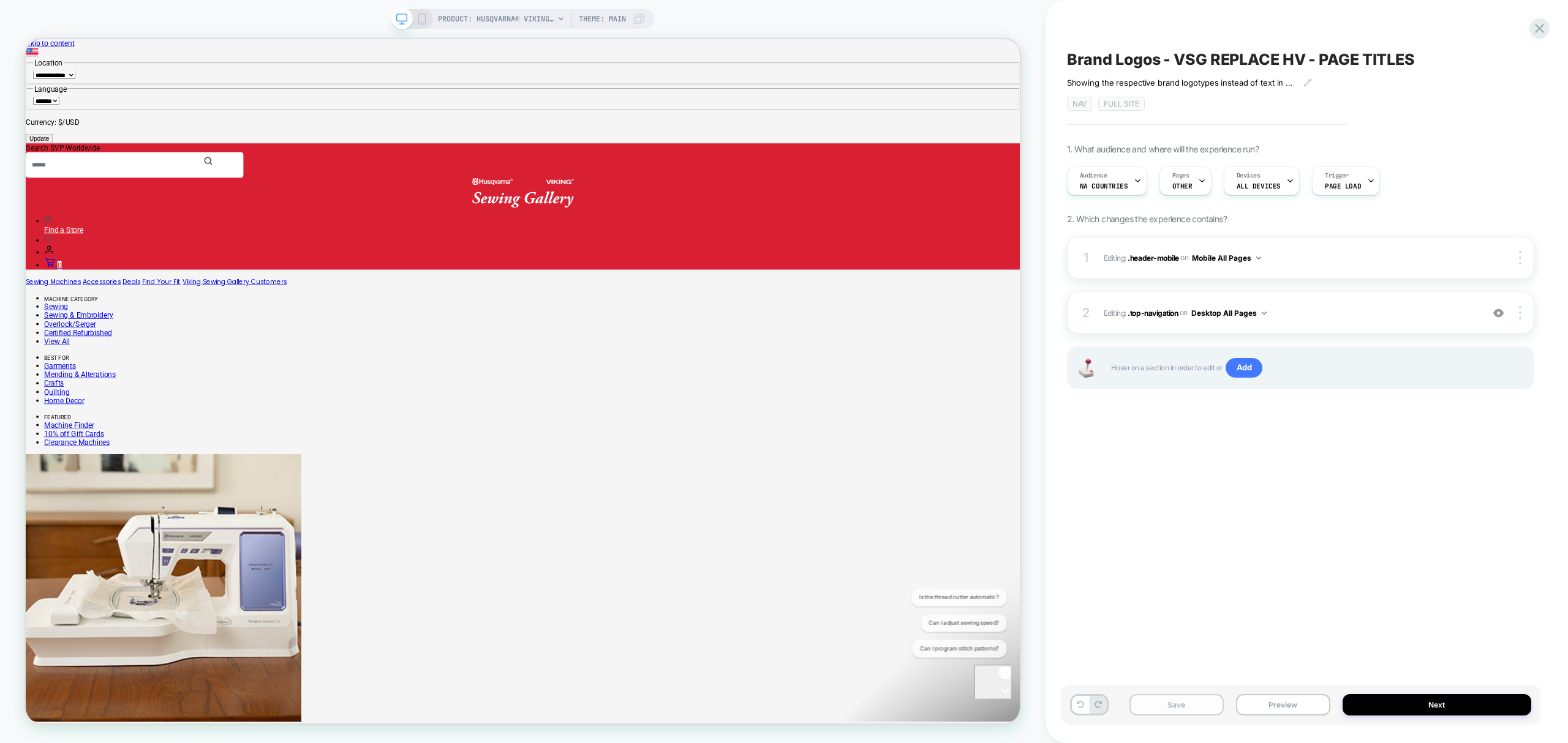
click at [1187, 706] on button "Save" at bounding box center [1176, 705] width 94 height 22
click at [1282, 706] on button "Preview" at bounding box center [1283, 705] width 94 height 22
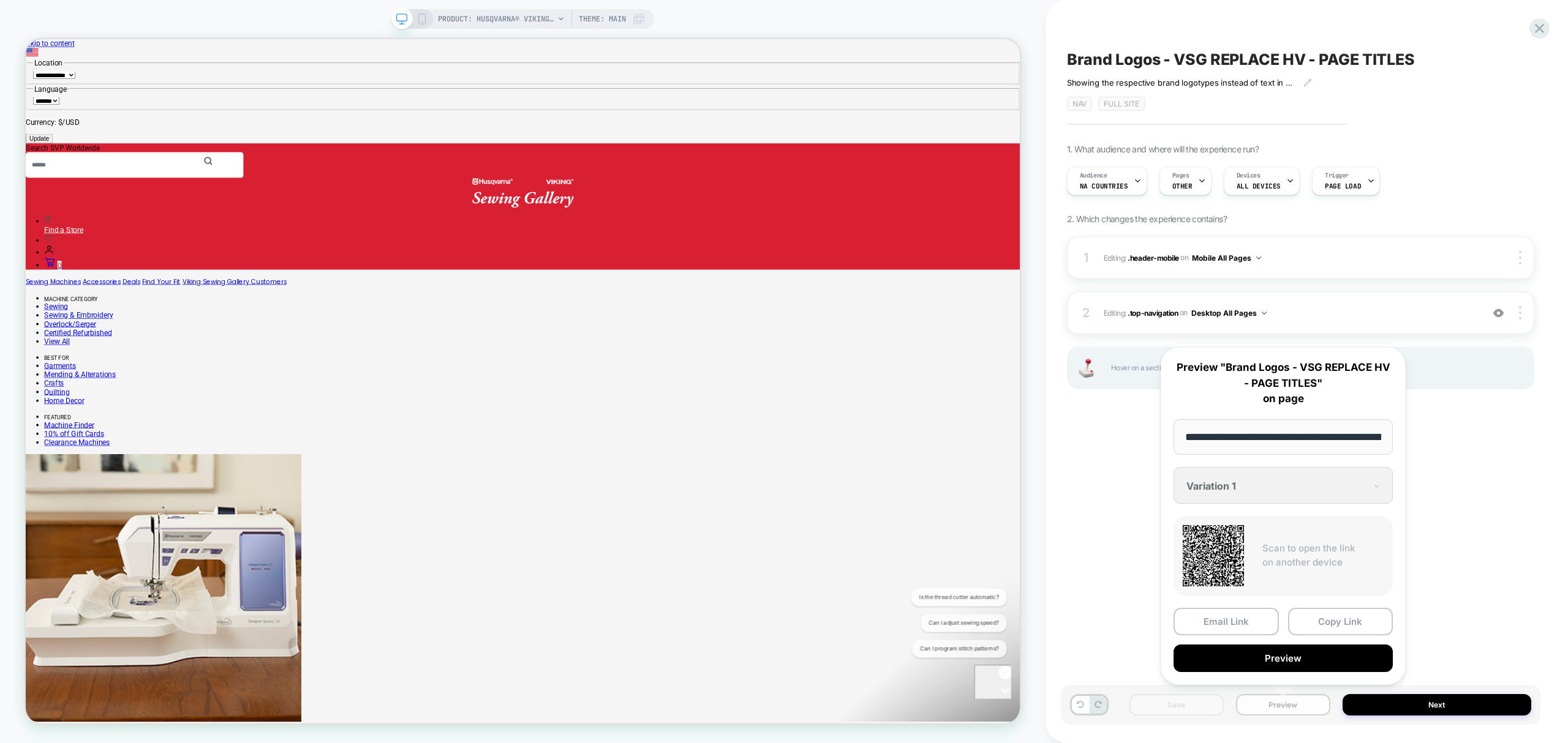
scroll to position [0, 278]
click at [1332, 626] on button "Copy Link" at bounding box center [1341, 622] width 106 height 28
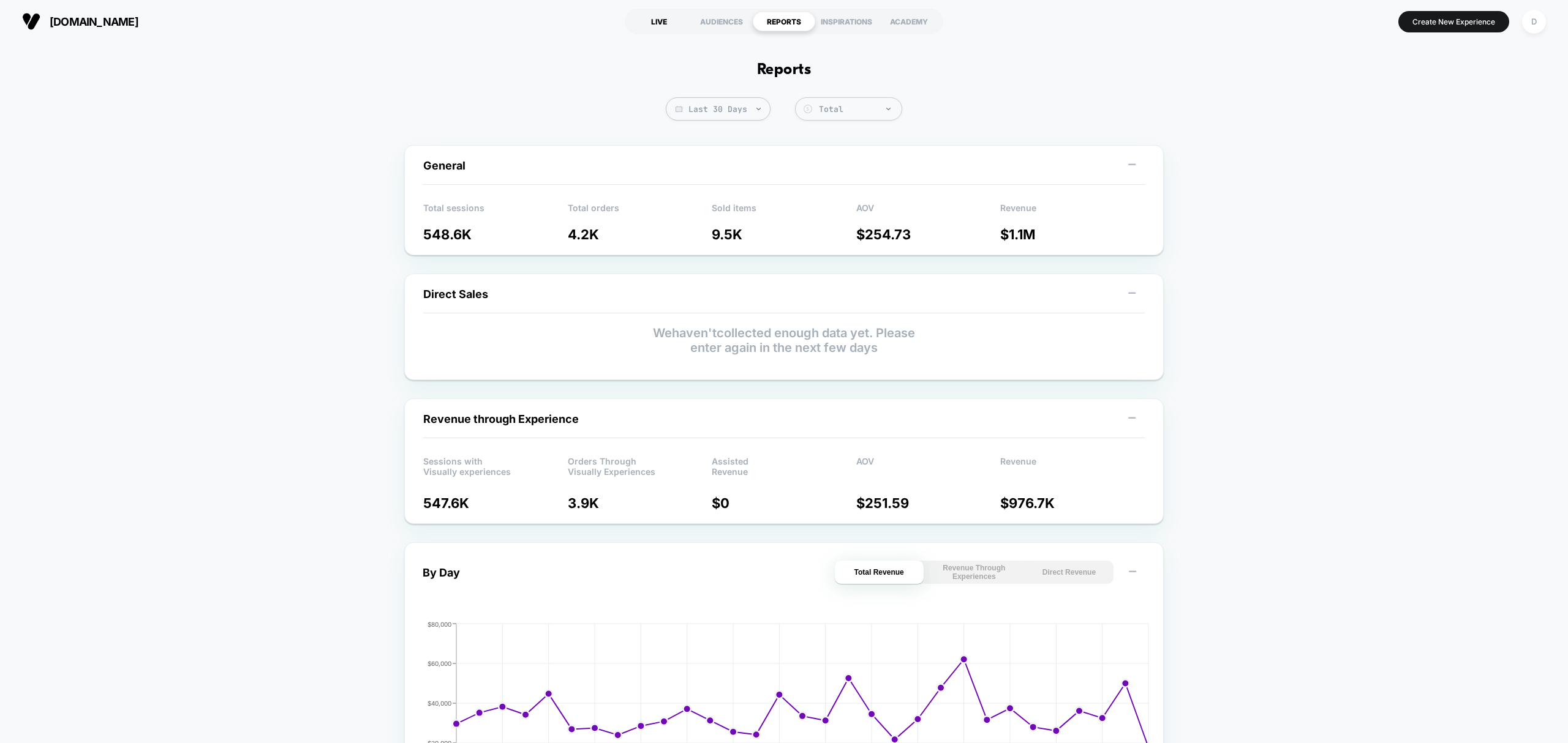
click at [647, 28] on div "LIVE" at bounding box center [659, 21] width 62 height 20
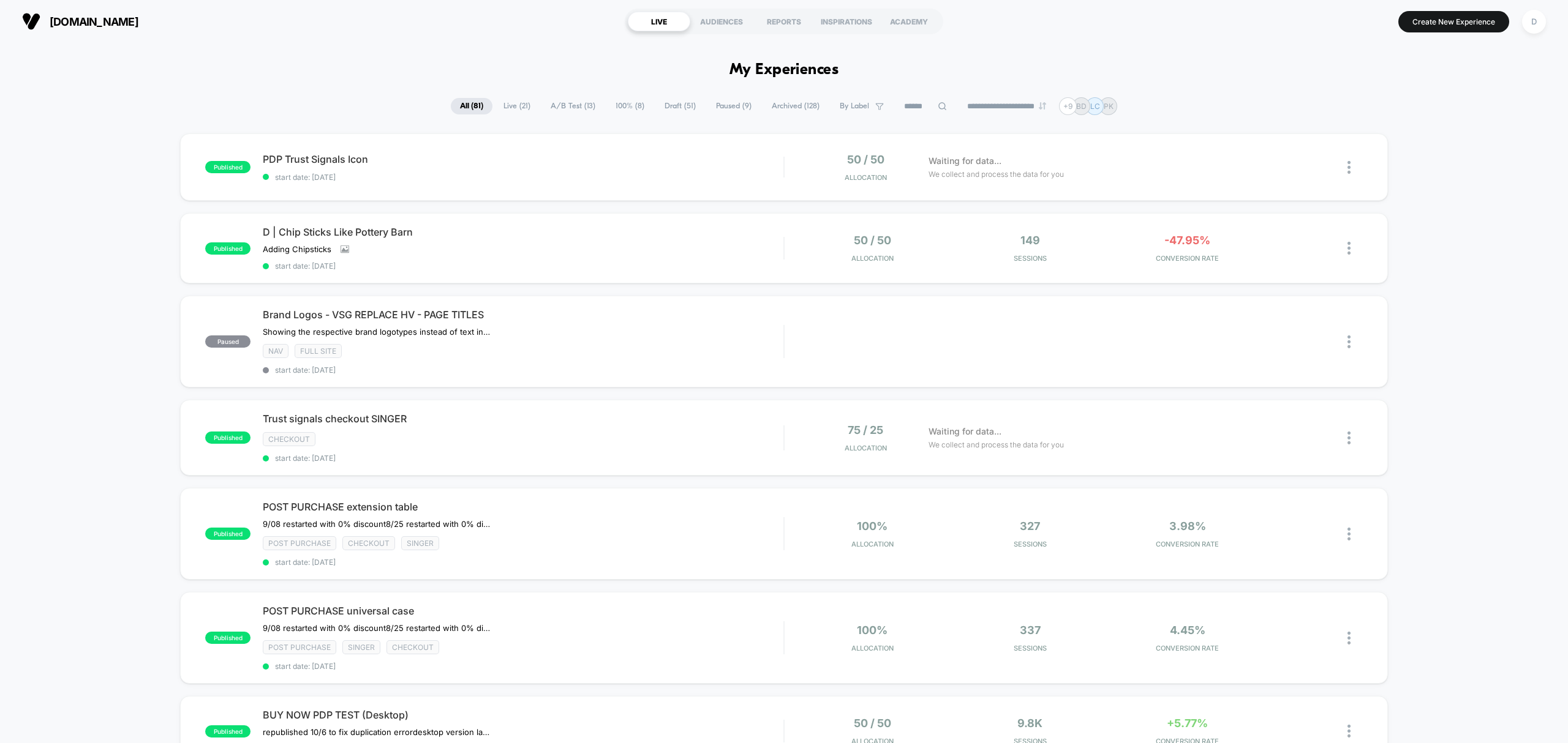
click at [731, 112] on span "Paused ( 9 )" at bounding box center [734, 106] width 54 height 16
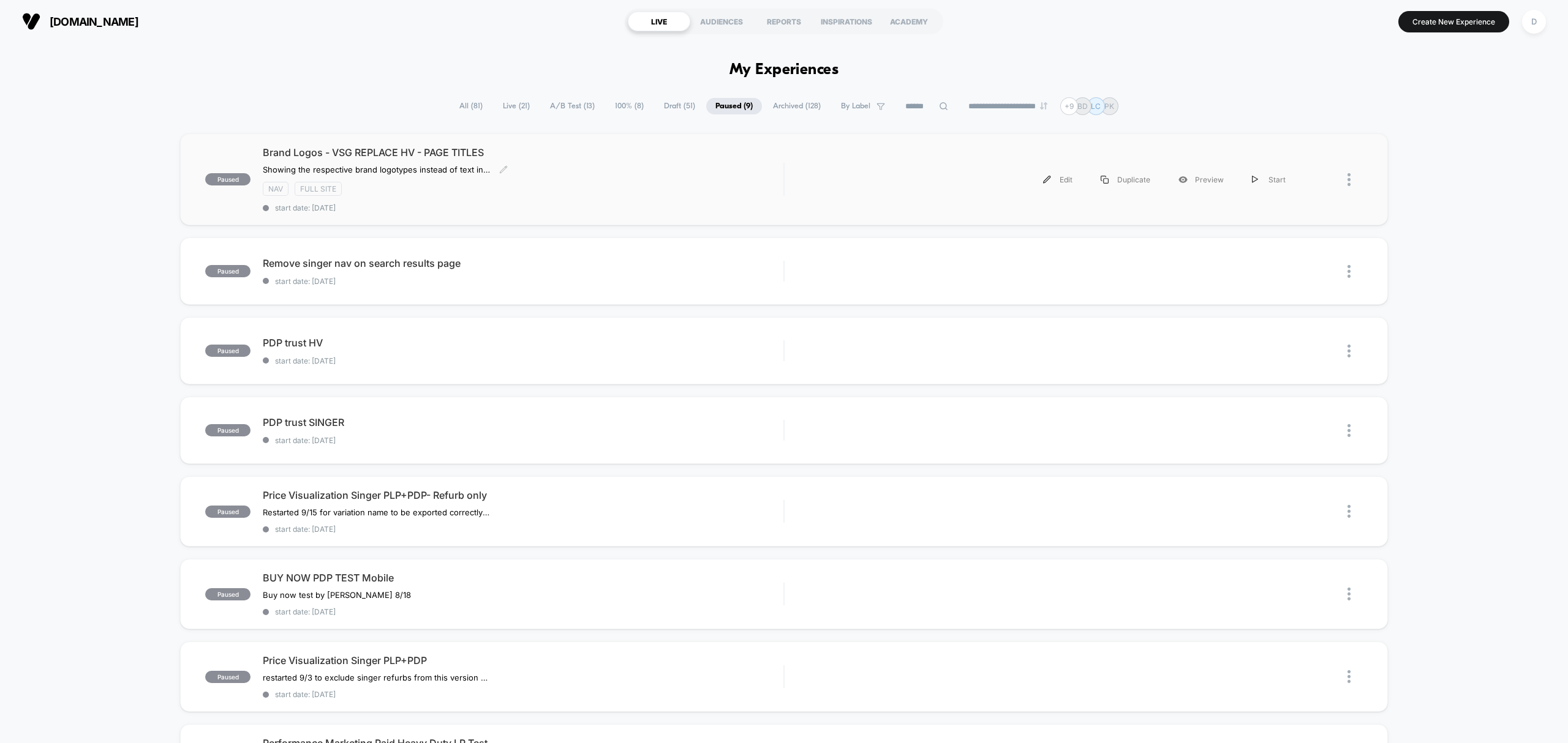
click at [630, 201] on div "Brand Logos - VSG REPLACE HV - PAGE TITLES ﻿Showing the respective brand logoty…" at bounding box center [524, 179] width 521 height 66
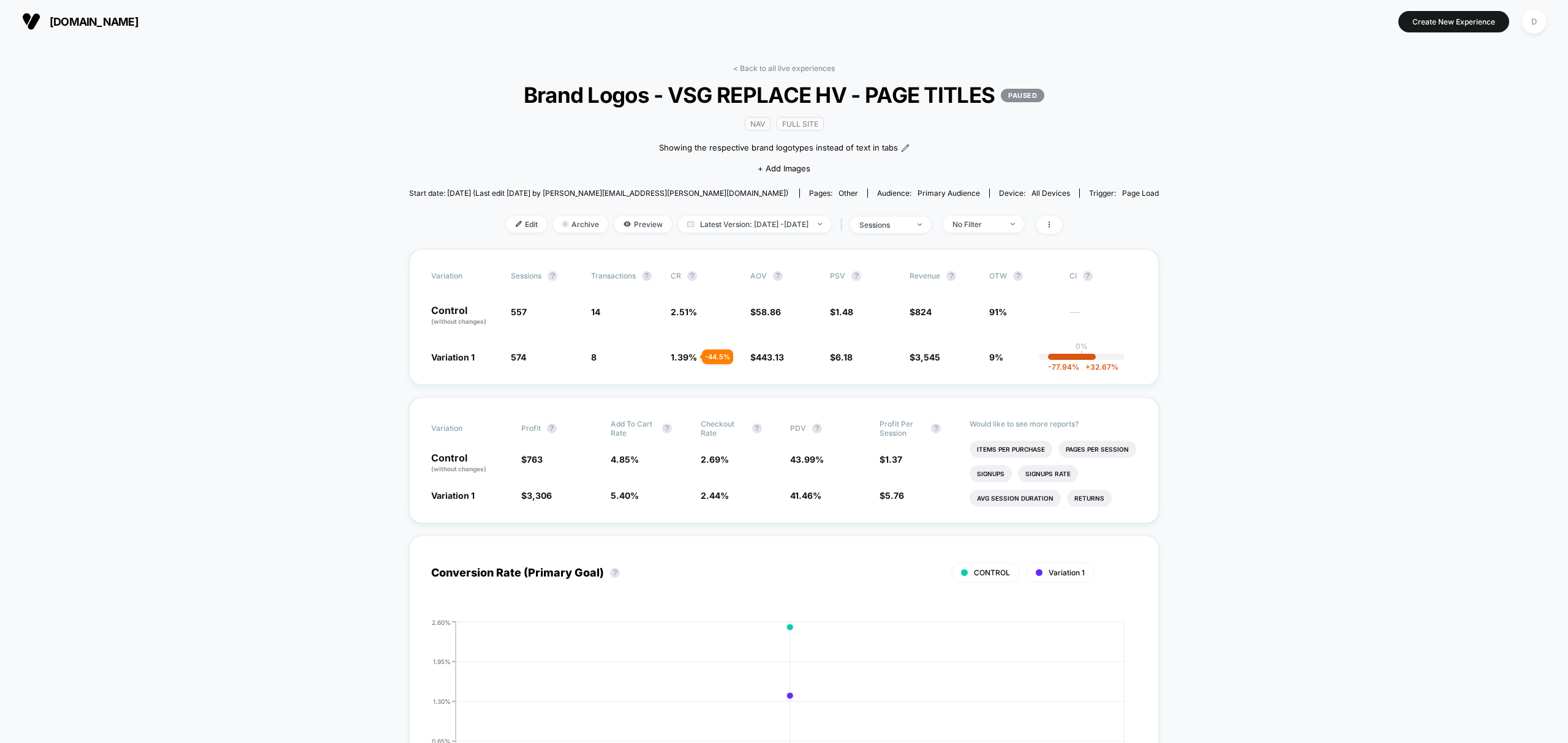
click at [530, 227] on div "Edit Archive Preview Latest Version: [DATE] - [DATE] | sessions No Filter" at bounding box center [784, 225] width 750 height 18
click at [521, 221] on span "Edit" at bounding box center [526, 224] width 41 height 16
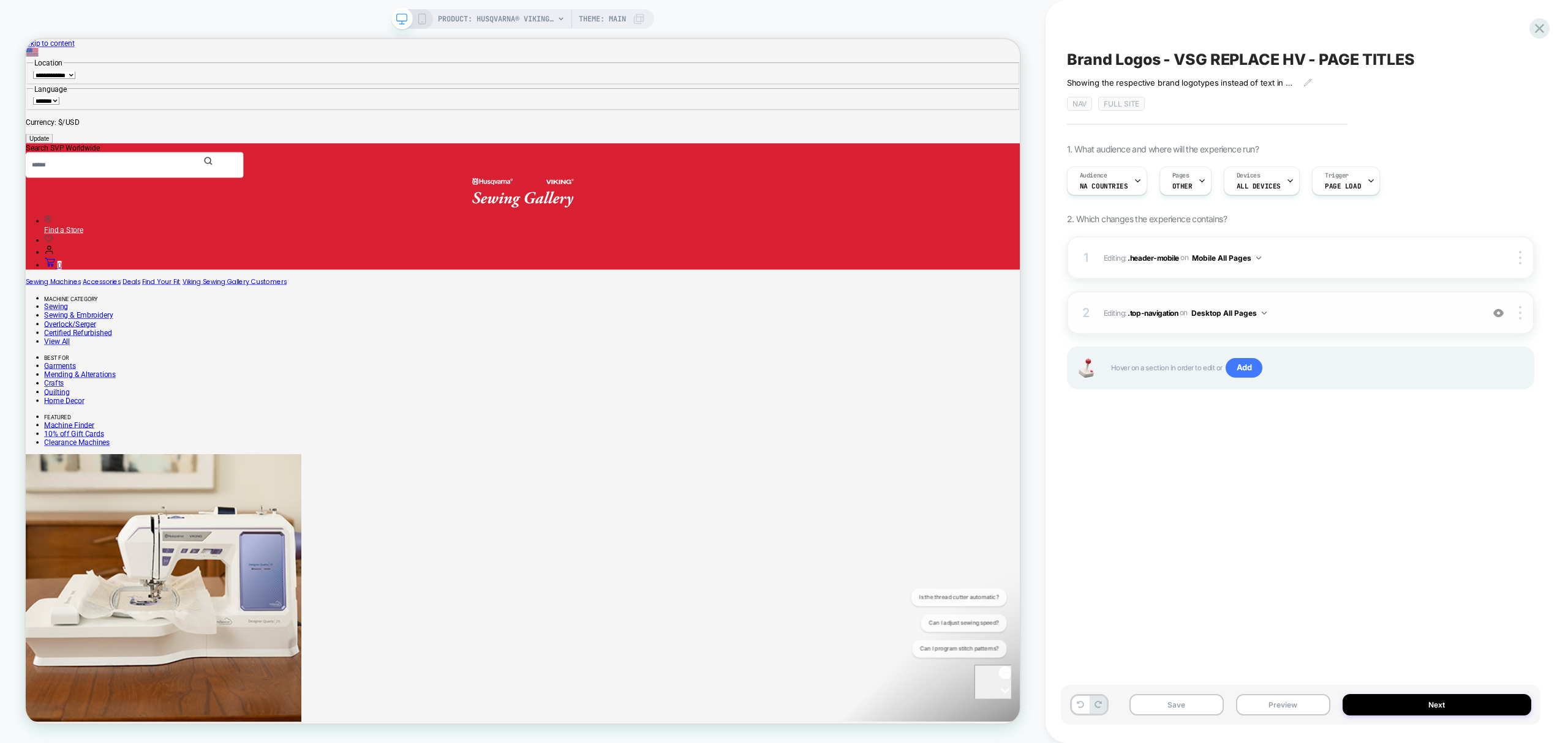
click at [1141, 321] on span "Editing : .top-navigation .top-navigation on Desktop All Pages" at bounding box center [1290, 313] width 372 height 16
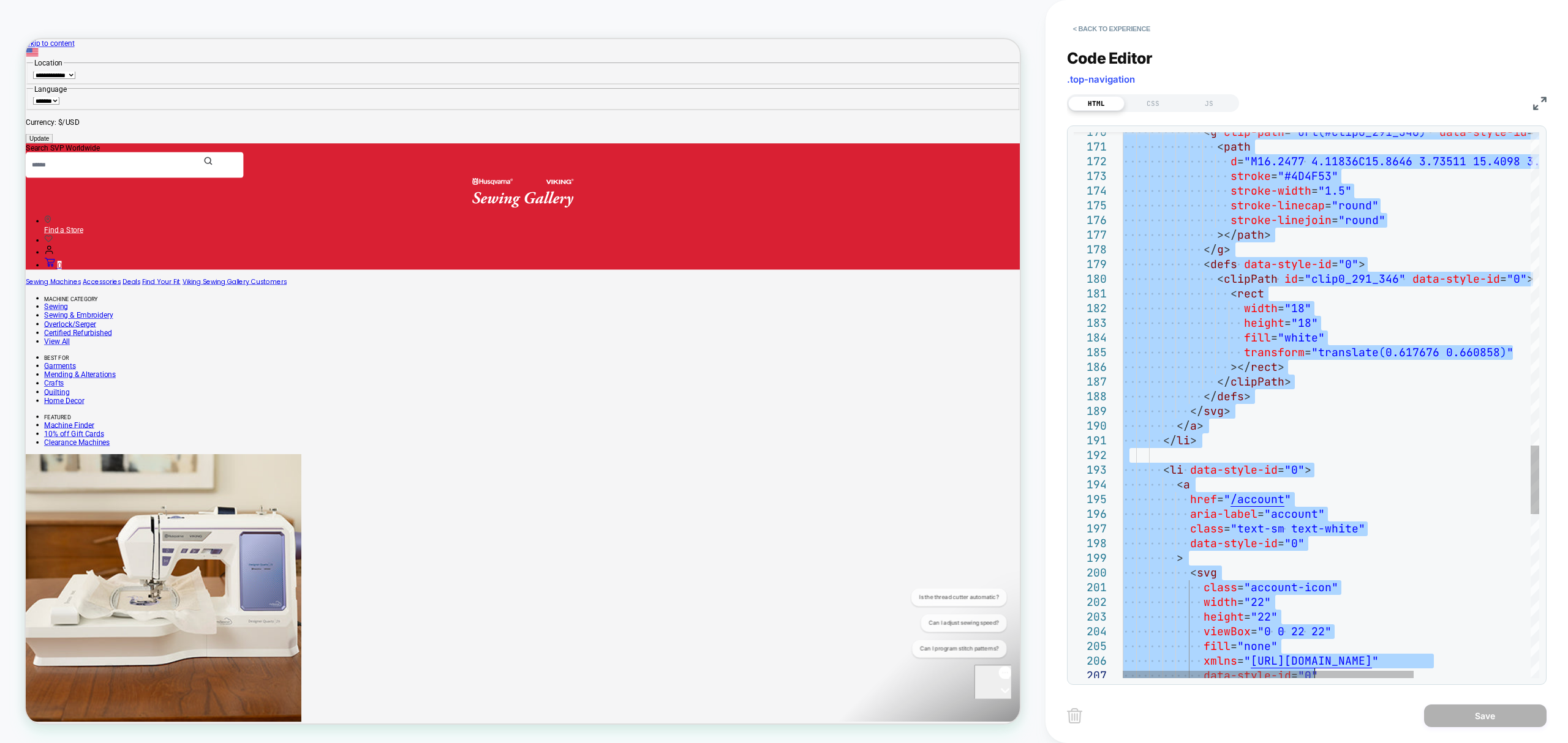
type textarea "**********"
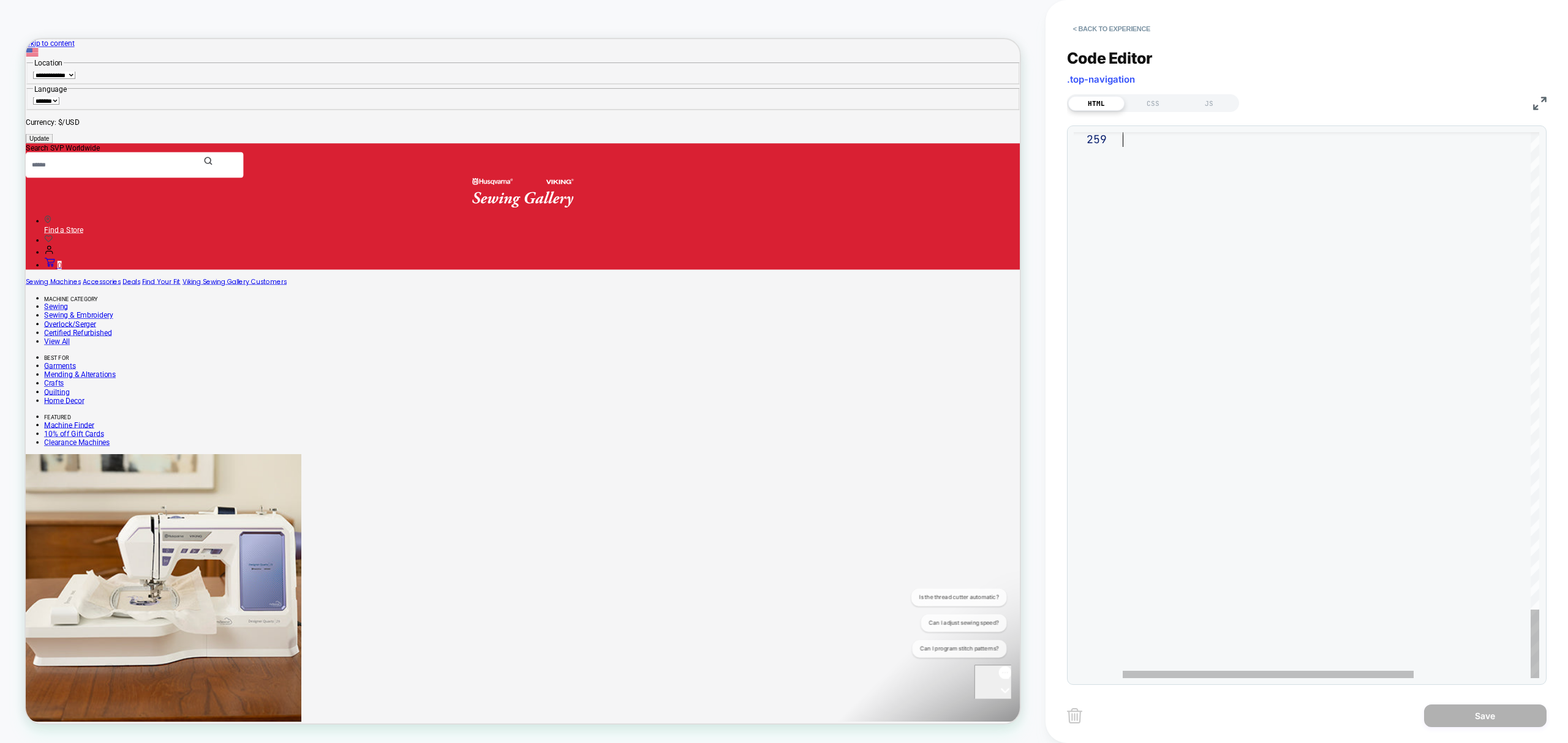
drag, startPoint x: 1123, startPoint y: 142, endPoint x: 1404, endPoint y: 778, distance: 695.3
type textarea "**********"
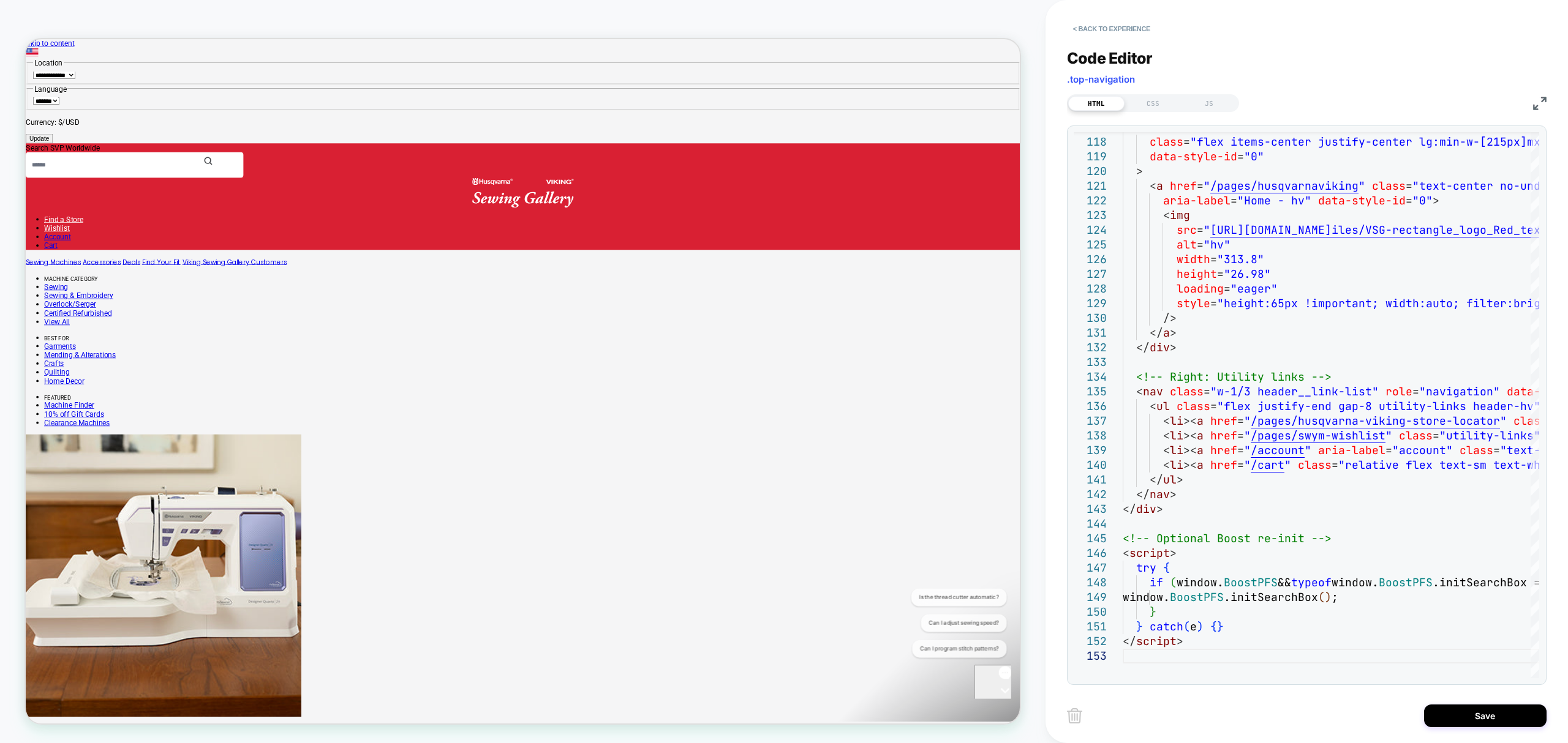
drag, startPoint x: 1472, startPoint y: 718, endPoint x: 1494, endPoint y: 475, distance: 244.0
click at [1470, 718] on button "Save" at bounding box center [1486, 716] width 123 height 22
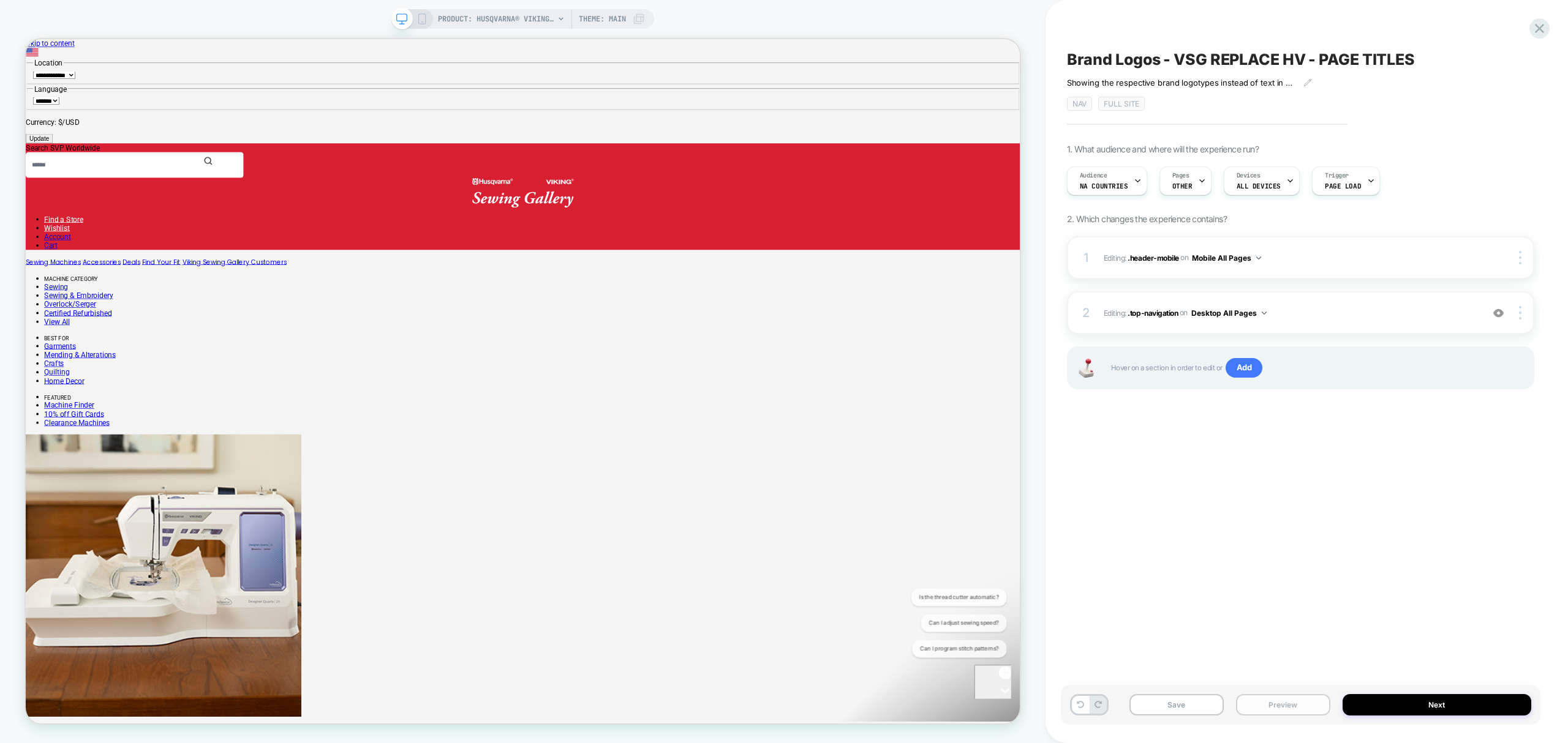
click at [1250, 710] on button "Preview" at bounding box center [1283, 705] width 94 height 22
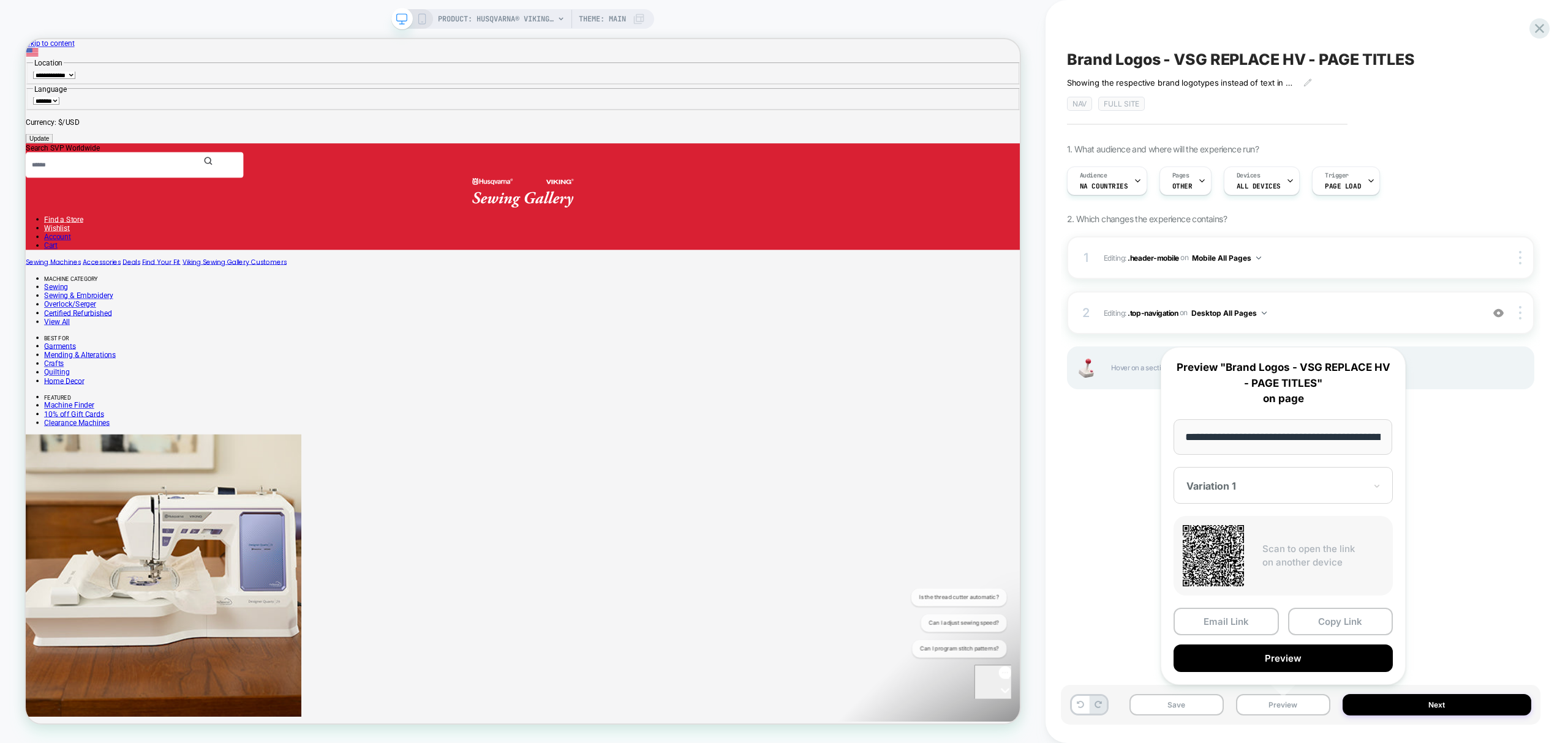
drag, startPoint x: 1329, startPoint y: 628, endPoint x: 1328, endPoint y: 635, distance: 7.1
click at [1328, 635] on div "Email Link Copy Link Preview" at bounding box center [1282, 640] width 219 height 64
click at [1350, 631] on button "Copy Link" at bounding box center [1341, 622] width 106 height 28
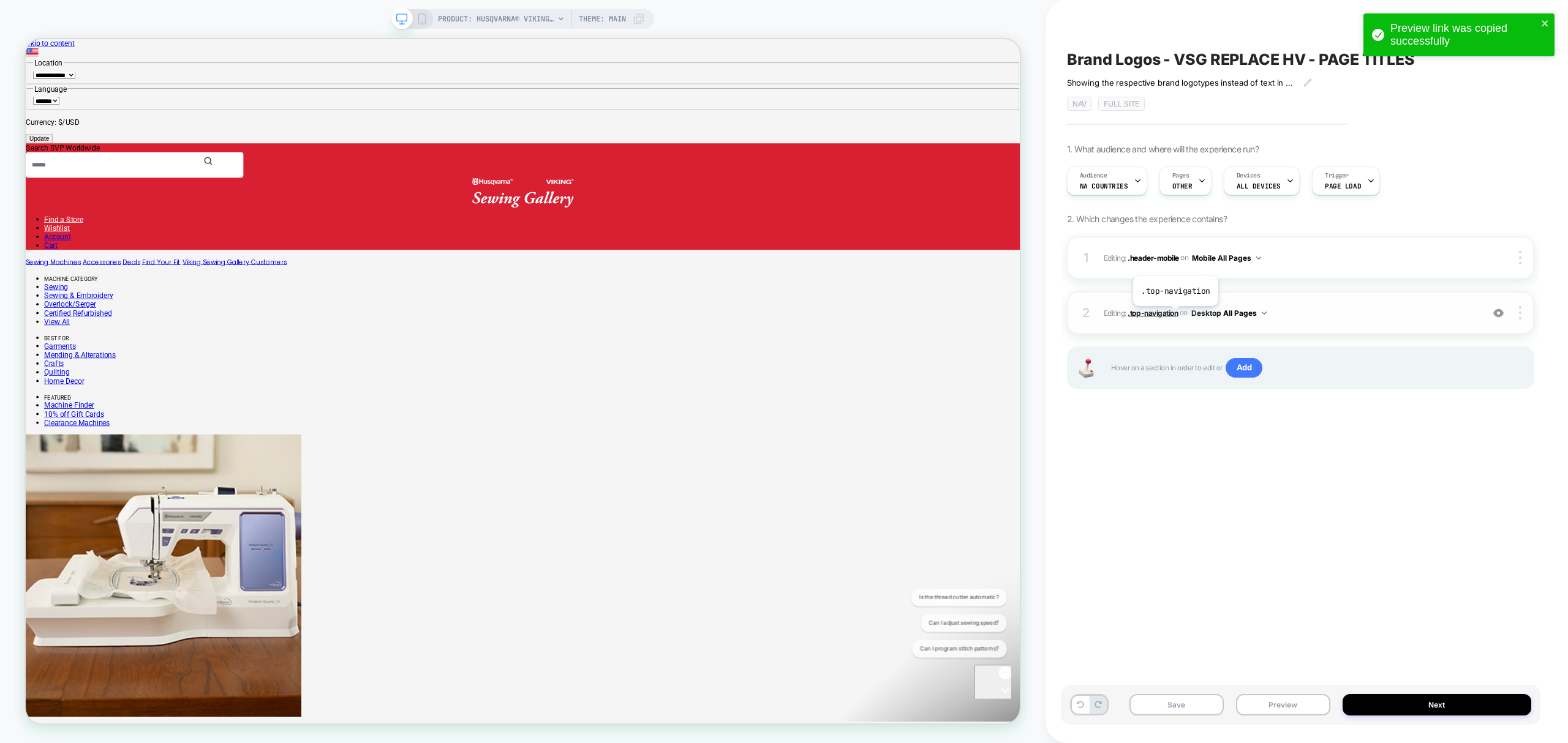
click at [1177, 316] on span ".top-navigation" at bounding box center [1153, 312] width 50 height 10
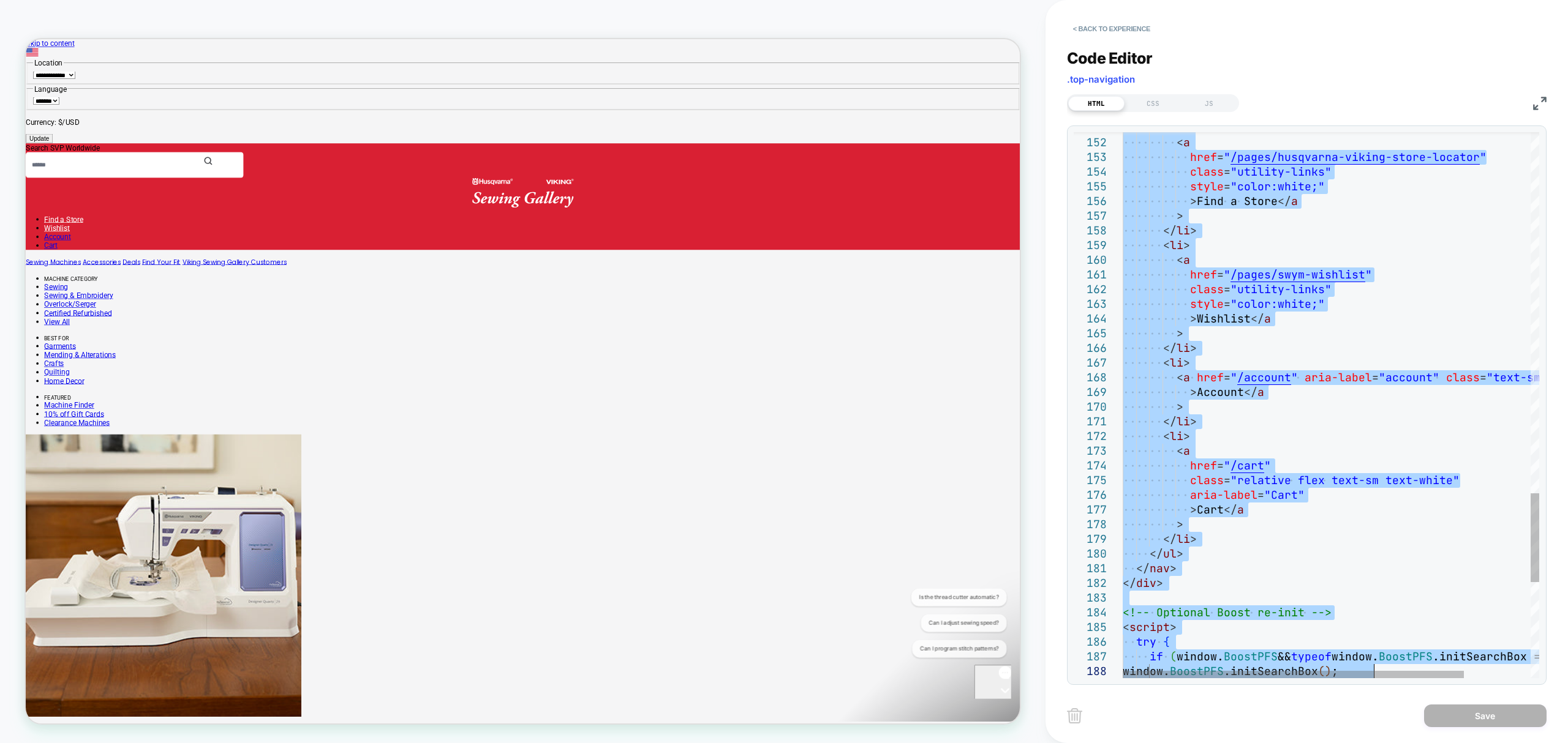
type textarea "**********"
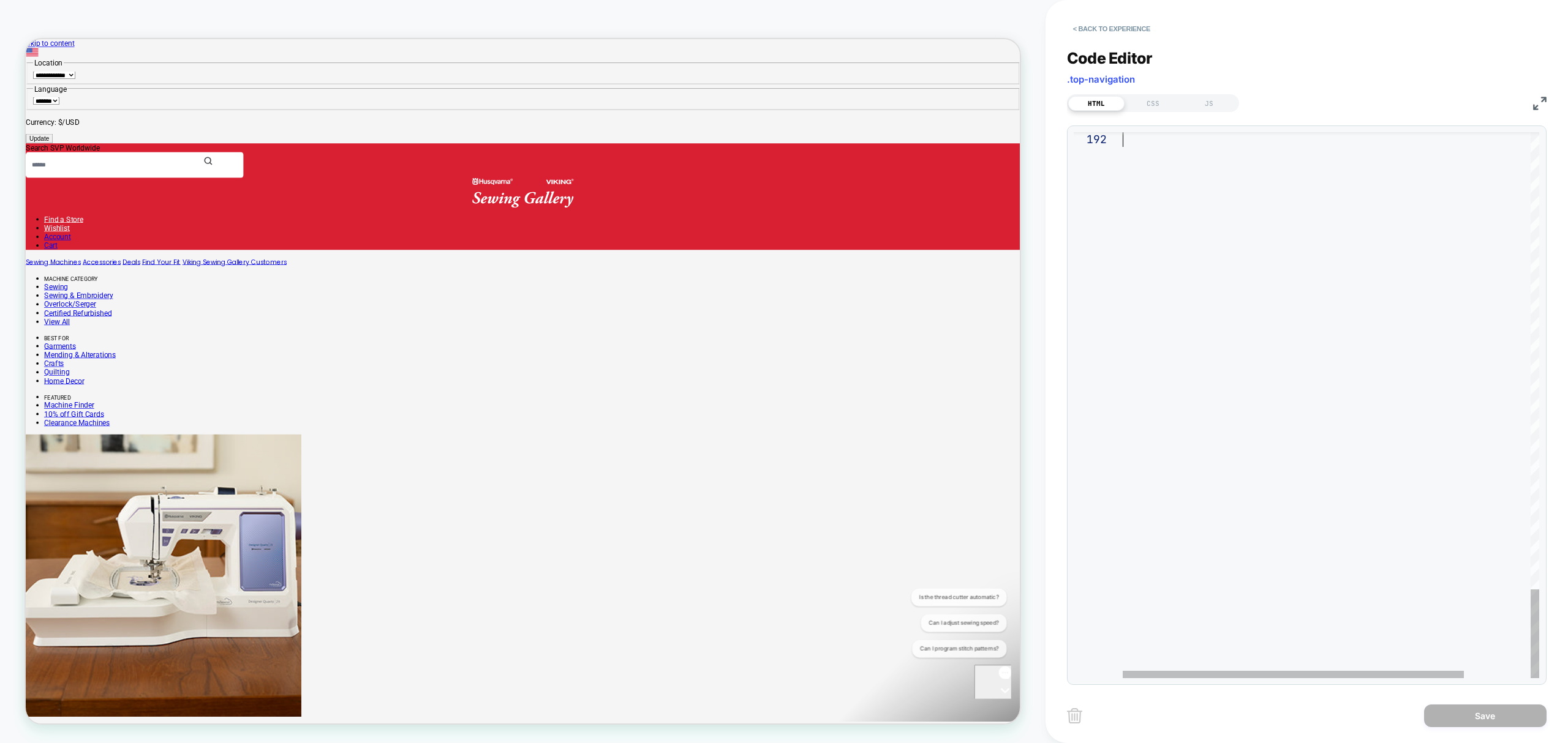
drag, startPoint x: 1123, startPoint y: 142, endPoint x: 983, endPoint y: 775, distance: 648.3
type textarea "**********"
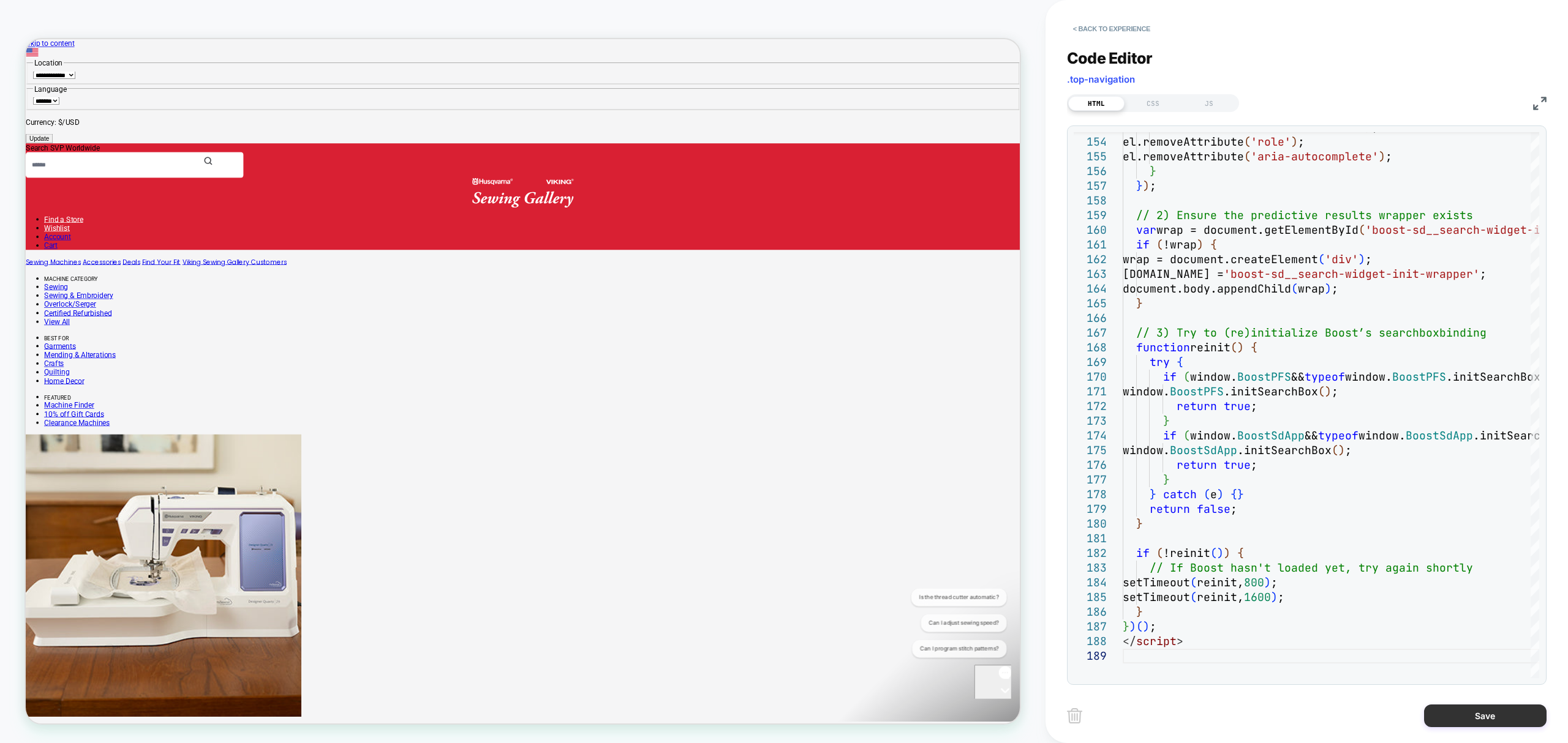
click at [1451, 706] on button "Save" at bounding box center [1486, 716] width 123 height 22
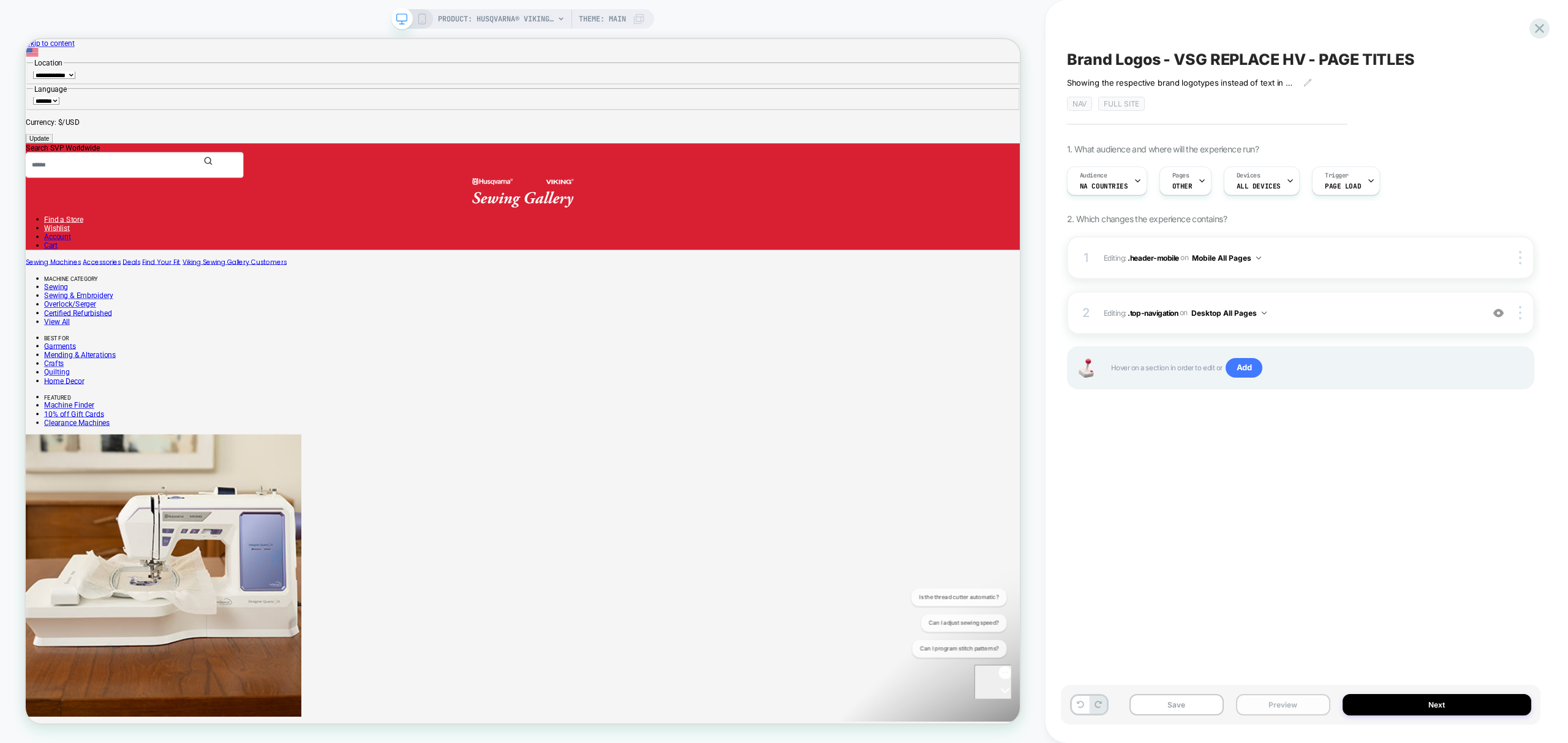
click at [1260, 703] on button "Preview" at bounding box center [1283, 705] width 94 height 22
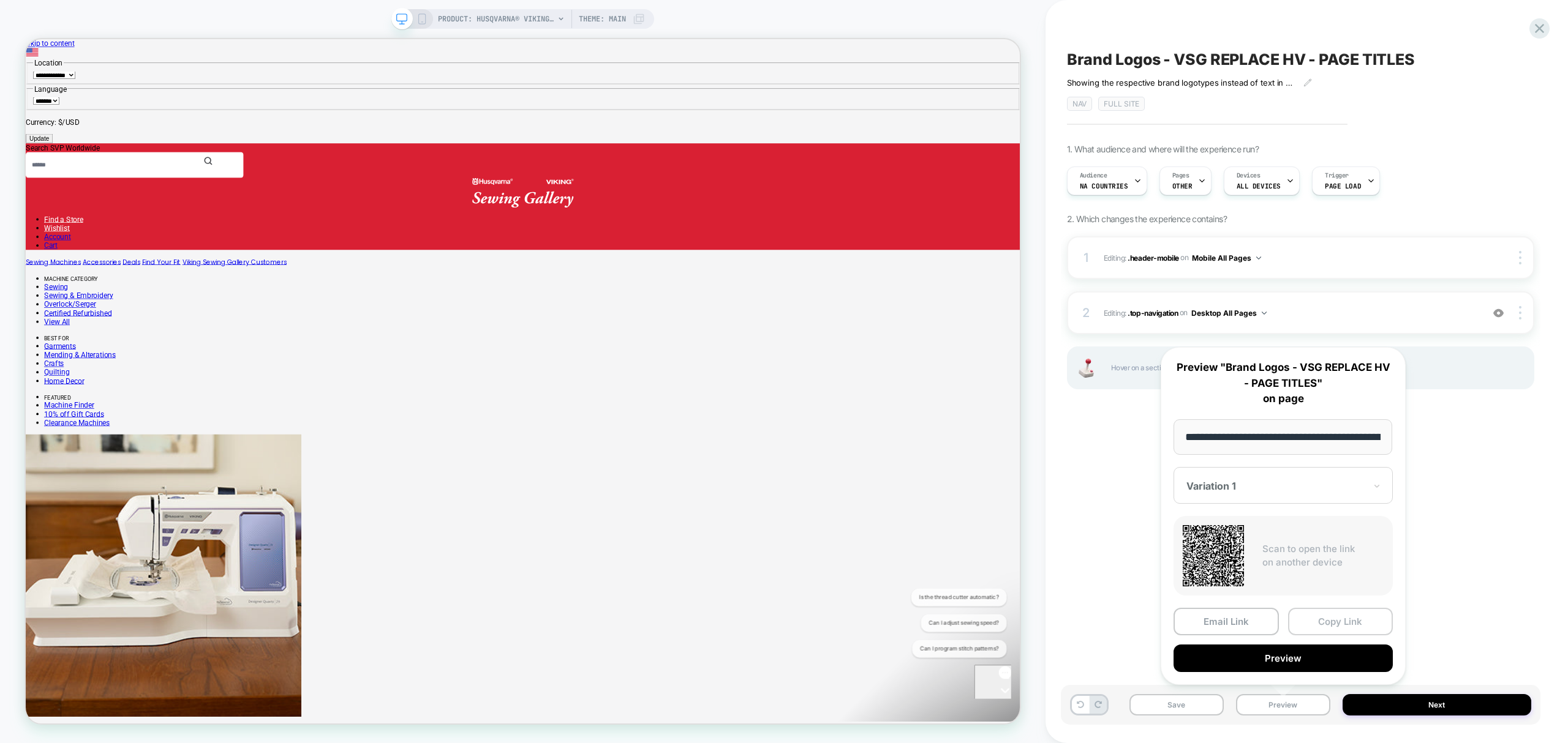
click at [1334, 624] on button "Copy Link" at bounding box center [1341, 622] width 106 height 28
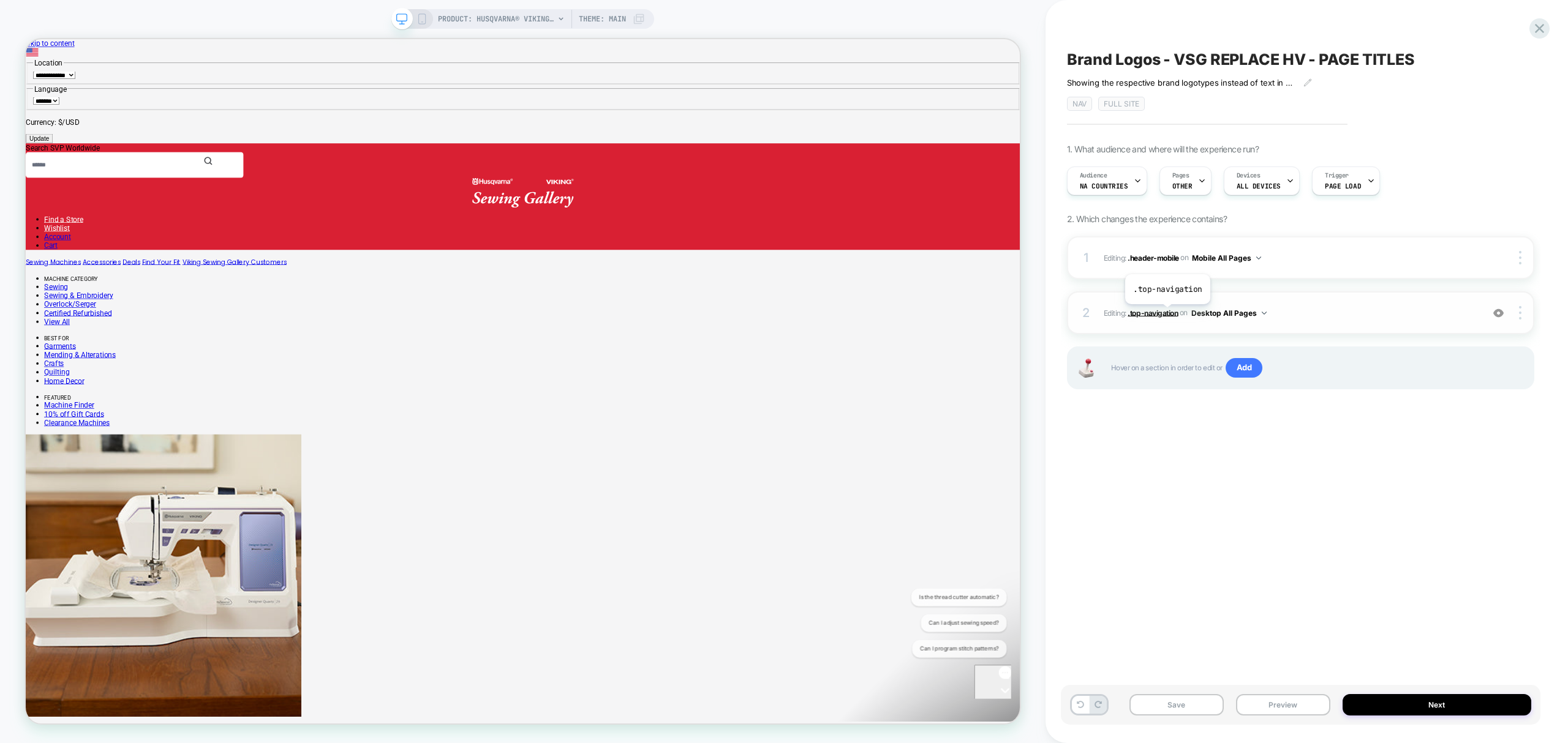
click at [1167, 314] on span ".top-navigation" at bounding box center [1153, 312] width 50 height 10
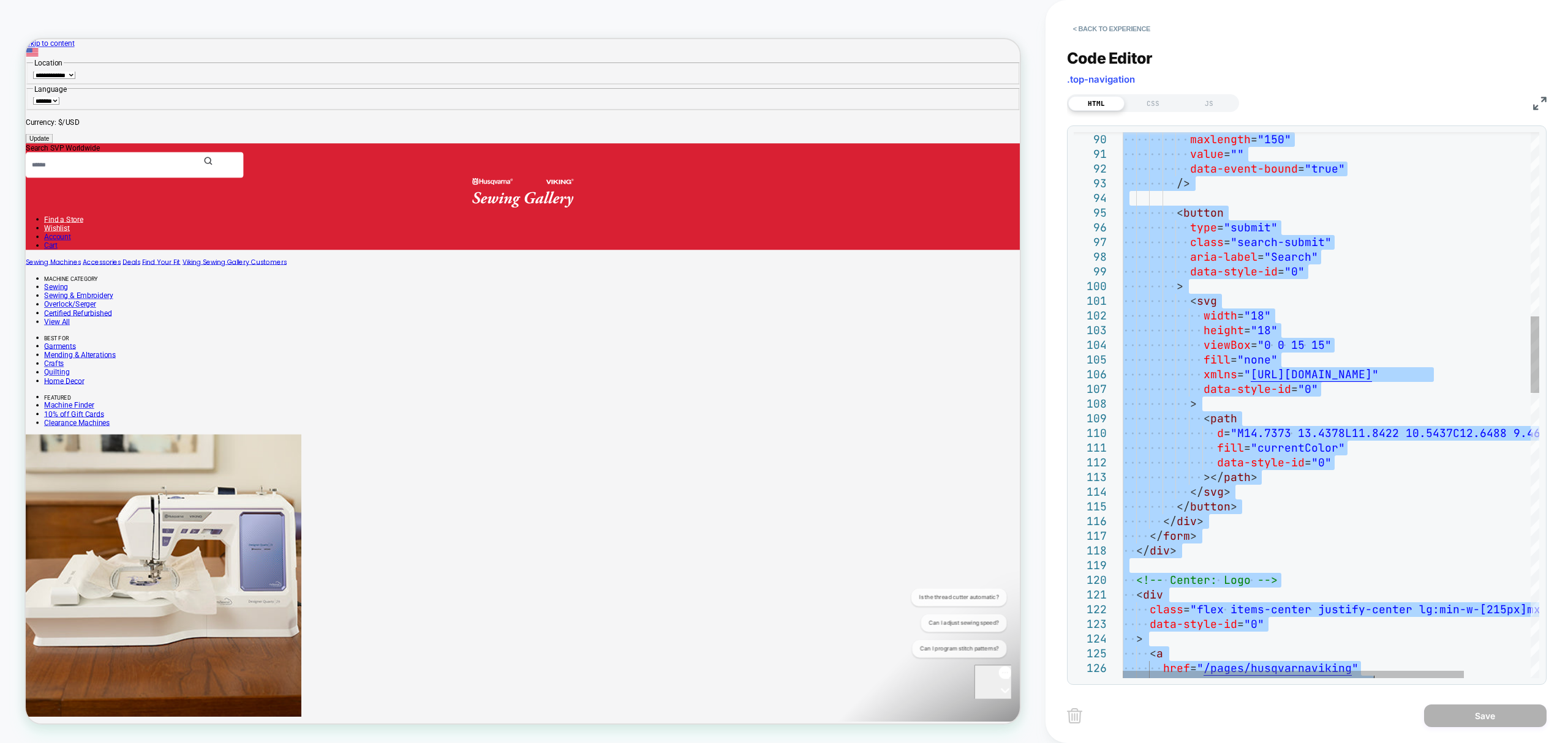
type textarea "**********"
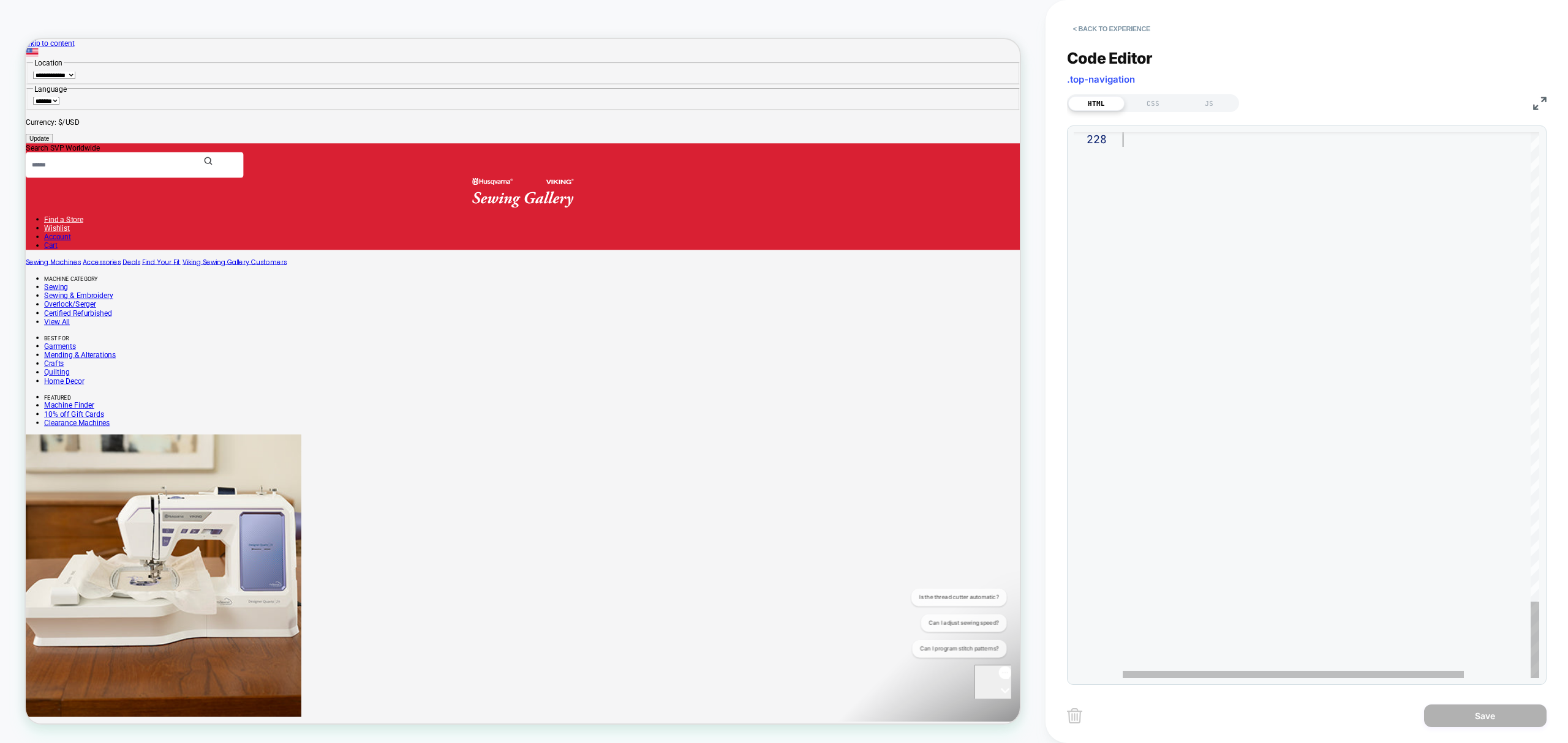
drag, startPoint x: 1125, startPoint y: 138, endPoint x: 1383, endPoint y: 782, distance: 693.8
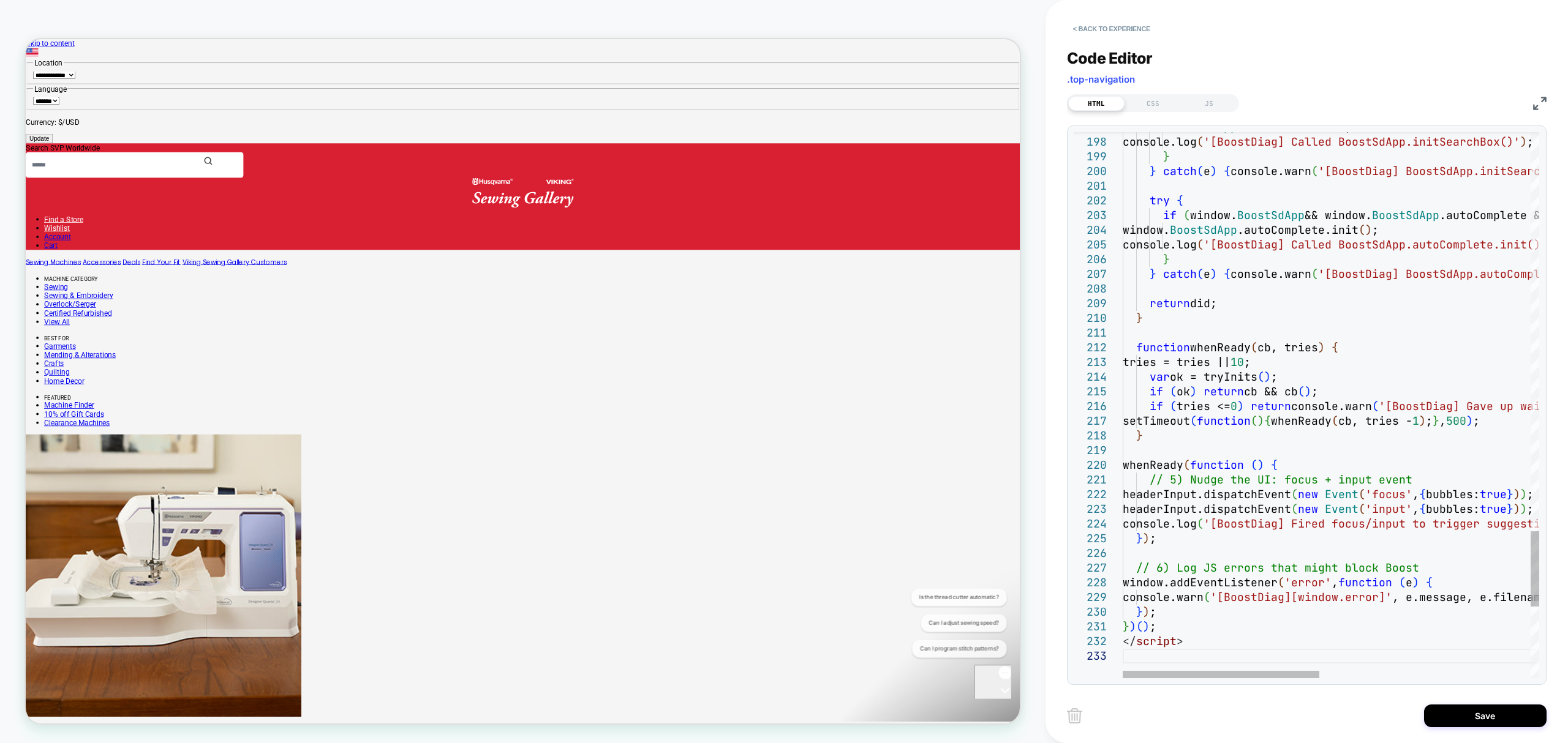
scroll to position [44, 0]
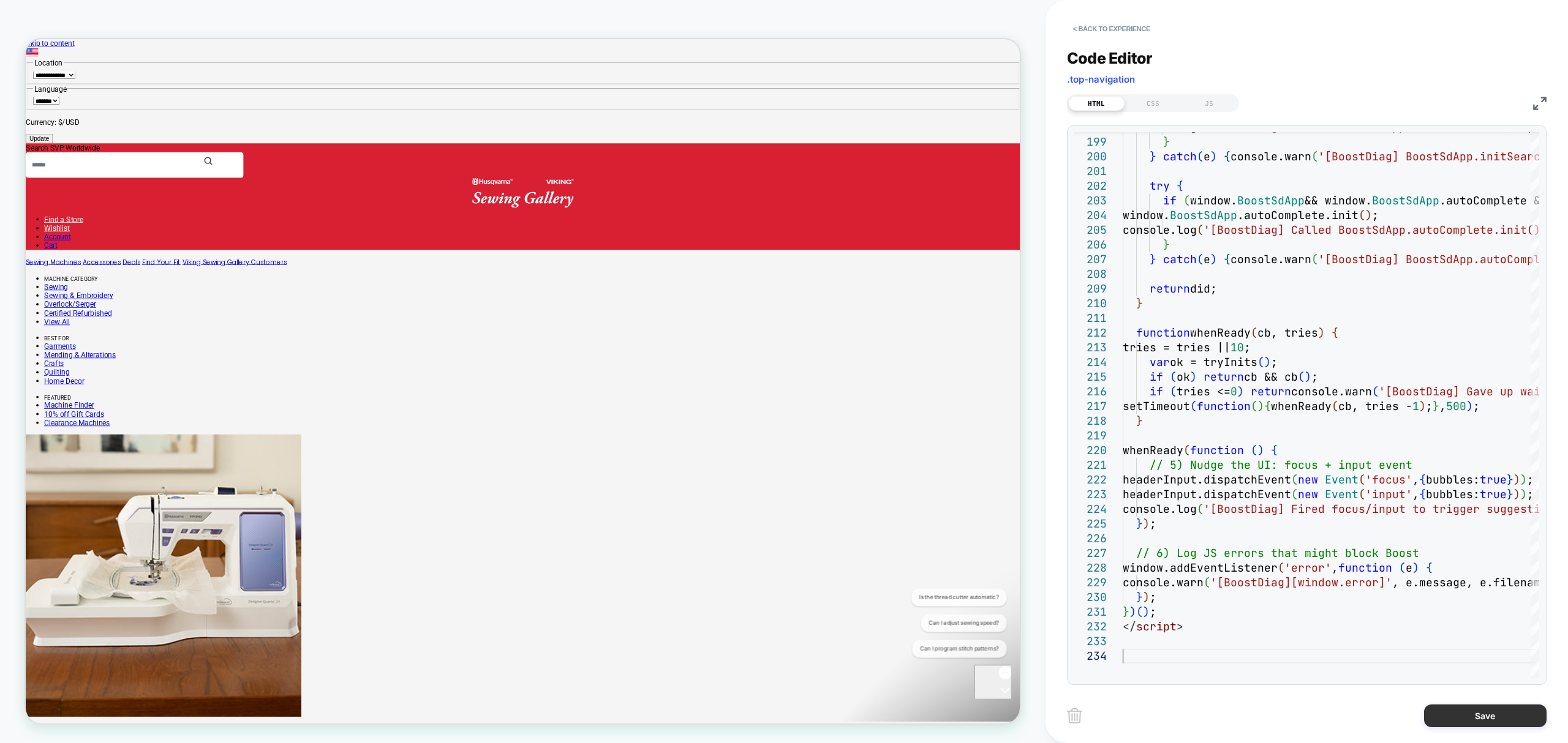
type textarea "***** *********"
click at [1464, 711] on button "Save" at bounding box center [1486, 716] width 123 height 22
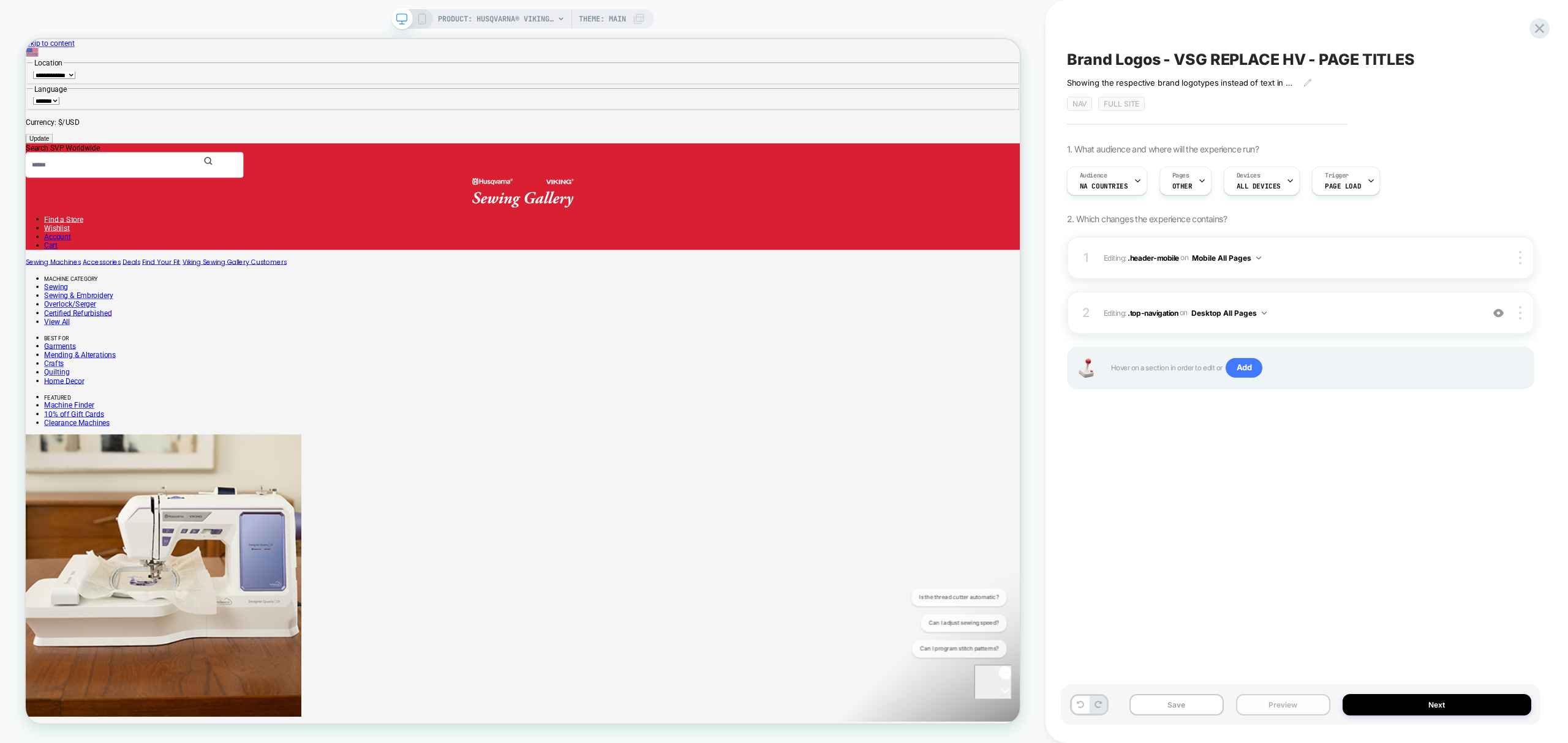
click at [1276, 706] on button "Preview" at bounding box center [1283, 705] width 94 height 22
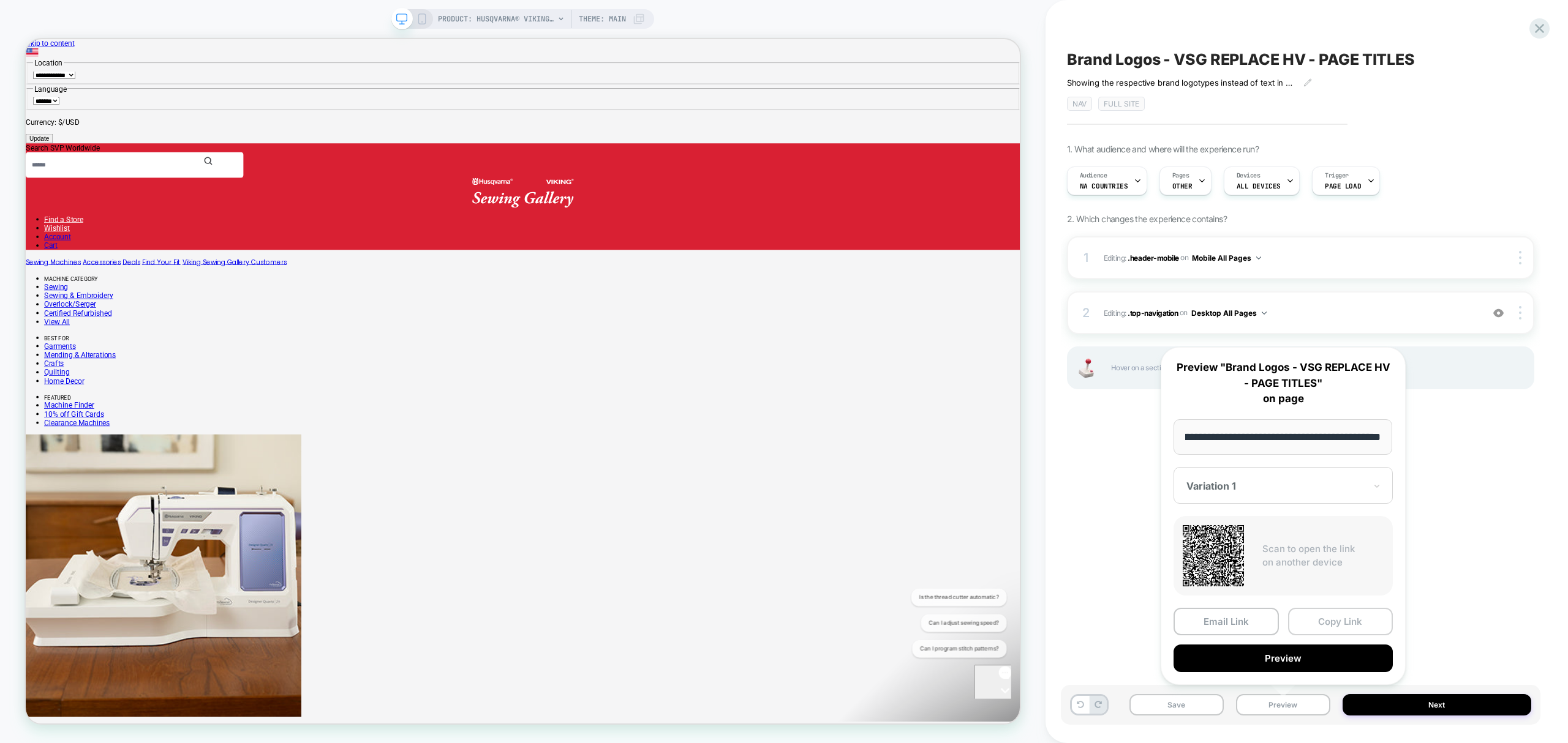
scroll to position [0, 0]
click at [1365, 623] on button "Copy Link" at bounding box center [1341, 622] width 106 height 28
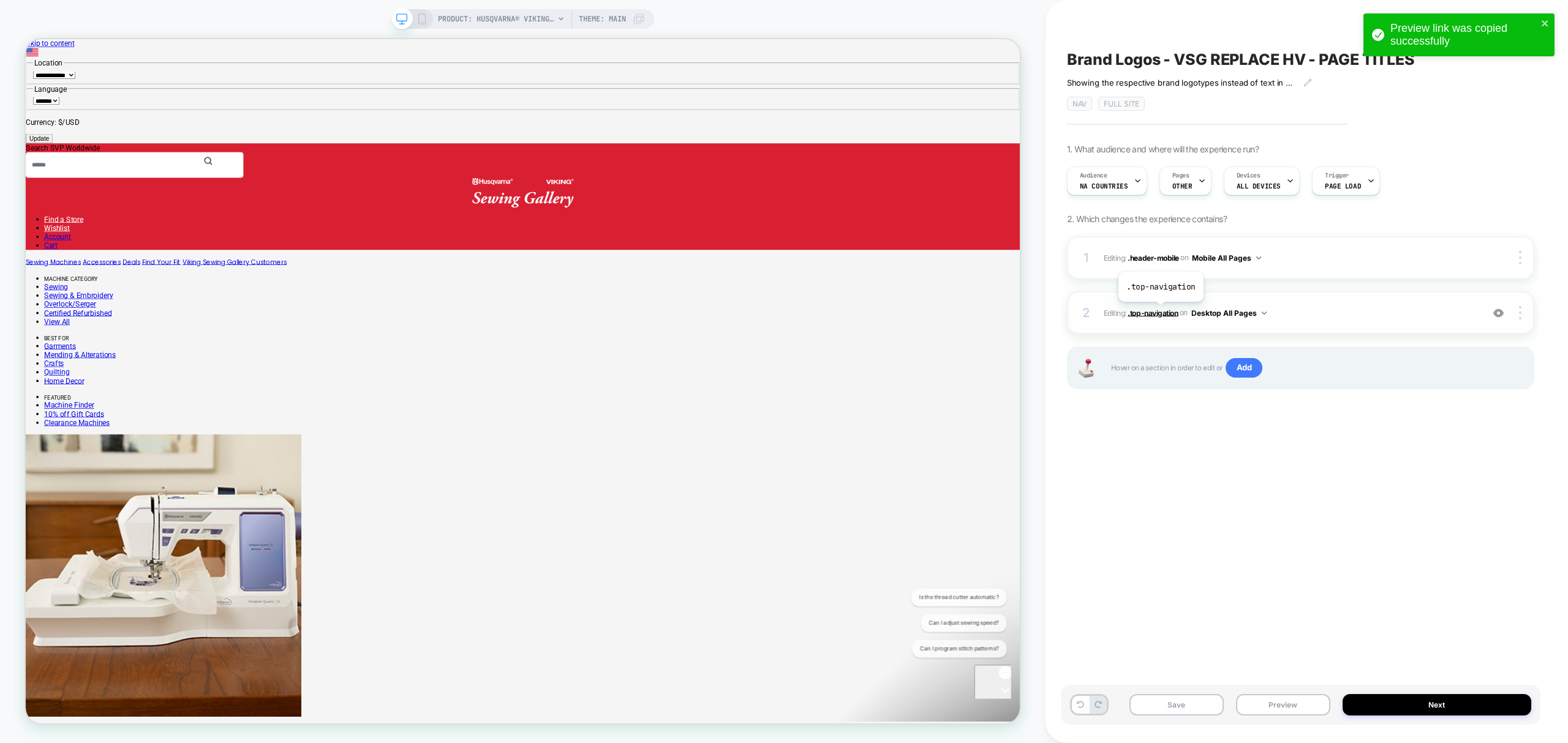
click at [1160, 311] on span ".top-navigation" at bounding box center [1153, 312] width 50 height 10
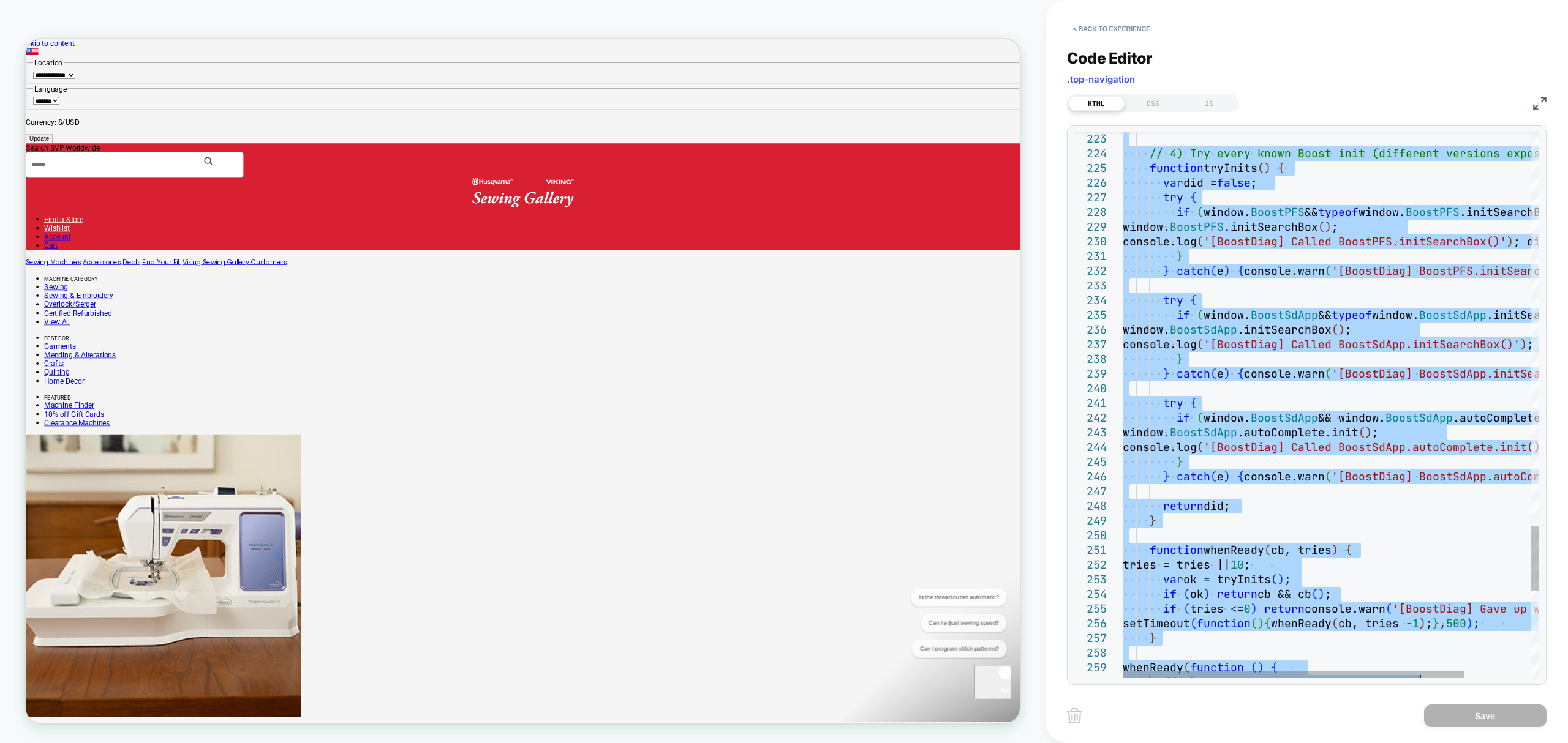
type textarea "**********"
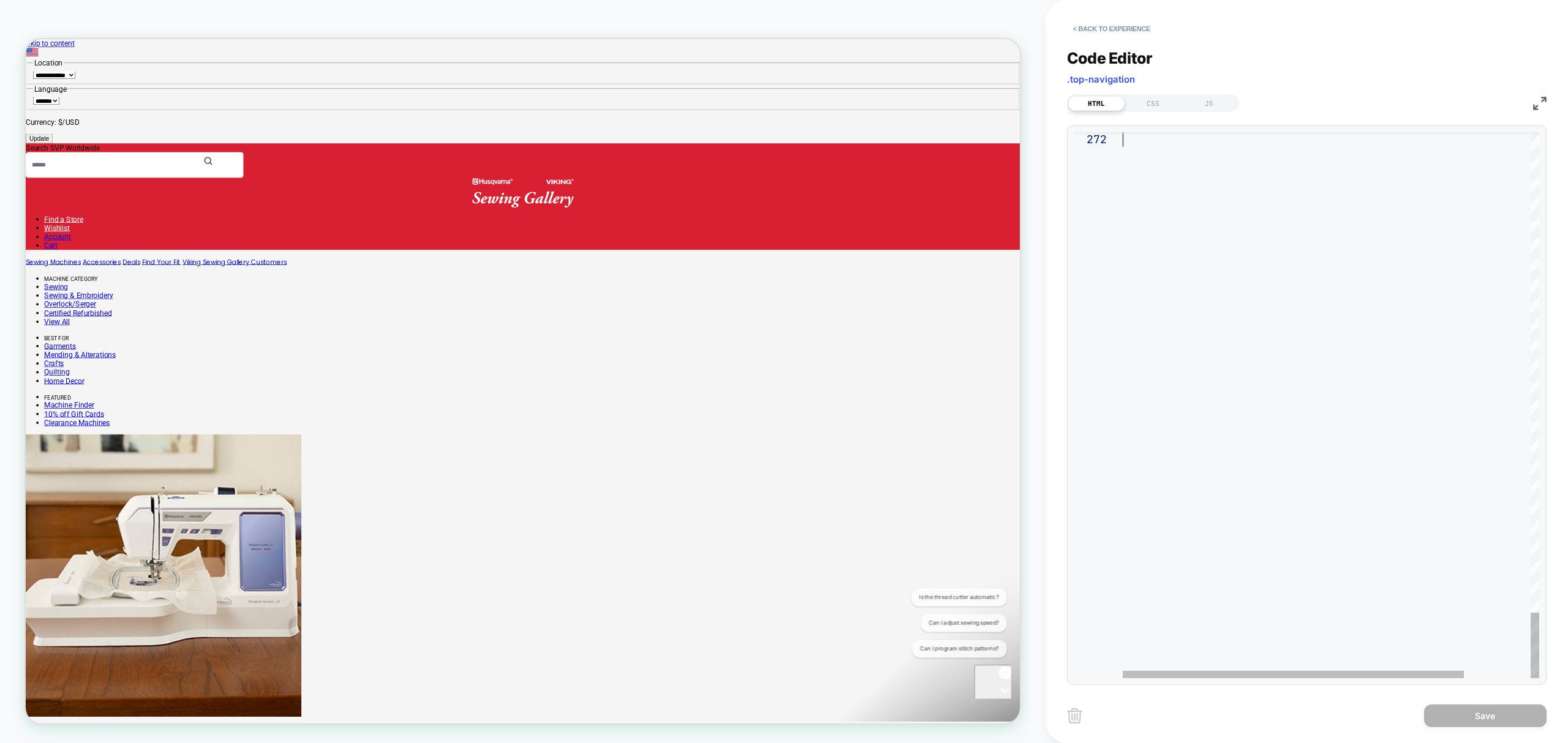
drag, startPoint x: 1136, startPoint y: 150, endPoint x: 1400, endPoint y: 782, distance: 684.9
type textarea "******"
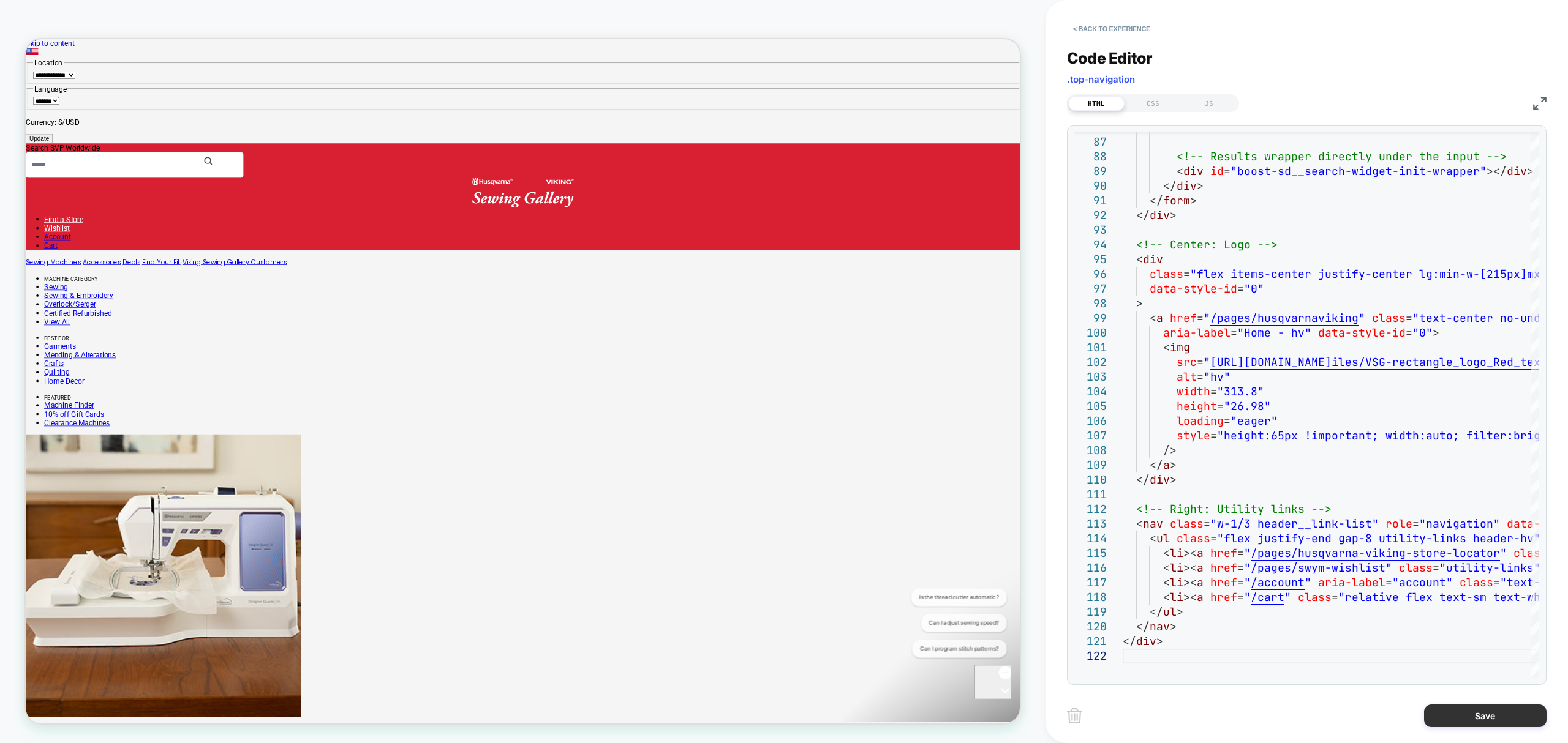
click at [1498, 708] on button "Save" at bounding box center [1486, 716] width 123 height 22
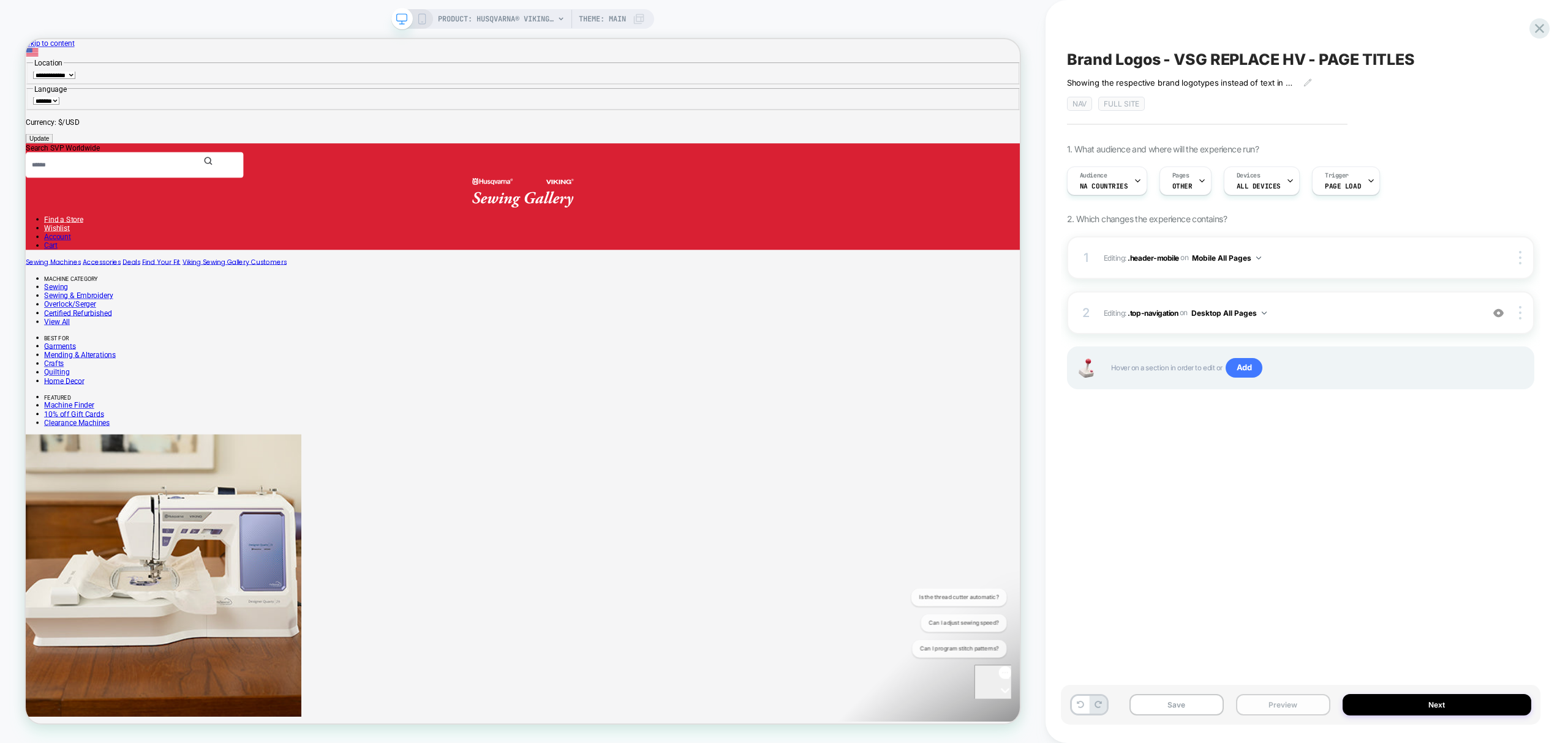
click at [1304, 711] on button "Preview" at bounding box center [1283, 705] width 94 height 22
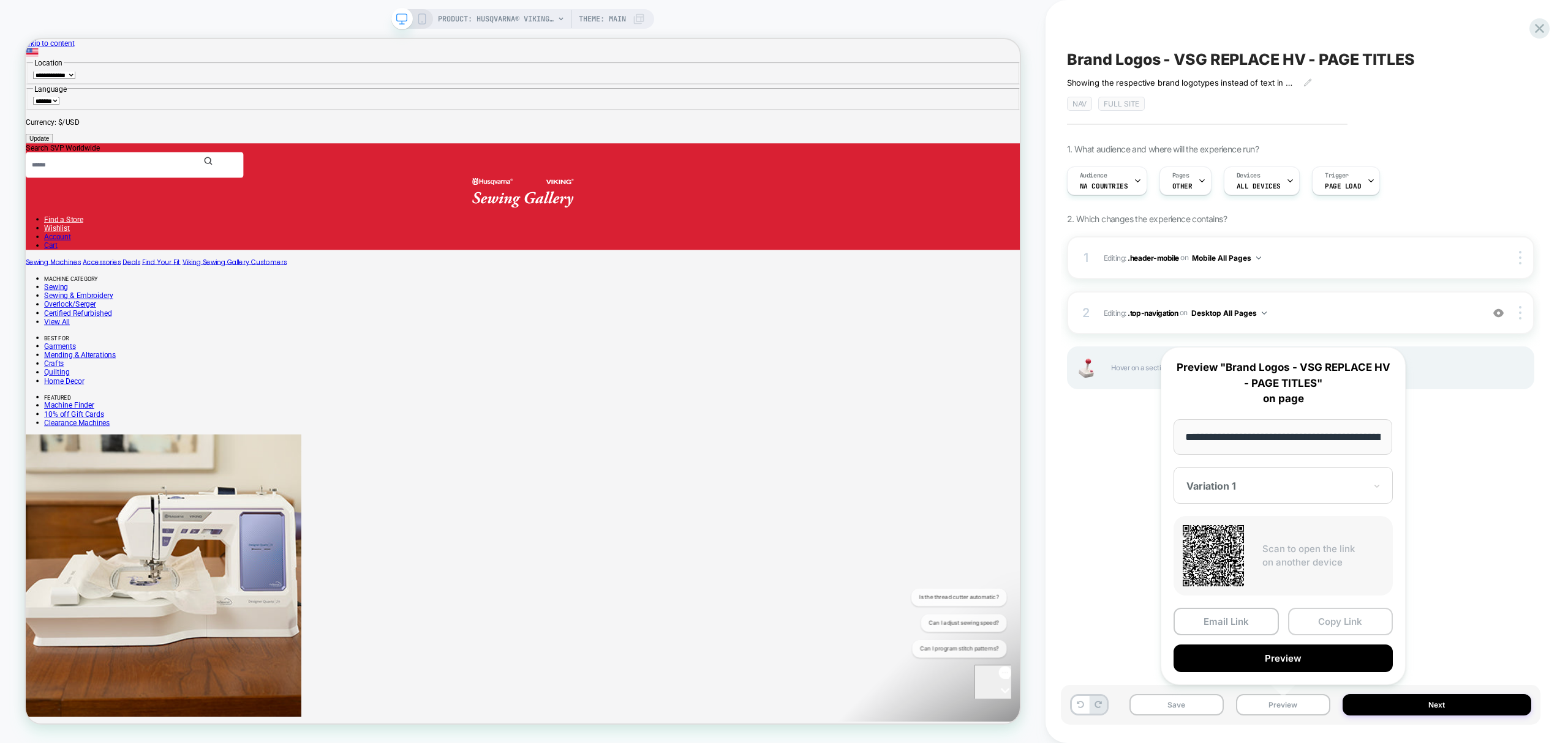
click at [1375, 618] on button "Copy Link" at bounding box center [1341, 622] width 106 height 28
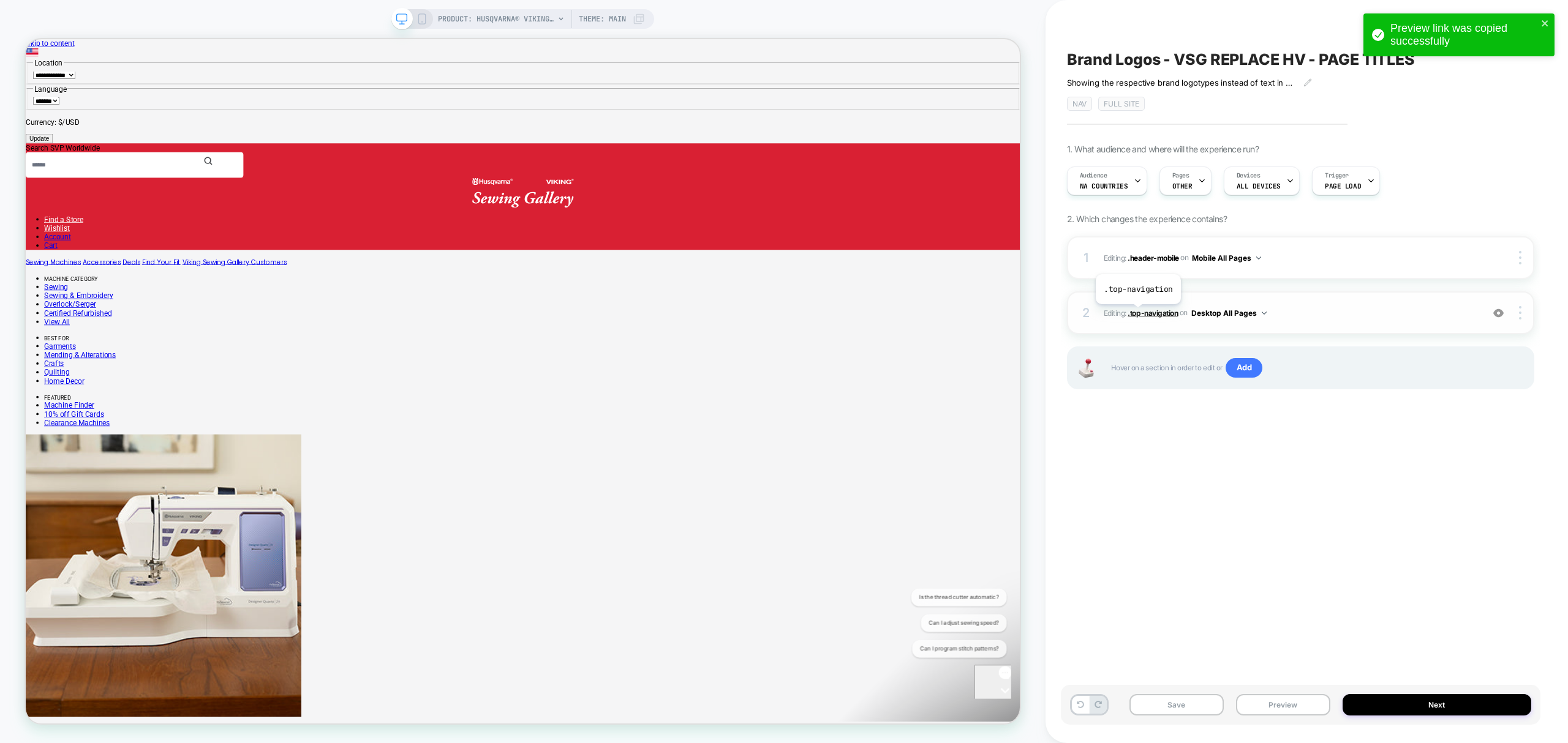
click at [1138, 314] on span ".top-navigation" at bounding box center [1153, 312] width 50 height 10
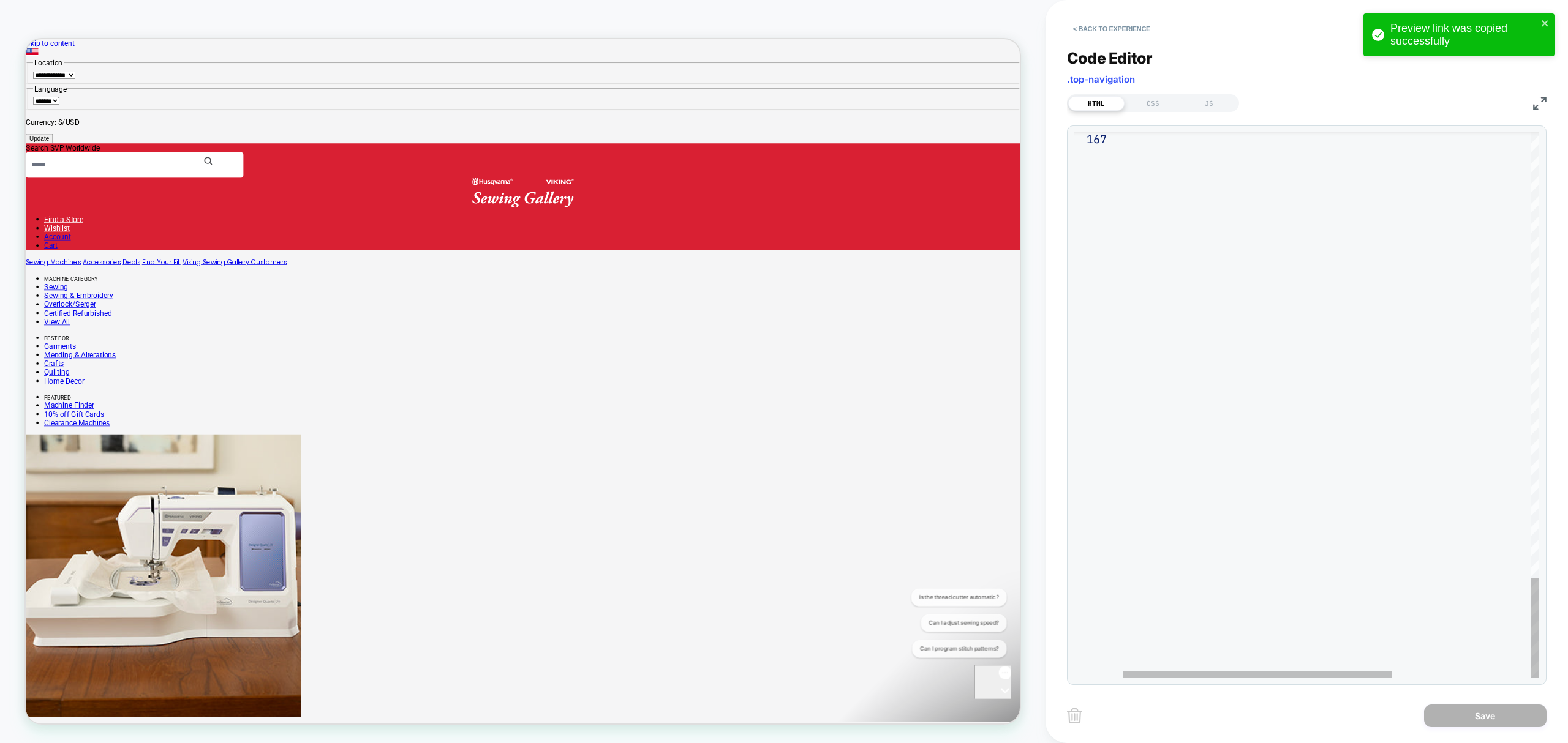
drag, startPoint x: 1128, startPoint y: 140, endPoint x: 1402, endPoint y: 782, distance: 698.0
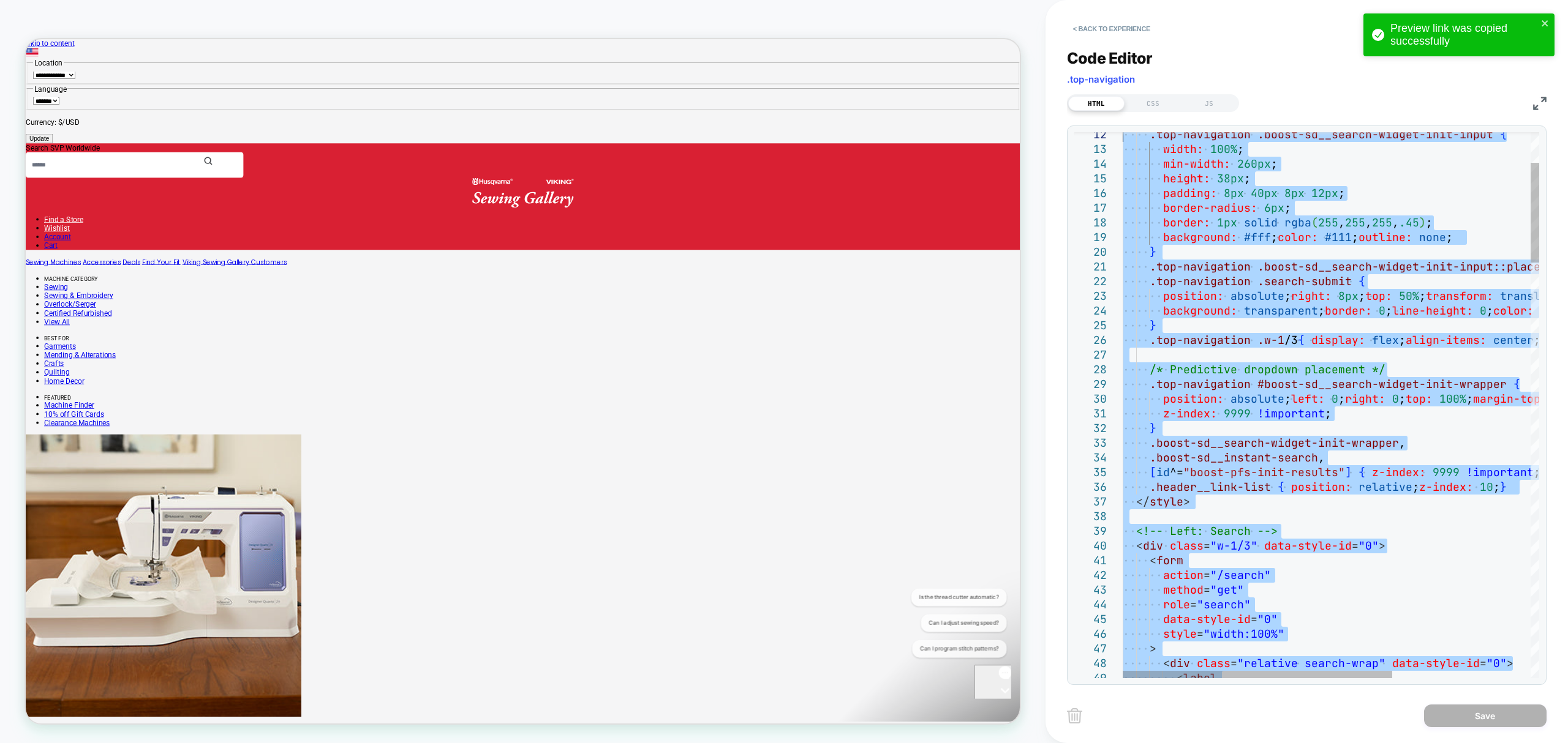
type textarea "**********"
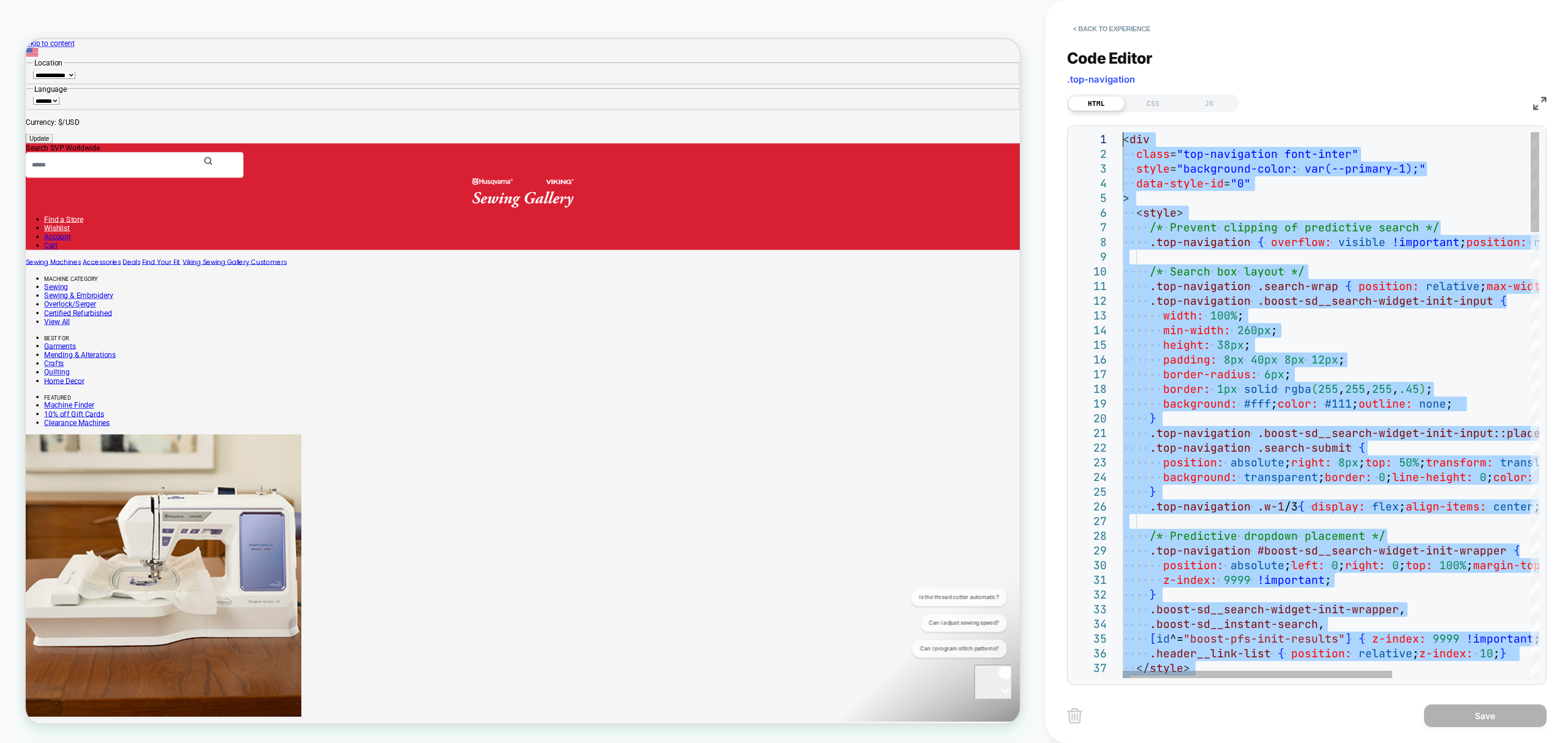
drag, startPoint x: 1182, startPoint y: 211, endPoint x: 1032, endPoint y: -99, distance: 344.4
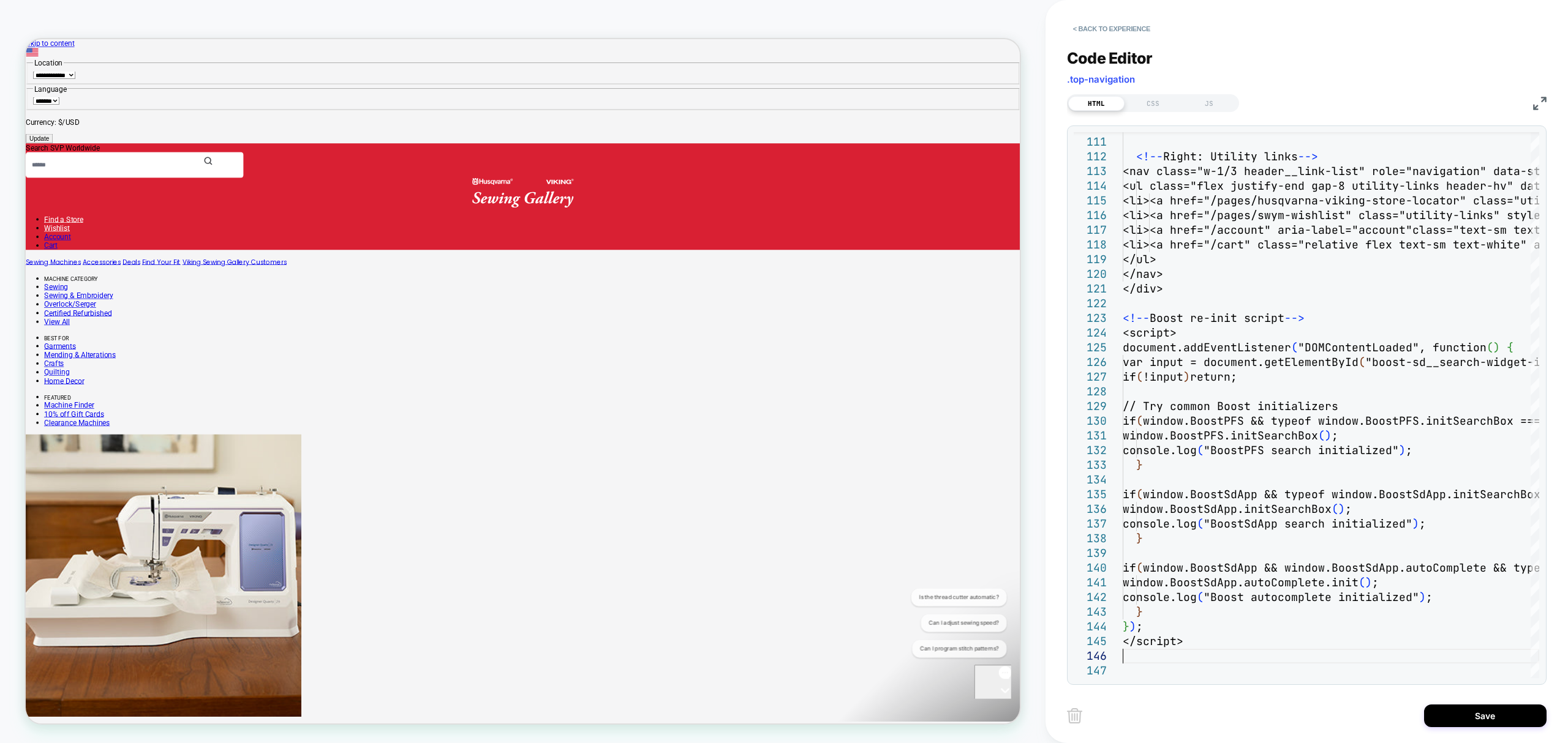
type textarea "**********"
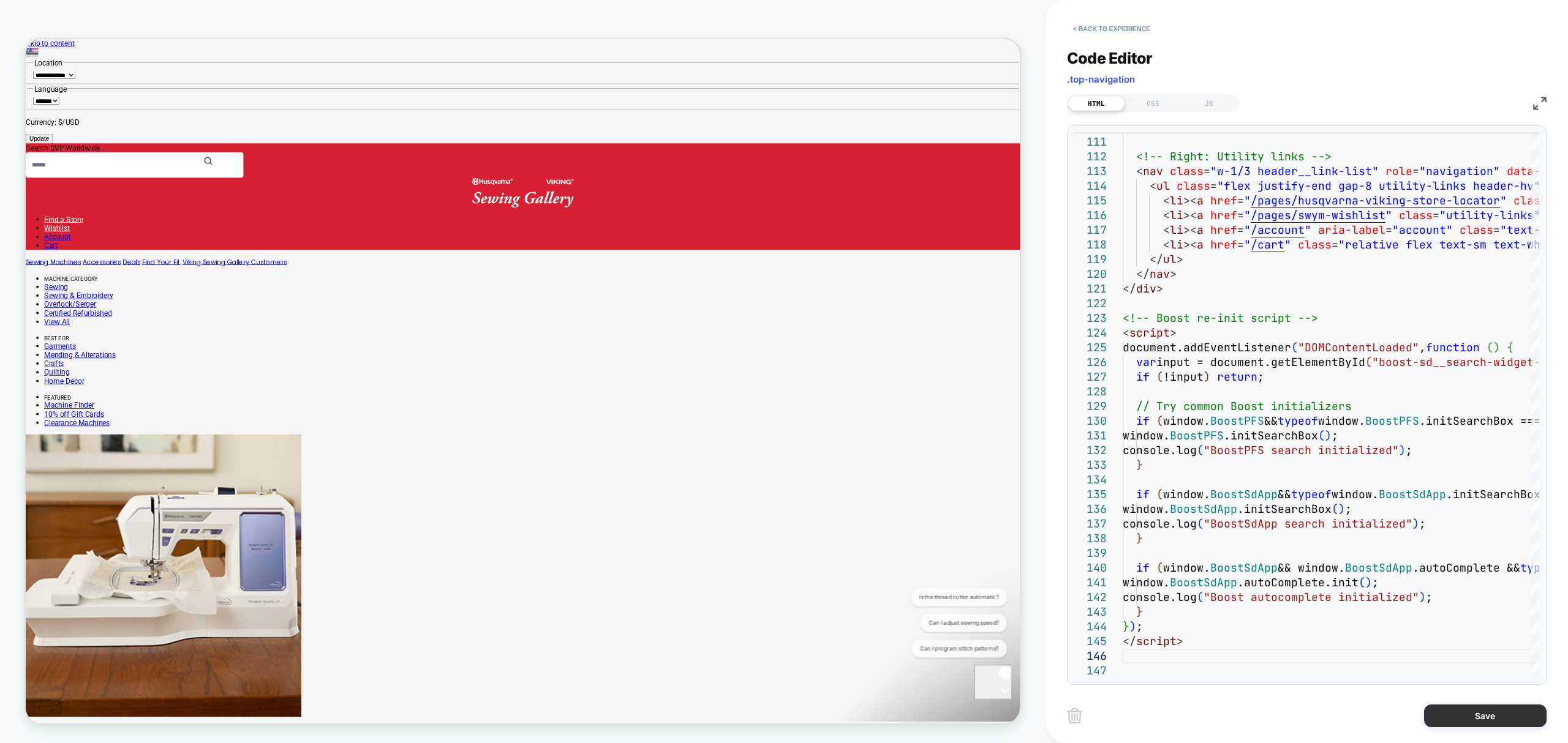
click at [1479, 713] on button "Save" at bounding box center [1486, 716] width 123 height 22
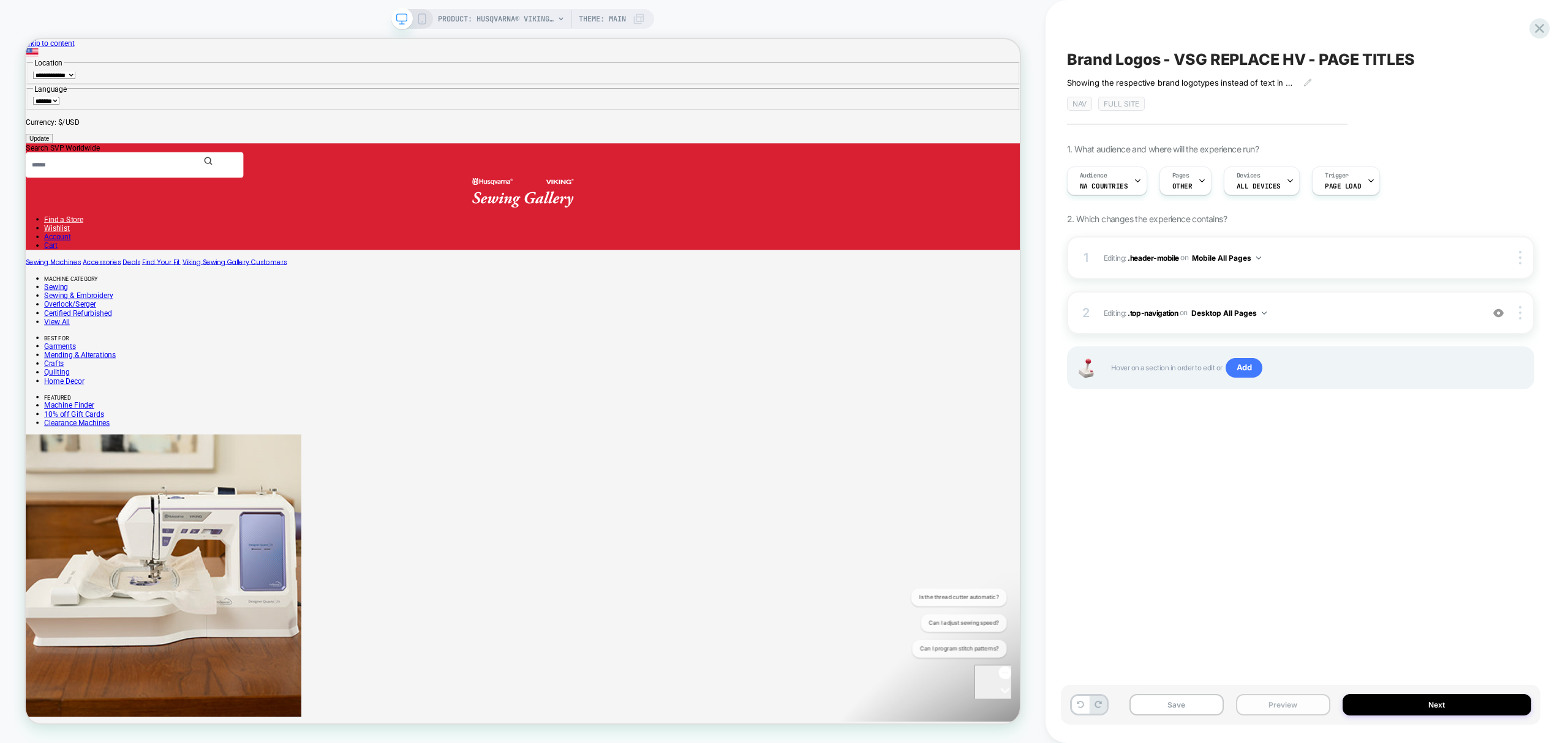
click at [1256, 712] on button "Preview" at bounding box center [1283, 705] width 94 height 22
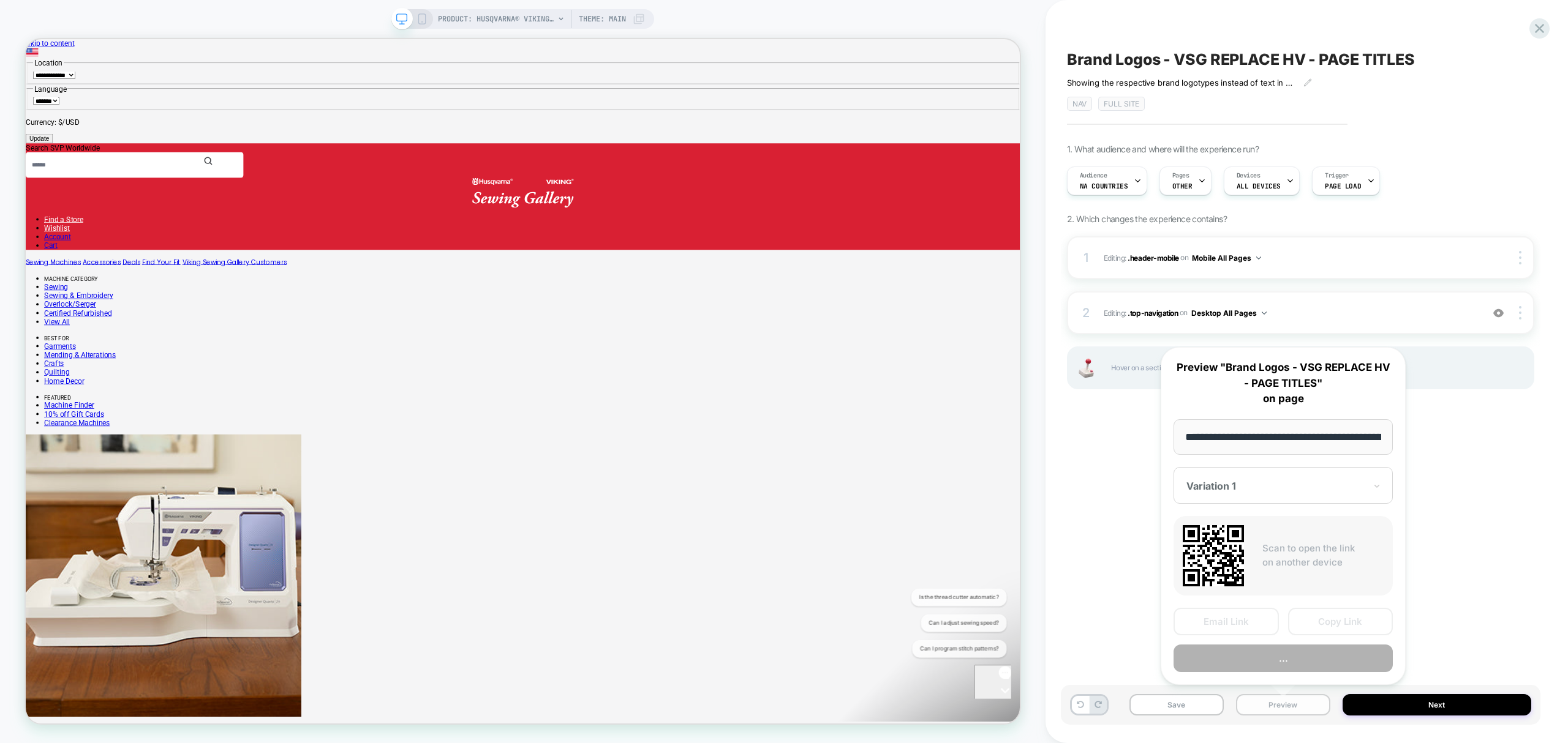
scroll to position [0, 278]
click at [1371, 618] on button "Copy Link" at bounding box center [1341, 622] width 106 height 28
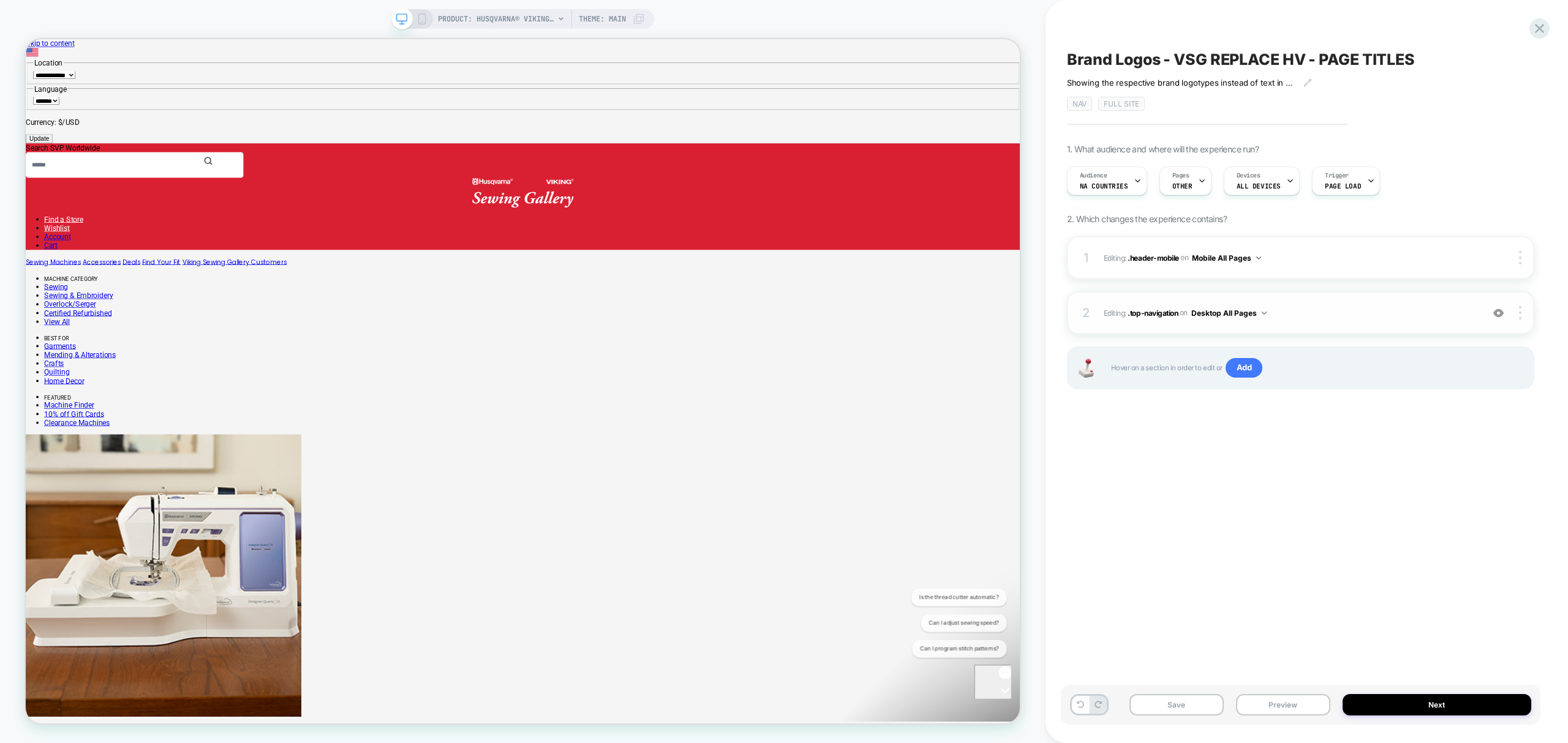
click at [1173, 304] on div "2 Editing : .top-navigation .top-navigation on Desktop All Pages Add Before Add…" at bounding box center [1301, 313] width 467 height 43
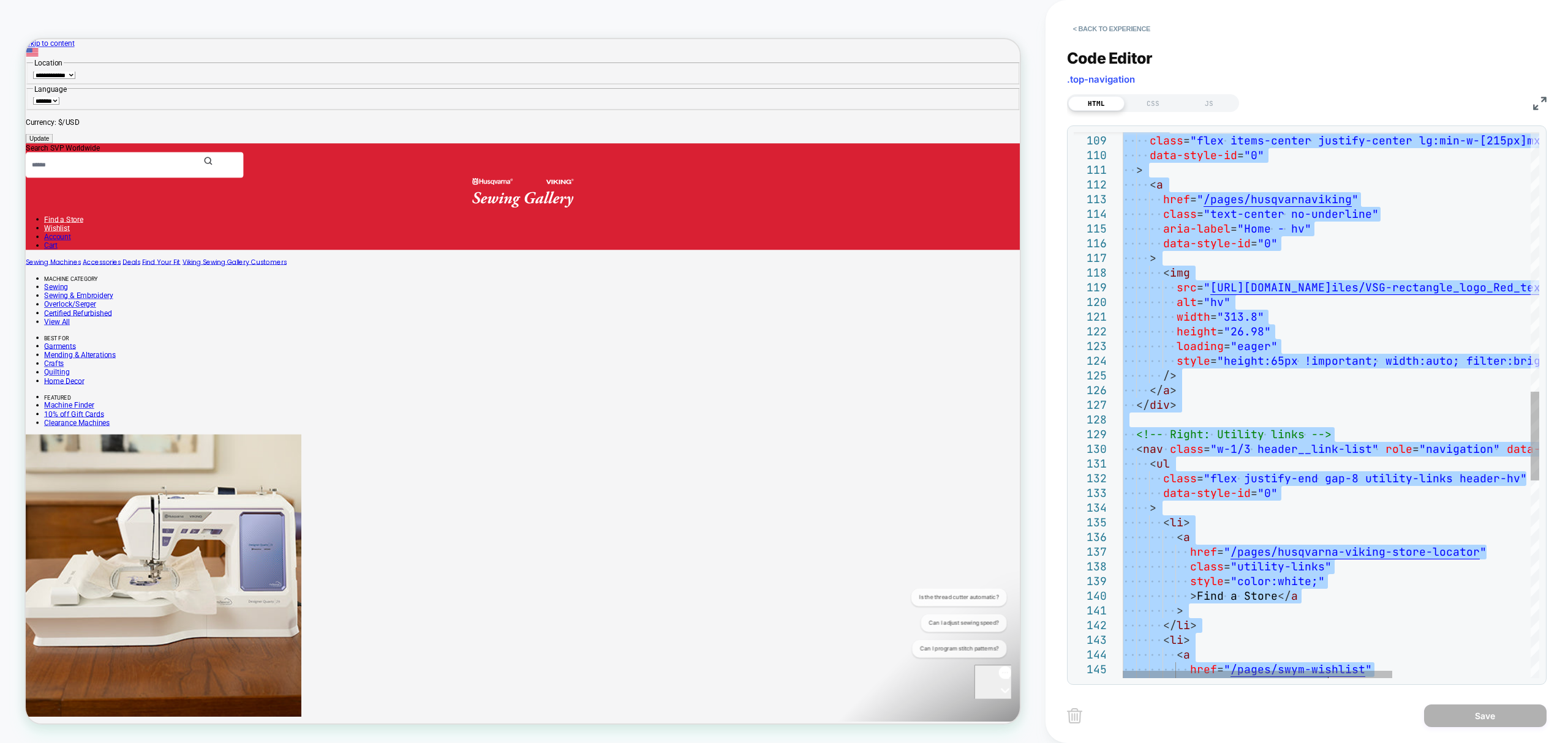
type textarea "**********"
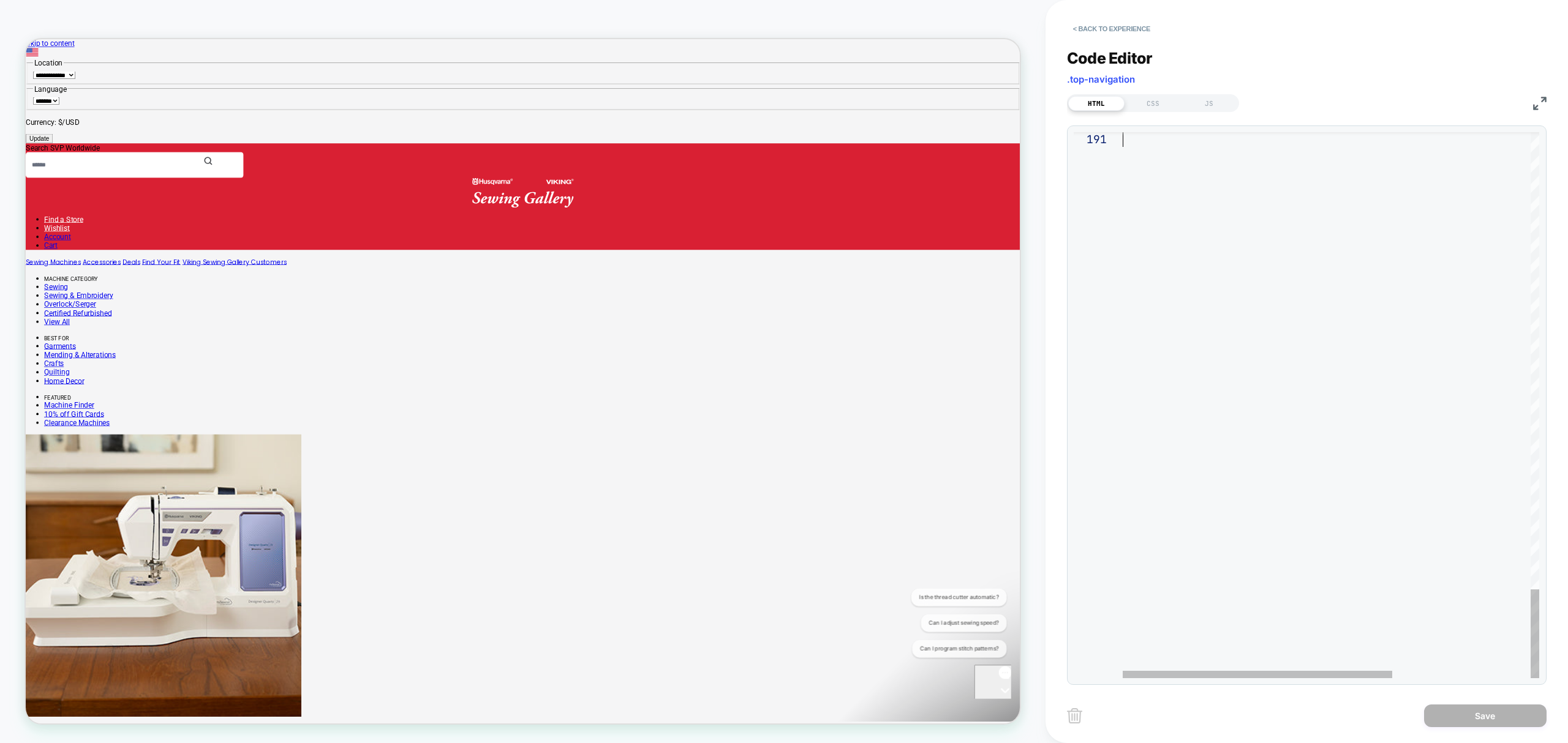
drag, startPoint x: 1123, startPoint y: 133, endPoint x: 1438, endPoint y: 782, distance: 721.4
type textarea "**********"
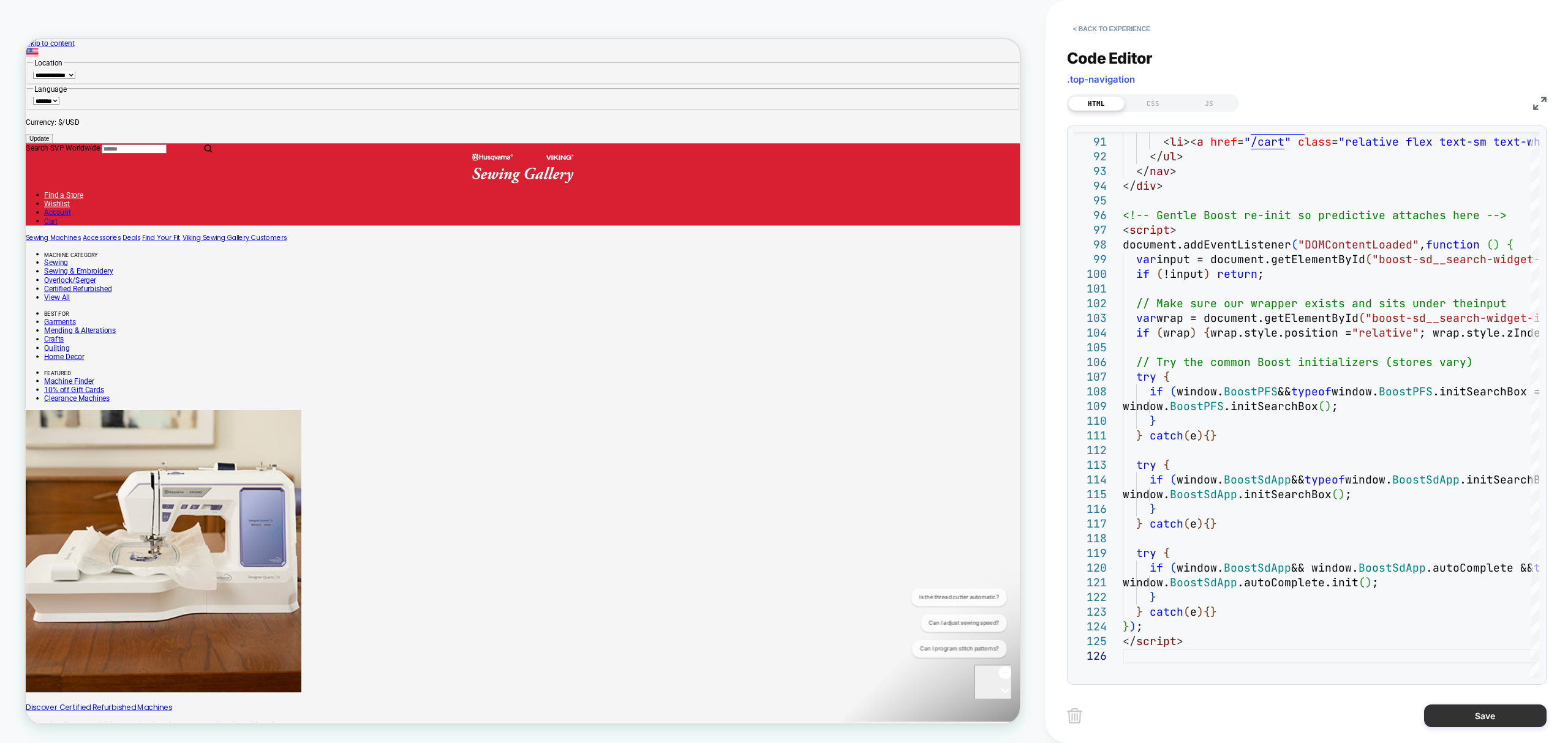
click at [1509, 721] on button "Save" at bounding box center [1486, 716] width 123 height 22
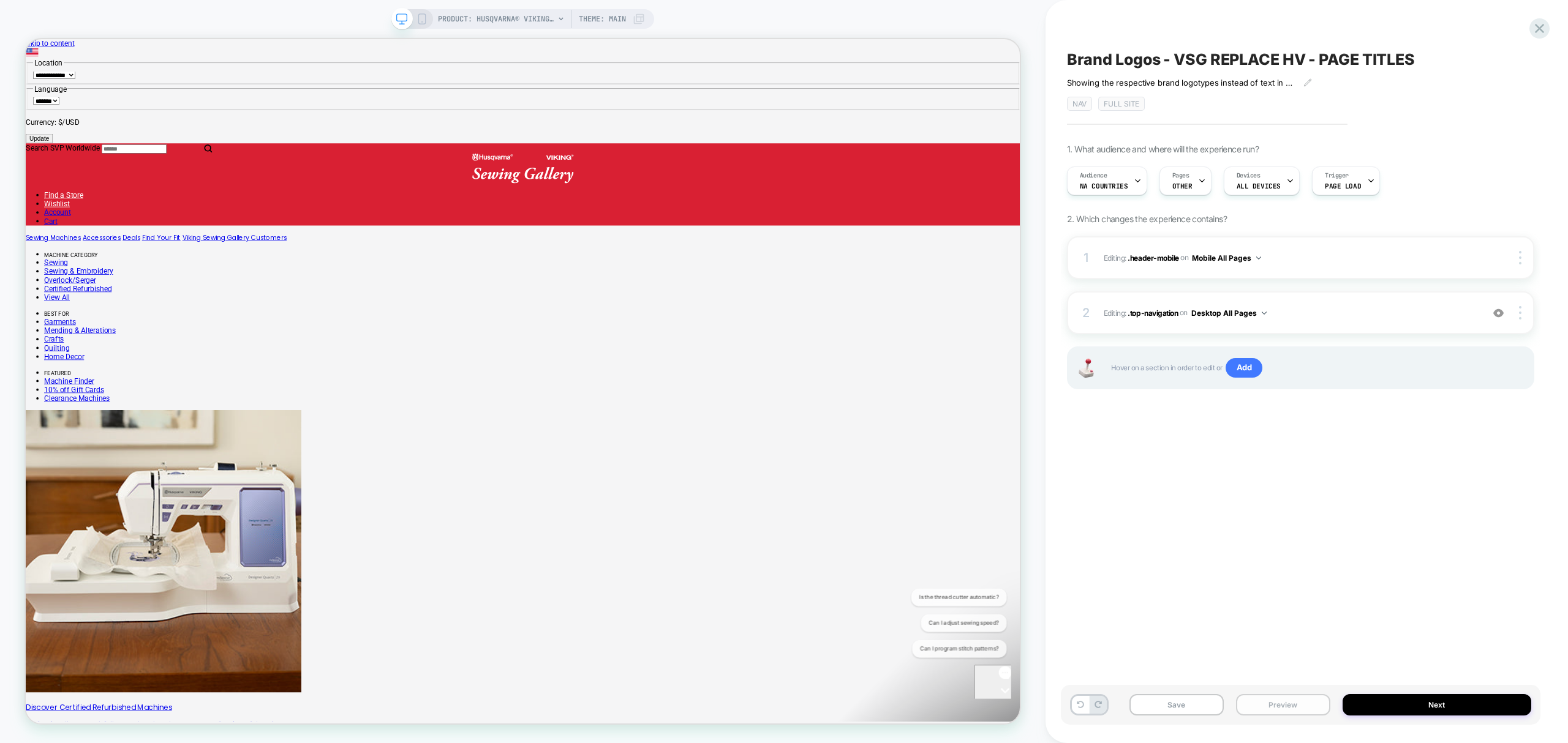
click at [1321, 701] on button "Preview" at bounding box center [1283, 705] width 94 height 22
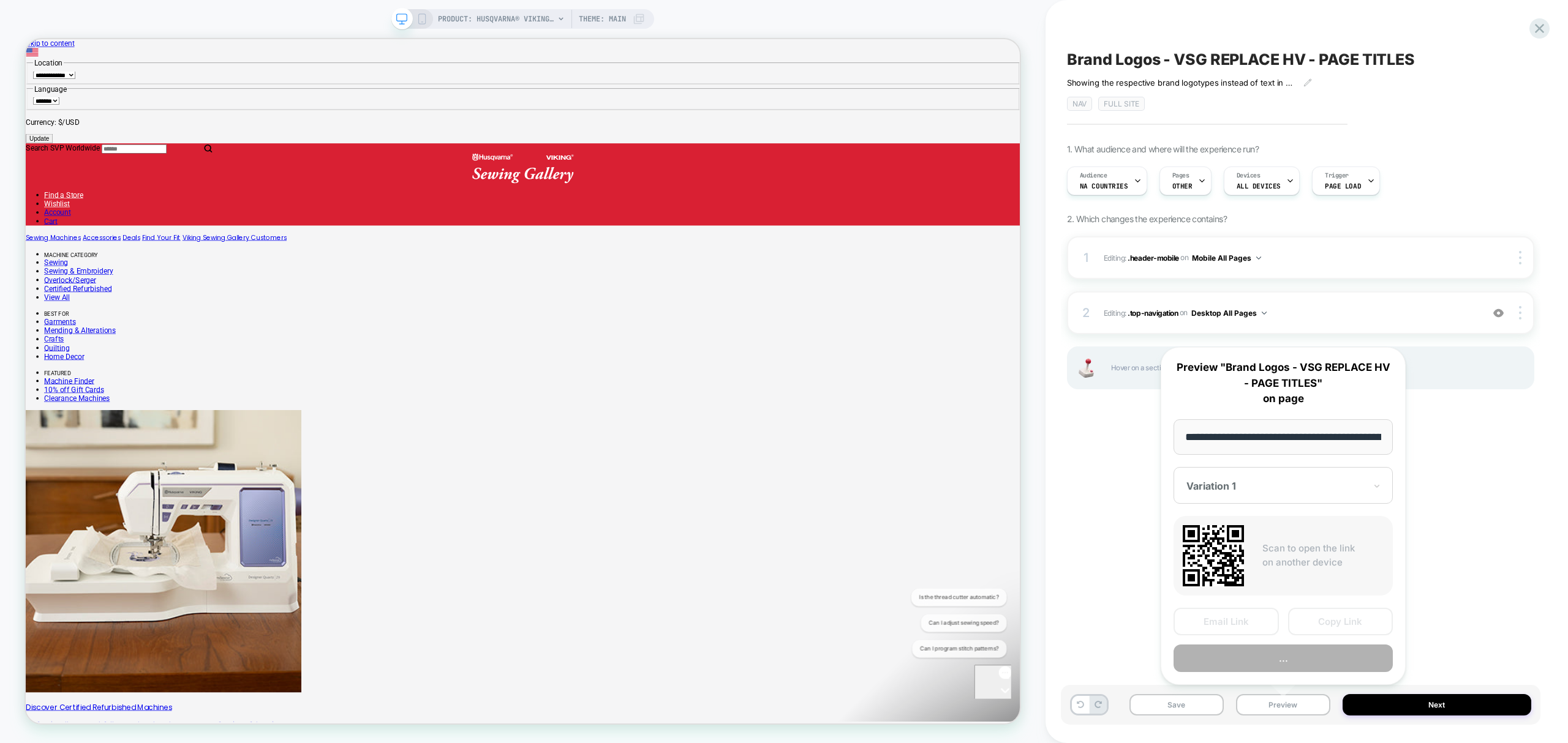
scroll to position [0, 278]
click at [1341, 626] on button "Copy Link" at bounding box center [1341, 622] width 106 height 28
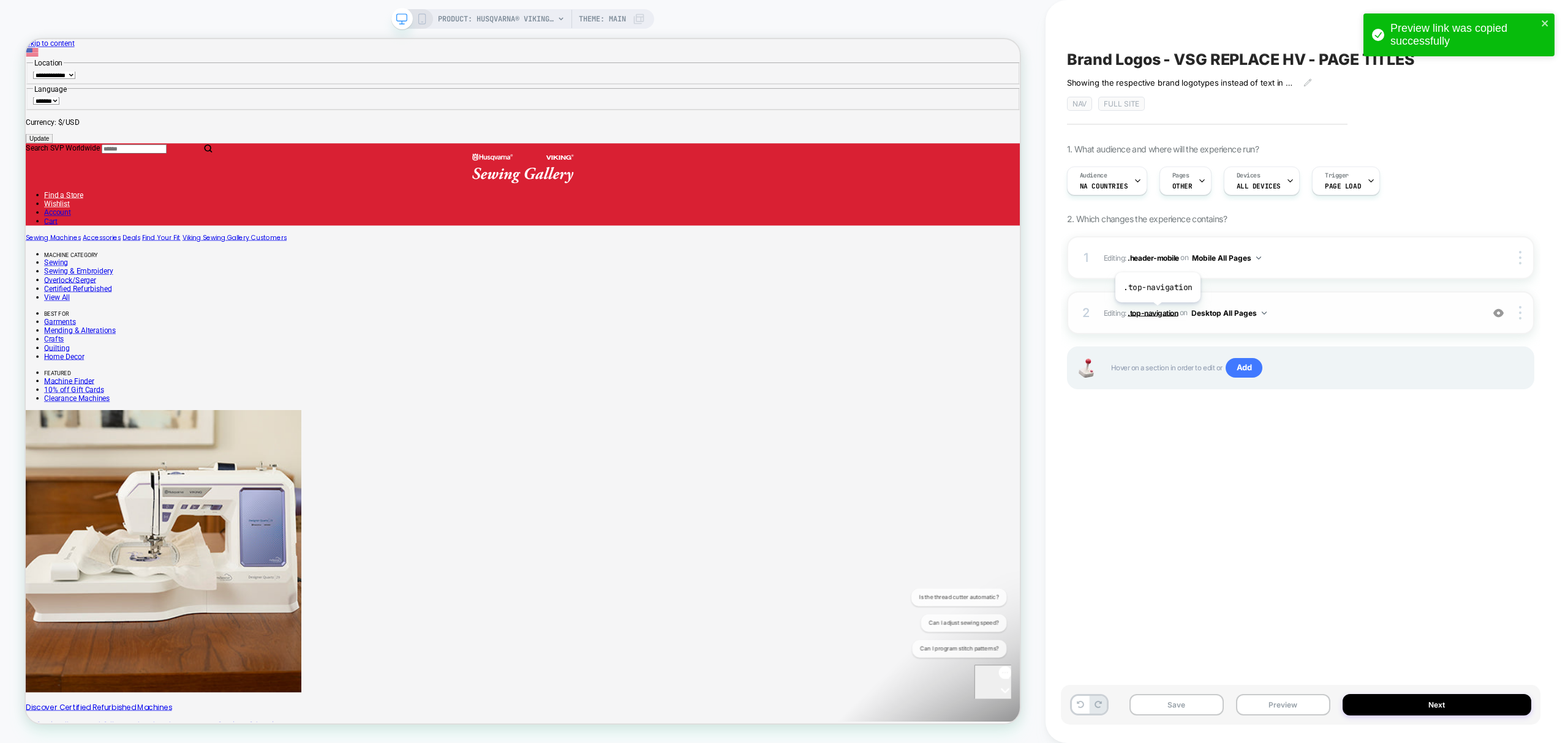
click at [1158, 313] on span ".top-navigation" at bounding box center [1153, 312] width 50 height 10
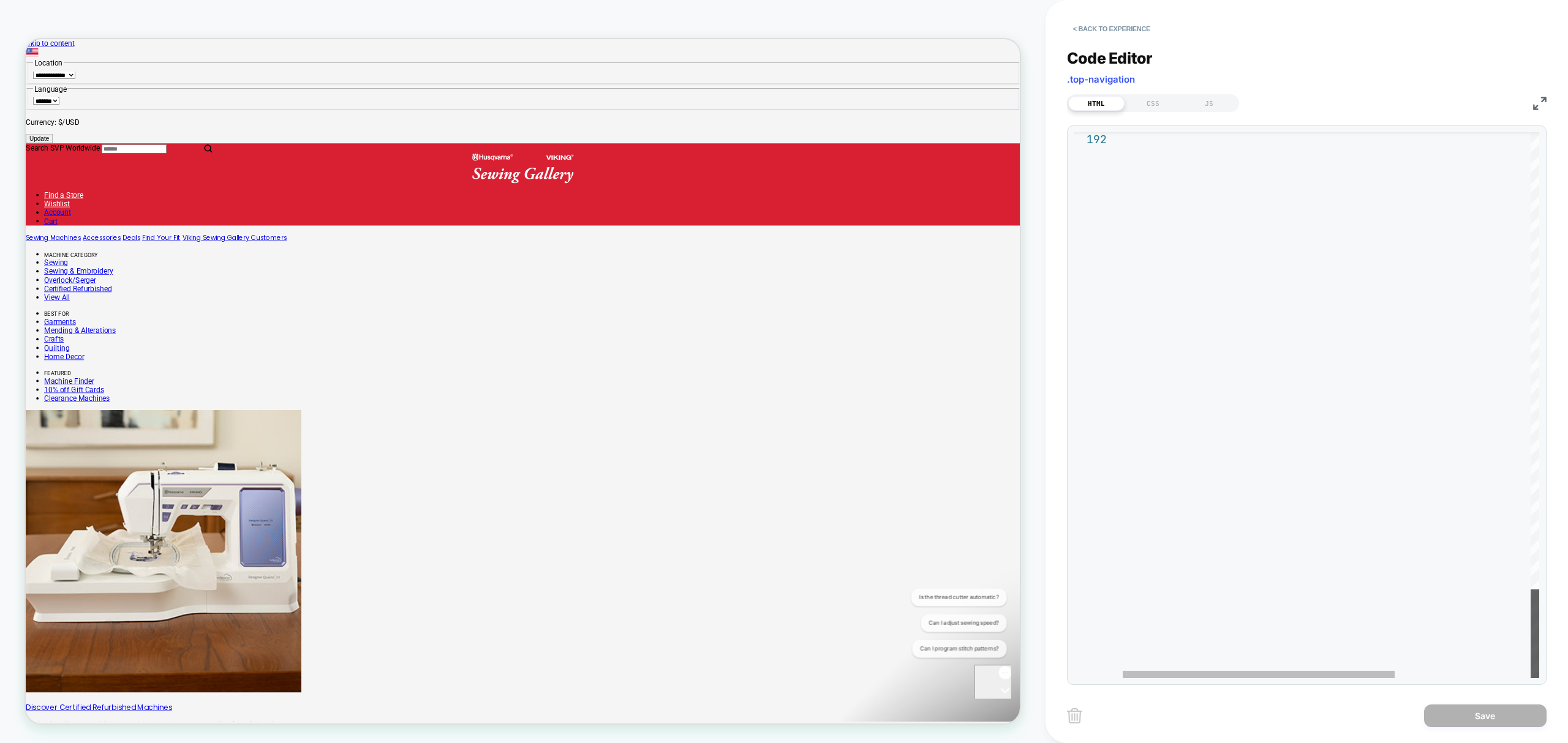
click at [1531, 678] on div at bounding box center [1535, 634] width 9 height 89
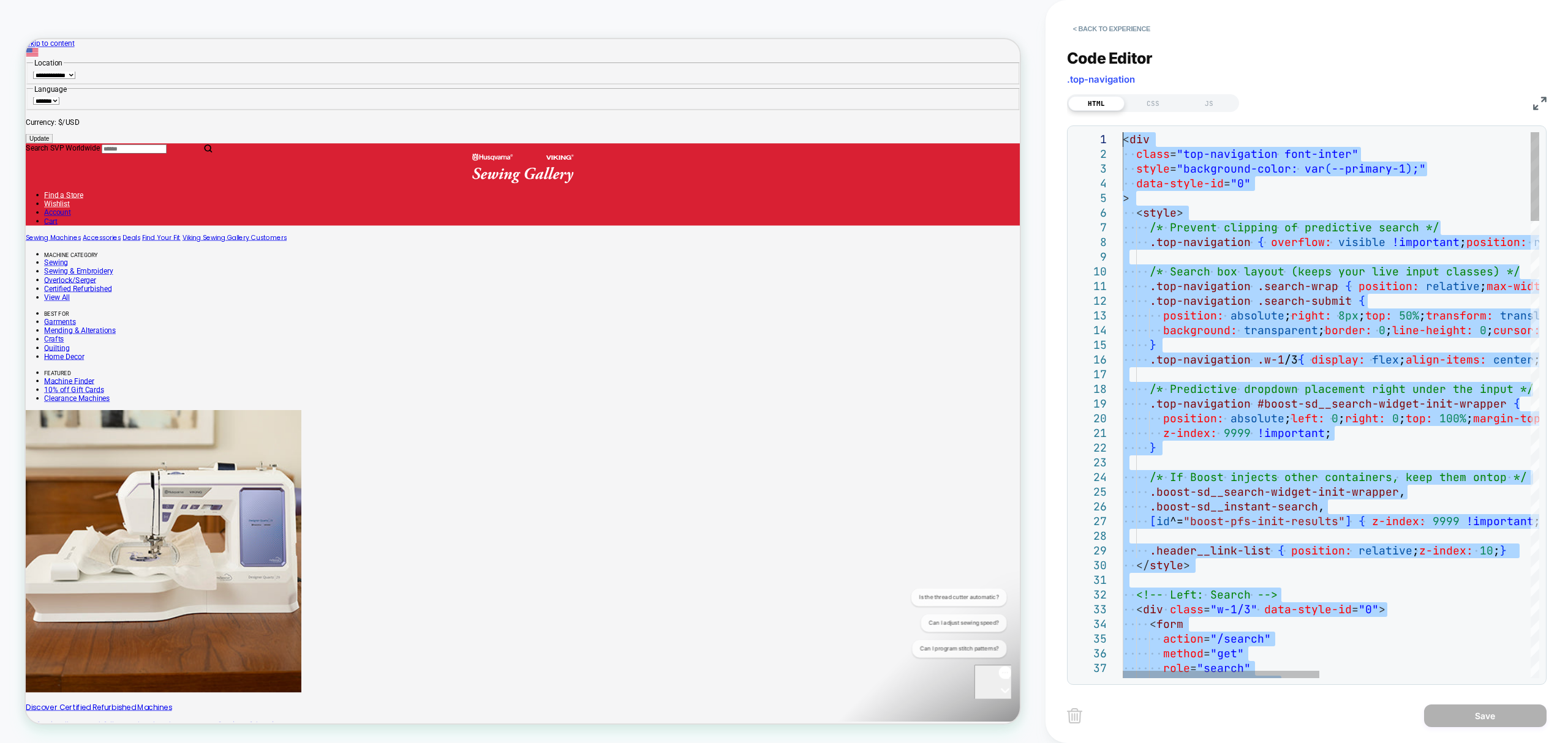
type textarea "**********"
drag, startPoint x: 1211, startPoint y: 336, endPoint x: 937, endPoint y: -99, distance: 514.1
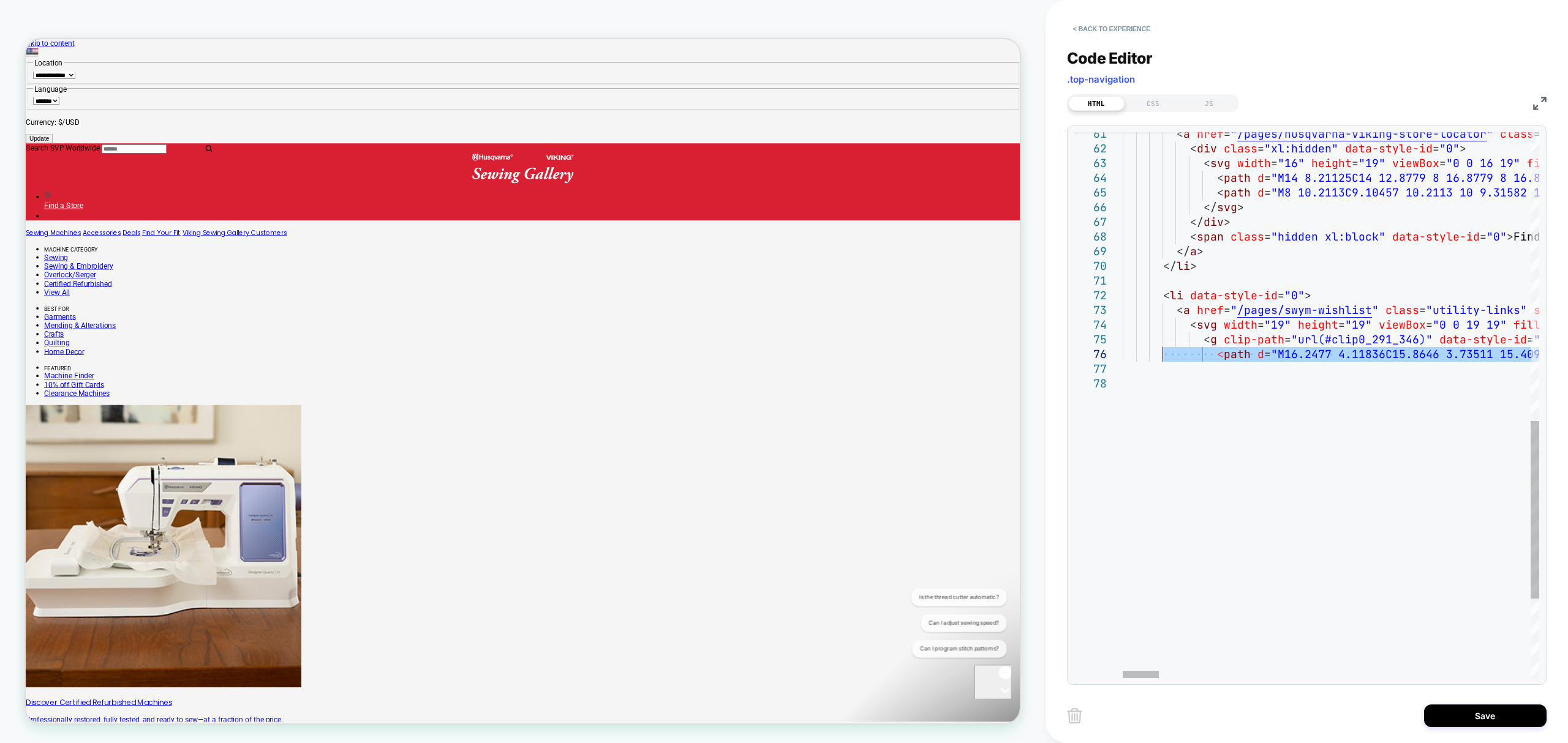
type textarea "**********"
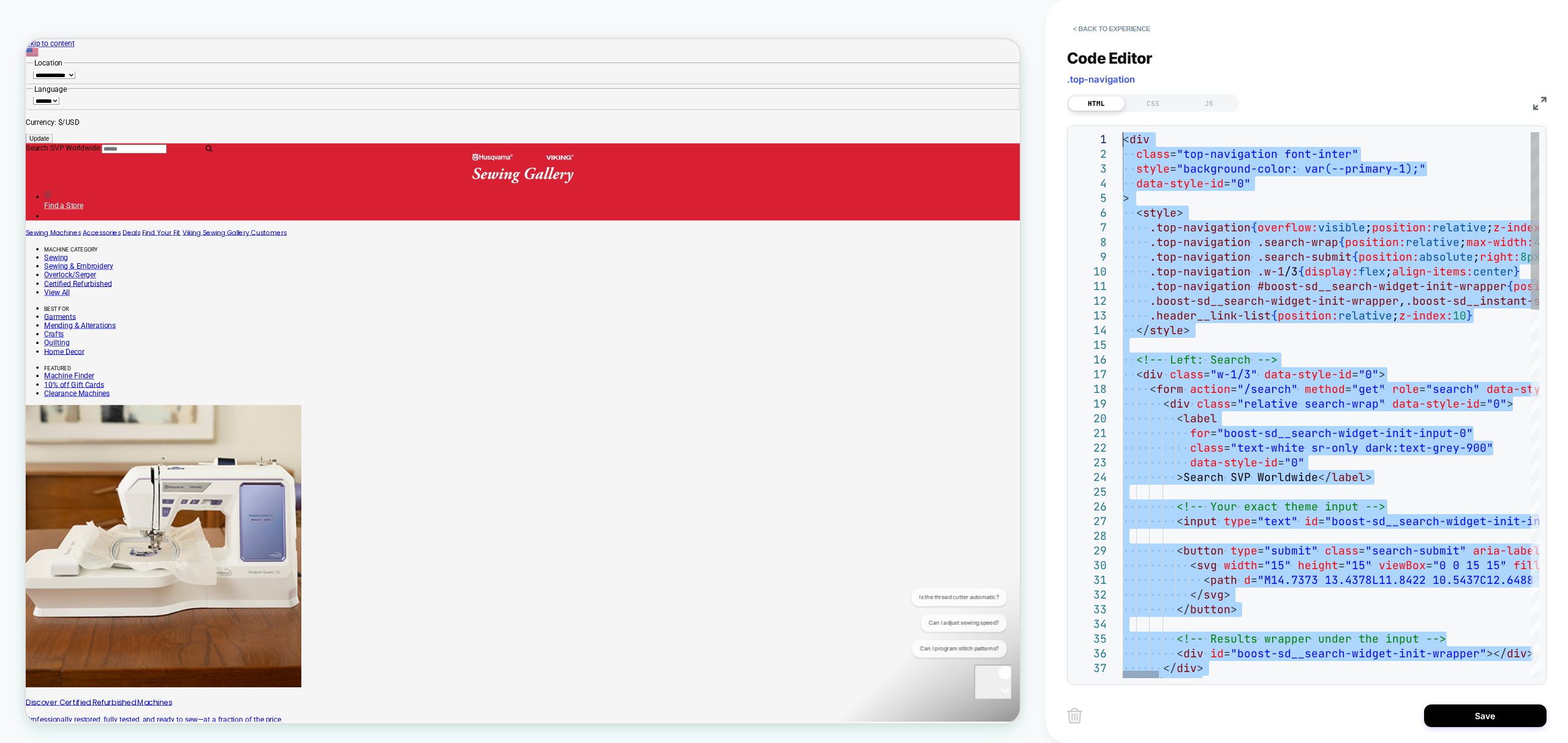
drag, startPoint x: 1166, startPoint y: 370, endPoint x: 1148, endPoint y: -99, distance: 469.3
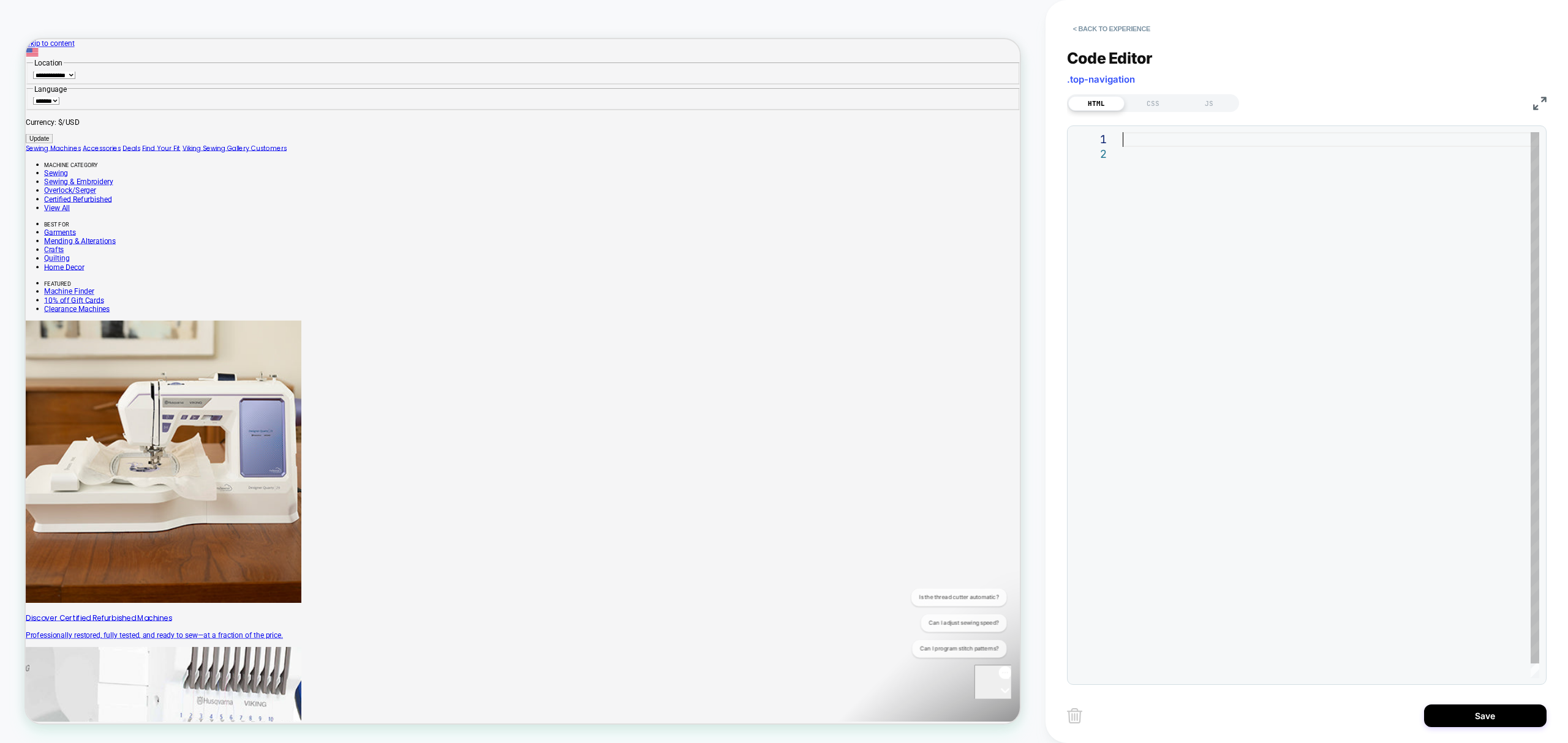
click at [1179, 138] on div at bounding box center [1331, 413] width 416 height 560
type textarea "**********"
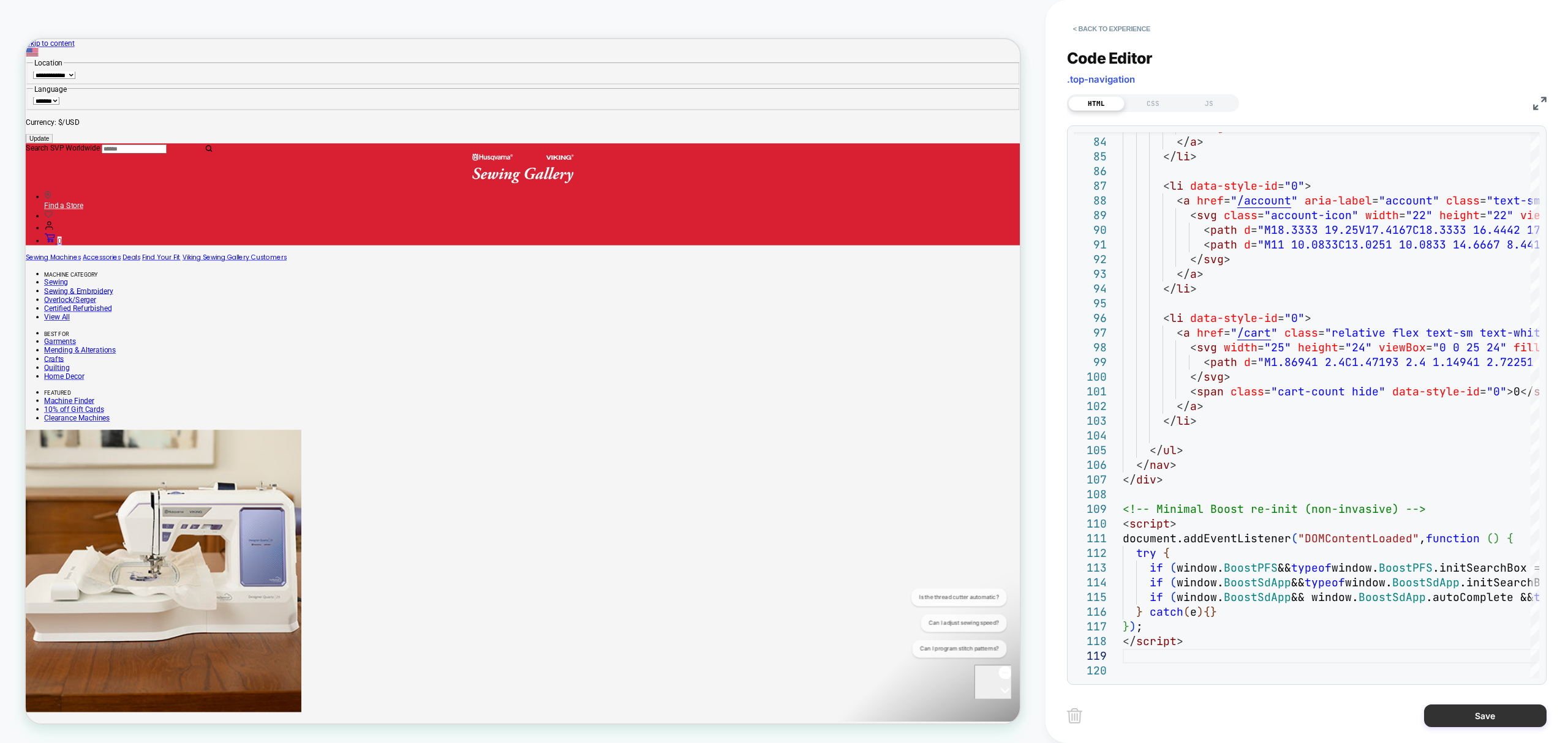
click at [1487, 718] on button "Save" at bounding box center [1486, 716] width 123 height 22
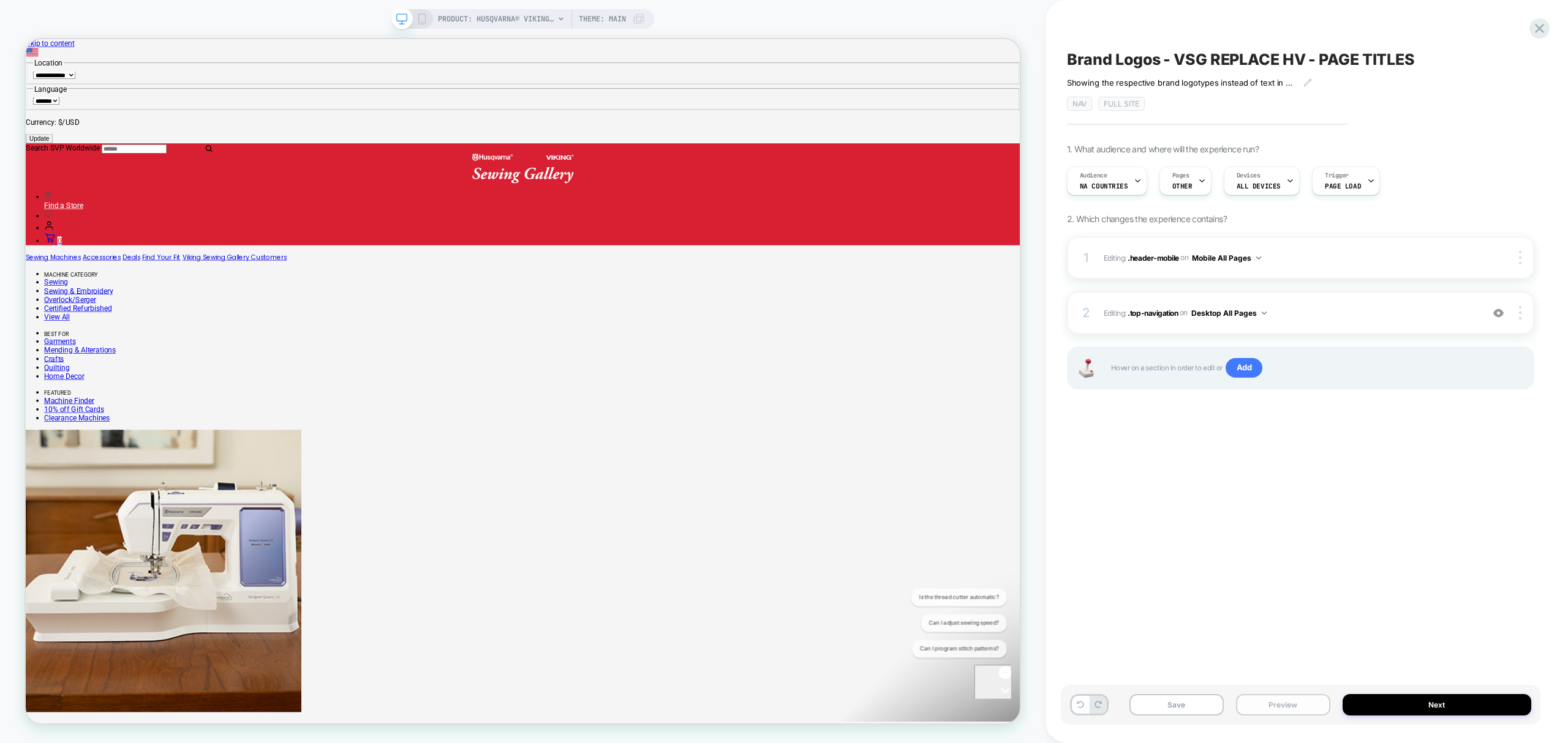
click at [1266, 706] on button "Preview" at bounding box center [1283, 705] width 94 height 22
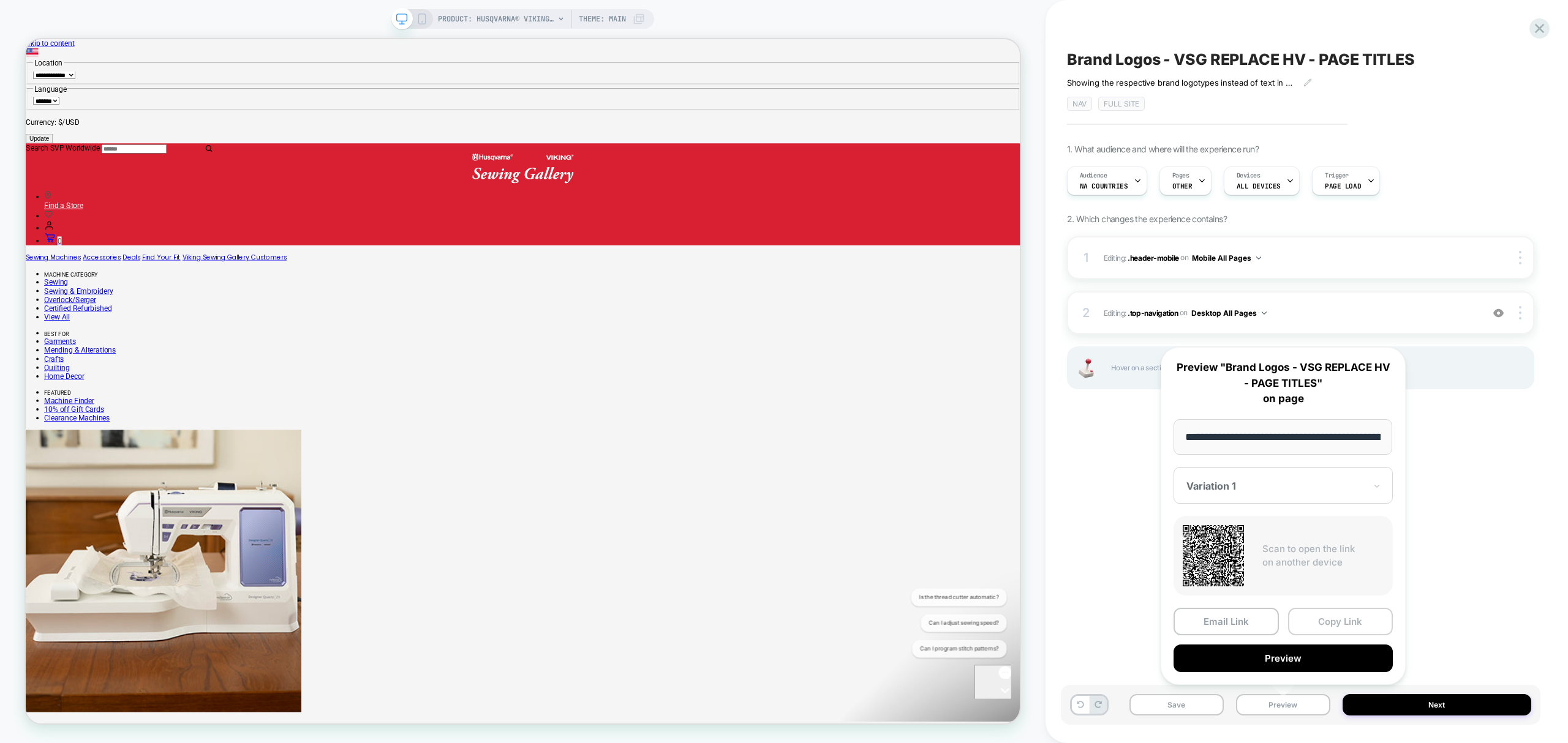
click at [1348, 615] on button "Copy Link" at bounding box center [1341, 622] width 106 height 28
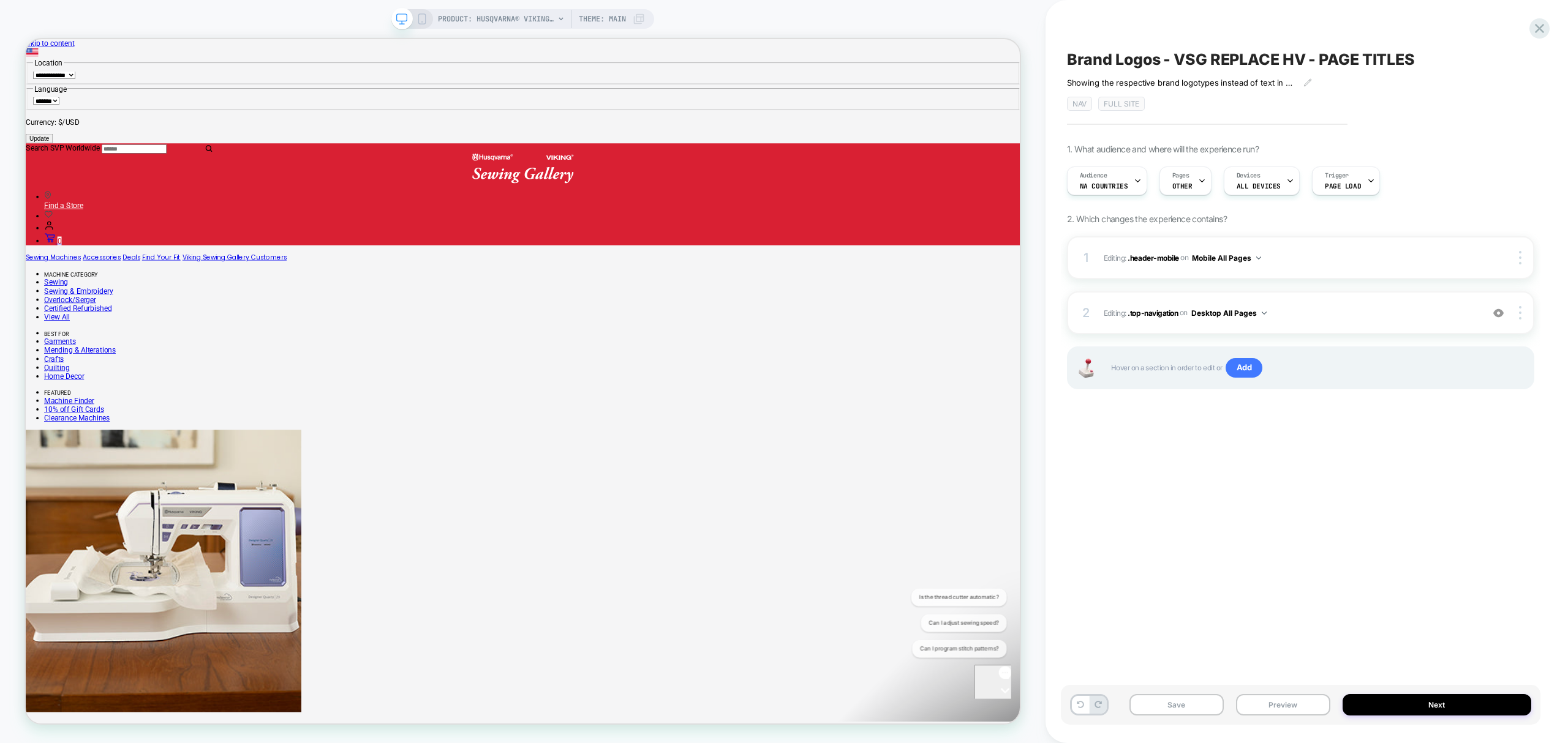
click at [425, 22] on icon at bounding box center [421, 19] width 11 height 11
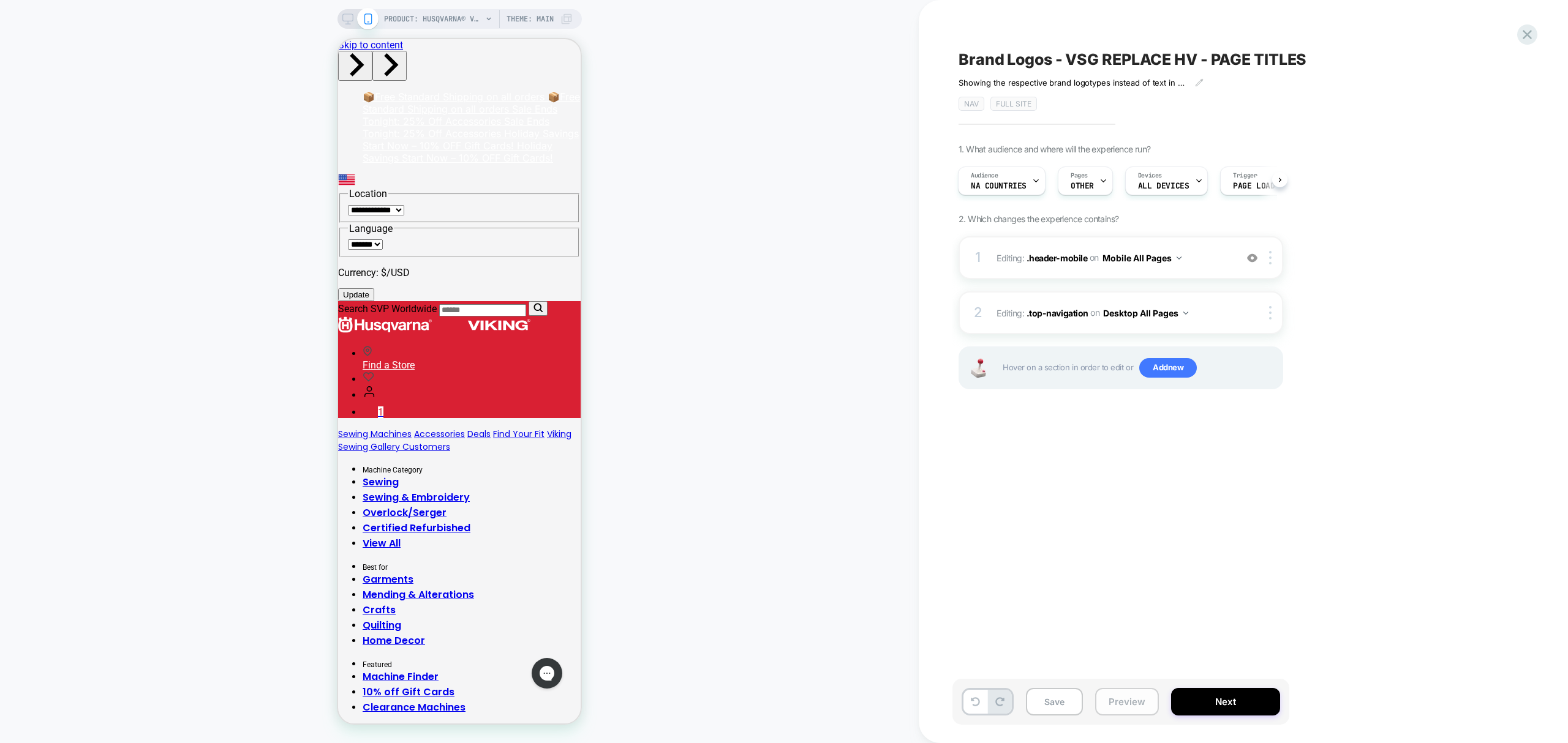
click at [1128, 701] on button "Preview" at bounding box center [1128, 702] width 64 height 28
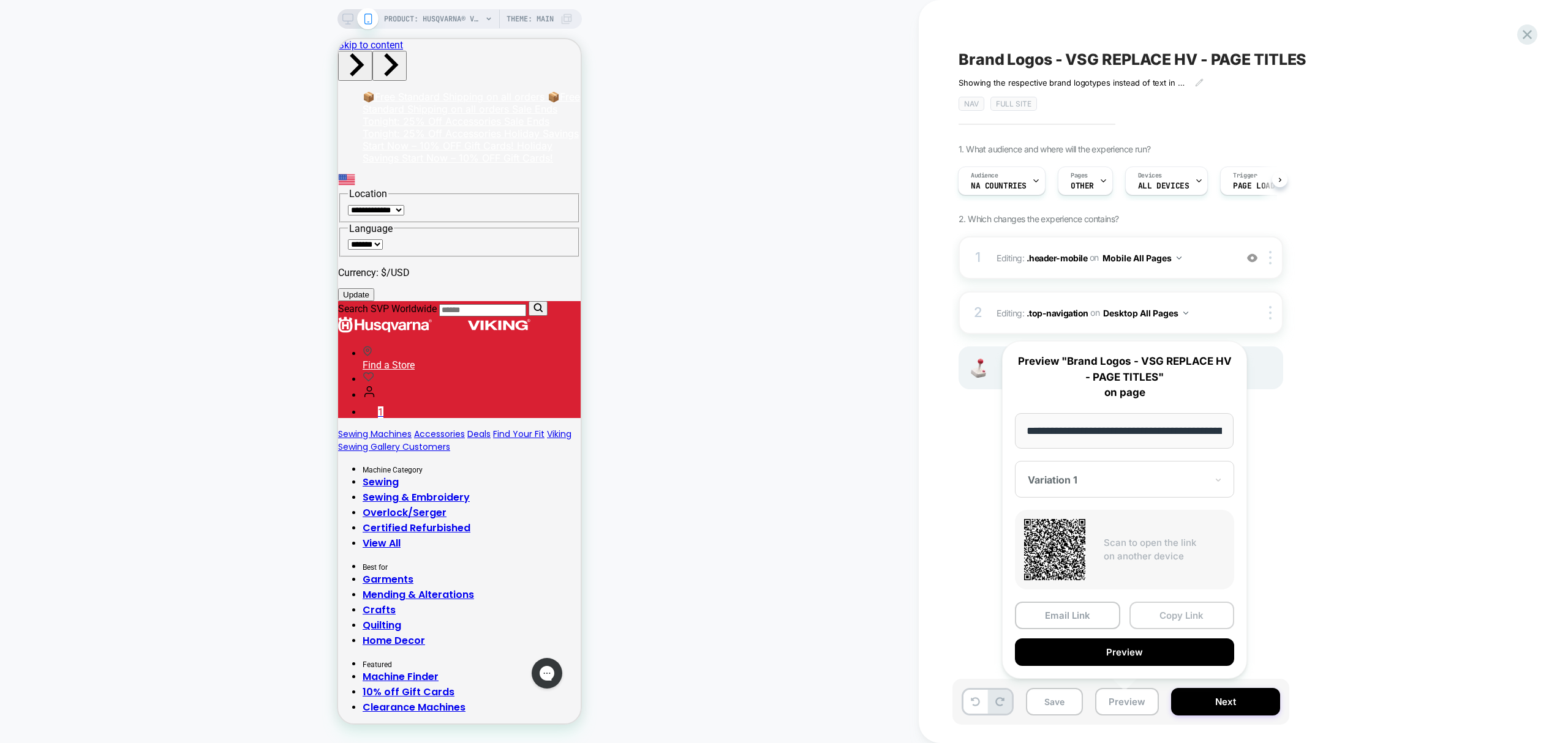
click at [1155, 615] on button "Copy Link" at bounding box center [1182, 616] width 106 height 28
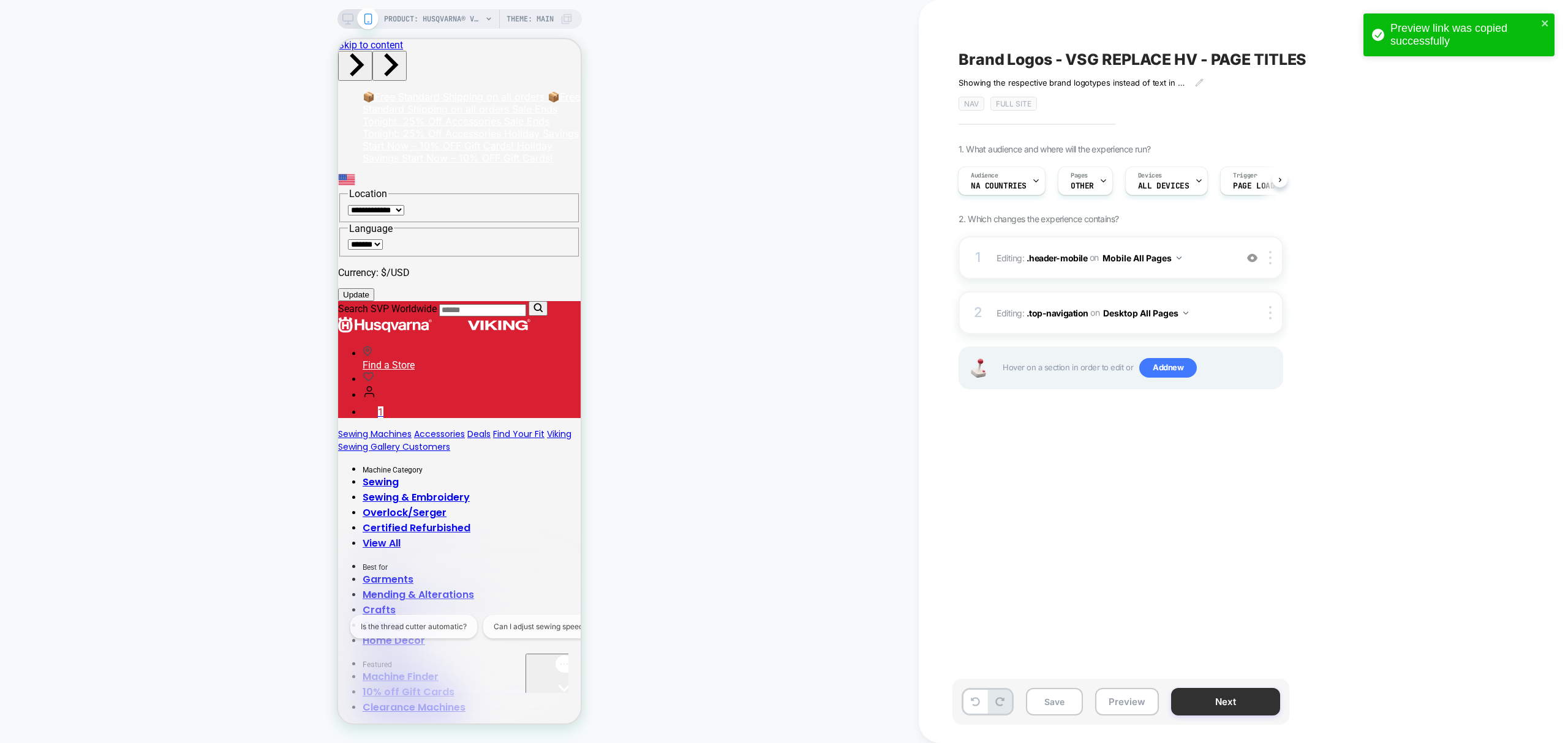
click at [1241, 713] on button "Next" at bounding box center [1226, 702] width 109 height 28
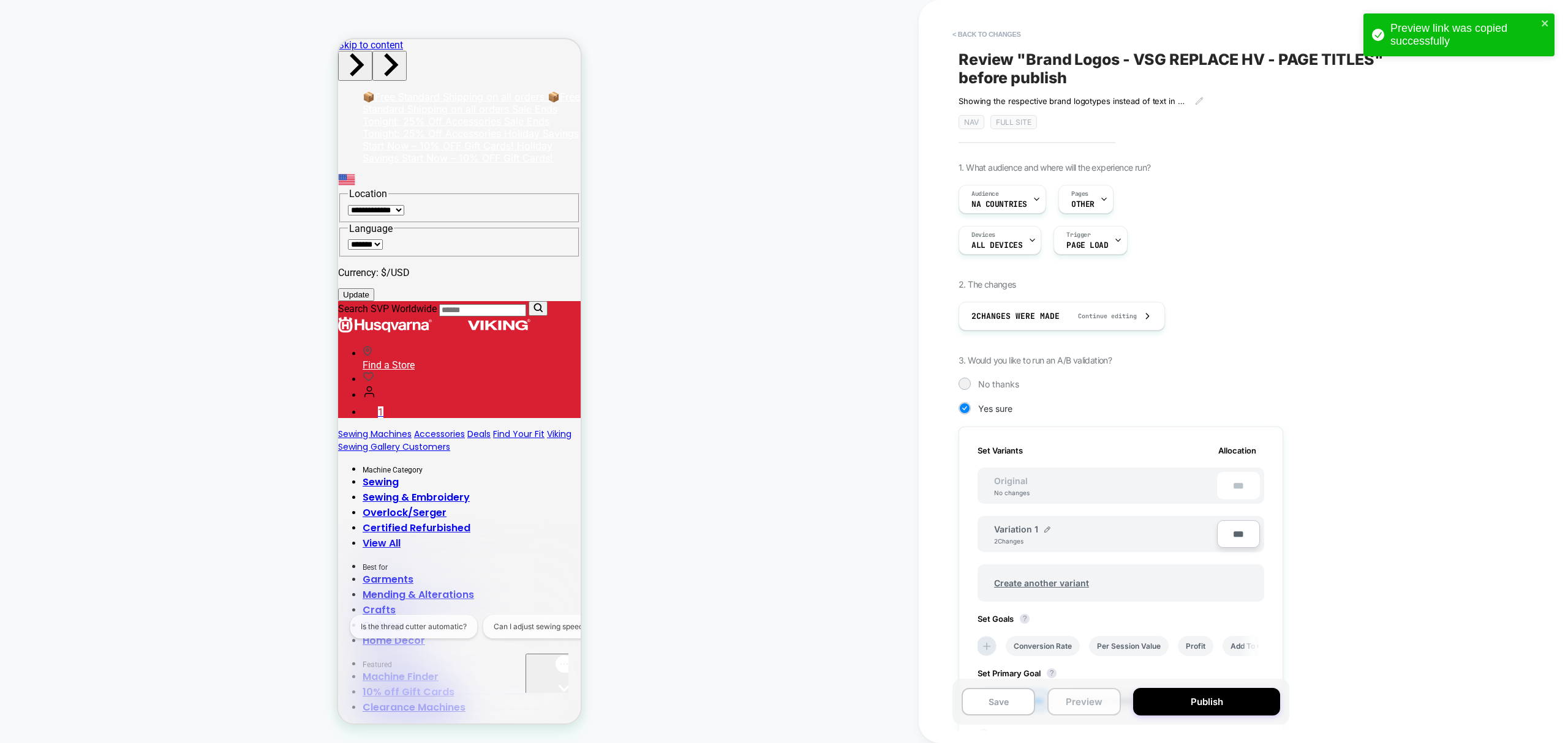
scroll to position [0, 1]
drag, startPoint x: 1001, startPoint y: 26, endPoint x: 973, endPoint y: 88, distance: 68.0
click at [1003, 22] on div "< Back to changes Review " Brand Logos - VSG REPLACE HV - PAGE TITLES " before …" at bounding box center [1188, 371] width 459 height 743
click at [961, 33] on button "< Back to changes" at bounding box center [986, 34] width 80 height 20
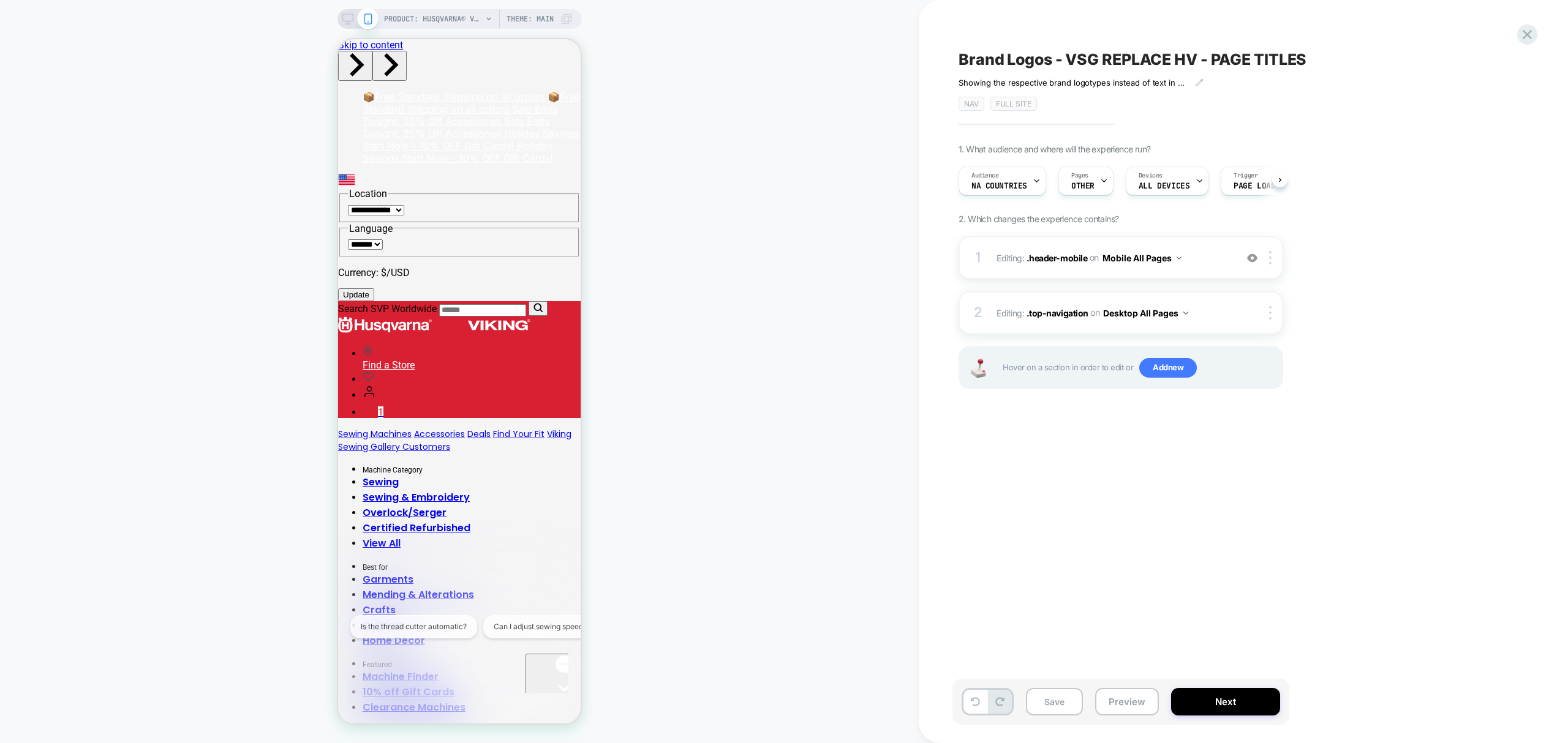
scroll to position [0, 1]
click at [1042, 706] on button "Save" at bounding box center [1055, 702] width 57 height 28
click at [339, 17] on div "PRODUCT: HUSQVARNA® VIKING® ONYX™ 30 Sewing Machine Theme: MAIN" at bounding box center [459, 19] width 244 height 20
click at [348, 24] on div "PRODUCT: HUSQVARNA® VIKING® ONYX™ 30 Sewing Machine Theme: MAIN" at bounding box center [459, 19] width 244 height 20
click at [349, 18] on icon at bounding box center [348, 19] width 11 height 11
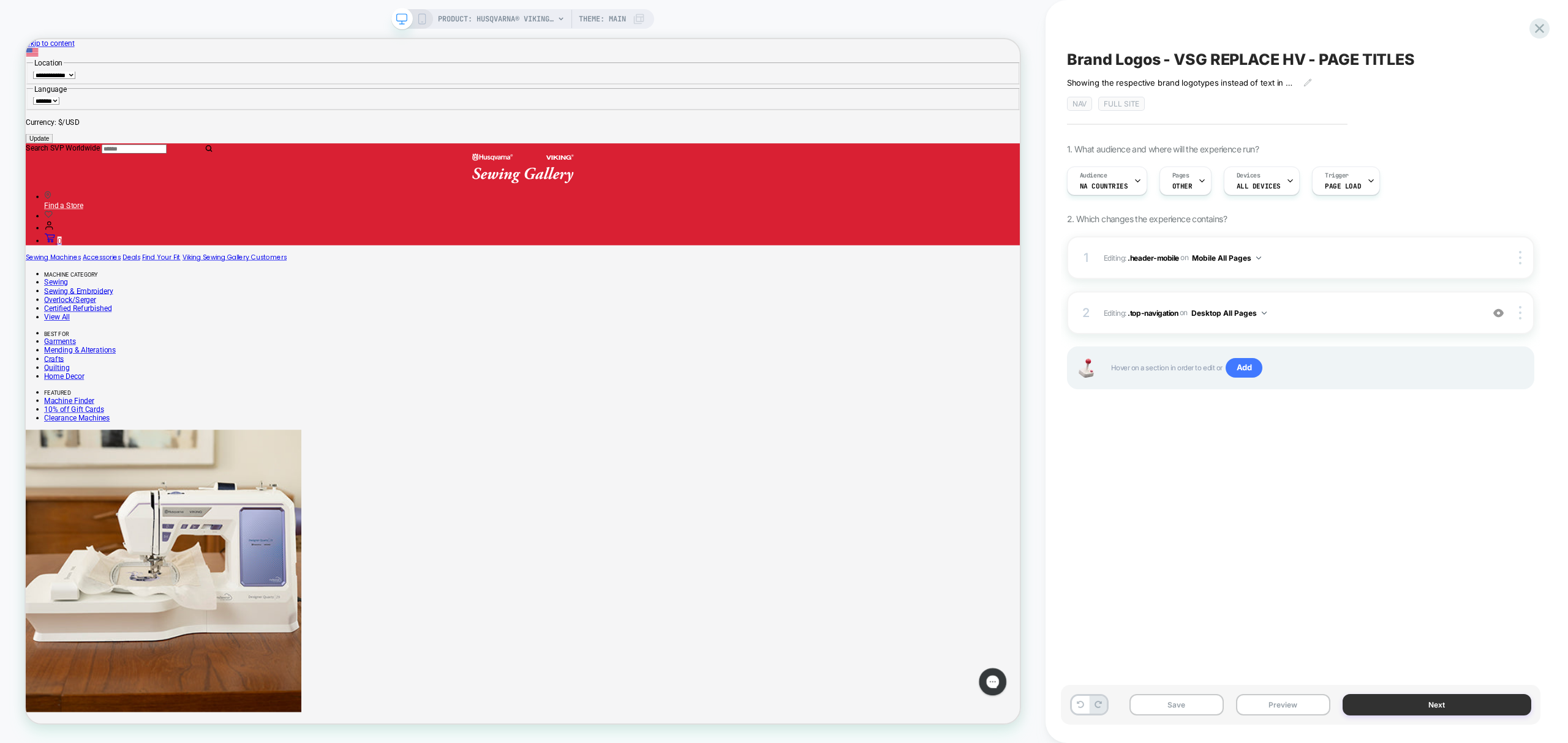
click at [1430, 701] on button "Next" at bounding box center [1437, 705] width 189 height 22
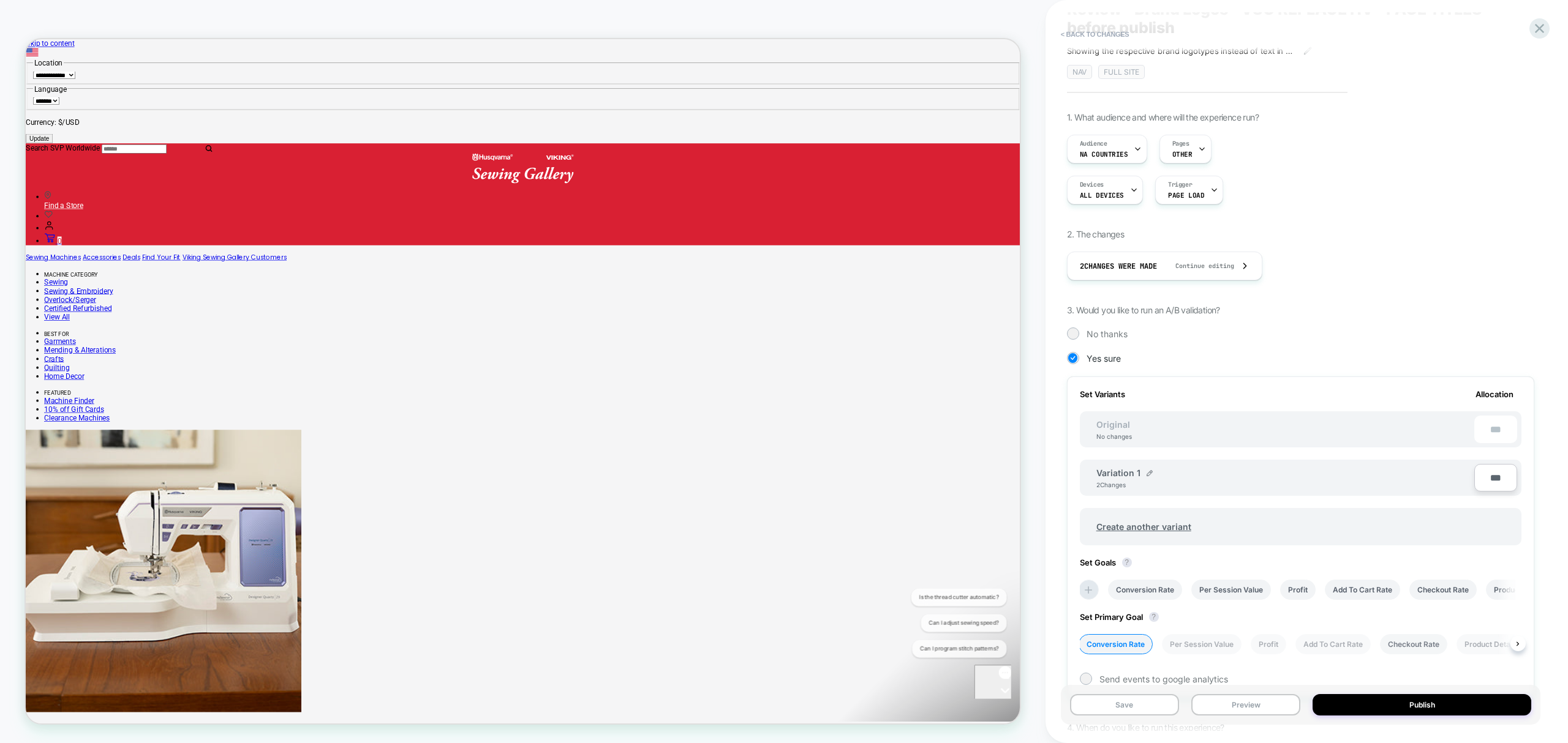
scroll to position [54, 0]
click at [1423, 703] on button "Publish" at bounding box center [1422, 705] width 219 height 22
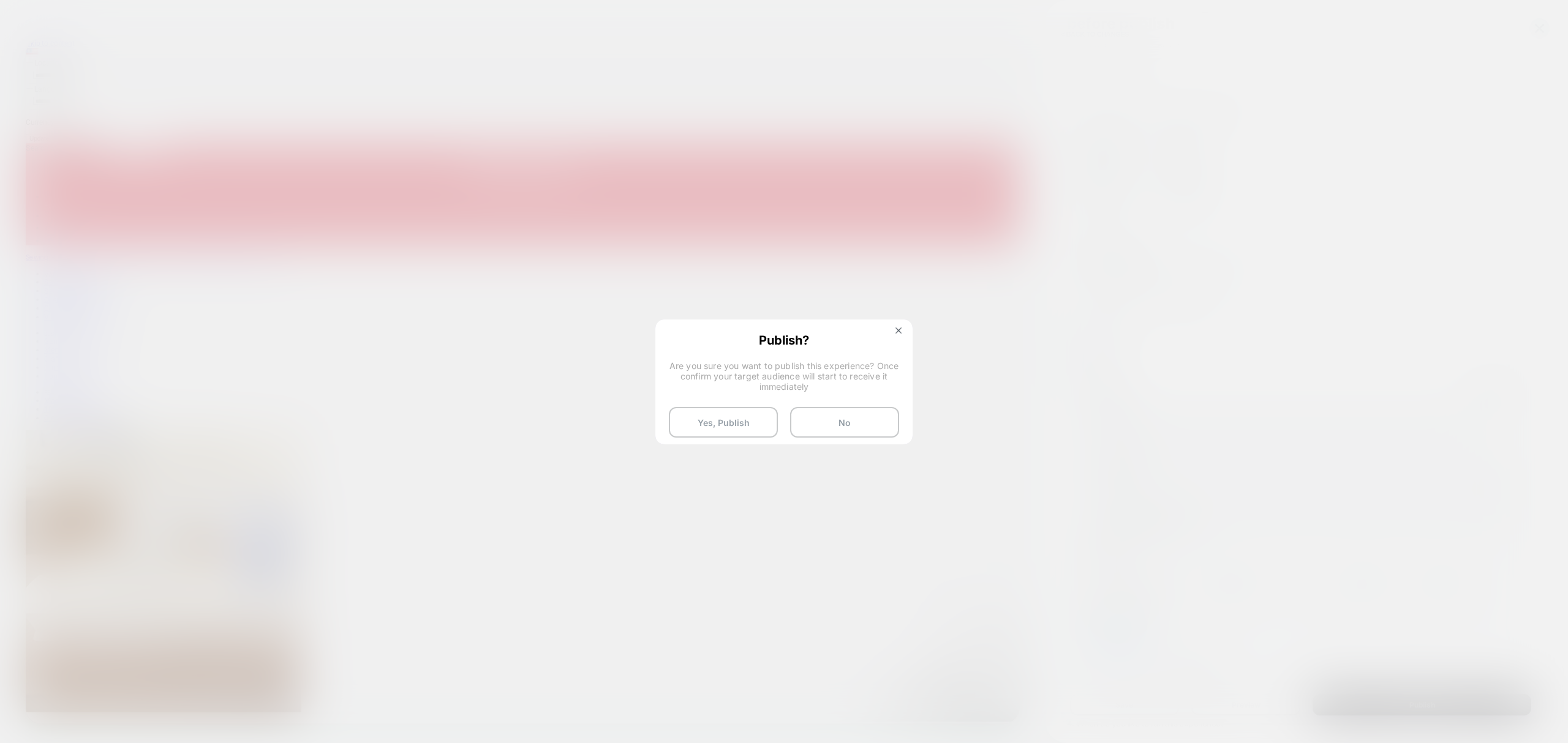
click at [709, 406] on div "Publish? Are you sure you want to publish this experience? Once confirm your ta…" at bounding box center [784, 385] width 255 height 129
click at [710, 429] on button "Yes, Publish" at bounding box center [723, 422] width 109 height 30
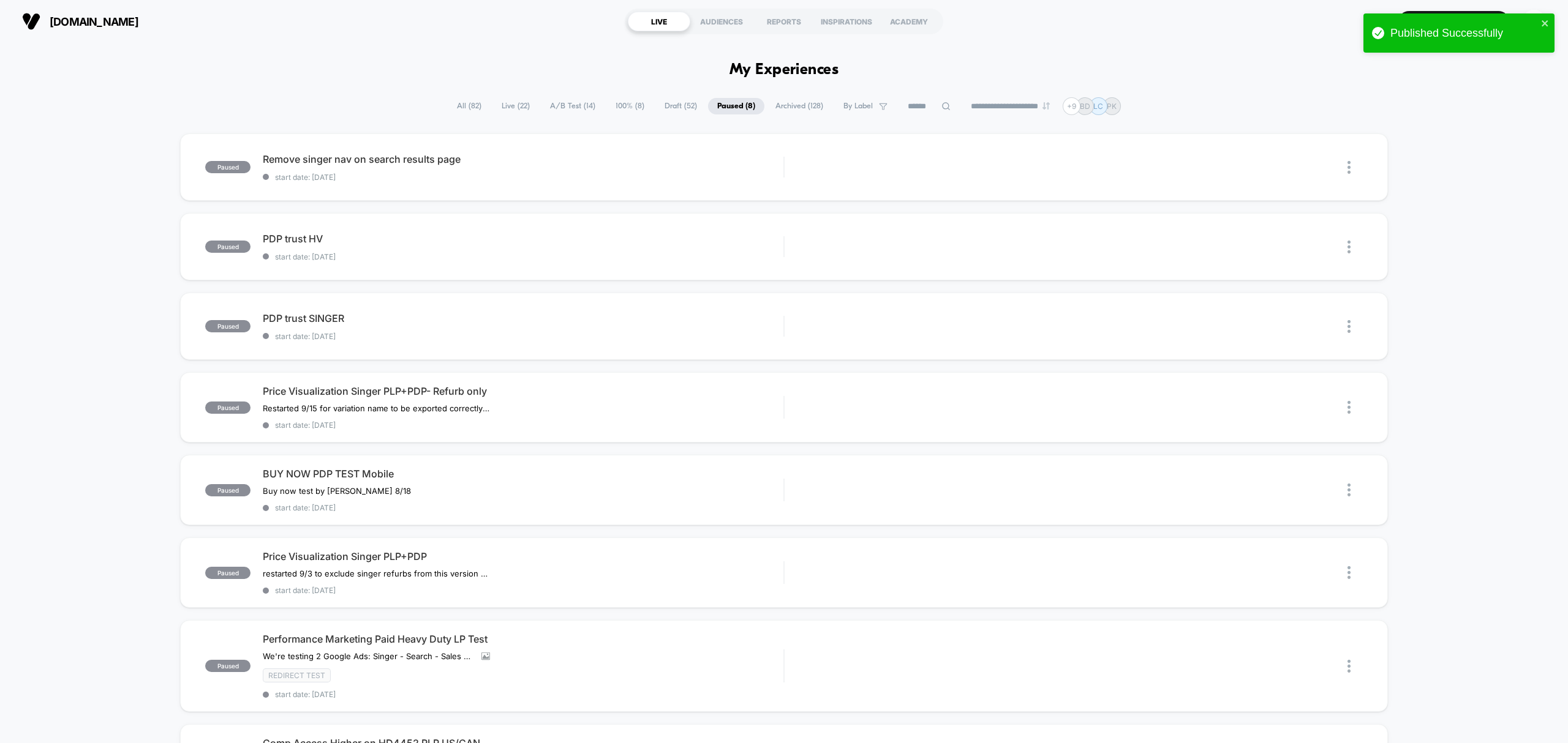
click at [448, 106] on span "All ( 82 )" at bounding box center [470, 106] width 43 height 16
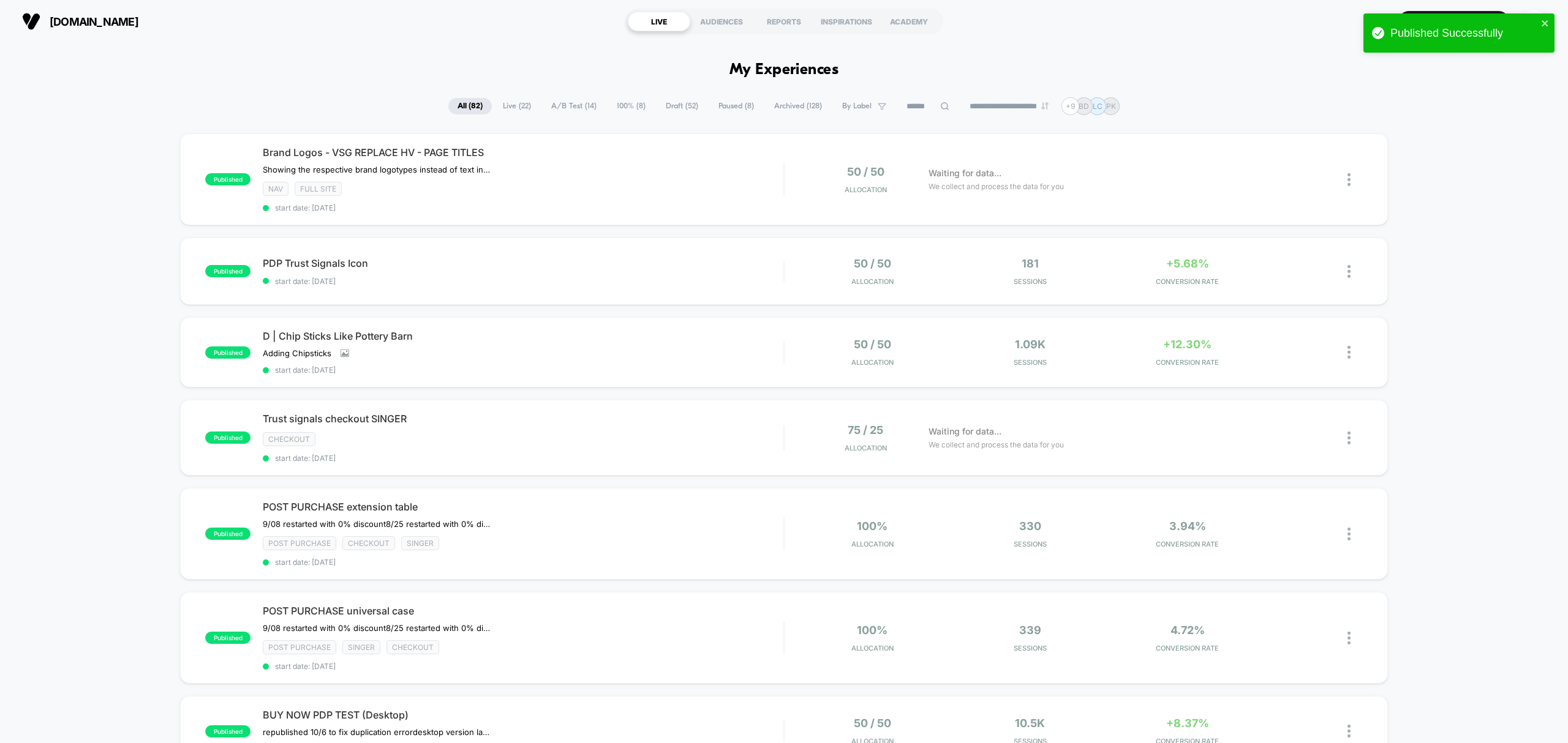
click at [515, 104] on span "Live ( 22 )" at bounding box center [517, 106] width 47 height 16
click at [459, 285] on div "published PDP Trust Signals Icon start date: [DATE] 50 / 50 Allocation 181 Sess…" at bounding box center [783, 272] width 1207 height 67
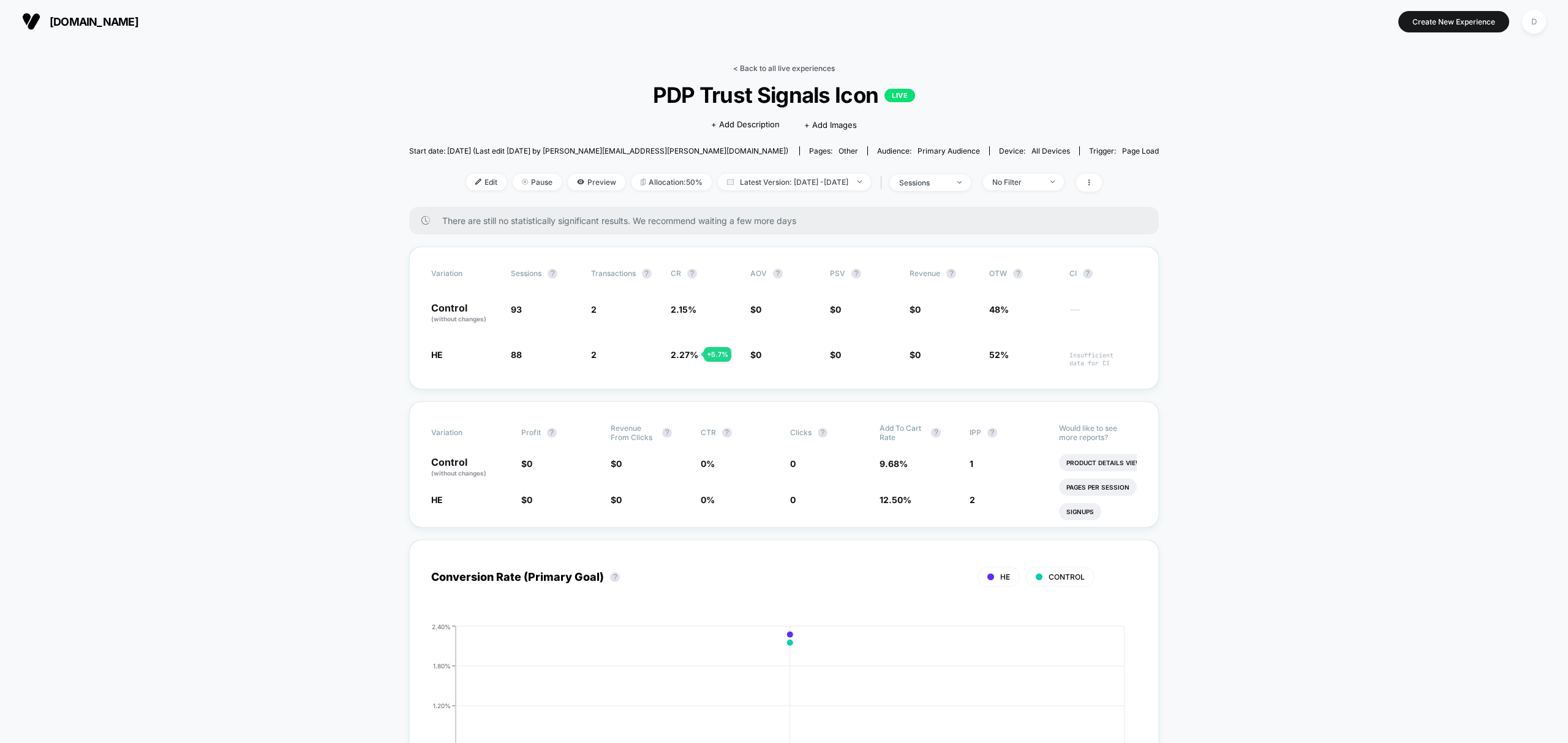
click at [781, 64] on link "< Back to all live experiences" at bounding box center [784, 68] width 102 height 10
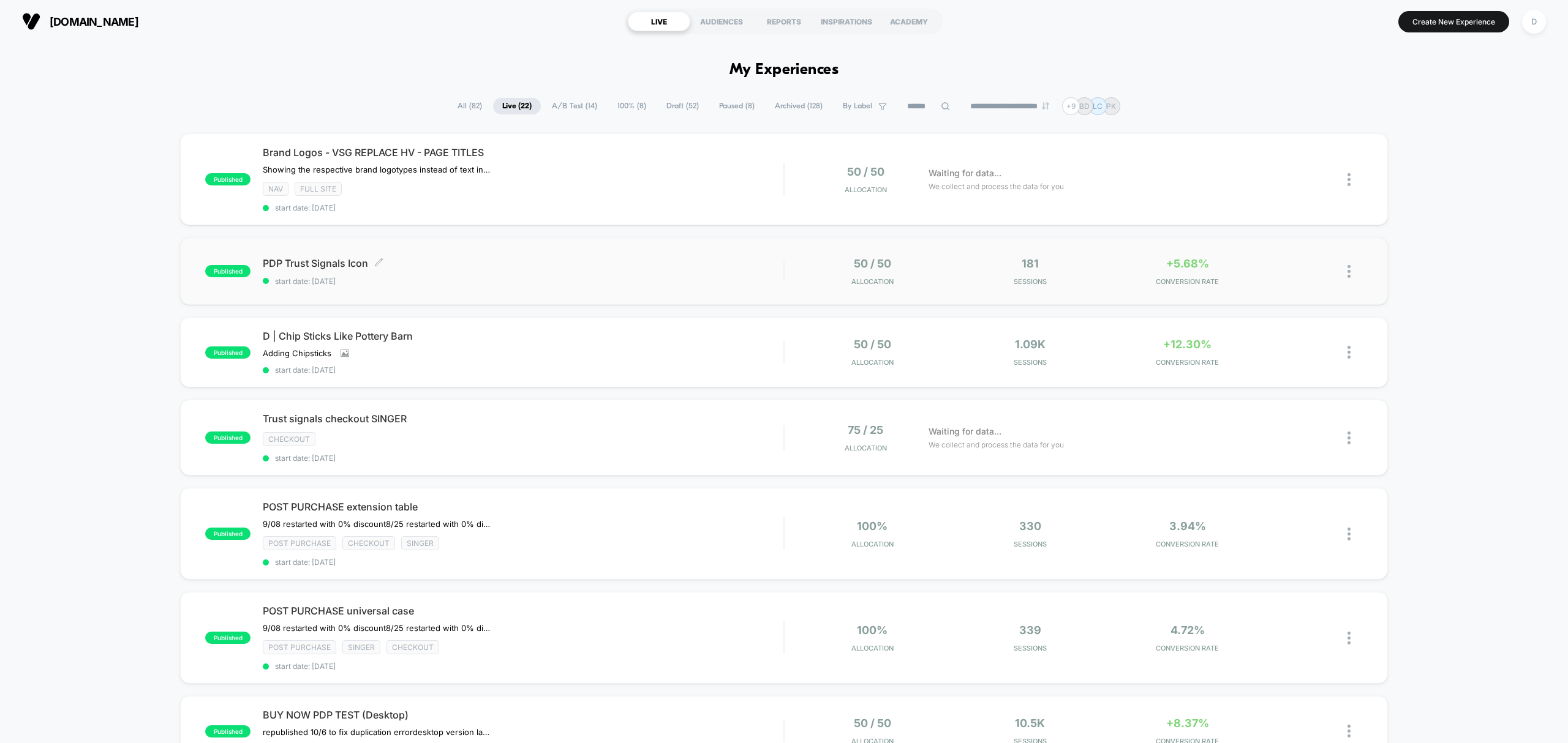
click at [664, 278] on span "start date: [DATE]" at bounding box center [524, 281] width 521 height 10
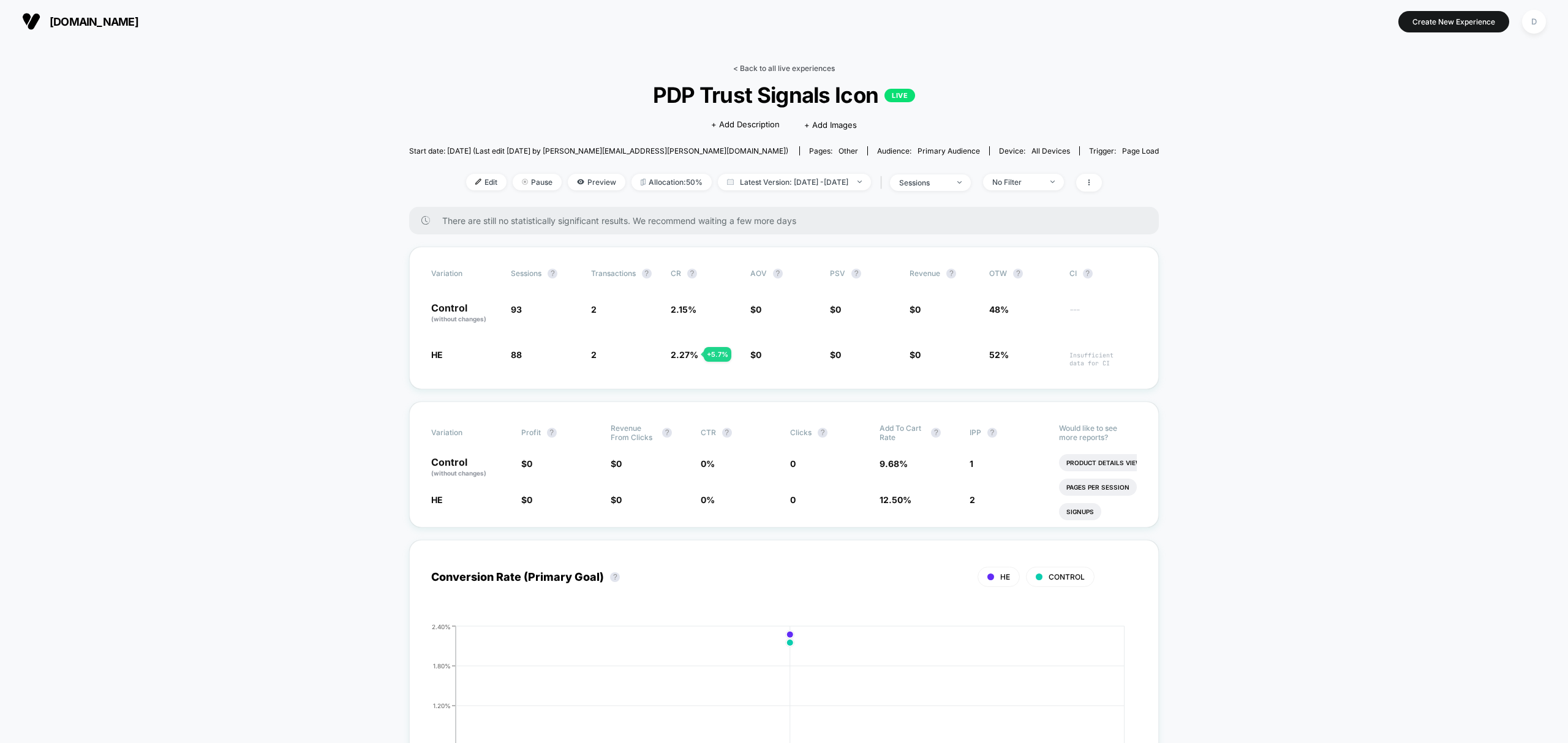
click at [767, 72] on link "< Back to all live experiences" at bounding box center [784, 68] width 102 height 10
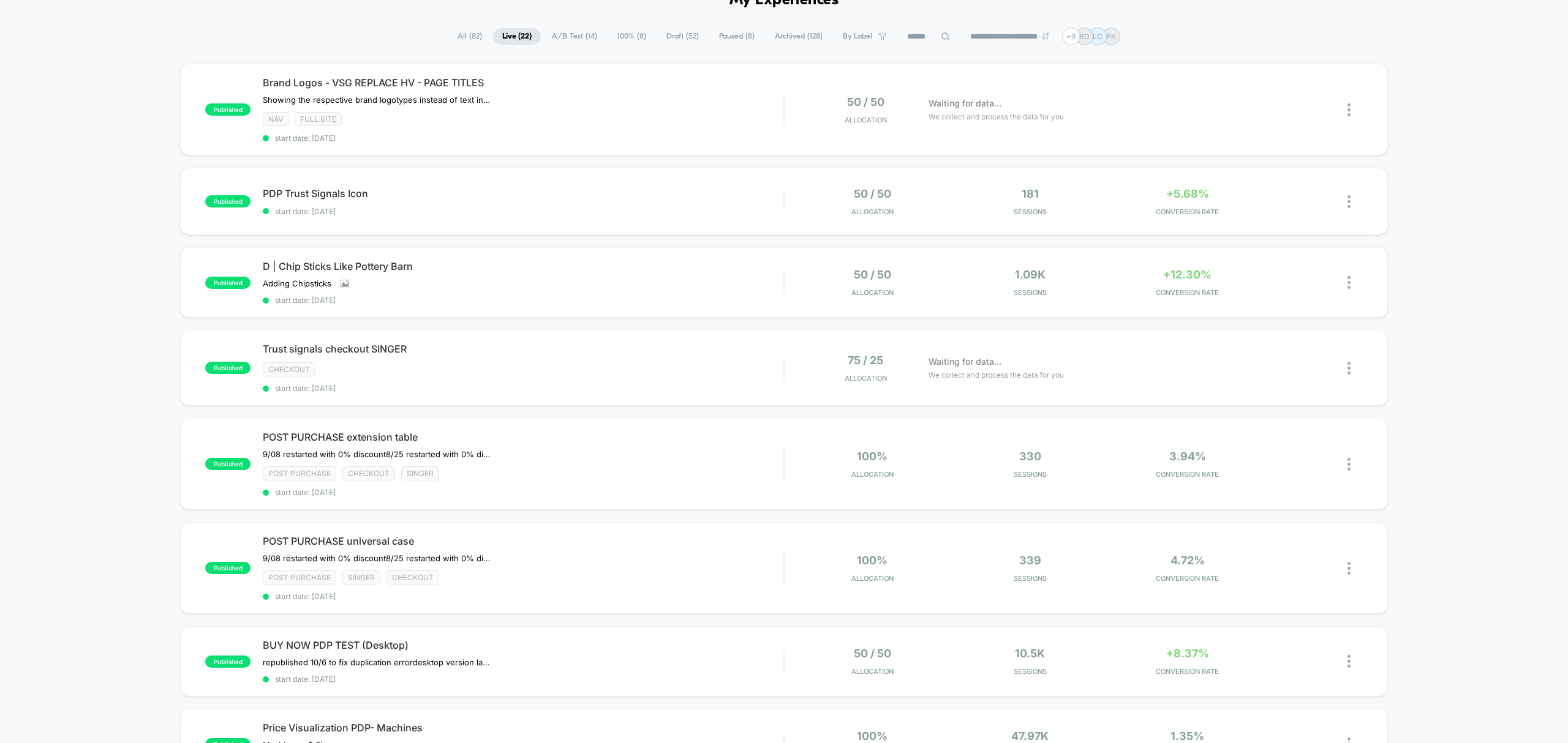
scroll to position [81, 0]
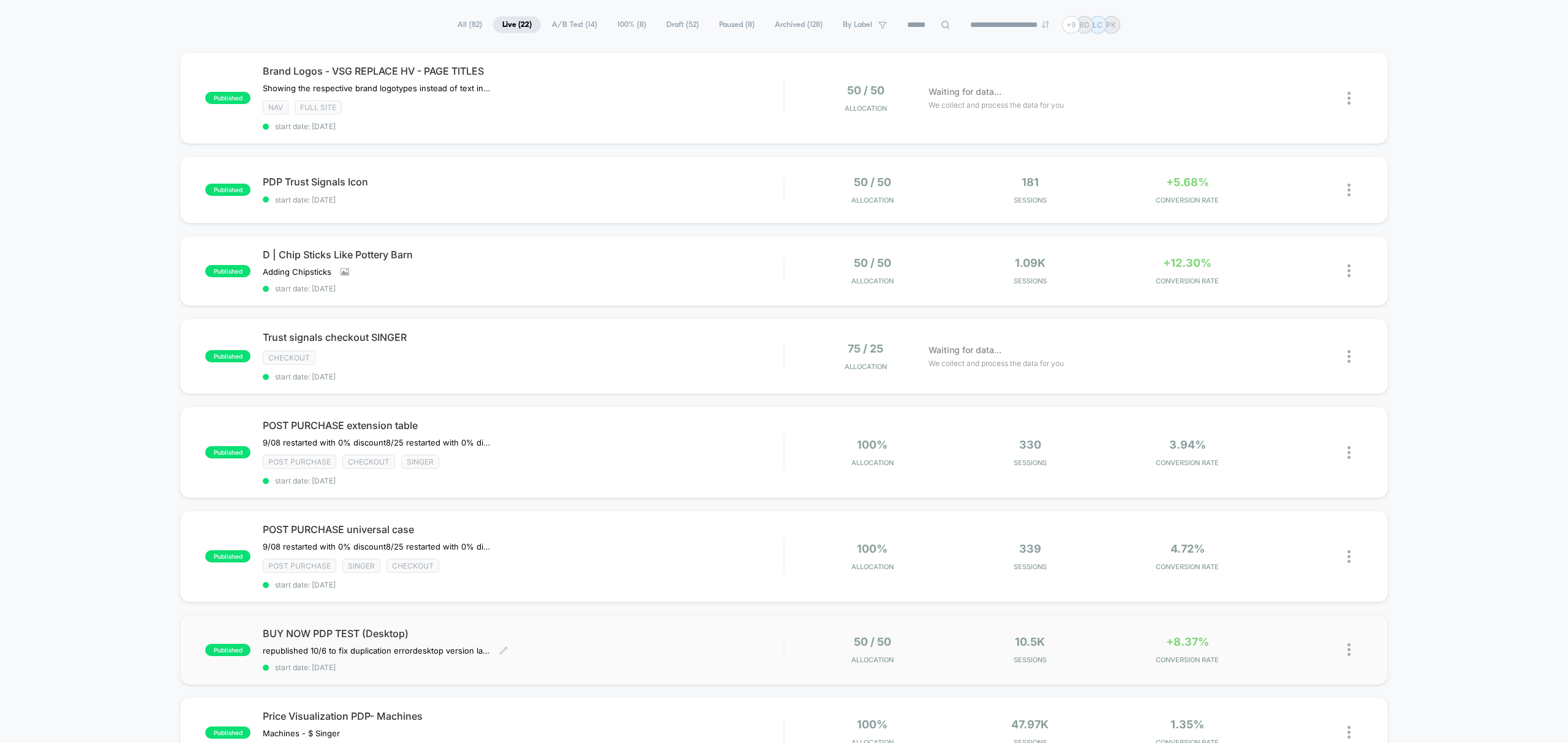
click at [622, 639] on div "BUY NOW PDP TEST (Desktop) republished 10/6 to fix duplication error desktop ve…" at bounding box center [524, 650] width 521 height 45
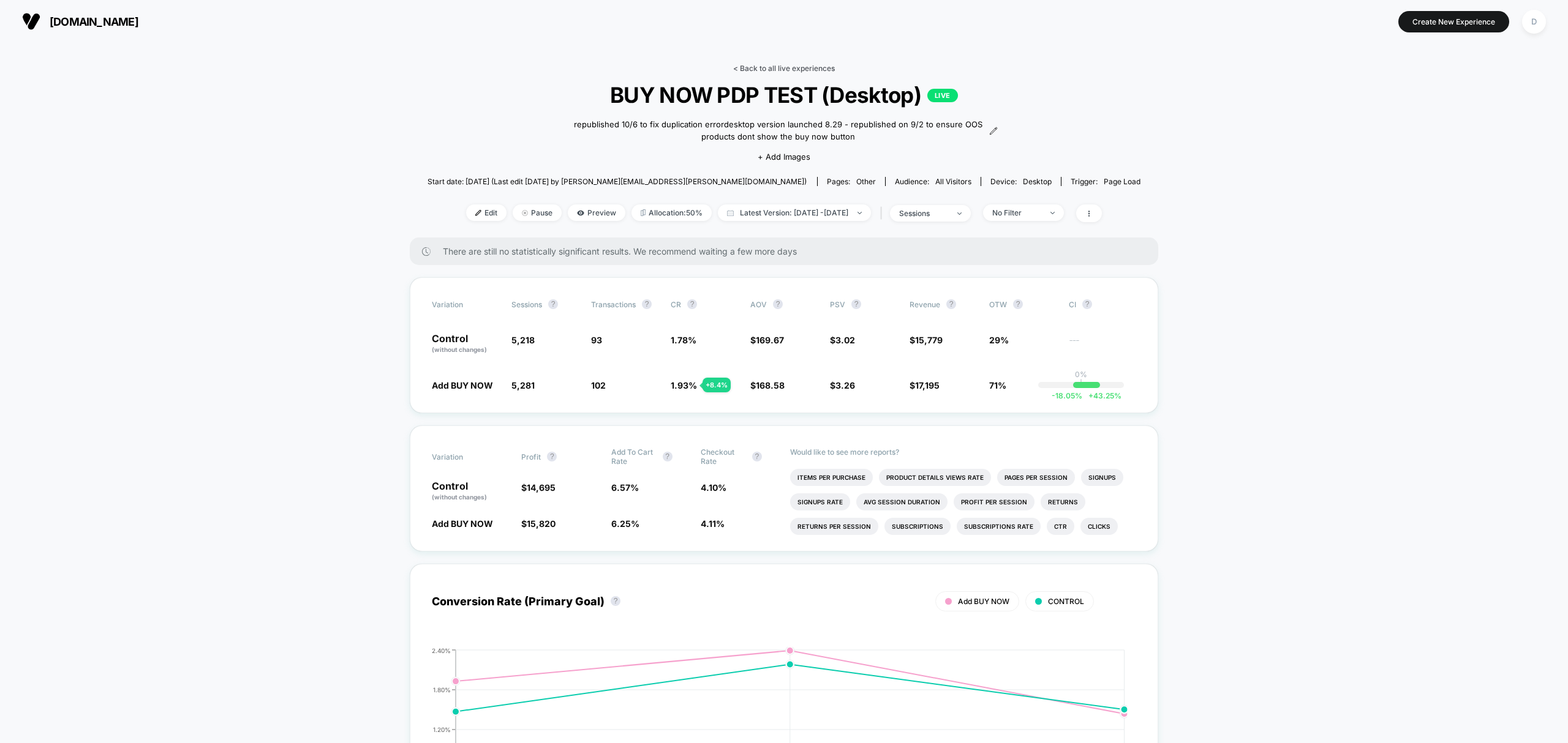
click at [786, 69] on link "< Back to all live experiences" at bounding box center [784, 68] width 102 height 10
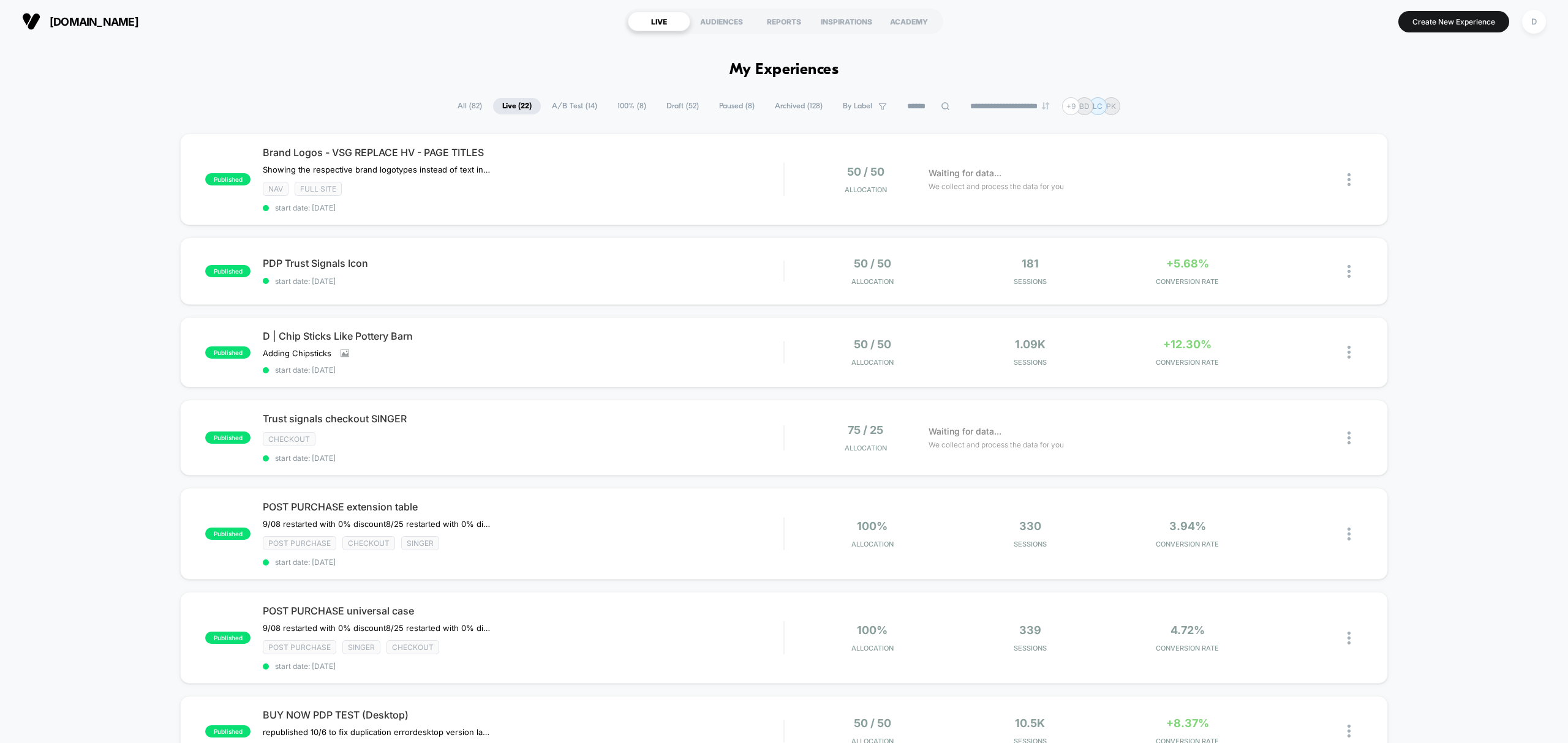
click at [969, 590] on div "published Brand Logos - VSG REPLACE HV - PAGE TITLES ﻿Showing the respective br…" at bounding box center [784, 689] width 1568 height 1113
